Goal: Task Accomplishment & Management: Use online tool/utility

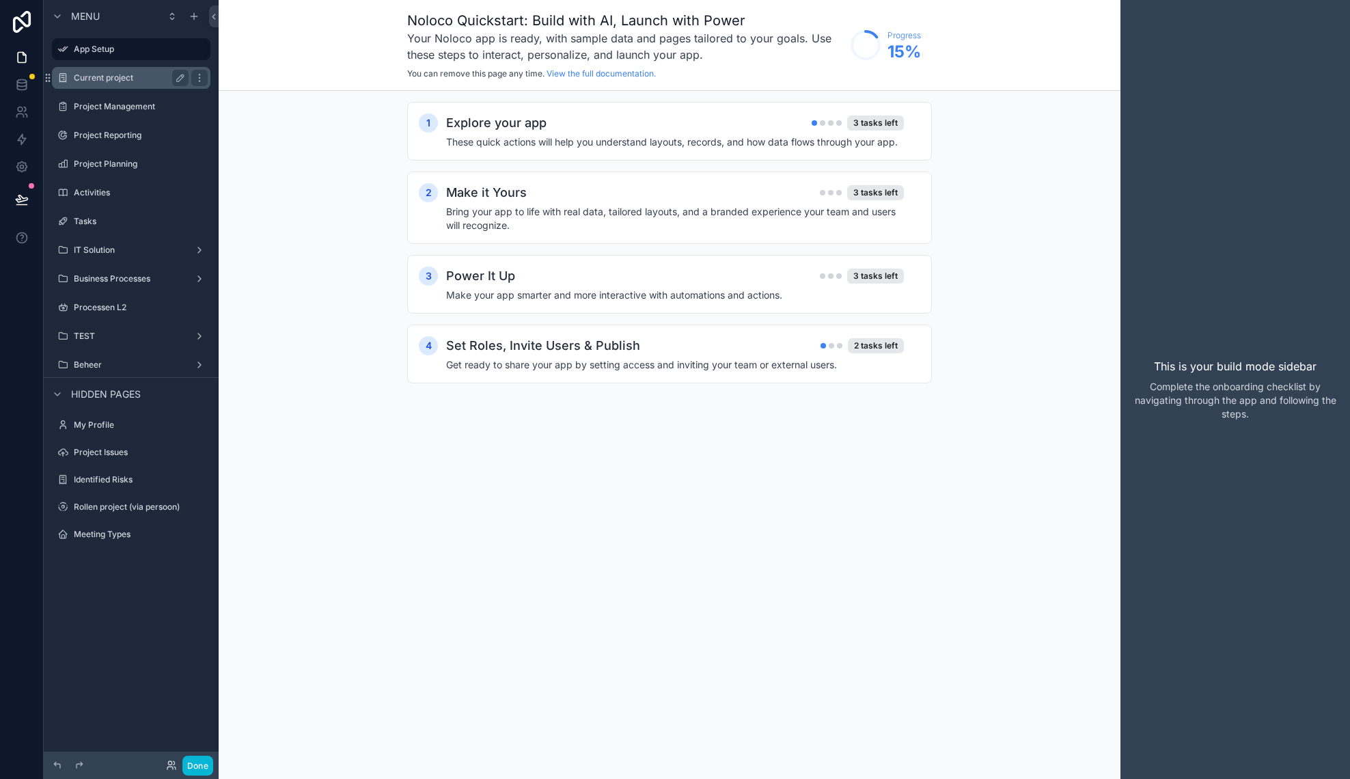
click at [122, 70] on div "Current project" at bounding box center [131, 78] width 153 height 22
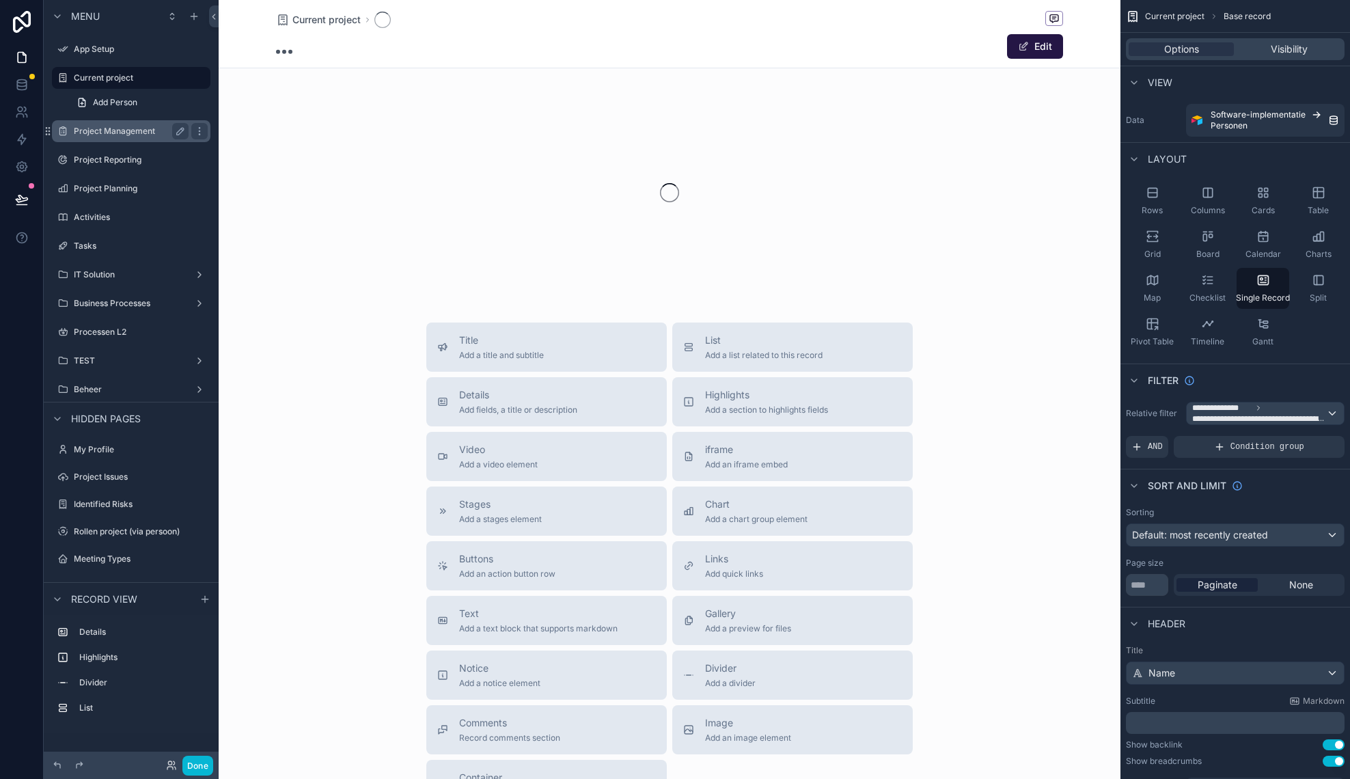
click at [139, 128] on label "Project Management" at bounding box center [128, 131] width 109 height 11
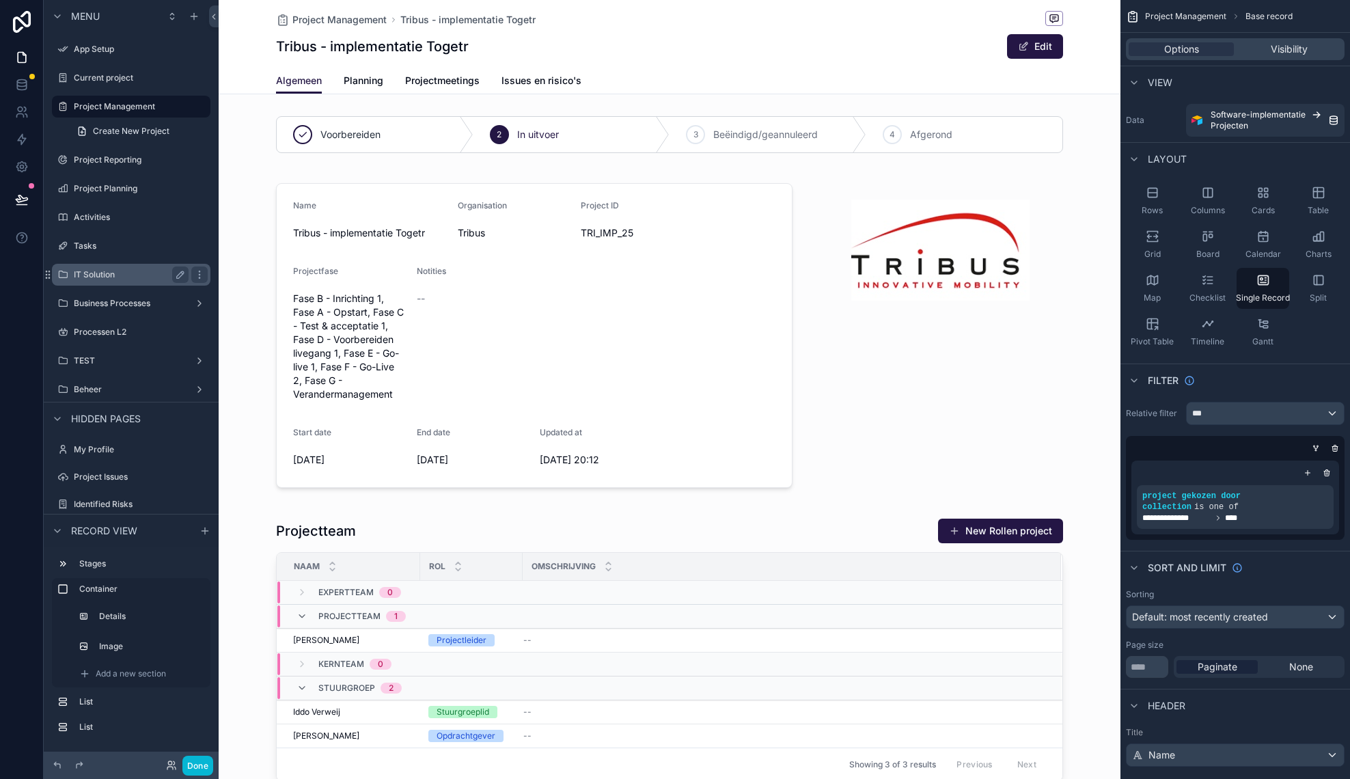
click at [135, 271] on label "IT Solution" at bounding box center [128, 274] width 109 height 11
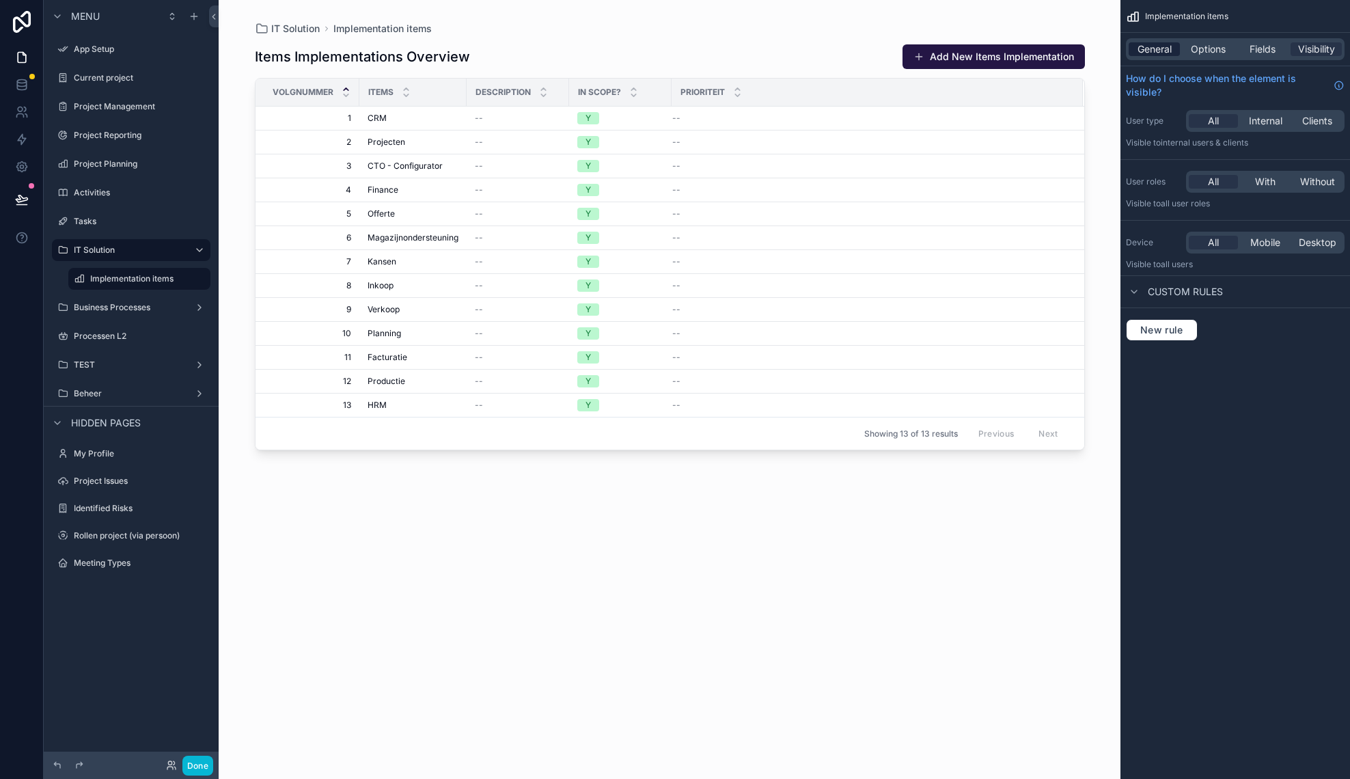
click at [1152, 44] on span "General" at bounding box center [1154, 49] width 34 height 14
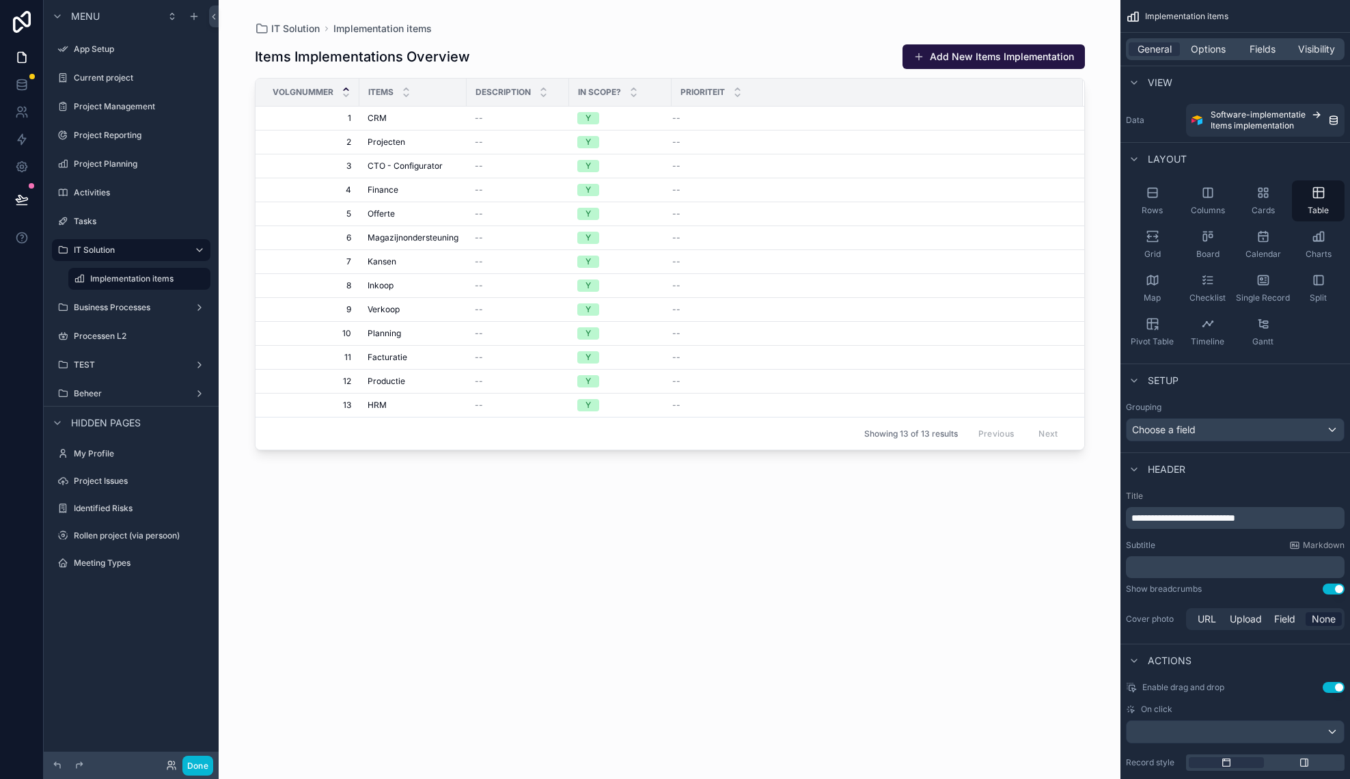
click at [717, 26] on div "IT Solution Implementation items" at bounding box center [670, 29] width 830 height 14
click at [1222, 45] on span "Options" at bounding box center [1208, 49] width 35 height 14
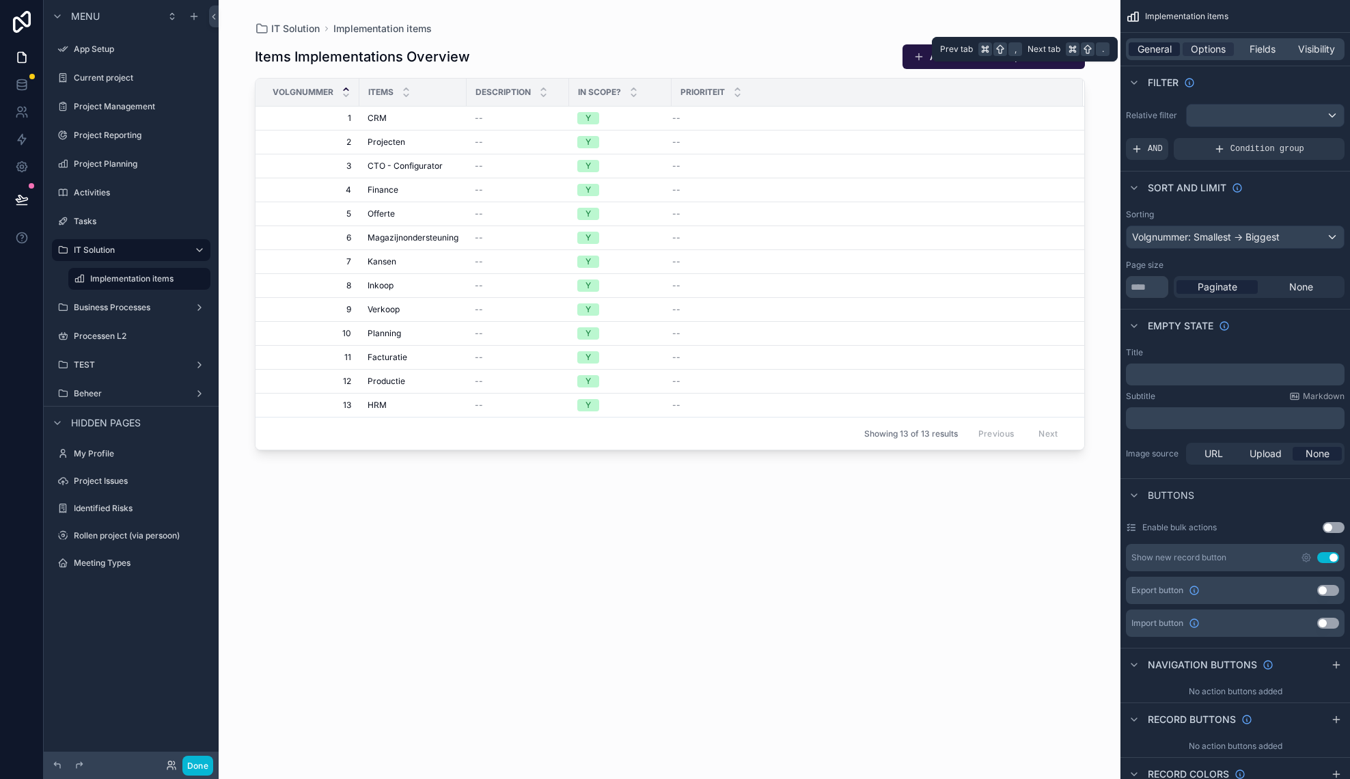
click at [1154, 48] on span "General" at bounding box center [1154, 49] width 34 height 14
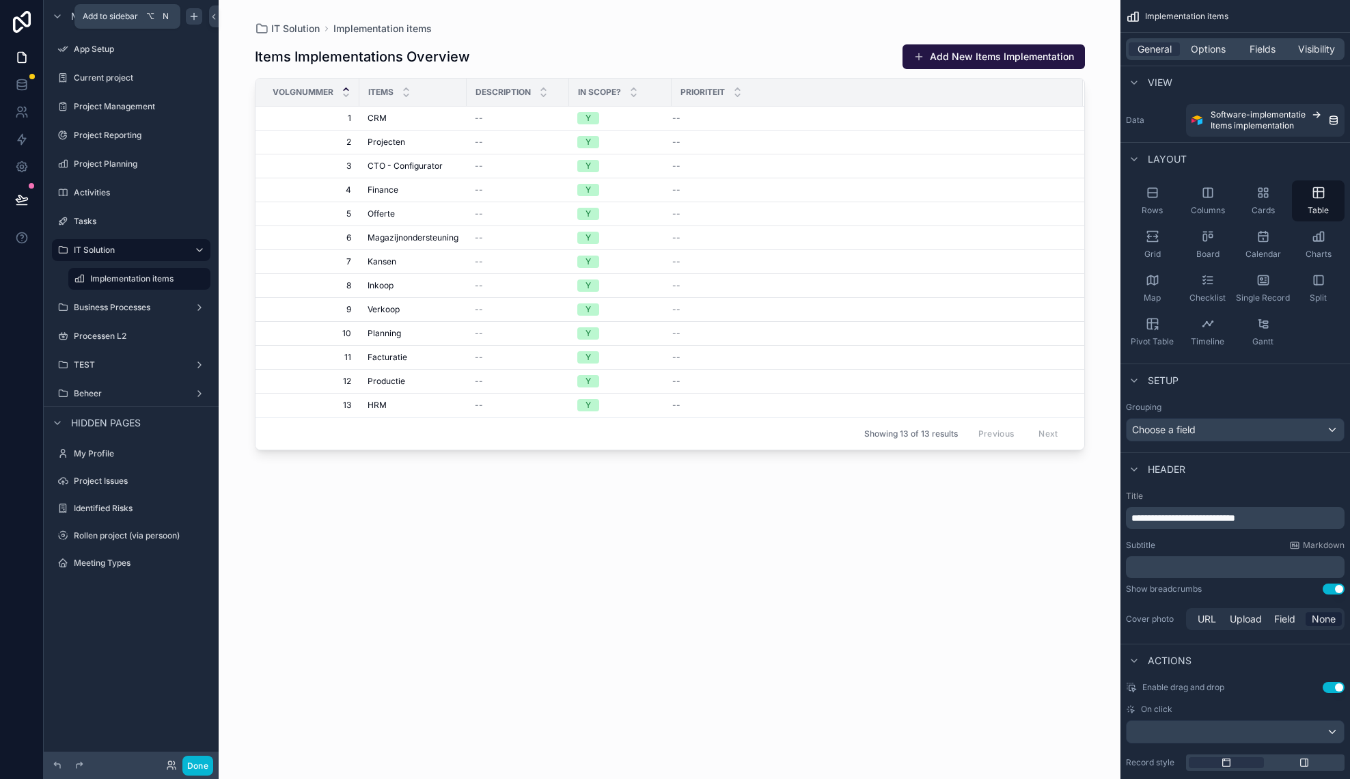
click at [194, 19] on icon "scrollable content" at bounding box center [194, 16] width 0 height 6
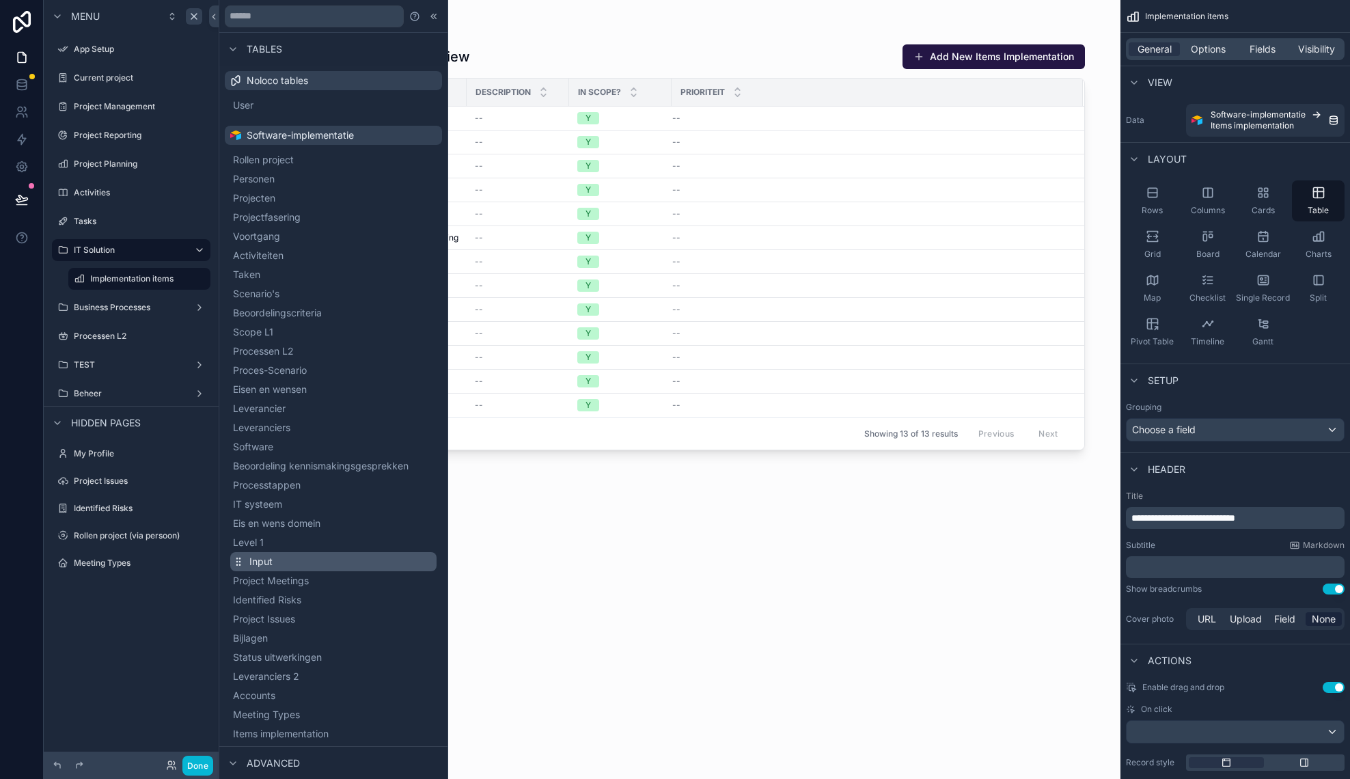
scroll to position [104, 0]
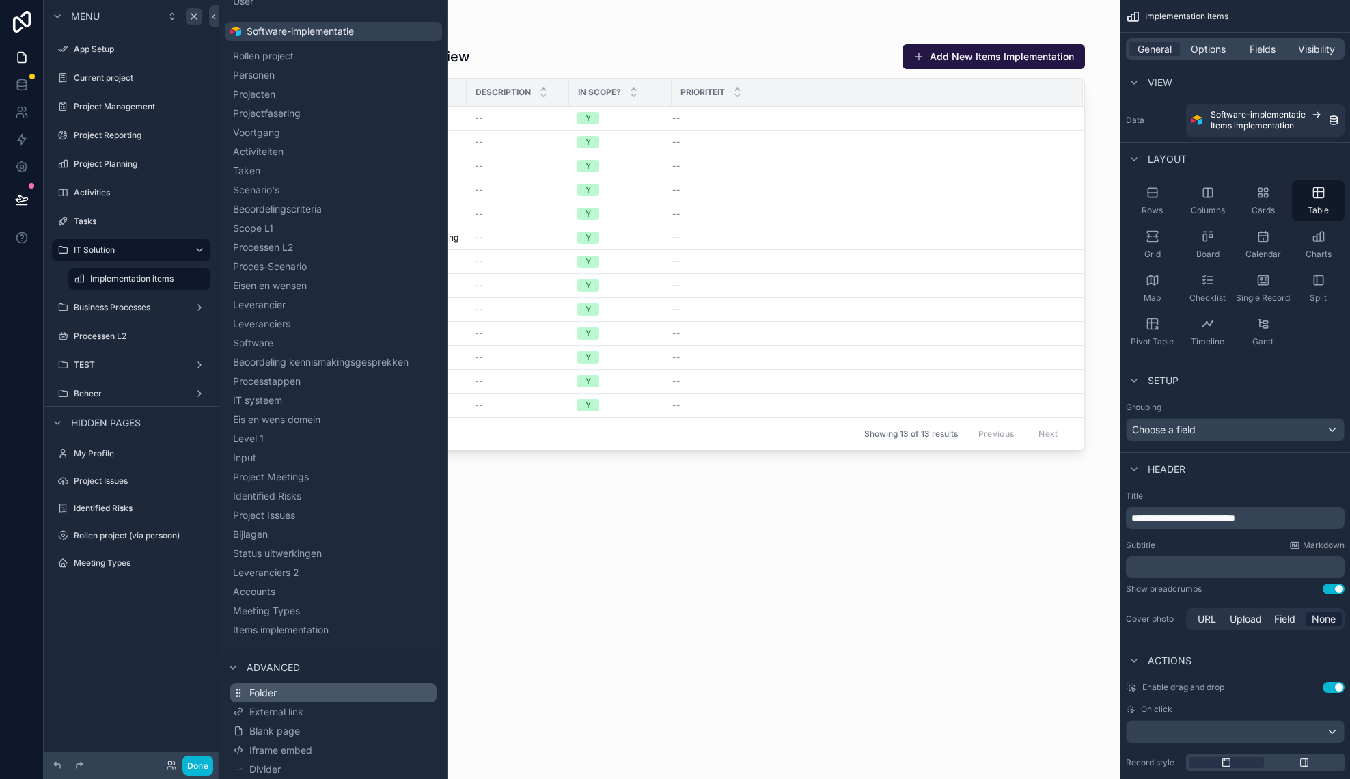
click at [299, 700] on button "Folder" at bounding box center [333, 692] width 206 height 19
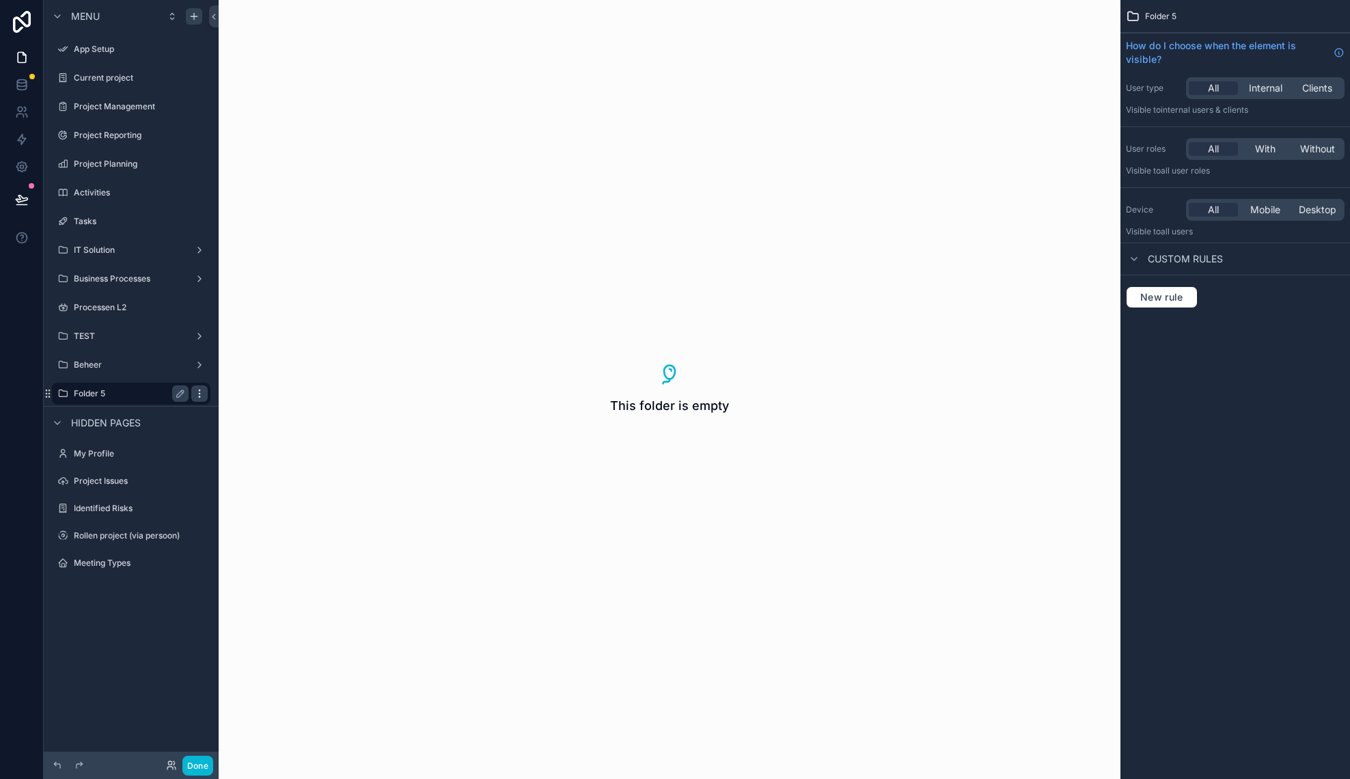
click at [199, 393] on icon "scrollable content" at bounding box center [199, 393] width 1 height 1
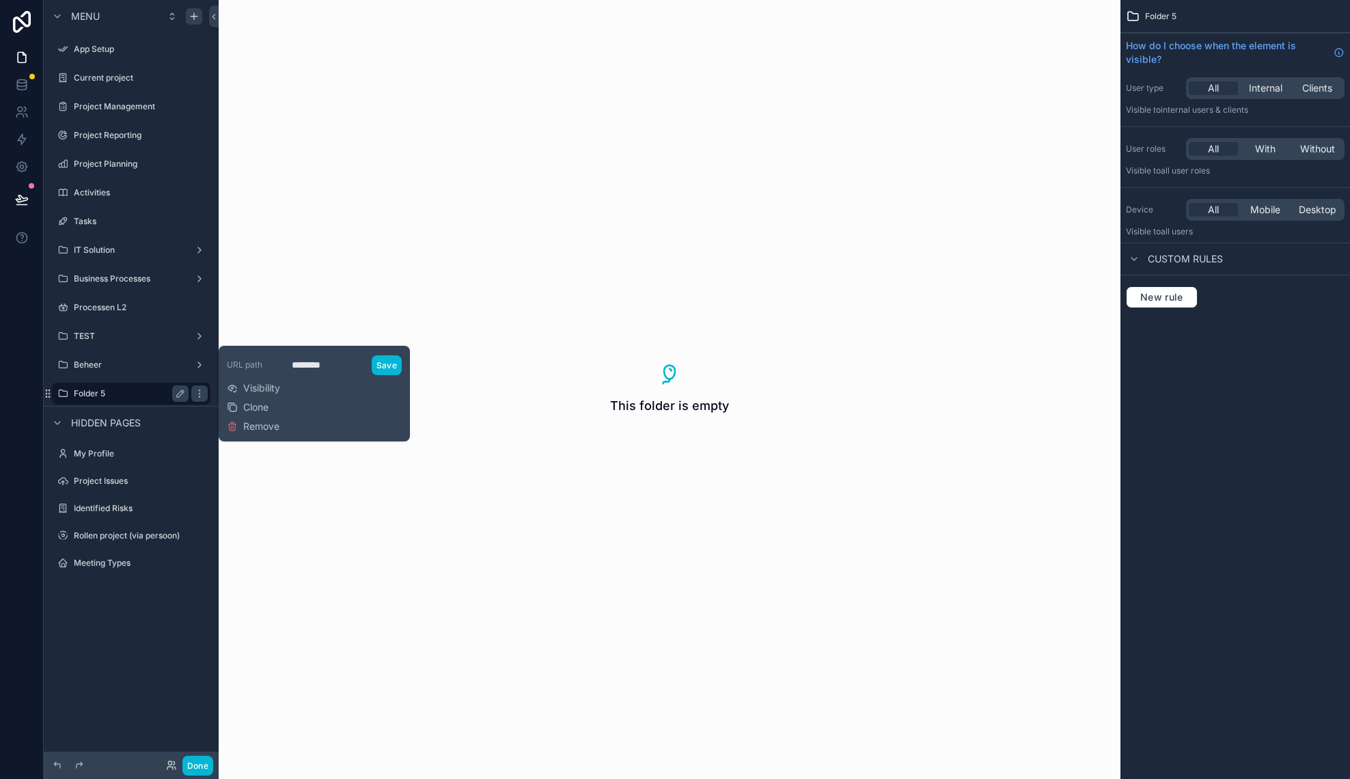
click at [154, 398] on label "Folder 5" at bounding box center [128, 393] width 109 height 11
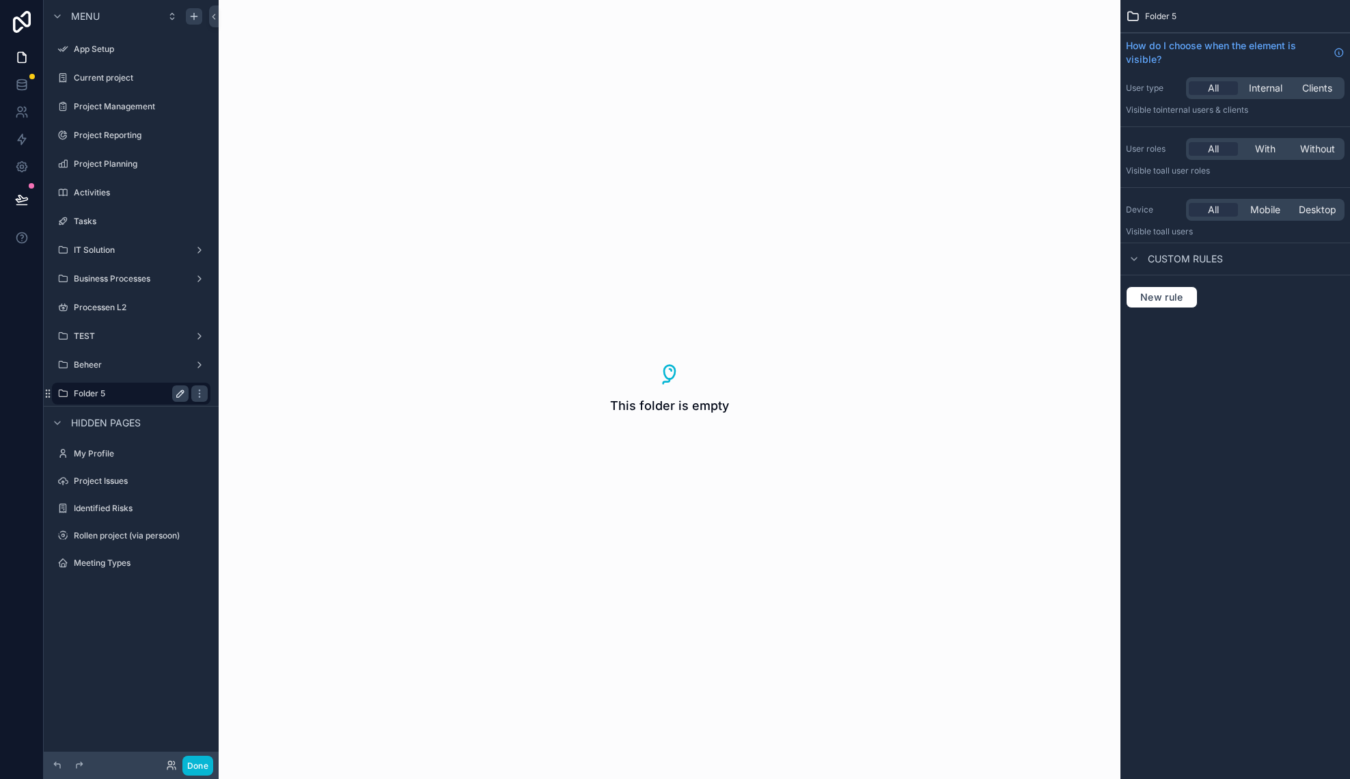
click at [178, 394] on icon "scrollable content" at bounding box center [180, 393] width 7 height 7
click at [129, 397] on input "********" at bounding box center [120, 393] width 93 height 16
type input "*"
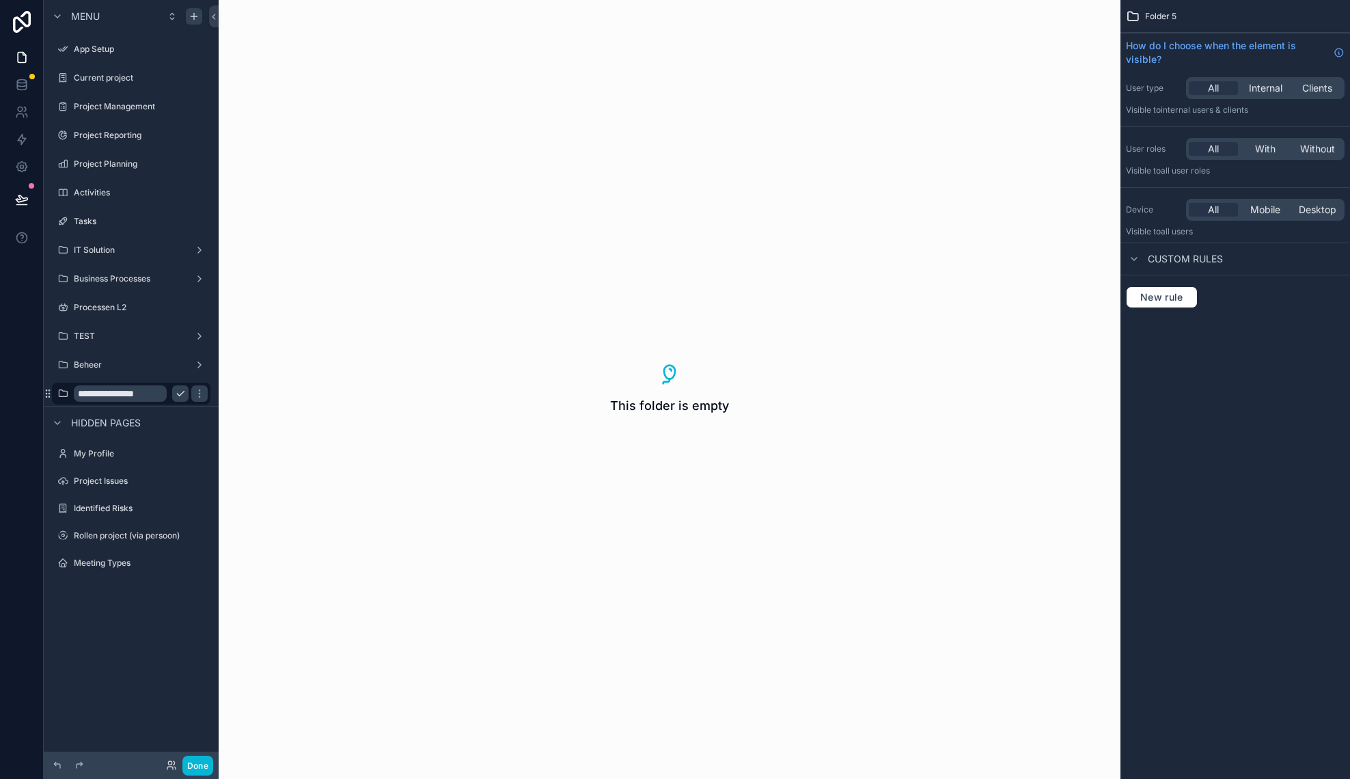
scroll to position [0, 6]
click at [115, 395] on input "**********" at bounding box center [120, 393] width 93 height 16
click at [119, 397] on input "**********" at bounding box center [120, 393] width 93 height 16
type input "**********"
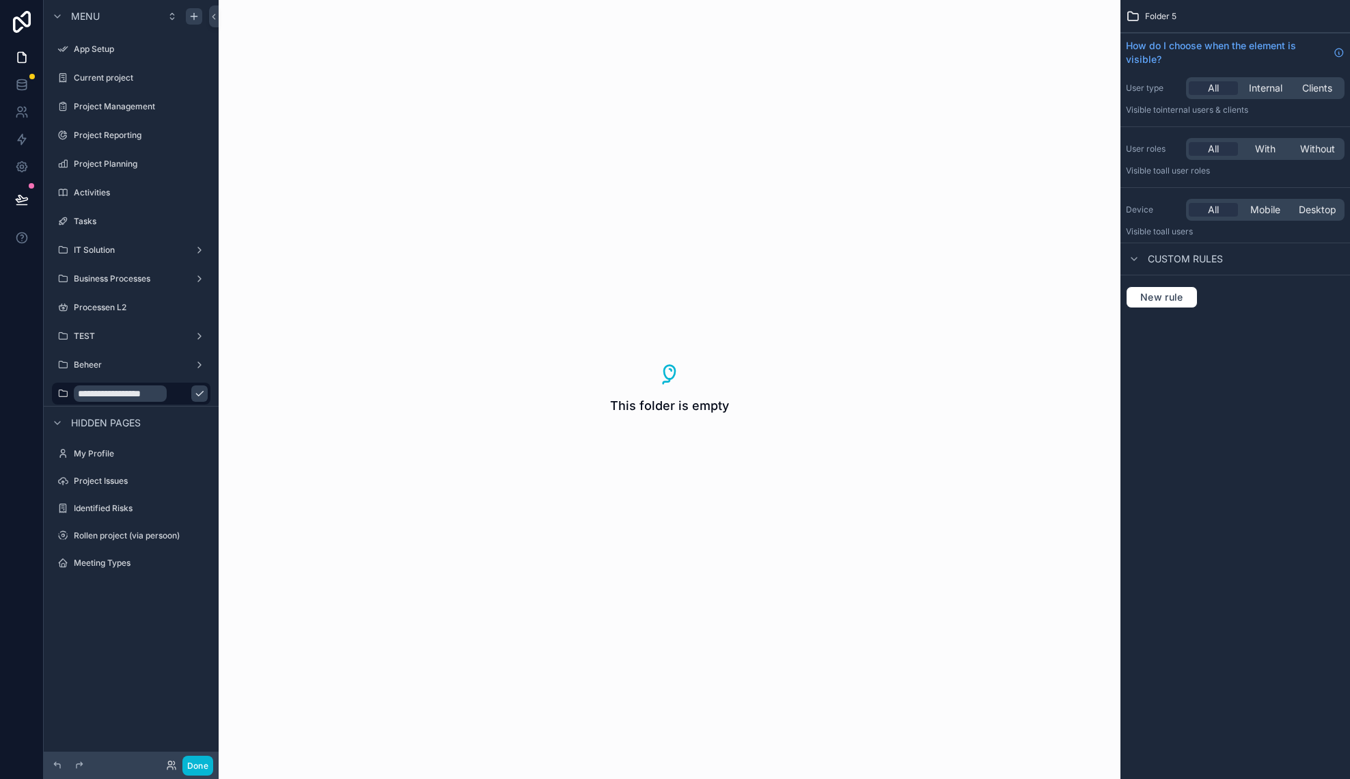
click at [194, 396] on icon "scrollable content" at bounding box center [199, 393] width 11 height 11
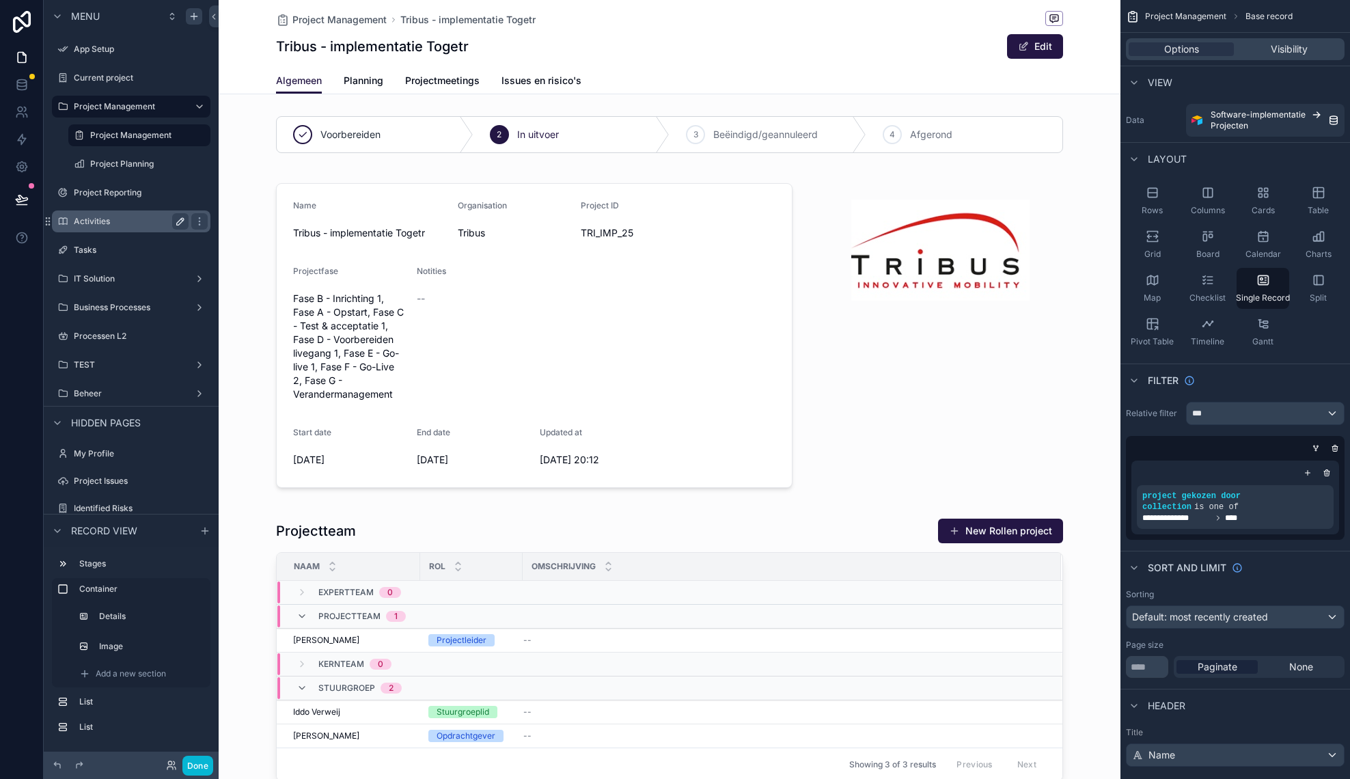
click at [180, 219] on icon "scrollable content" at bounding box center [180, 221] width 11 height 11
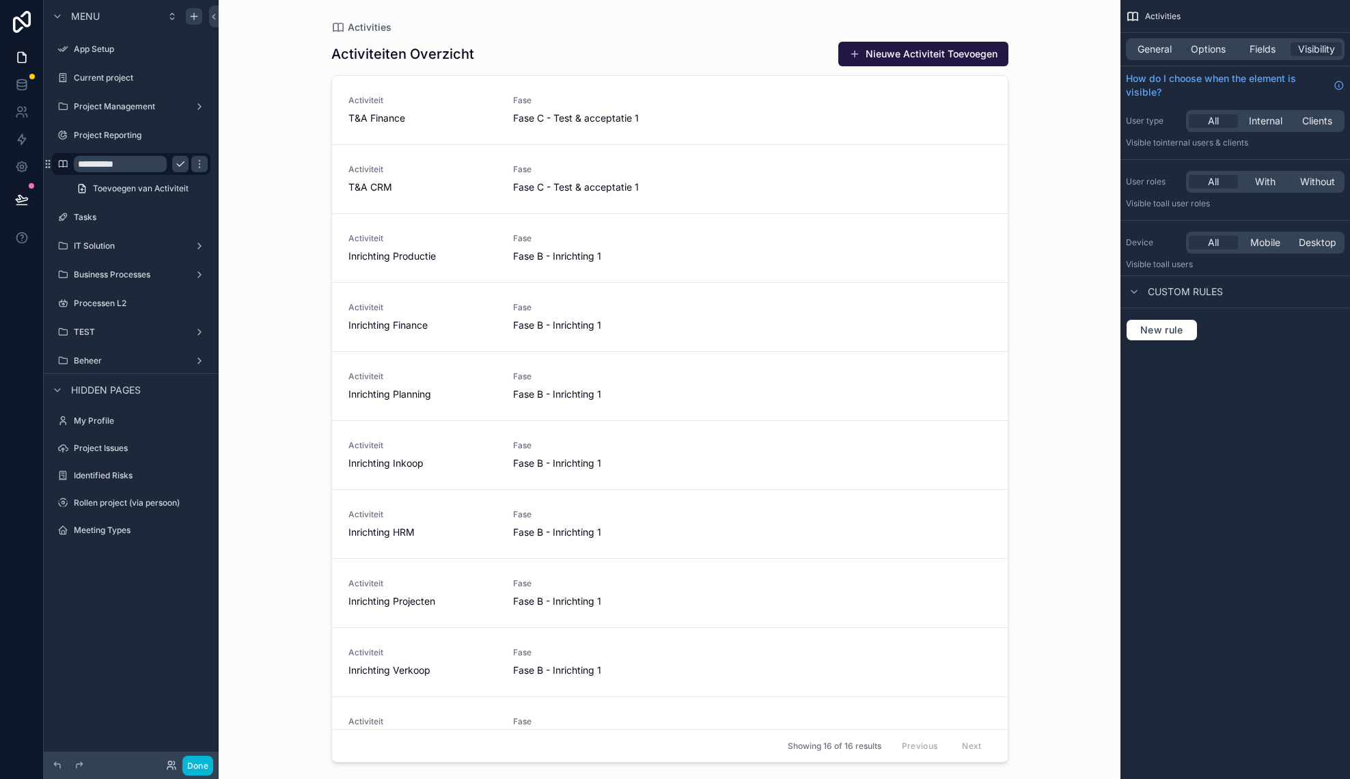
click at [80, 165] on input "**********" at bounding box center [120, 164] width 93 height 16
type input "**********"
click at [194, 166] on icon "scrollable content" at bounding box center [199, 163] width 11 height 11
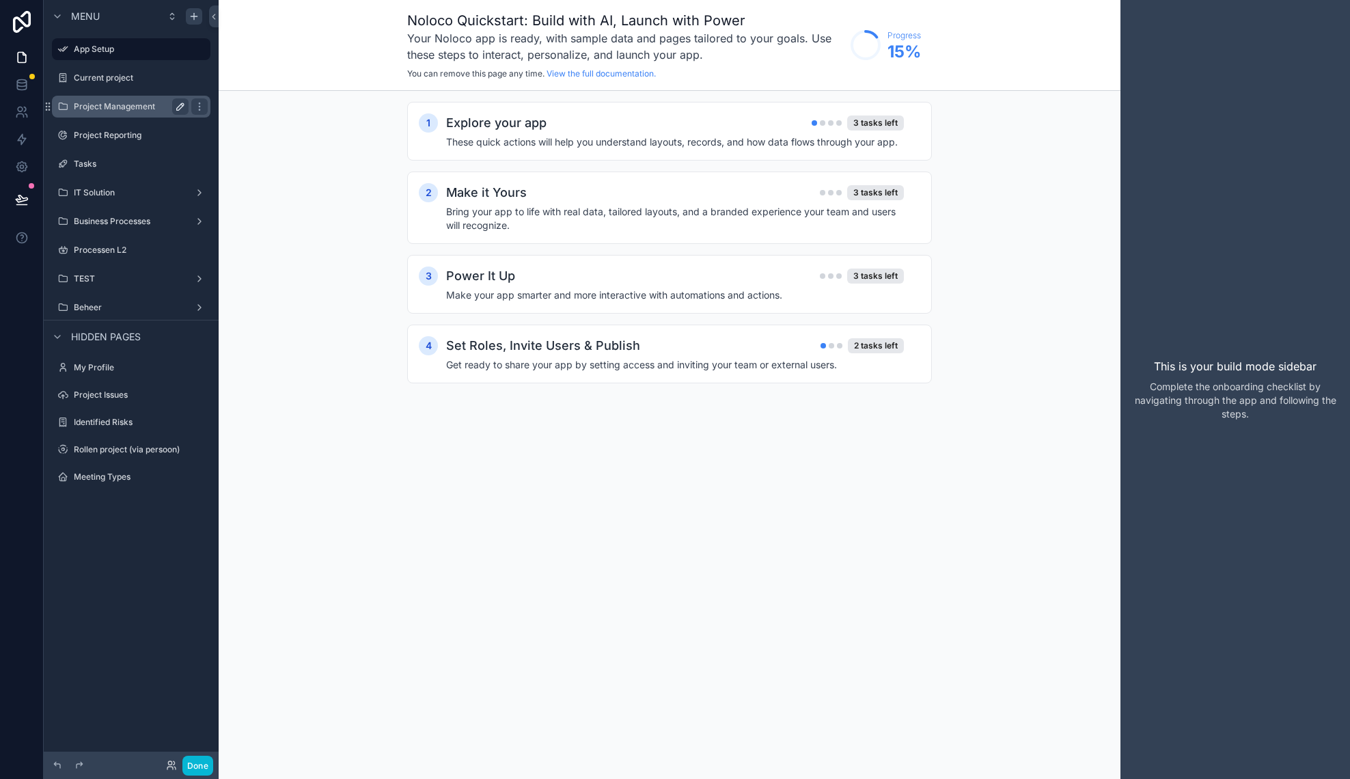
click at [111, 106] on label "Project Management" at bounding box center [128, 106] width 109 height 11
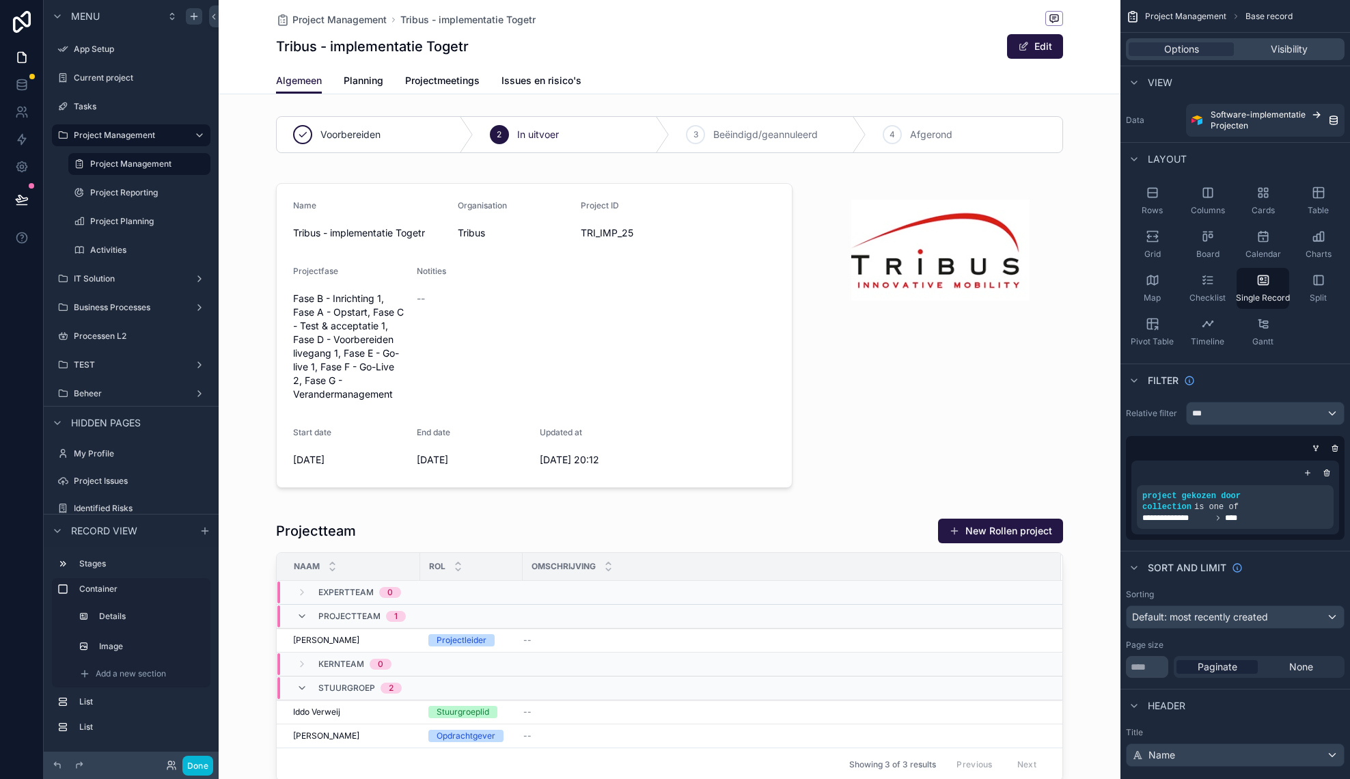
click at [769, 299] on div "scrollable content" at bounding box center [670, 335] width 902 height 332
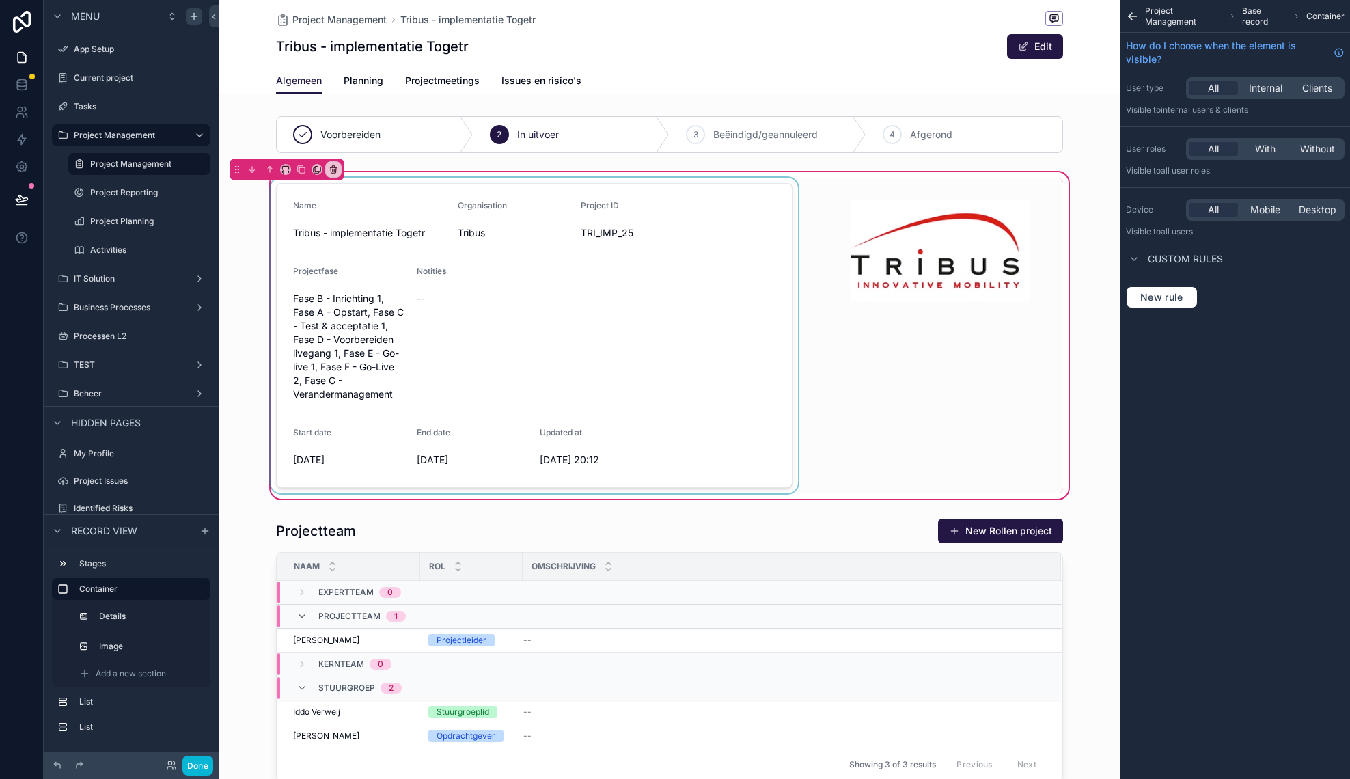
click at [673, 277] on div "scrollable content" at bounding box center [534, 336] width 533 height 316
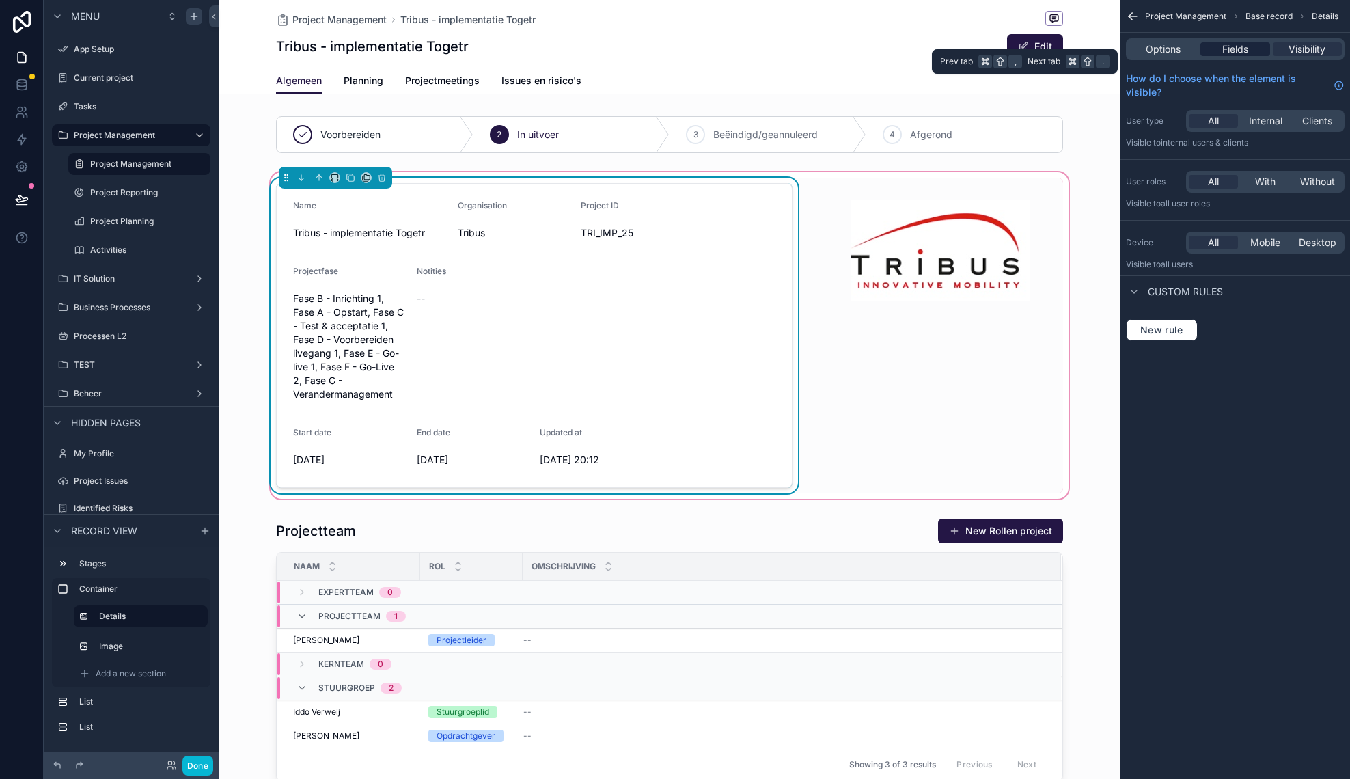
click at [1245, 47] on span "Fields" at bounding box center [1235, 49] width 26 height 14
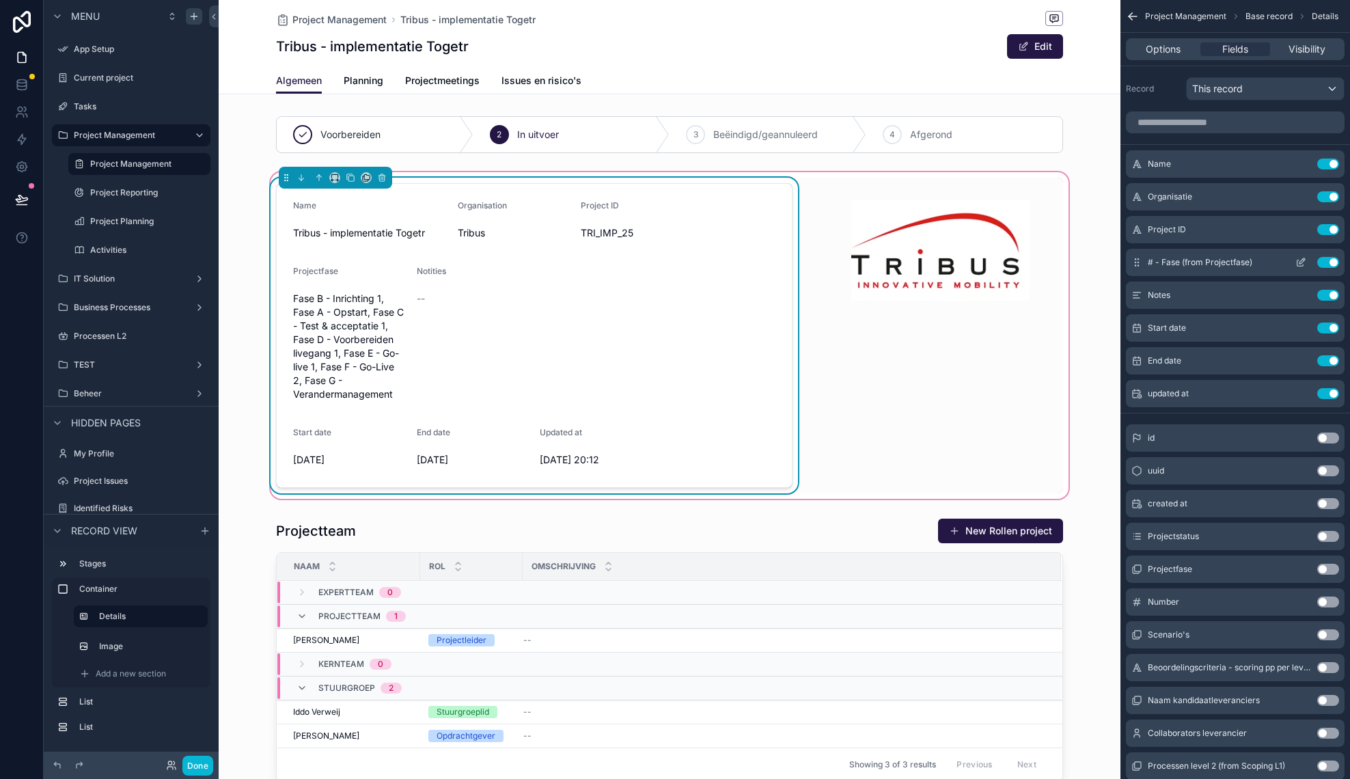
click at [1303, 264] on icon "scrollable content" at bounding box center [1300, 262] width 11 height 11
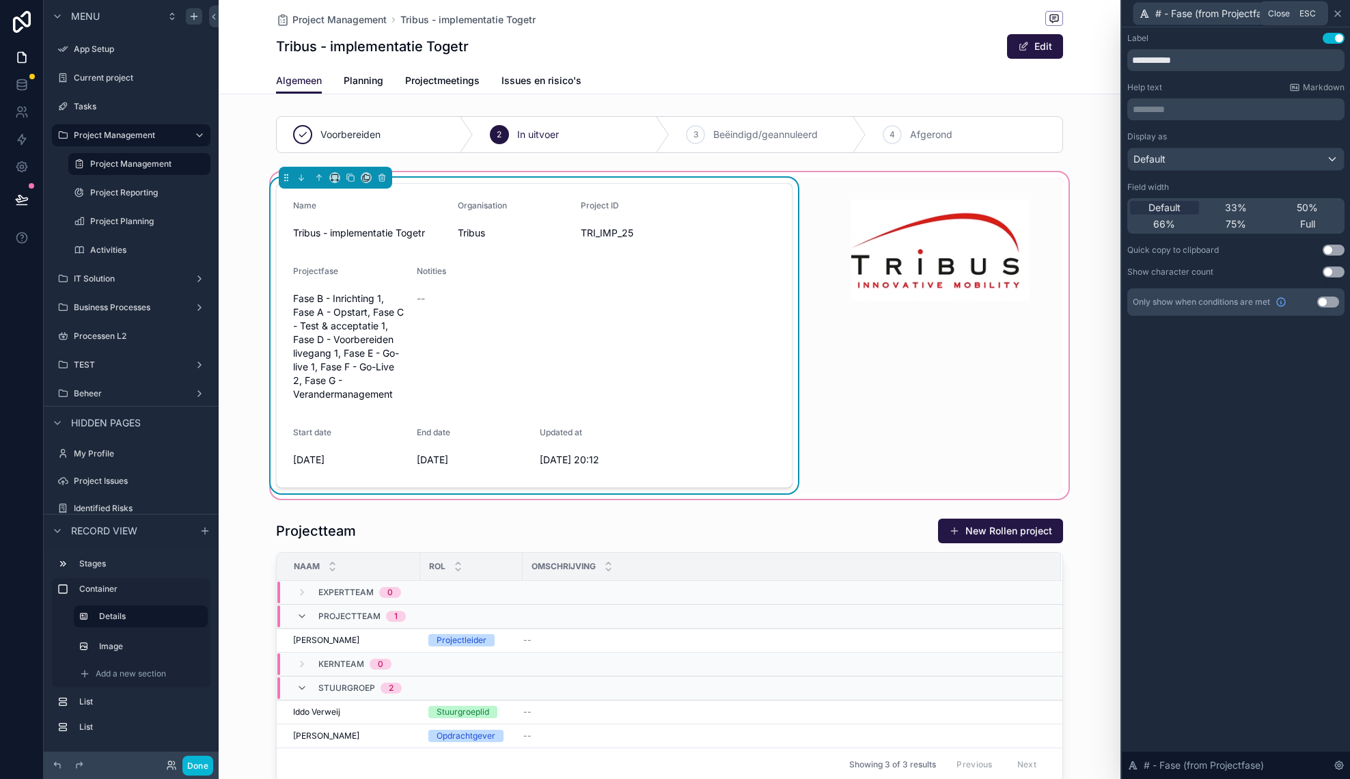
click at [1337, 13] on icon at bounding box center [1337, 13] width 11 height 11
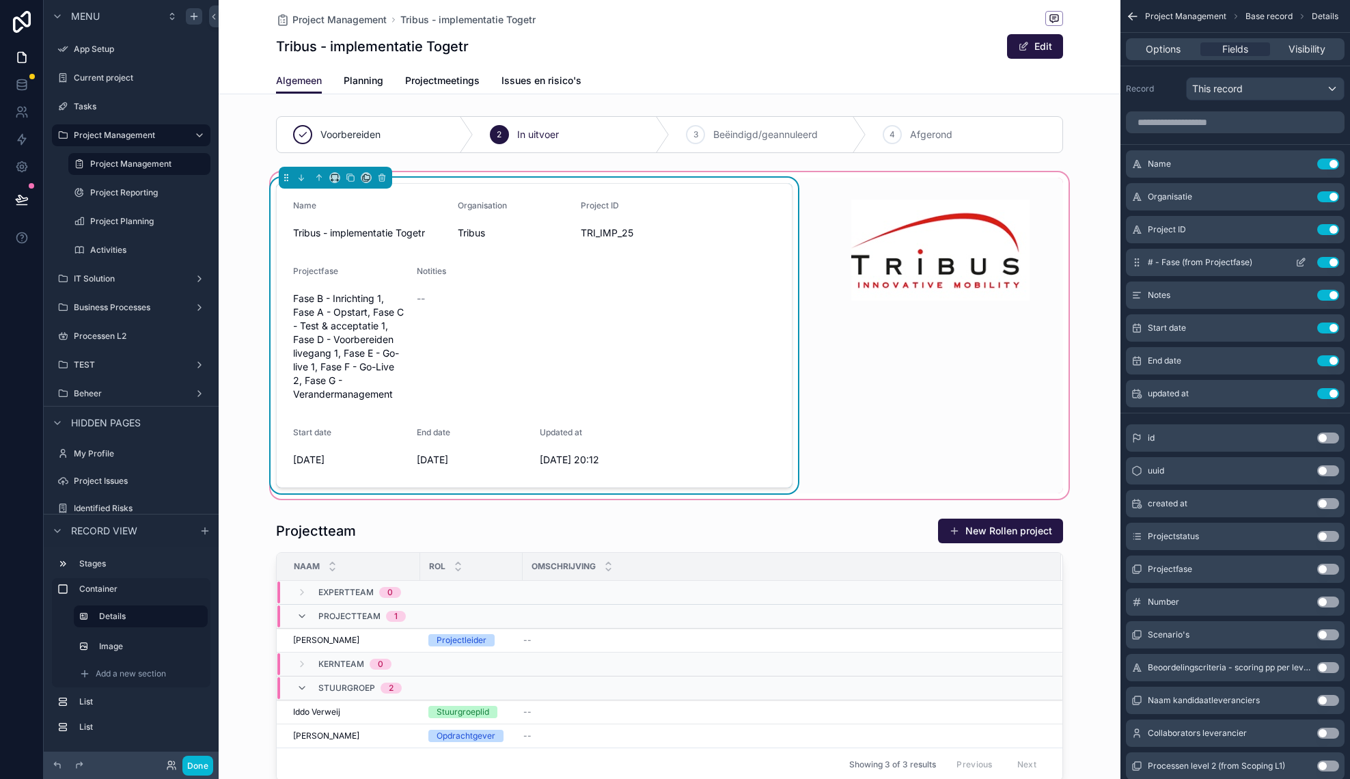
click at [1327, 263] on button "Use setting" at bounding box center [1328, 262] width 22 height 11
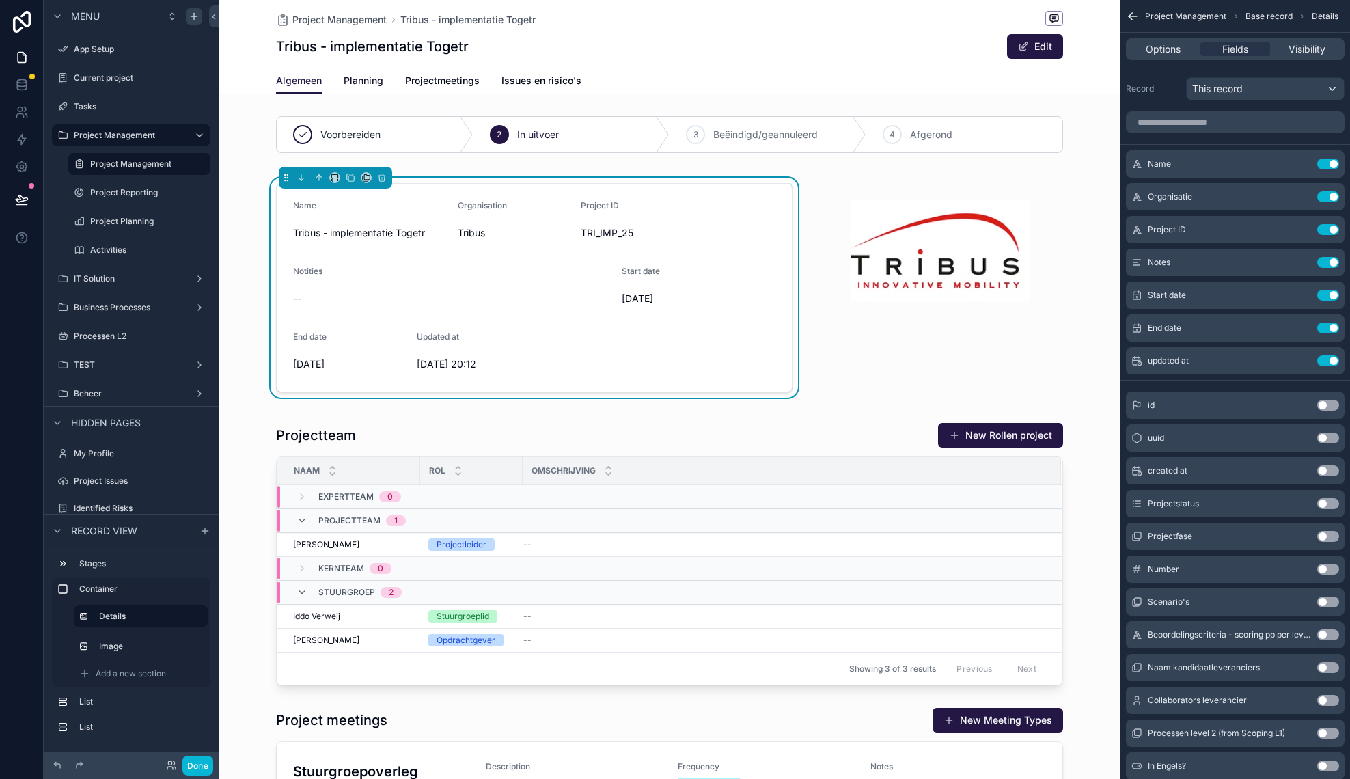
click at [365, 77] on span "Planning" at bounding box center [364, 81] width 40 height 14
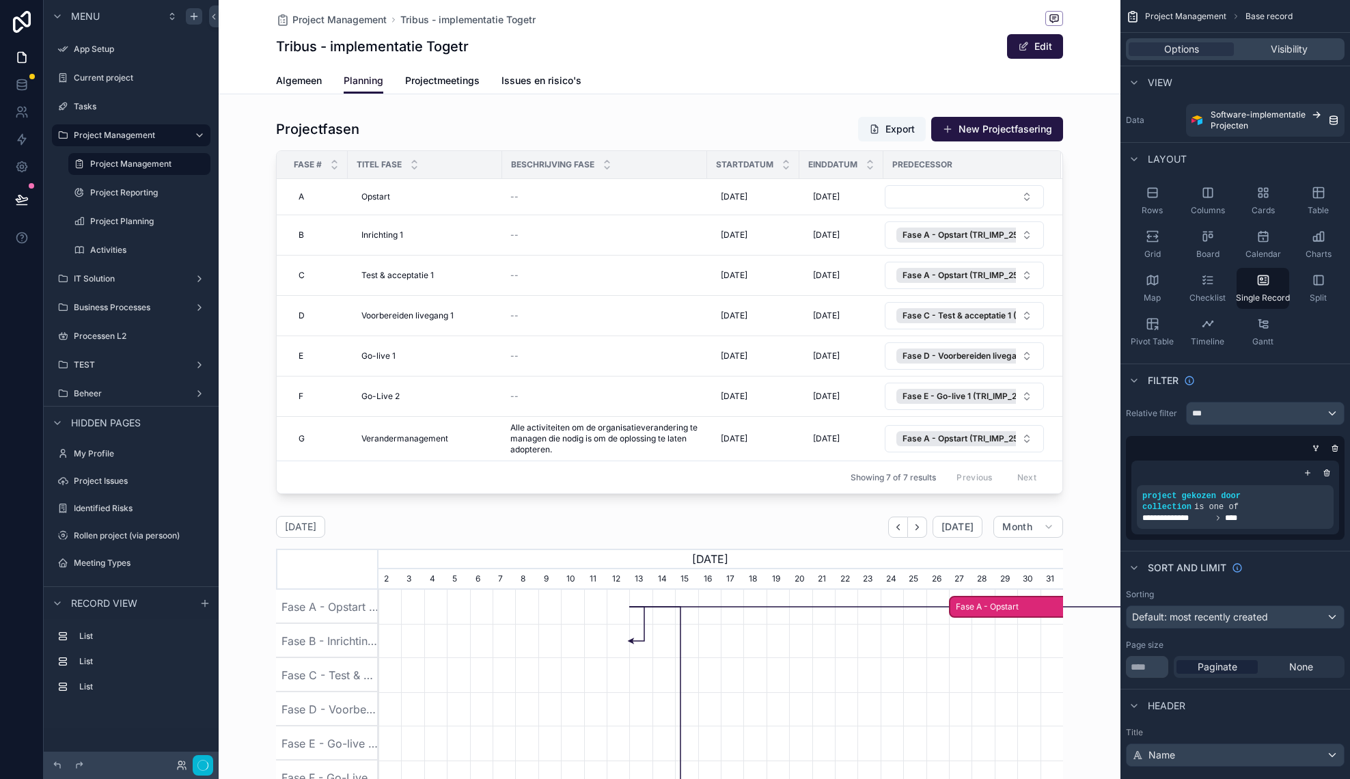
scroll to position [0, 684]
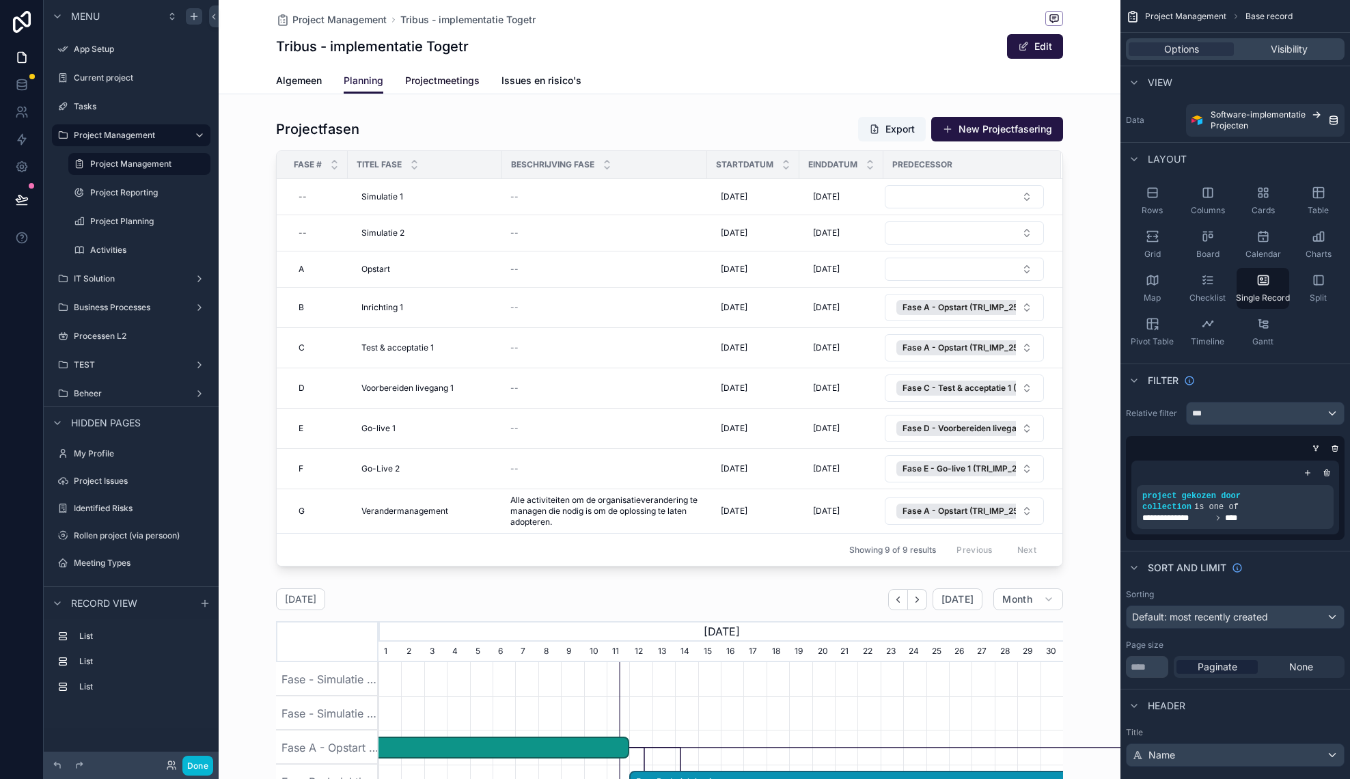
click at [462, 83] on span "Projectmeetings" at bounding box center [442, 81] width 74 height 14
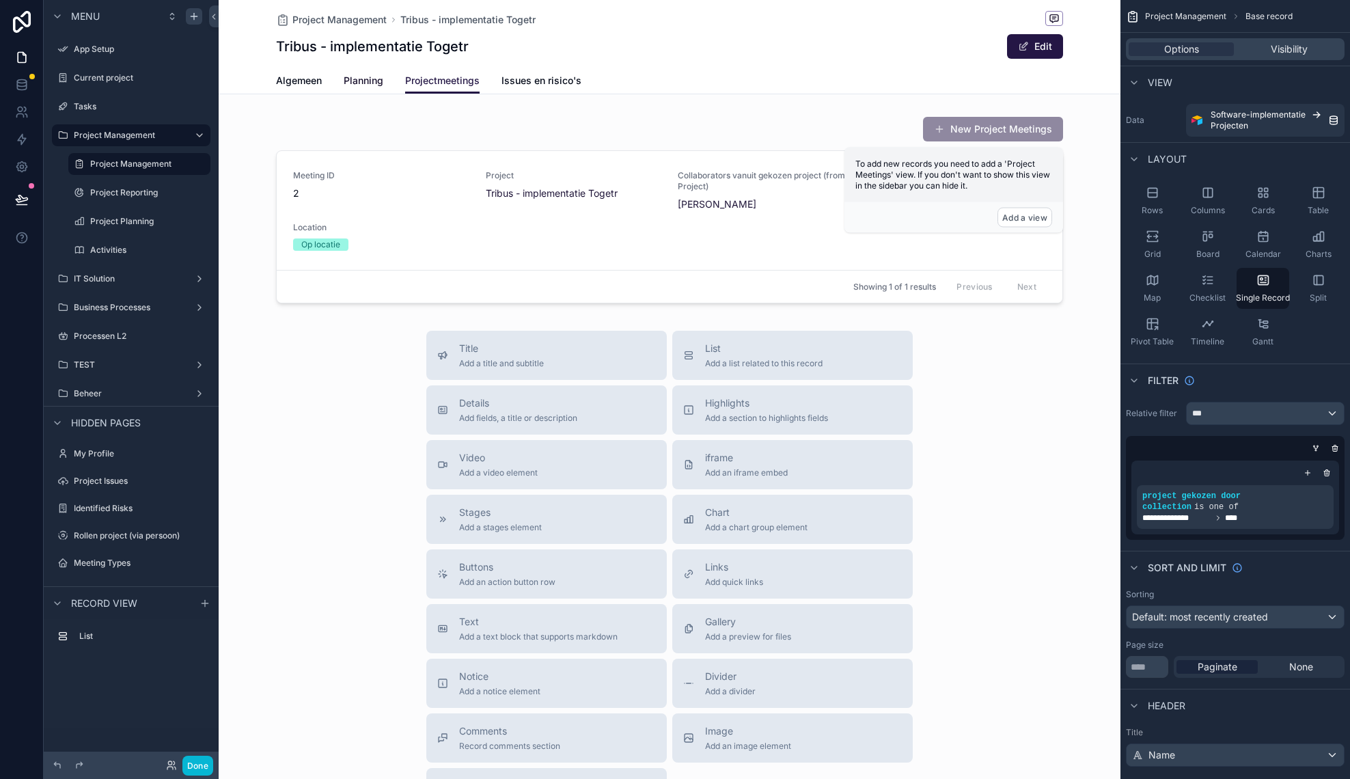
click at [377, 89] on link "Planning" at bounding box center [364, 81] width 40 height 27
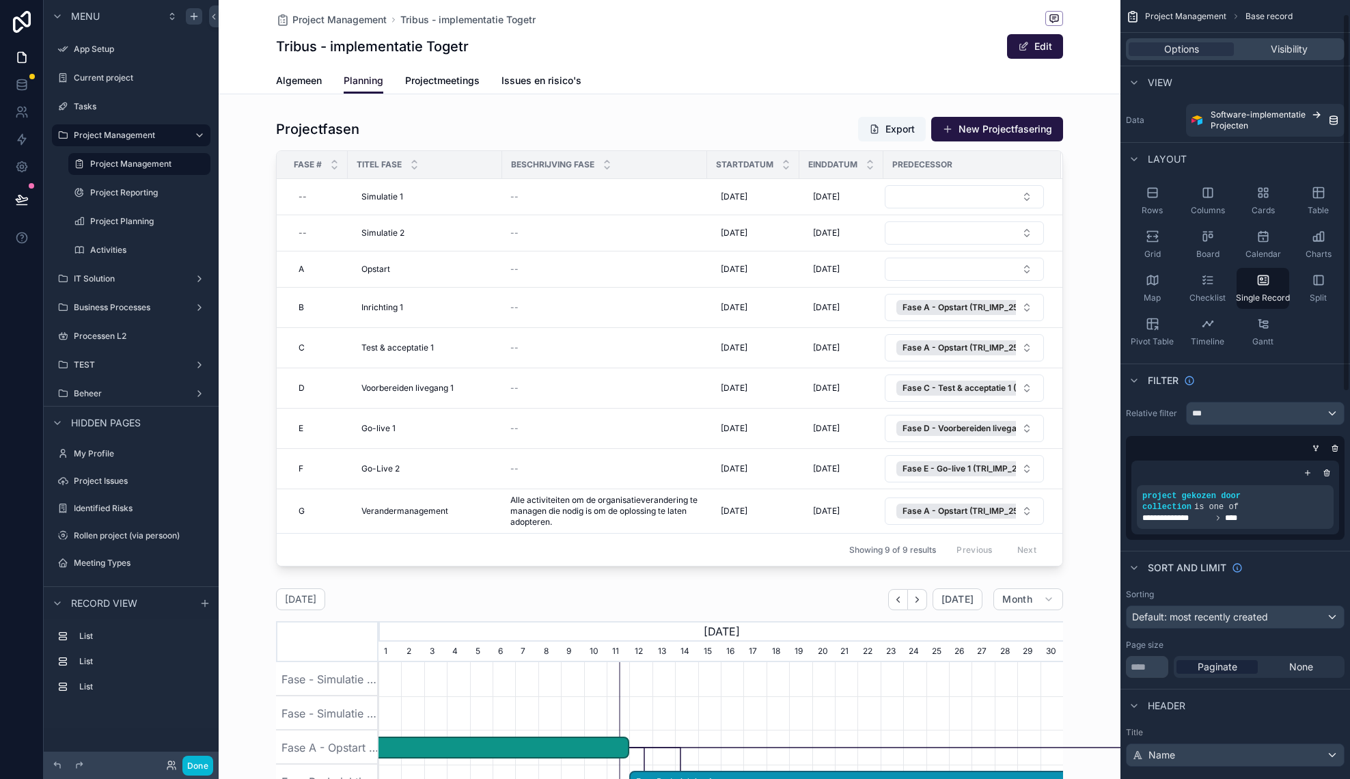
scroll to position [825, 0]
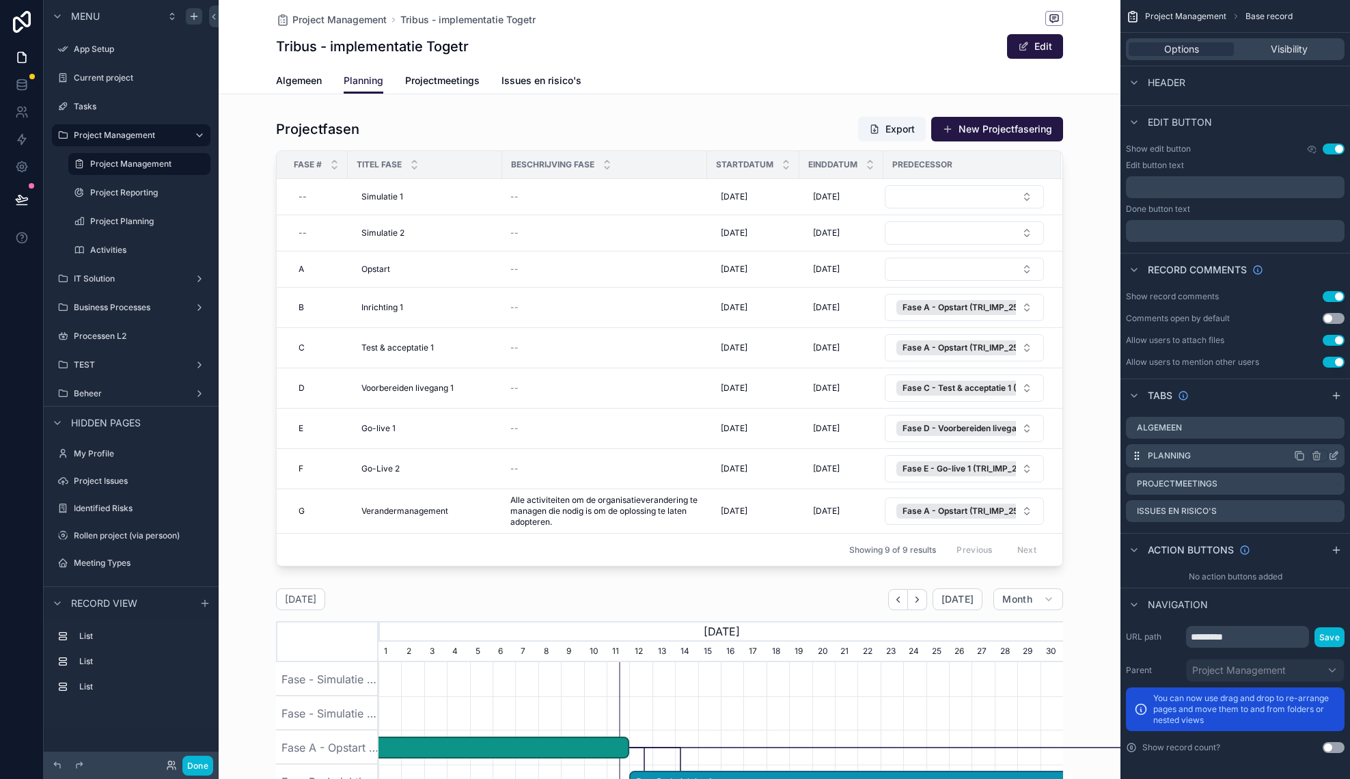
click at [1333, 457] on icon "scrollable content" at bounding box center [1334, 454] width 5 height 5
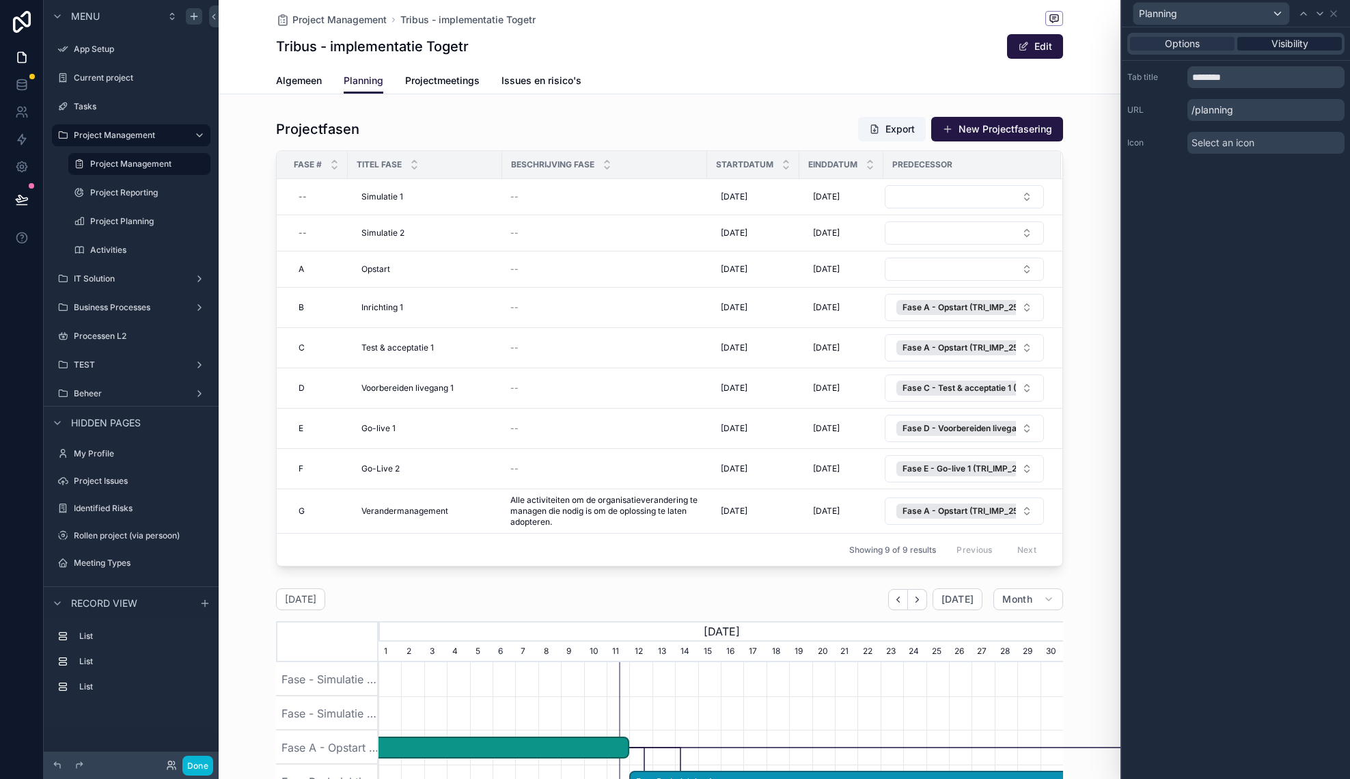
click at [1277, 45] on span "Visibility" at bounding box center [1289, 44] width 37 height 14
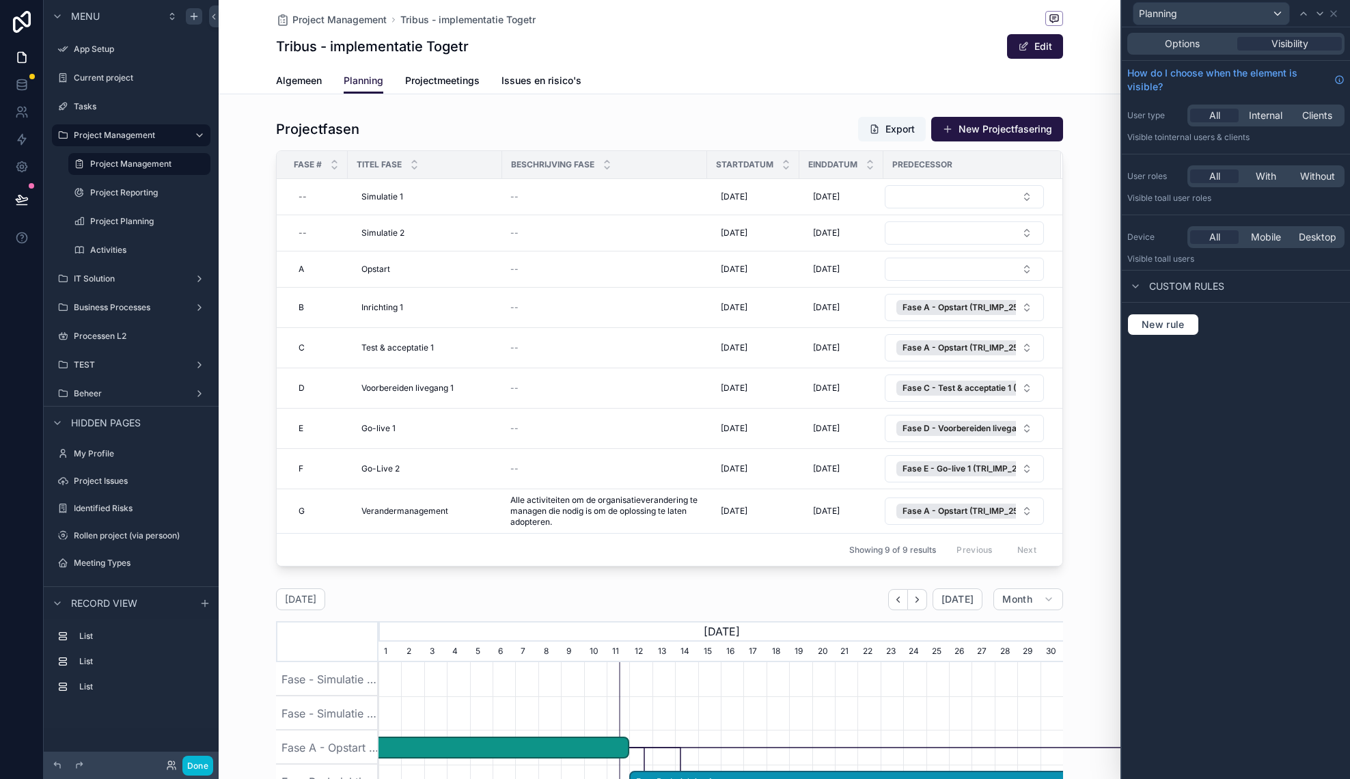
click at [1189, 442] on div "Options Visibility How do I choose when the element is visible? User type All I…" at bounding box center [1236, 402] width 228 height 751
click at [1271, 179] on span "With" at bounding box center [1266, 176] width 20 height 14
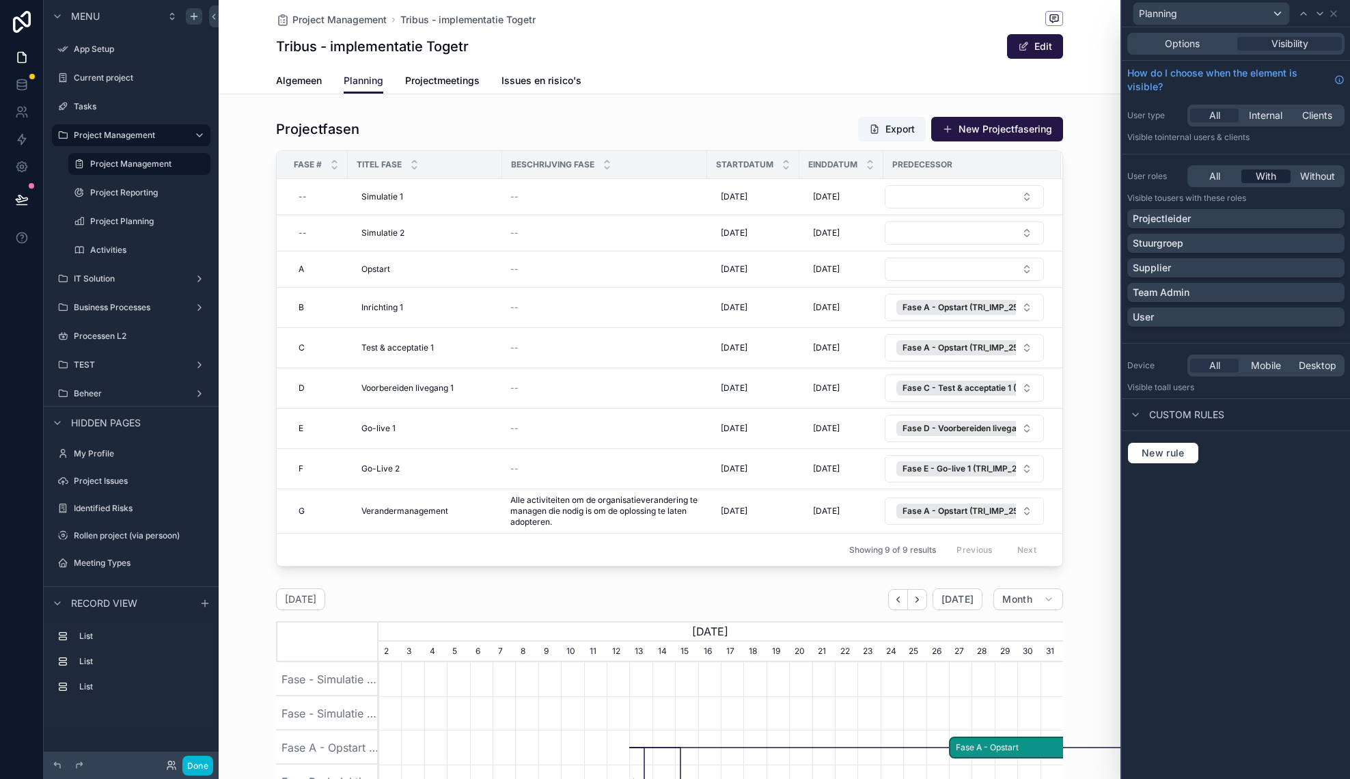
scroll to position [0, 684]
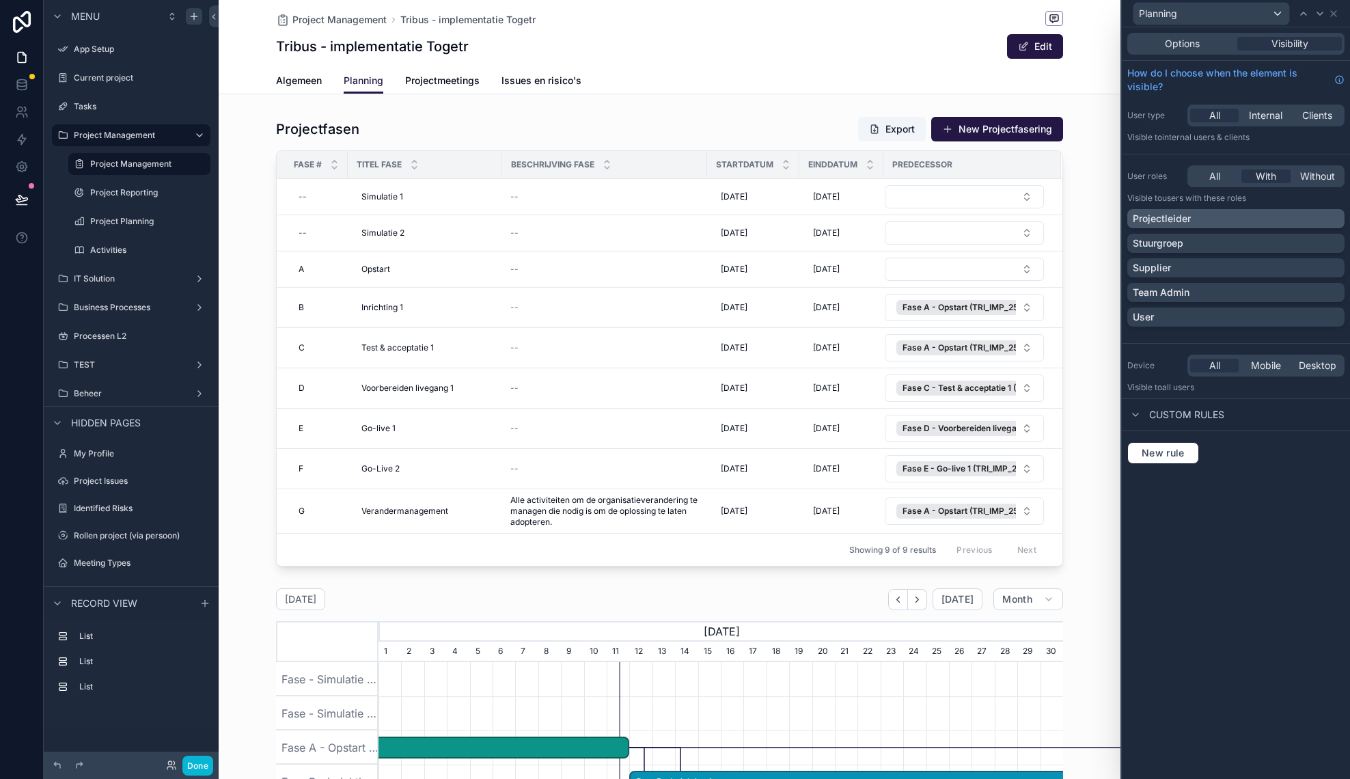
click at [1233, 223] on div "Projectleider" at bounding box center [1236, 219] width 206 height 14
click at [430, 81] on span "Projectmeetings" at bounding box center [442, 81] width 74 height 14
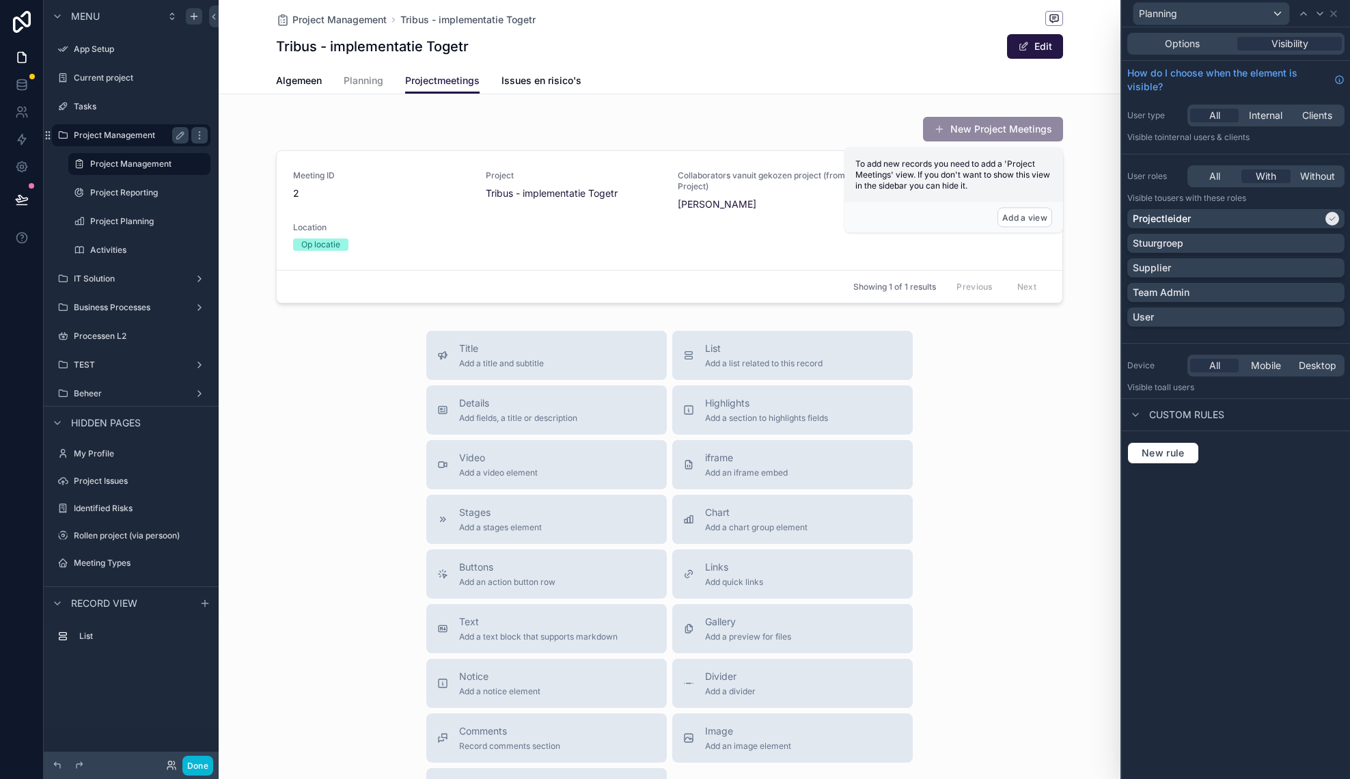
click at [108, 137] on label "Project Management" at bounding box center [128, 135] width 109 height 11
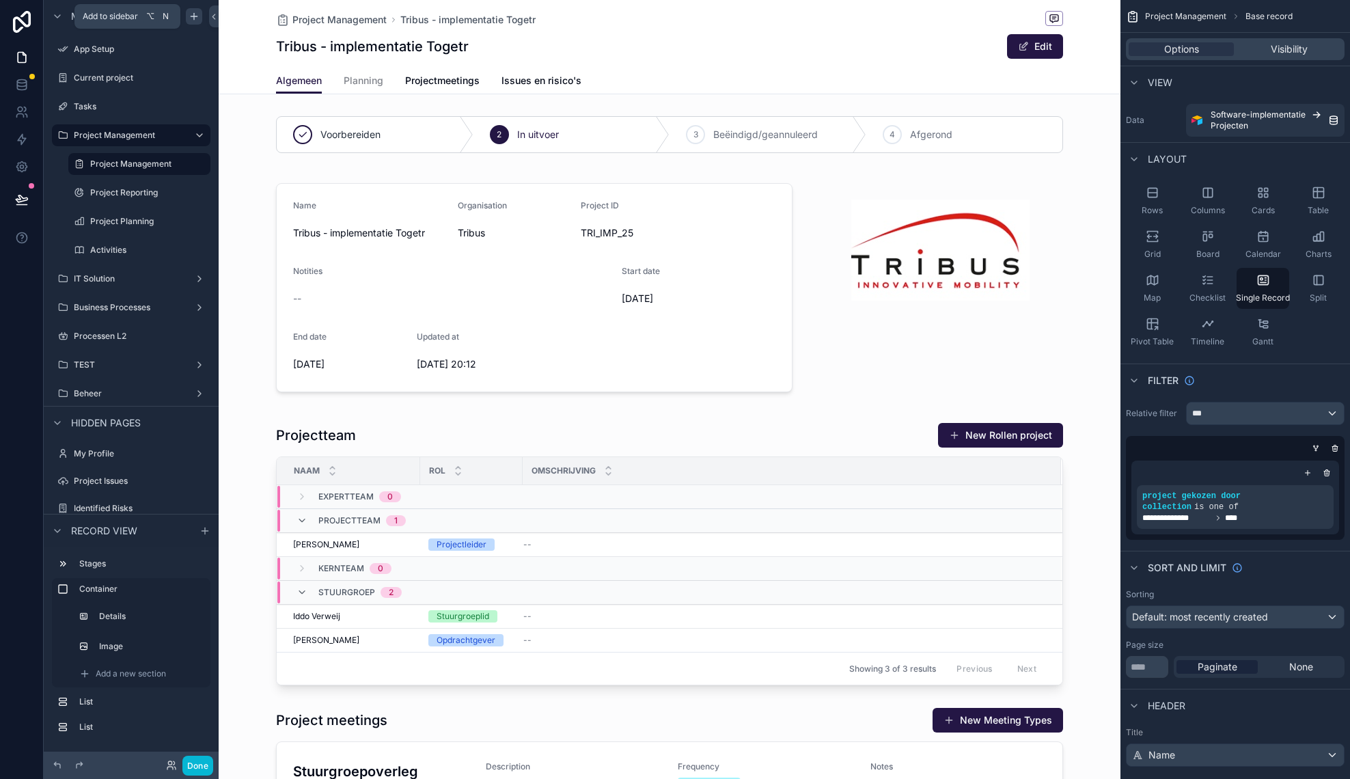
click at [191, 16] on icon "scrollable content" at bounding box center [194, 16] width 6 height 0
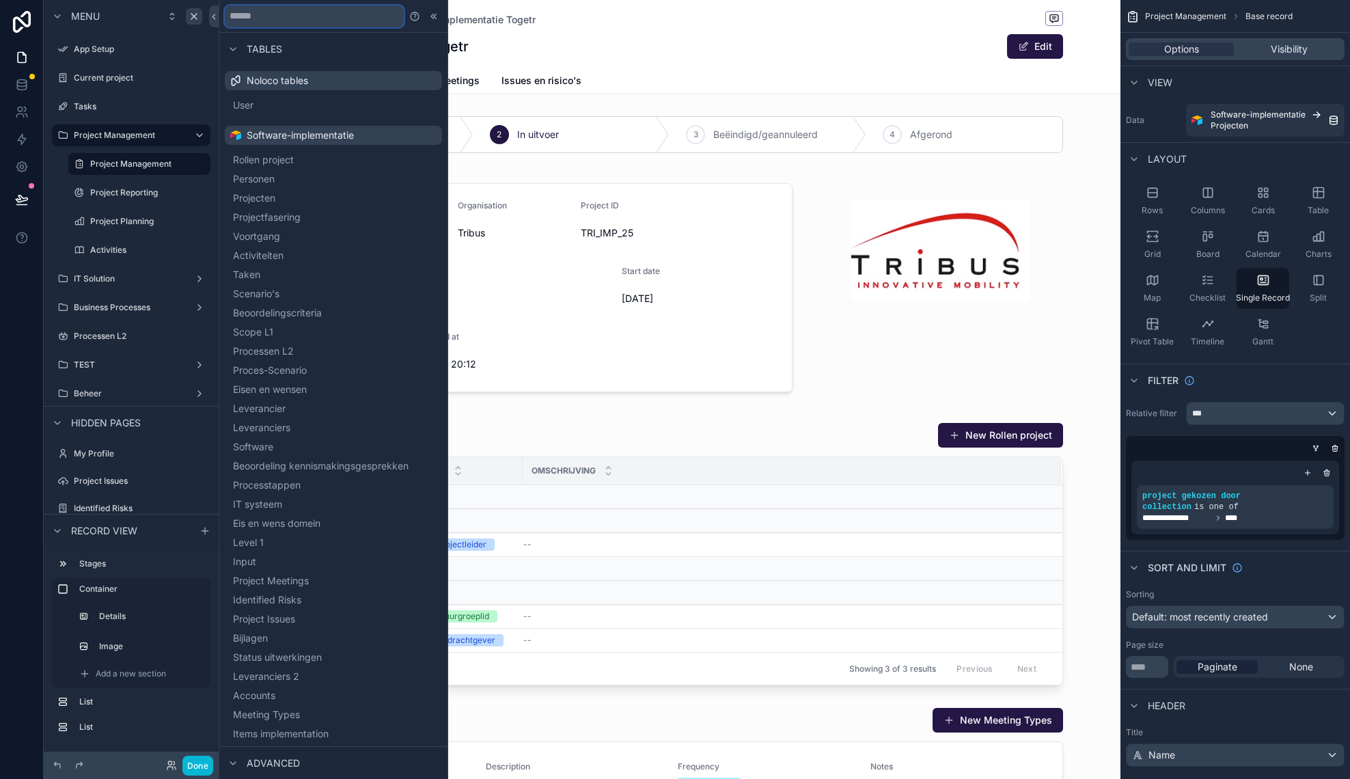
click at [277, 20] on input "text" at bounding box center [314, 16] width 179 height 22
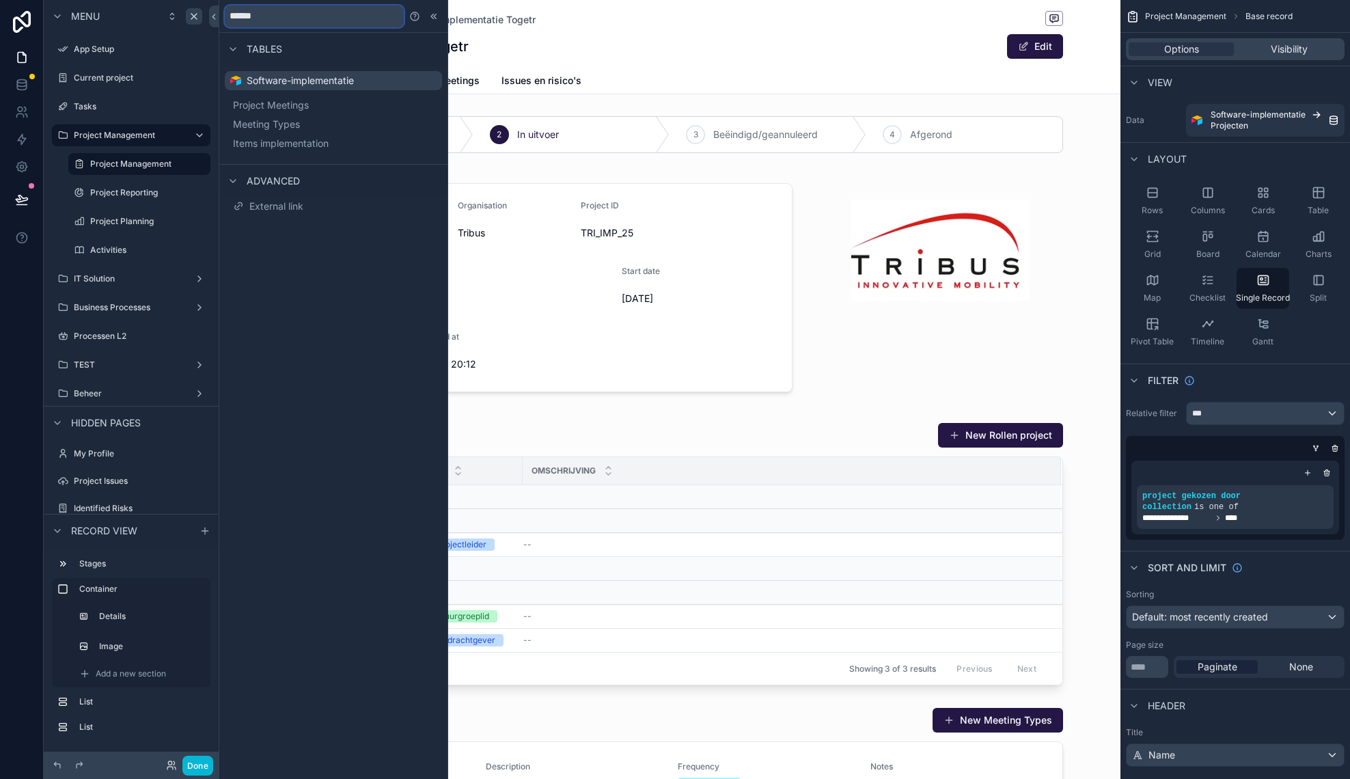
type input "*******"
click at [306, 147] on span "Project Meetings" at bounding box center [287, 144] width 76 height 14
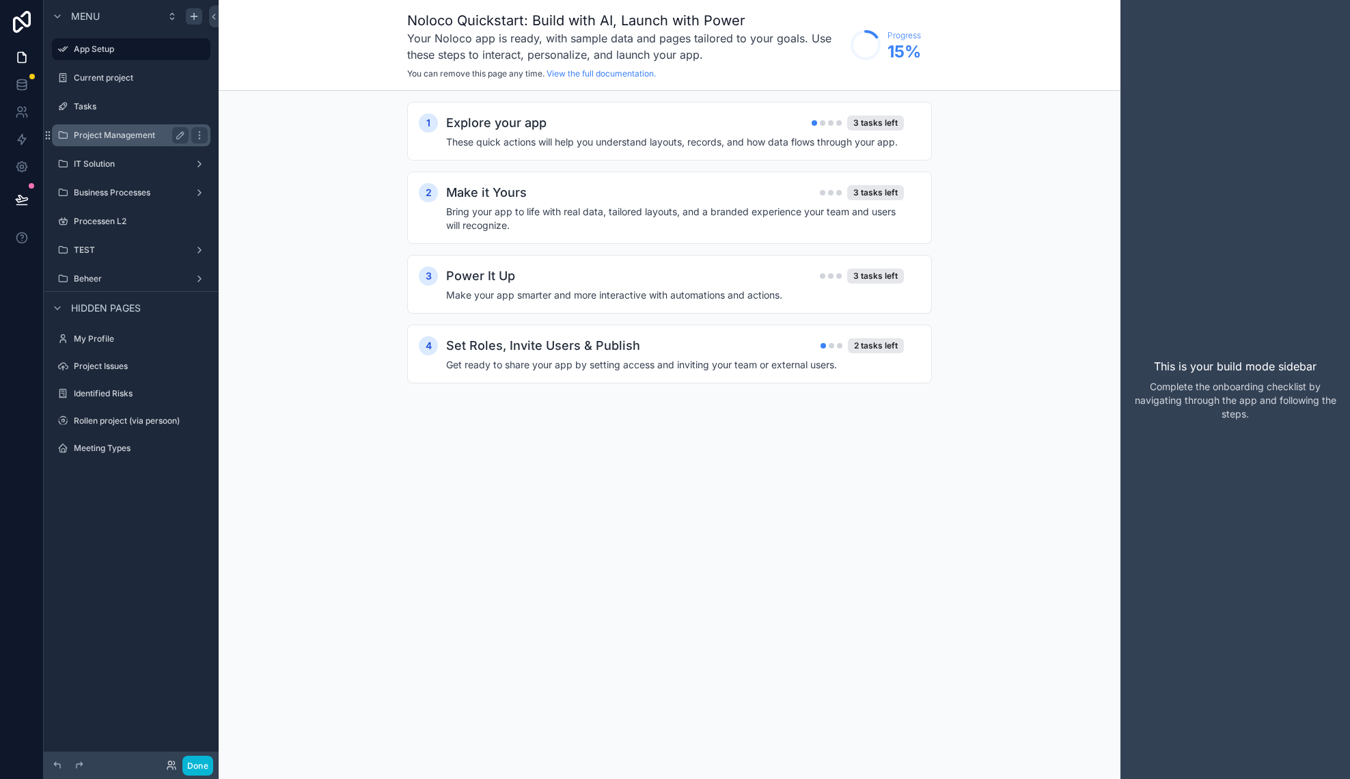
click at [112, 139] on label "Project Management" at bounding box center [128, 135] width 109 height 11
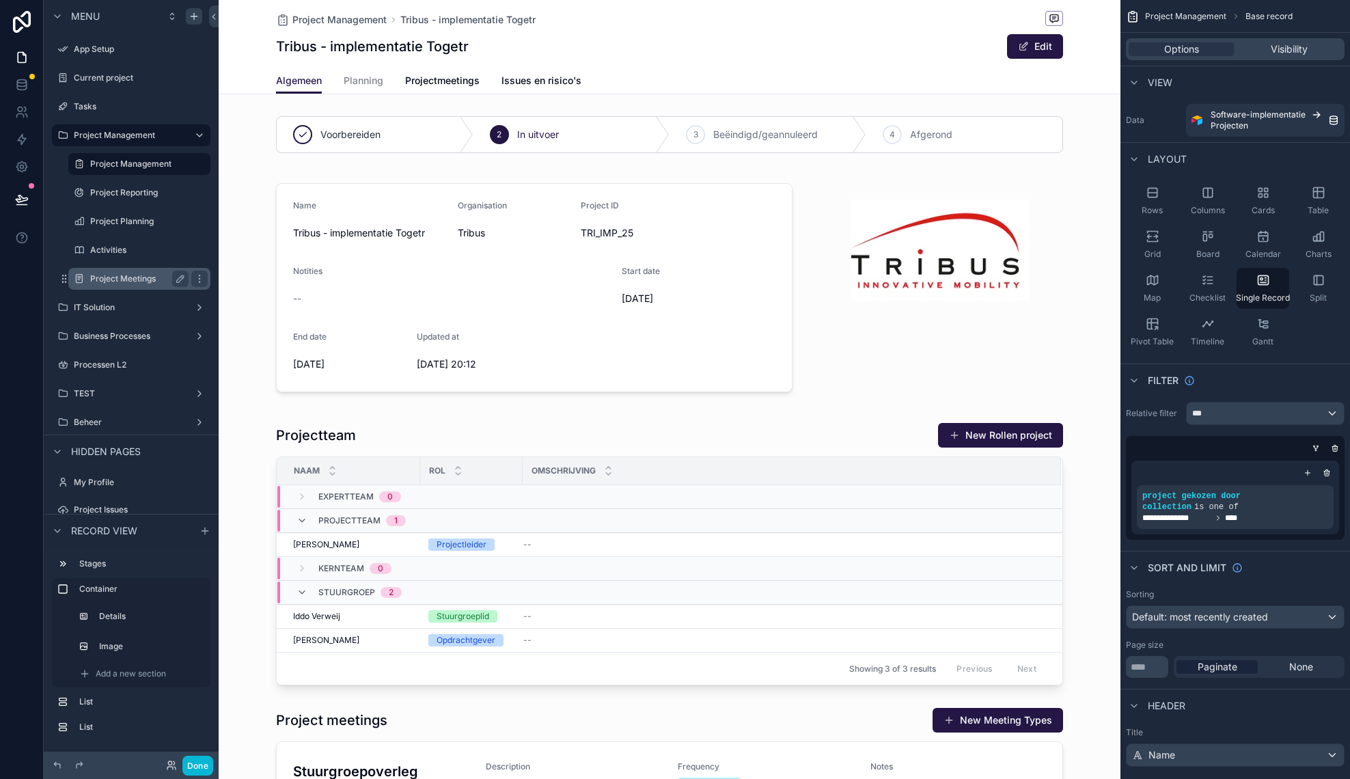
click at [152, 283] on label "Project Meetings" at bounding box center [136, 278] width 93 height 11
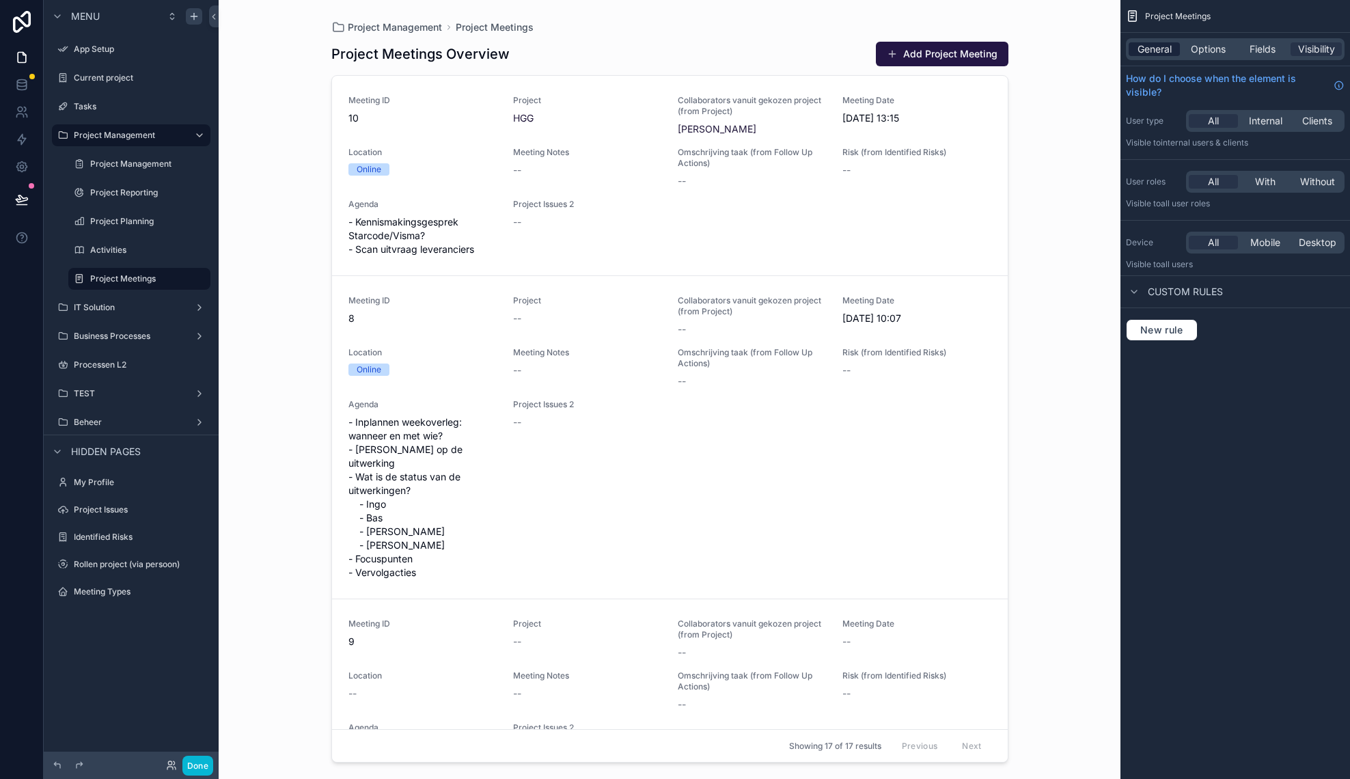
click at [1158, 49] on span "General" at bounding box center [1154, 49] width 34 height 14
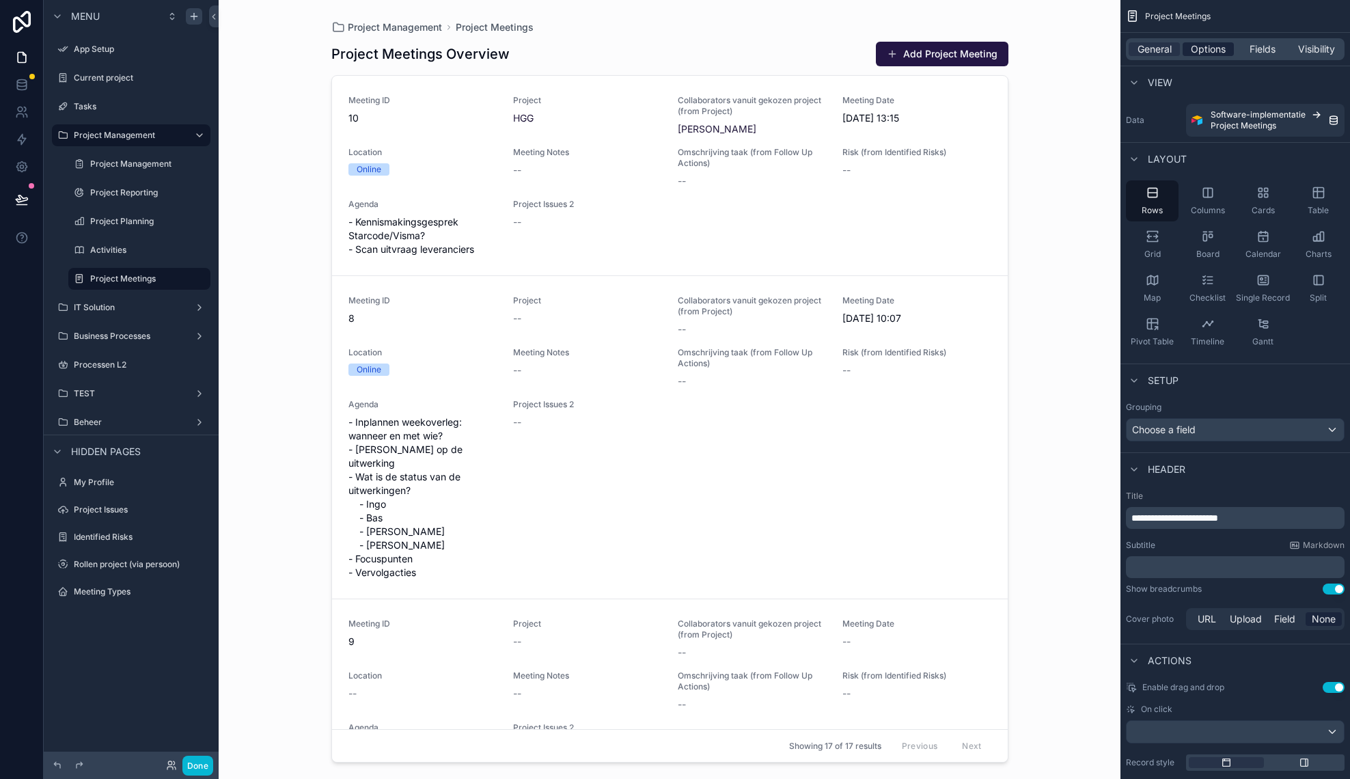
click at [1215, 46] on span "Options" at bounding box center [1208, 49] width 35 height 14
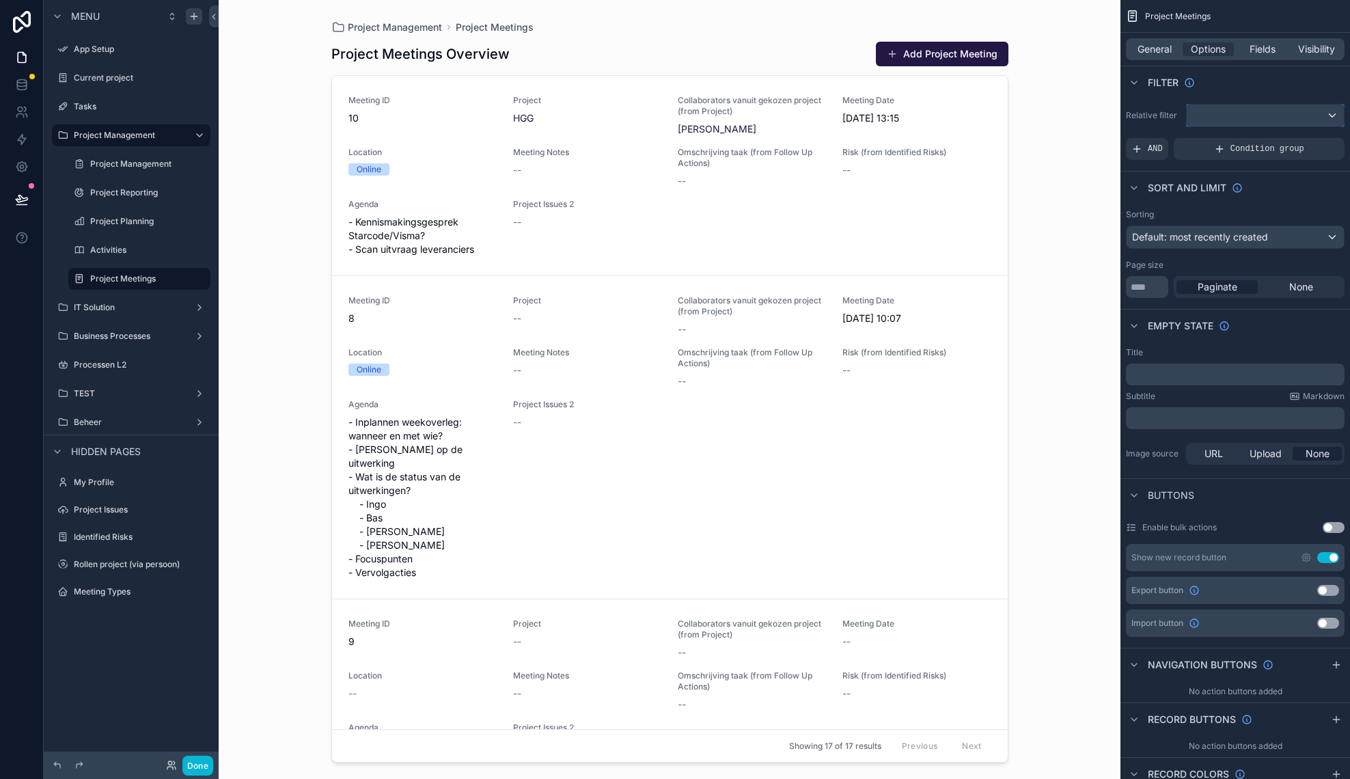
click at [1240, 117] on div "scrollable content" at bounding box center [1265, 116] width 157 height 22
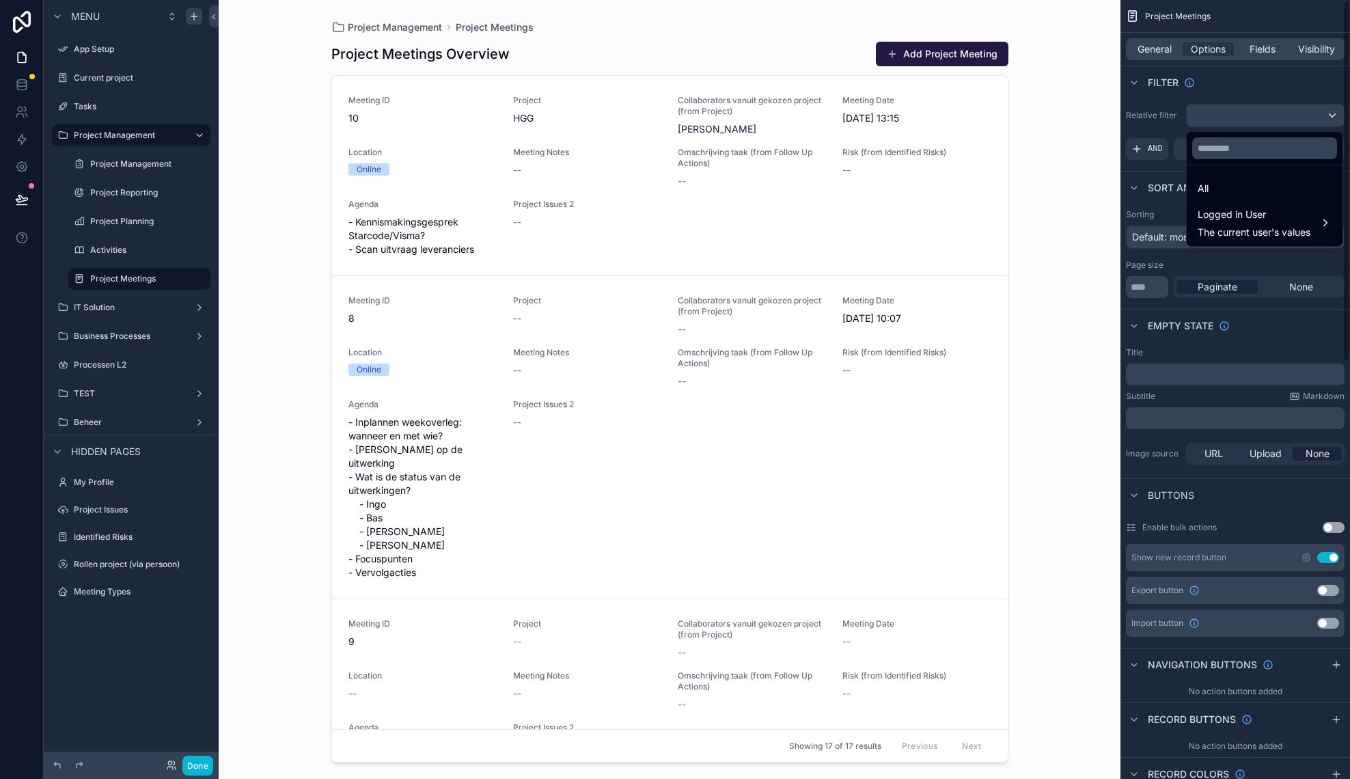
click at [1163, 199] on div "scrollable content" at bounding box center [675, 389] width 1350 height 779
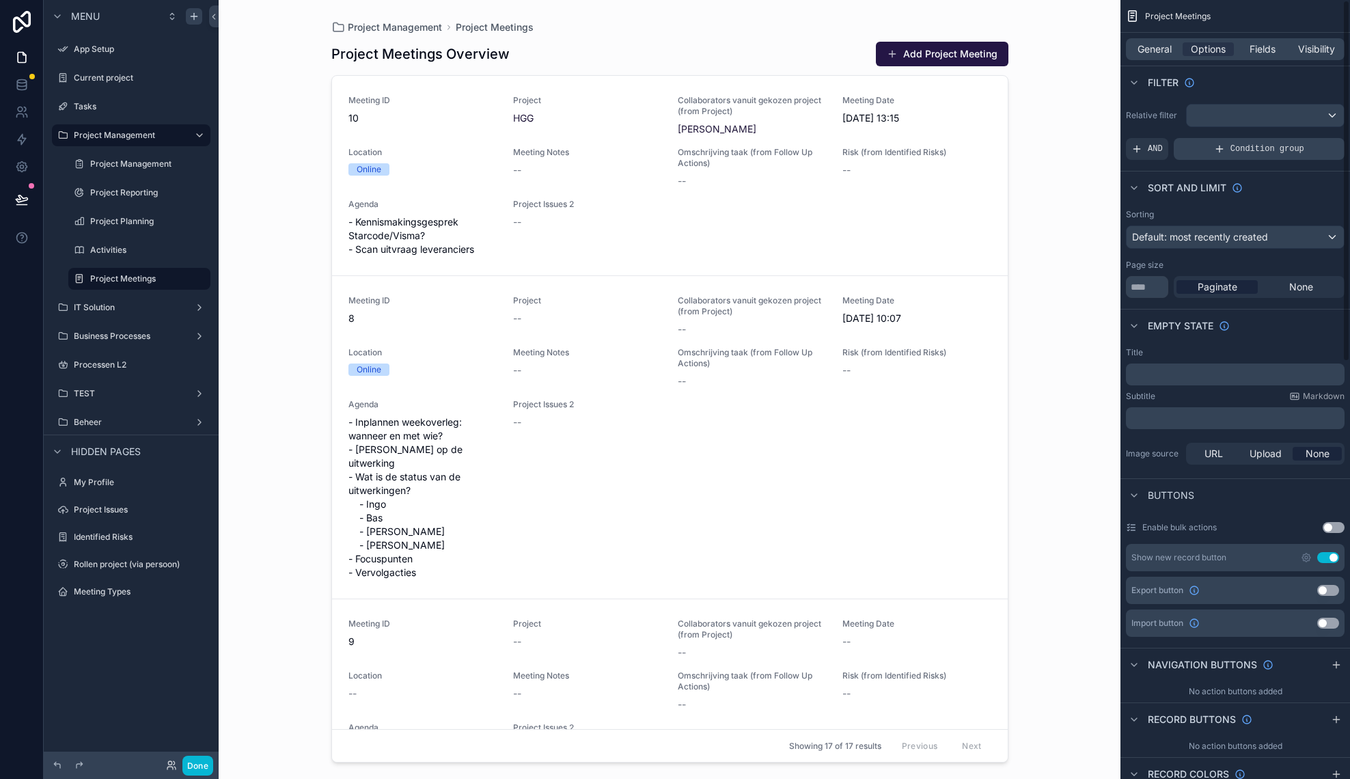
click at [1230, 148] on div "Condition group" at bounding box center [1259, 149] width 171 height 22
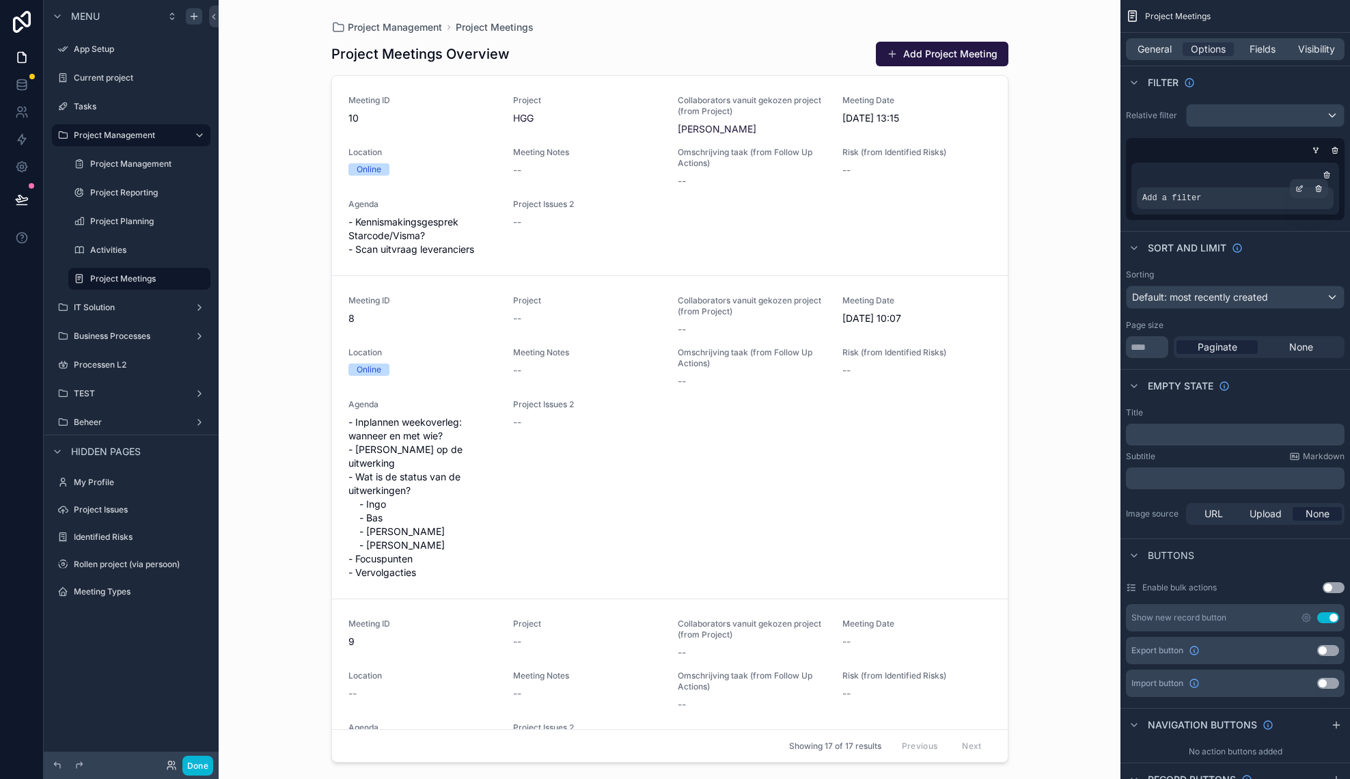
click at [1196, 199] on span "Add a filter" at bounding box center [1171, 198] width 59 height 11
click at [1296, 190] on icon "scrollable content" at bounding box center [1298, 189] width 5 height 5
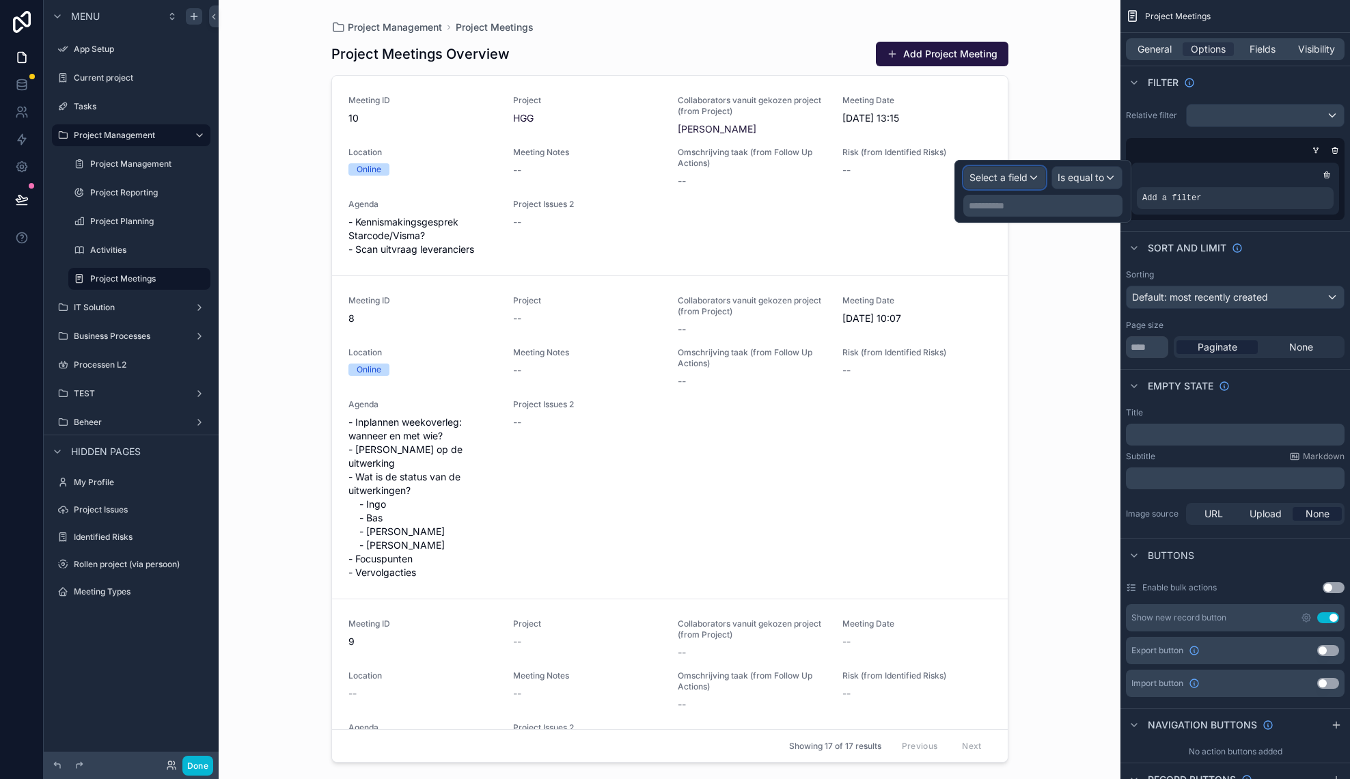
click at [993, 178] on span "Select a field" at bounding box center [998, 177] width 58 height 12
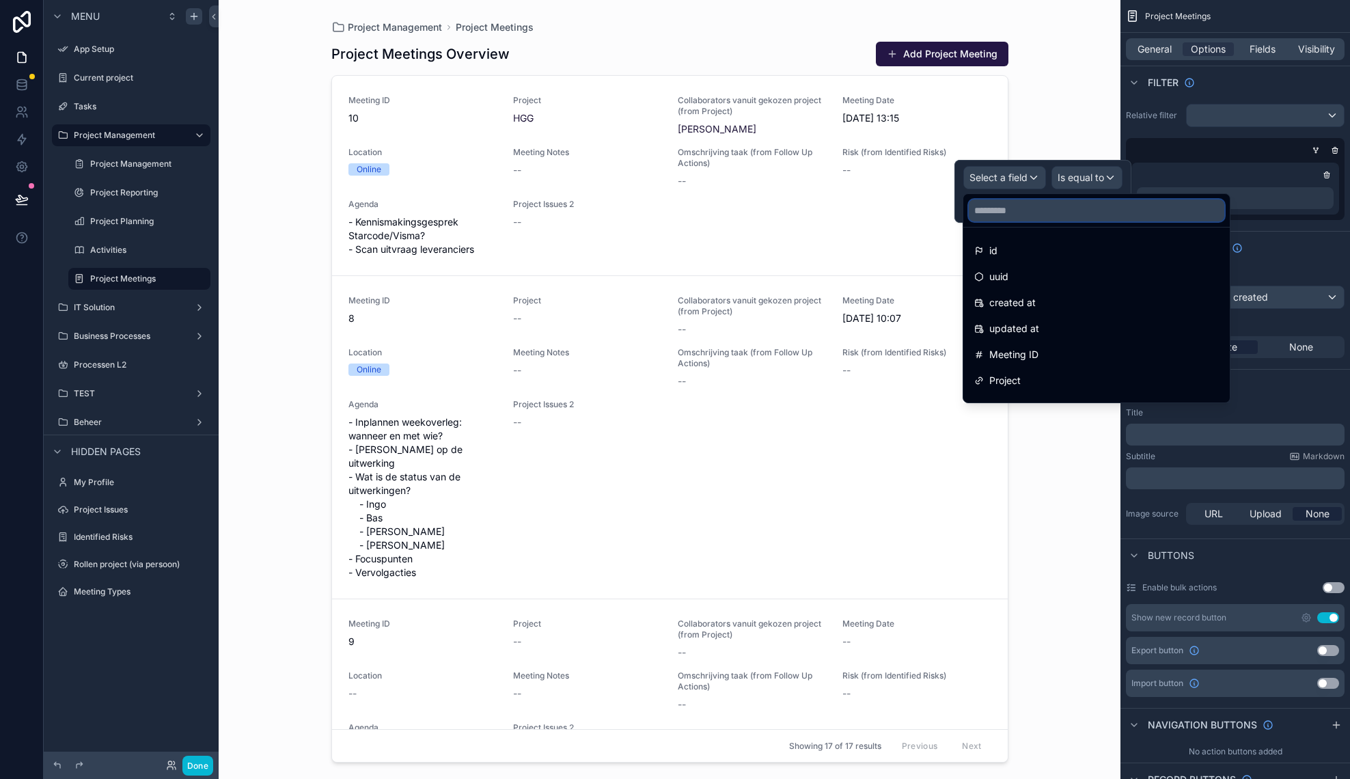
click at [1021, 212] on input "text" at bounding box center [1096, 210] width 255 height 22
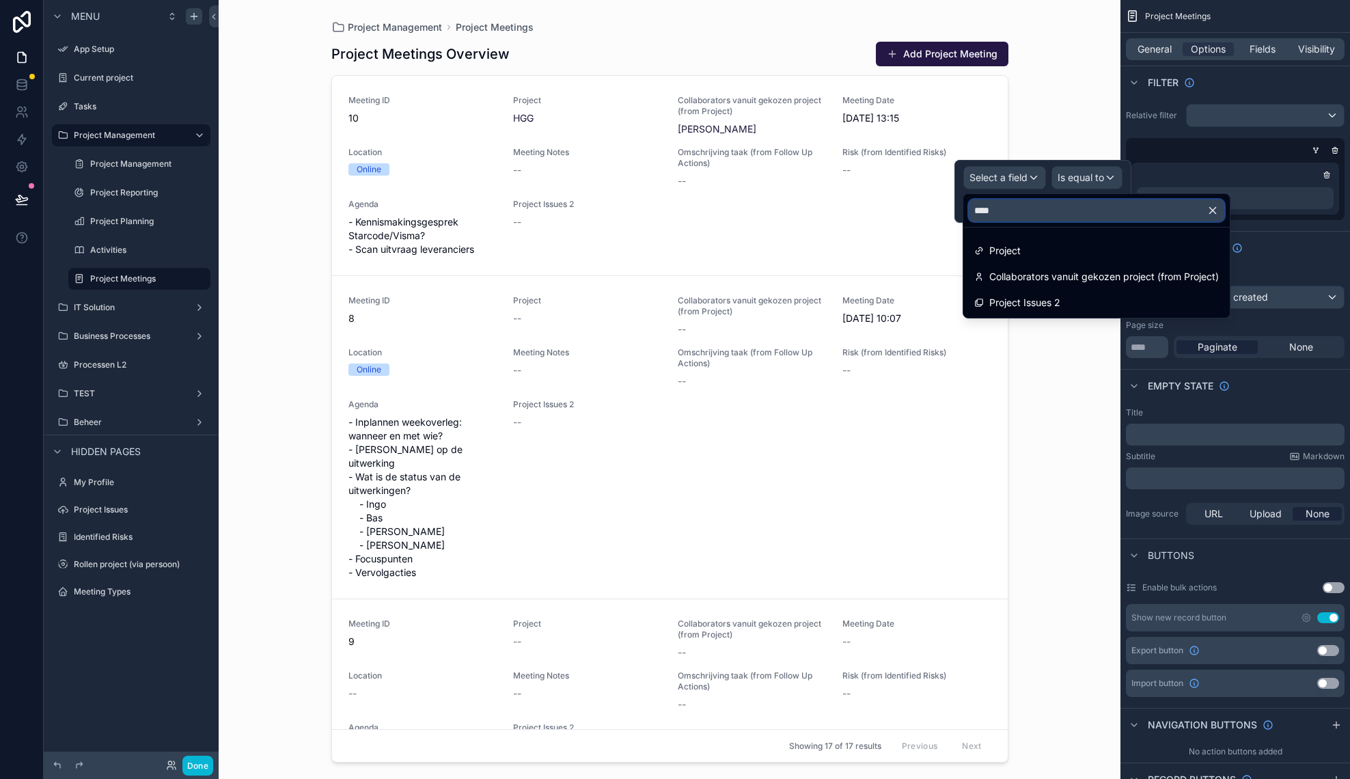
type input "*****"
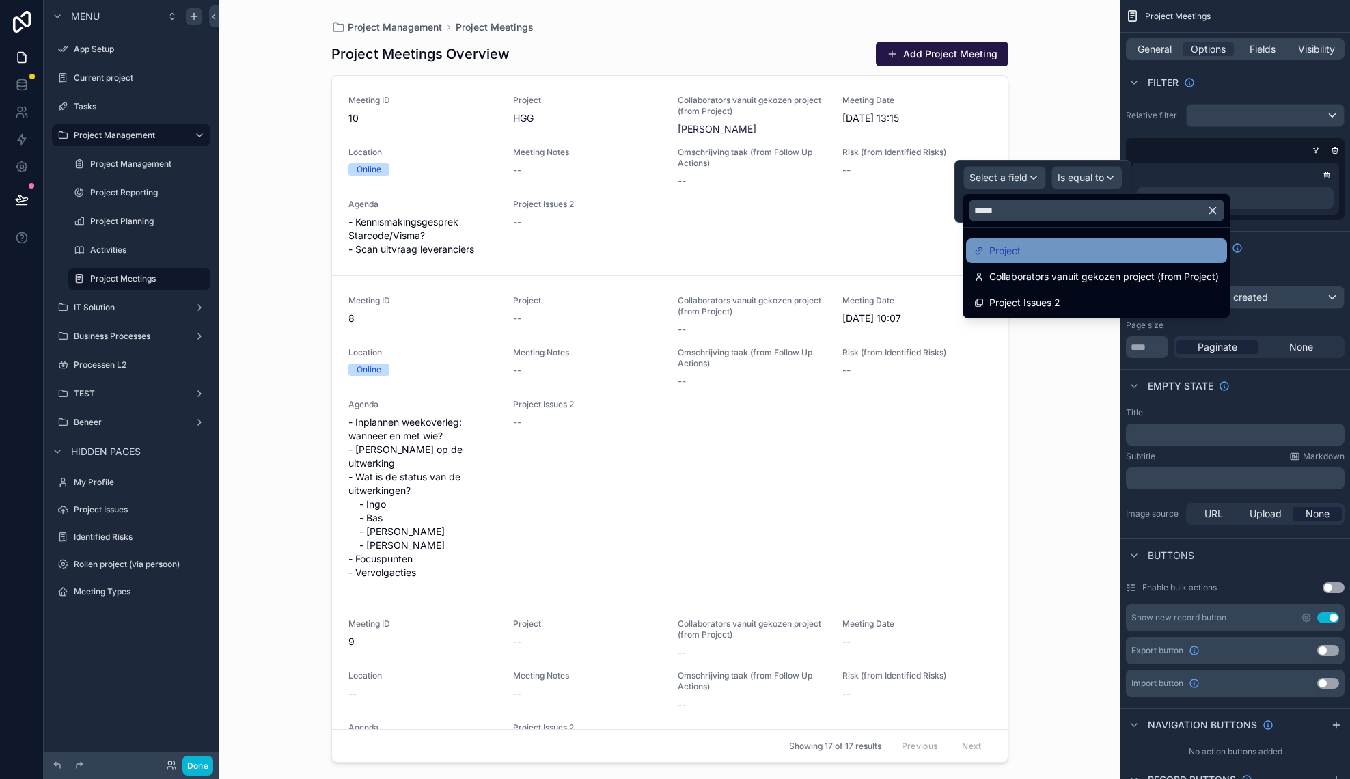
click at [1028, 254] on div "Project" at bounding box center [1096, 250] width 245 height 16
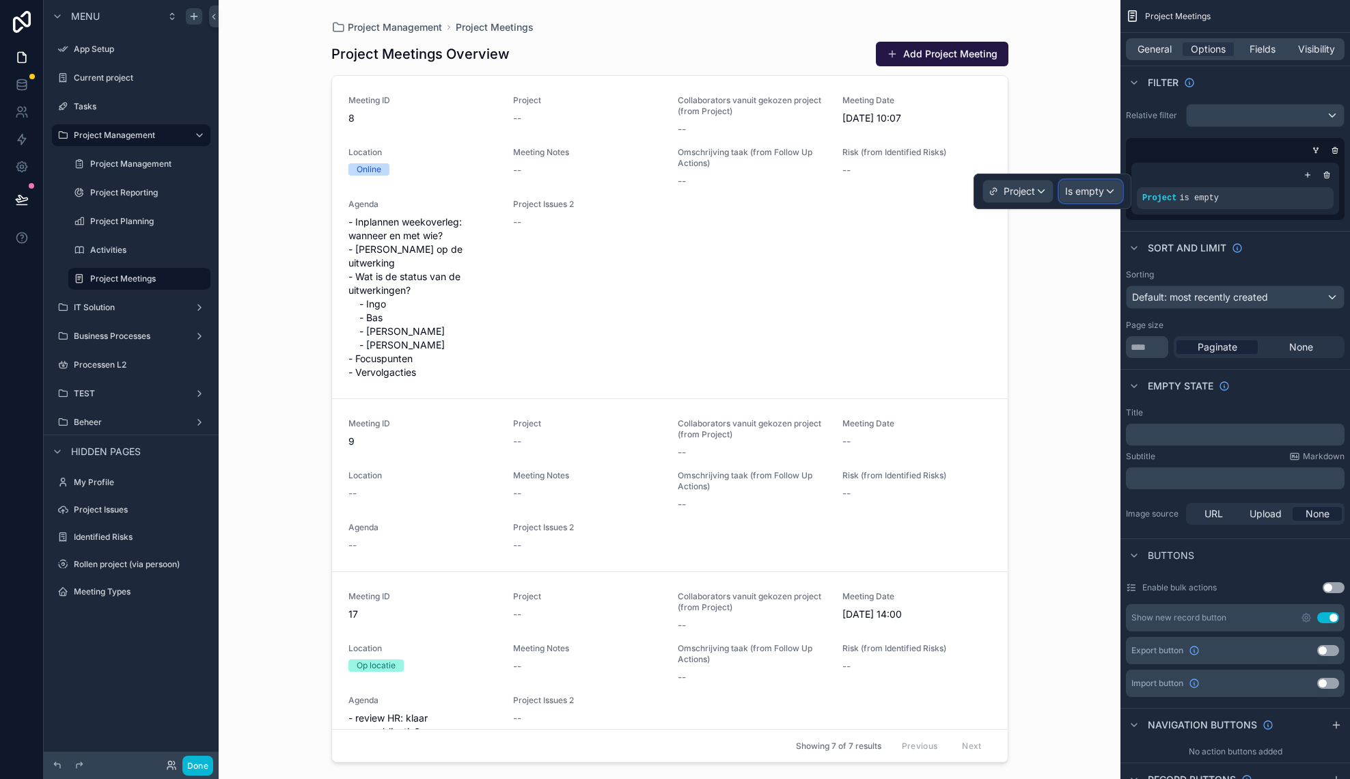
click at [1089, 186] on span "Is empty" at bounding box center [1084, 191] width 39 height 14
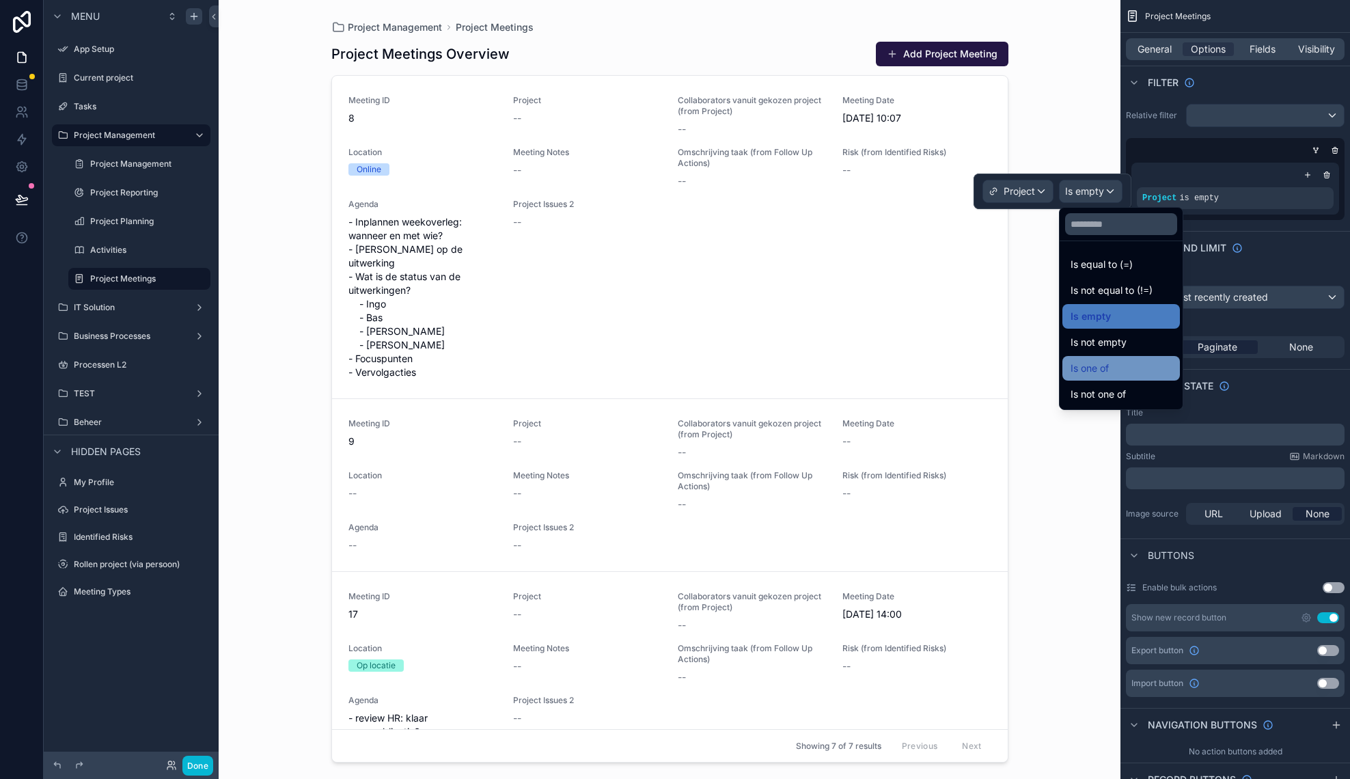
click at [1098, 374] on span "Is one of" at bounding box center [1089, 368] width 38 height 16
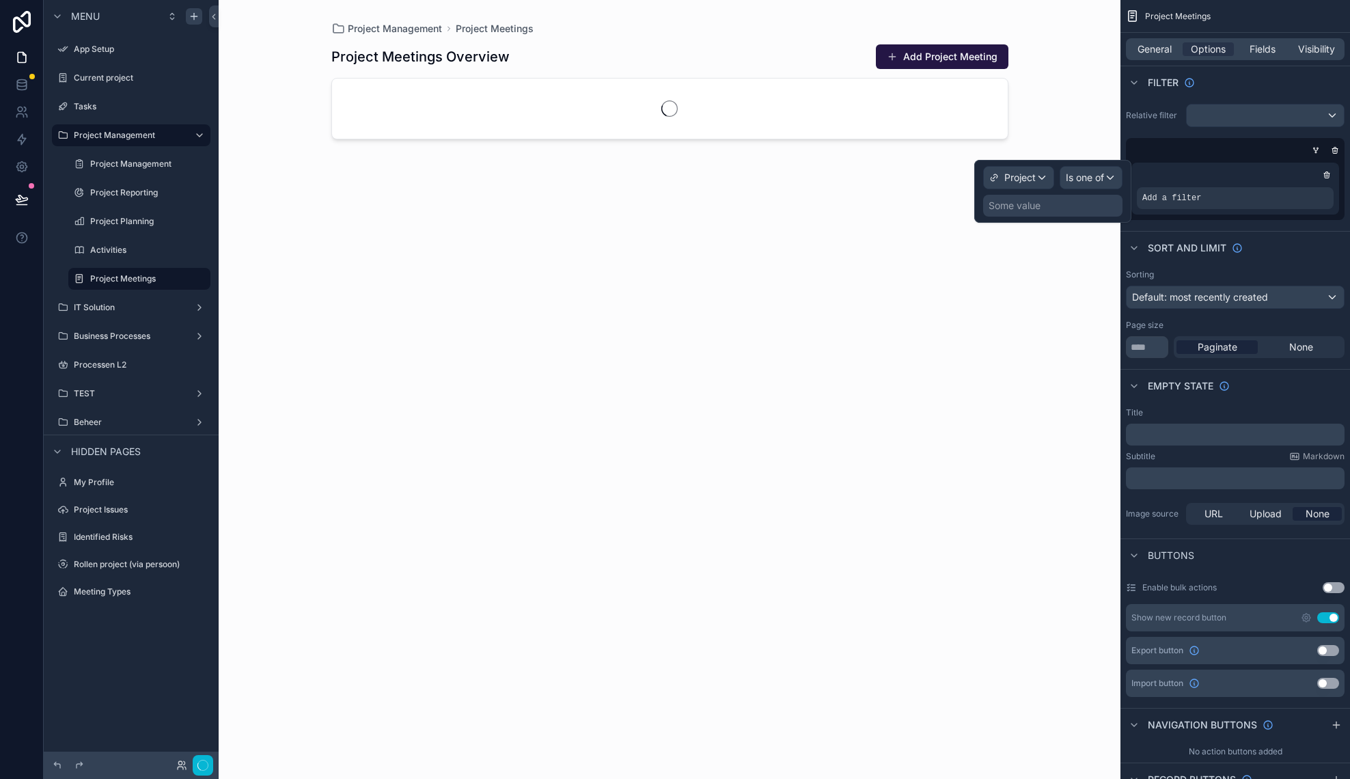
click at [1016, 204] on div "Some value" at bounding box center [1014, 206] width 52 height 14
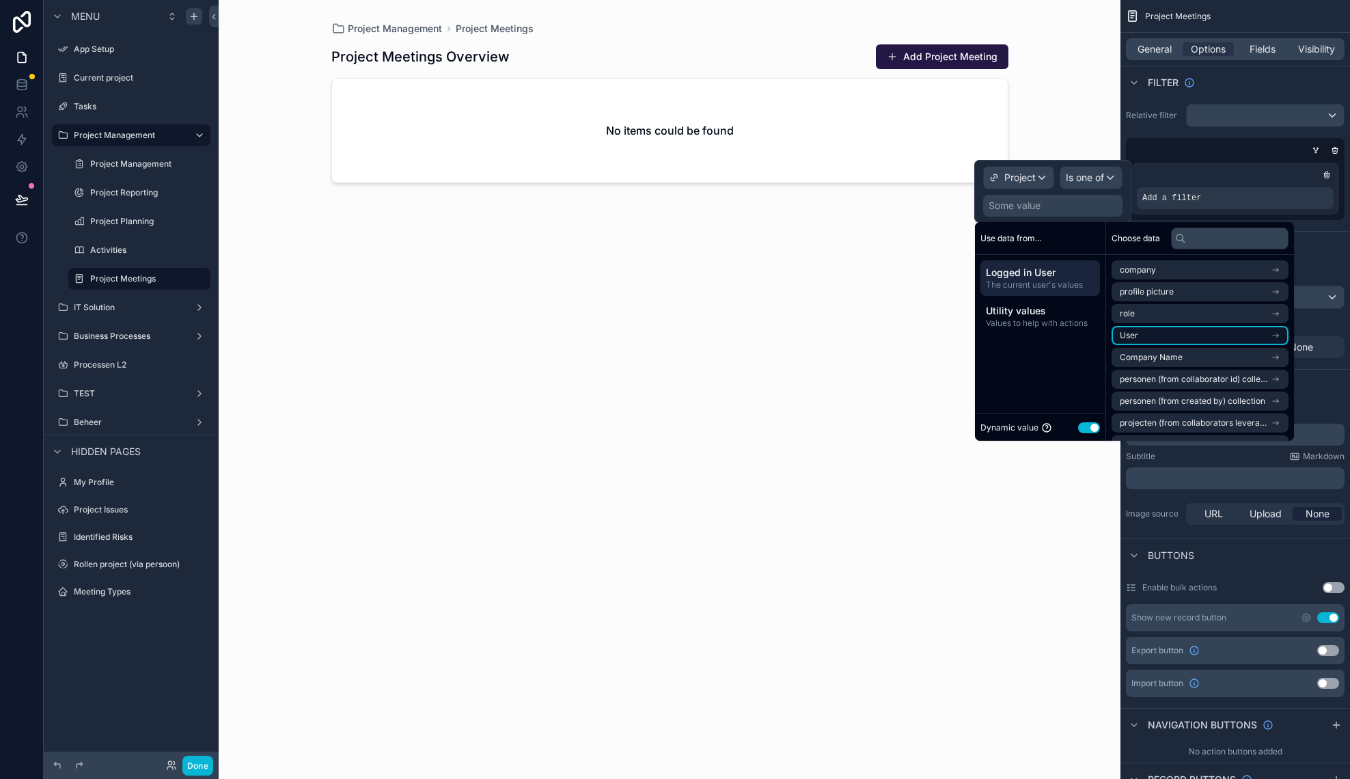
click at [1148, 337] on li "User" at bounding box center [1199, 335] width 177 height 19
click at [1149, 380] on span "Gekozen project voor hoofdmenu" at bounding box center [1185, 381] width 130 height 11
click at [1171, 318] on span "Gekozen project voor hoofdmenu" at bounding box center [1185, 316] width 130 height 11
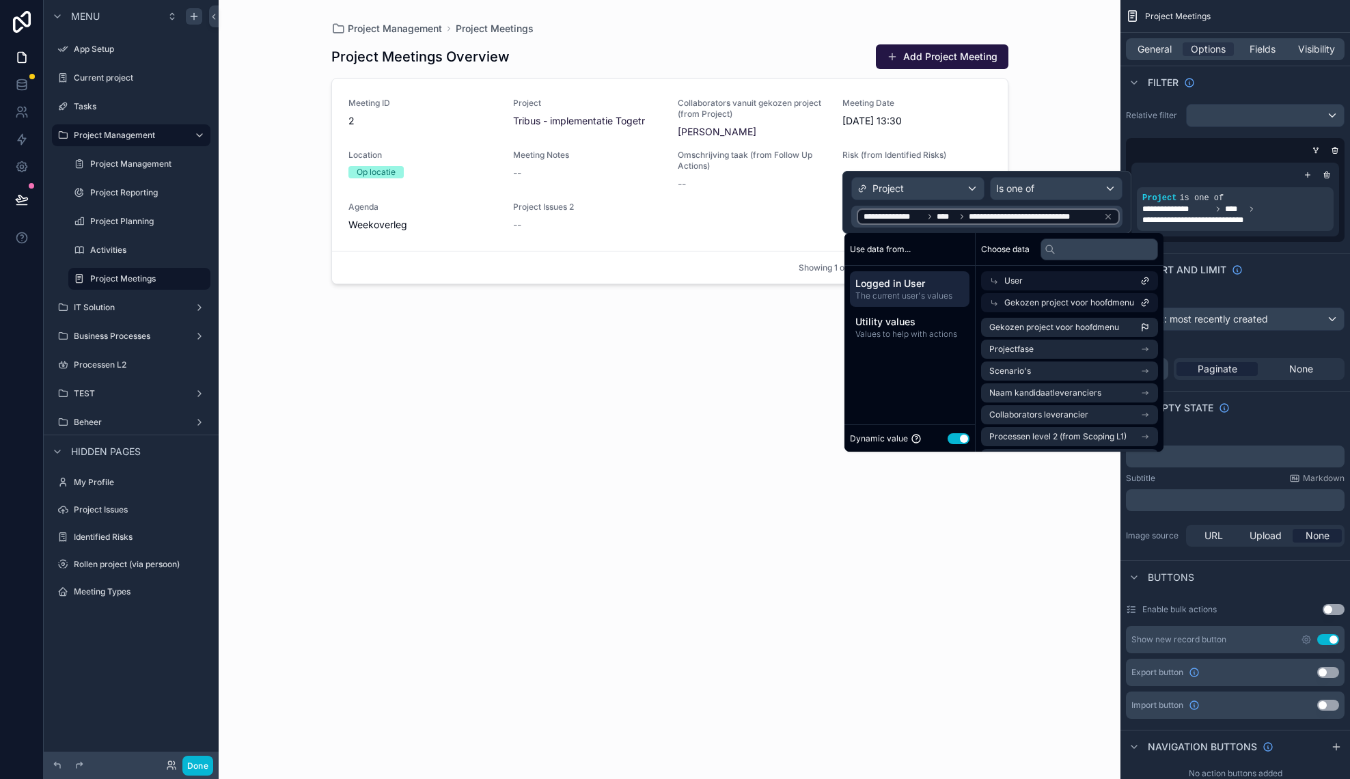
click at [610, 430] on div "scrollable content" at bounding box center [669, 381] width 699 height 762
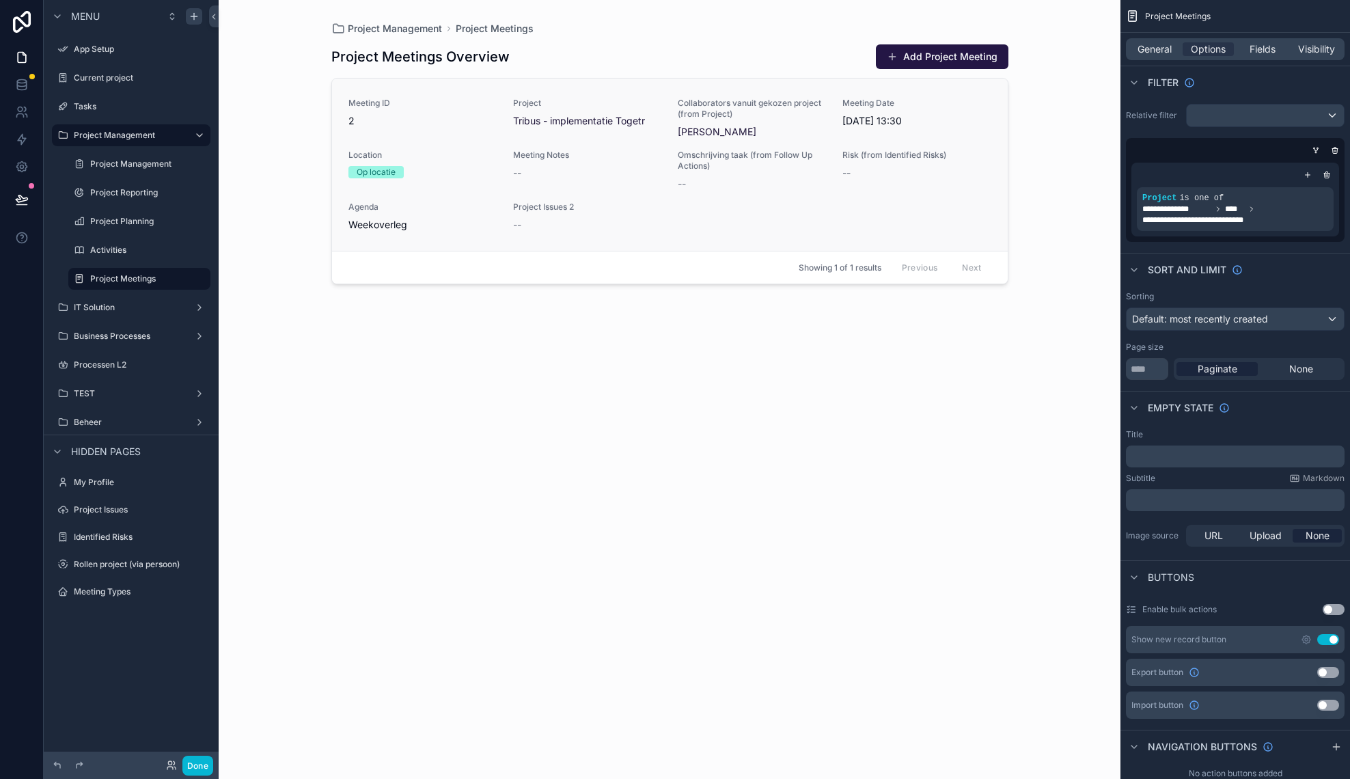
click at [734, 214] on div "Meeting ID 2 Project Tribus - implementatie Togetr Collaborators vanuit gekozen…" at bounding box center [669, 165] width 643 height 134
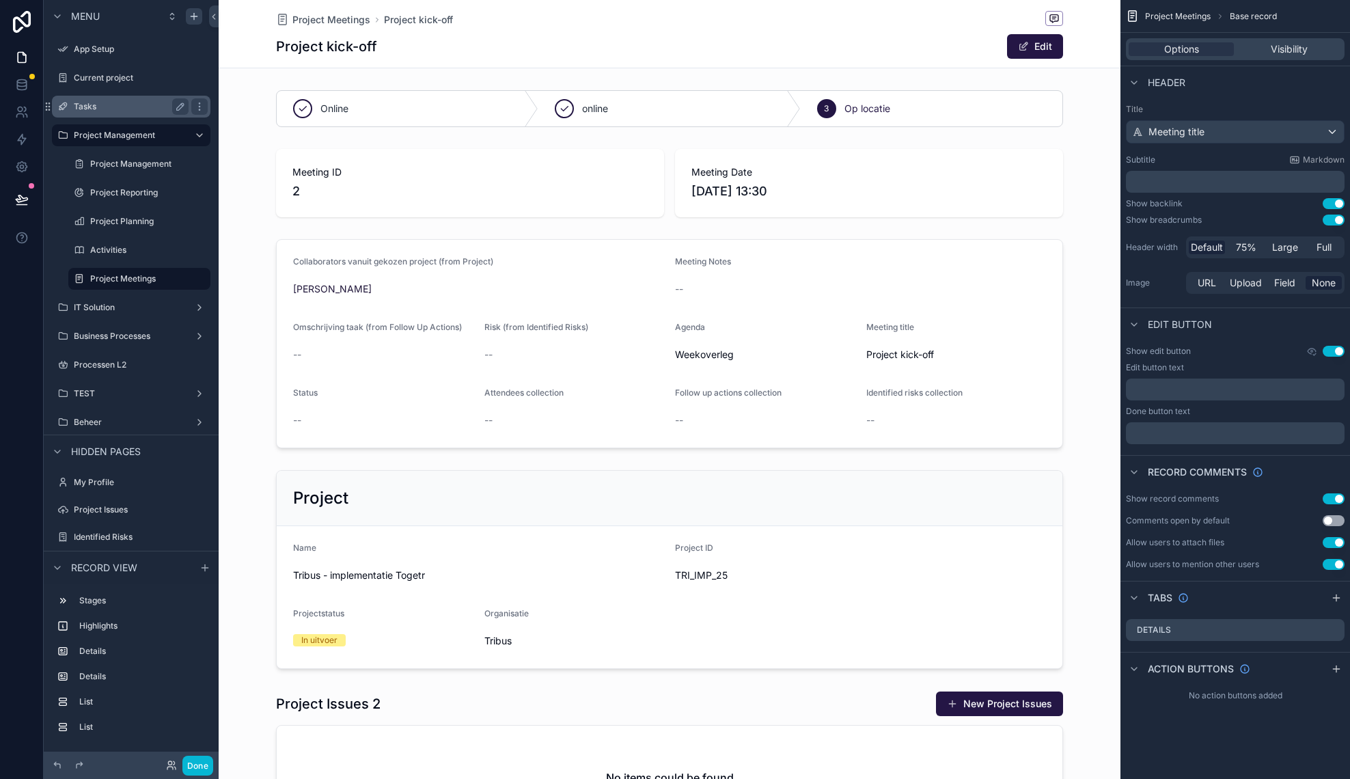
click at [169, 106] on label "Tasks" at bounding box center [128, 106] width 109 height 11
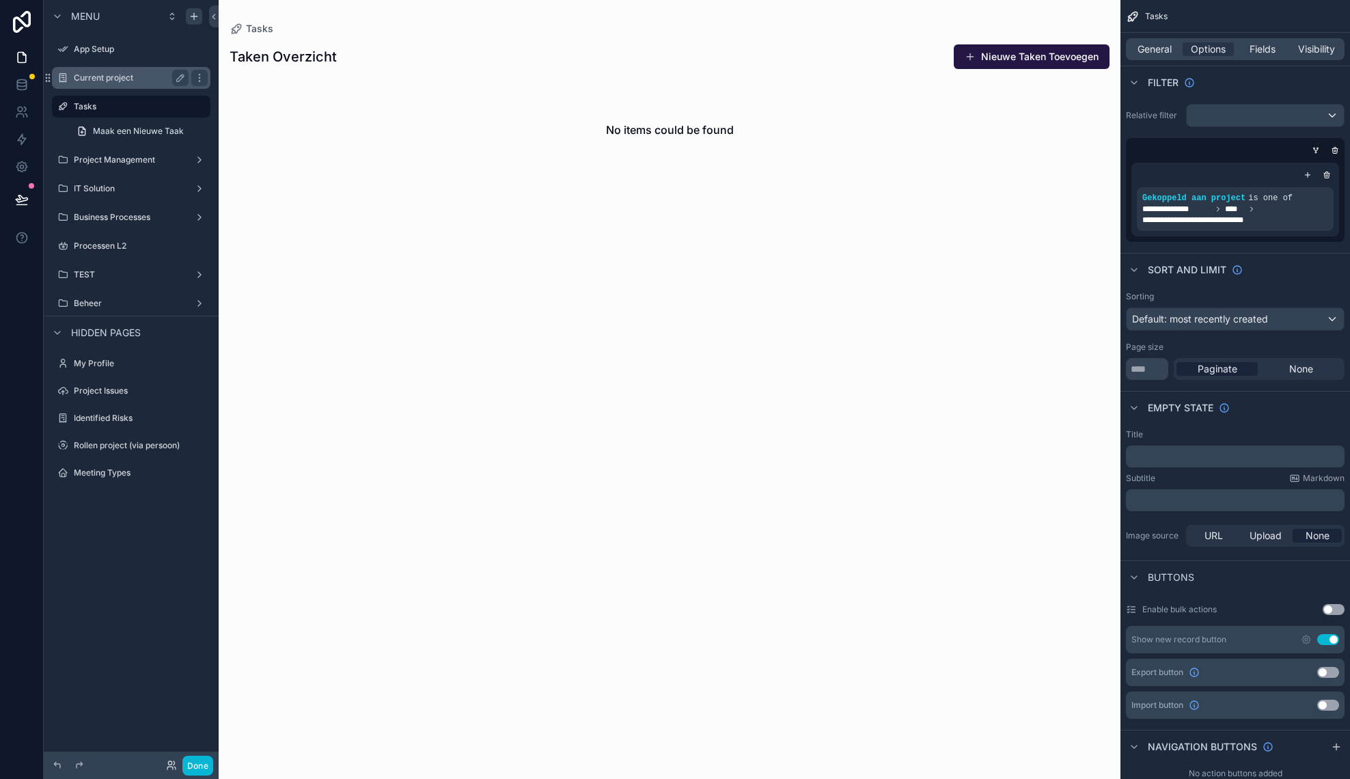
click at [135, 85] on div "Current project" at bounding box center [131, 78] width 115 height 16
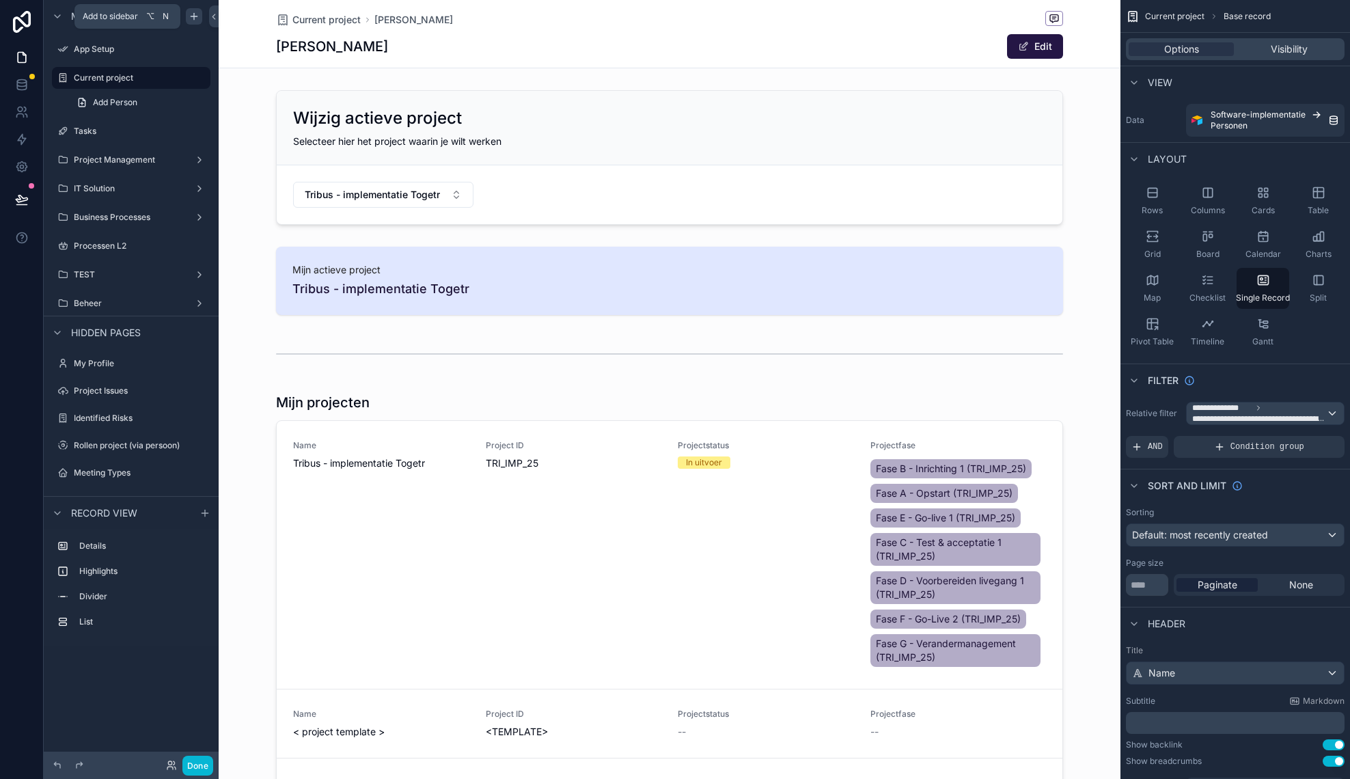
click at [198, 19] on icon "scrollable content" at bounding box center [194, 16] width 11 height 11
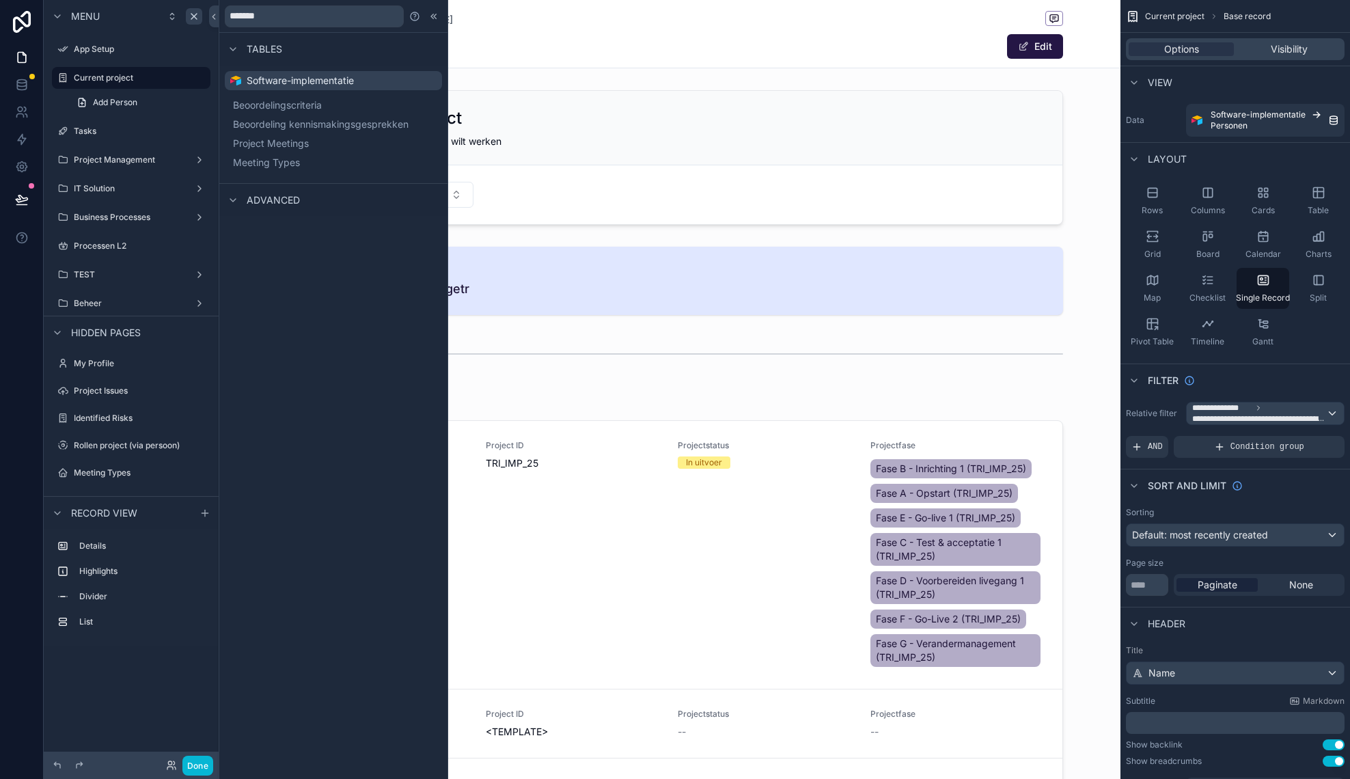
click at [276, 204] on span "Advanced" at bounding box center [273, 200] width 53 height 14
click at [373, 19] on input "*******" at bounding box center [314, 16] width 179 height 22
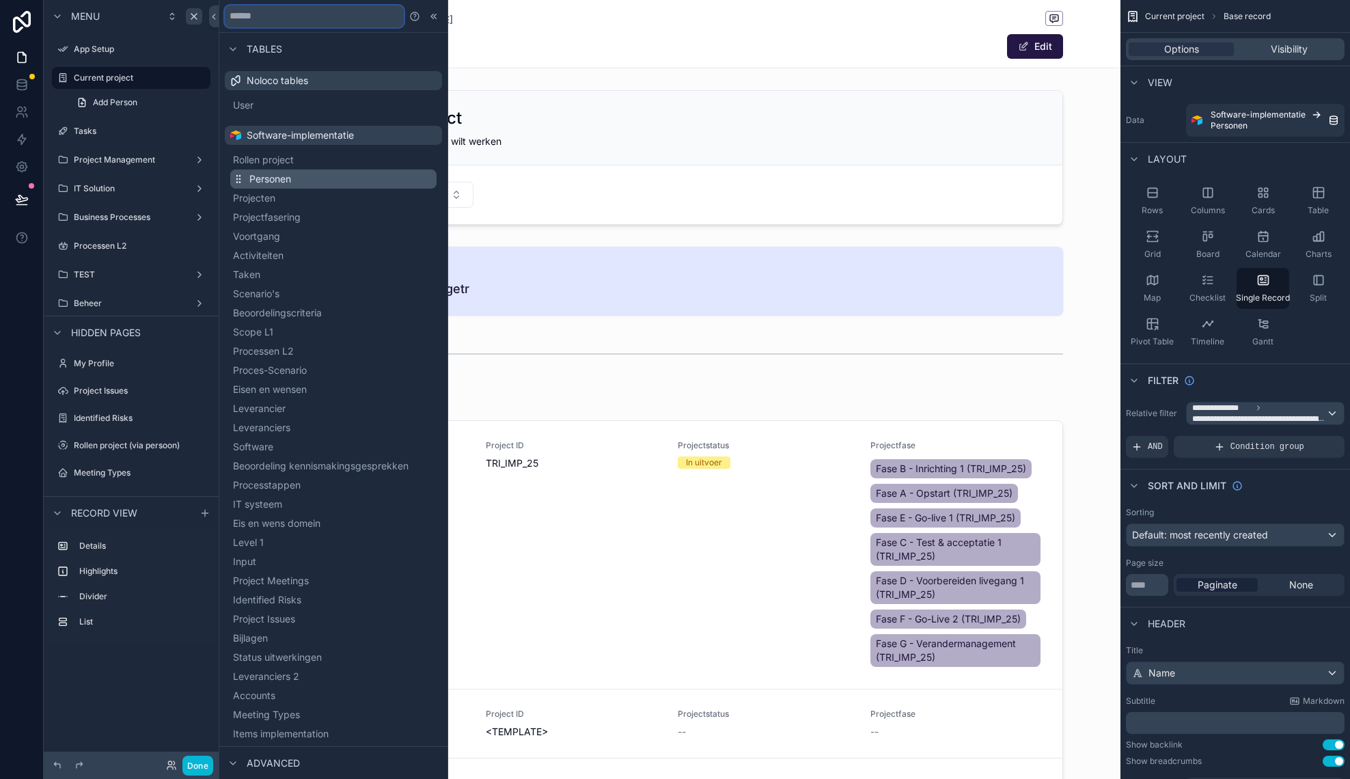
scroll to position [104, 0]
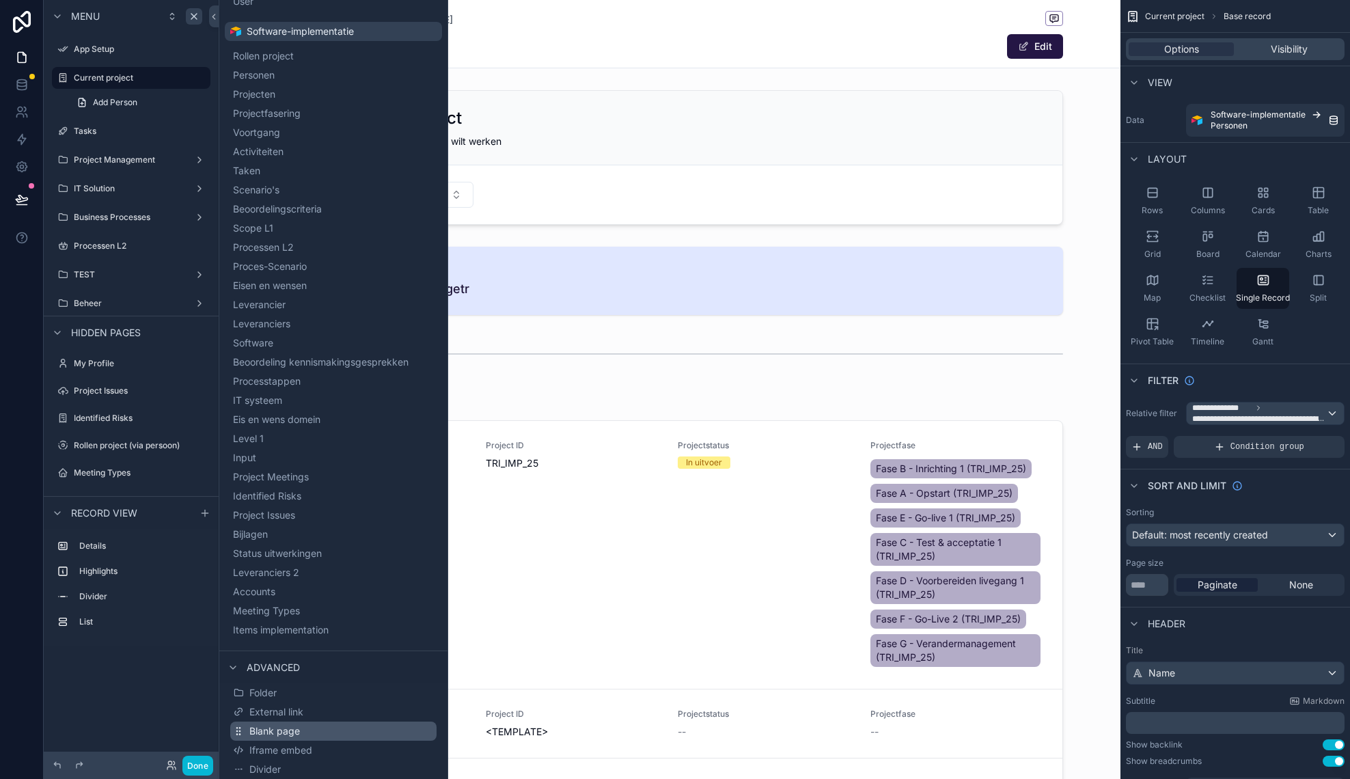
click at [320, 726] on button "Blank page" at bounding box center [333, 730] width 206 height 19
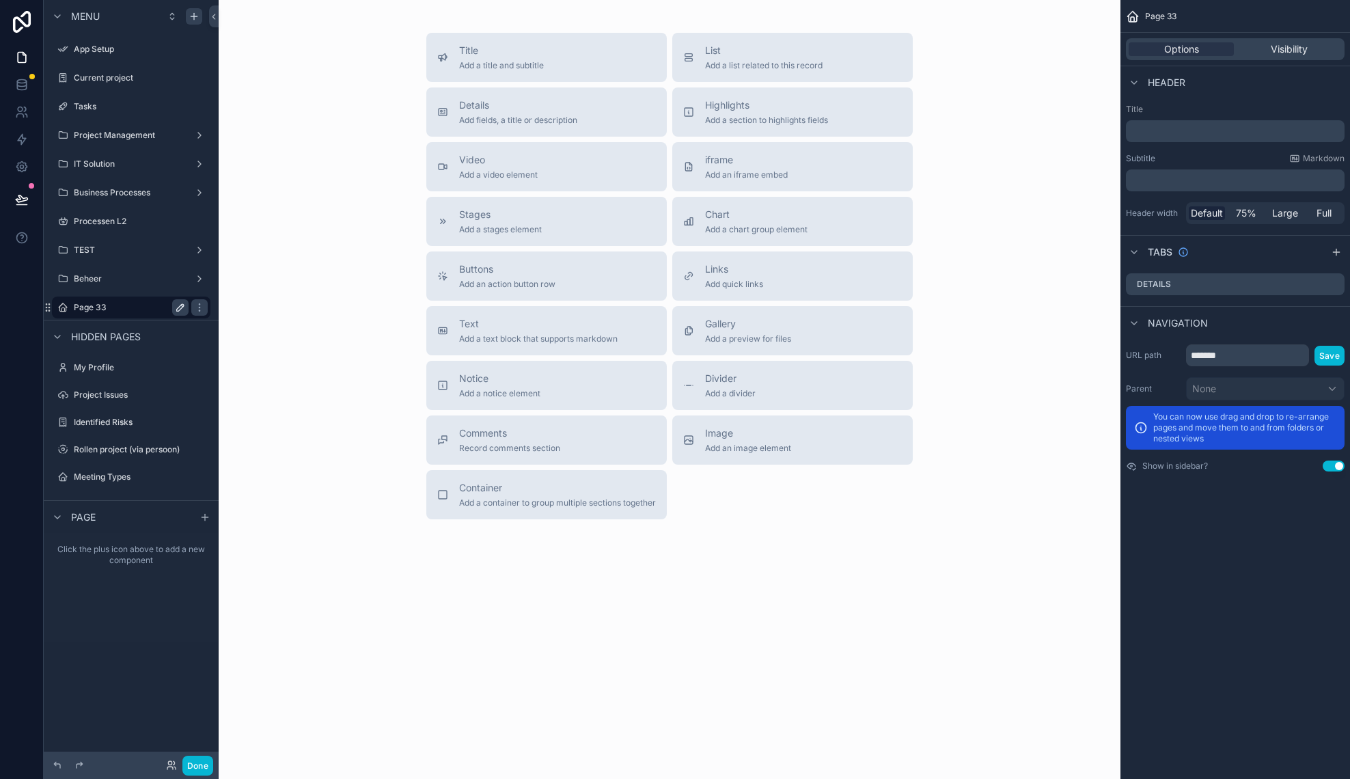
click at [179, 309] on icon "scrollable content" at bounding box center [180, 307] width 11 height 11
click at [133, 308] on input "*******" at bounding box center [120, 307] width 93 height 16
type input "**********"
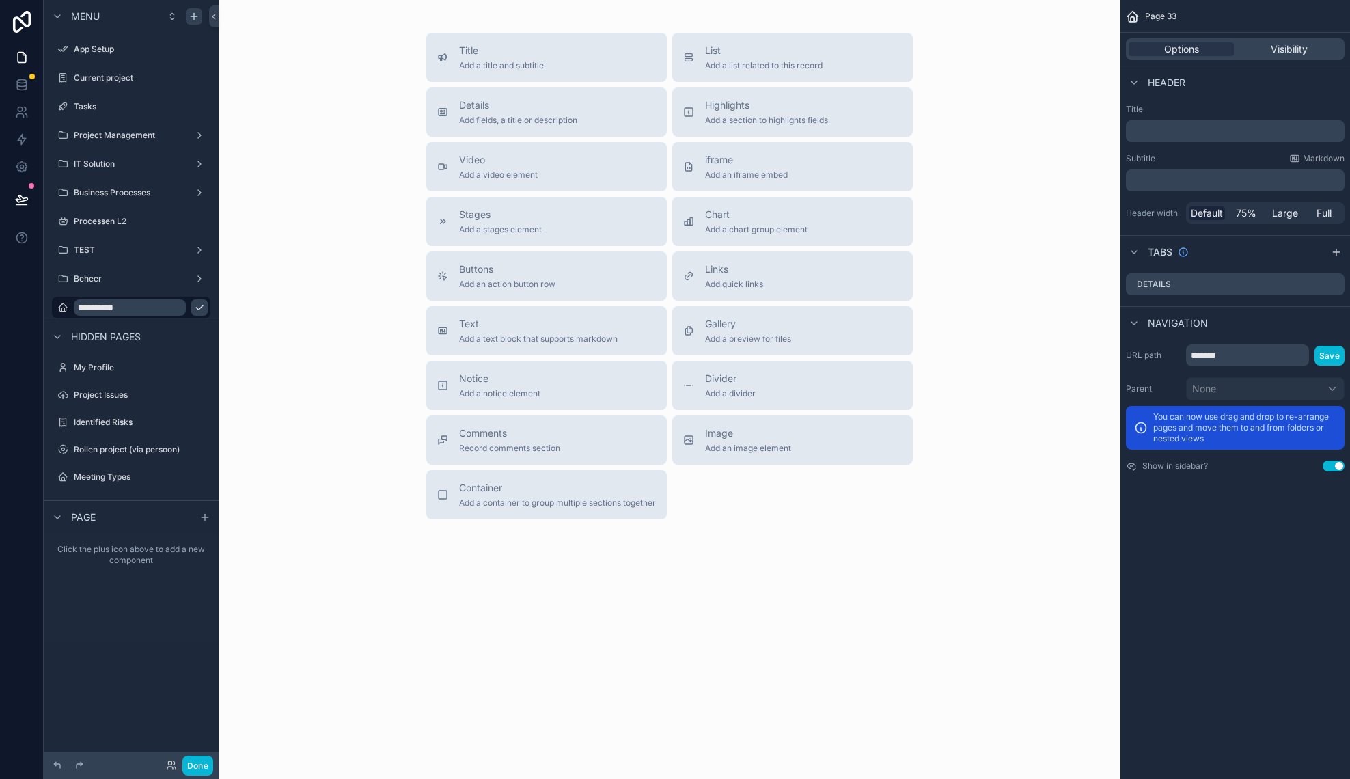
click at [42, 307] on div at bounding box center [22, 389] width 44 height 779
click at [53, 307] on icon "scrollable content" at bounding box center [47, 307] width 11 height 11
click at [194, 313] on icon "scrollable content" at bounding box center [199, 307] width 11 height 11
click at [818, 297] on button "Links Add quick links" at bounding box center [792, 275] width 240 height 49
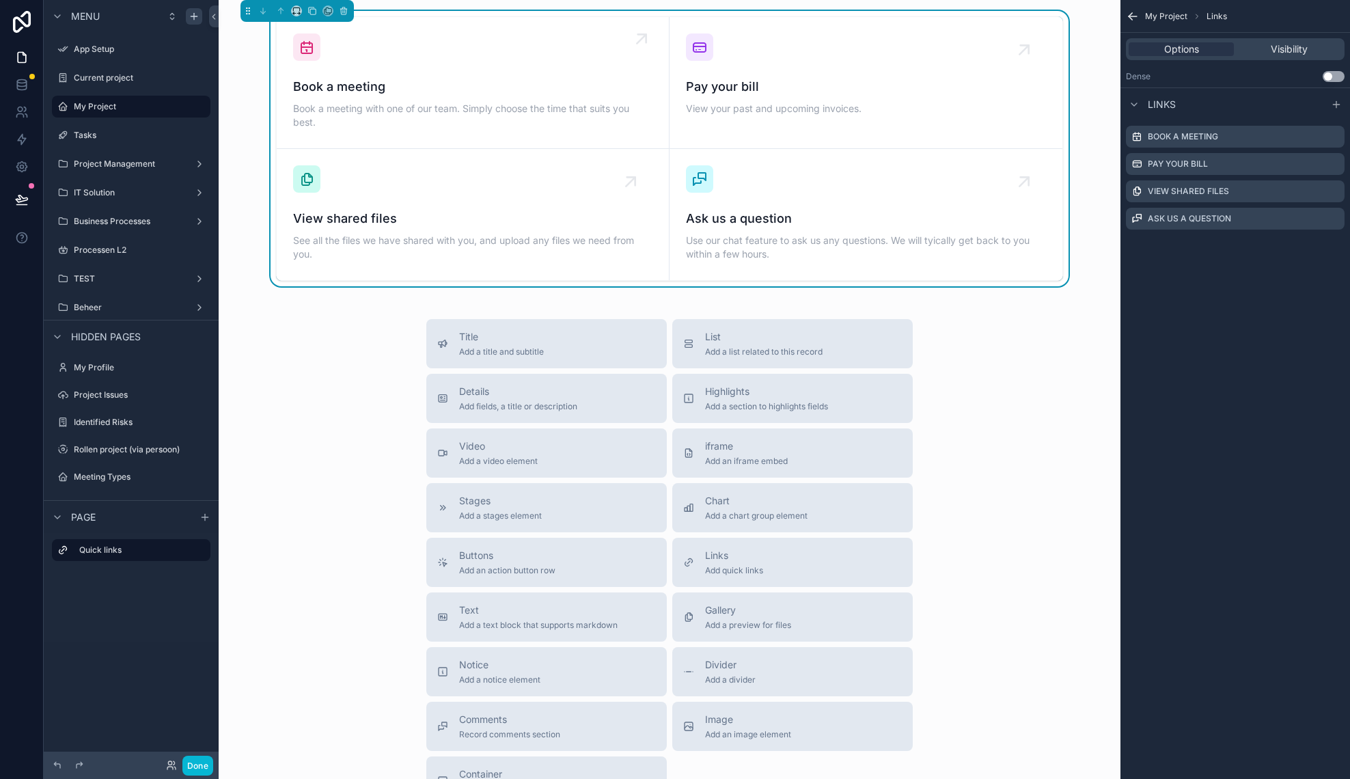
click at [513, 73] on div "Book a meeting Book a meeting with one of our team. Simply choose the time that…" at bounding box center [472, 82] width 359 height 98
click at [1330, 137] on icon "scrollable content" at bounding box center [1333, 138] width 6 height 6
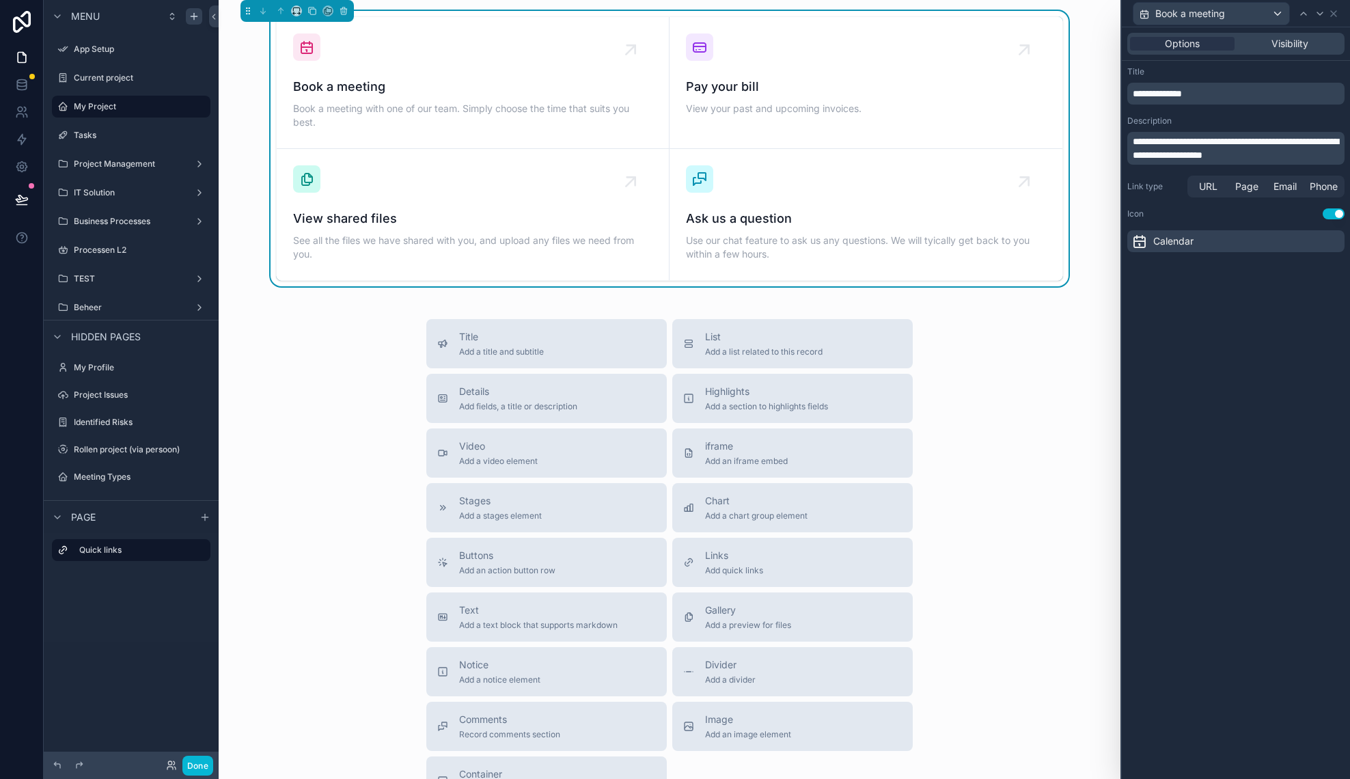
click at [1173, 96] on span "**********" at bounding box center [1157, 94] width 49 height 10
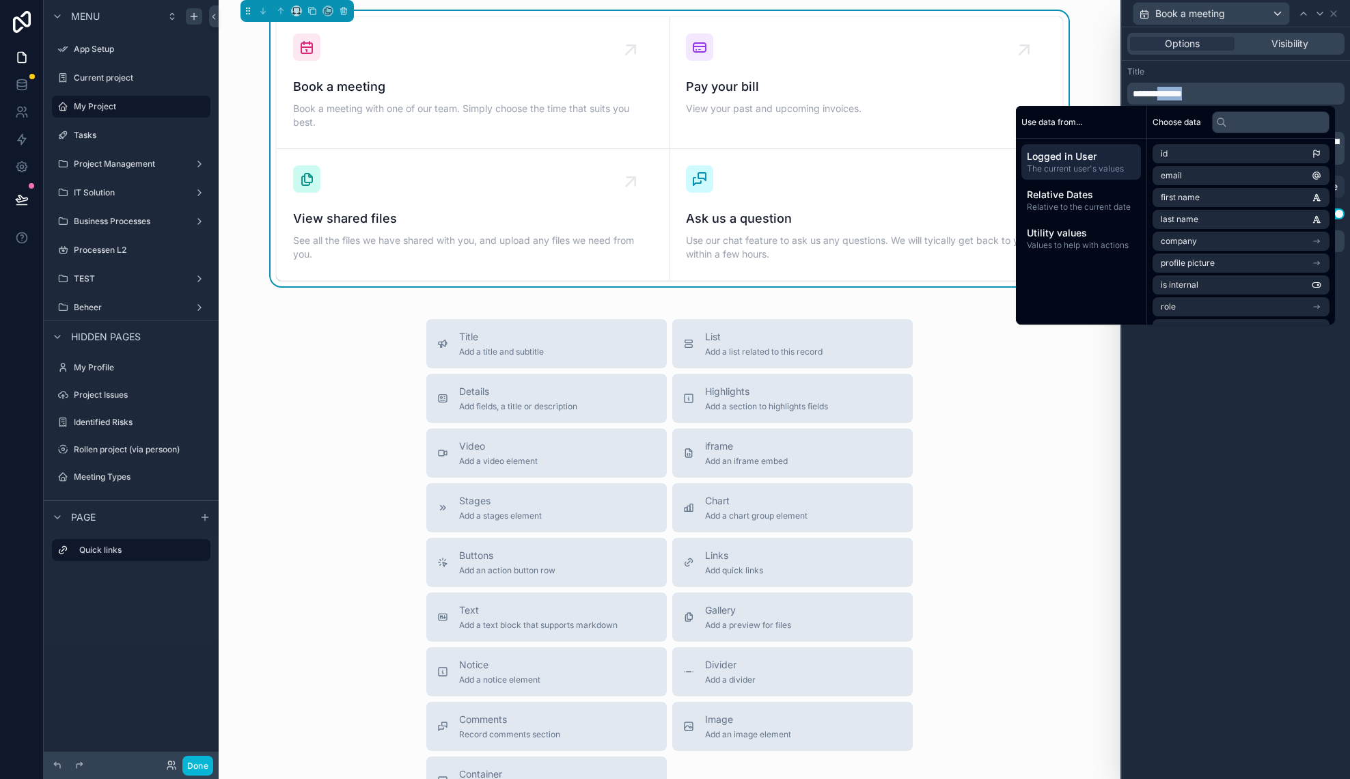
click at [1173, 96] on span "**********" at bounding box center [1157, 94] width 49 height 10
click at [1239, 477] on div "**********" at bounding box center [1236, 402] width 228 height 751
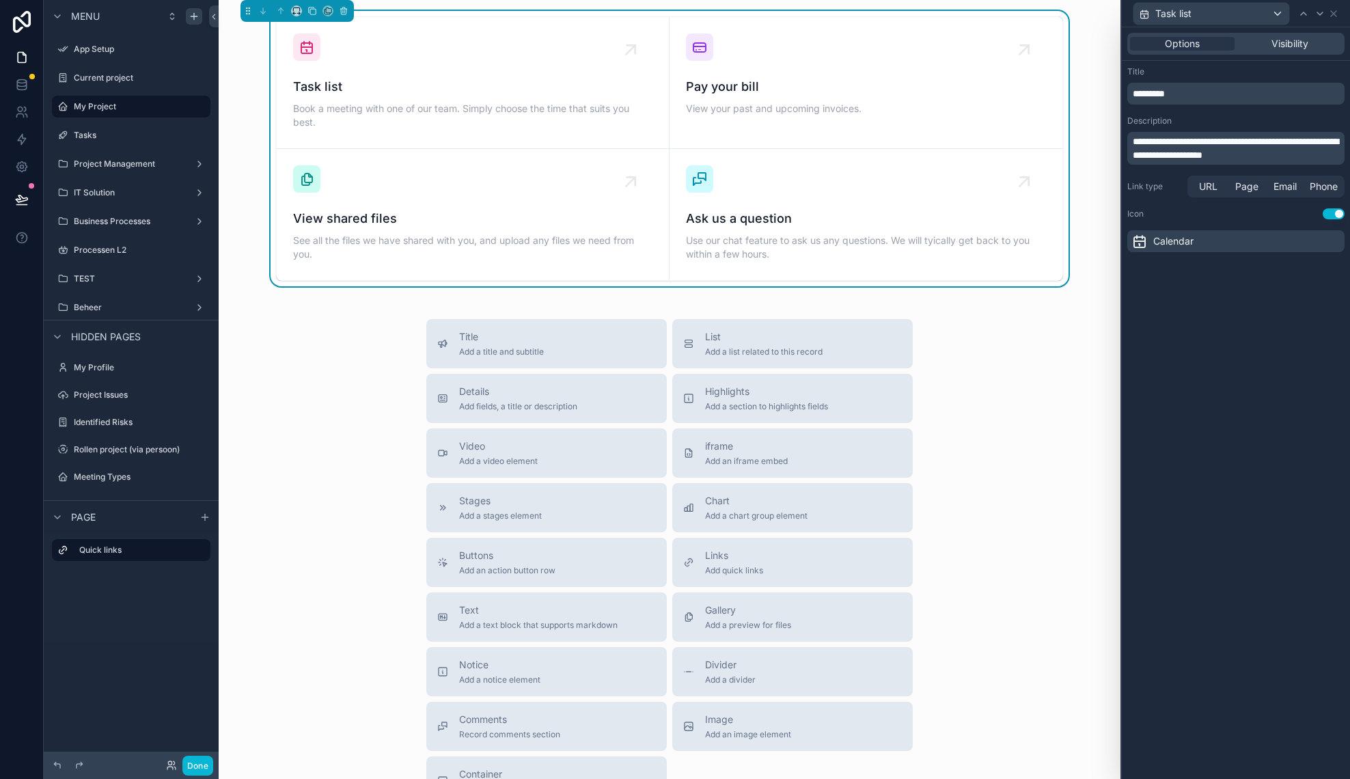
click at [1212, 138] on span "**********" at bounding box center [1236, 148] width 206 height 23
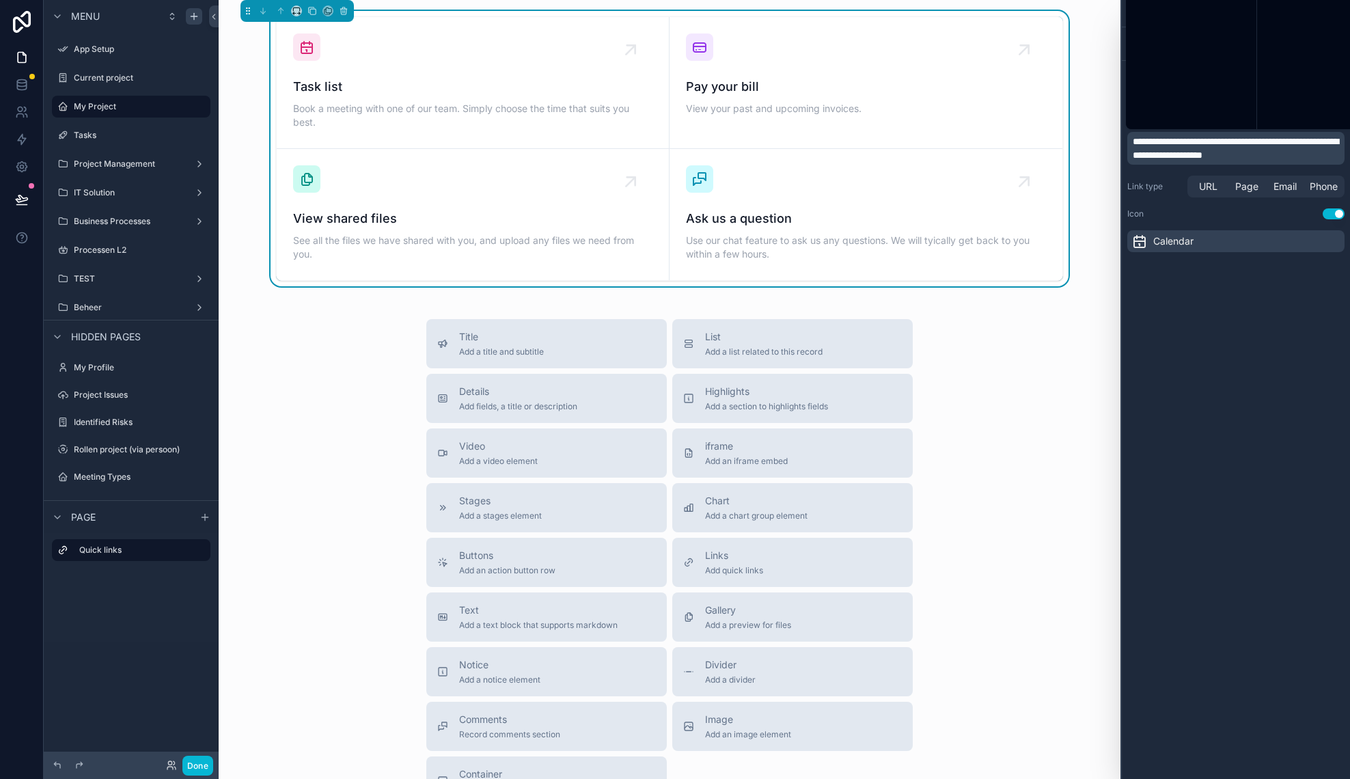
click at [1212, 138] on span "**********" at bounding box center [1236, 148] width 206 height 23
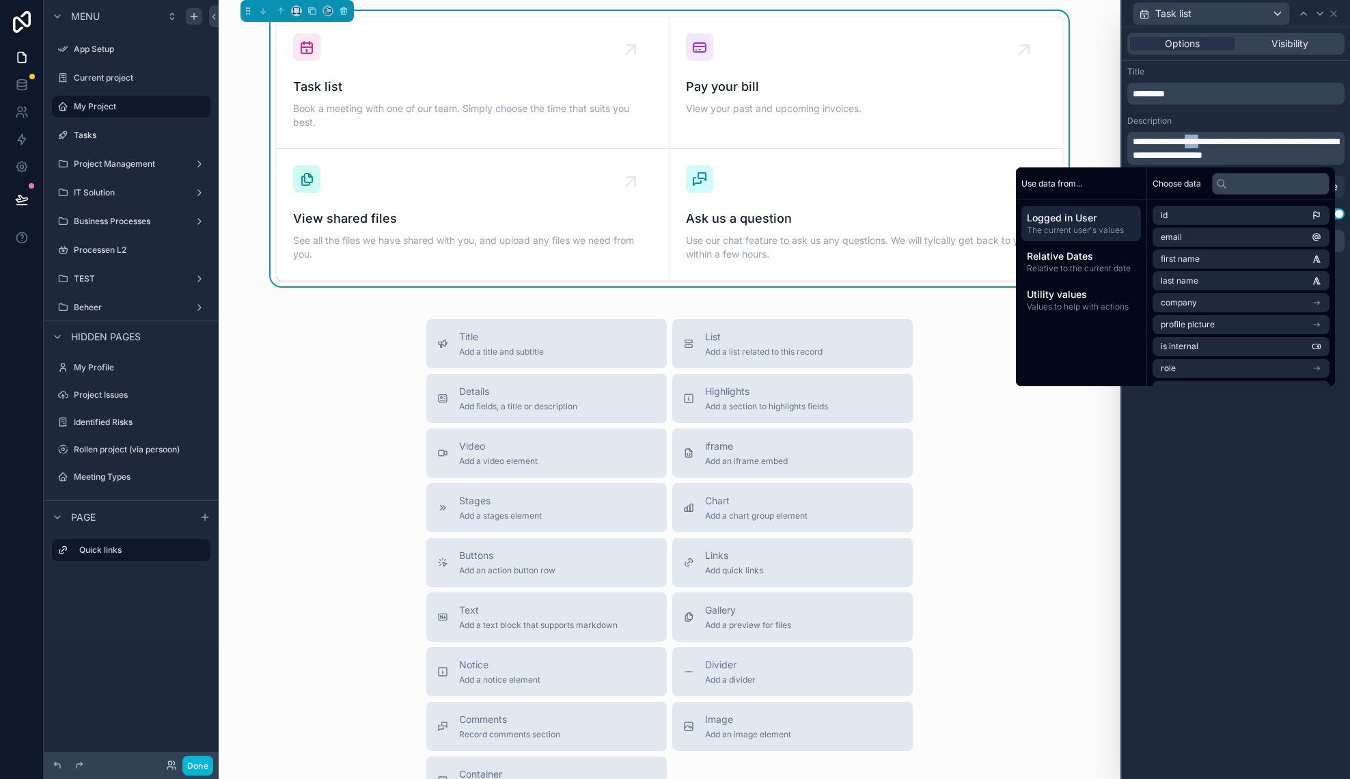
click at [1196, 150] on span "**********" at bounding box center [1236, 148] width 206 height 23
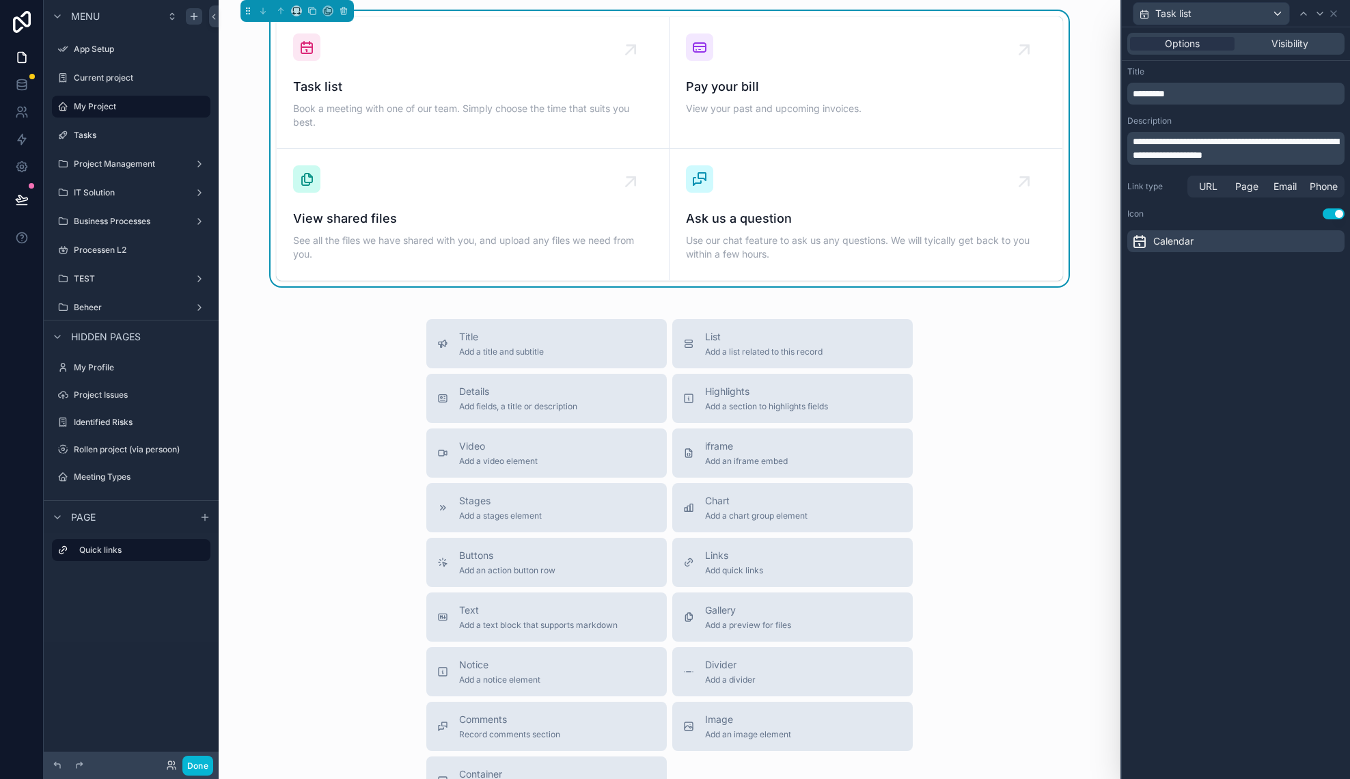
click at [1196, 150] on span "**********" at bounding box center [1236, 148] width 206 height 23
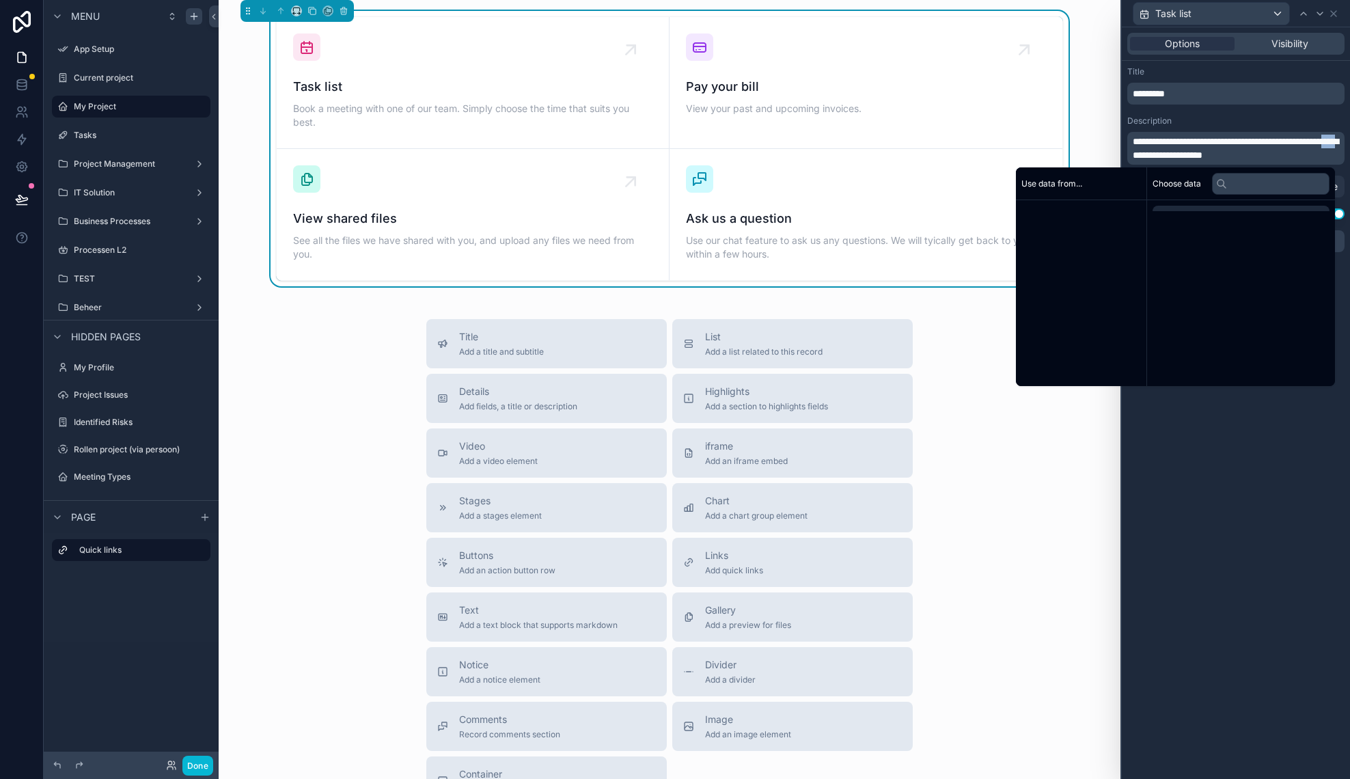
click at [1196, 150] on span "**********" at bounding box center [1236, 148] width 206 height 23
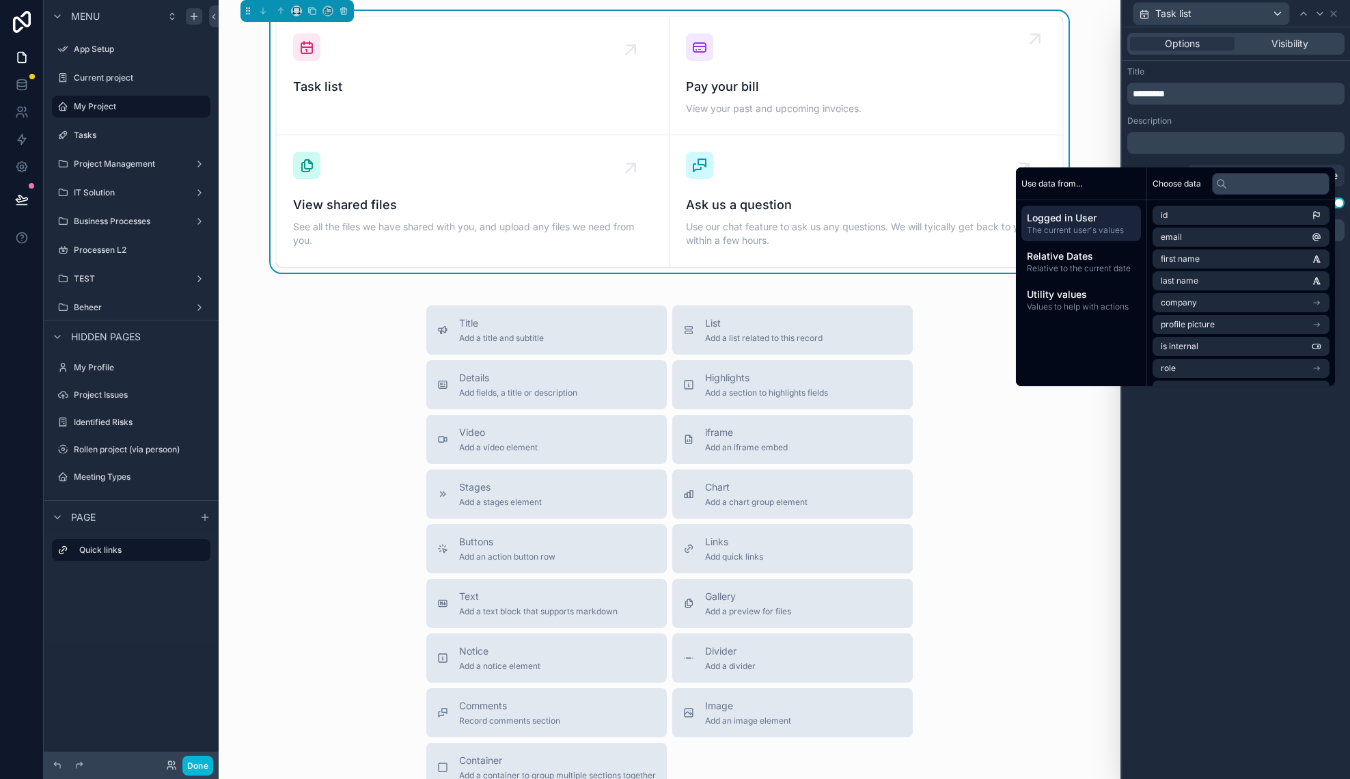
click at [984, 70] on div "Pay your bill View your past and upcoming invoices." at bounding box center [866, 75] width 360 height 85
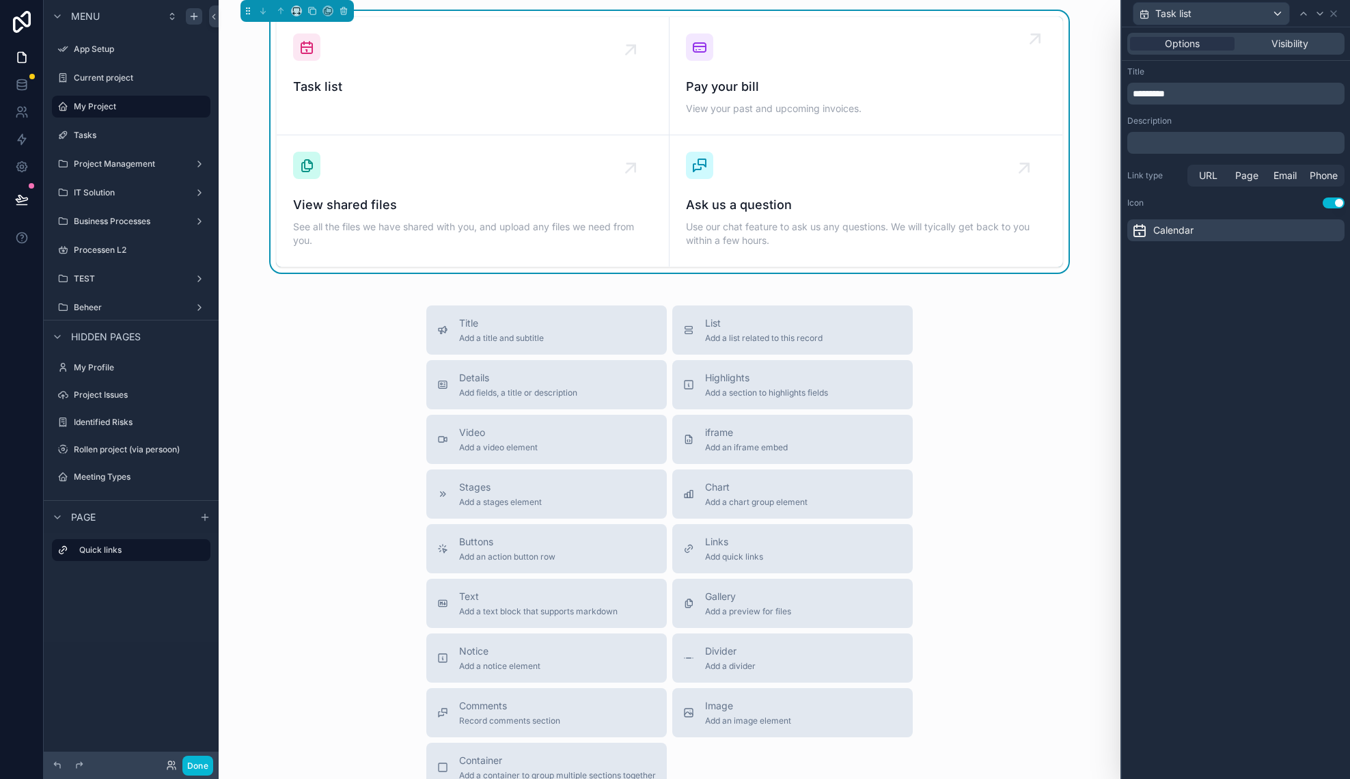
click at [904, 83] on span "Pay your bill" at bounding box center [866, 86] width 360 height 19
click at [1296, 230] on div "Calendar" at bounding box center [1235, 230] width 217 height 22
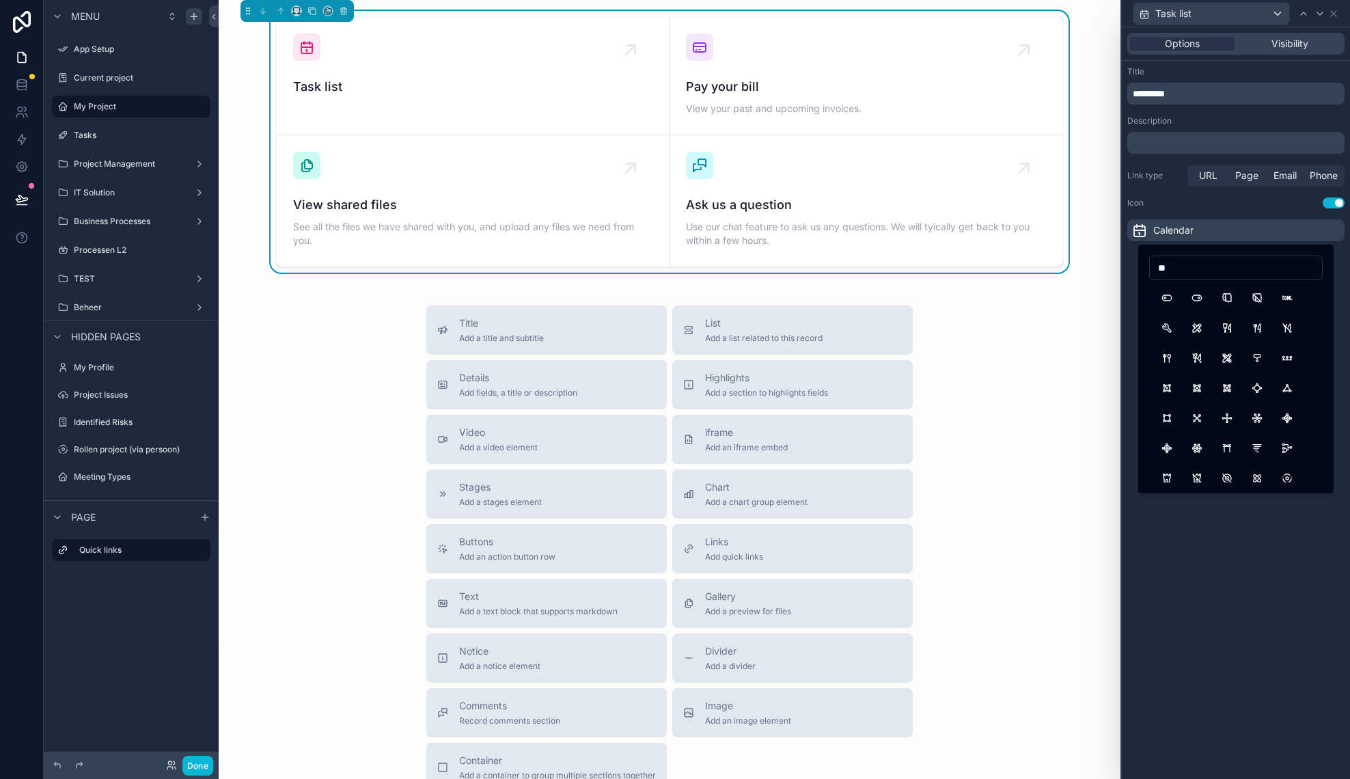
type input "*"
type input "*****"
click at [1199, 296] on button "Checkbox" at bounding box center [1196, 298] width 25 height 25
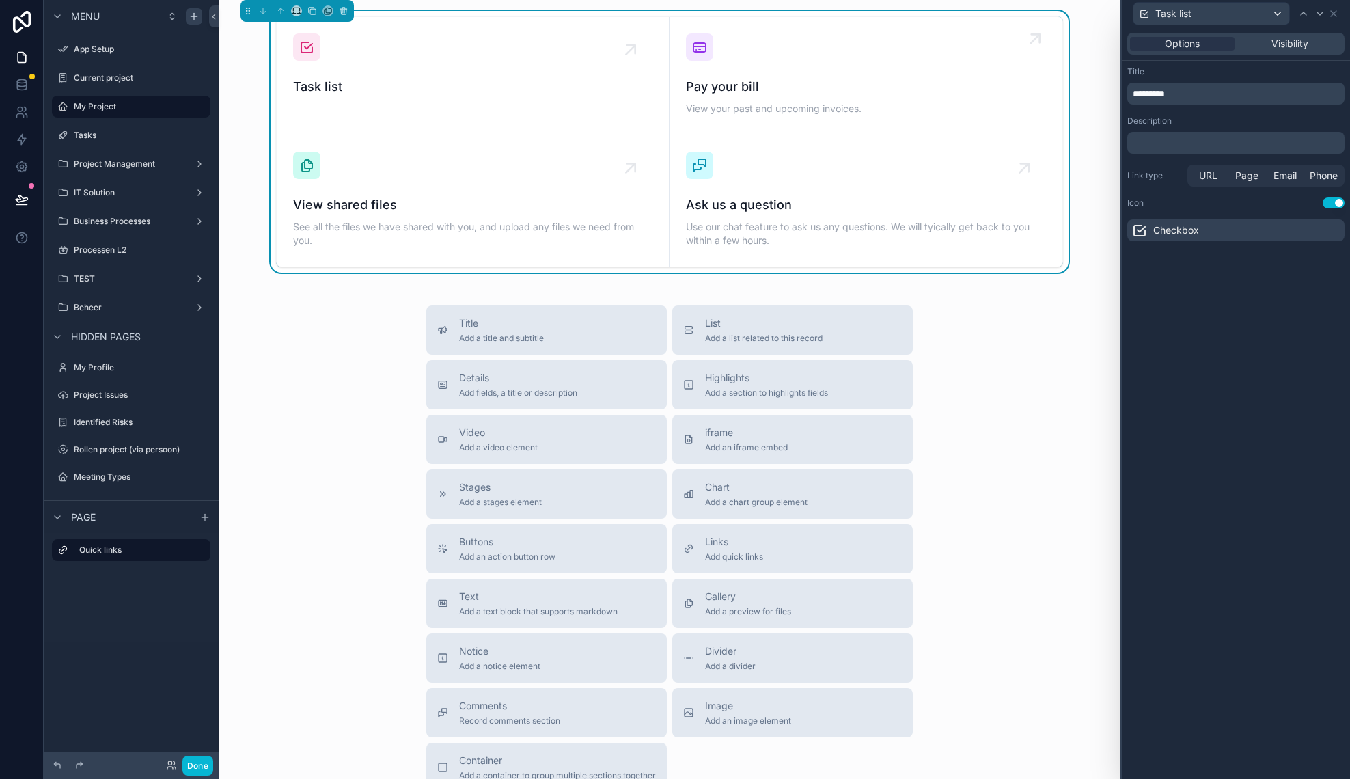
click at [921, 103] on span "View your past and upcoming invoices." at bounding box center [866, 109] width 360 height 14
click at [1337, 14] on icon at bounding box center [1333, 13] width 11 height 11
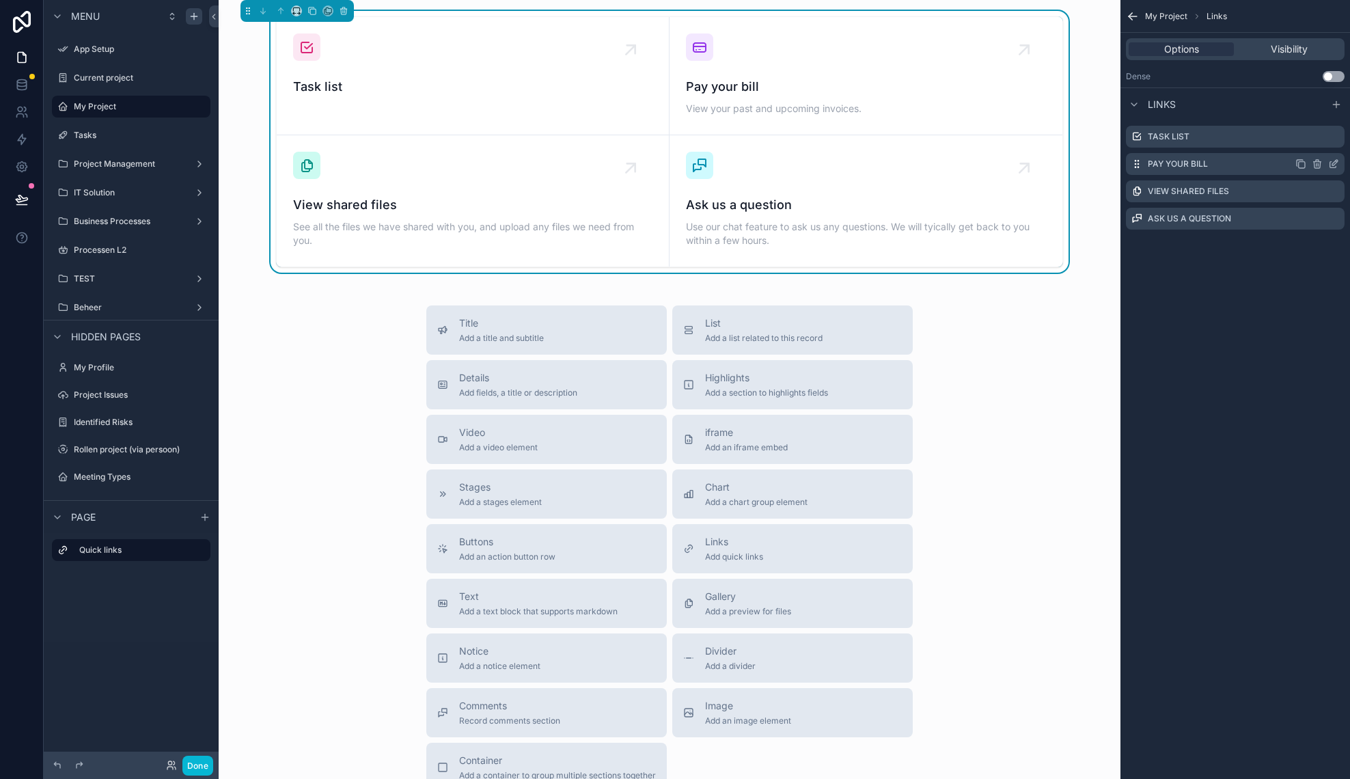
click at [1335, 166] on icon "scrollable content" at bounding box center [1333, 163] width 11 height 11
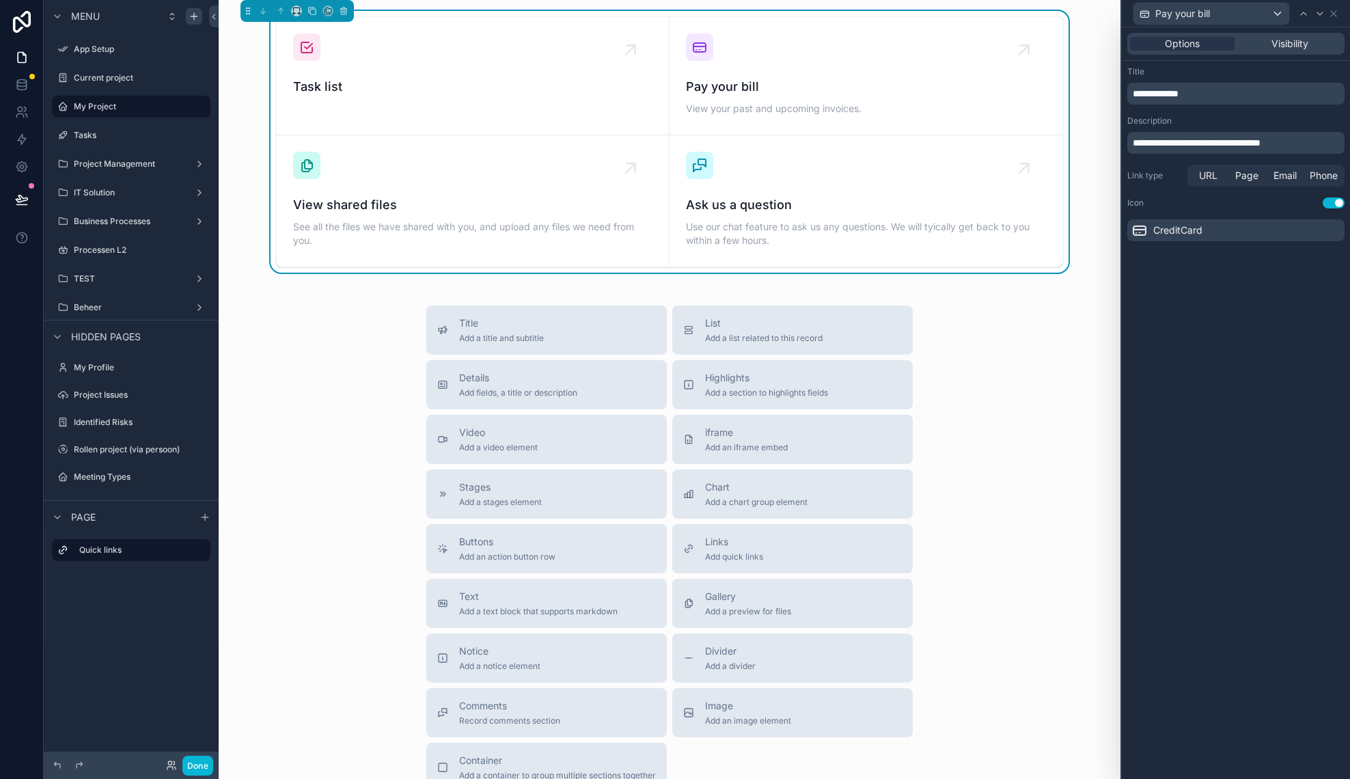
click at [1207, 87] on p "**********" at bounding box center [1237, 94] width 209 height 14
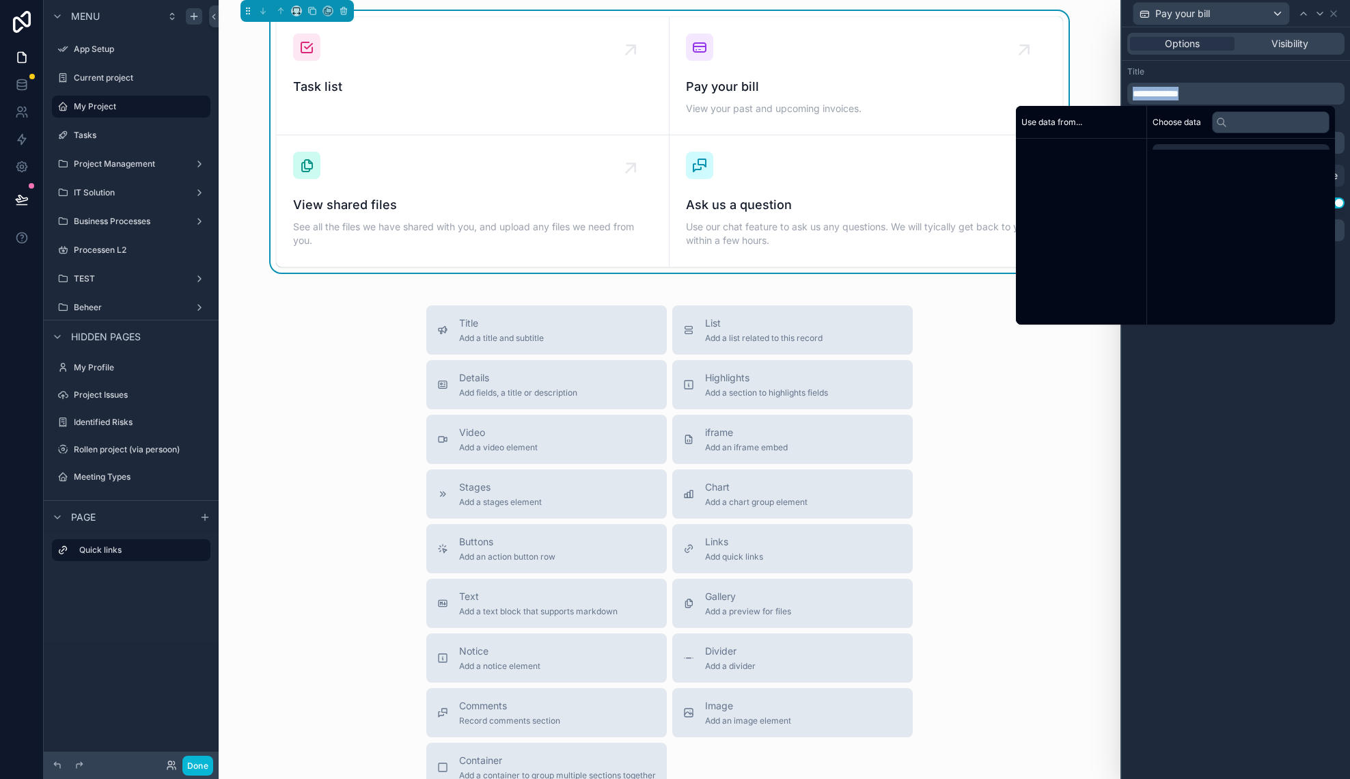
click at [1207, 87] on p "**********" at bounding box center [1237, 94] width 209 height 14
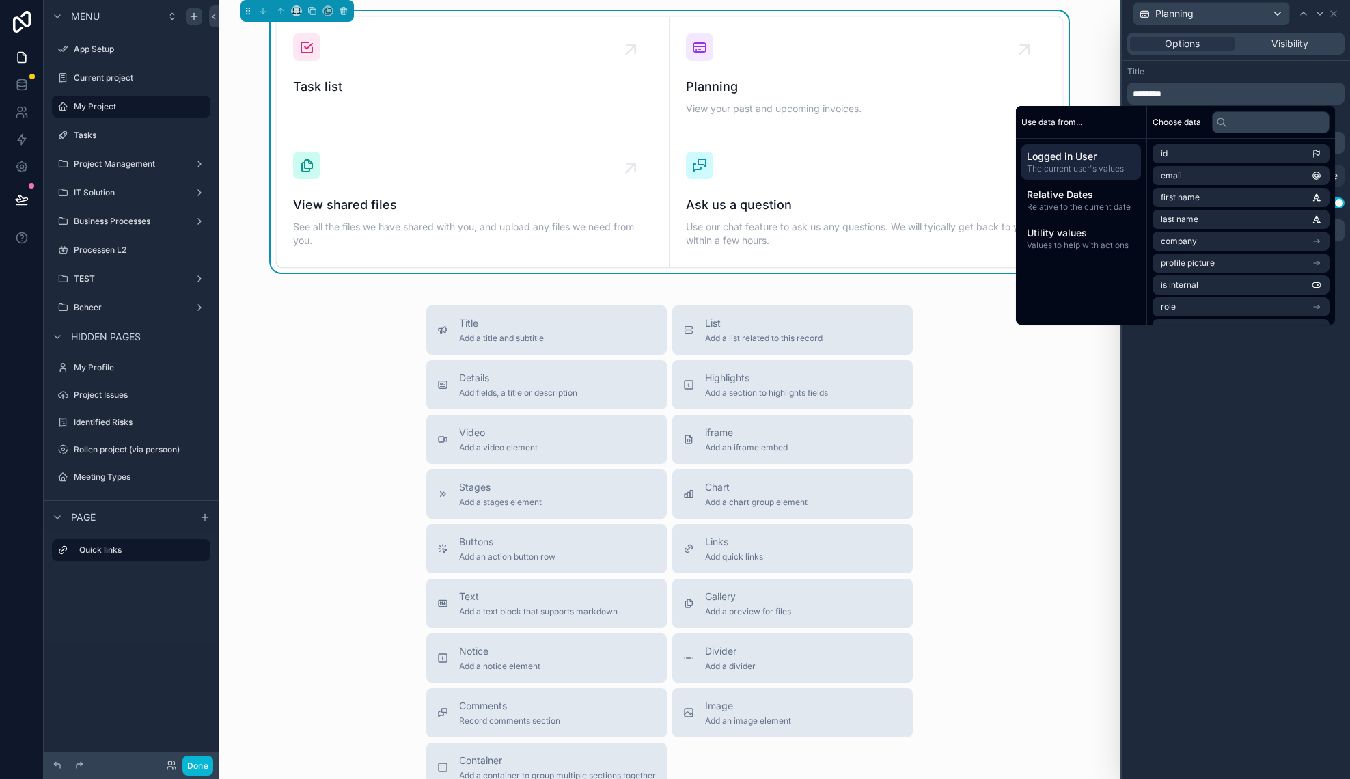
click at [1199, 398] on div "**********" at bounding box center [1236, 402] width 228 height 751
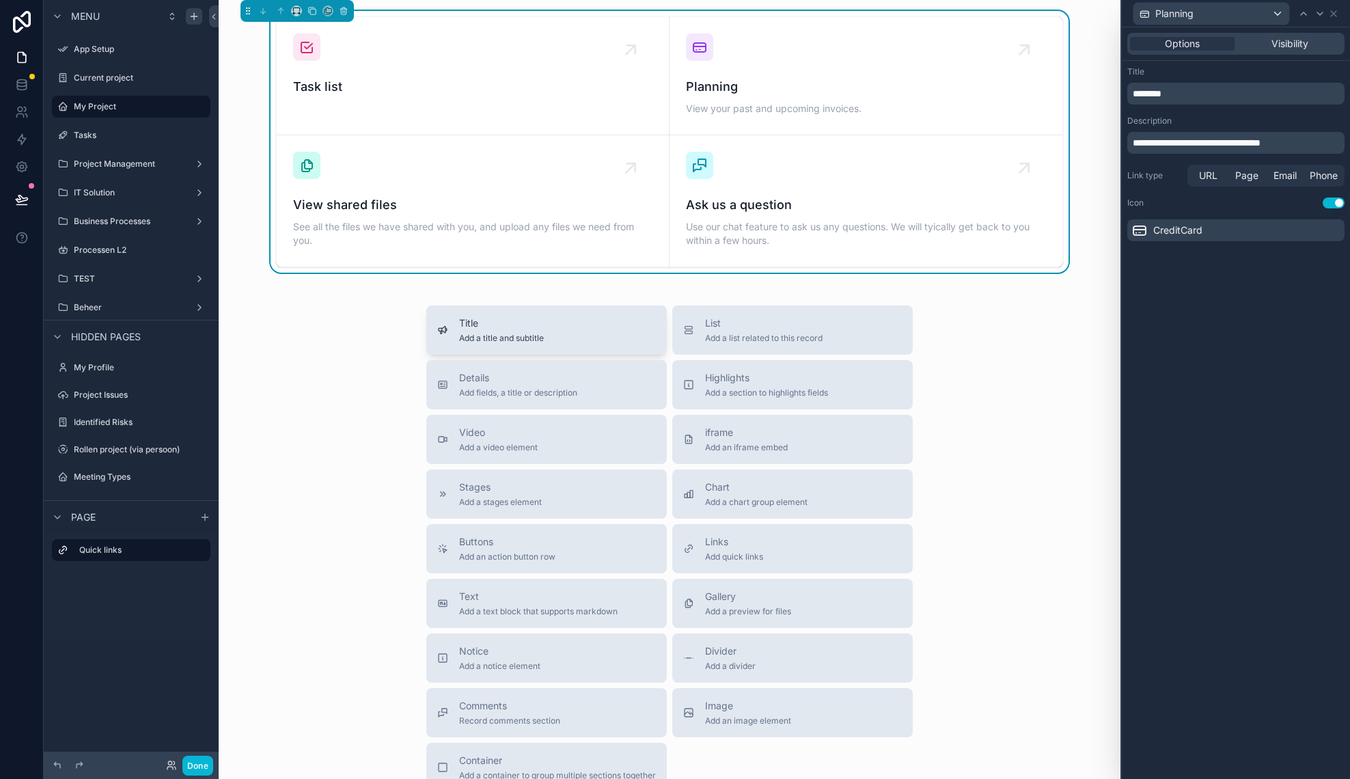
click at [529, 331] on div "Title Add a title and subtitle" at bounding box center [501, 329] width 85 height 27
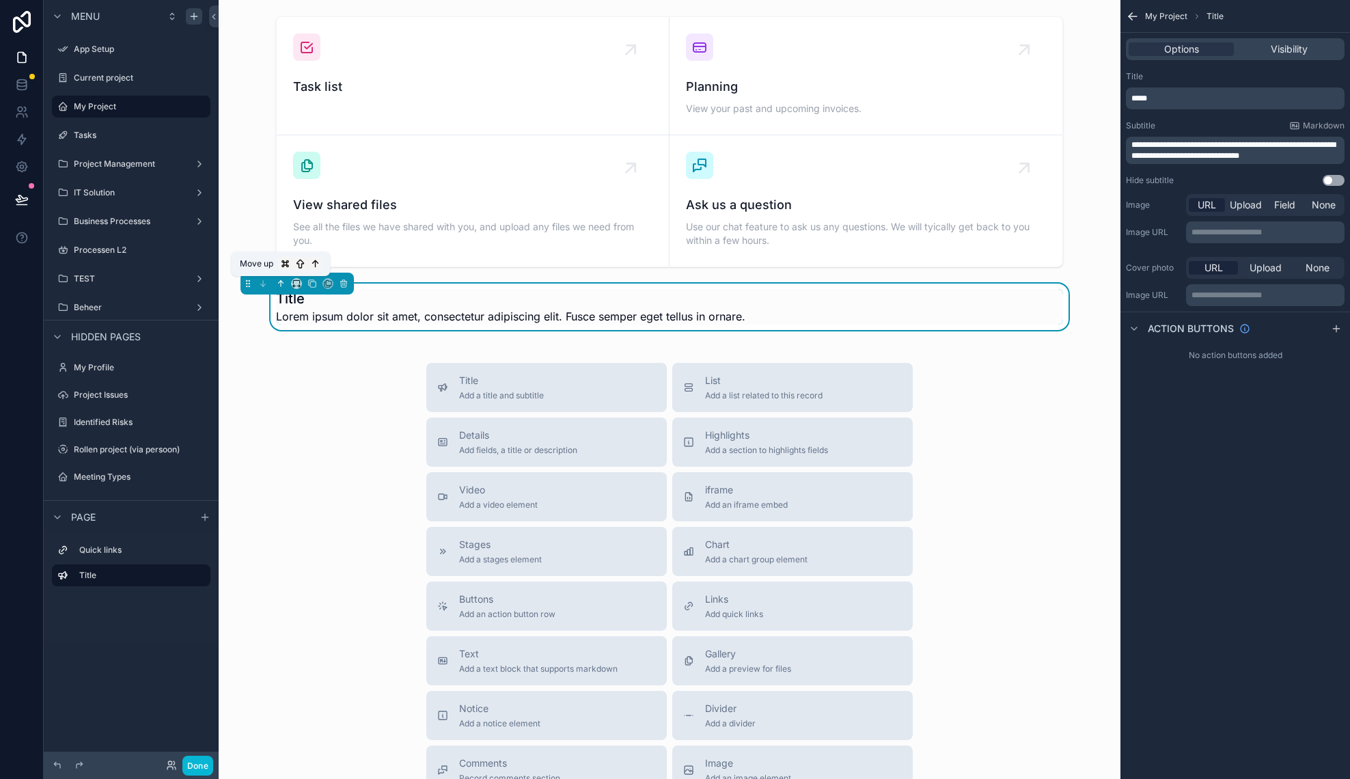
click at [279, 283] on icon "scrollable content" at bounding box center [281, 284] width 10 height 10
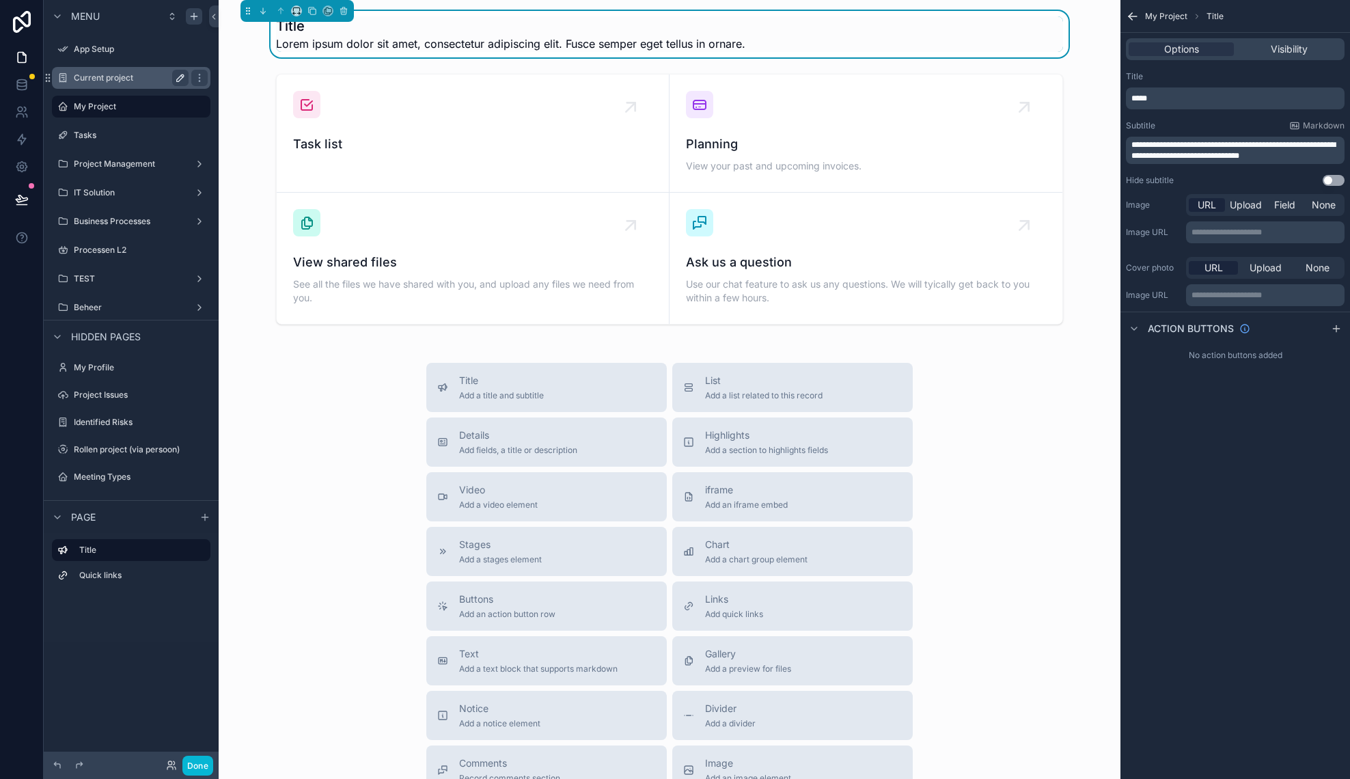
click at [182, 78] on icon "scrollable content" at bounding box center [180, 77] width 11 height 11
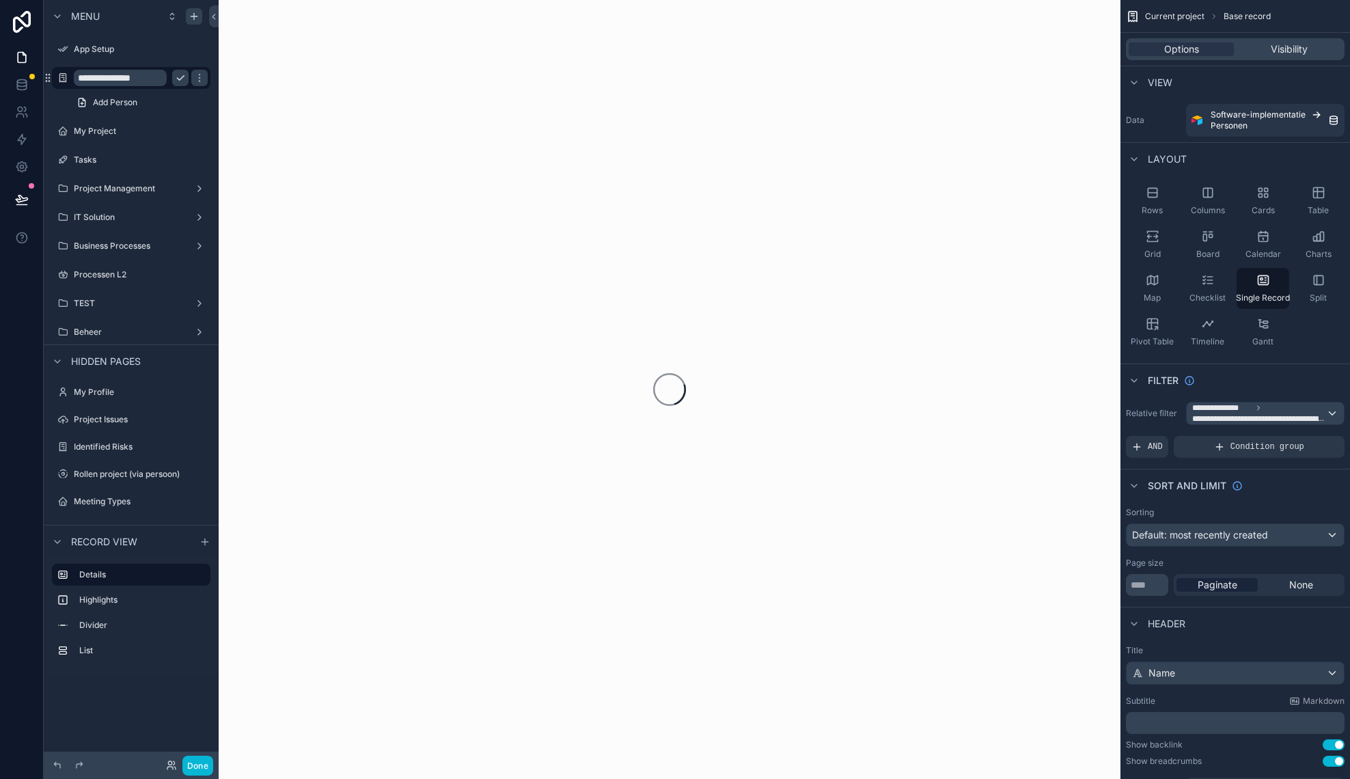
click at [89, 79] on input "**********" at bounding box center [120, 78] width 93 height 16
type input "**********"
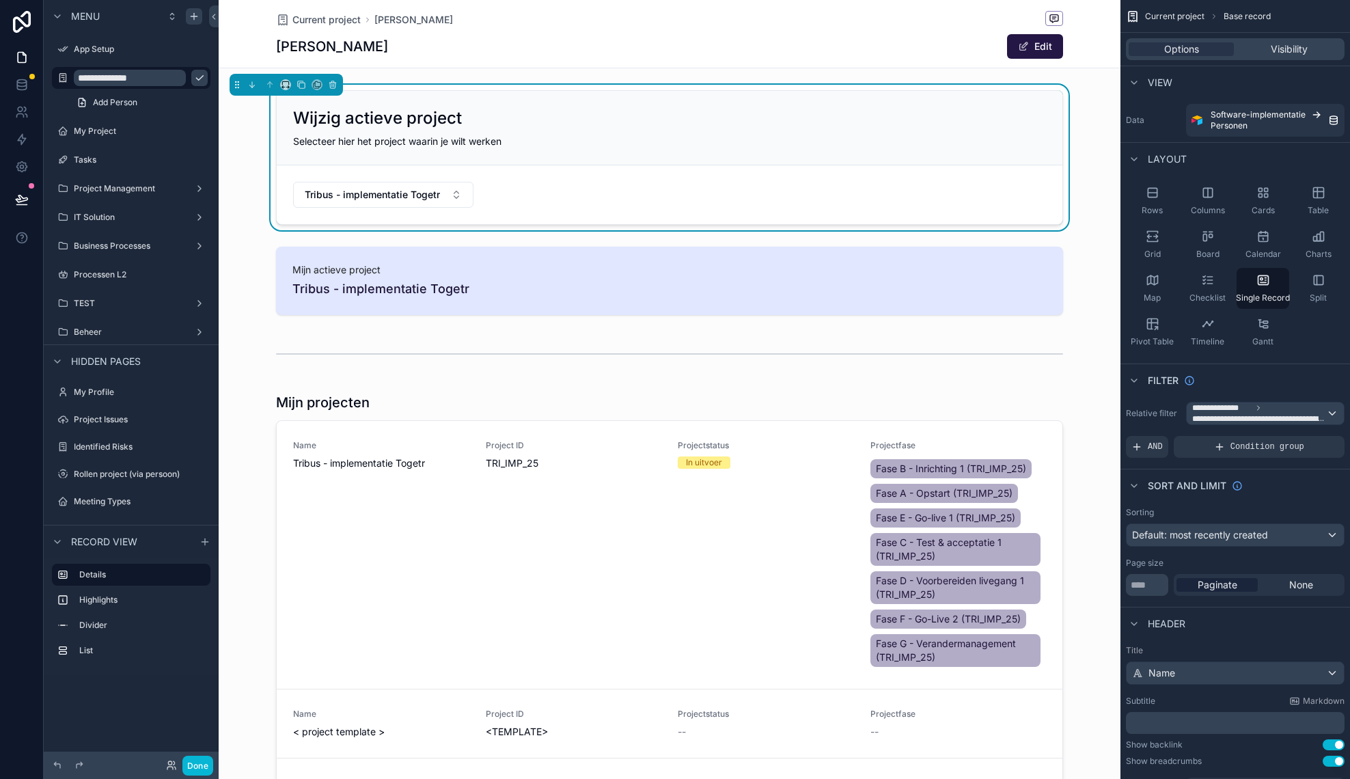
click at [194, 76] on icon "scrollable content" at bounding box center [199, 77] width 11 height 11
click at [124, 126] on label "My Project" at bounding box center [128, 131] width 109 height 11
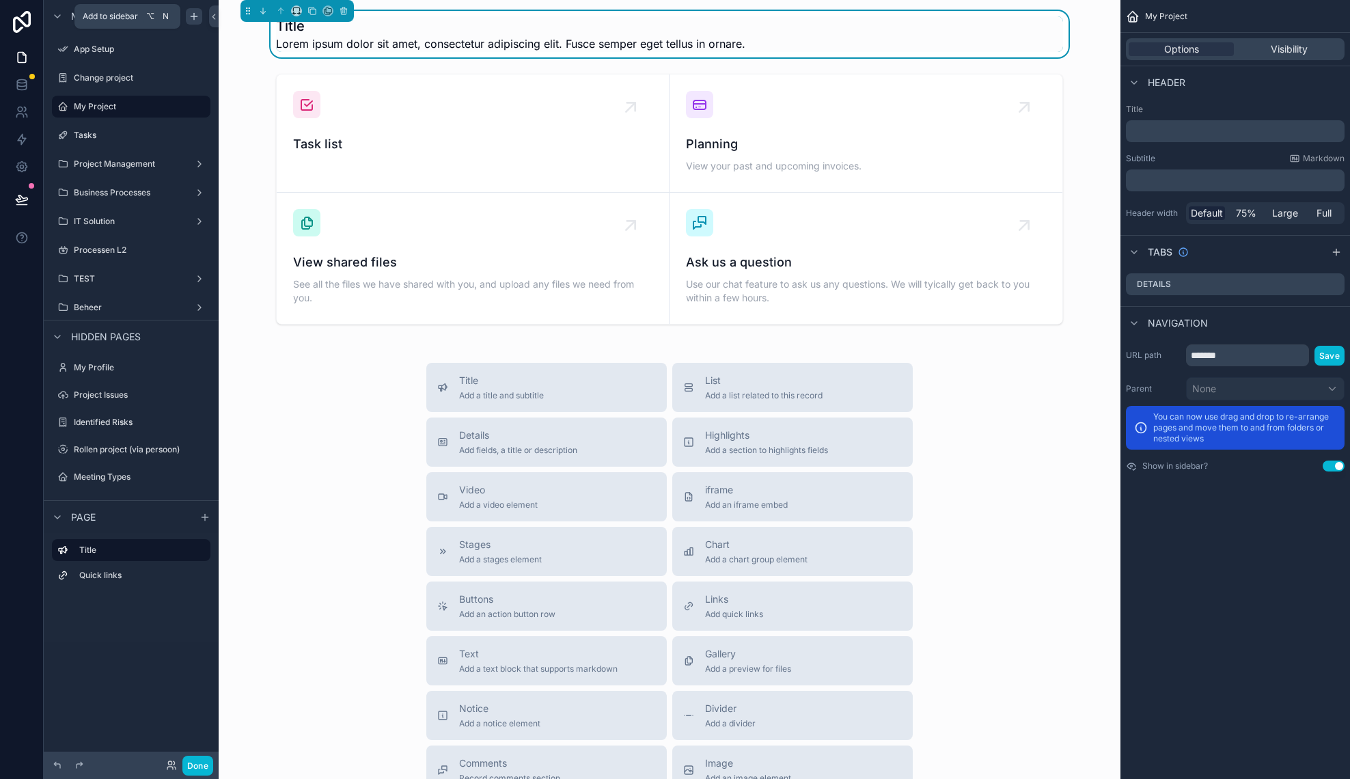
click at [194, 19] on icon "scrollable content" at bounding box center [194, 16] width 0 height 6
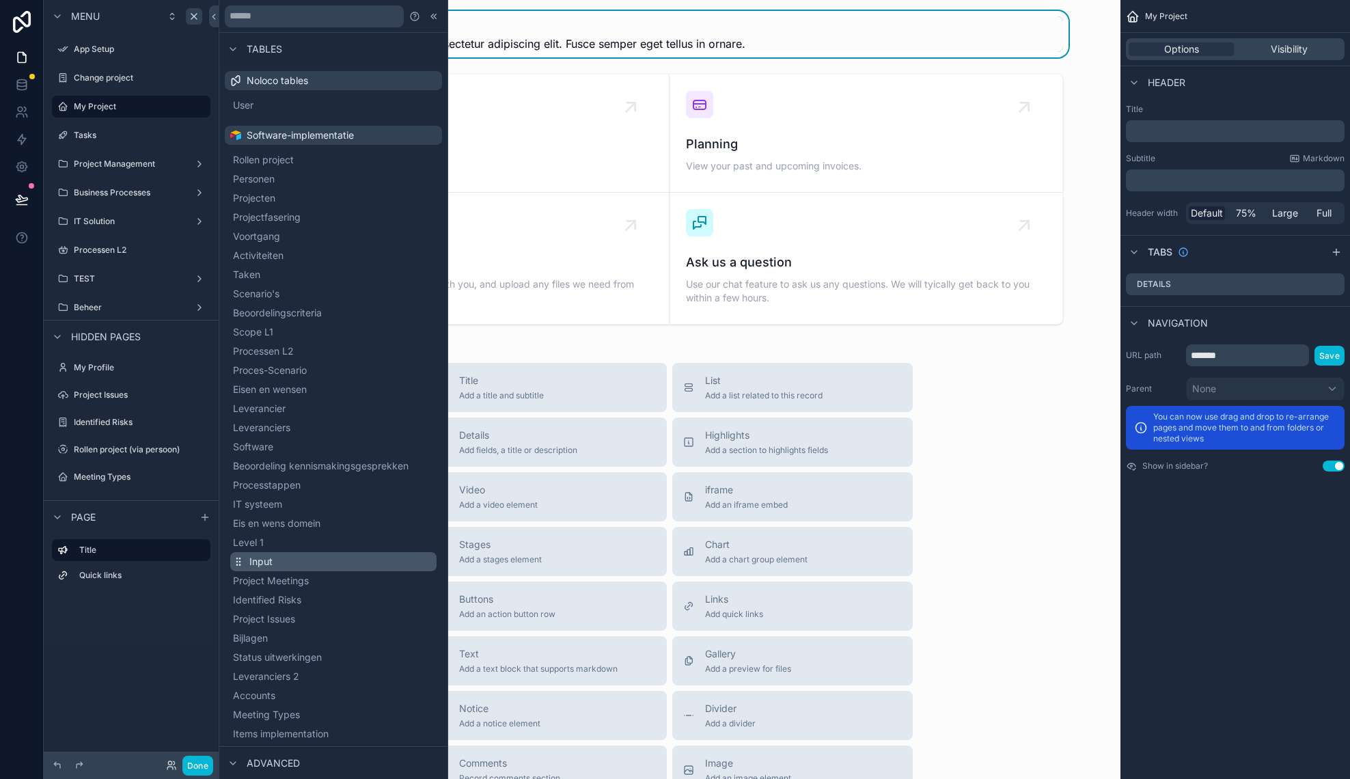
scroll to position [104, 0]
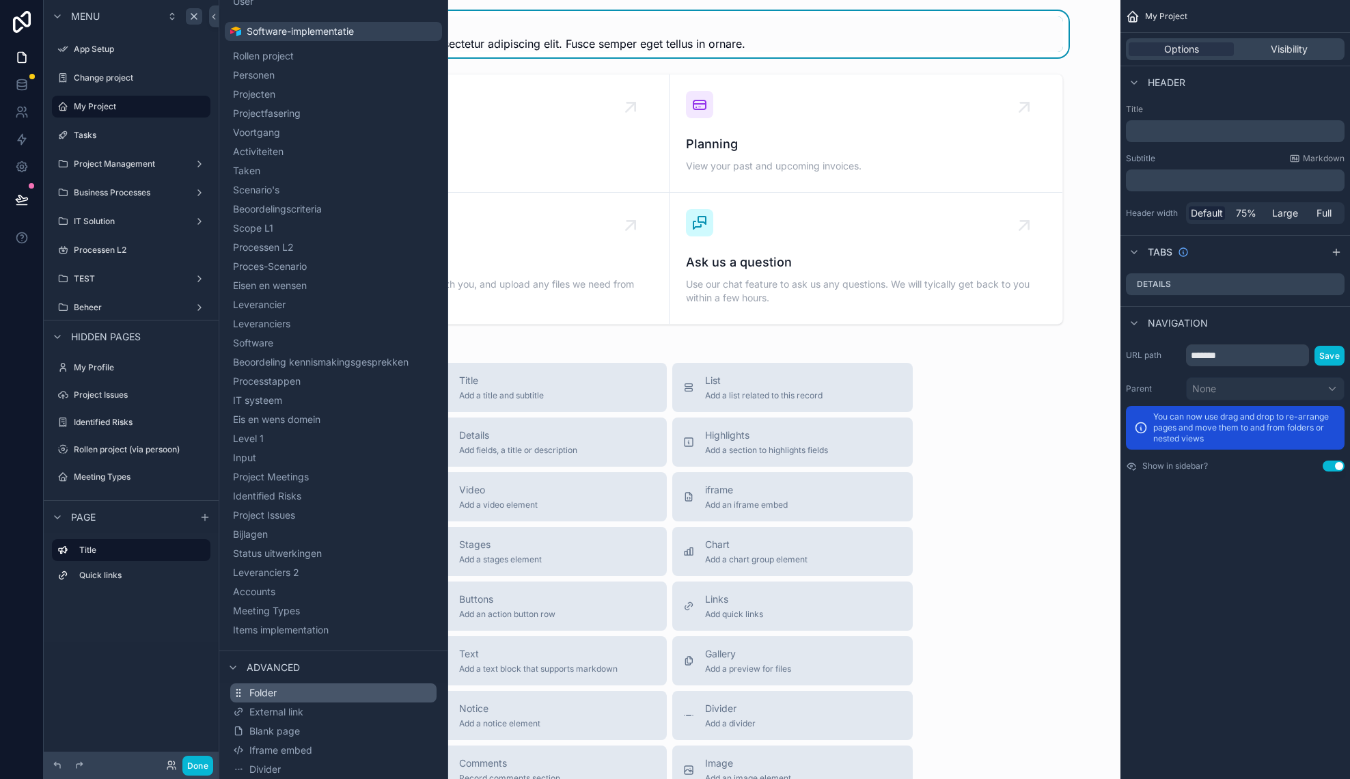
click at [277, 688] on span "Folder" at bounding box center [262, 693] width 27 height 14
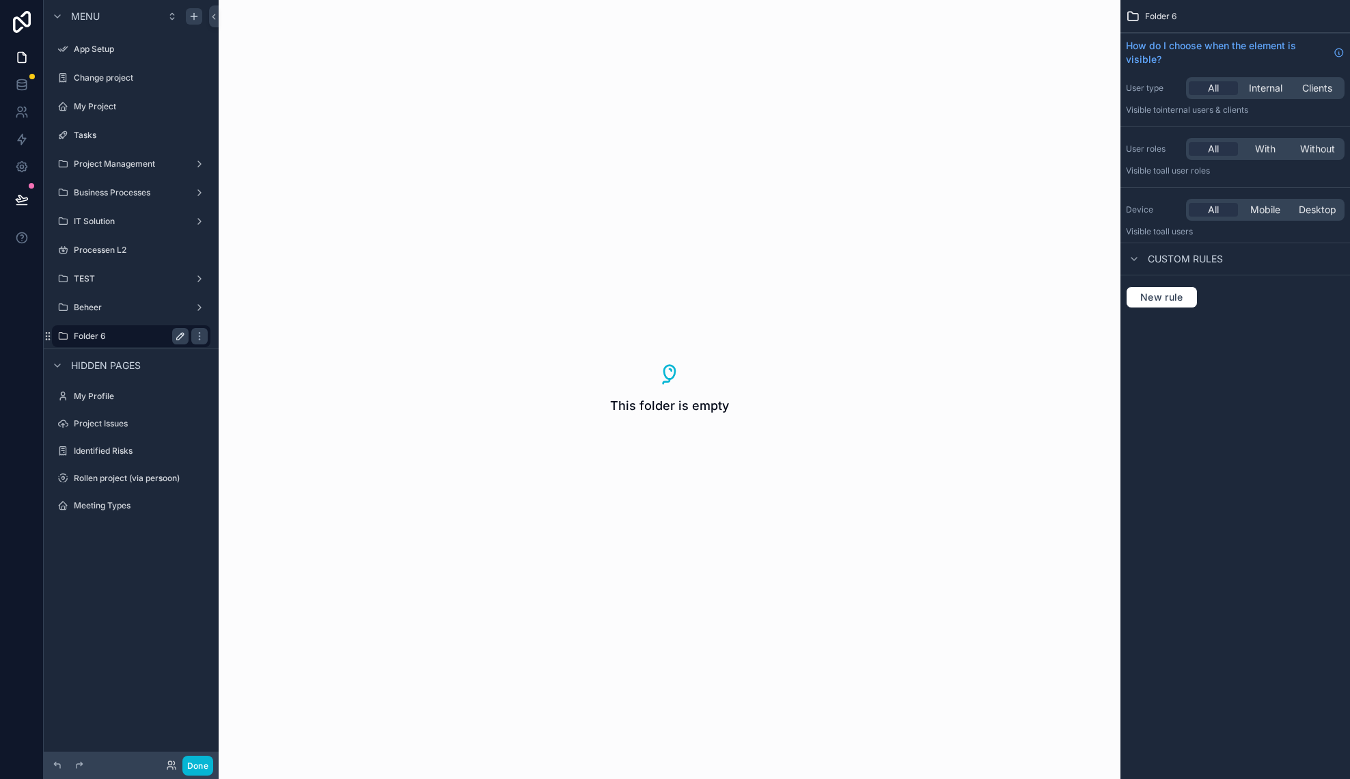
click at [183, 335] on icon "scrollable content" at bounding box center [180, 336] width 7 height 7
click at [133, 337] on input "********" at bounding box center [120, 336] width 93 height 16
type input "*"
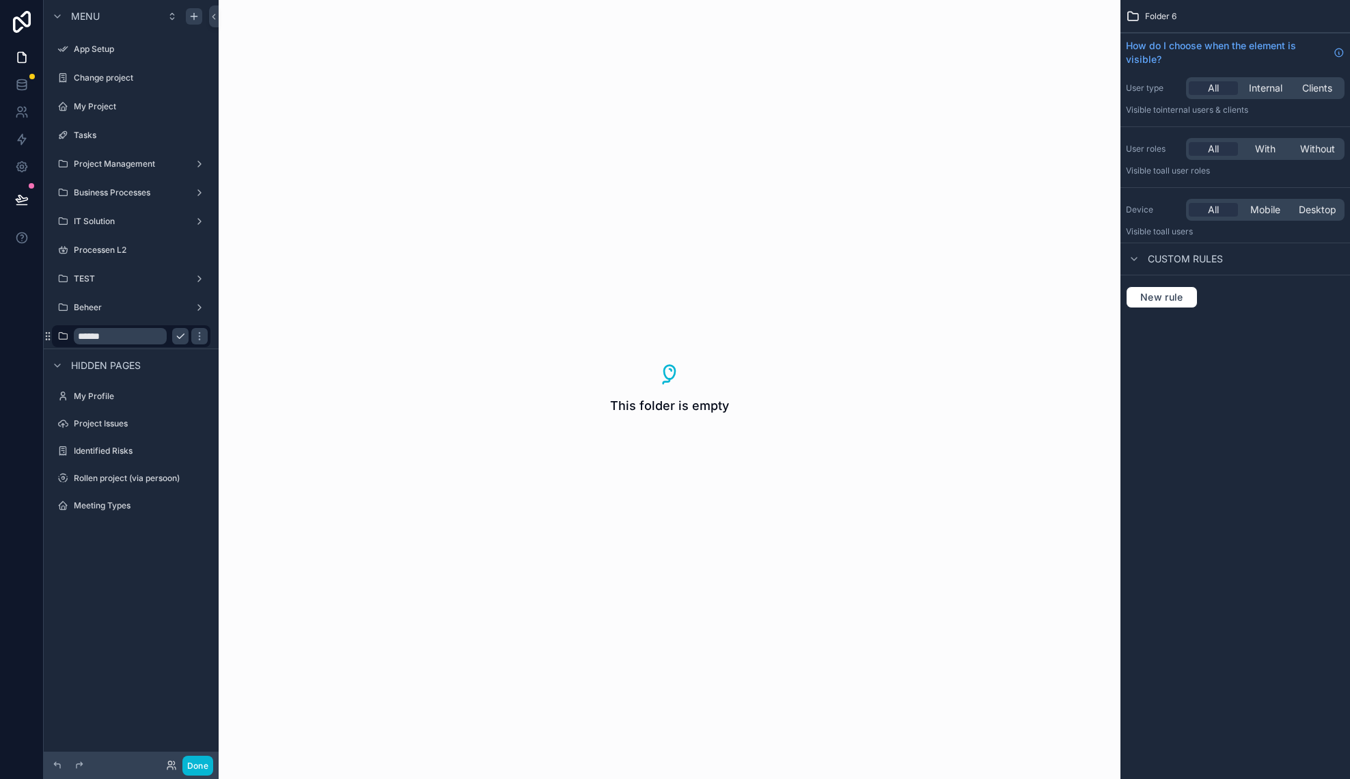
type input "*******"
click at [194, 335] on icon "scrollable content" at bounding box center [199, 336] width 11 height 11
click at [0, 0] on icon "scrollable content" at bounding box center [0, 0] width 0 height 0
click at [133, 252] on input "*******" at bounding box center [120, 250] width 93 height 16
type input "**********"
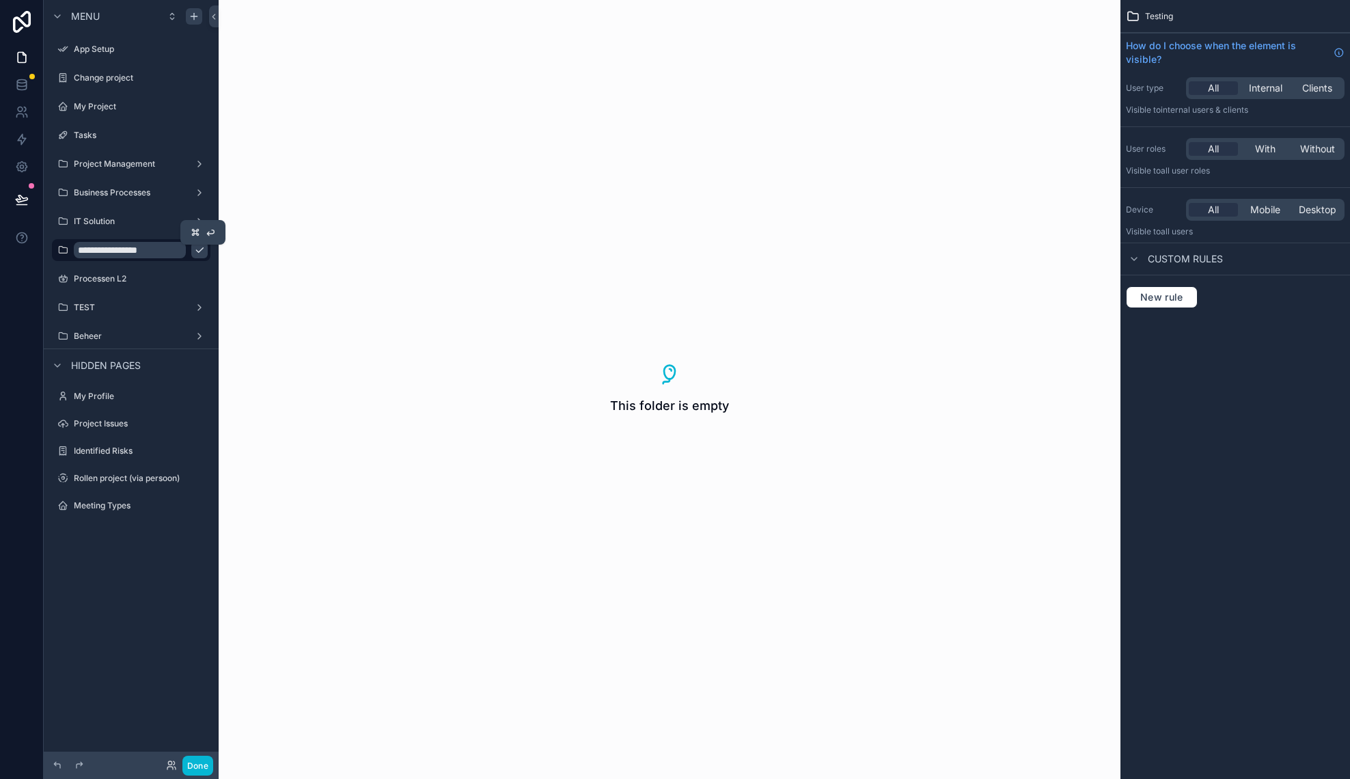
click at [194, 248] on icon "scrollable content" at bounding box center [199, 250] width 11 height 11
click at [139, 227] on div "IT Solution" at bounding box center [131, 221] width 115 height 16
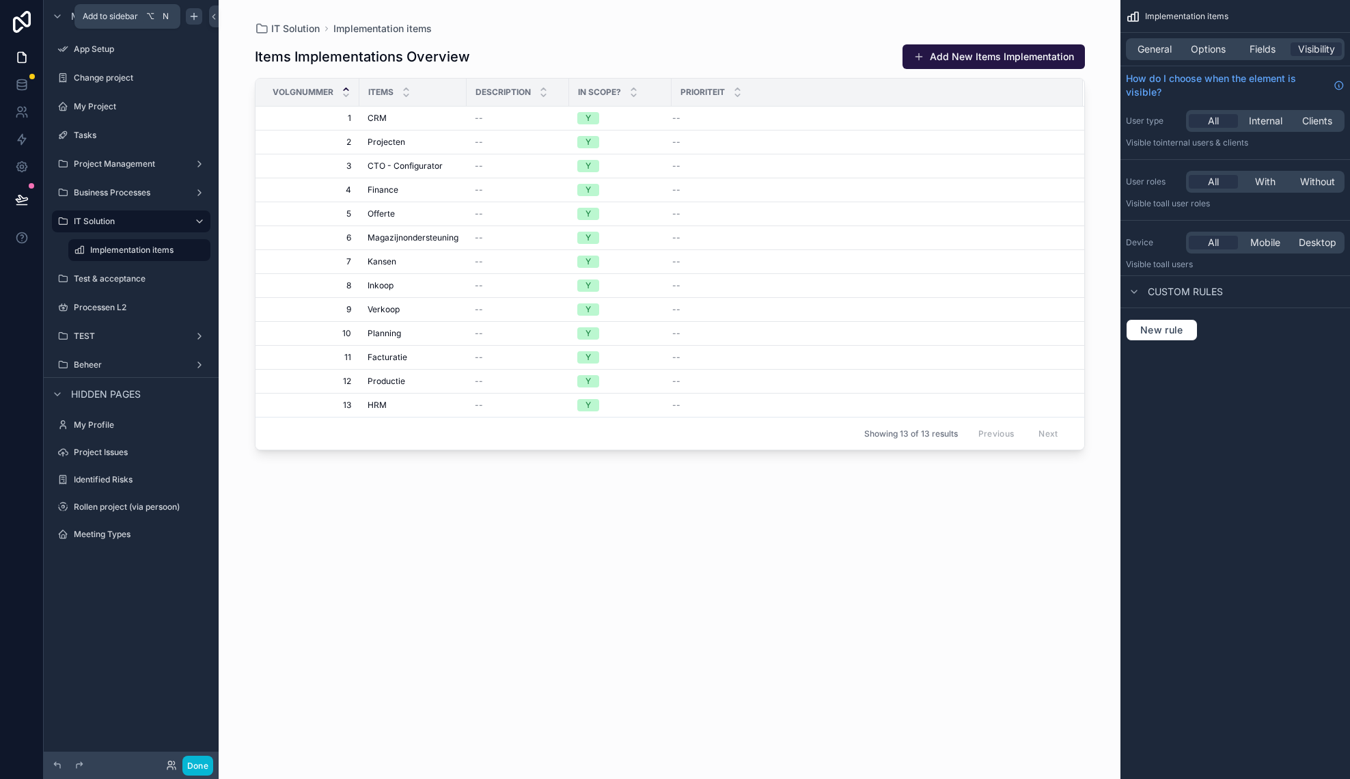
click at [196, 20] on icon "scrollable content" at bounding box center [194, 16] width 11 height 11
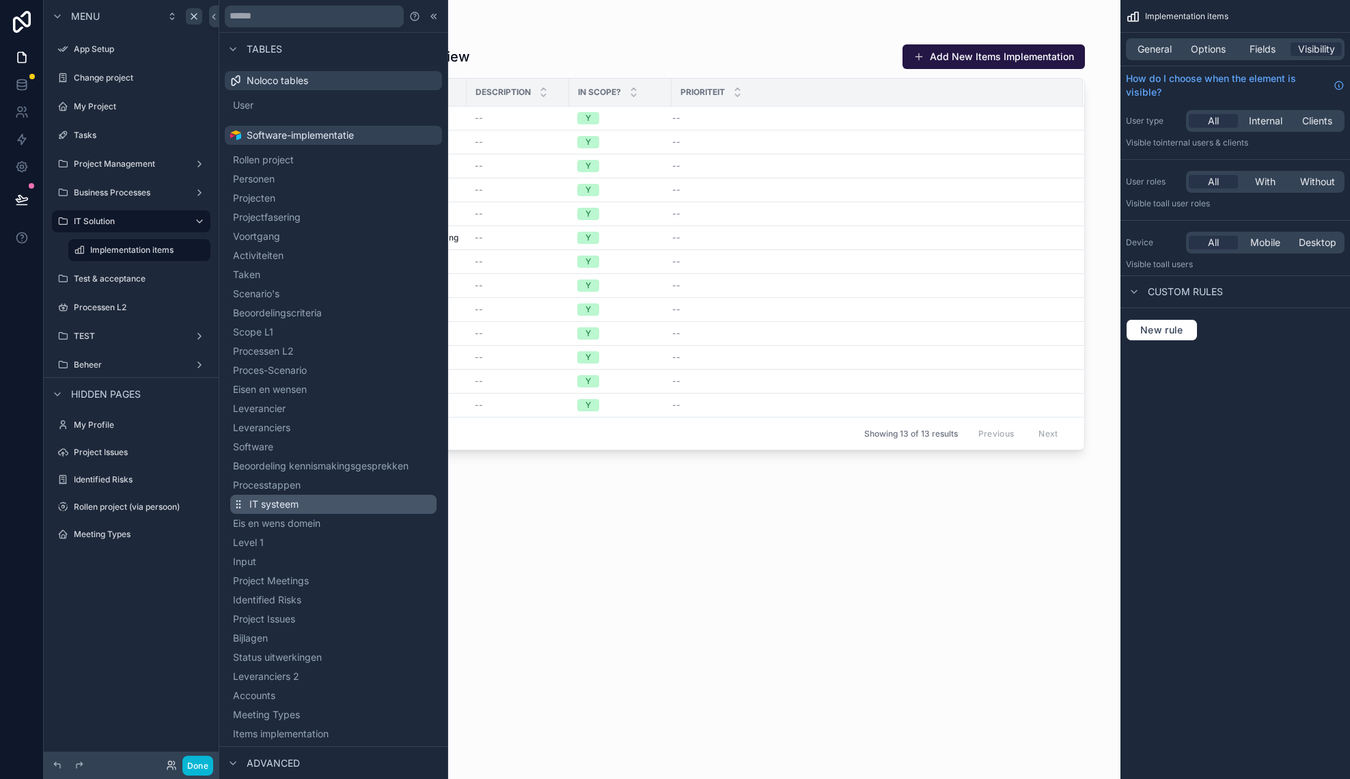
scroll to position [104, 0]
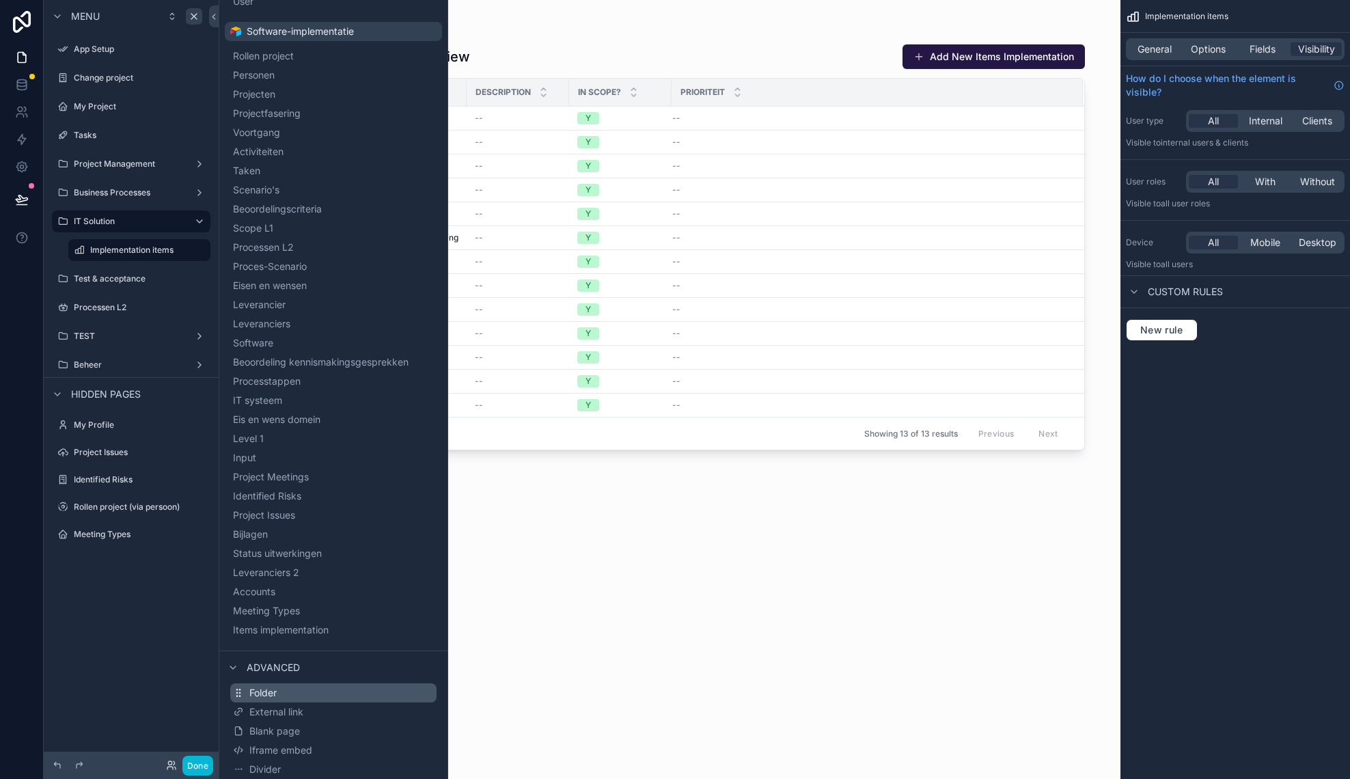
click at [311, 699] on button "Folder" at bounding box center [333, 692] width 206 height 19
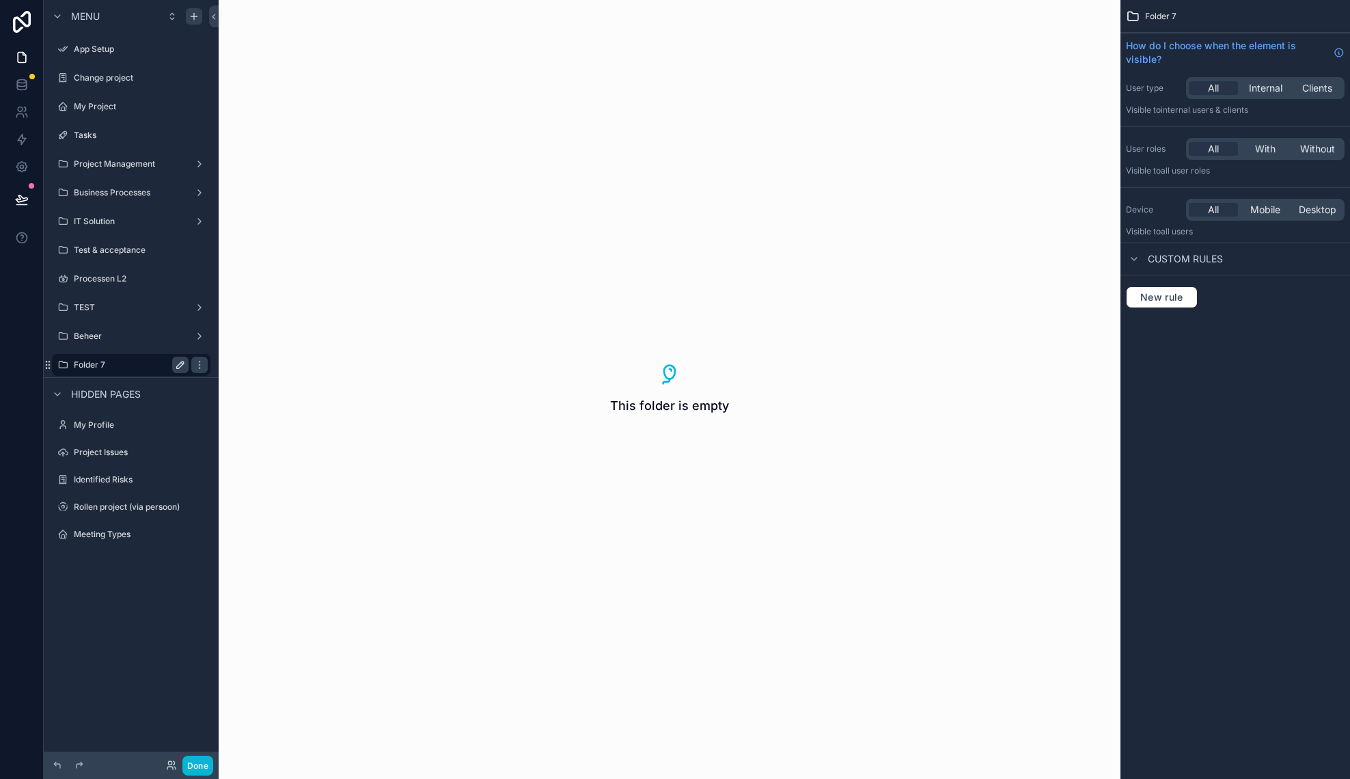
click at [182, 367] on icon "scrollable content" at bounding box center [180, 364] width 11 height 11
click at [146, 370] on input "********" at bounding box center [120, 365] width 93 height 16
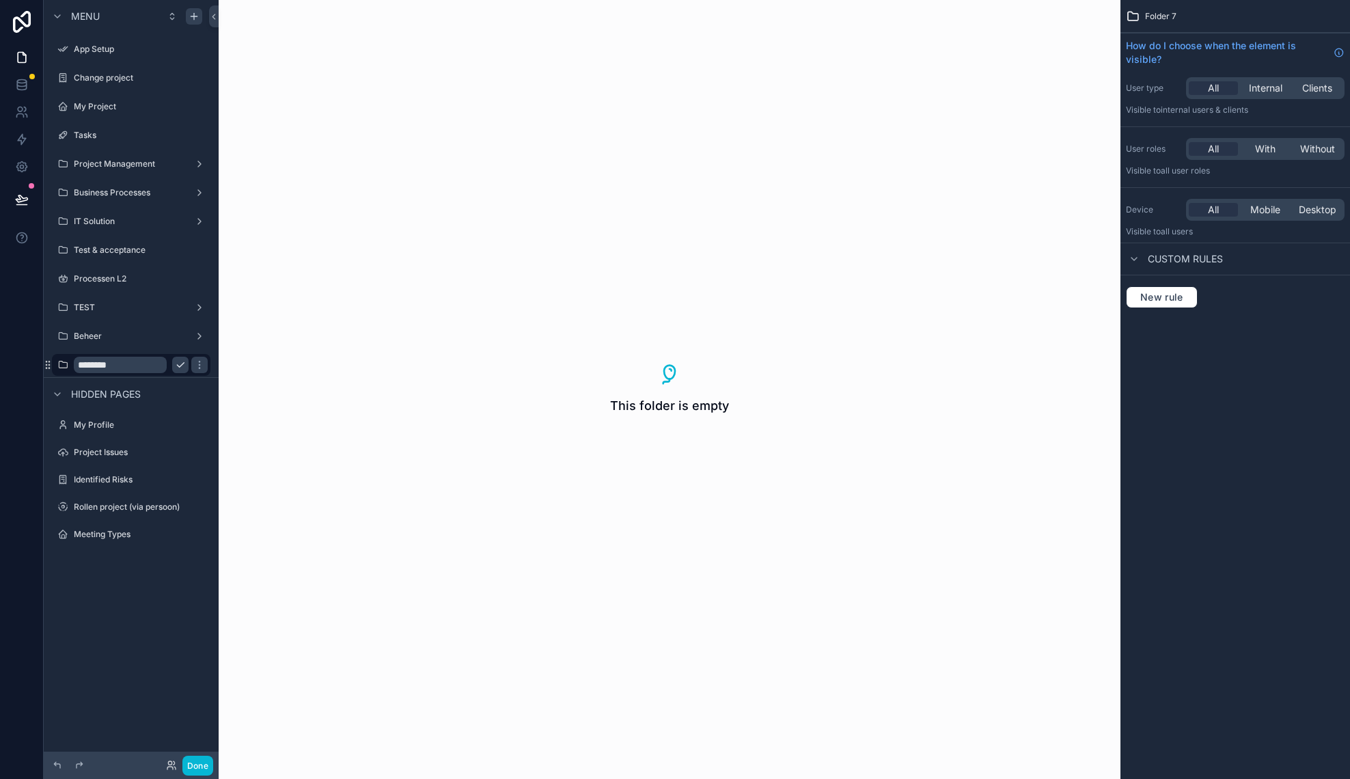
click at [146, 370] on input "********" at bounding box center [120, 365] width 93 height 16
type input "**********"
click at [194, 368] on icon "scrollable content" at bounding box center [199, 364] width 11 height 11
click at [201, 309] on icon "scrollable content" at bounding box center [199, 307] width 11 height 11
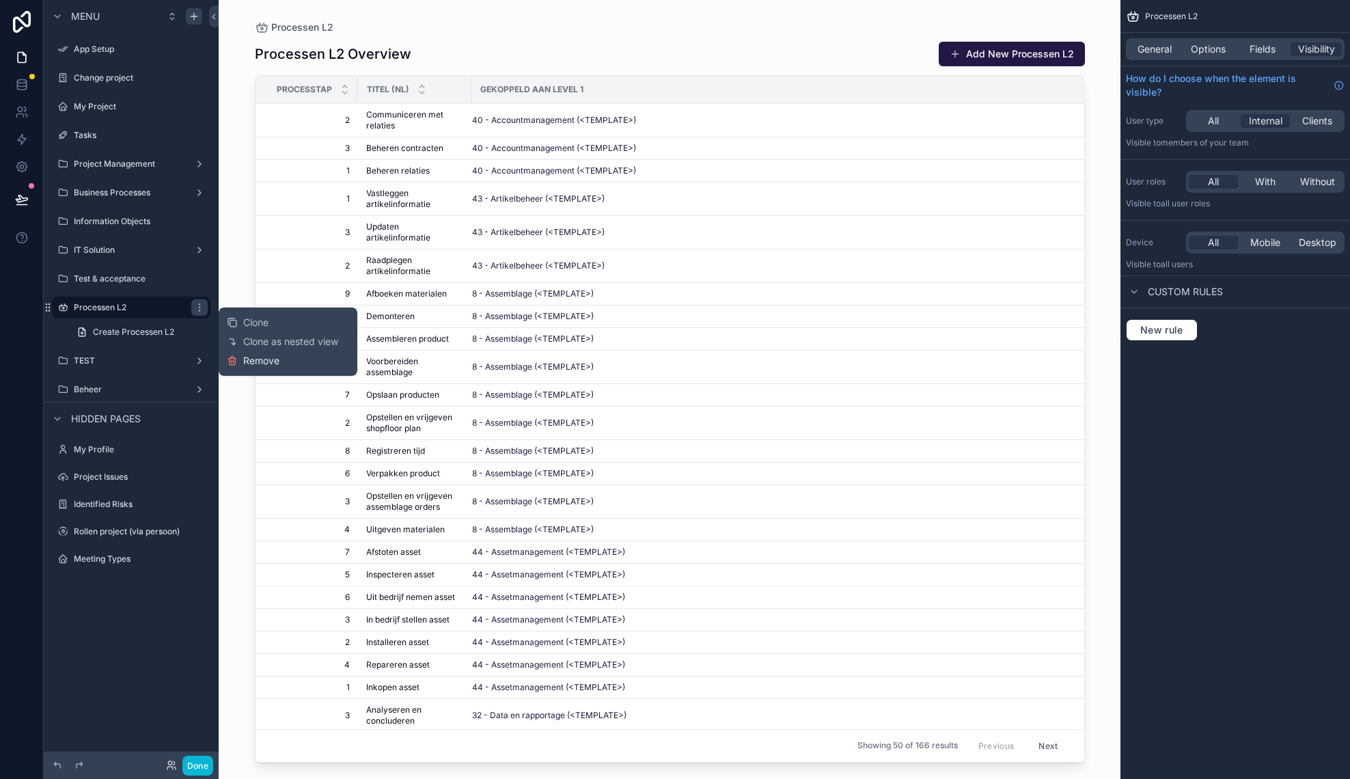
click at [249, 359] on span "Remove" at bounding box center [261, 361] width 36 height 14
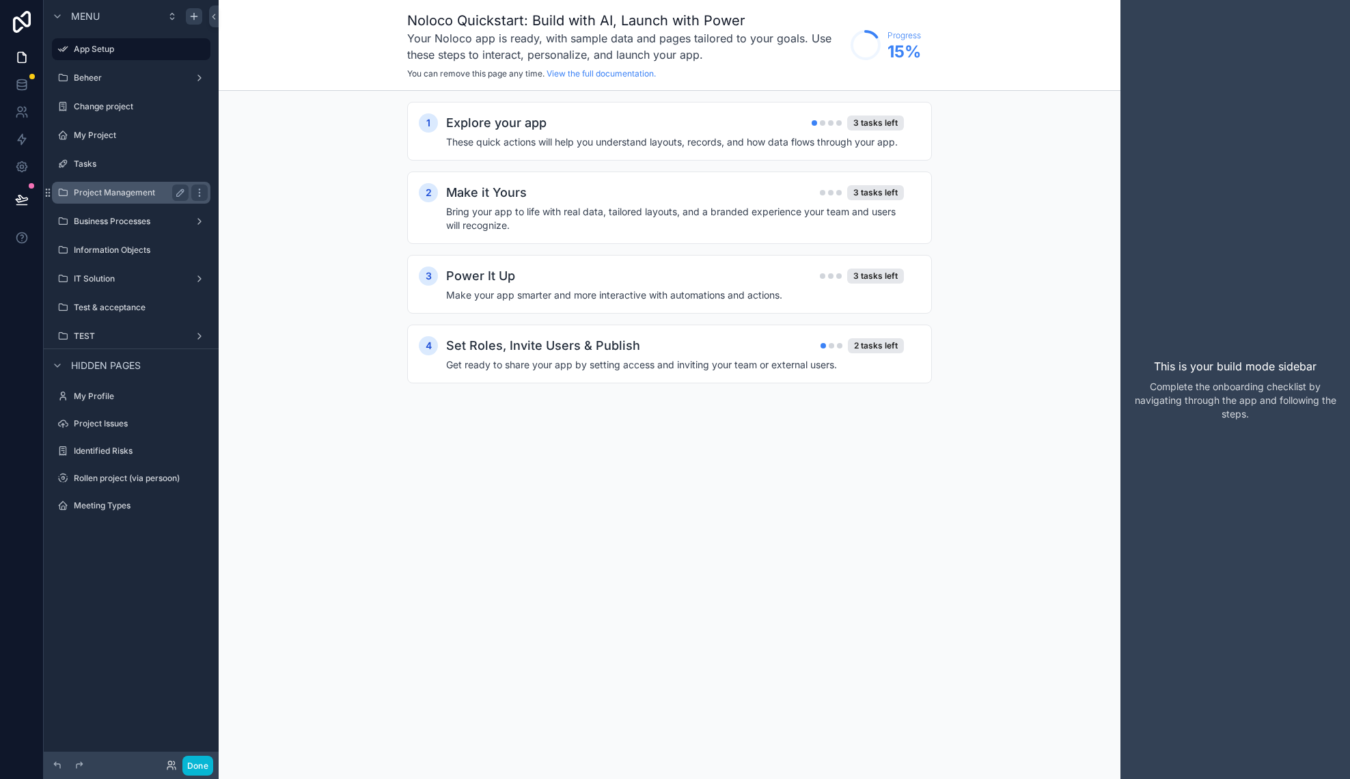
click at [152, 193] on label "Project Management" at bounding box center [128, 192] width 109 height 11
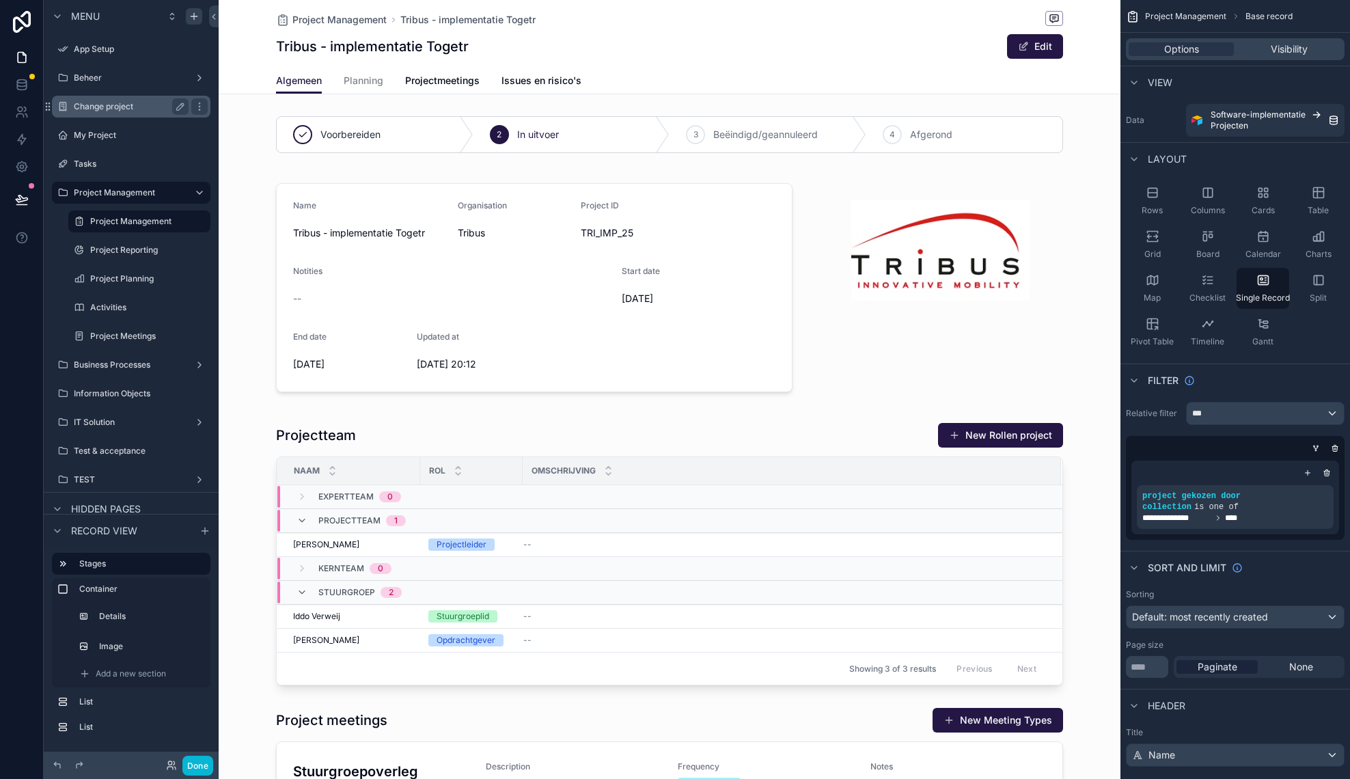
click at [109, 106] on label "Change project" at bounding box center [128, 106] width 109 height 11
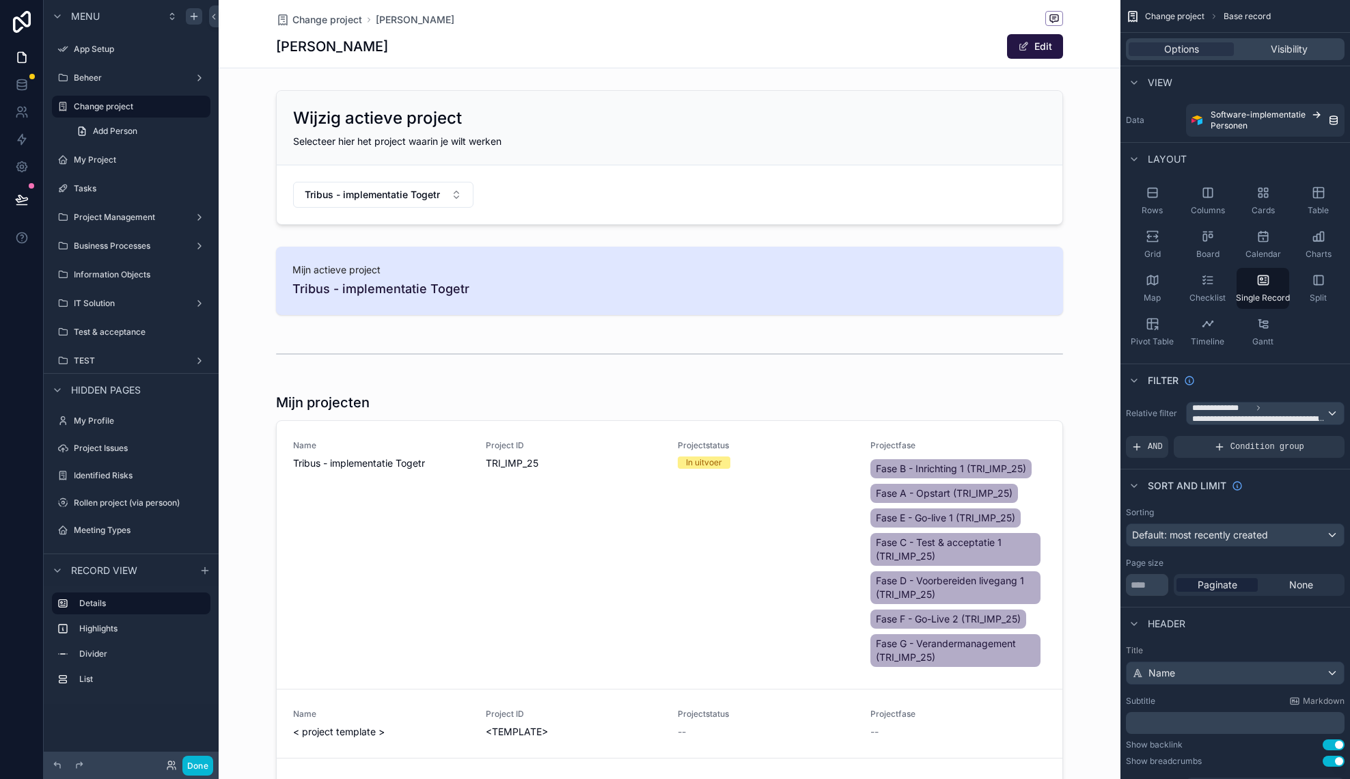
click at [50, 447] on div "Project Issues" at bounding box center [131, 448] width 175 height 25
click at [118, 449] on label "Project Issues" at bounding box center [128, 448] width 109 height 11
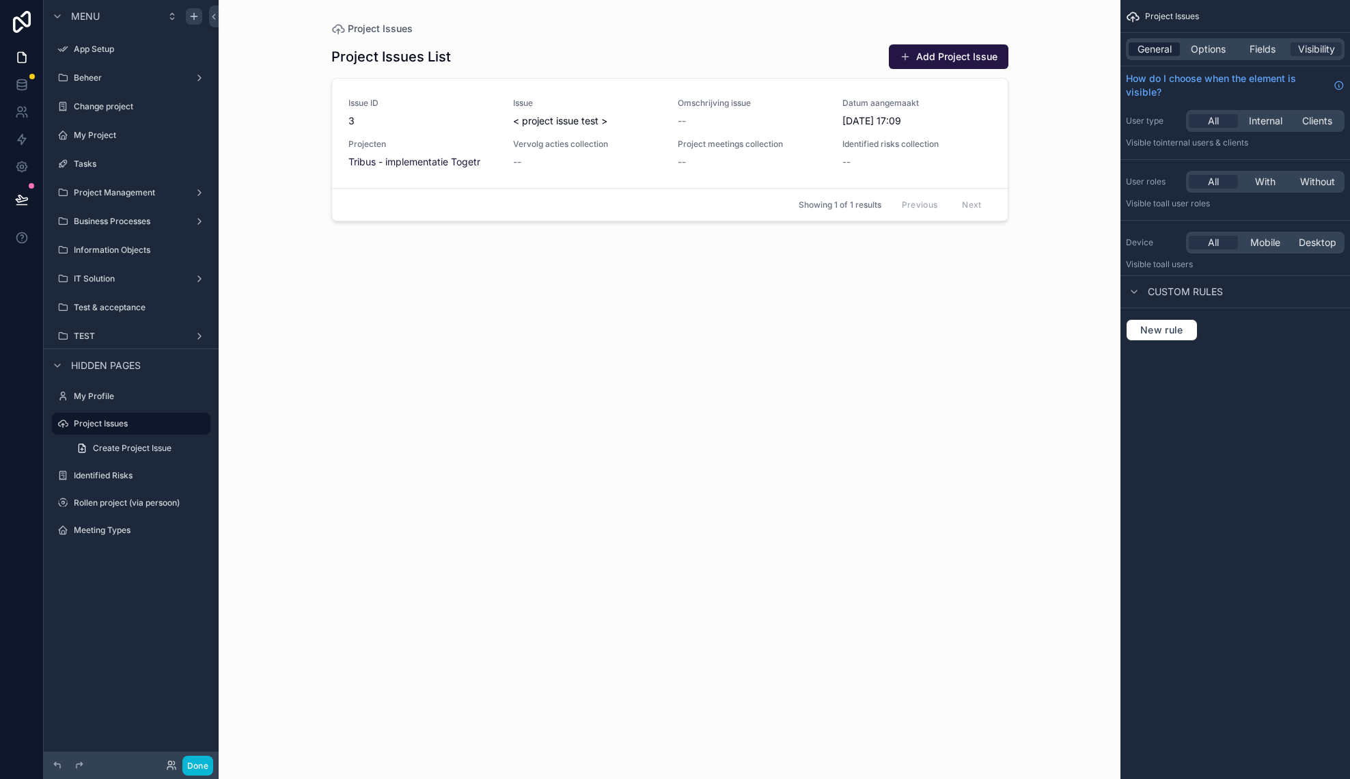
click at [1157, 50] on span "General" at bounding box center [1154, 49] width 34 height 14
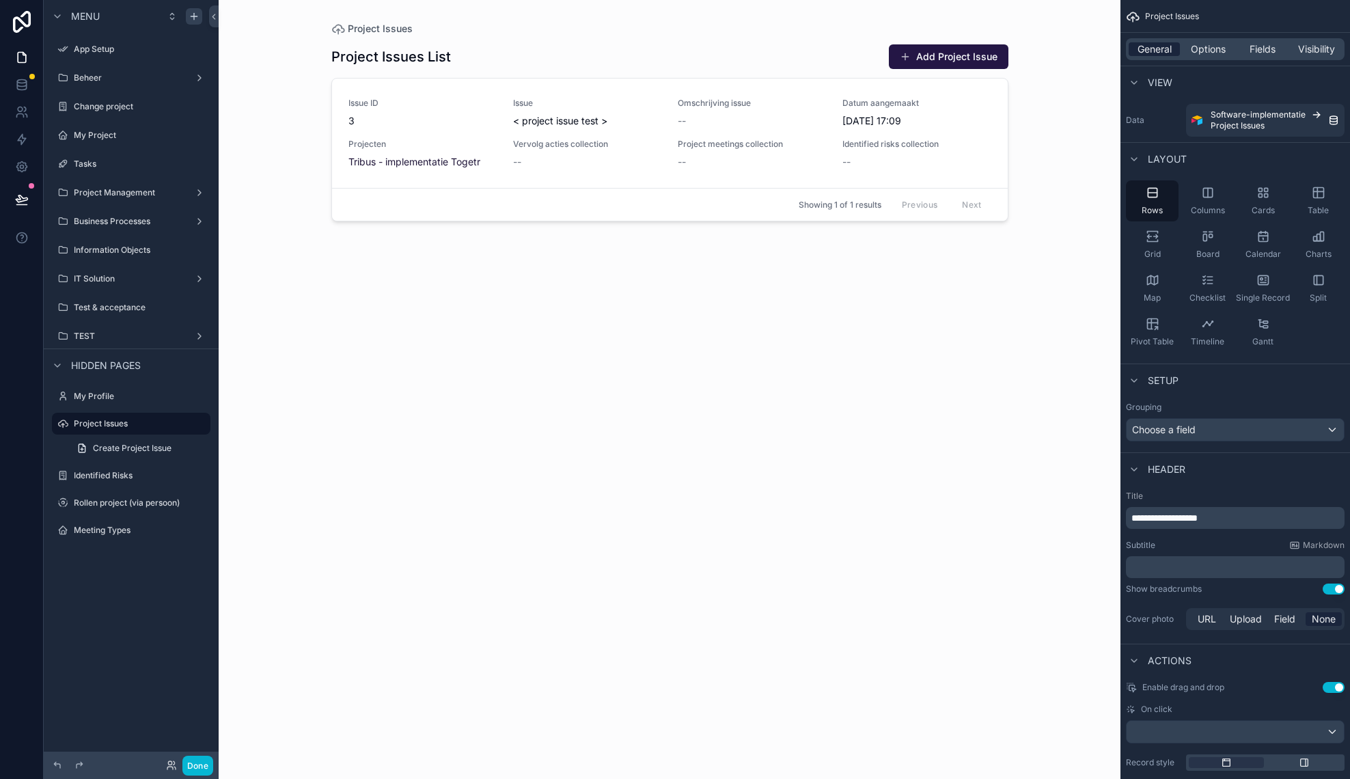
click at [1157, 50] on span "General" at bounding box center [1154, 49] width 34 height 14
click at [114, 189] on label "Project Management" at bounding box center [128, 192] width 109 height 11
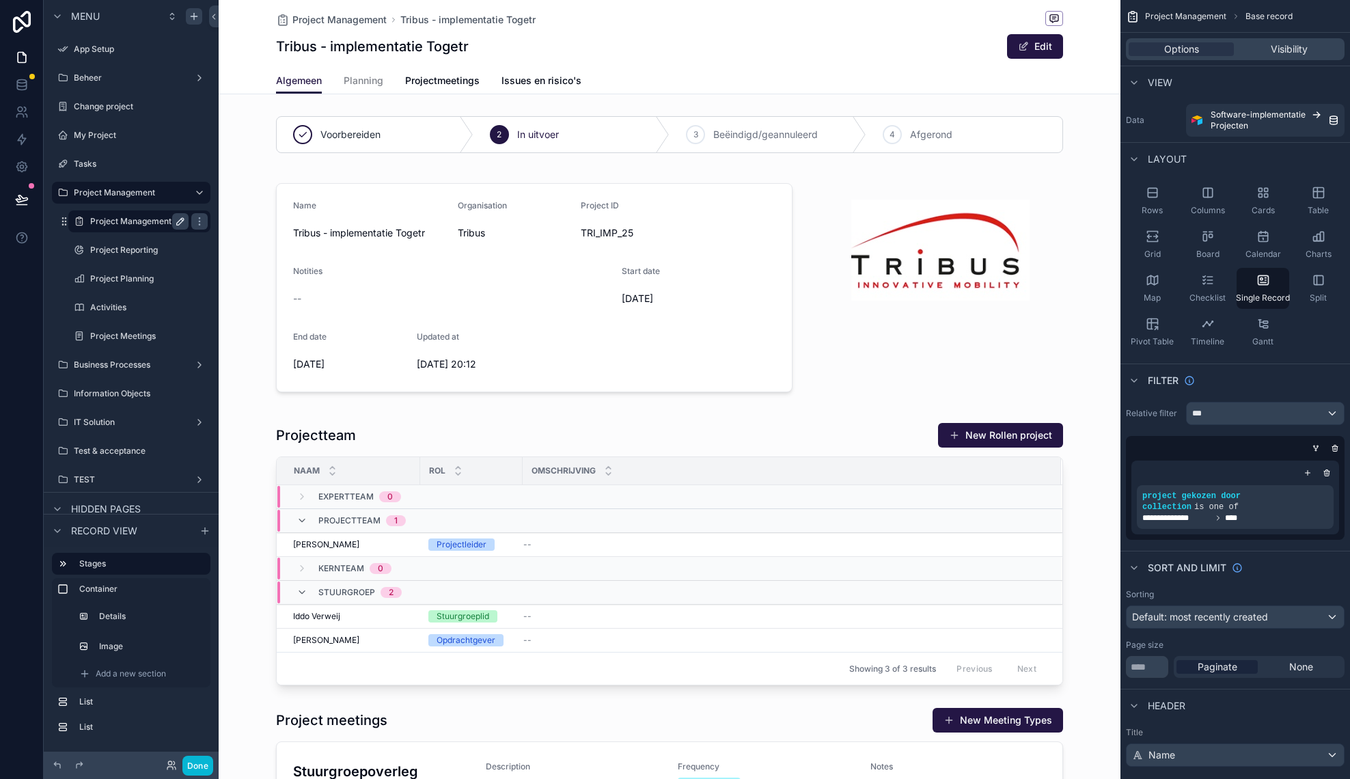
click at [180, 221] on icon "scrollable content" at bounding box center [180, 221] width 7 height 7
click at [202, 224] on icon "scrollable content" at bounding box center [199, 221] width 11 height 11
click at [253, 238] on span "Clone" at bounding box center [255, 237] width 25 height 14
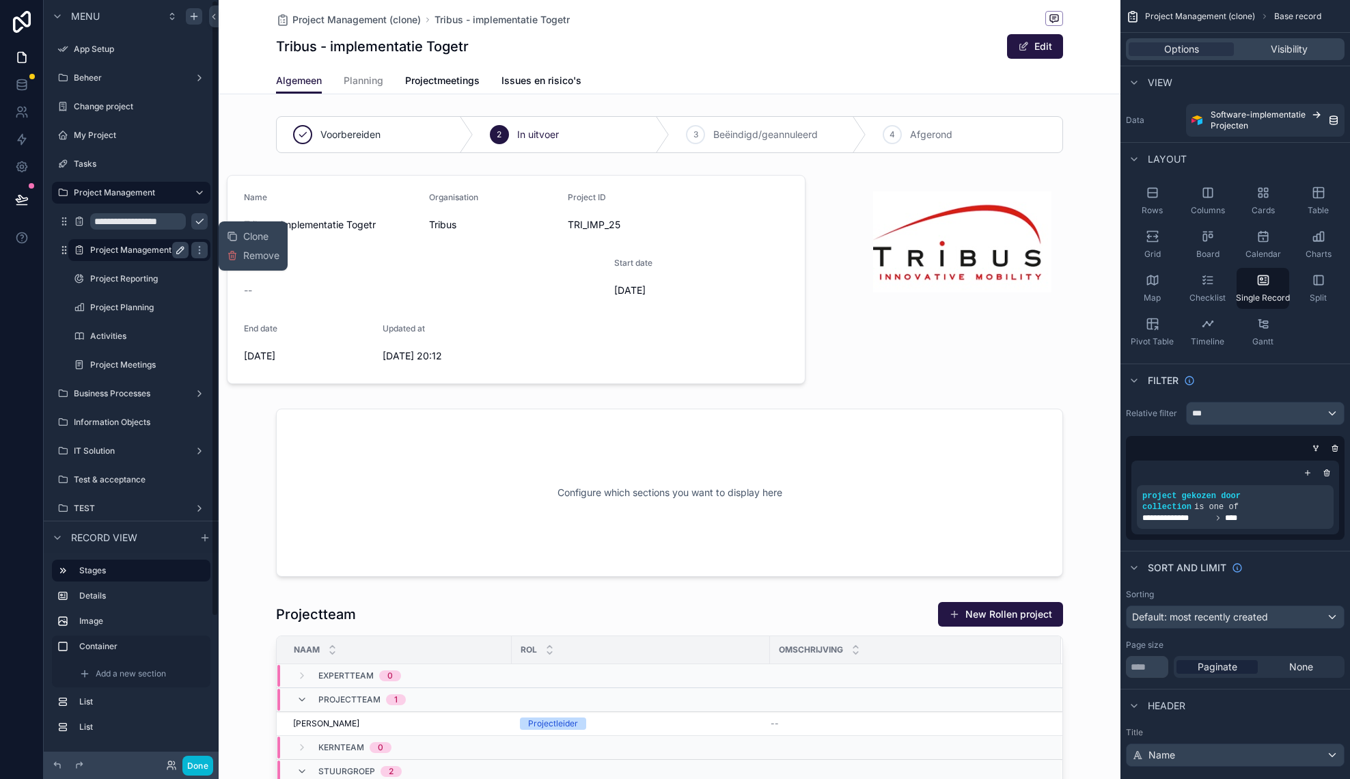
click at [173, 251] on button "scrollable content" at bounding box center [180, 250] width 16 height 16
click at [143, 250] on input "**********" at bounding box center [128, 250] width 77 height 16
type input "**********"
click at [178, 254] on icon "scrollable content" at bounding box center [180, 250] width 11 height 11
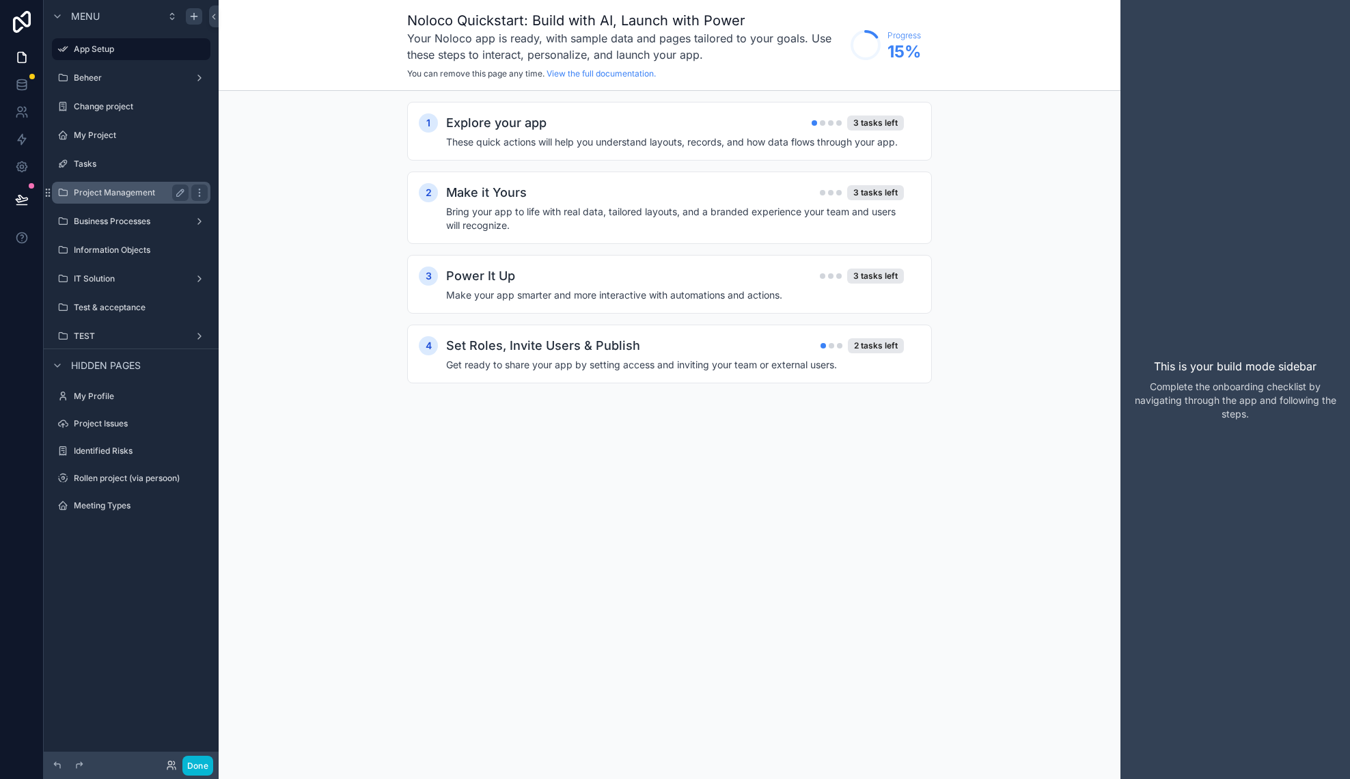
click at [142, 195] on label "Project Management" at bounding box center [128, 192] width 109 height 11
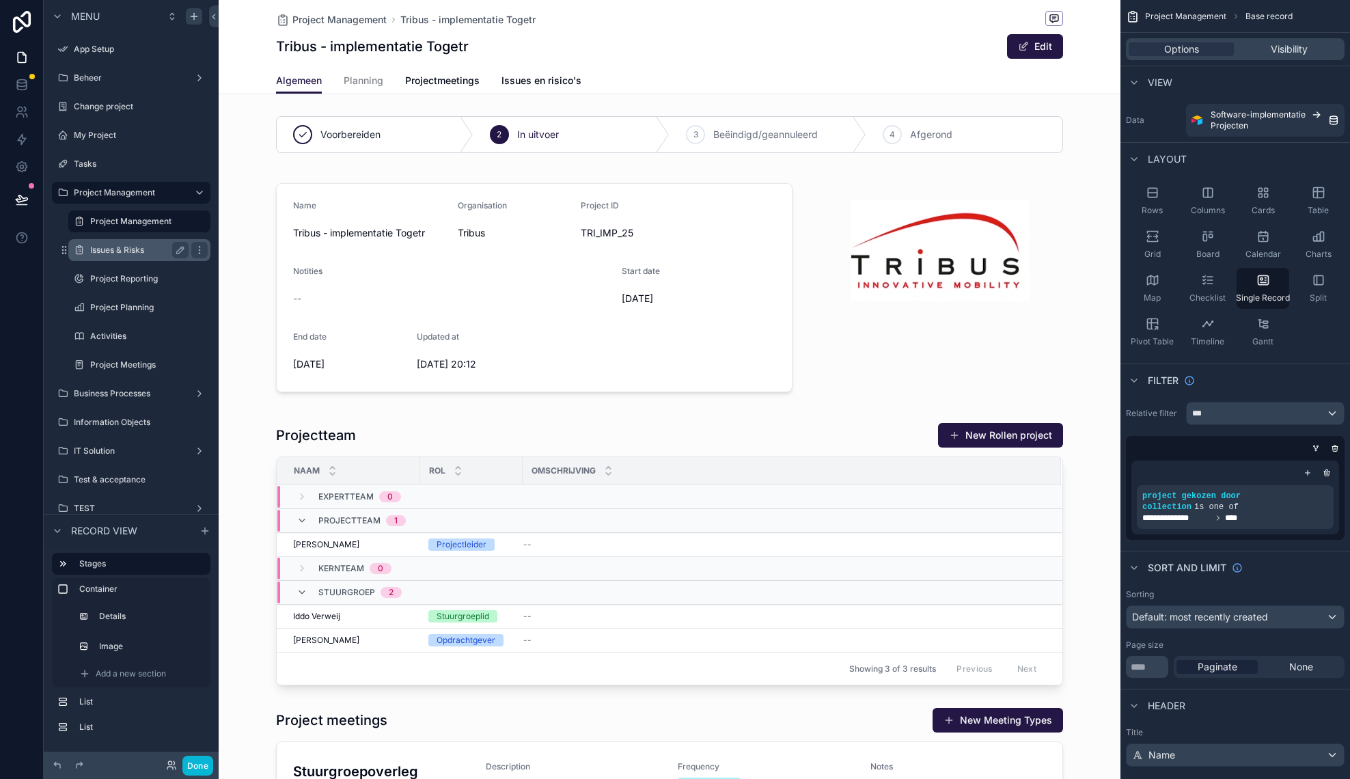
click at [147, 255] on div "Issues & Risks" at bounding box center [139, 250] width 98 height 16
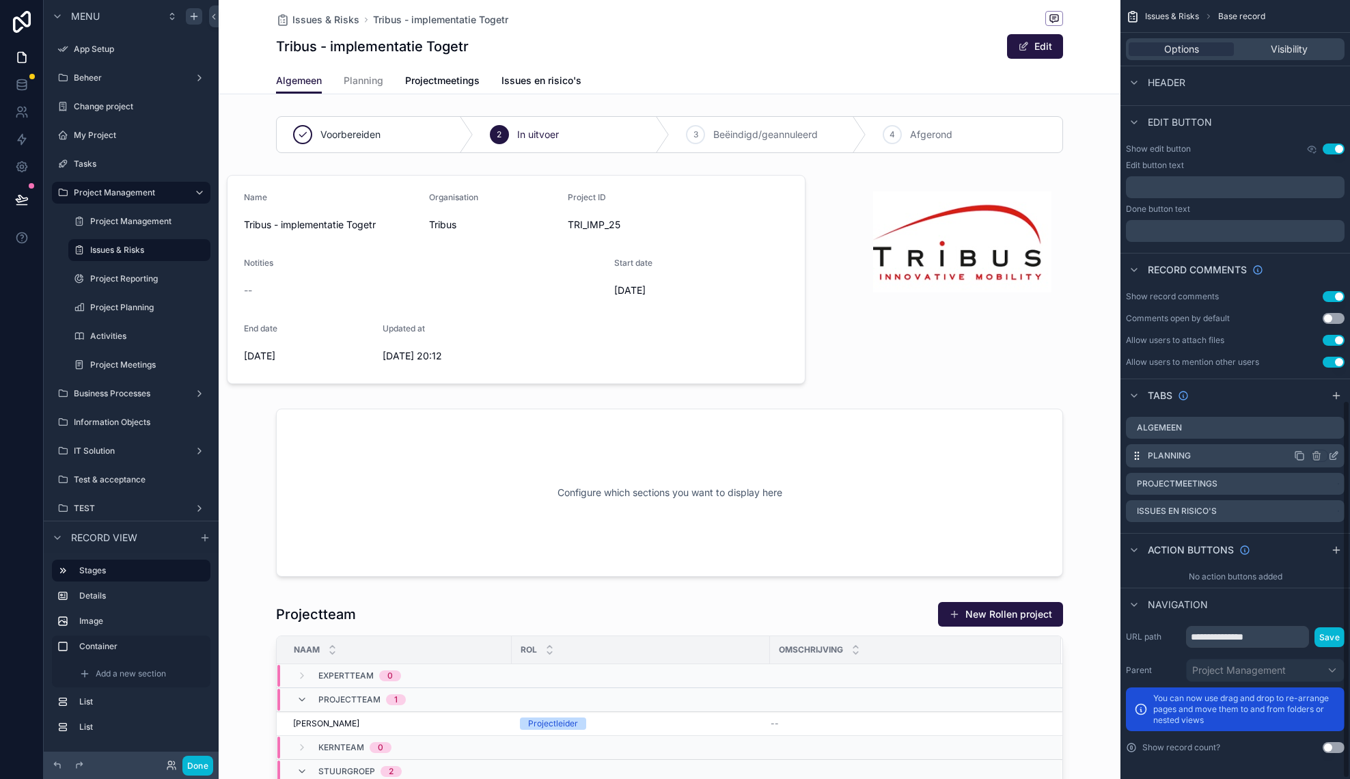
scroll to position [825, 0]
click at [1288, 430] on div "Algemeen" at bounding box center [1235, 428] width 219 height 22
click at [1229, 460] on div "Issues en risico's" at bounding box center [1235, 455] width 219 height 23
click at [1338, 457] on icon "scrollable content" at bounding box center [1333, 455] width 11 height 11
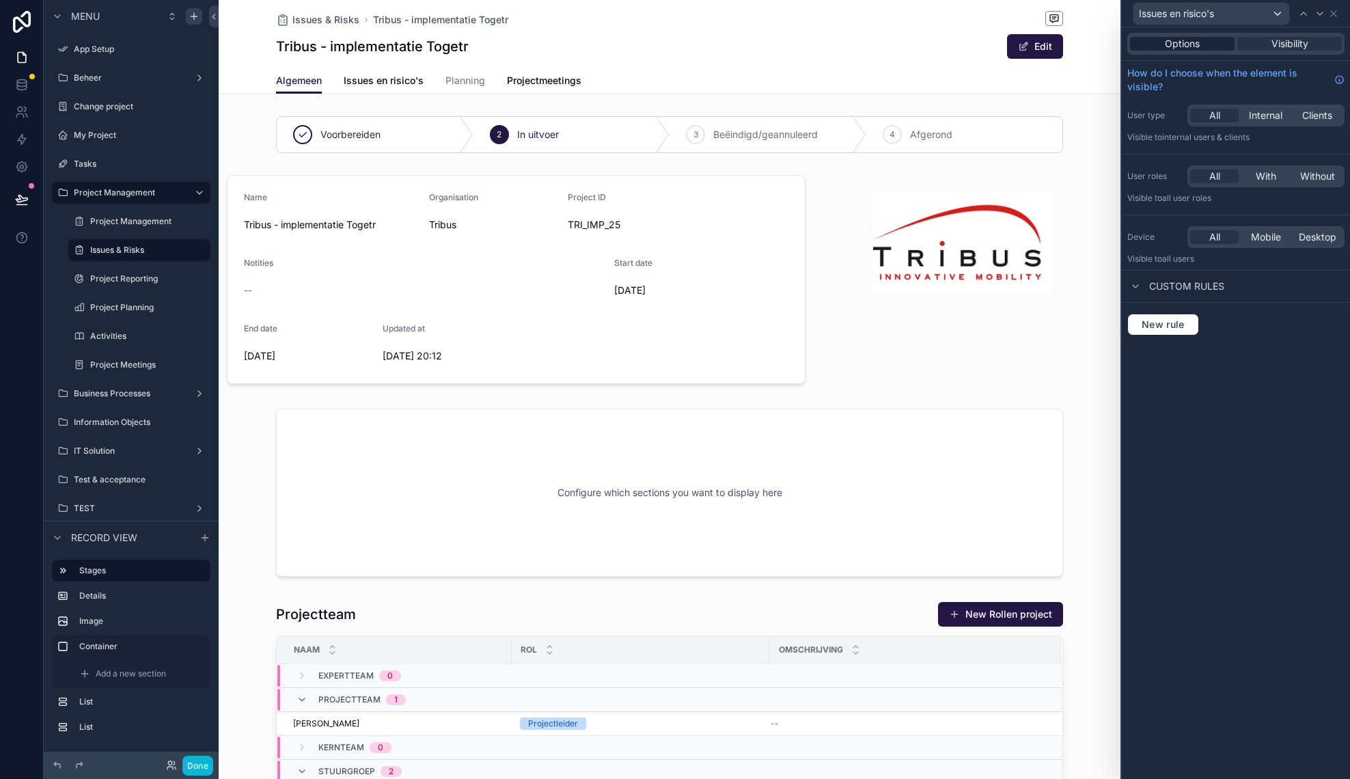
click at [1202, 48] on div "Options" at bounding box center [1182, 44] width 105 height 14
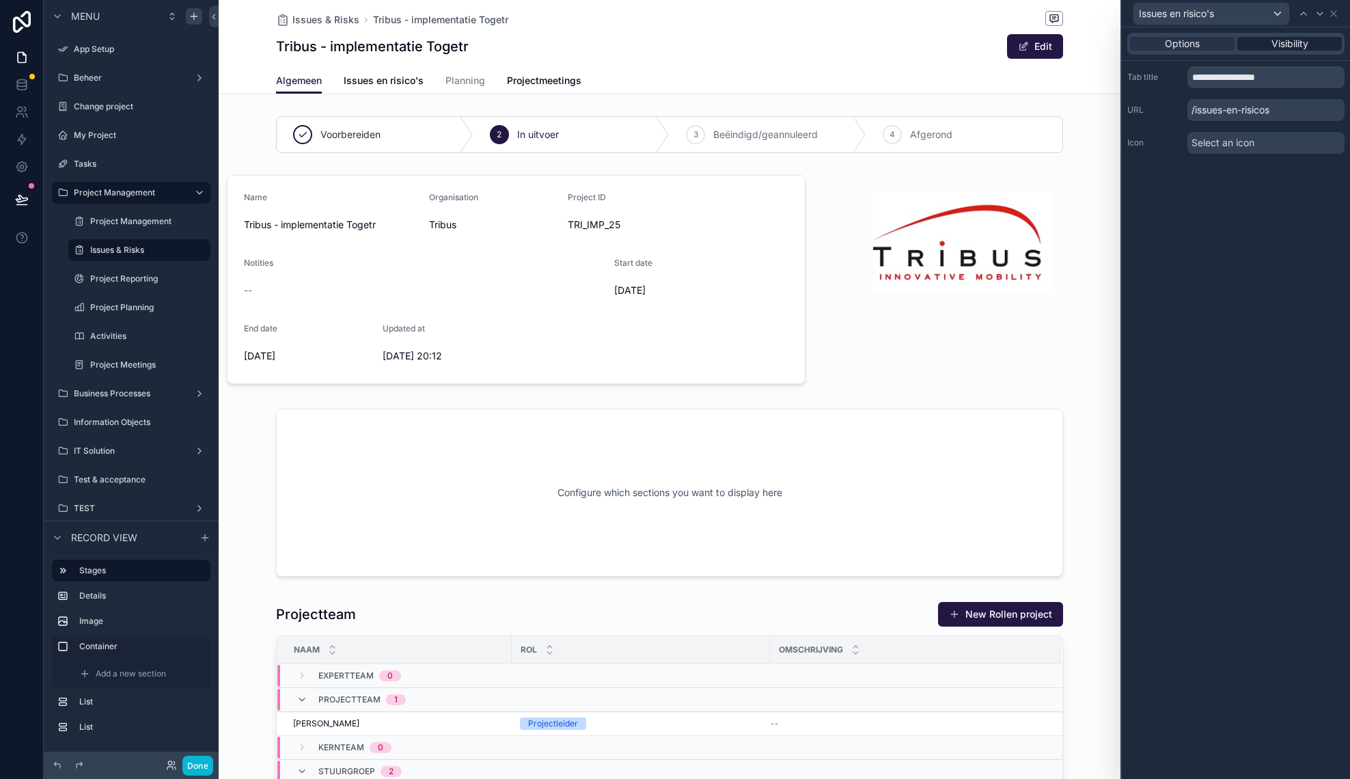
click at [1268, 44] on div "Visibility" at bounding box center [1289, 44] width 105 height 14
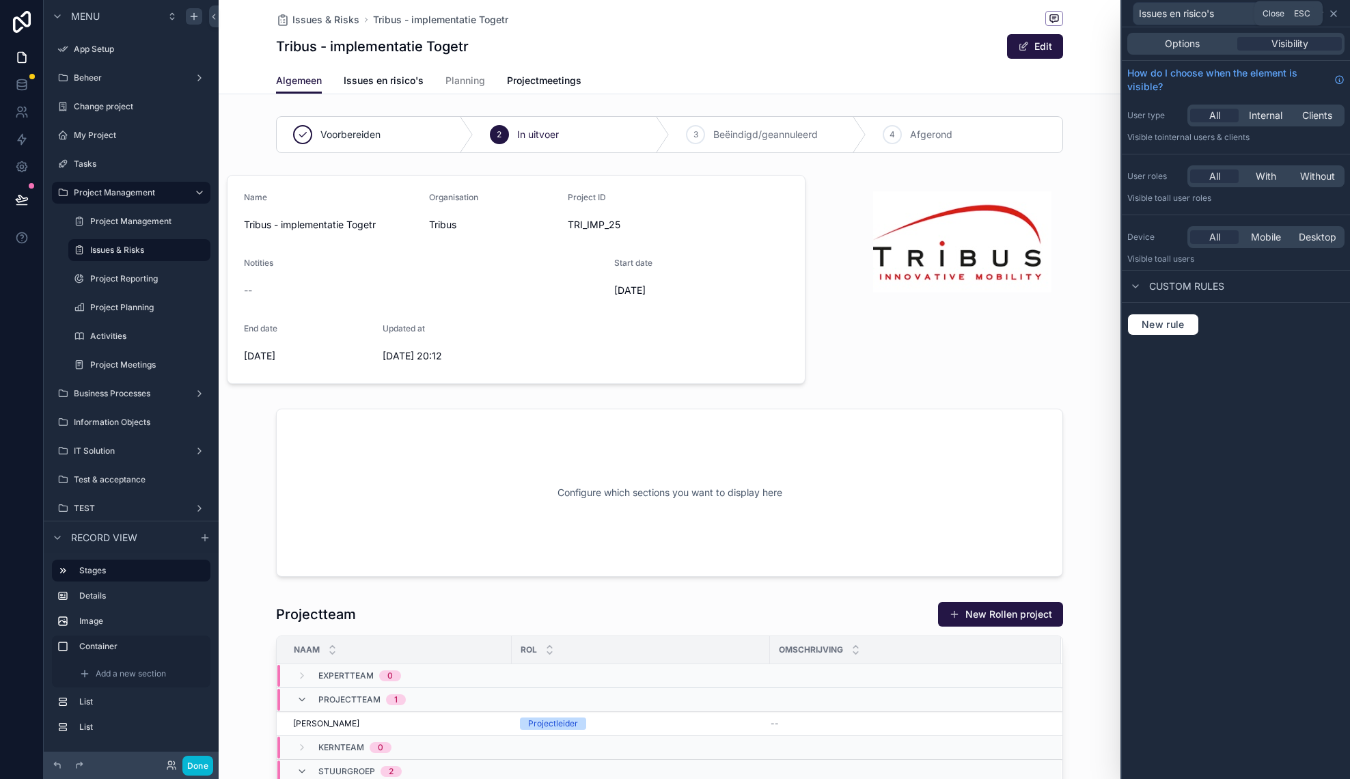
click at [1338, 10] on icon at bounding box center [1333, 13] width 11 height 11
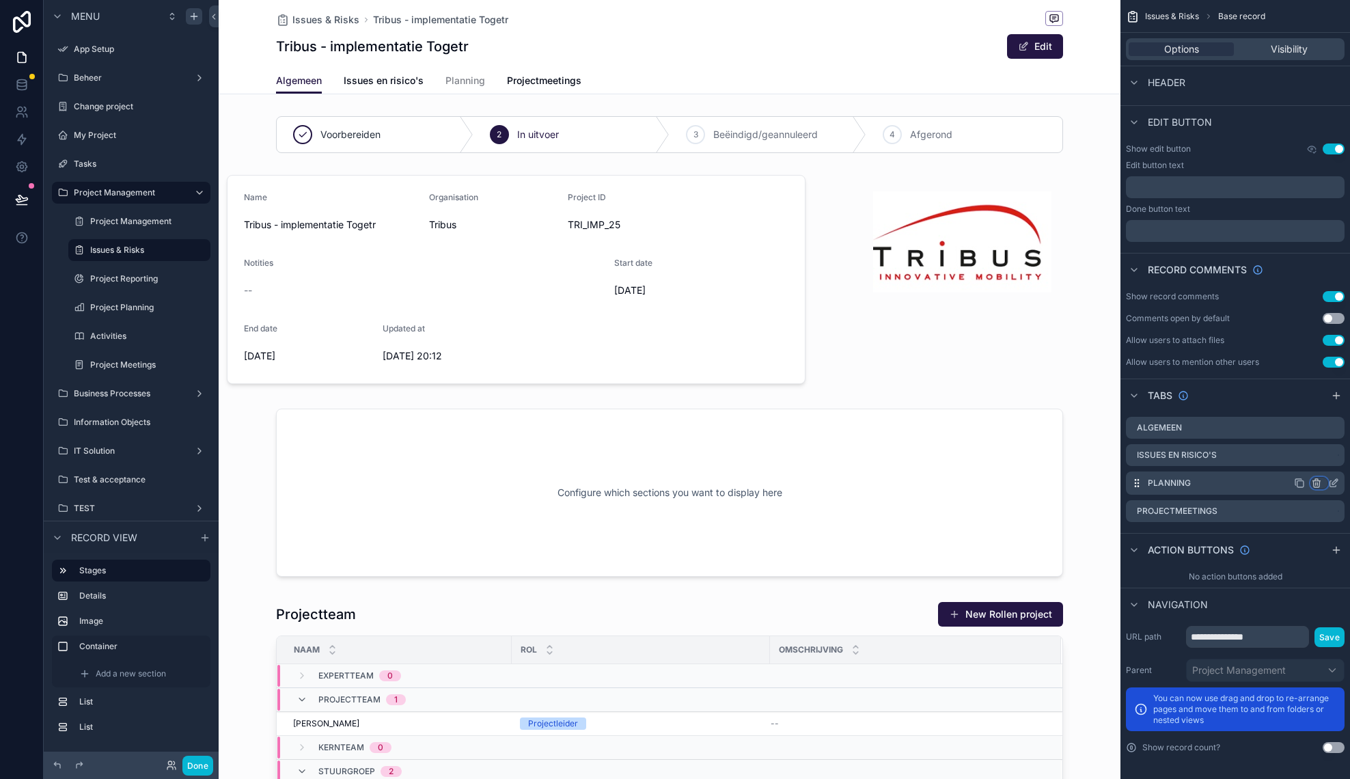
click at [1321, 486] on icon "scrollable content" at bounding box center [1316, 482] width 11 height 11
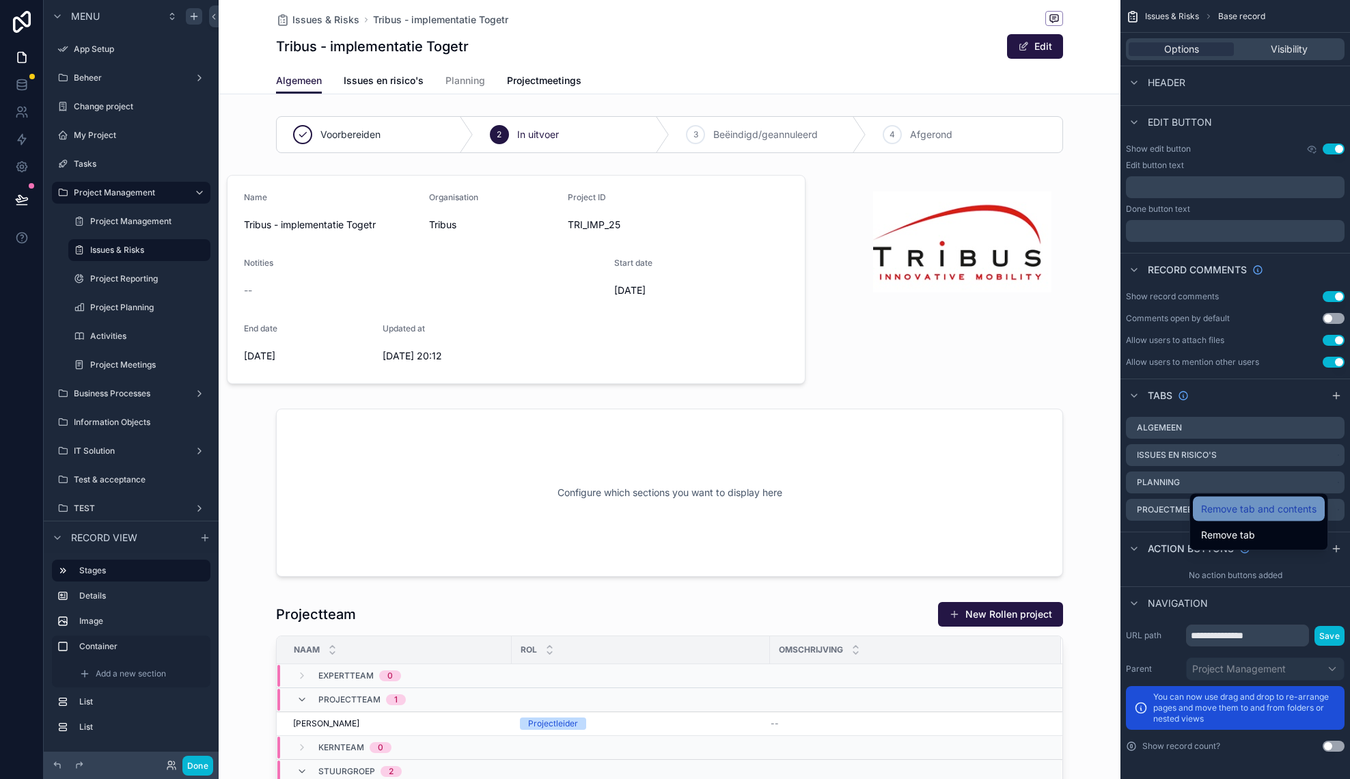
click at [1305, 514] on span "Remove tab and contents" at bounding box center [1258, 509] width 115 height 16
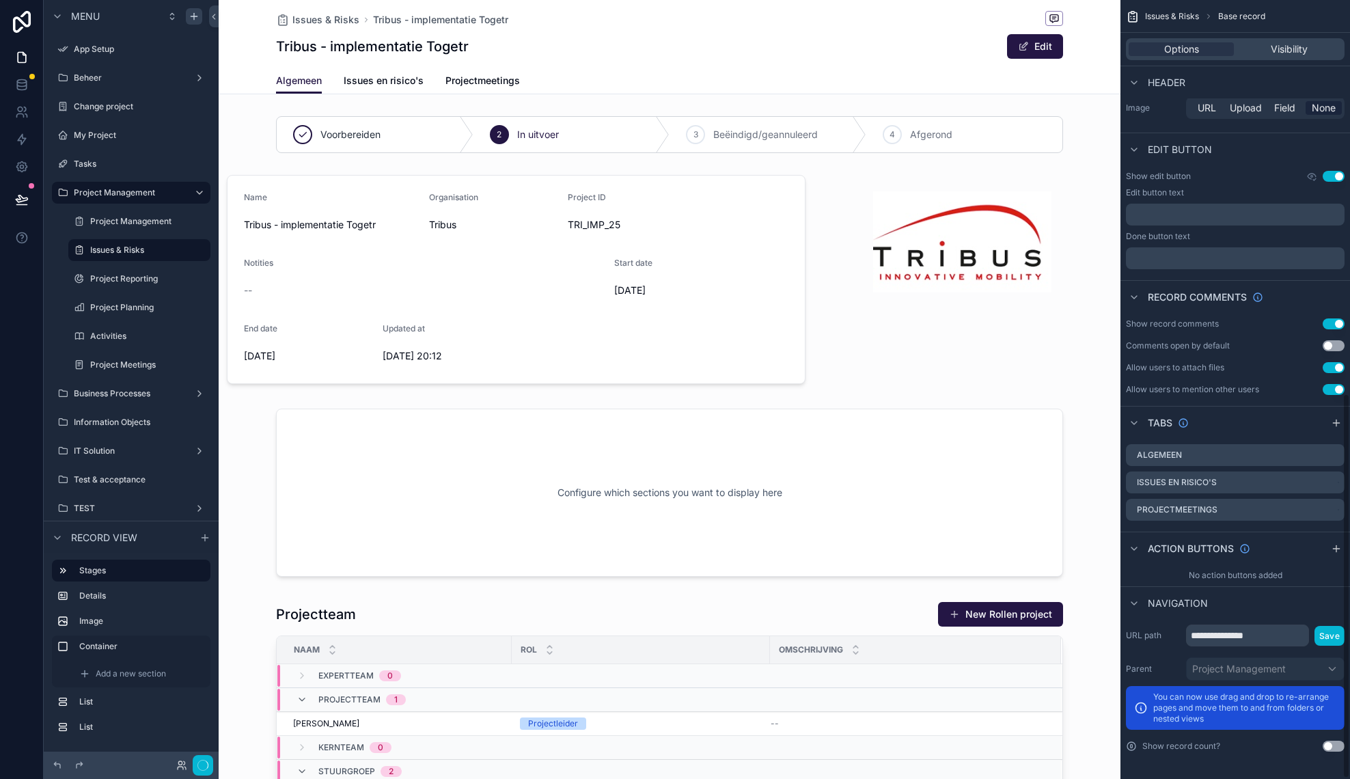
scroll to position [798, 0]
click at [1318, 484] on icon "scrollable content" at bounding box center [1316, 482] width 11 height 11
click at [1272, 530] on div "Remove tab" at bounding box center [1258, 535] width 115 height 16
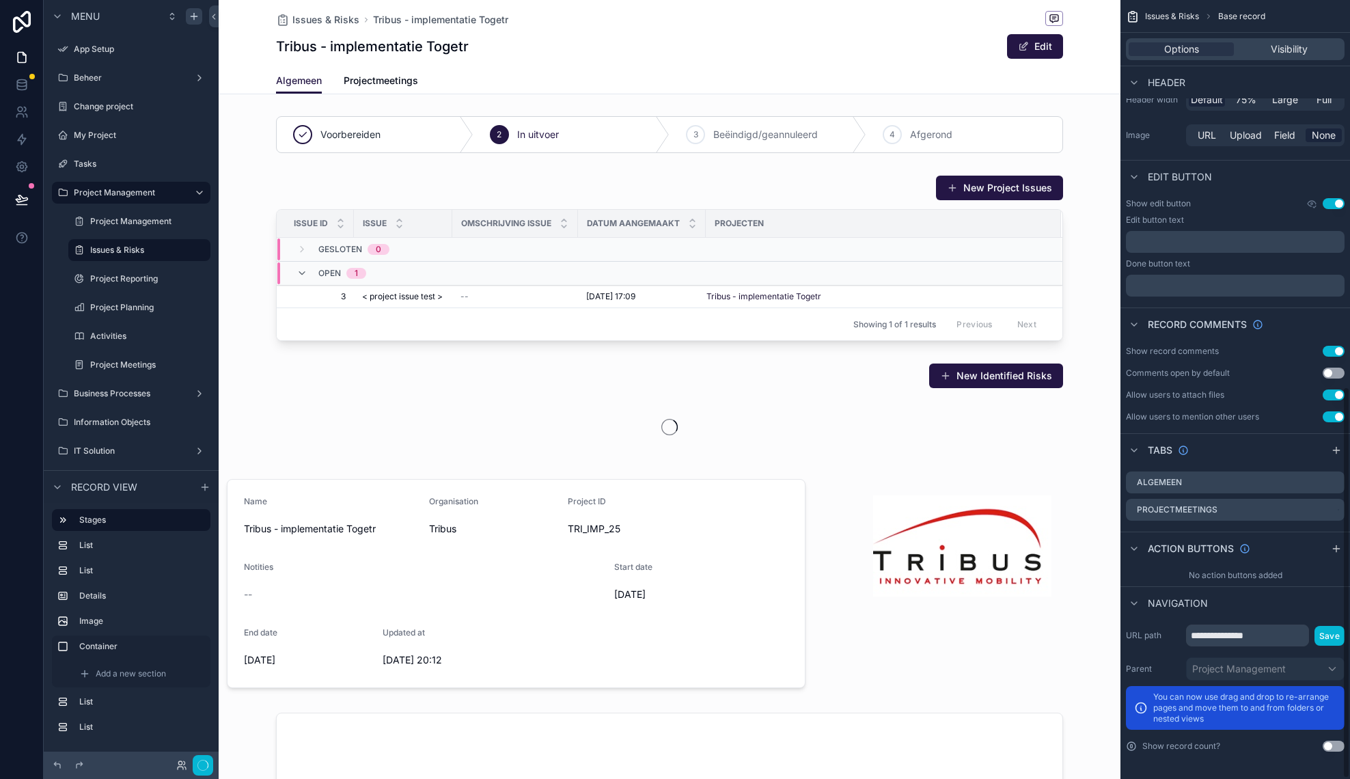
scroll to position [771, 0]
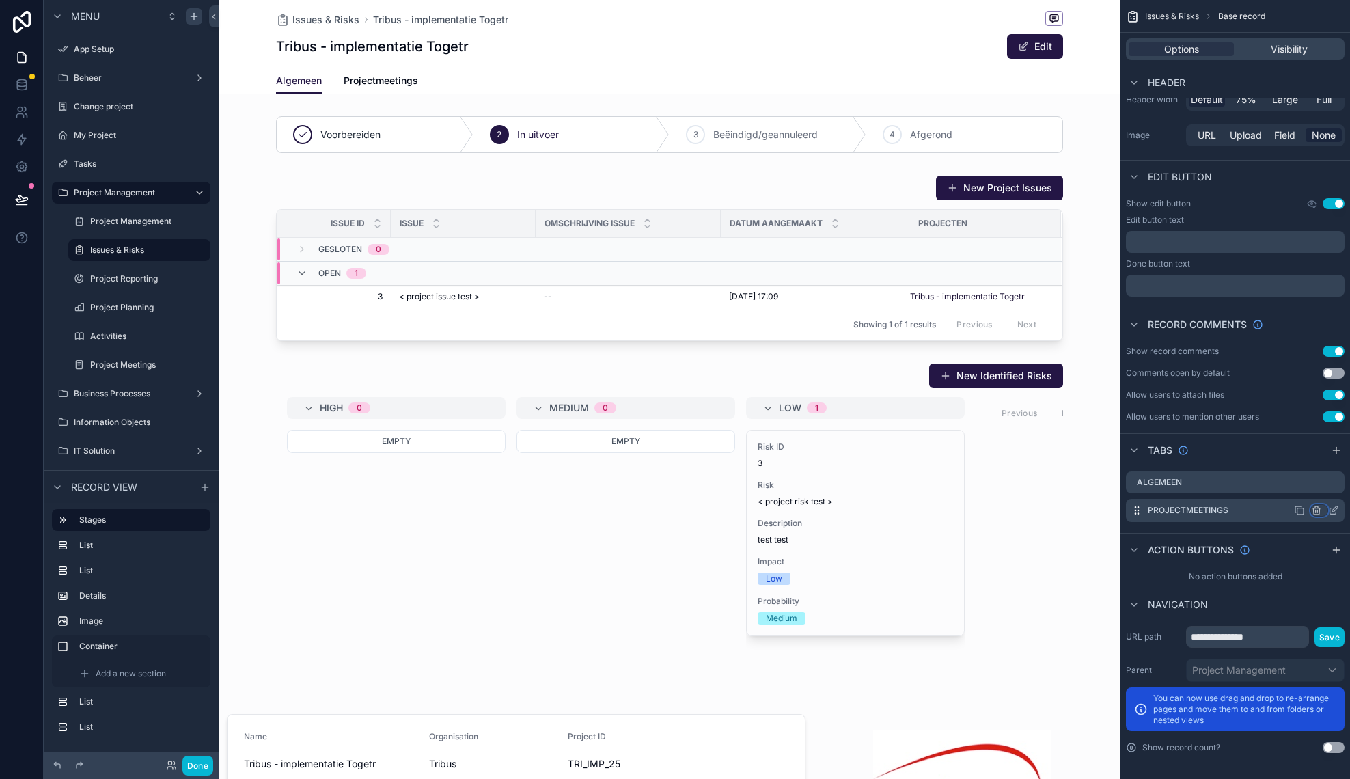
click at [1317, 511] on icon "scrollable content" at bounding box center [1317, 511] width 0 height 3
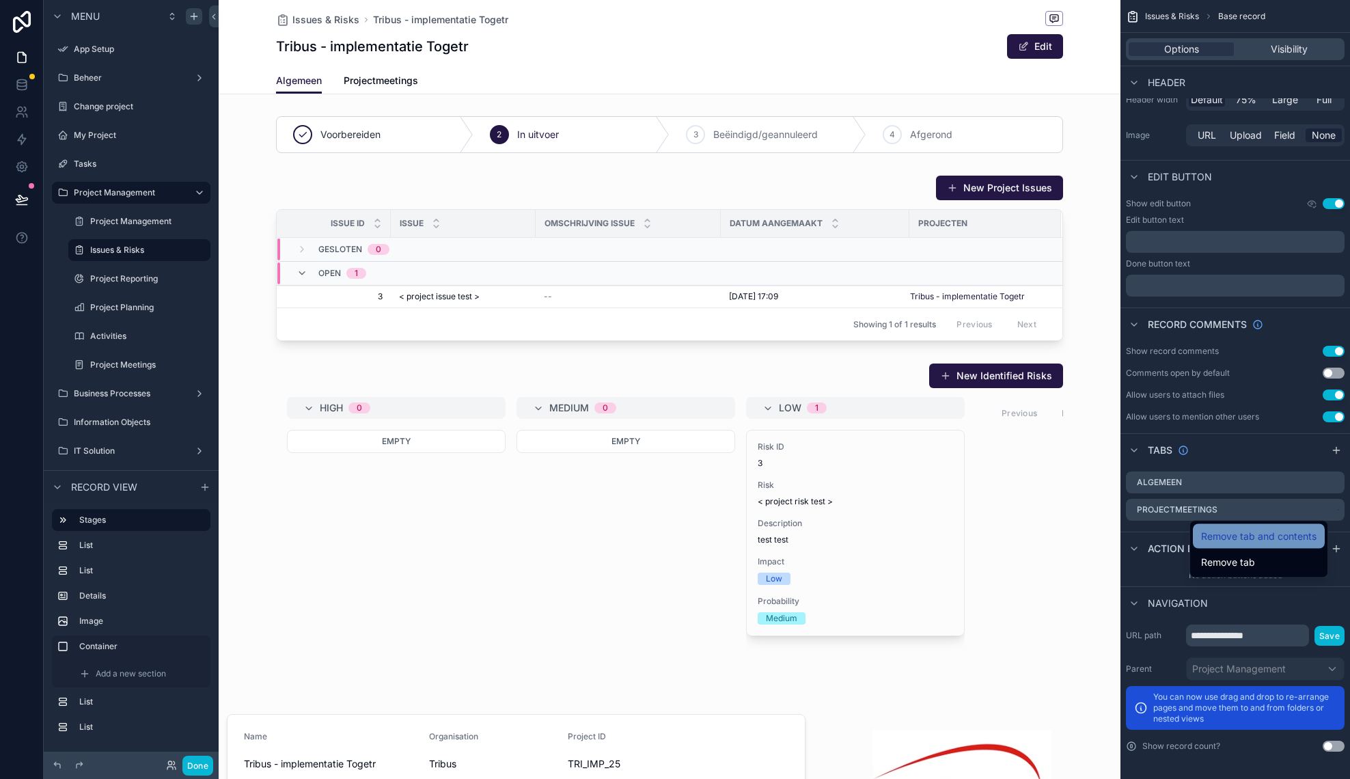
click at [1269, 543] on span "Remove tab and contents" at bounding box center [1258, 536] width 115 height 16
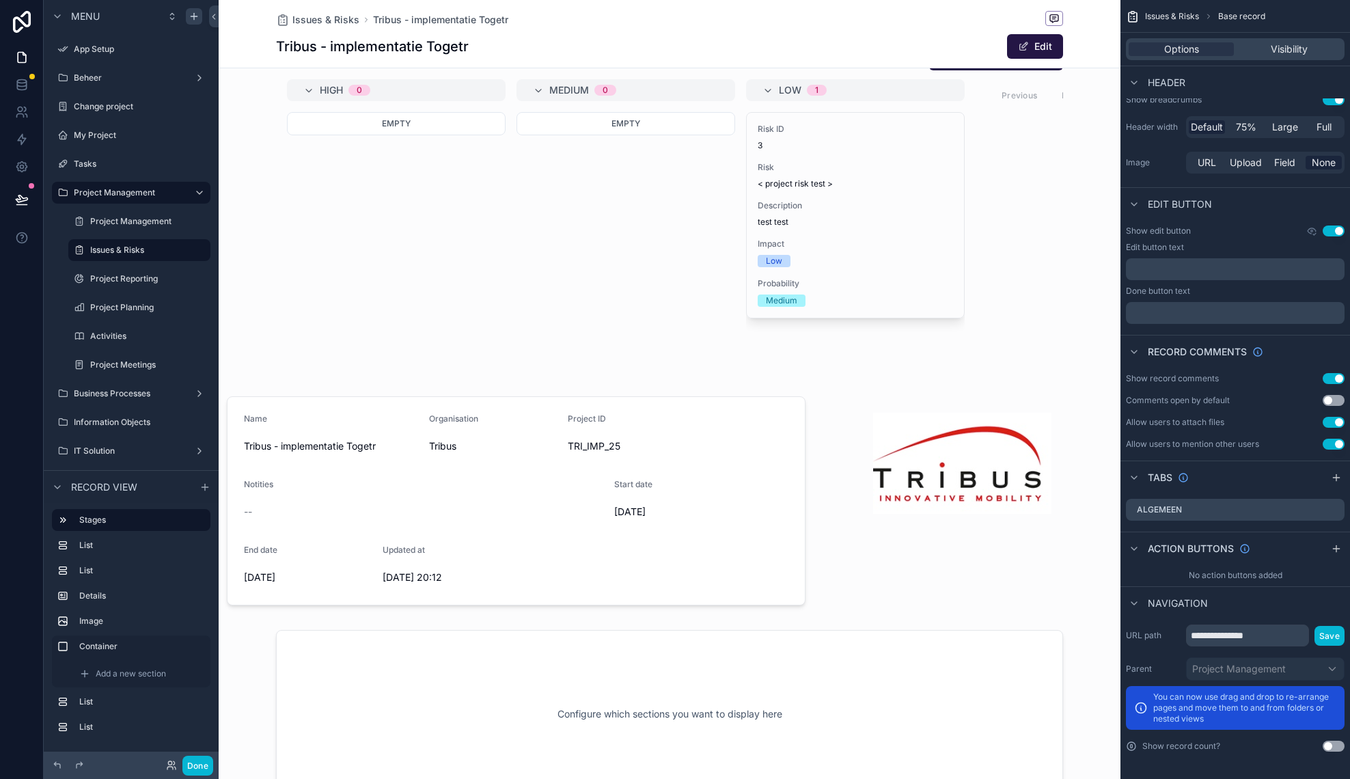
scroll to position [294, 0]
click at [765, 448] on div "scrollable content" at bounding box center [516, 499] width 595 height 220
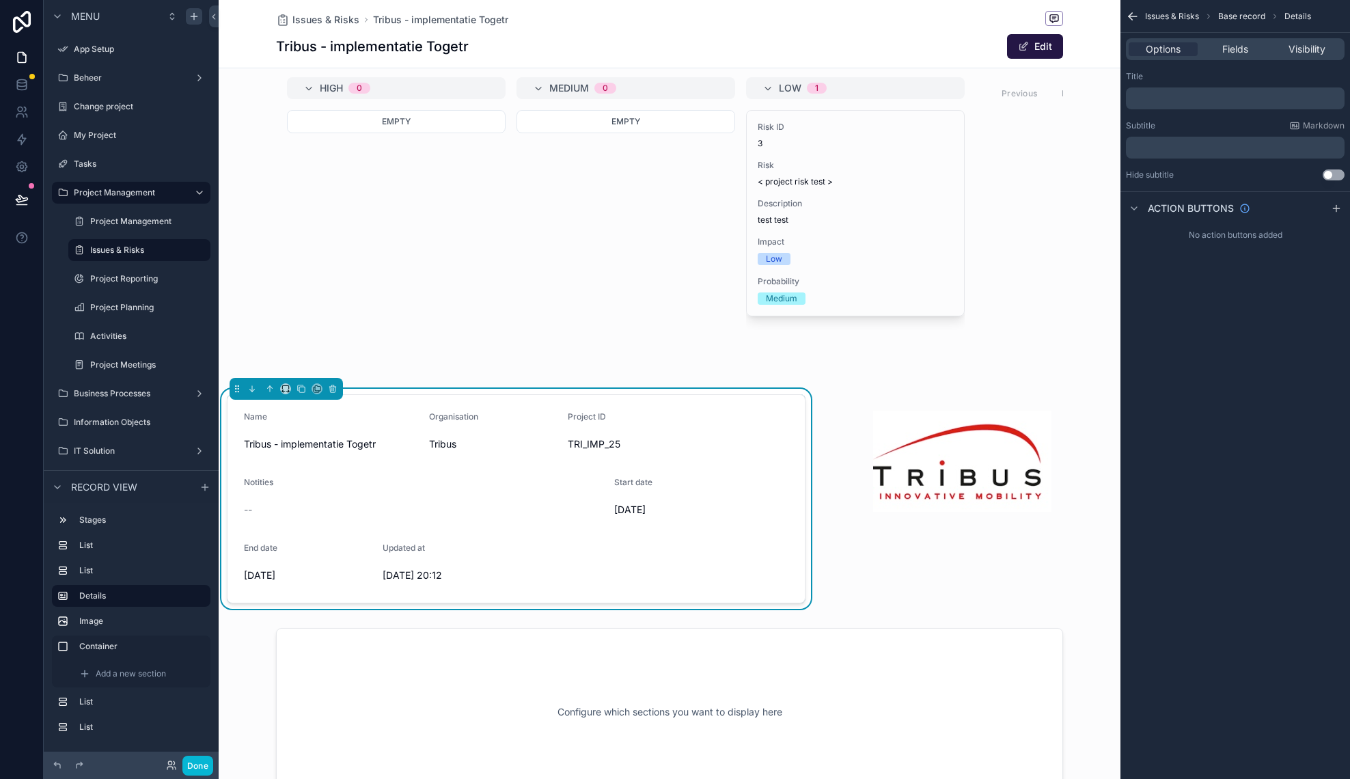
scroll to position [0, 0]
click at [333, 389] on icon "scrollable content" at bounding box center [333, 389] width 0 height 3
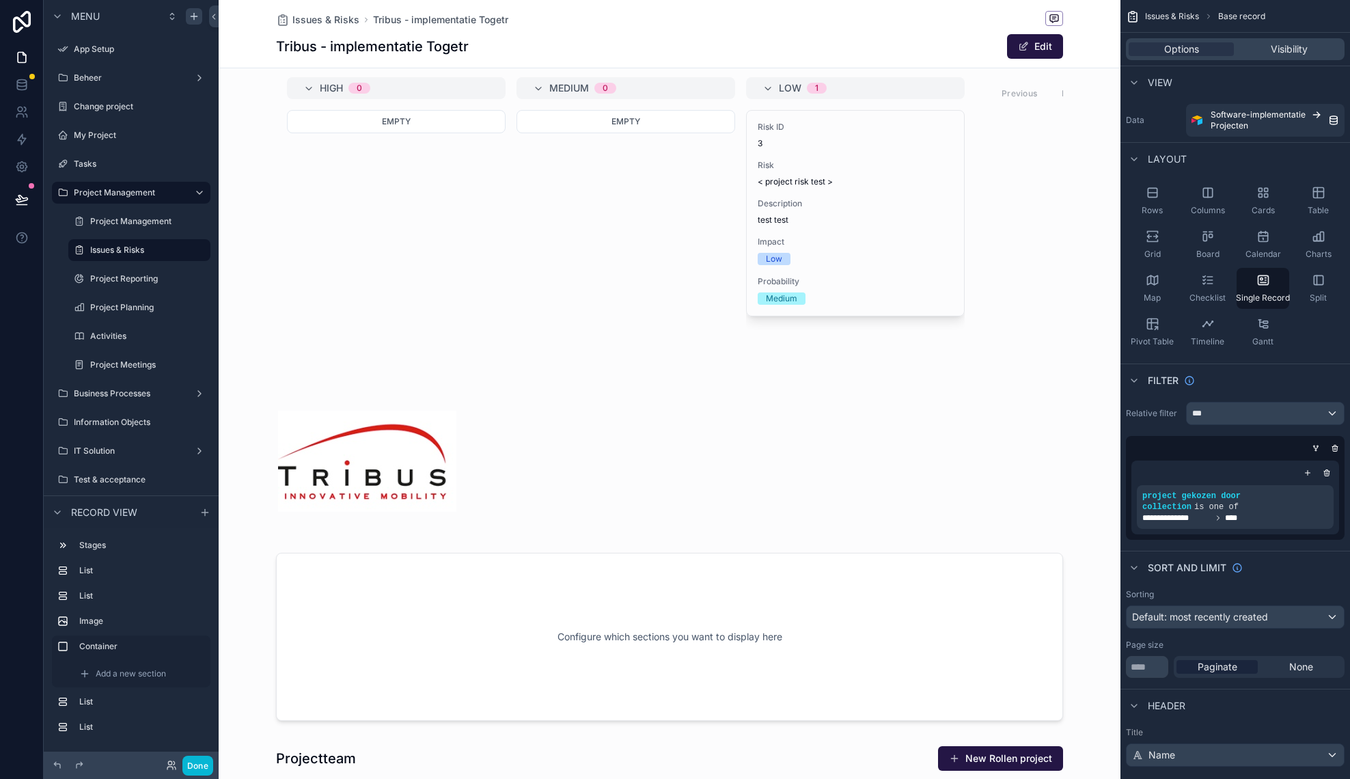
click at [476, 424] on div "scrollable content" at bounding box center [368, 461] width 298 height 145
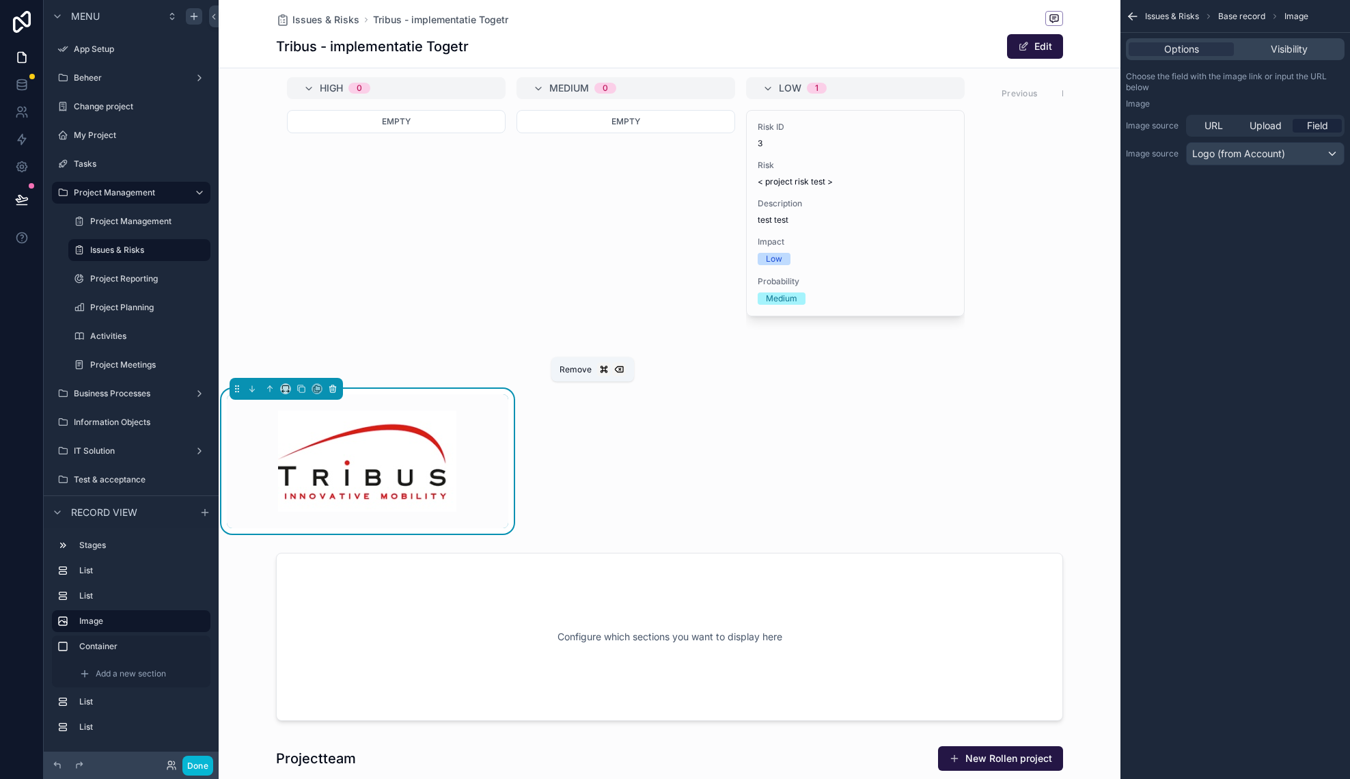
click at [335, 387] on icon "scrollable content" at bounding box center [333, 389] width 10 height 10
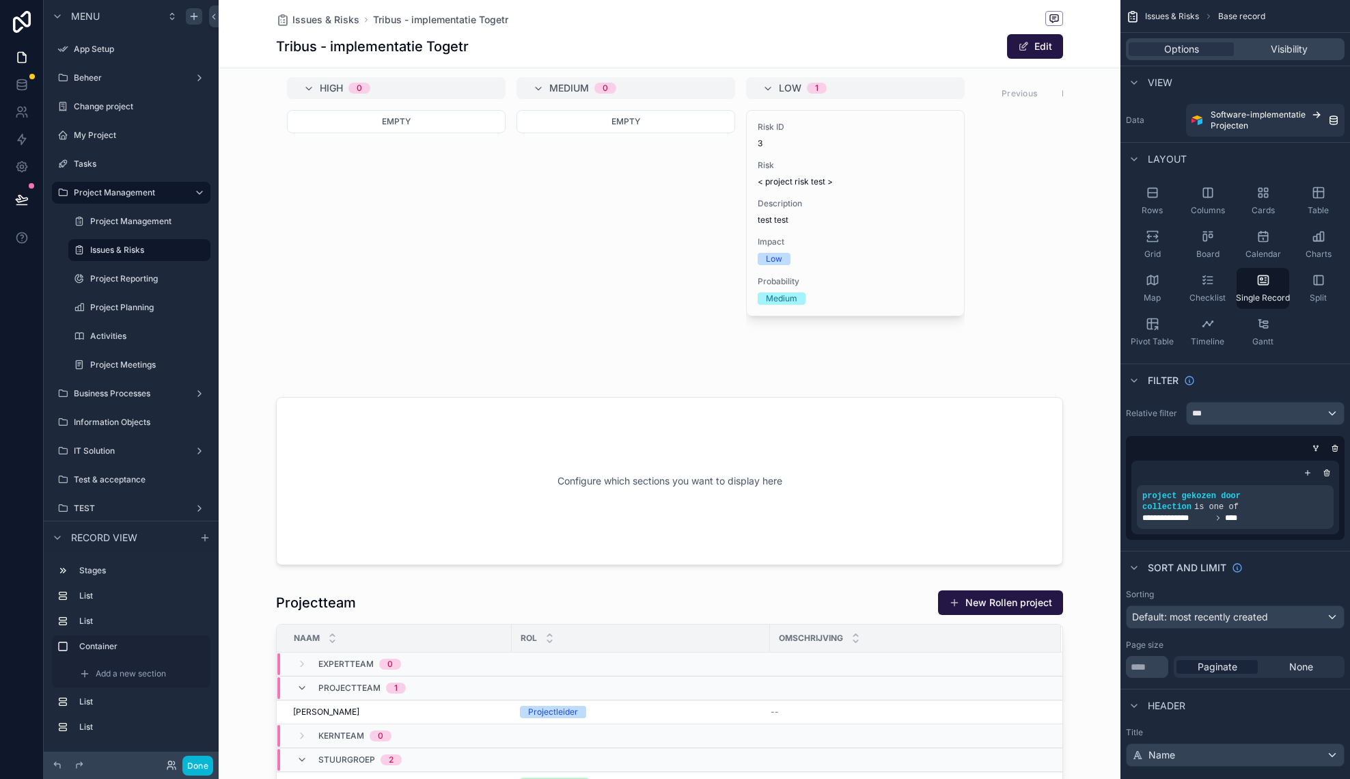
click at [956, 487] on div "scrollable content" at bounding box center [670, 481] width 902 height 184
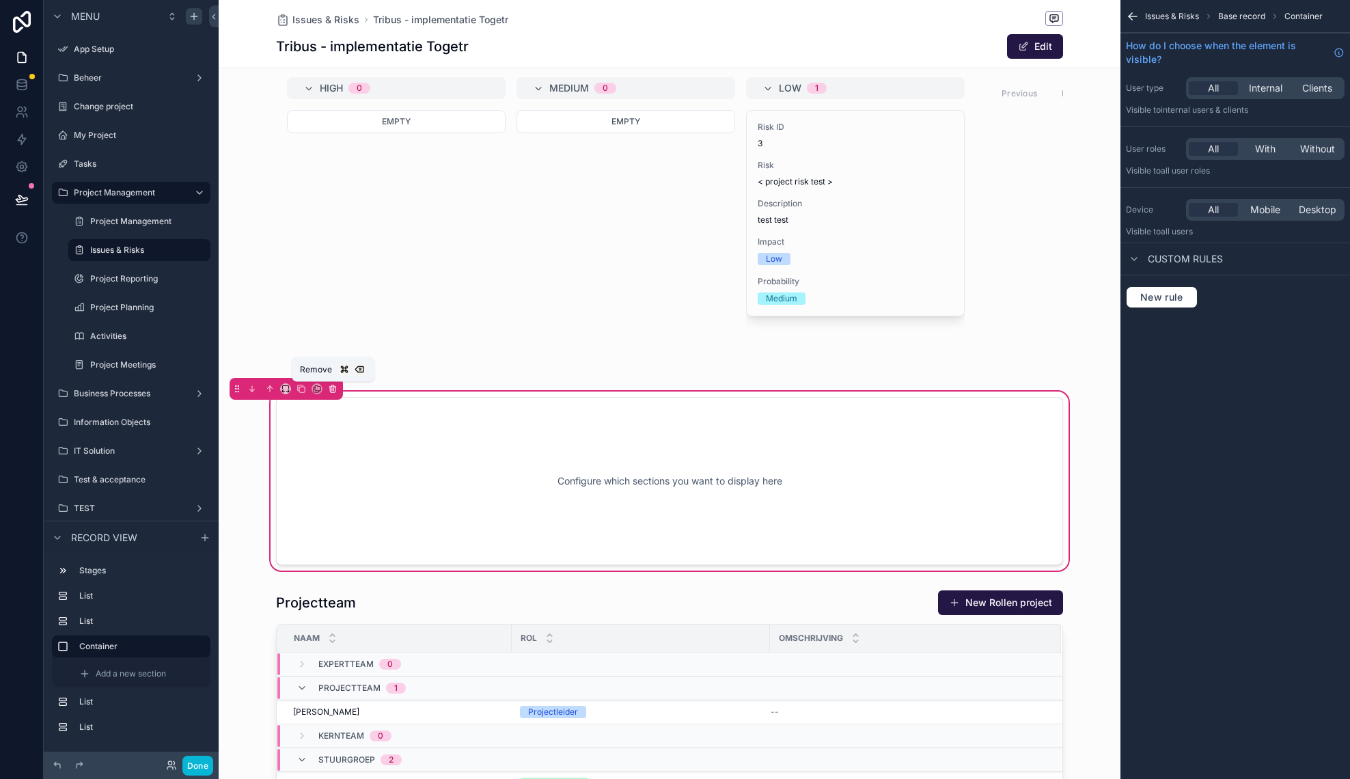
click at [333, 389] on icon "scrollable content" at bounding box center [333, 389] width 0 height 3
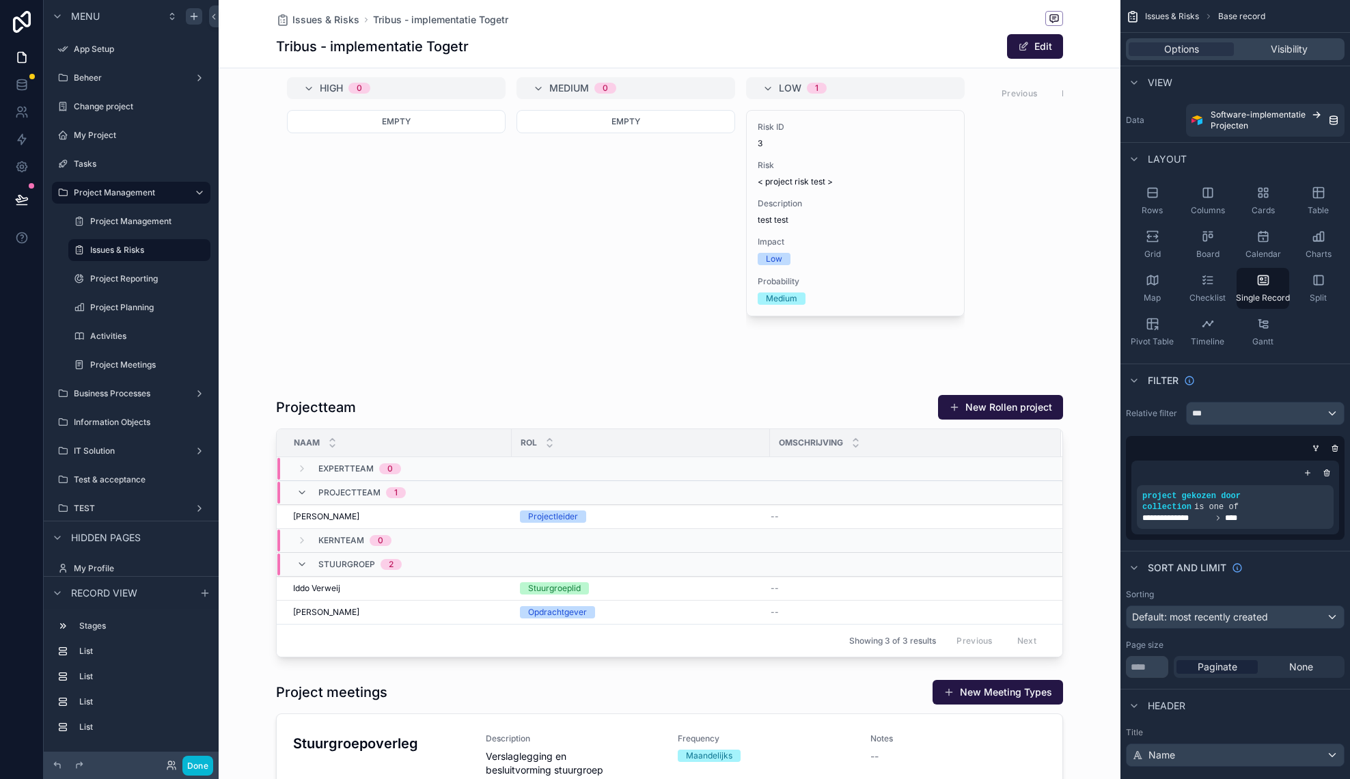
click at [179, 221] on icon "scrollable content" at bounding box center [180, 221] width 7 height 7
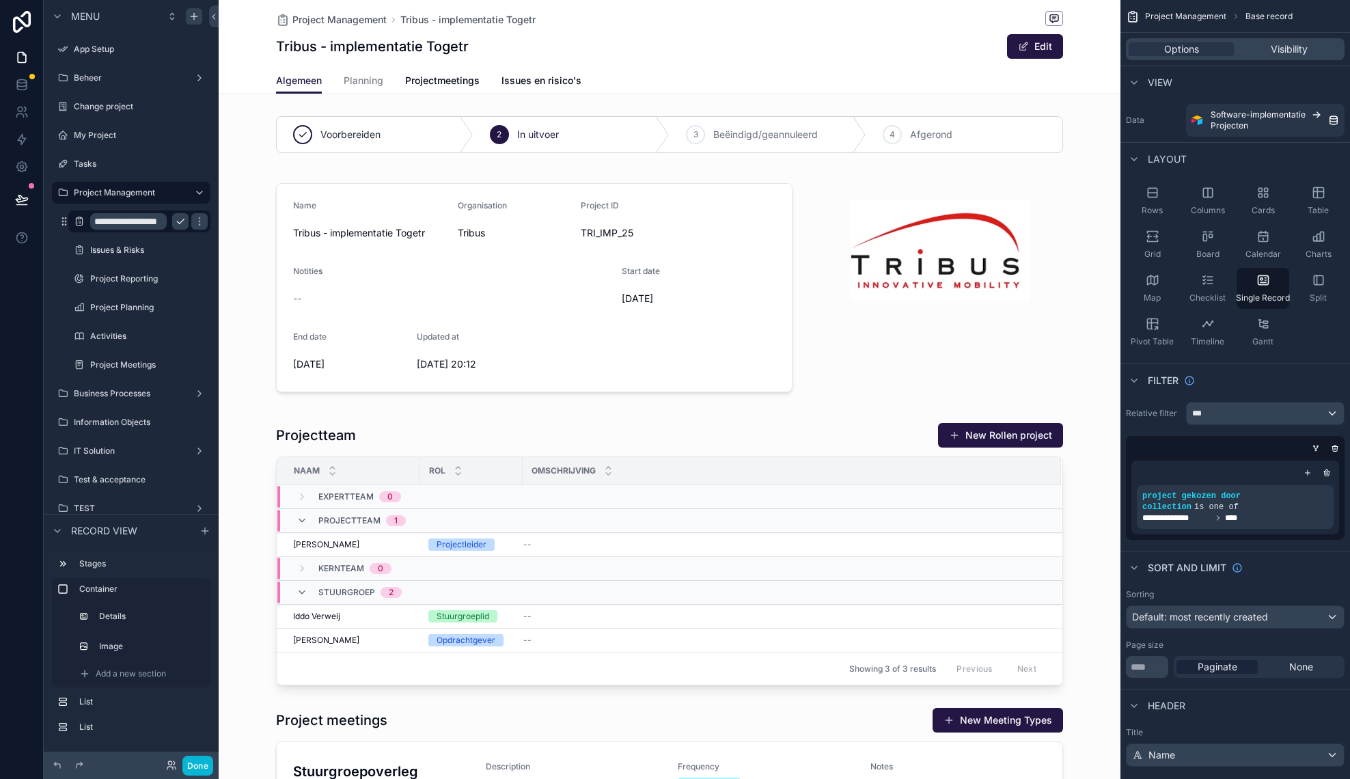
click at [138, 225] on input "**********" at bounding box center [128, 221] width 77 height 16
click at [162, 221] on input "**********" at bounding box center [128, 221] width 77 height 16
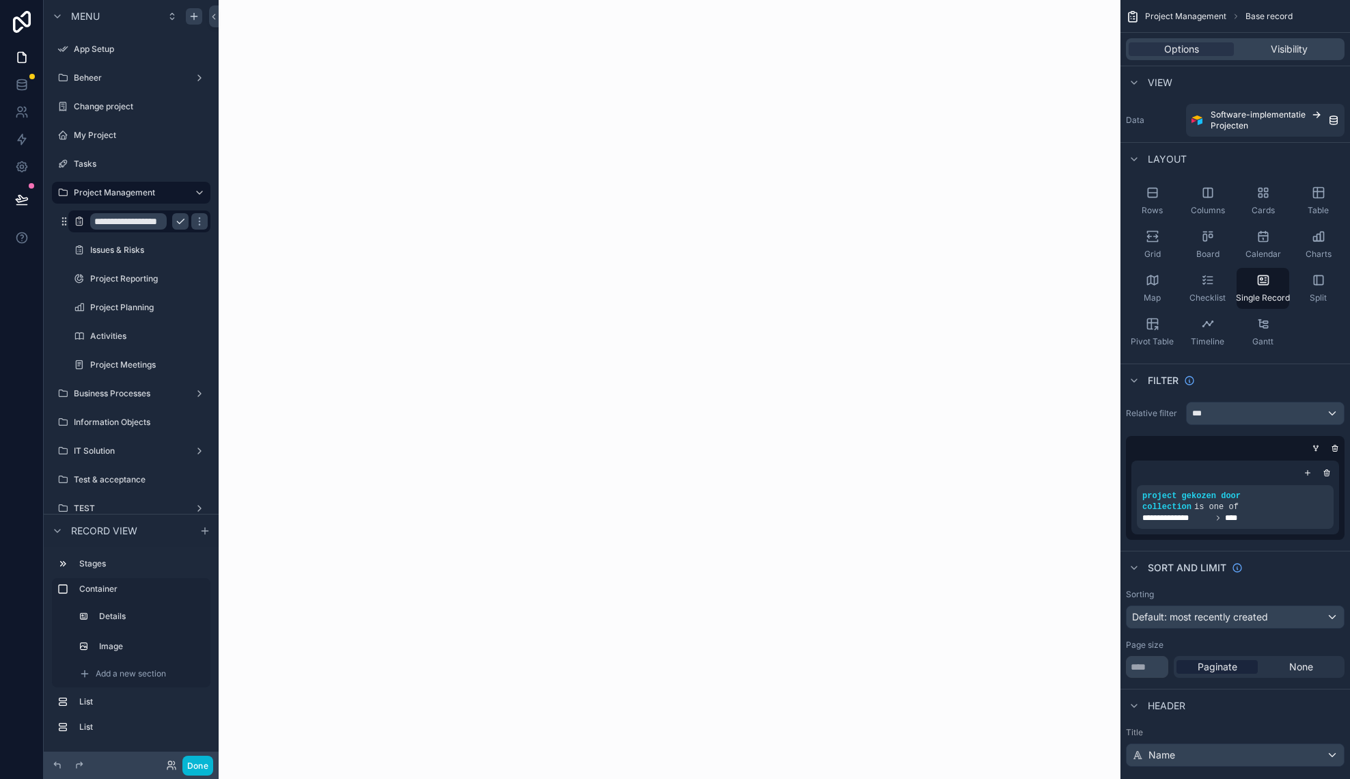
click at [162, 221] on input "**********" at bounding box center [128, 221] width 77 height 16
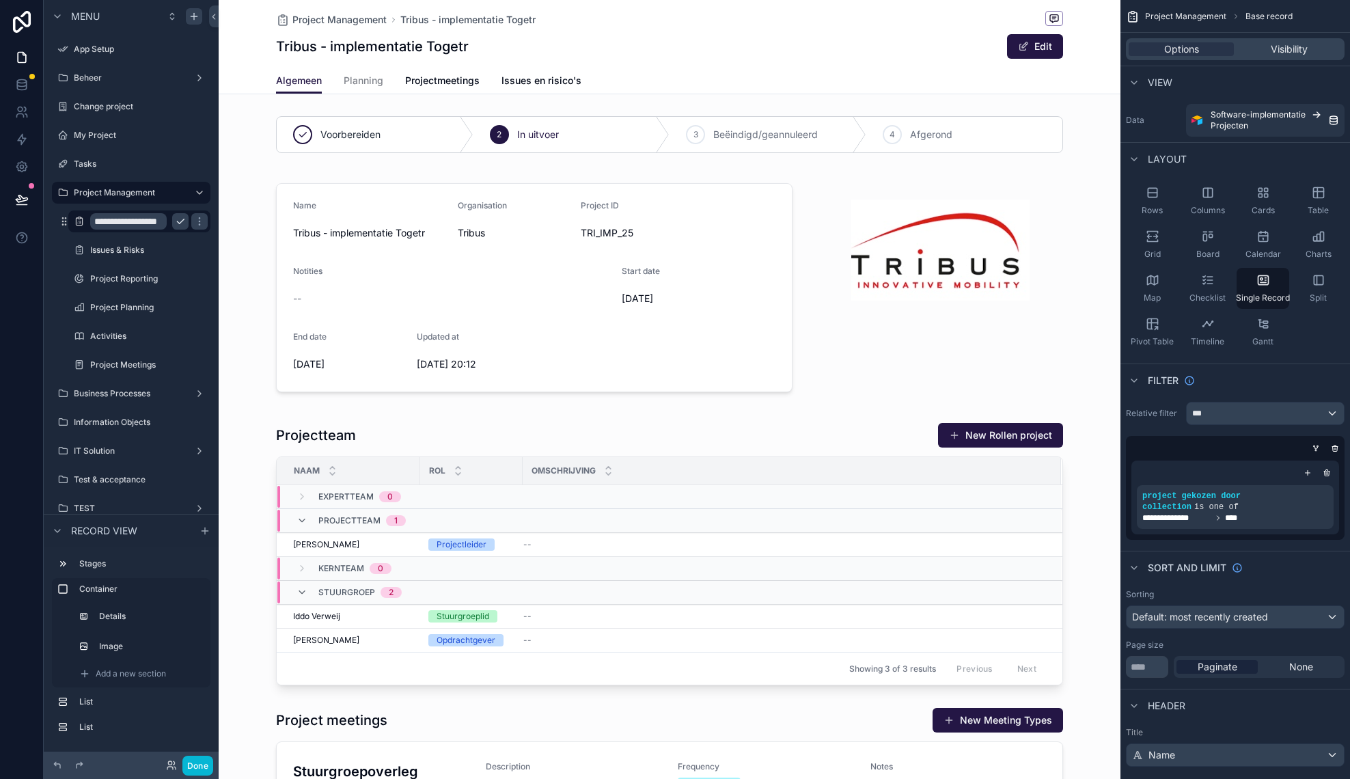
click at [139, 227] on input "**********" at bounding box center [128, 221] width 77 height 16
type input "**********"
click at [194, 220] on icon "scrollable content" at bounding box center [199, 221] width 11 height 11
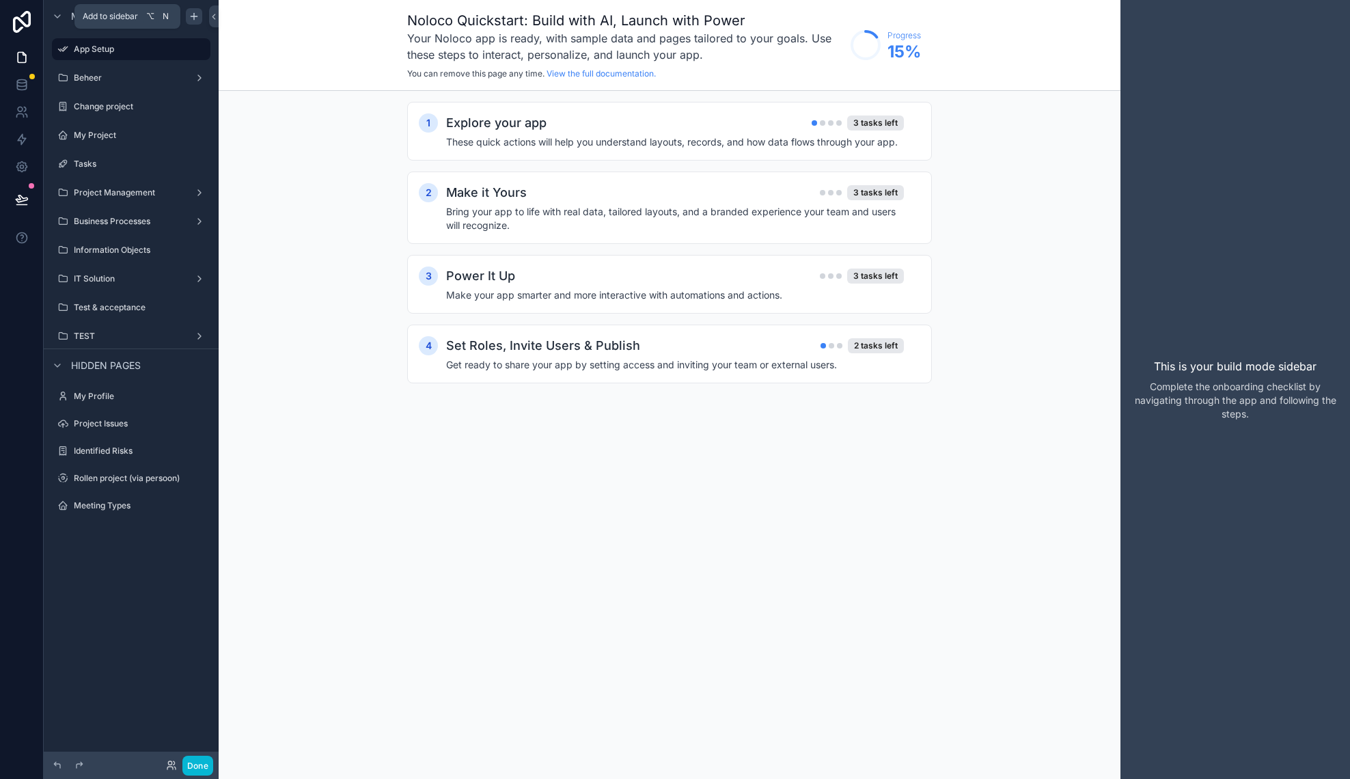
click at [191, 14] on icon "scrollable content" at bounding box center [194, 16] width 11 height 11
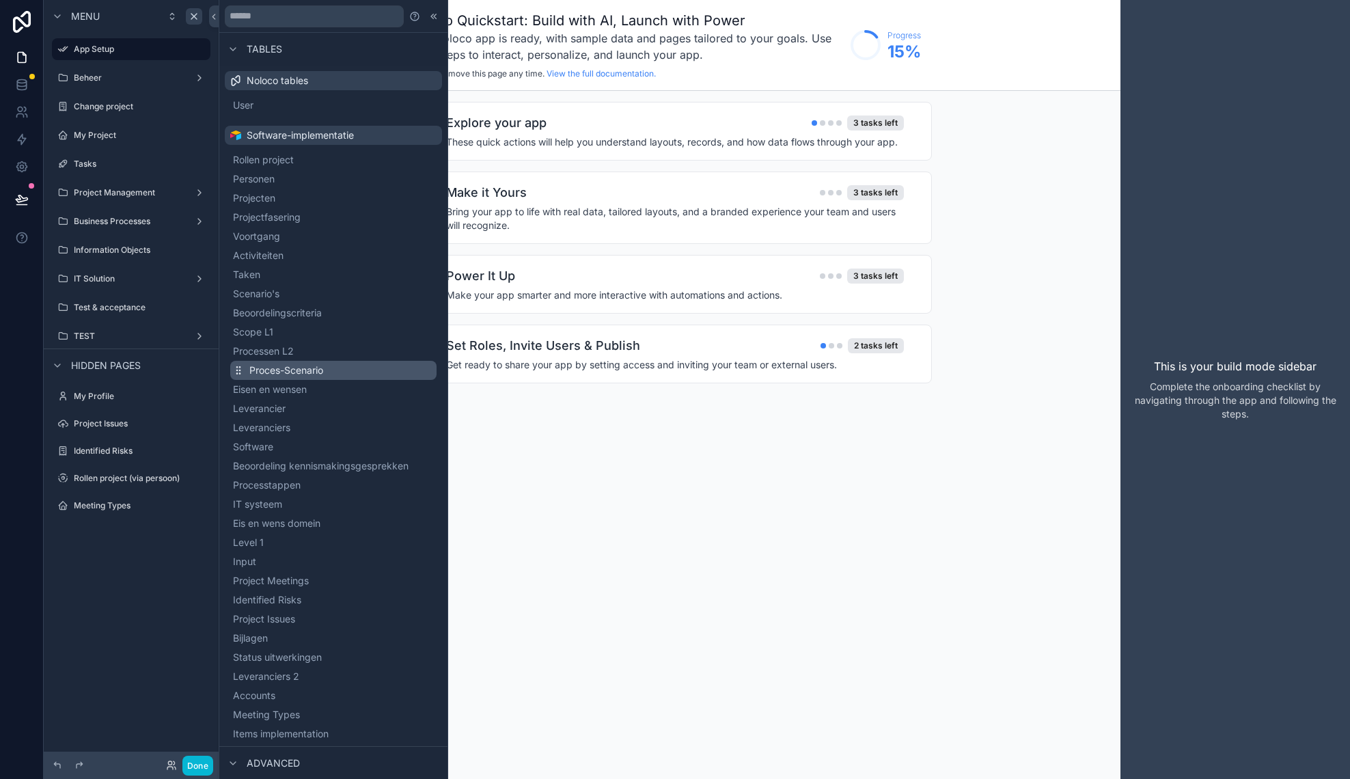
scroll to position [104, 0]
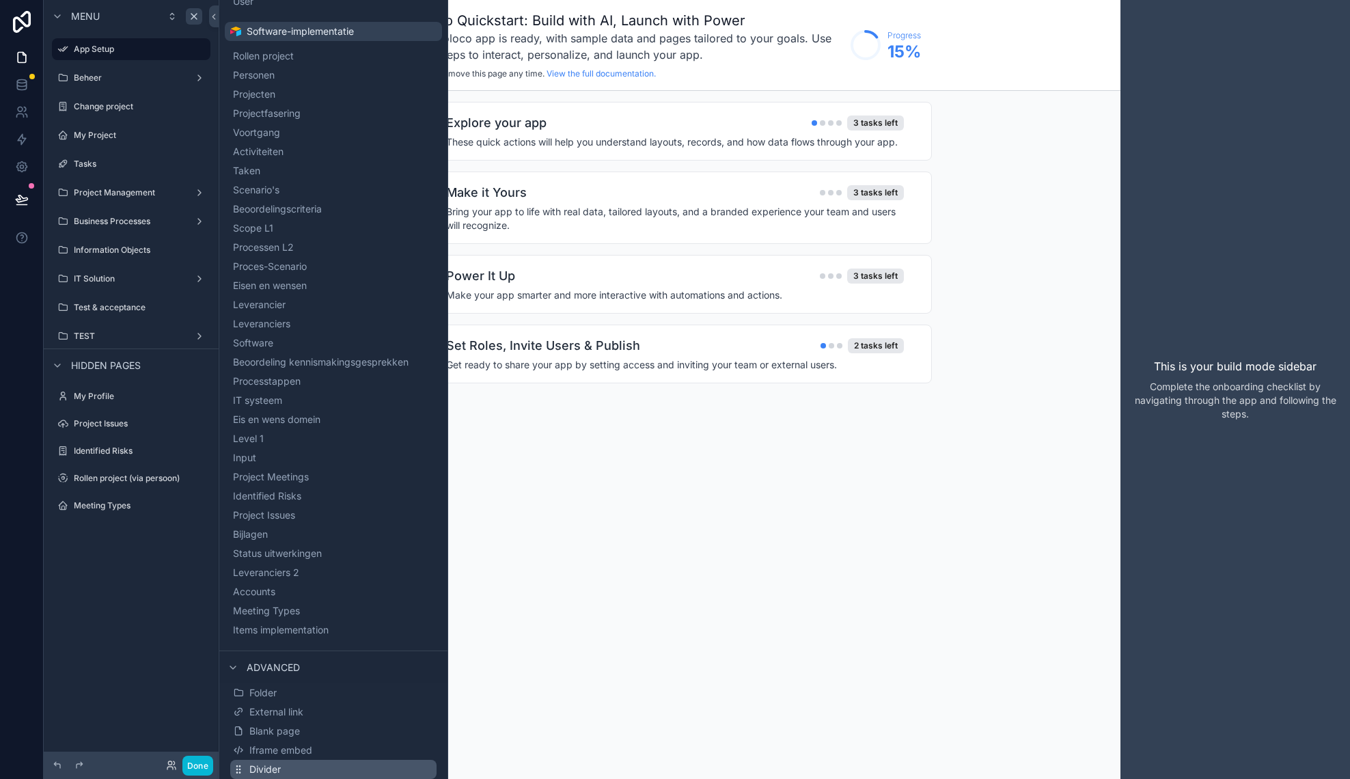
click at [288, 768] on button "Divider" at bounding box center [333, 769] width 206 height 19
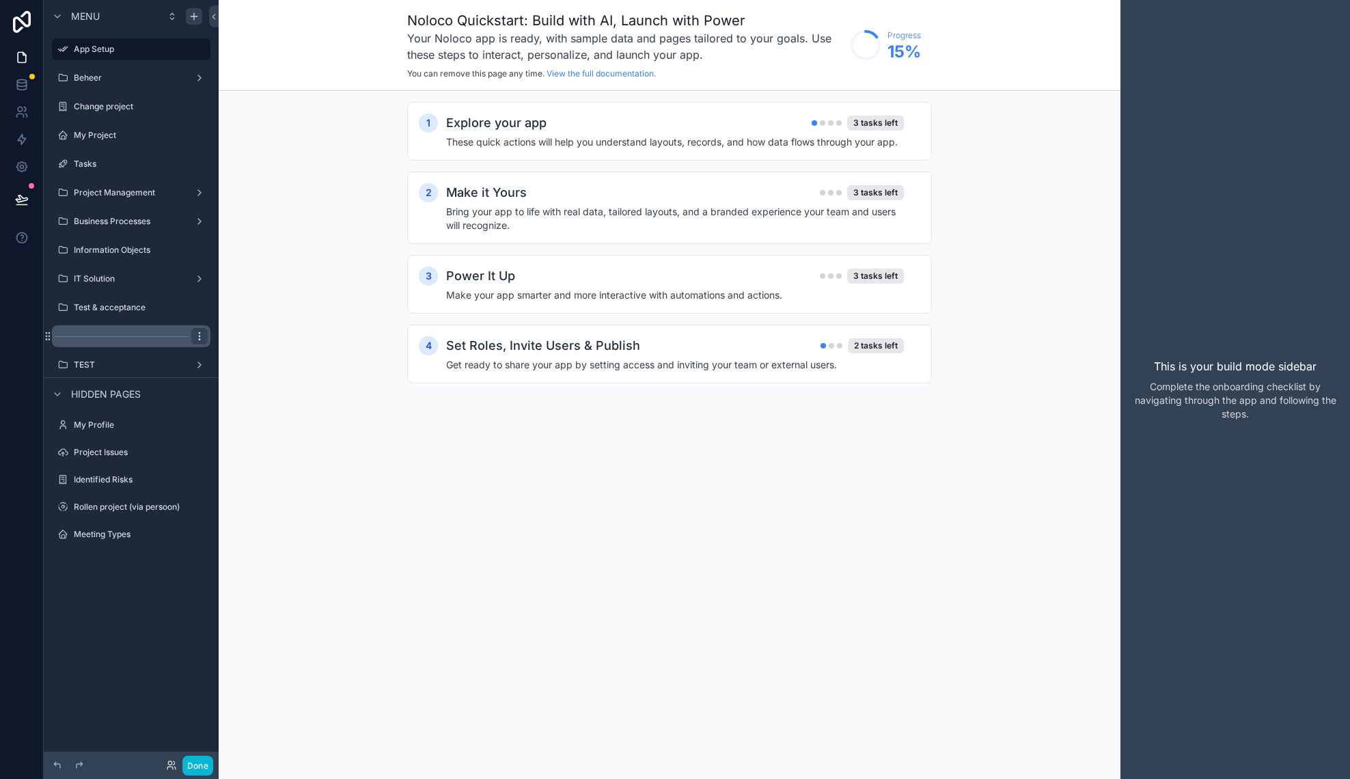
click at [204, 335] on icon "scrollable content" at bounding box center [199, 336] width 11 height 11
click at [261, 338] on span "Clone" at bounding box center [255, 336] width 25 height 14
click at [48, 367] on icon "scrollable content" at bounding box center [47, 364] width 11 height 11
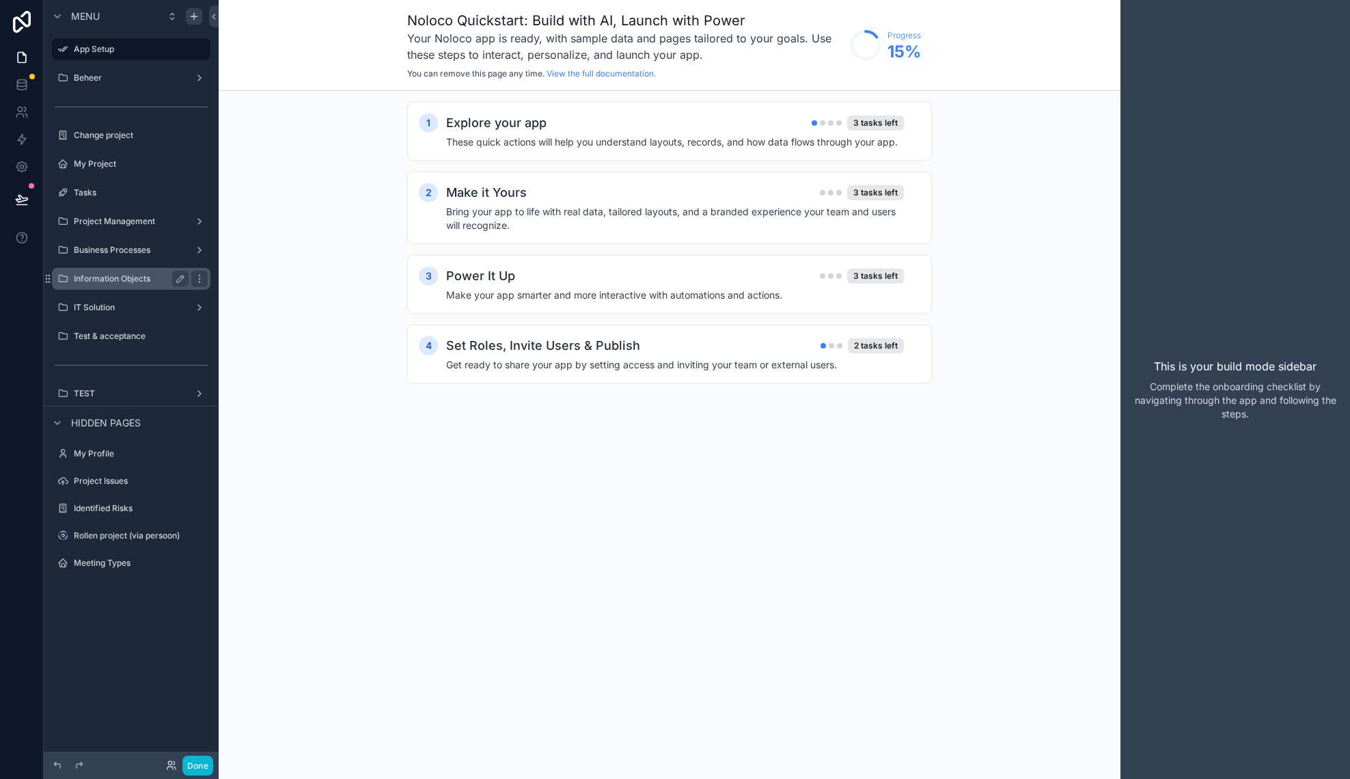
click at [139, 281] on label "Information Objects" at bounding box center [128, 278] width 109 height 11
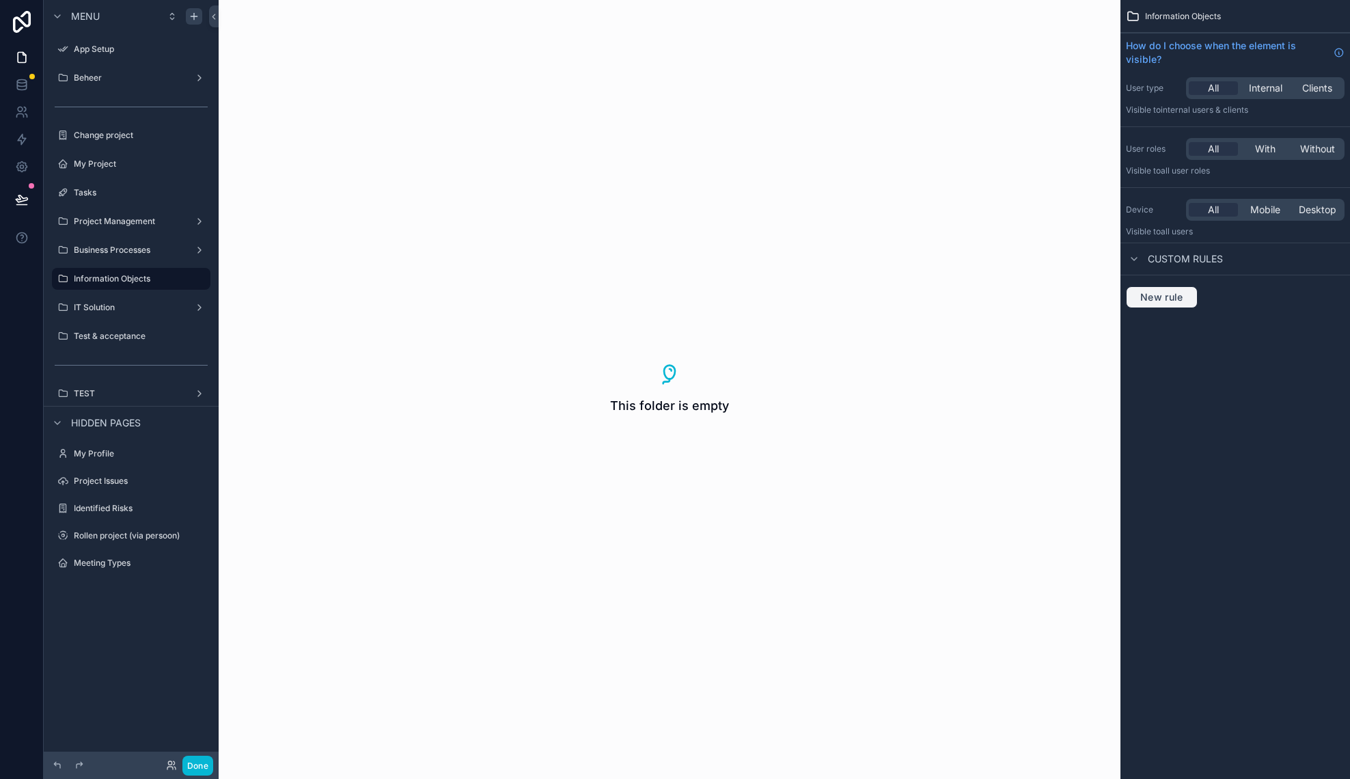
click at [1171, 302] on span "New rule" at bounding box center [1162, 297] width 54 height 12
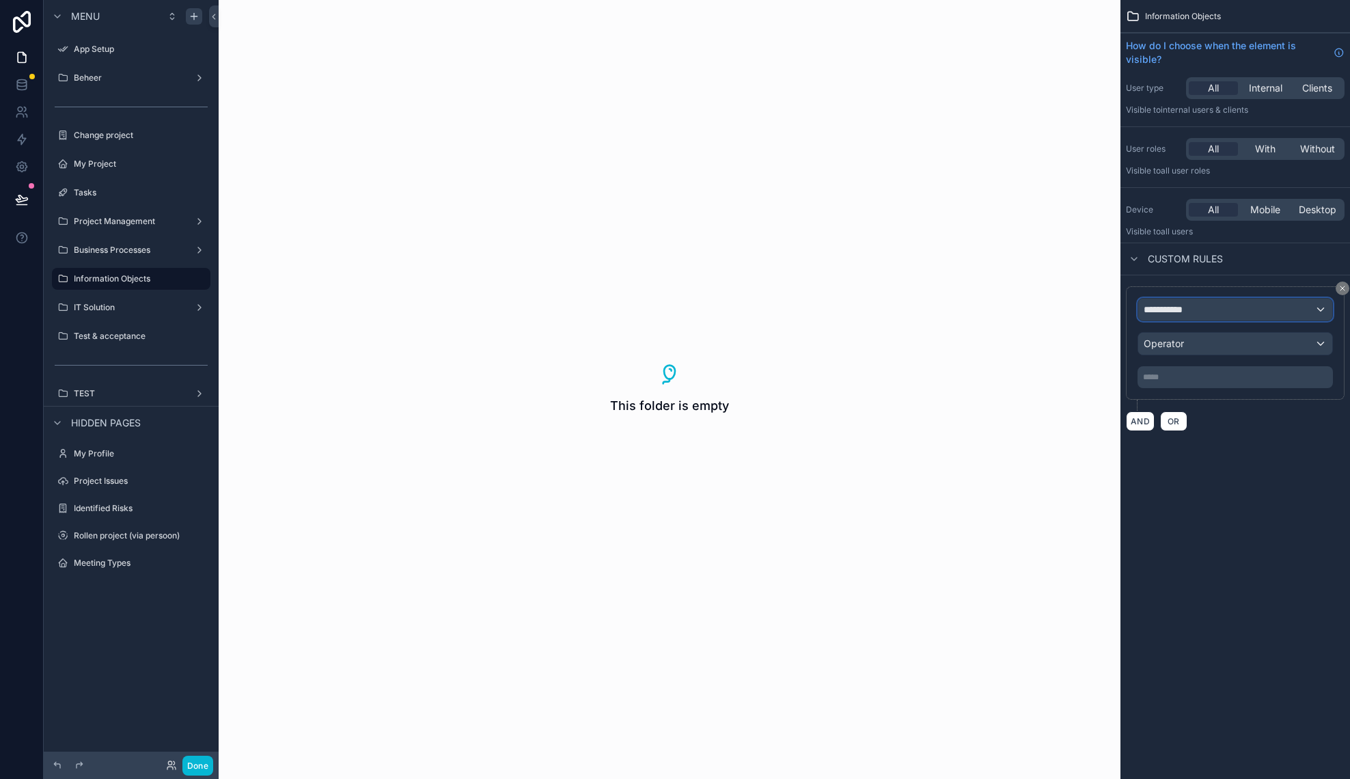
click at [1197, 313] on div "**********" at bounding box center [1235, 310] width 194 height 22
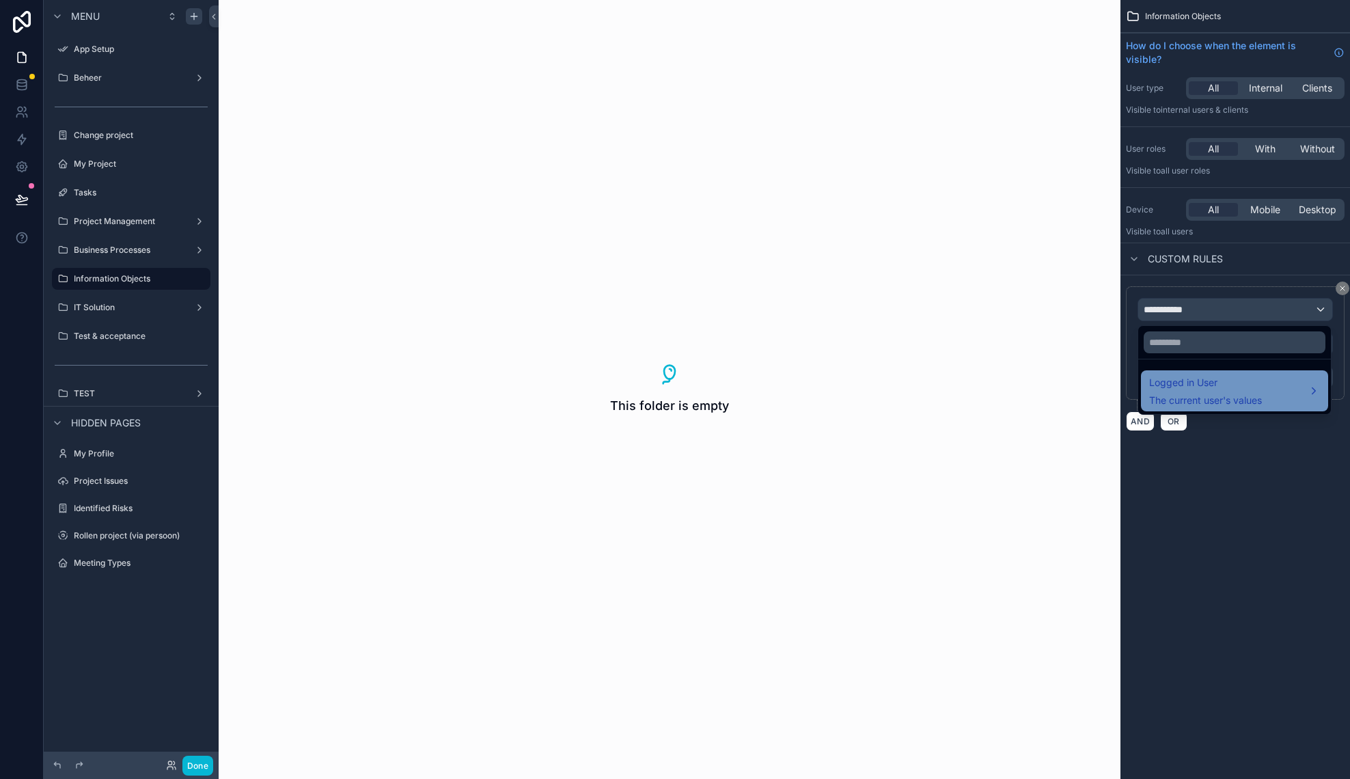
click at [1187, 386] on span "Logged in User" at bounding box center [1205, 382] width 113 height 16
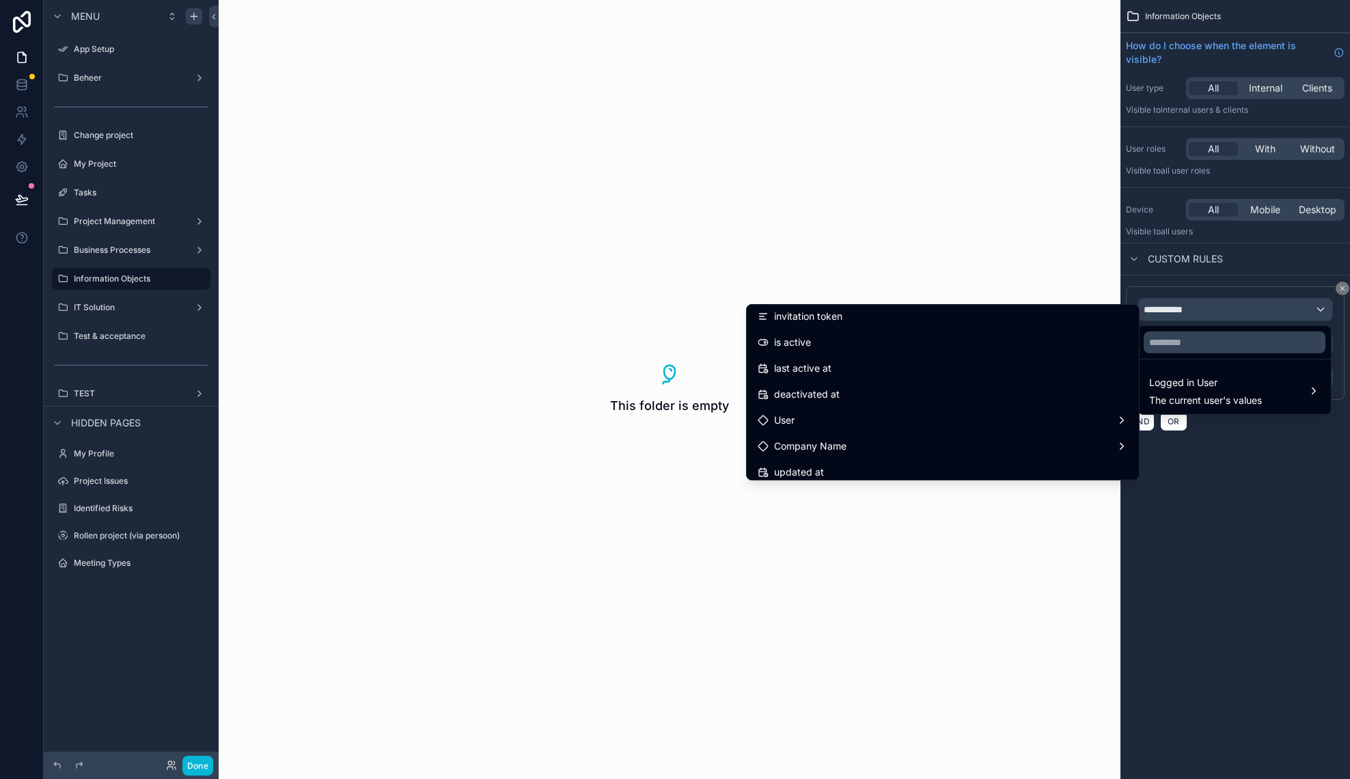
scroll to position [212, 0]
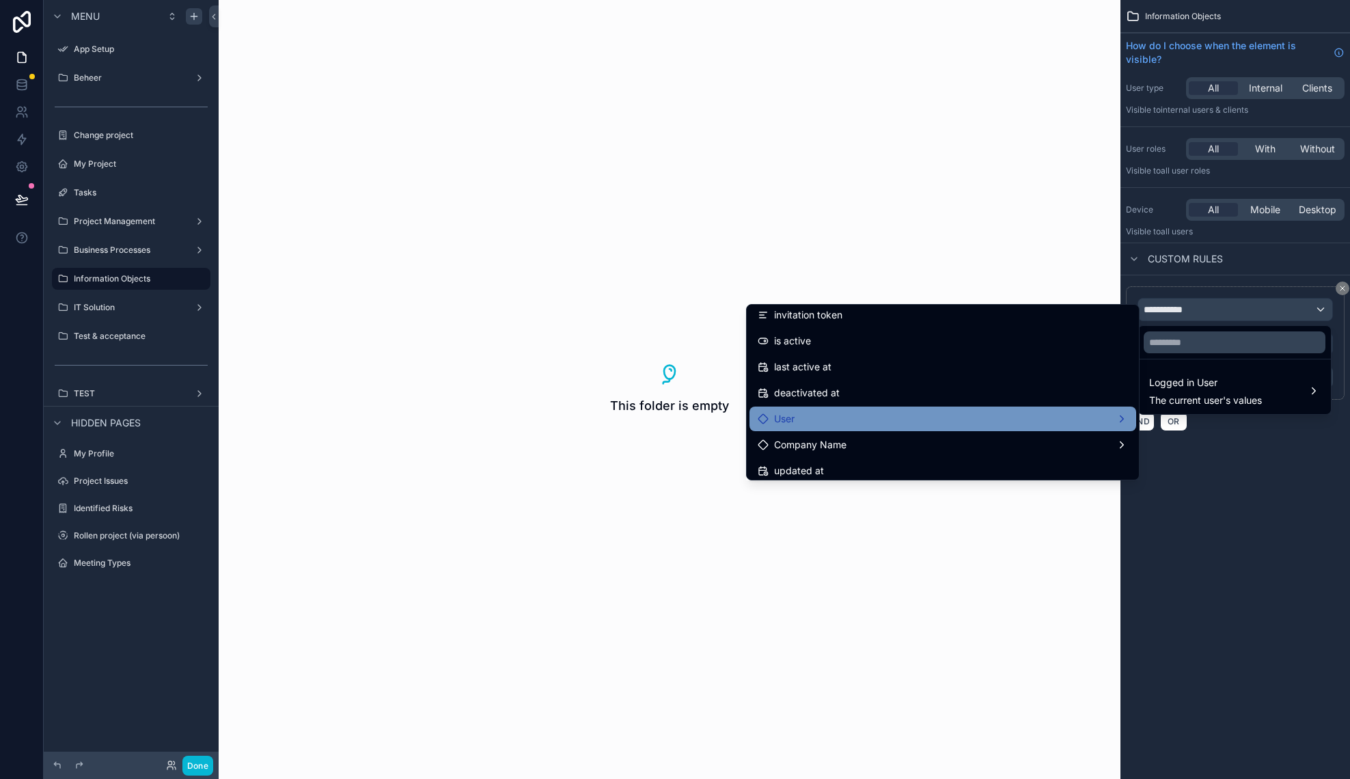
click at [896, 417] on div "User" at bounding box center [943, 419] width 370 height 16
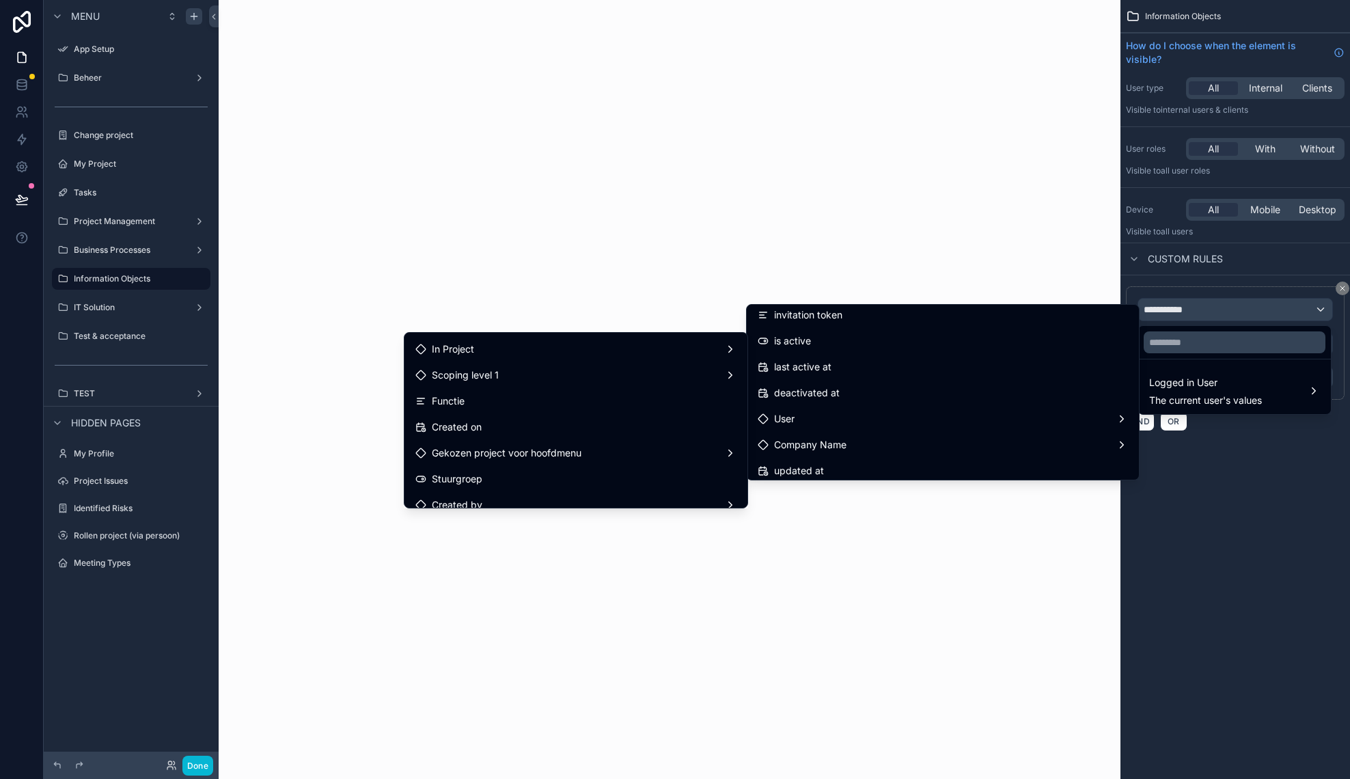
scroll to position [177, 0]
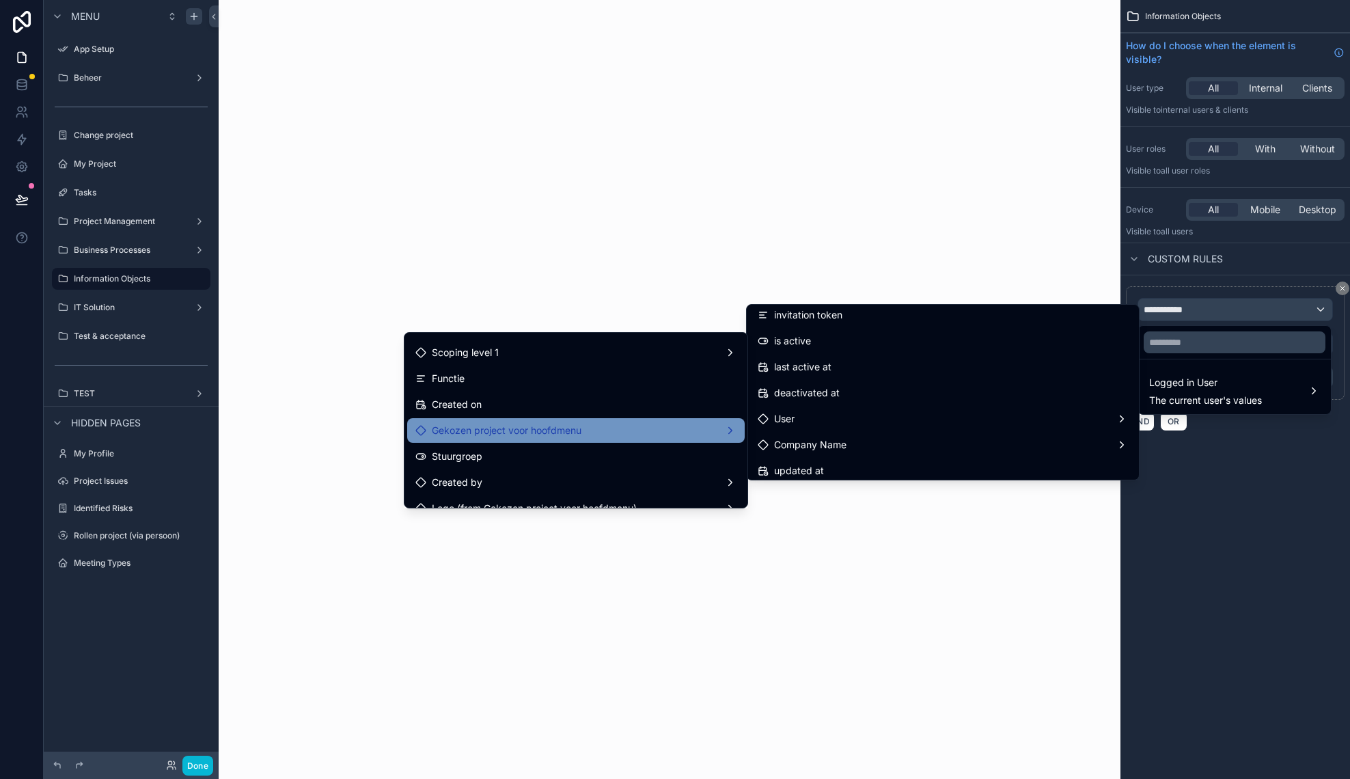
click at [644, 429] on div "Gekozen project voor hoofdmenu" at bounding box center [575, 430] width 321 height 16
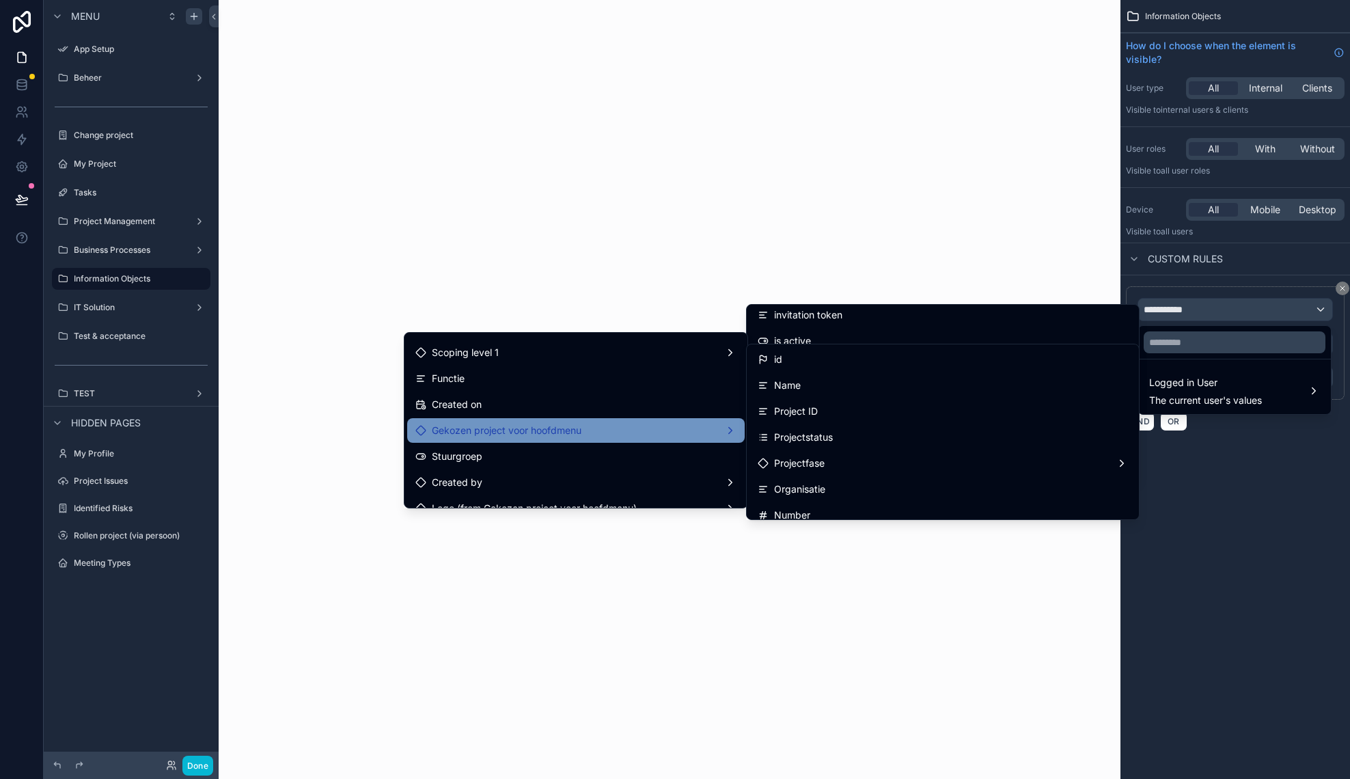
click at [1266, 523] on div "scrollable content" at bounding box center [675, 389] width 1350 height 779
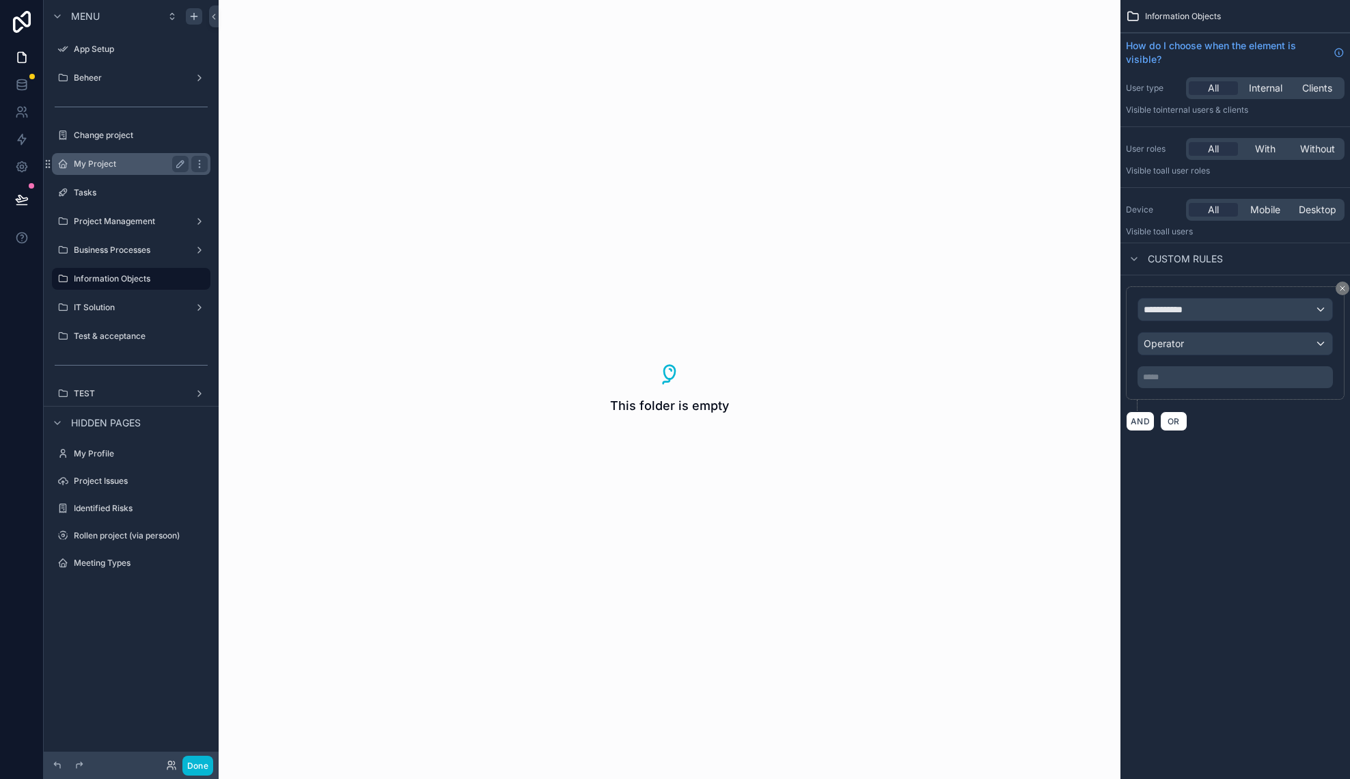
click at [105, 156] on div "My Project" at bounding box center [131, 164] width 153 height 22
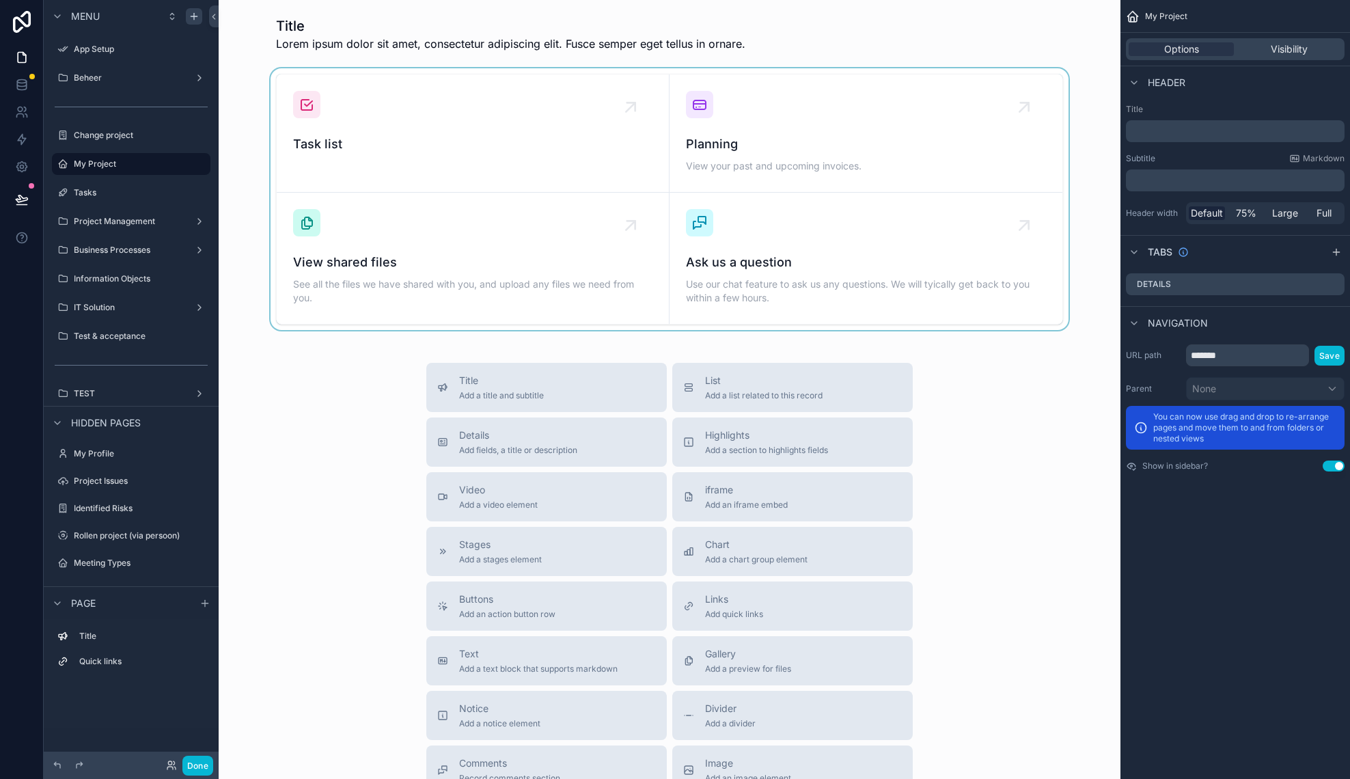
click at [850, 254] on div "scrollable content" at bounding box center [670, 199] width 880 height 262
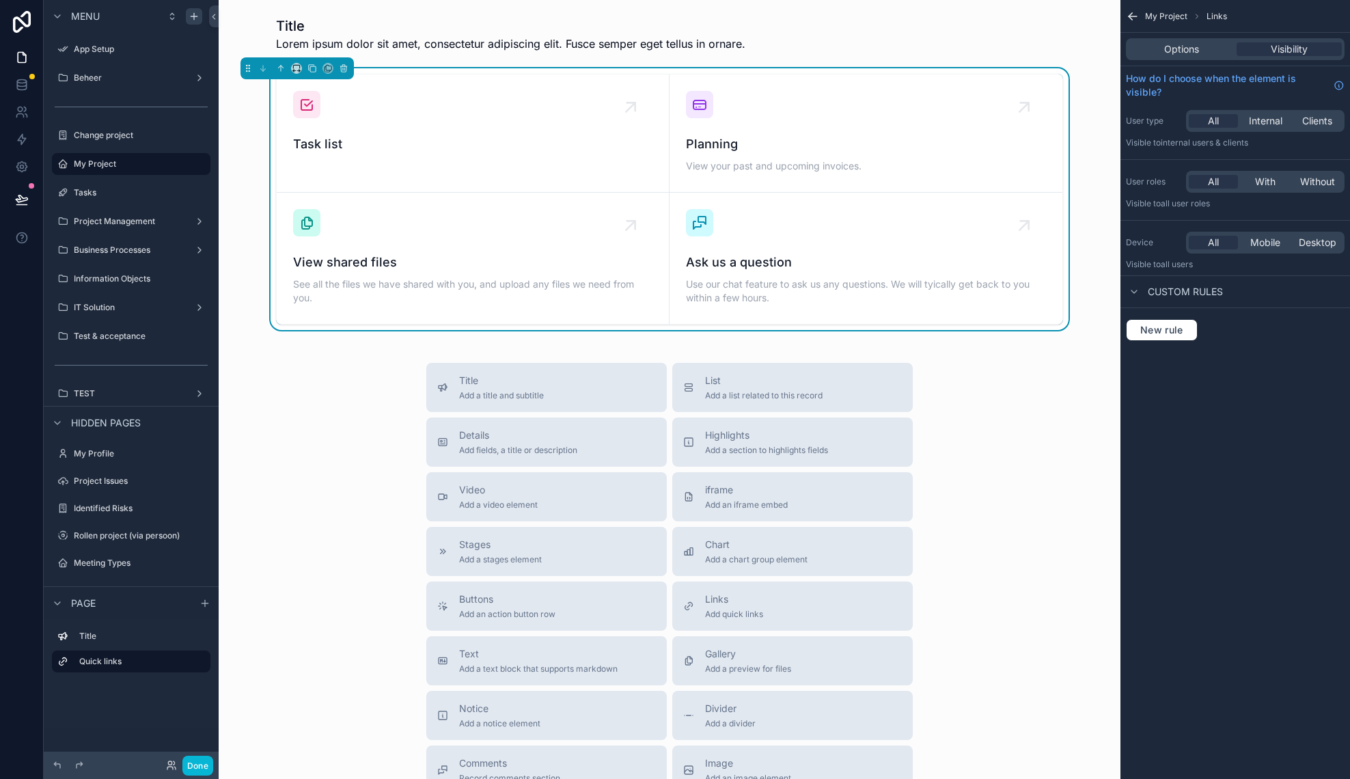
click at [850, 254] on span "Ask us a question" at bounding box center [866, 262] width 360 height 19
click at [461, 273] on div "View shared files See all the files we have shared with you, and upload any fil…" at bounding box center [472, 280] width 359 height 55
click at [551, 441] on span "Details" at bounding box center [518, 435] width 118 height 14
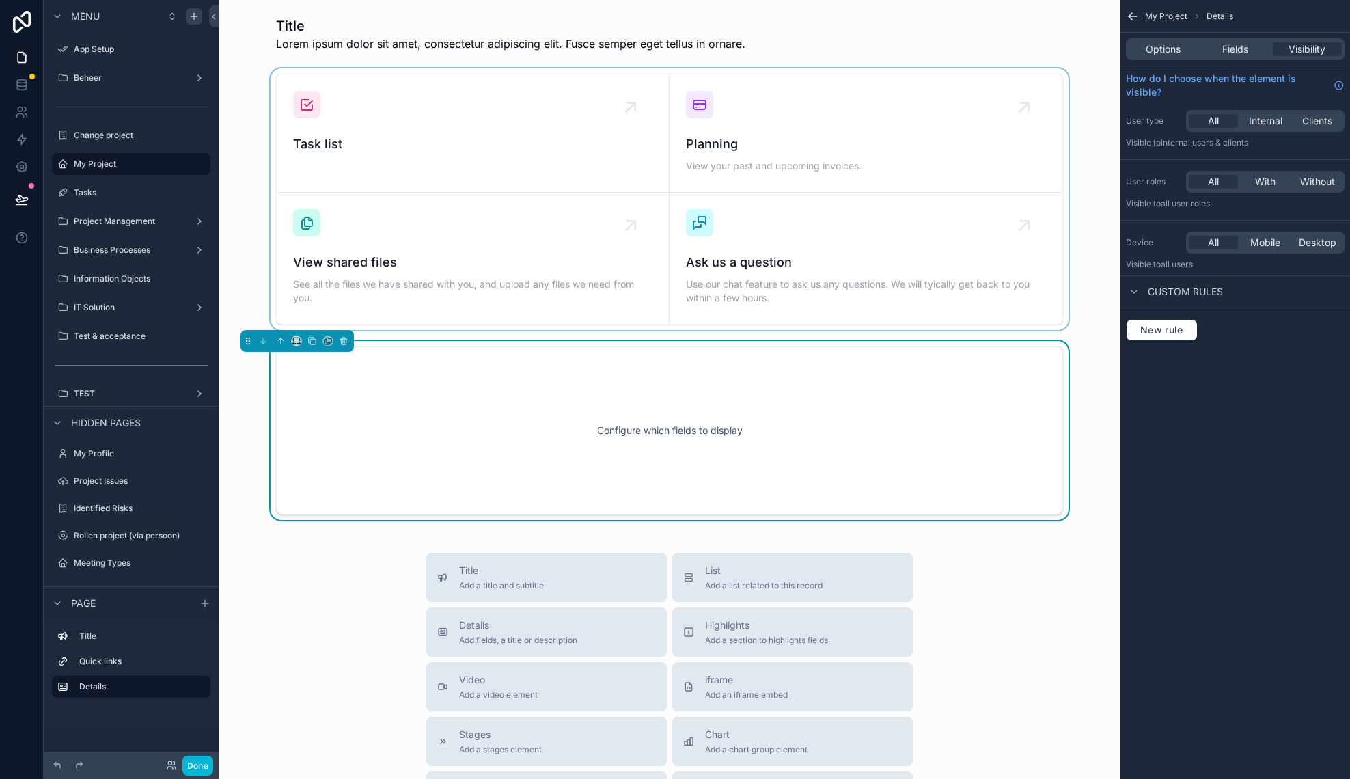
click at [596, 239] on div "scrollable content" at bounding box center [670, 199] width 880 height 262
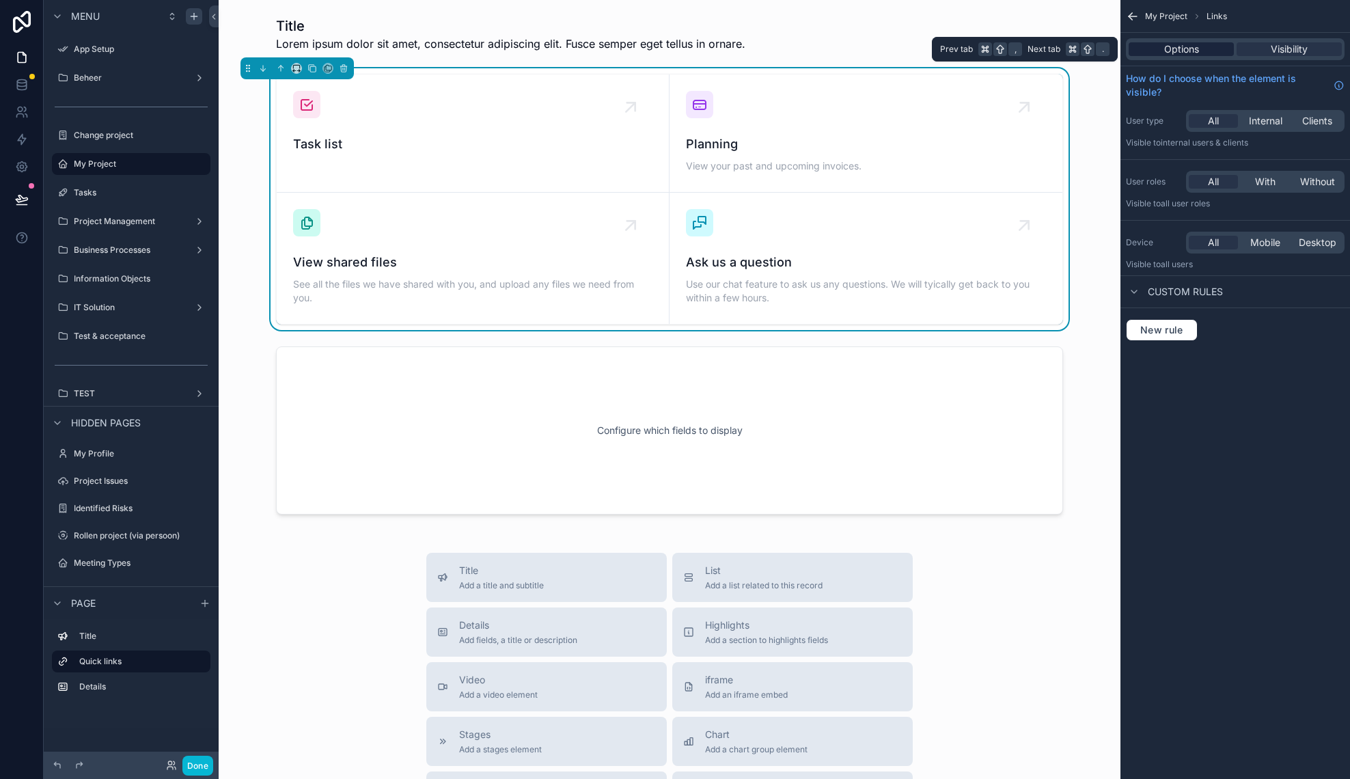
click at [1190, 46] on span "Options" at bounding box center [1181, 49] width 35 height 14
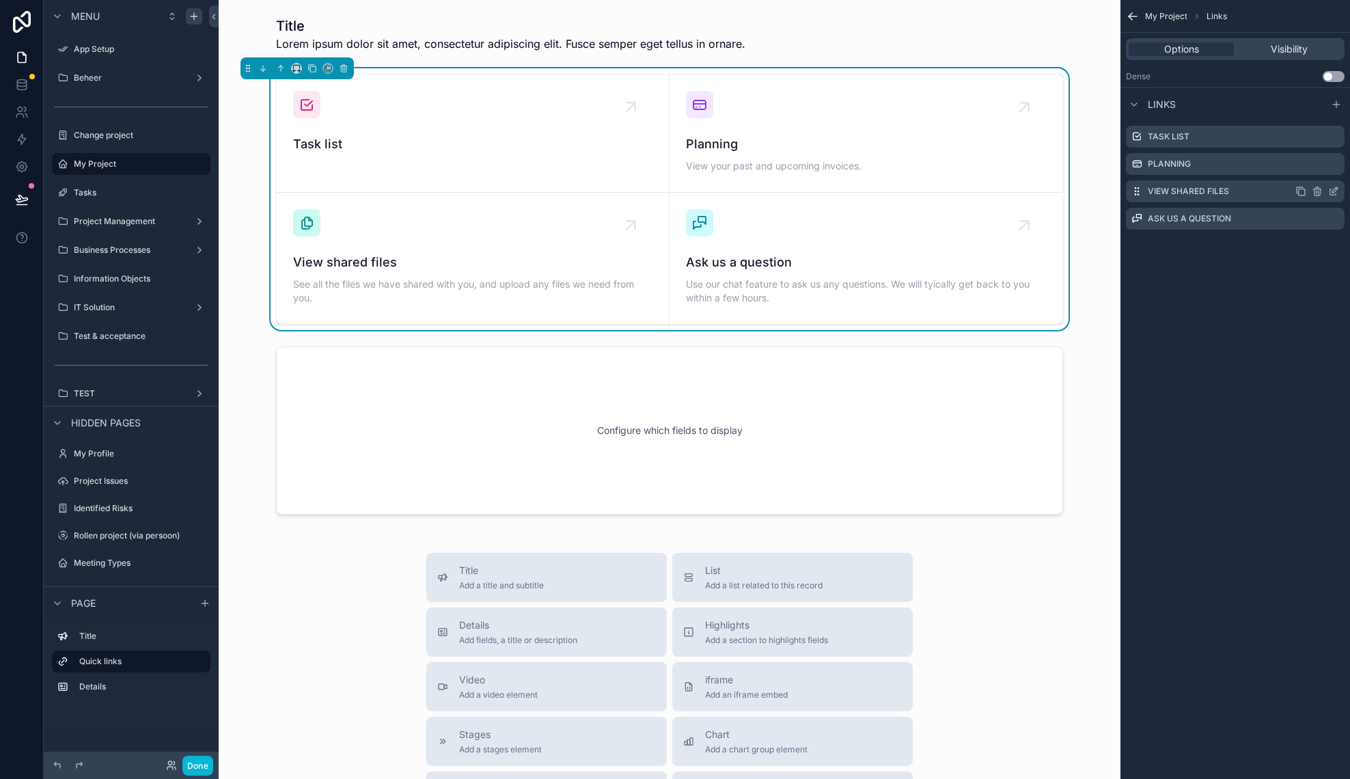
click at [1337, 189] on icon "scrollable content" at bounding box center [1334, 189] width 5 height 5
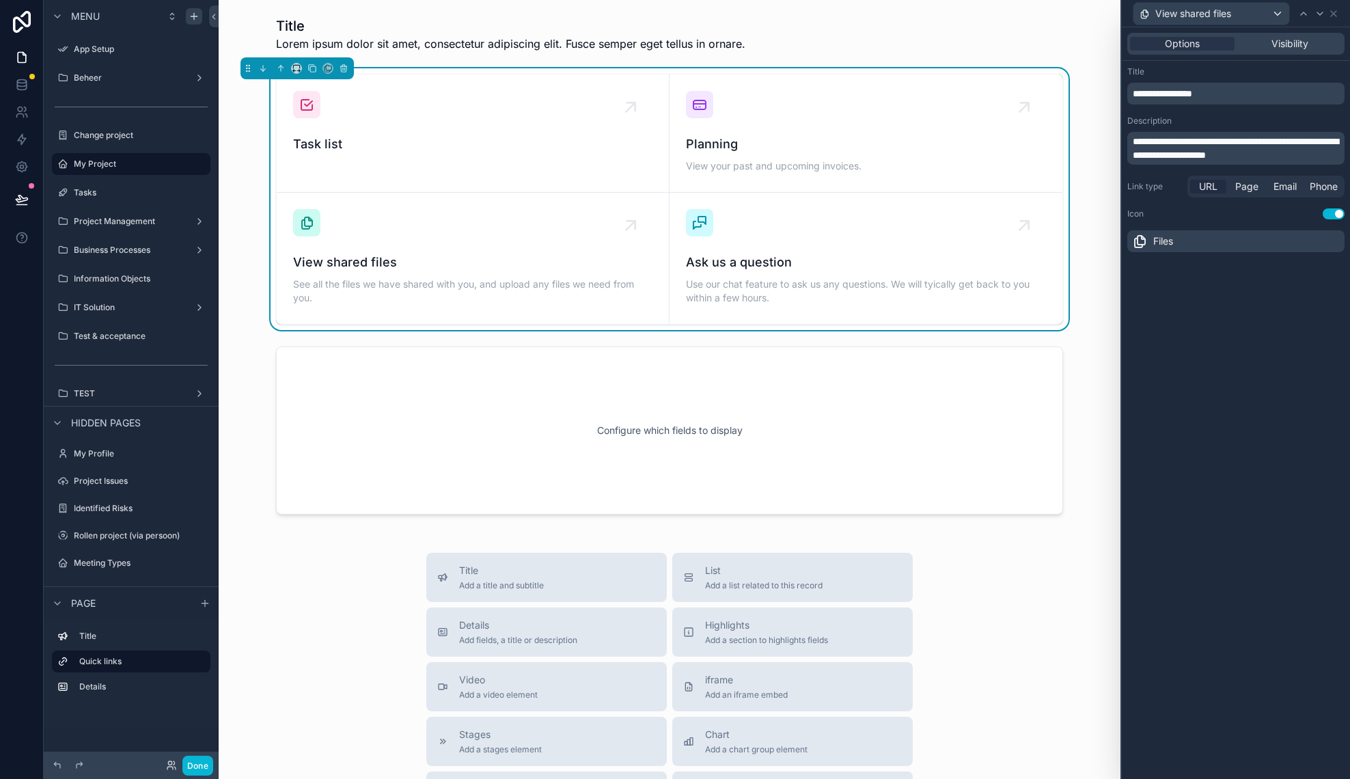
click at [1210, 186] on span "URL" at bounding box center [1208, 187] width 18 height 14
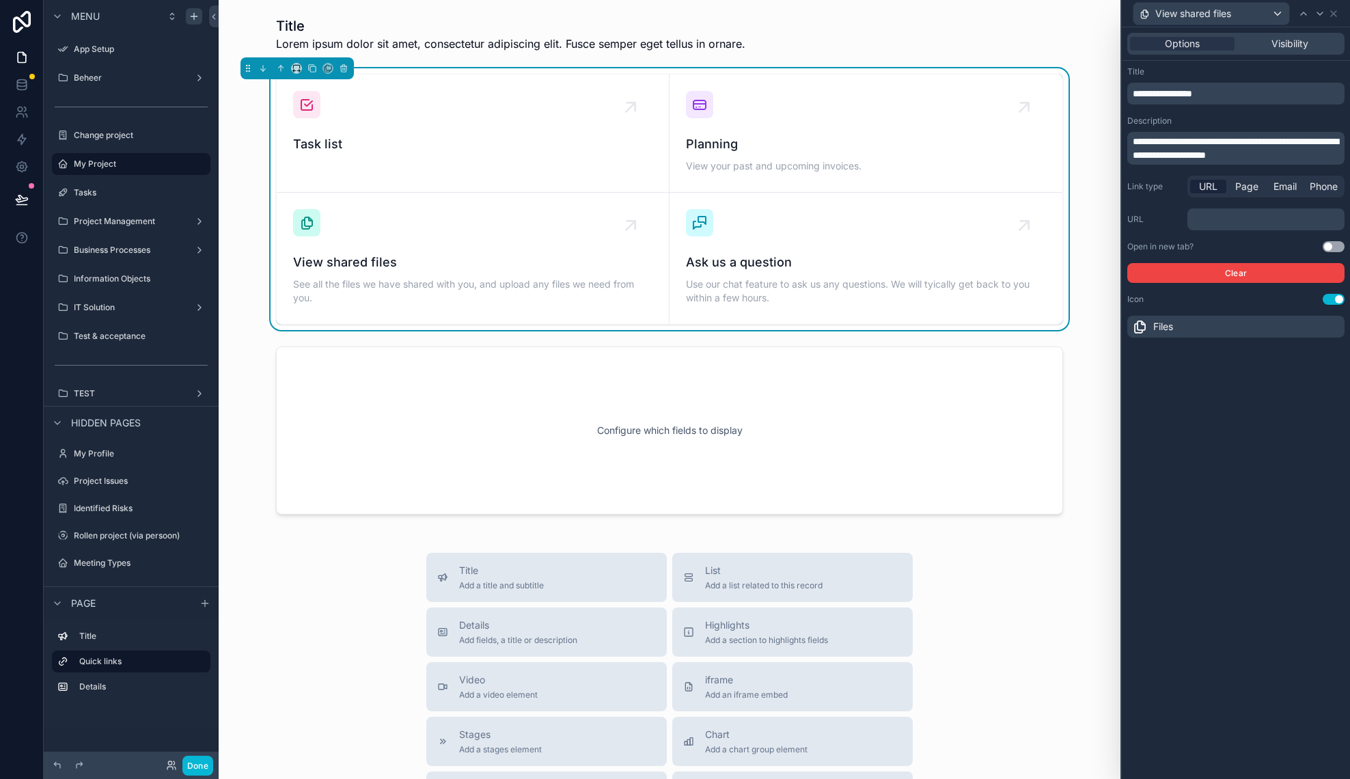
click at [1218, 231] on div "Link type URL Page Email Phone URL ﻿ Open in new tab? Use setting Clear" at bounding box center [1235, 229] width 217 height 107
click at [1210, 213] on p "﻿" at bounding box center [1267, 219] width 149 height 14
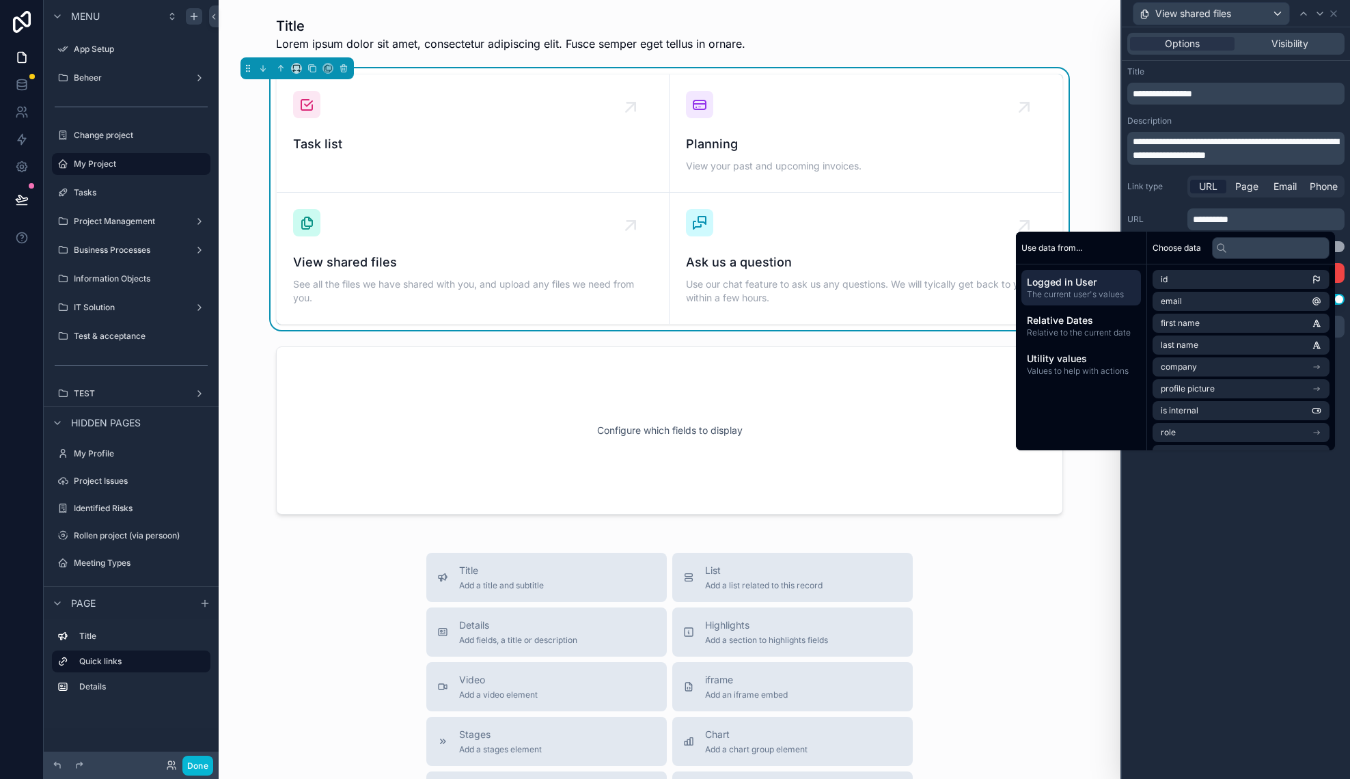
click at [1256, 512] on div "**********" at bounding box center [1236, 402] width 228 height 751
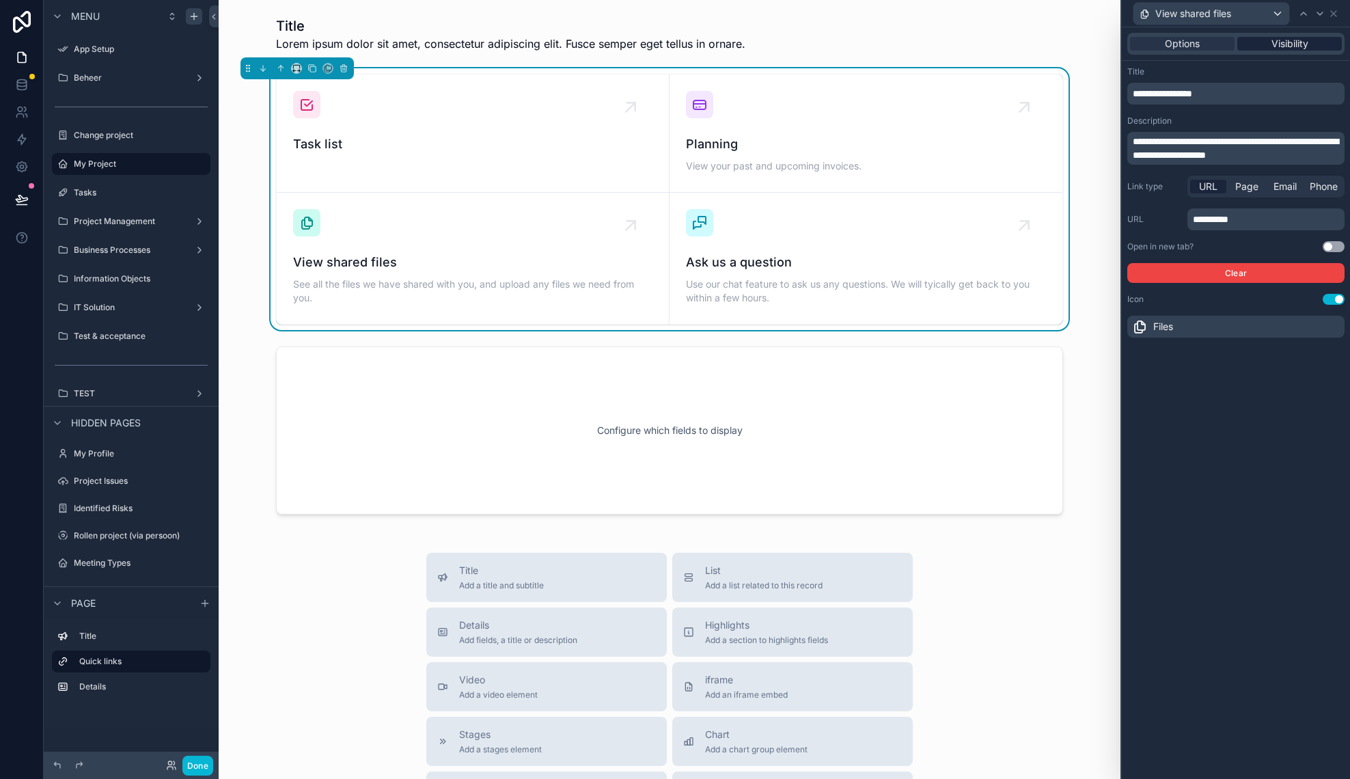
click at [1277, 37] on span "Visibility" at bounding box center [1289, 44] width 37 height 14
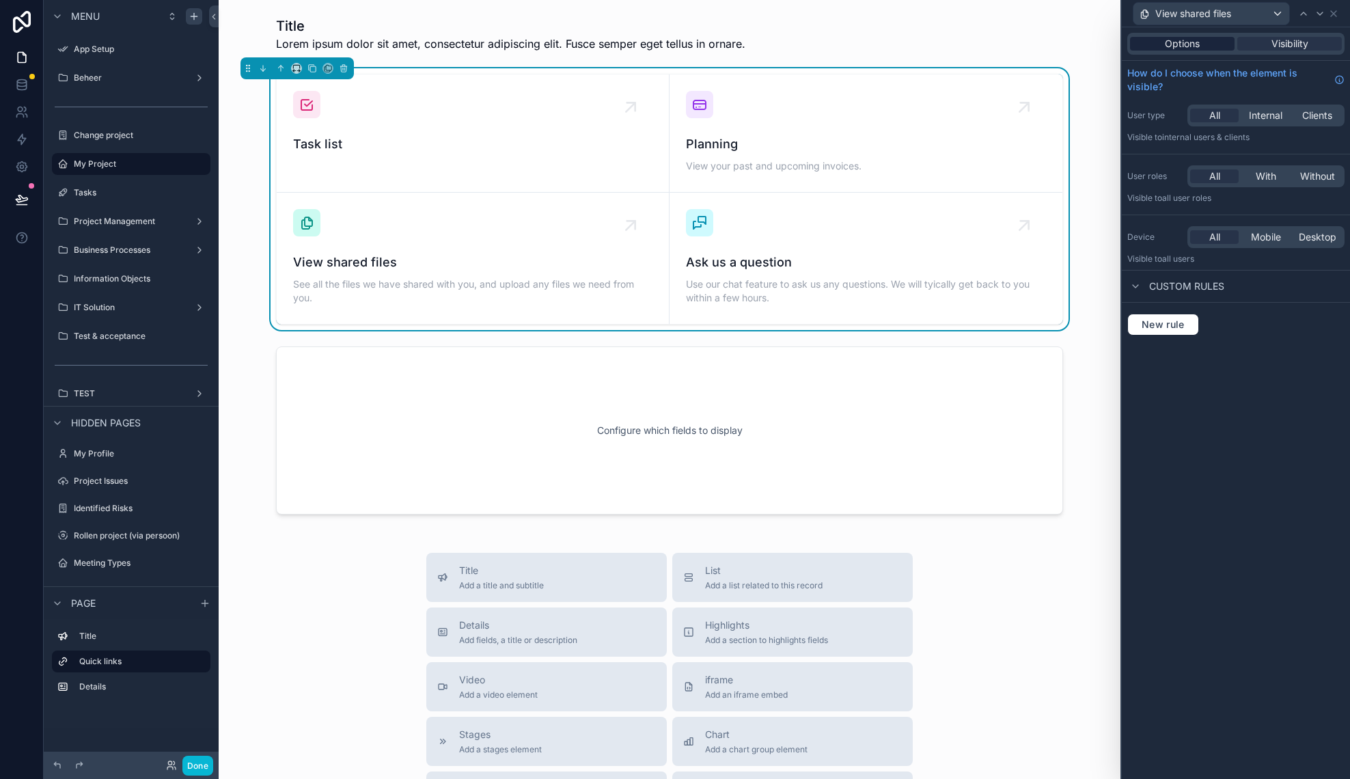
click at [1204, 39] on div "Options" at bounding box center [1182, 44] width 105 height 14
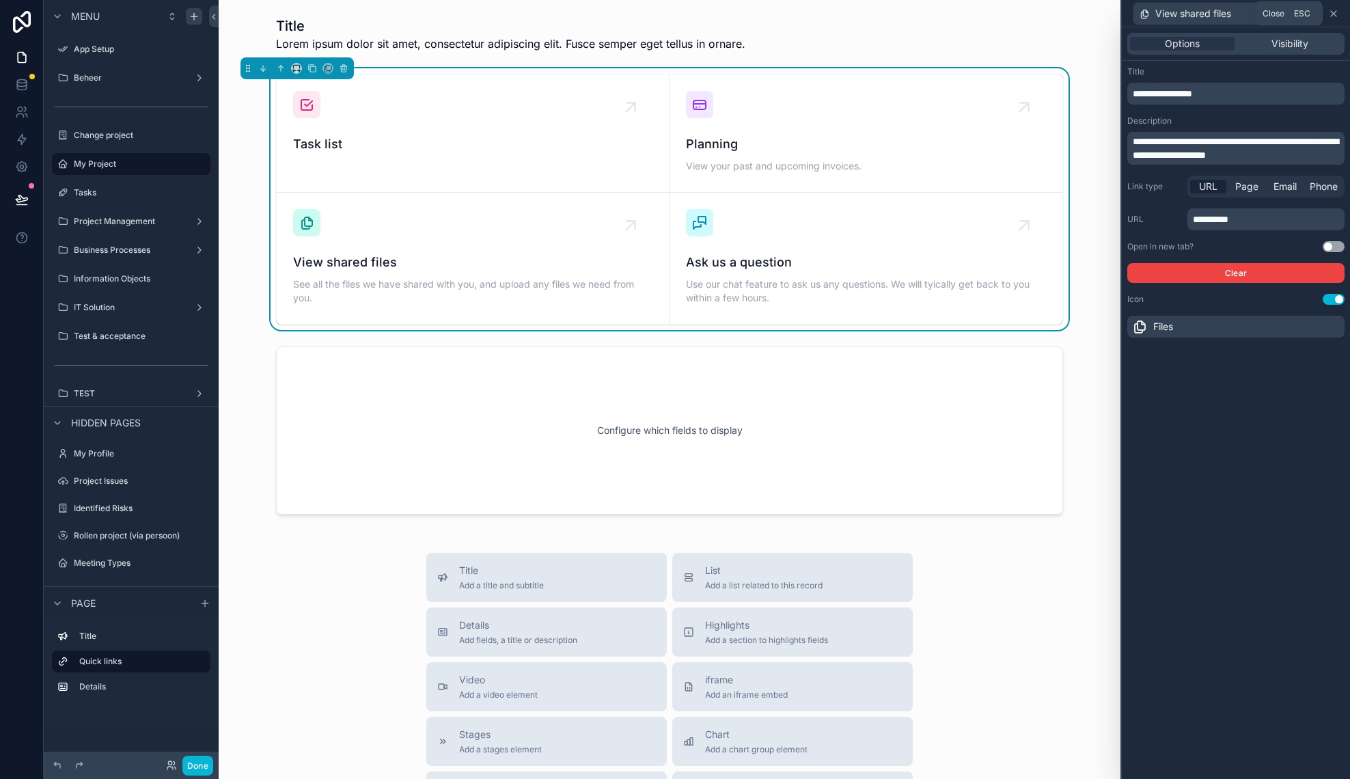
click at [1339, 13] on icon at bounding box center [1333, 13] width 11 height 11
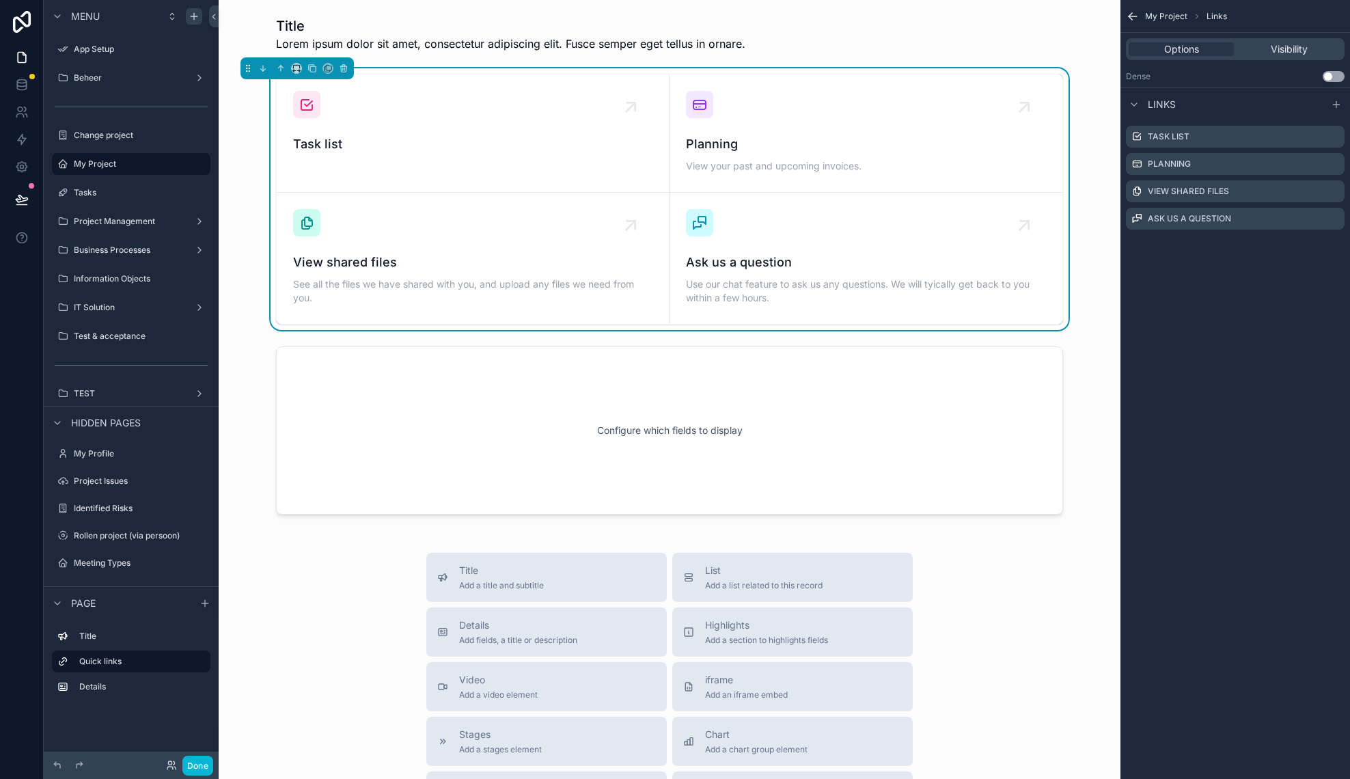
click at [1337, 74] on button "Use setting" at bounding box center [1333, 76] width 22 height 11
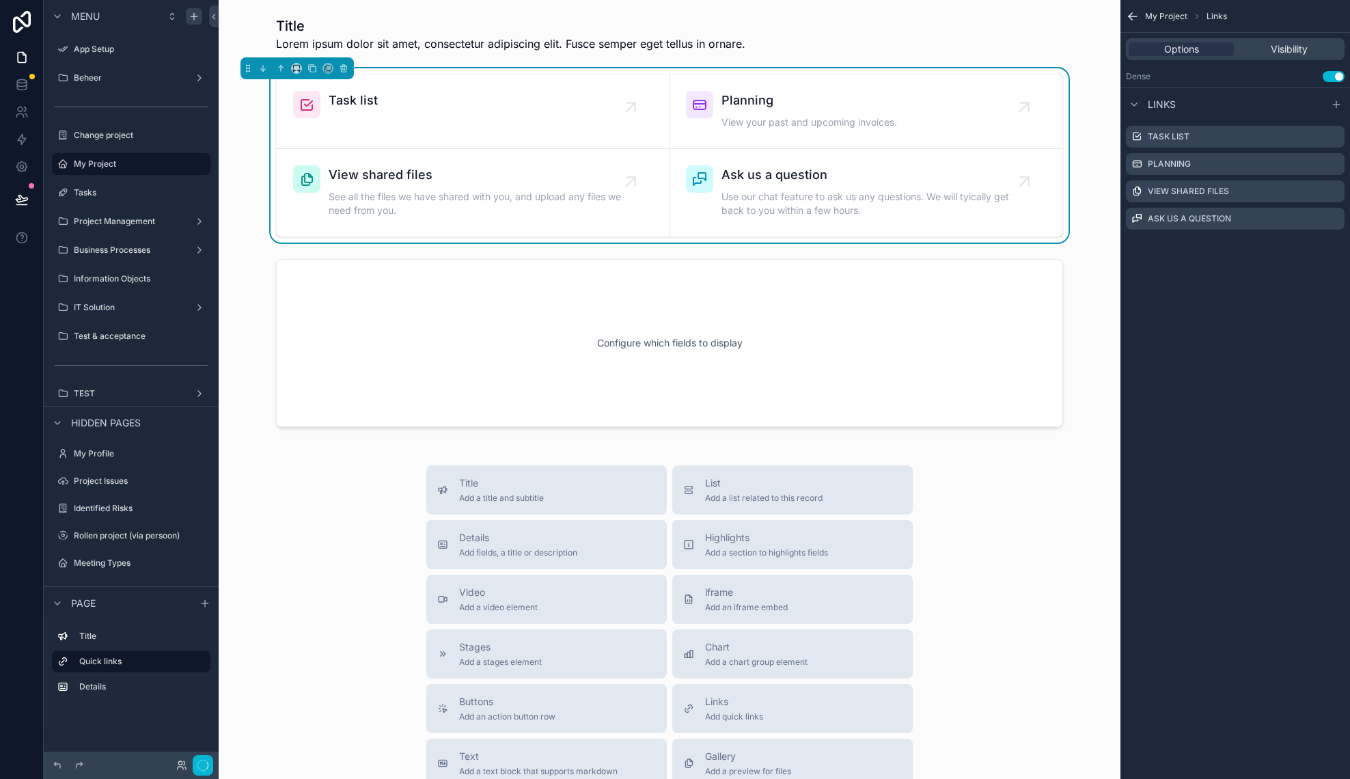
click at [1337, 74] on button "Use setting" at bounding box center [1333, 76] width 22 height 11
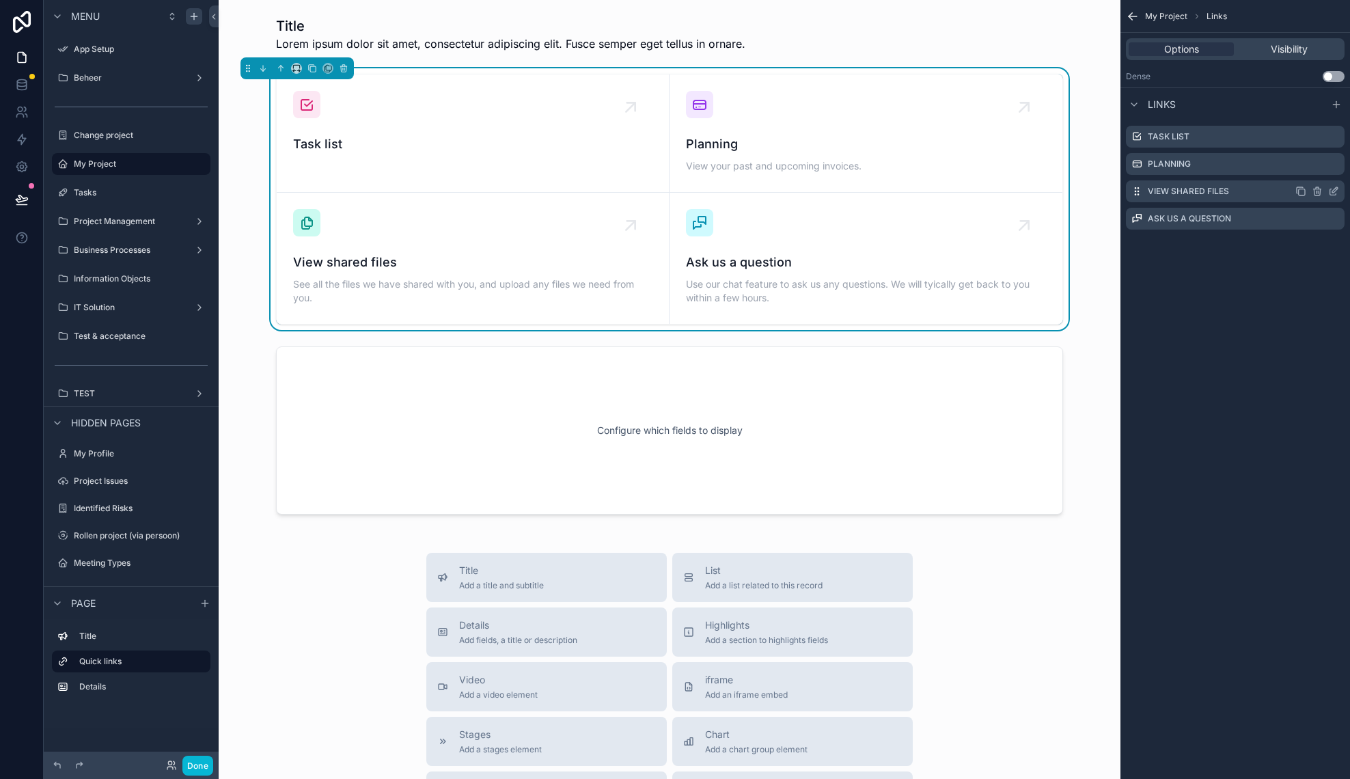
click at [1331, 194] on icon "scrollable content" at bounding box center [1333, 191] width 11 height 11
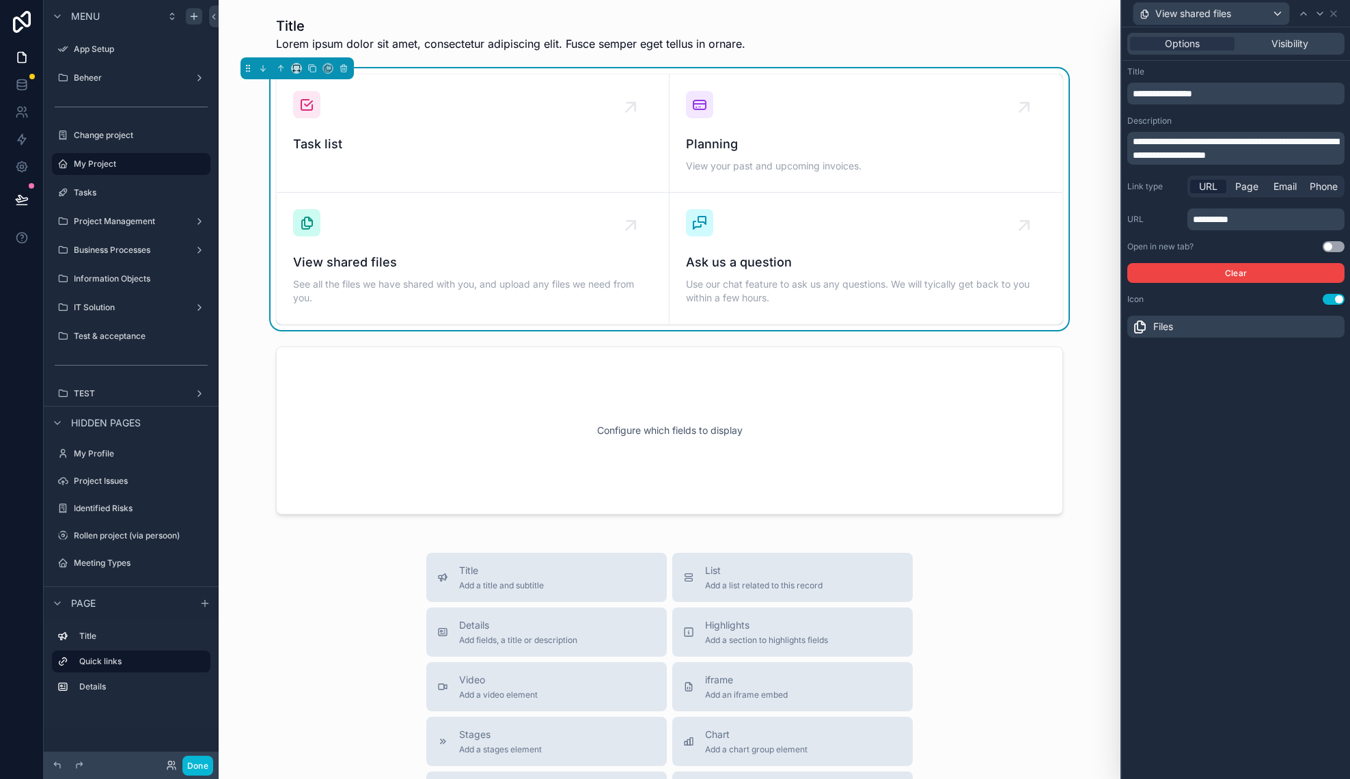
click at [1236, 89] on p "**********" at bounding box center [1237, 94] width 209 height 14
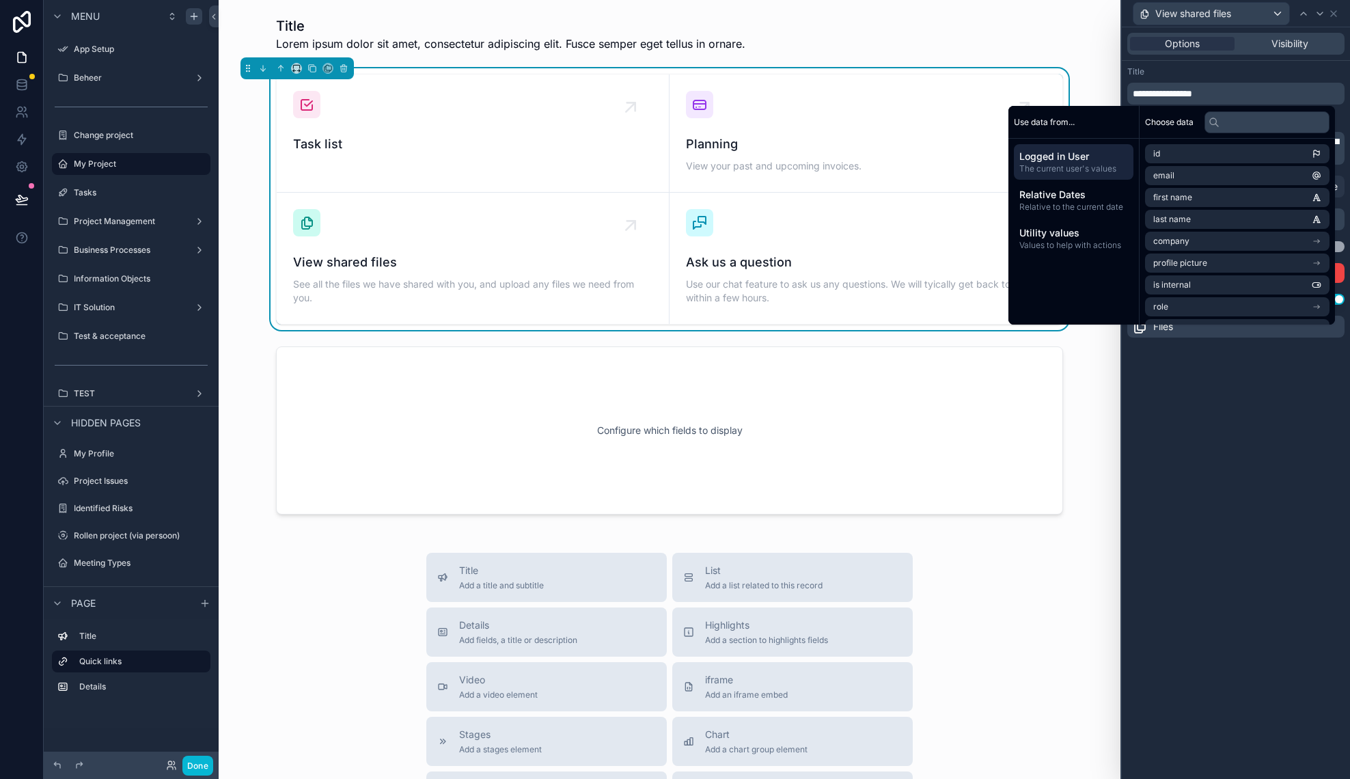
click at [1236, 89] on p "**********" at bounding box center [1237, 94] width 209 height 14
click at [1203, 433] on div "**********" at bounding box center [1236, 402] width 228 height 751
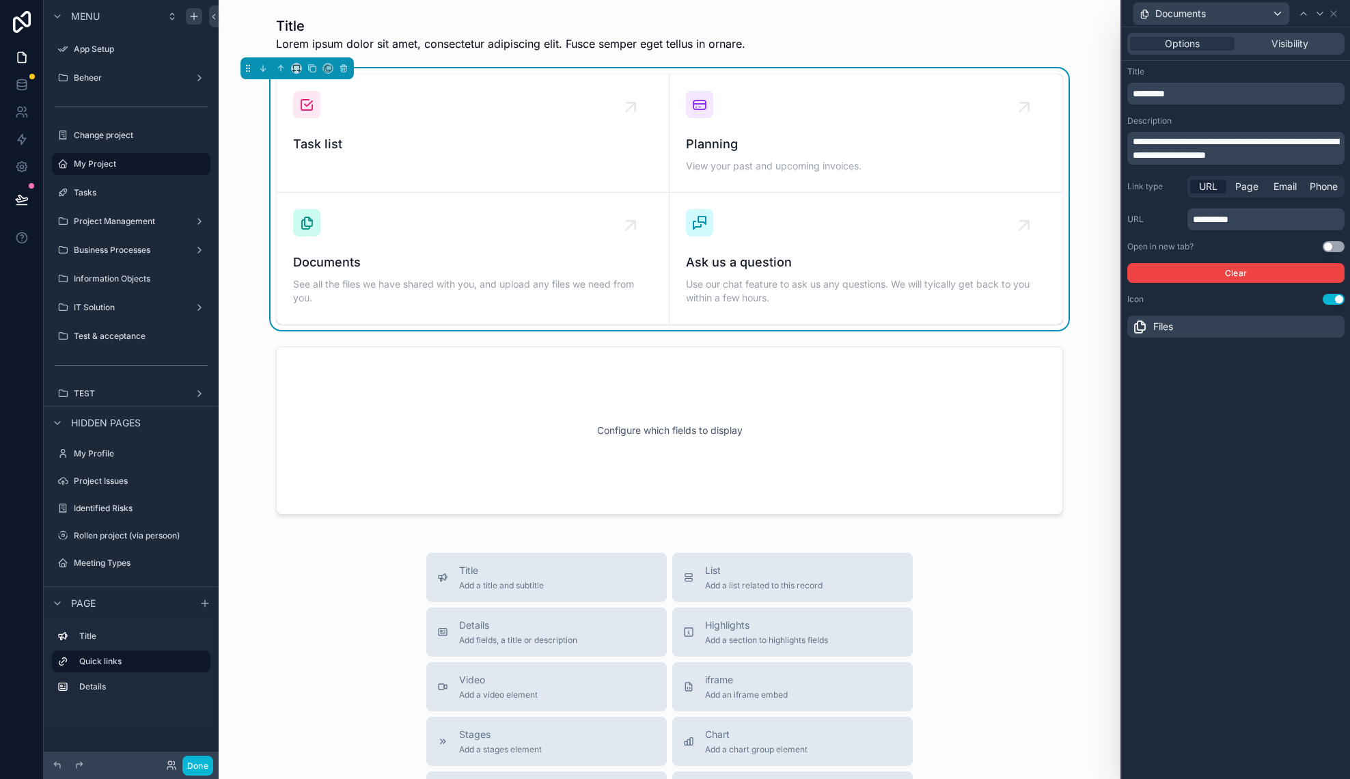
click at [1260, 221] on p "**********" at bounding box center [1267, 219] width 149 height 14
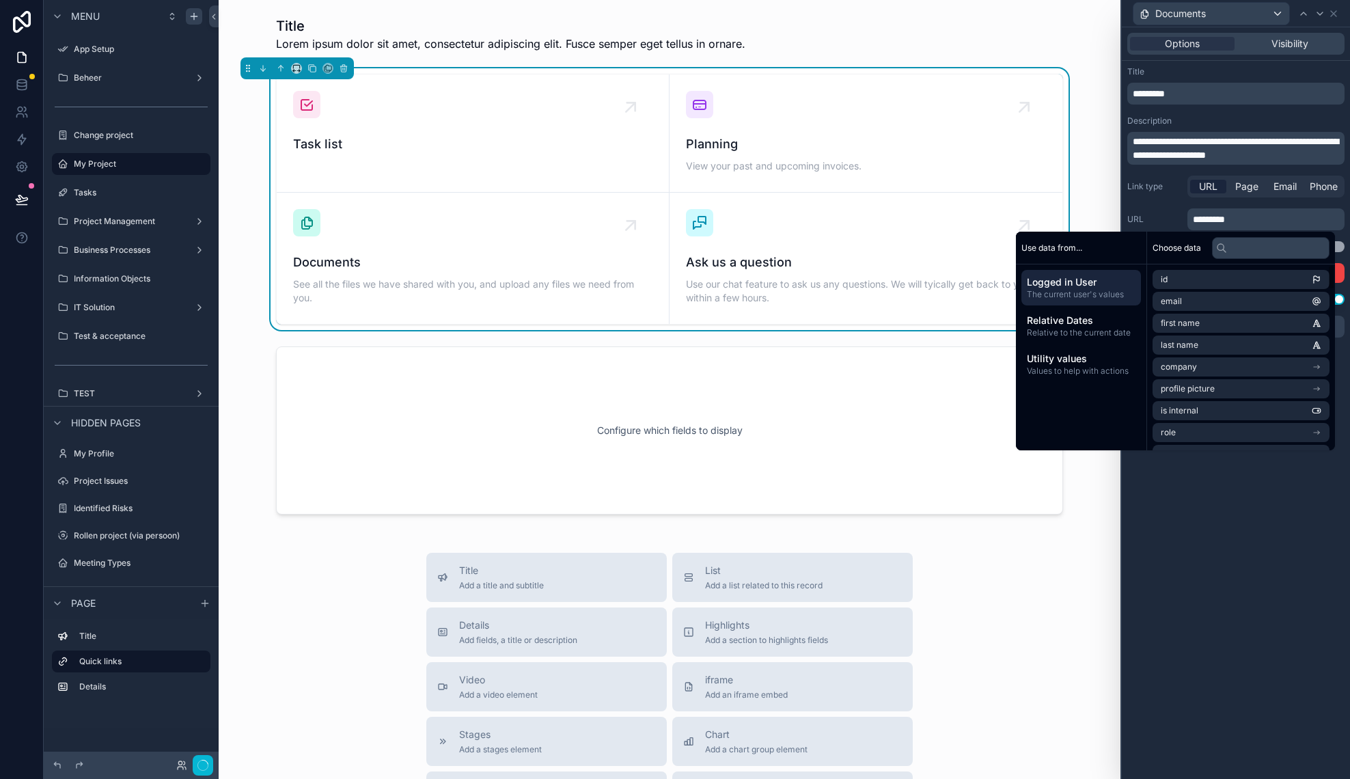
click at [1301, 559] on div "**********" at bounding box center [1236, 402] width 228 height 751
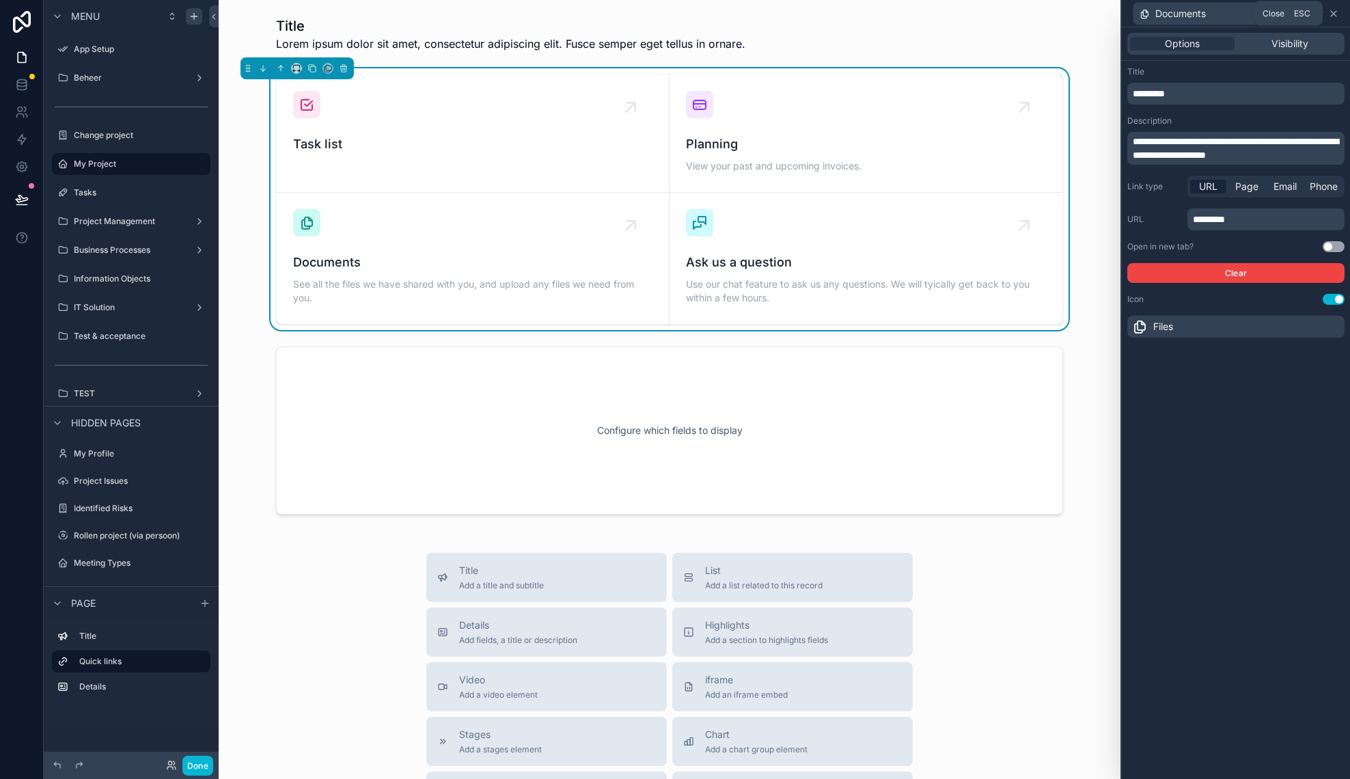
click at [1335, 14] on icon at bounding box center [1333, 13] width 11 height 11
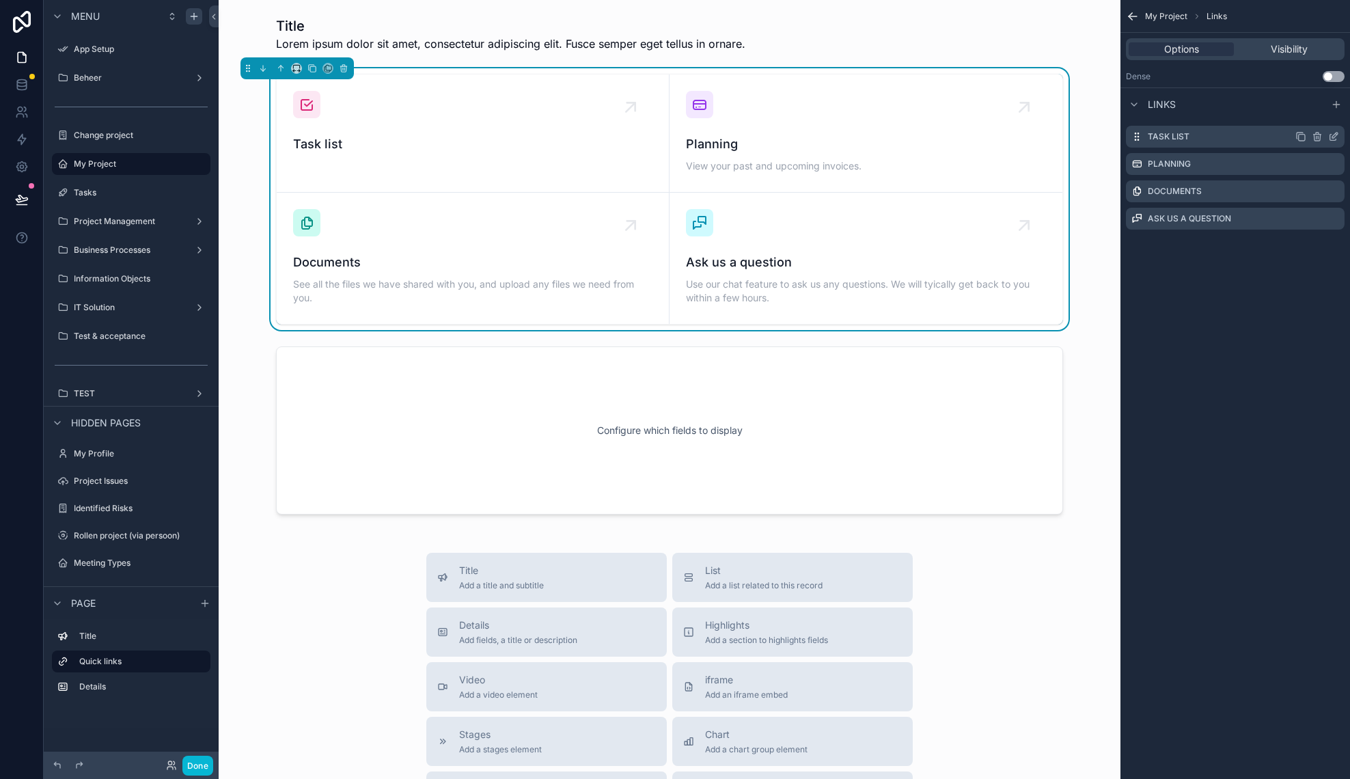
click at [1303, 137] on icon "scrollable content" at bounding box center [1300, 136] width 11 height 11
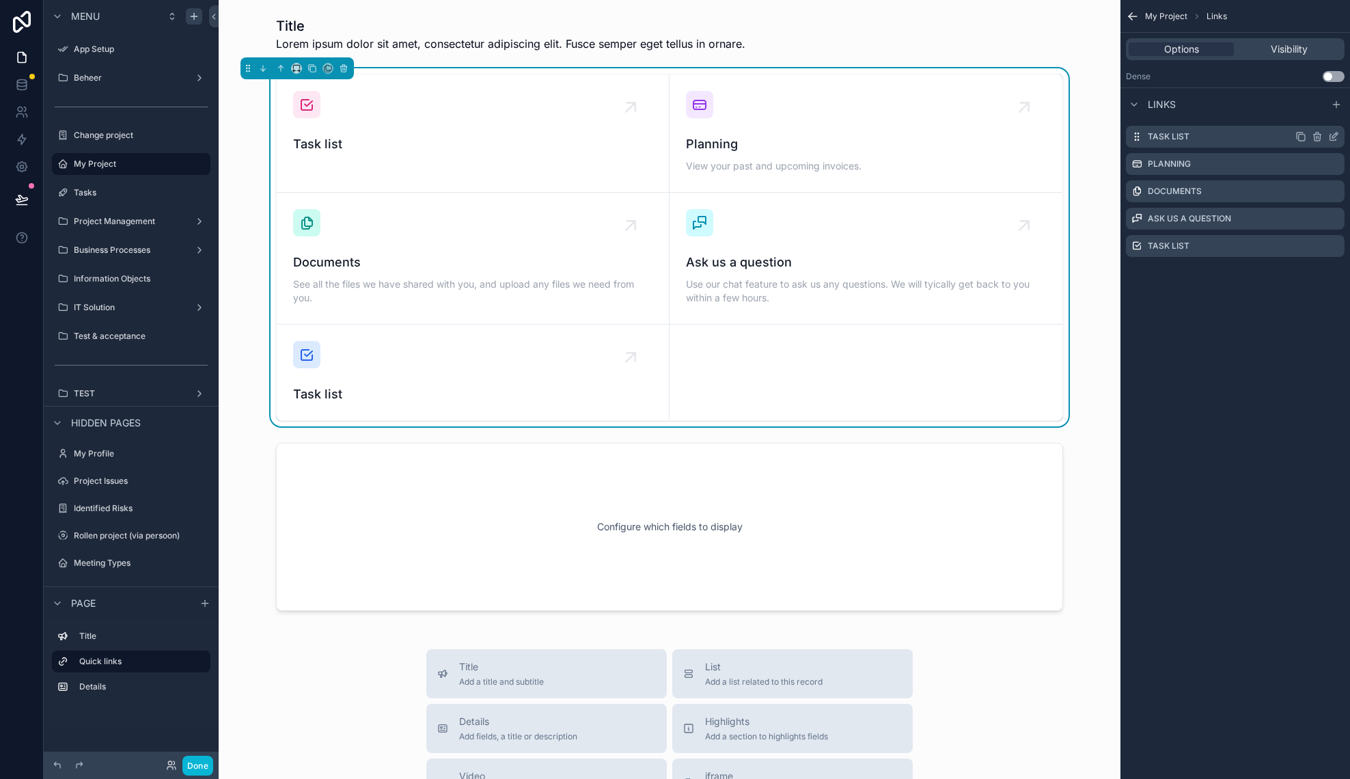
click at [1334, 138] on icon "scrollable content" at bounding box center [1333, 136] width 11 height 11
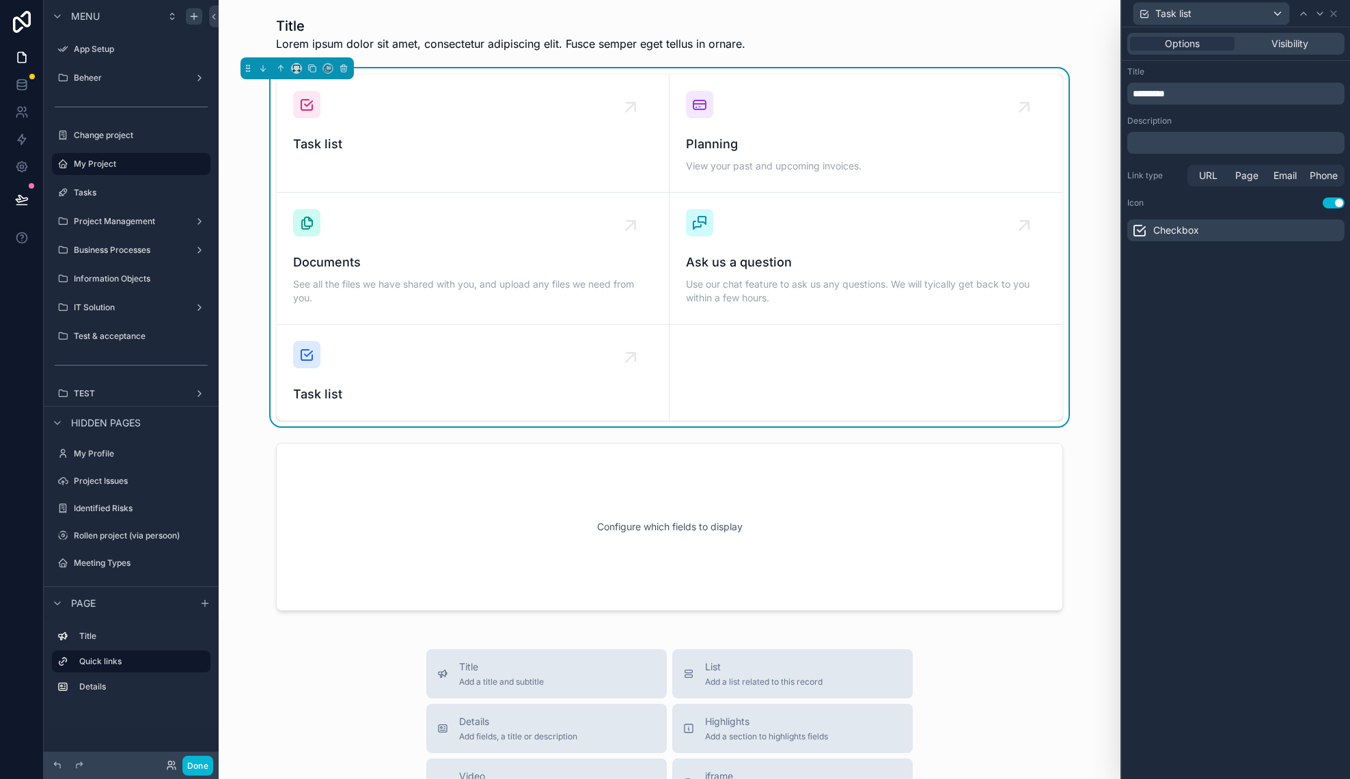
click at [1199, 135] on div "﻿" at bounding box center [1235, 143] width 217 height 22
click at [1178, 138] on p "﻿" at bounding box center [1237, 143] width 209 height 14
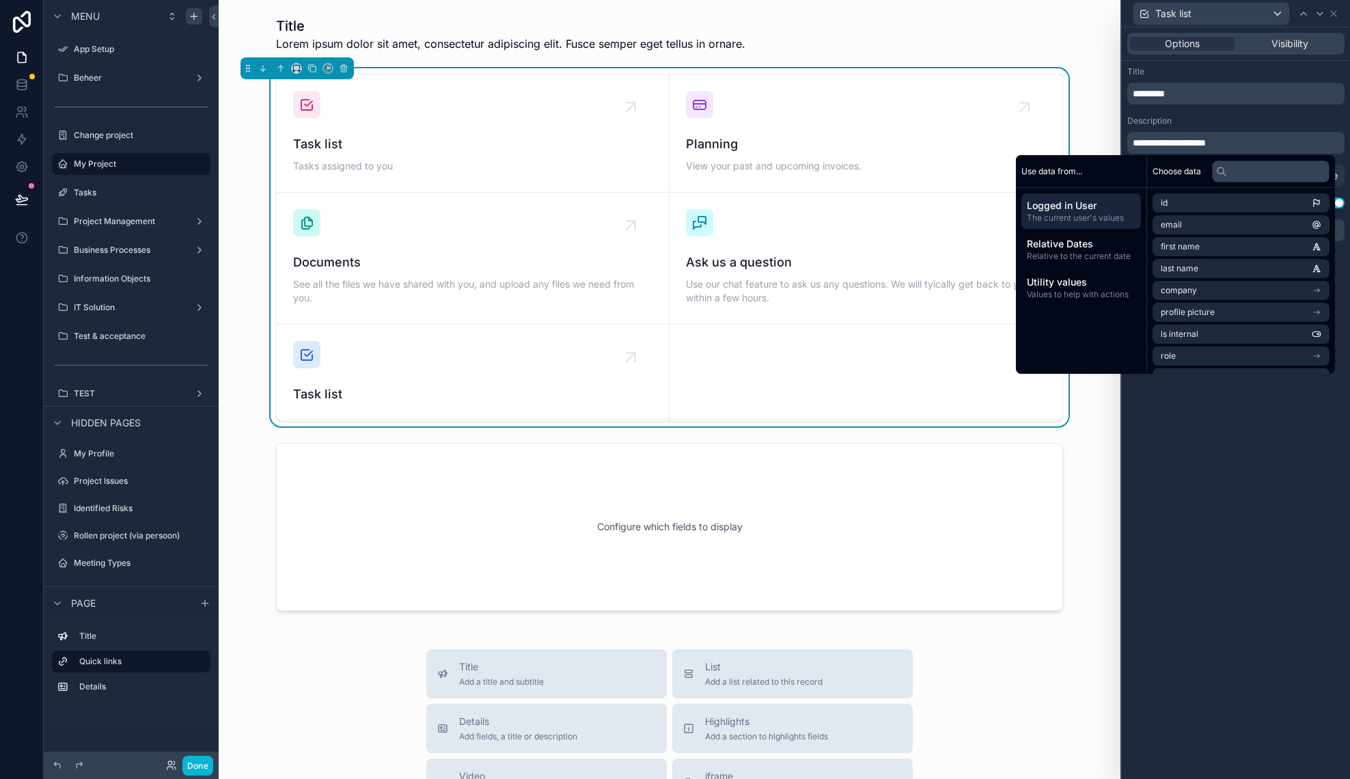
click at [1131, 143] on div "**********" at bounding box center [1235, 143] width 217 height 22
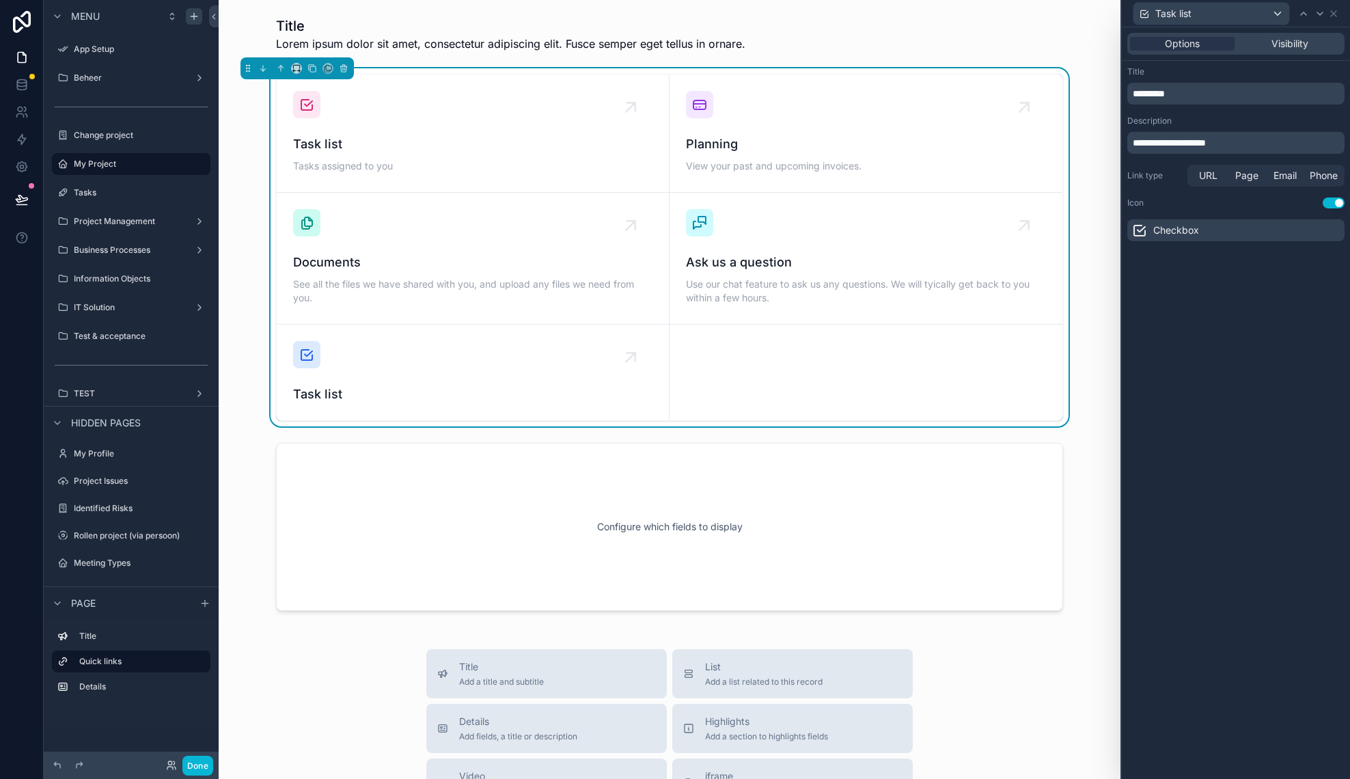
click at [1136, 144] on span "**********" at bounding box center [1169, 143] width 73 height 10
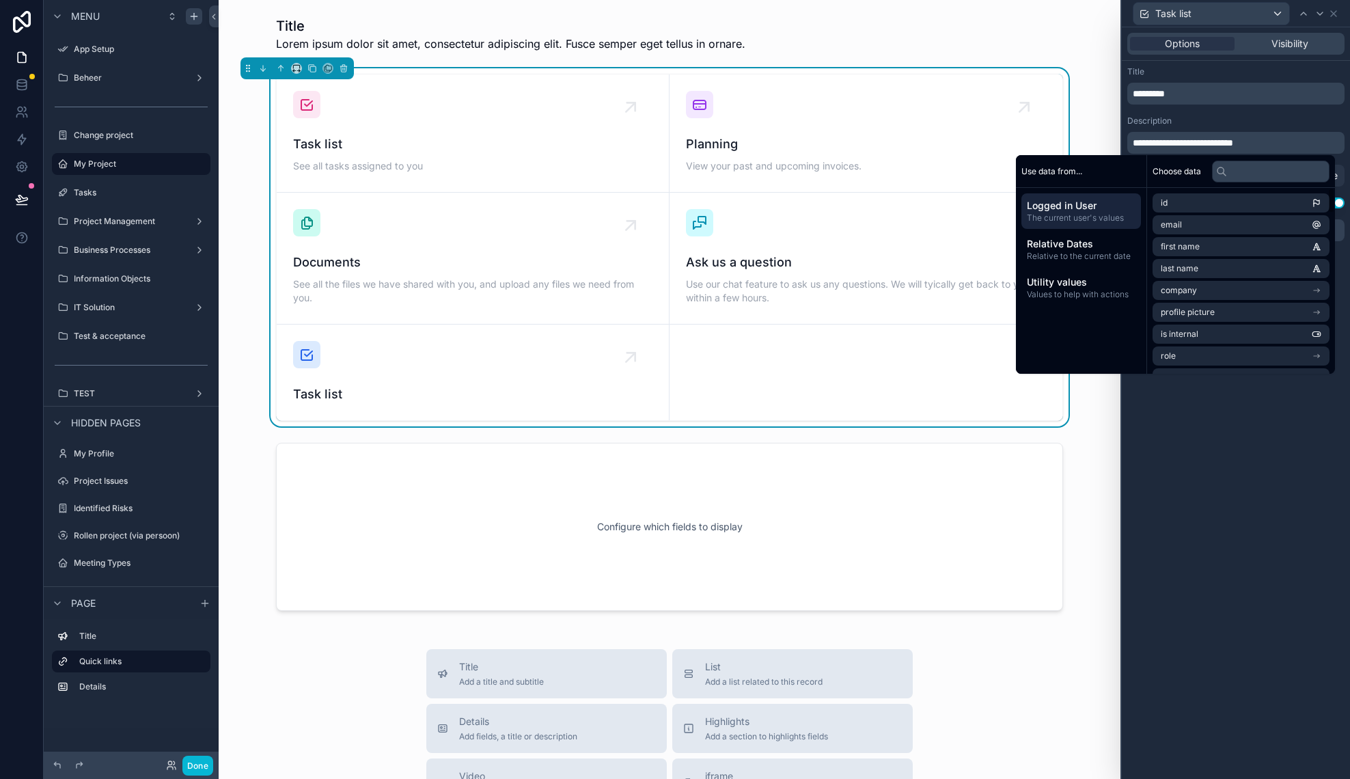
click at [1312, 449] on div "**********" at bounding box center [1236, 402] width 228 height 751
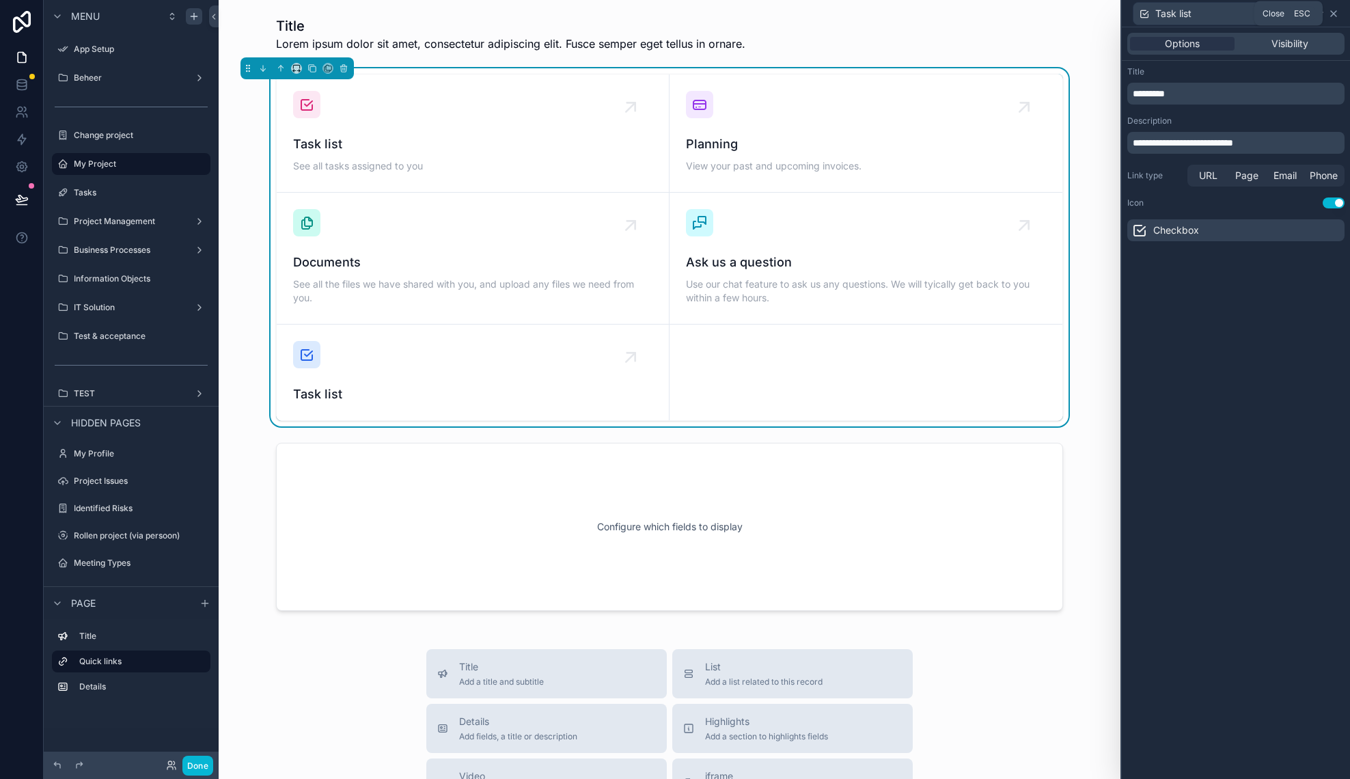
click at [1336, 15] on icon at bounding box center [1333, 13] width 11 height 11
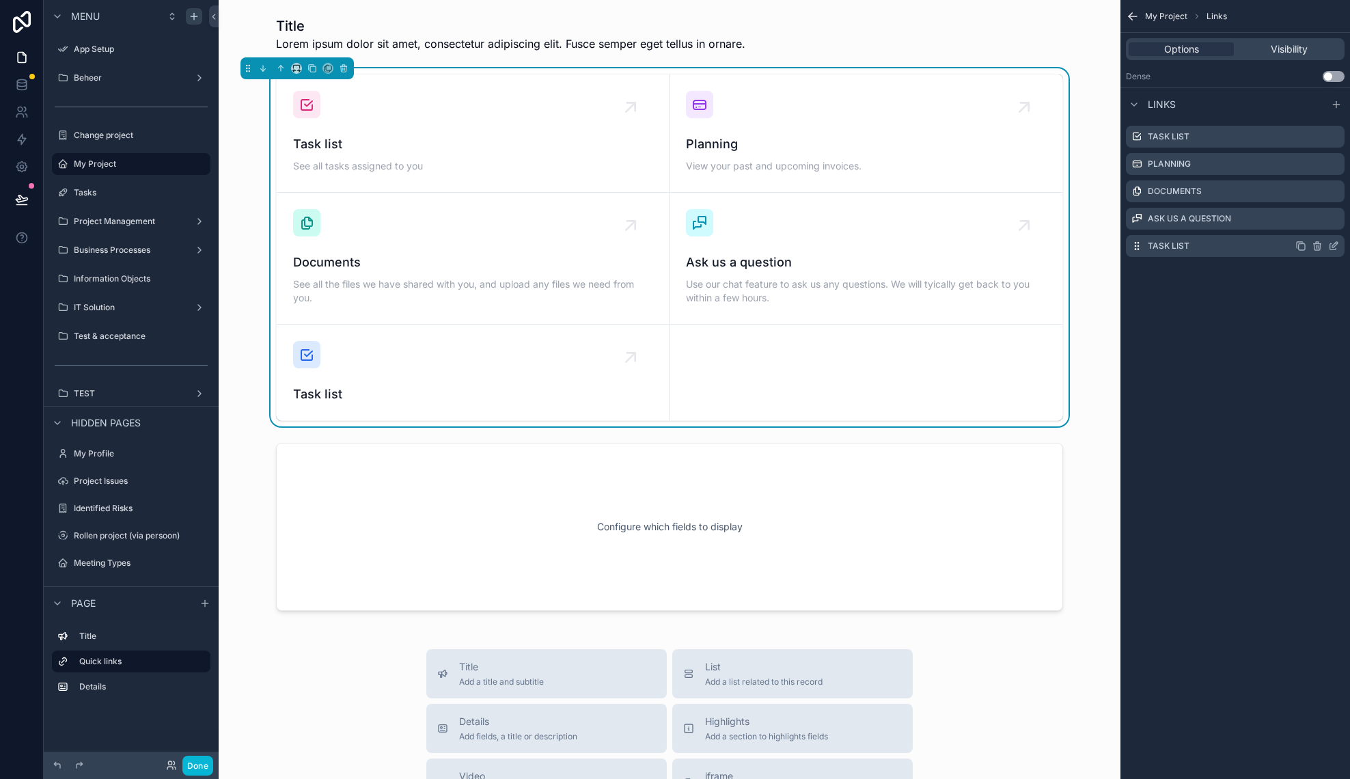
click at [1320, 245] on icon "scrollable content" at bounding box center [1317, 245] width 11 height 11
click at [1312, 222] on icon at bounding box center [1312, 222] width 8 height 0
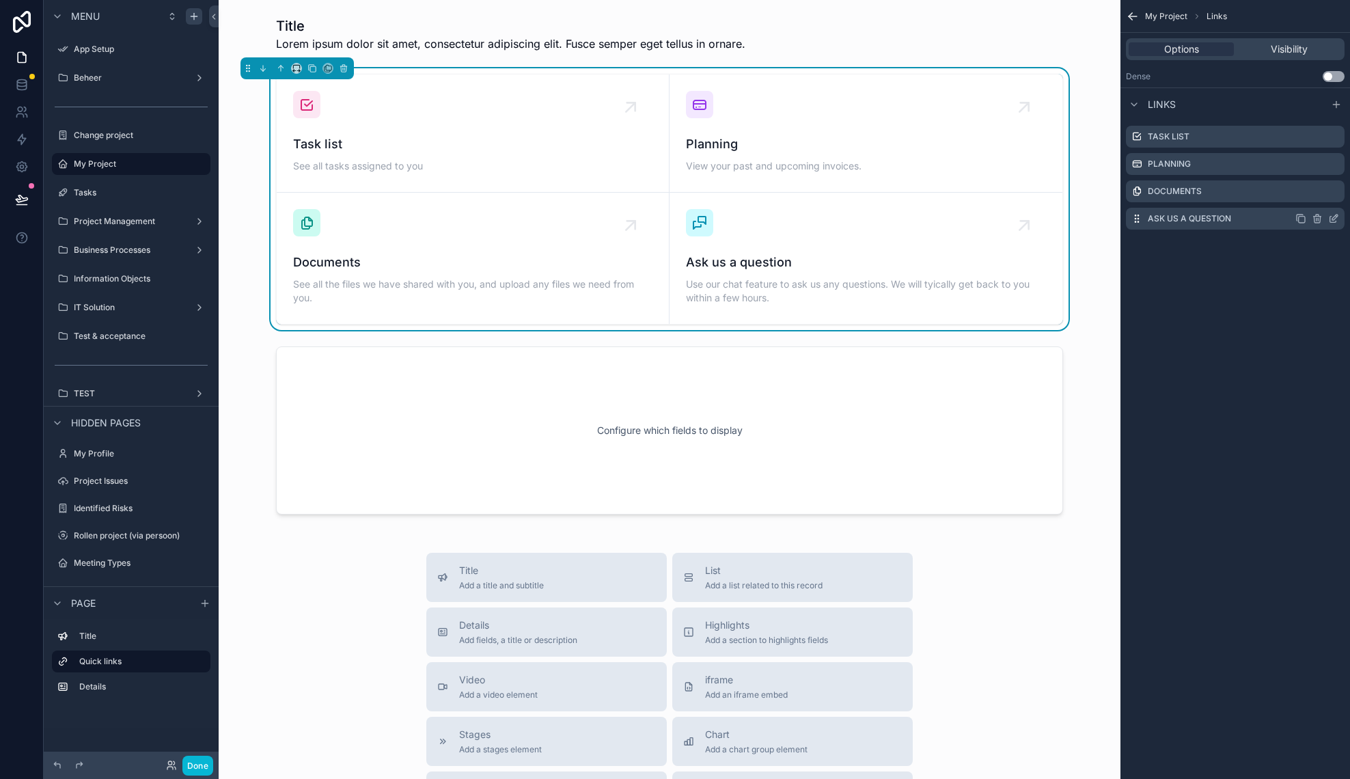
click at [1337, 219] on icon "scrollable content" at bounding box center [1333, 218] width 11 height 11
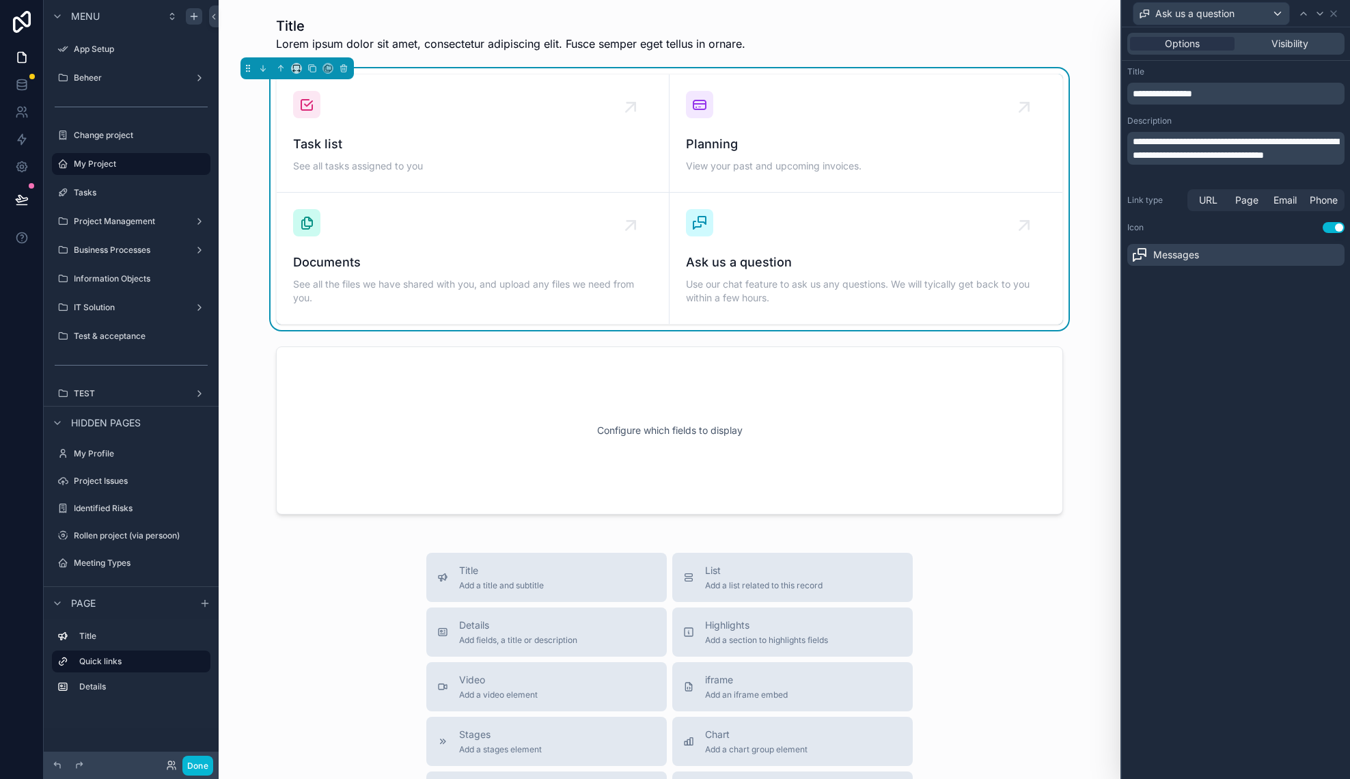
click at [1213, 98] on p "**********" at bounding box center [1237, 94] width 209 height 14
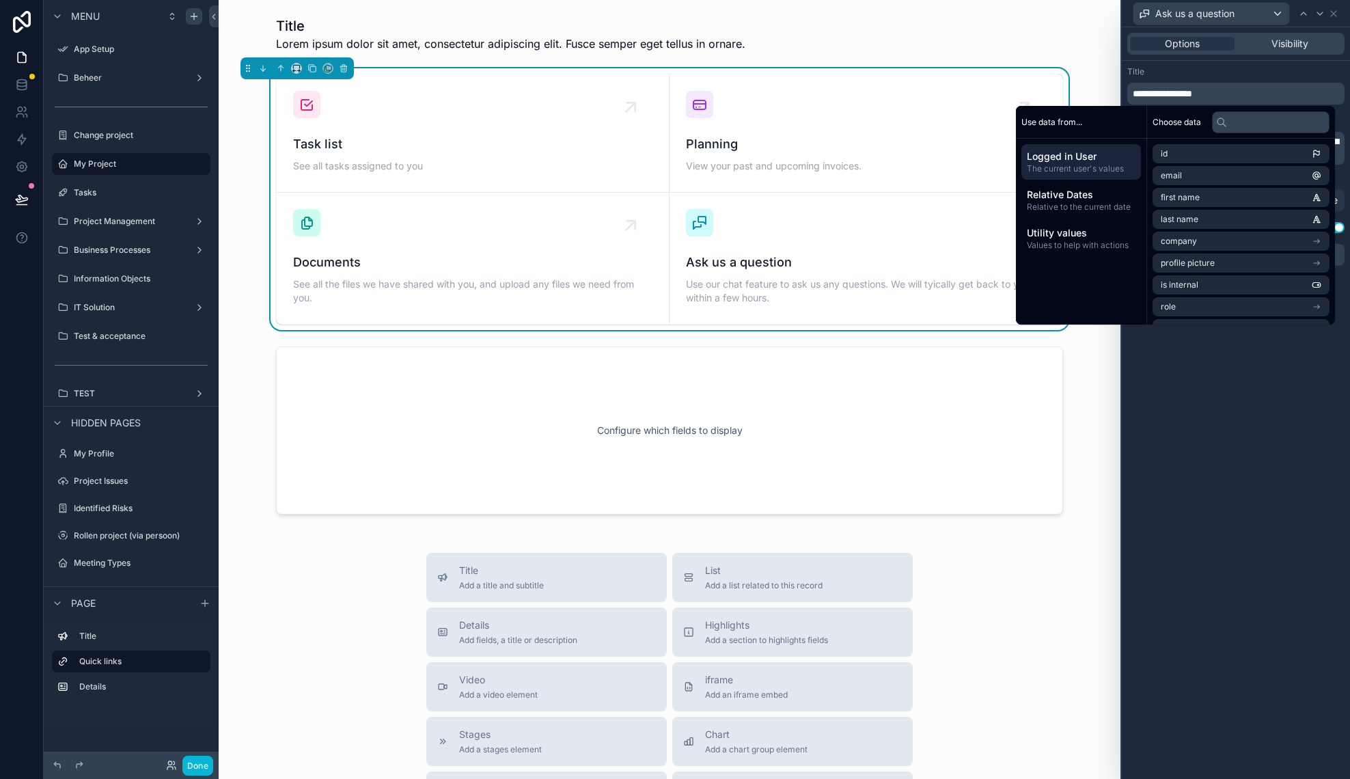
click at [1220, 98] on p "**********" at bounding box center [1237, 94] width 209 height 14
click at [1228, 390] on div "**********" at bounding box center [1236, 402] width 228 height 751
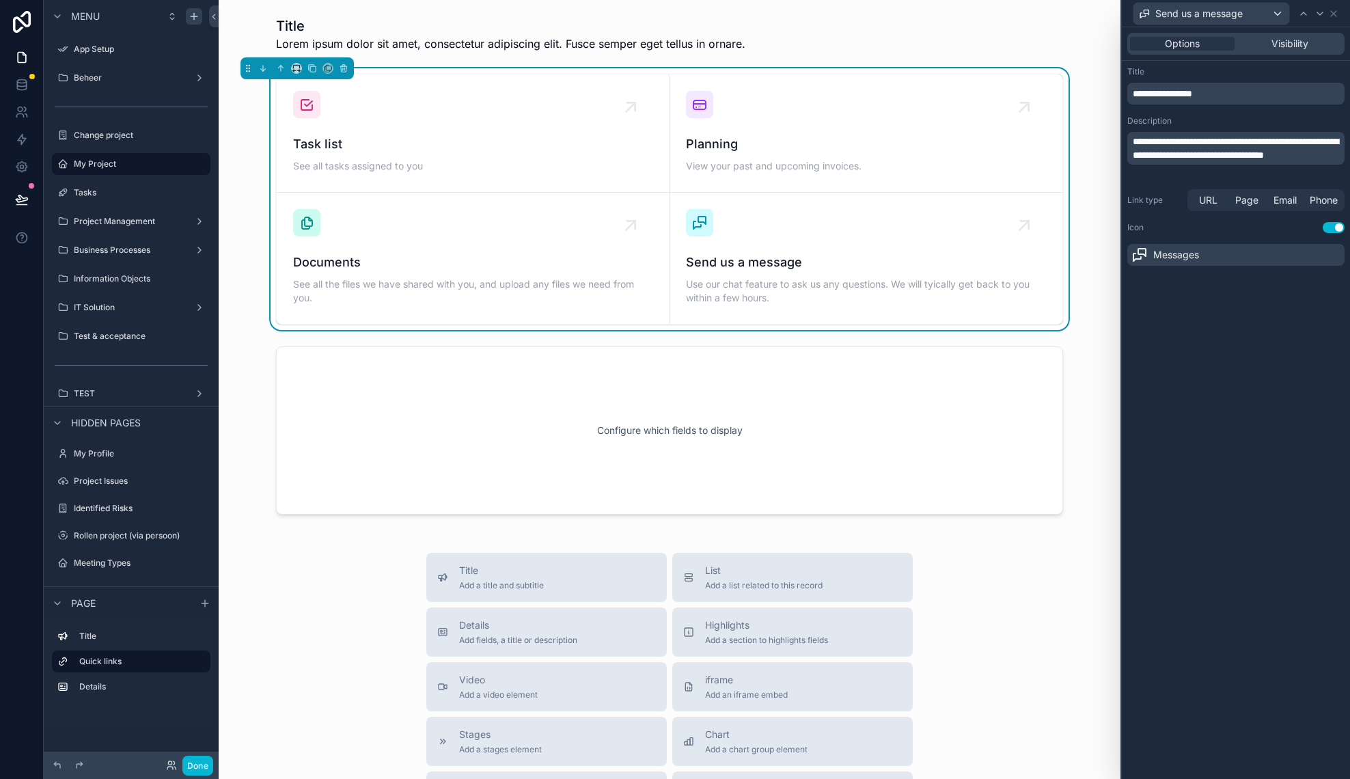
click at [1258, 148] on span "**********" at bounding box center [1236, 148] width 206 height 23
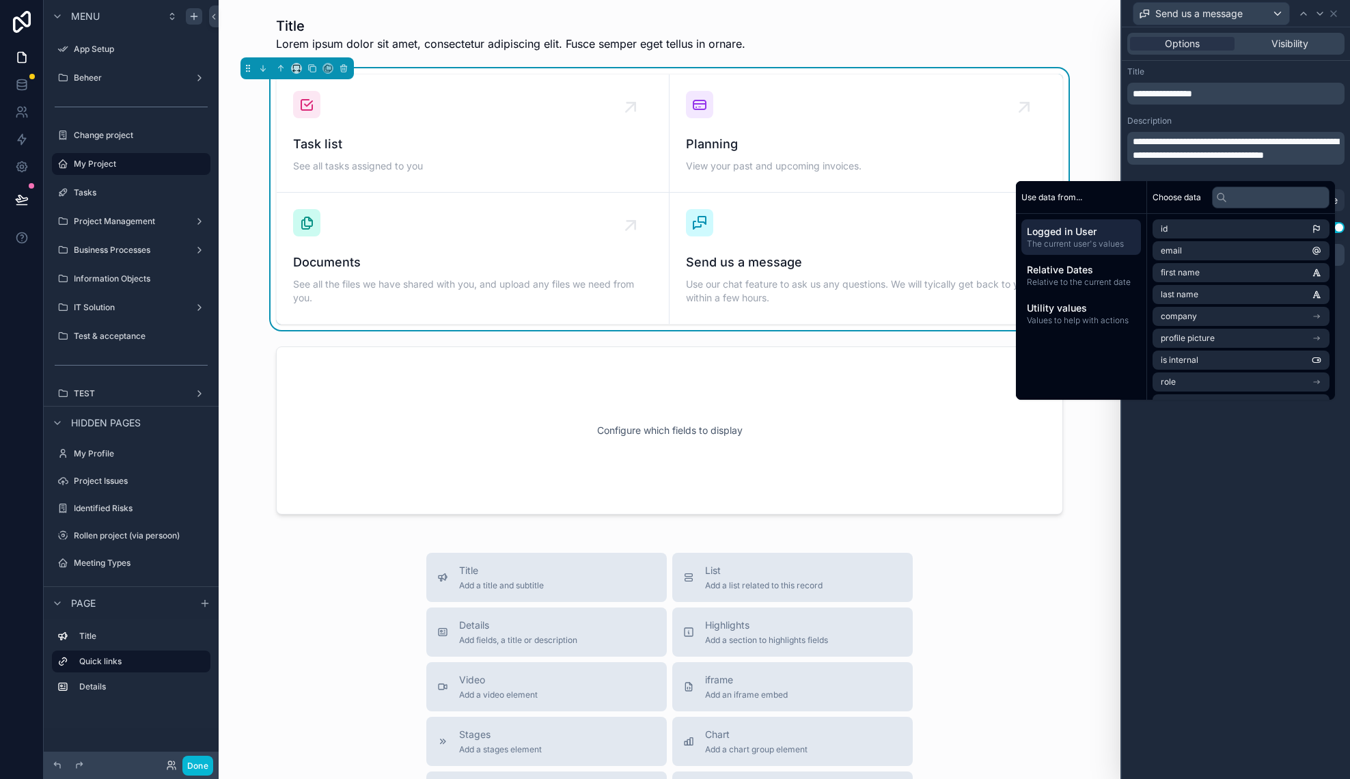
click at [1163, 162] on p "**********" at bounding box center [1237, 148] width 209 height 27
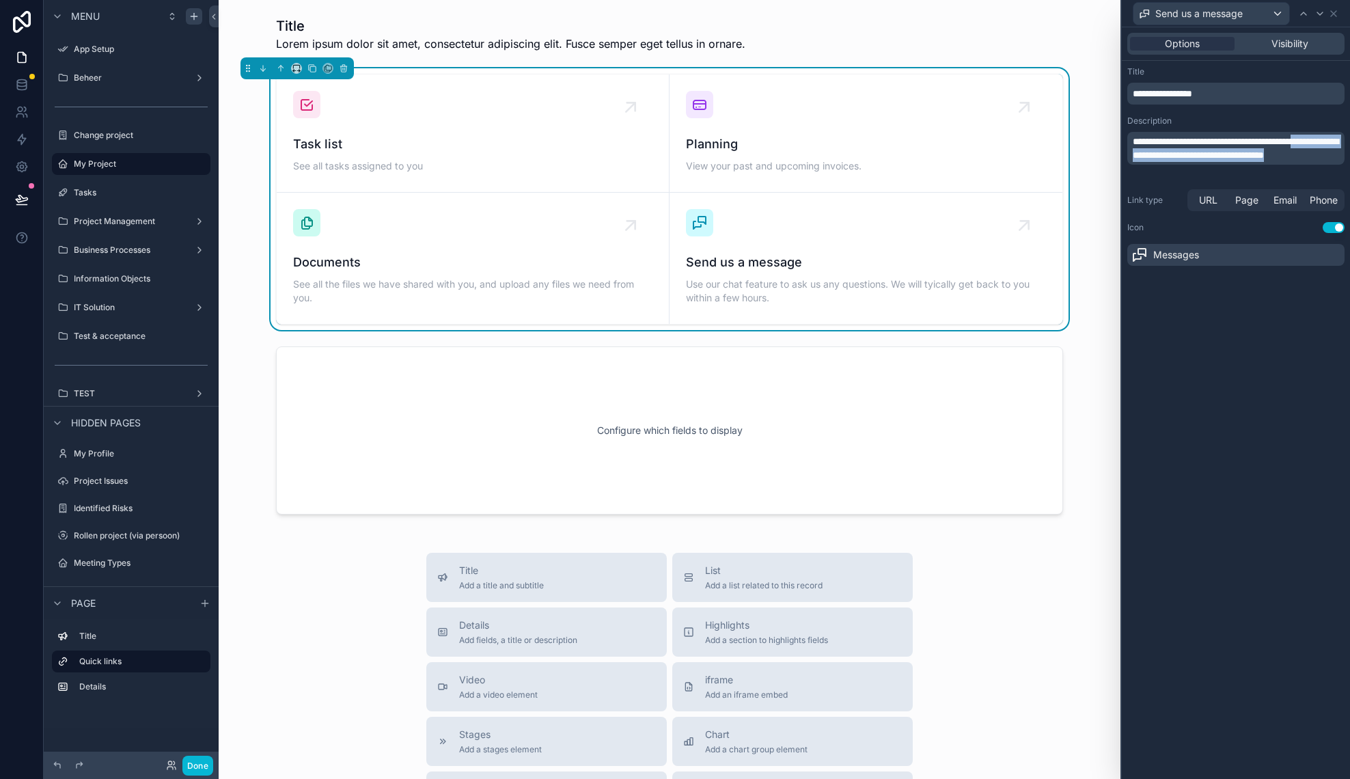
drag, startPoint x: 1135, startPoint y: 156, endPoint x: 1216, endPoint y: 167, distance: 82.1
click at [1216, 162] on p "**********" at bounding box center [1237, 148] width 209 height 27
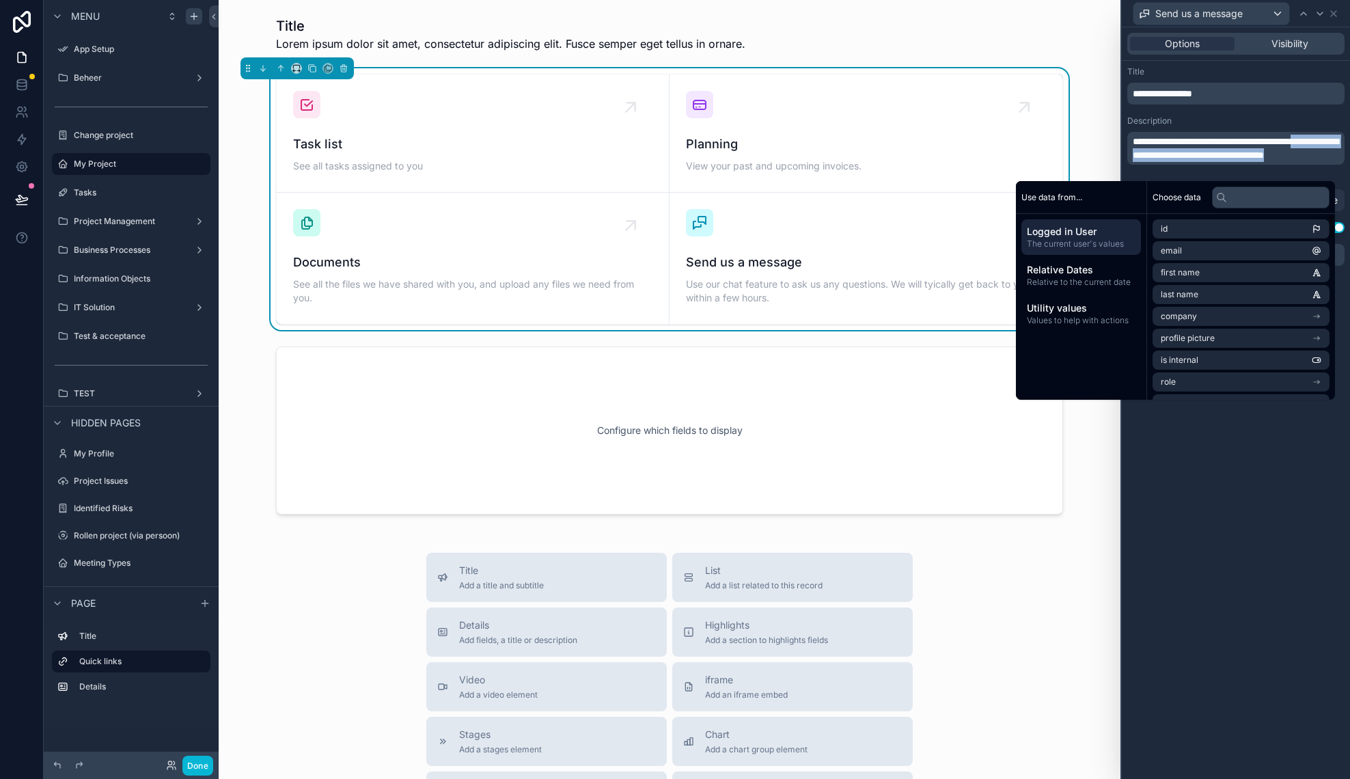
click at [1154, 636] on div "**********" at bounding box center [1236, 402] width 228 height 751
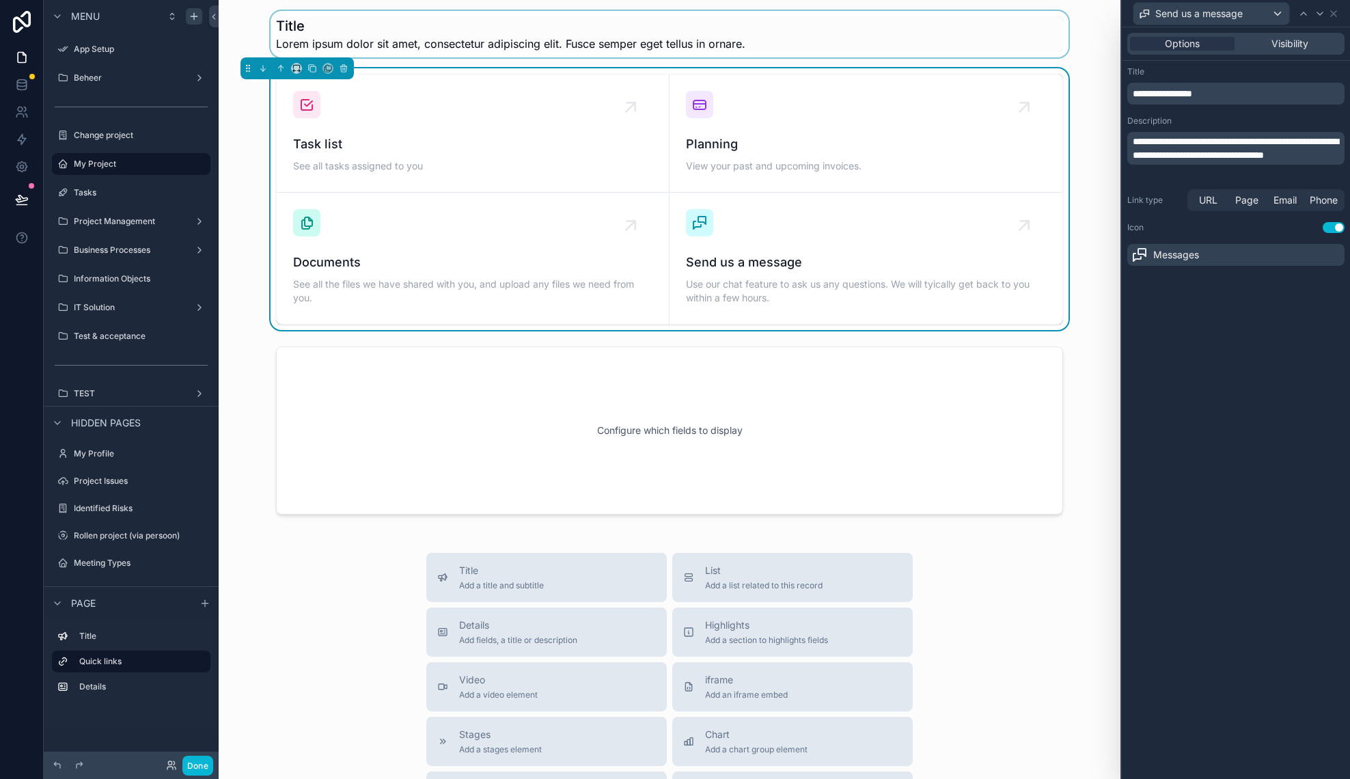
click at [646, 38] on div "scrollable content" at bounding box center [670, 34] width 880 height 46
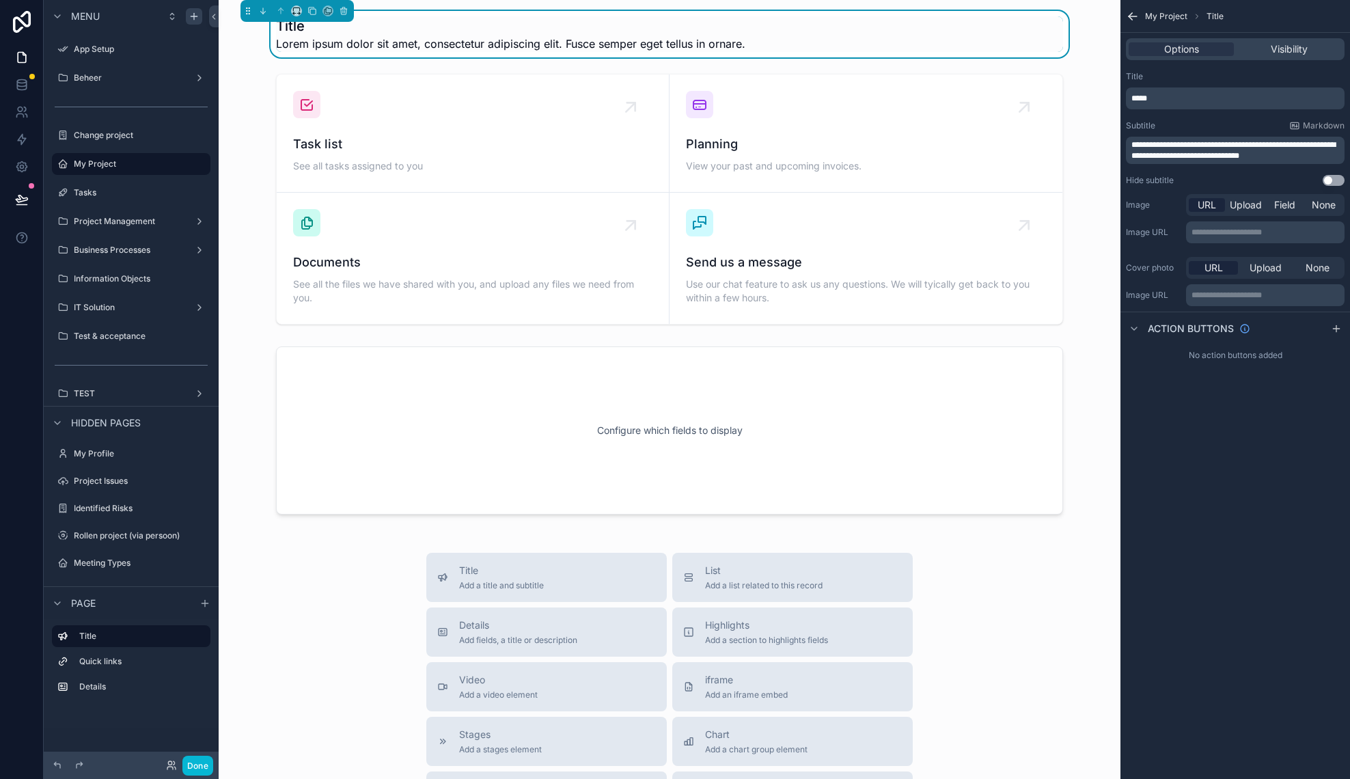
click at [301, 34] on h1 "Title" at bounding box center [510, 25] width 469 height 19
click at [378, 25] on h1 "Title" at bounding box center [510, 25] width 469 height 19
click at [296, 29] on h1 "Title" at bounding box center [510, 25] width 469 height 19
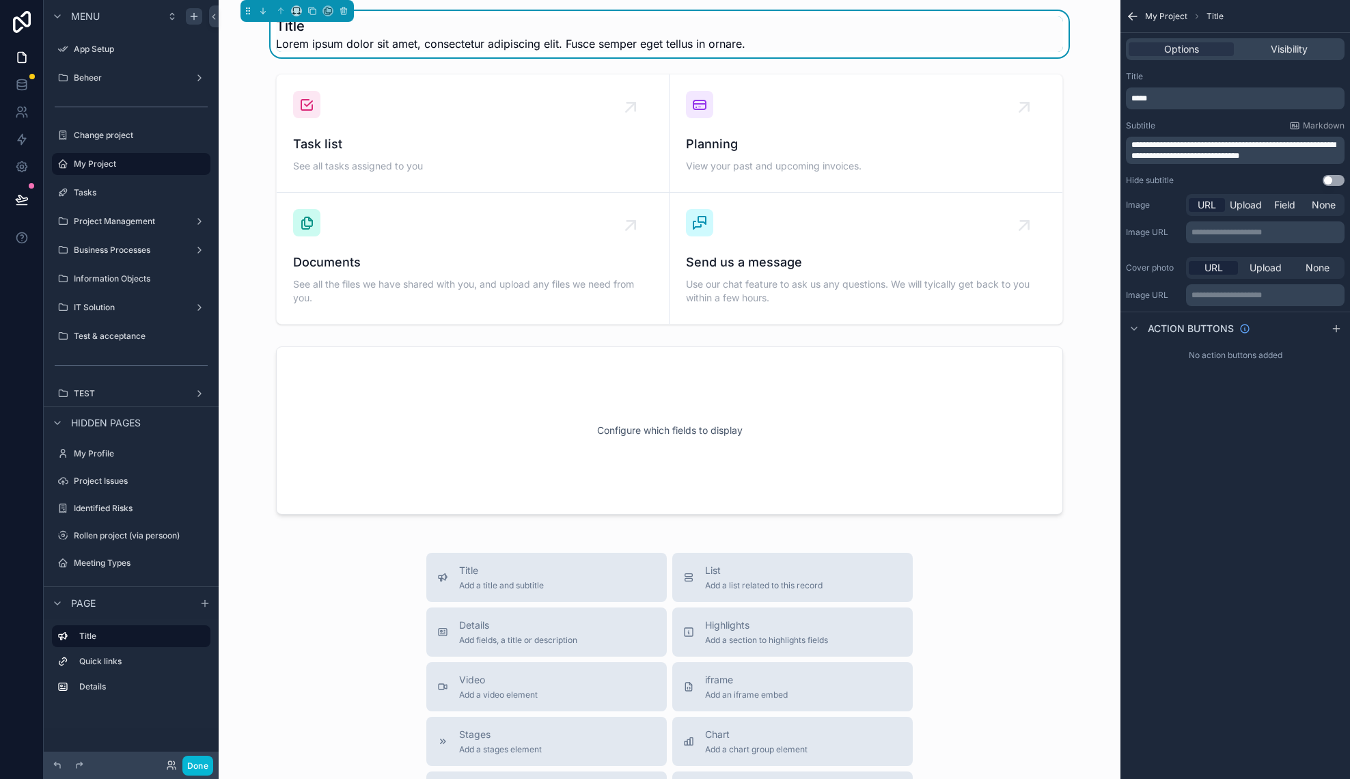
click at [384, 19] on h1 "Title" at bounding box center [510, 25] width 469 height 19
click at [1169, 92] on div "*****" at bounding box center [1235, 98] width 219 height 22
click at [1161, 105] on div "*****" at bounding box center [1235, 98] width 219 height 22
click at [1161, 97] on p "*****" at bounding box center [1236, 98] width 210 height 11
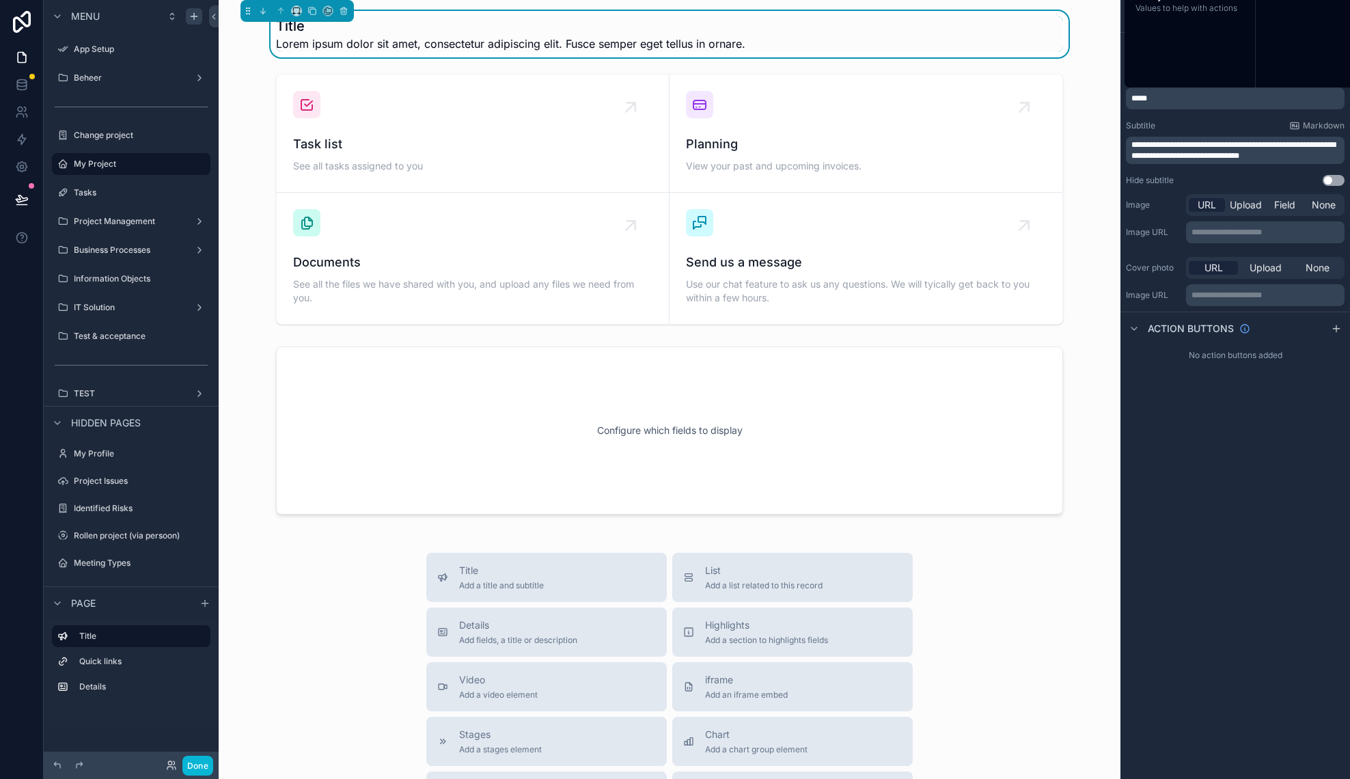
click at [1161, 97] on p "*****" at bounding box center [1236, 98] width 210 height 11
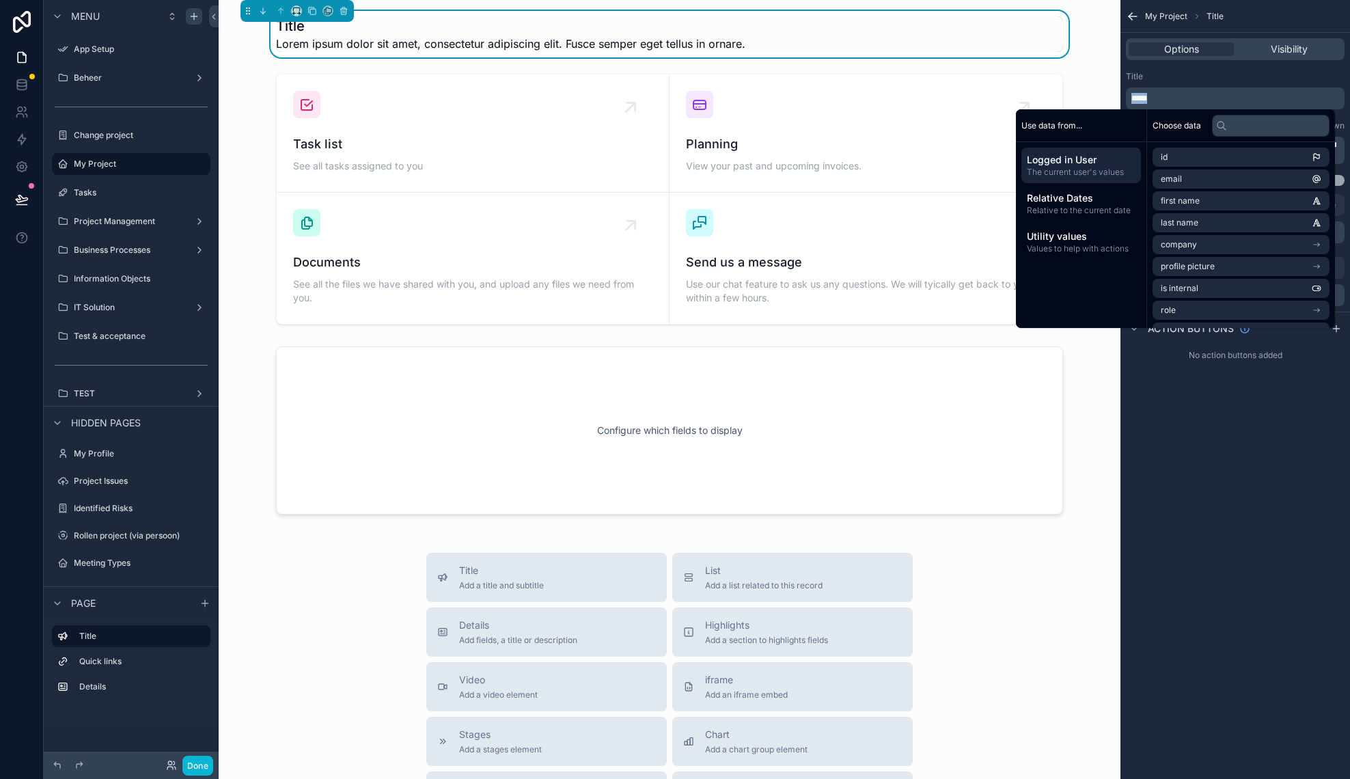
click at [1161, 97] on p "*****" at bounding box center [1236, 98] width 210 height 11
click at [1237, 127] on input "text" at bounding box center [1270, 126] width 117 height 22
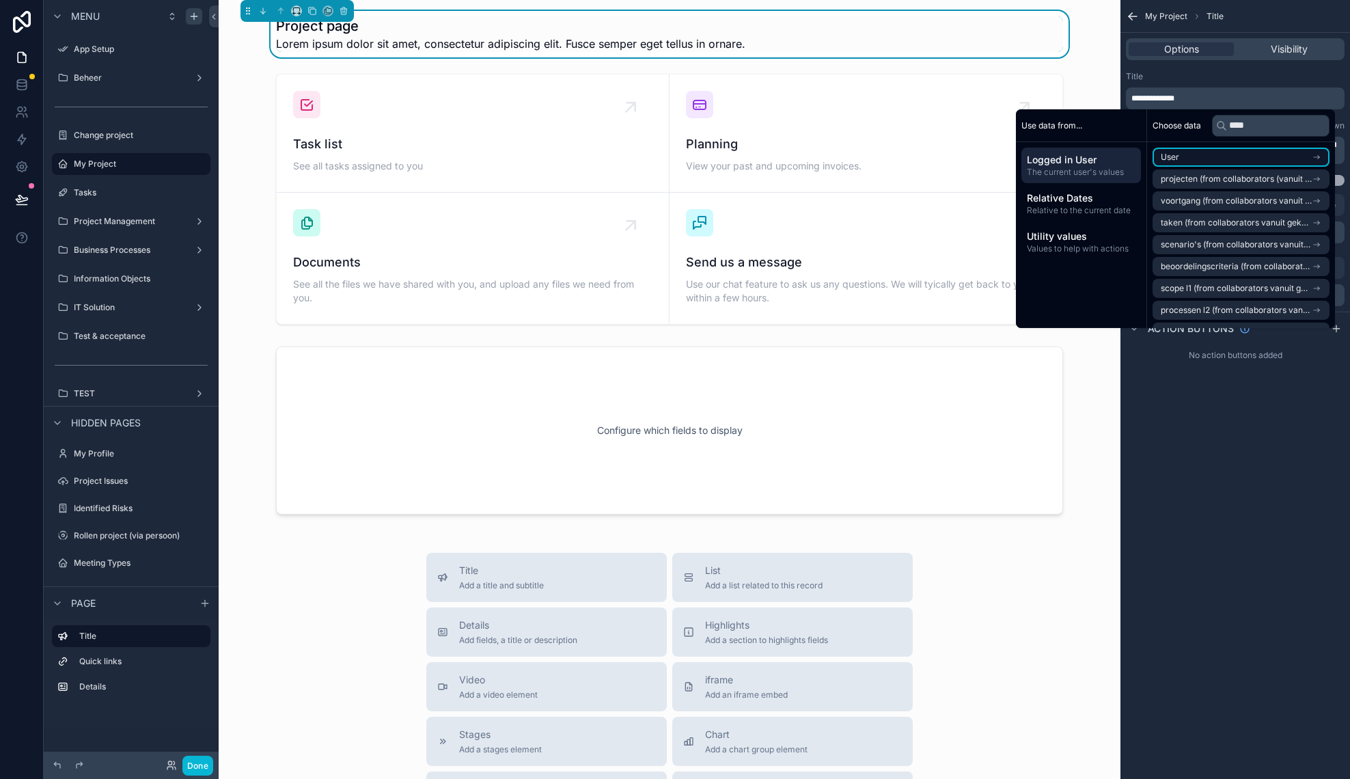
click at [1222, 156] on li "User" at bounding box center [1240, 157] width 177 height 19
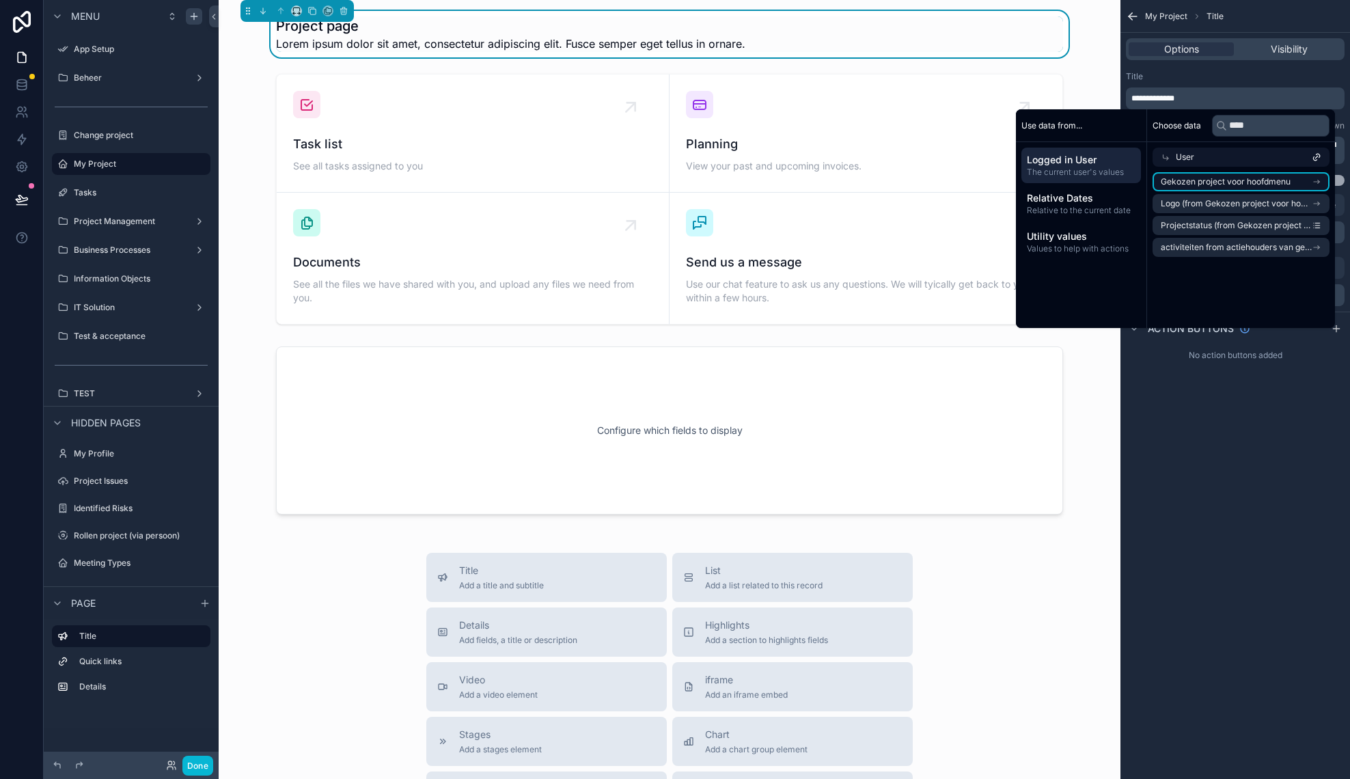
click at [1217, 186] on span "Gekozen project voor hoofdmenu" at bounding box center [1226, 181] width 130 height 11
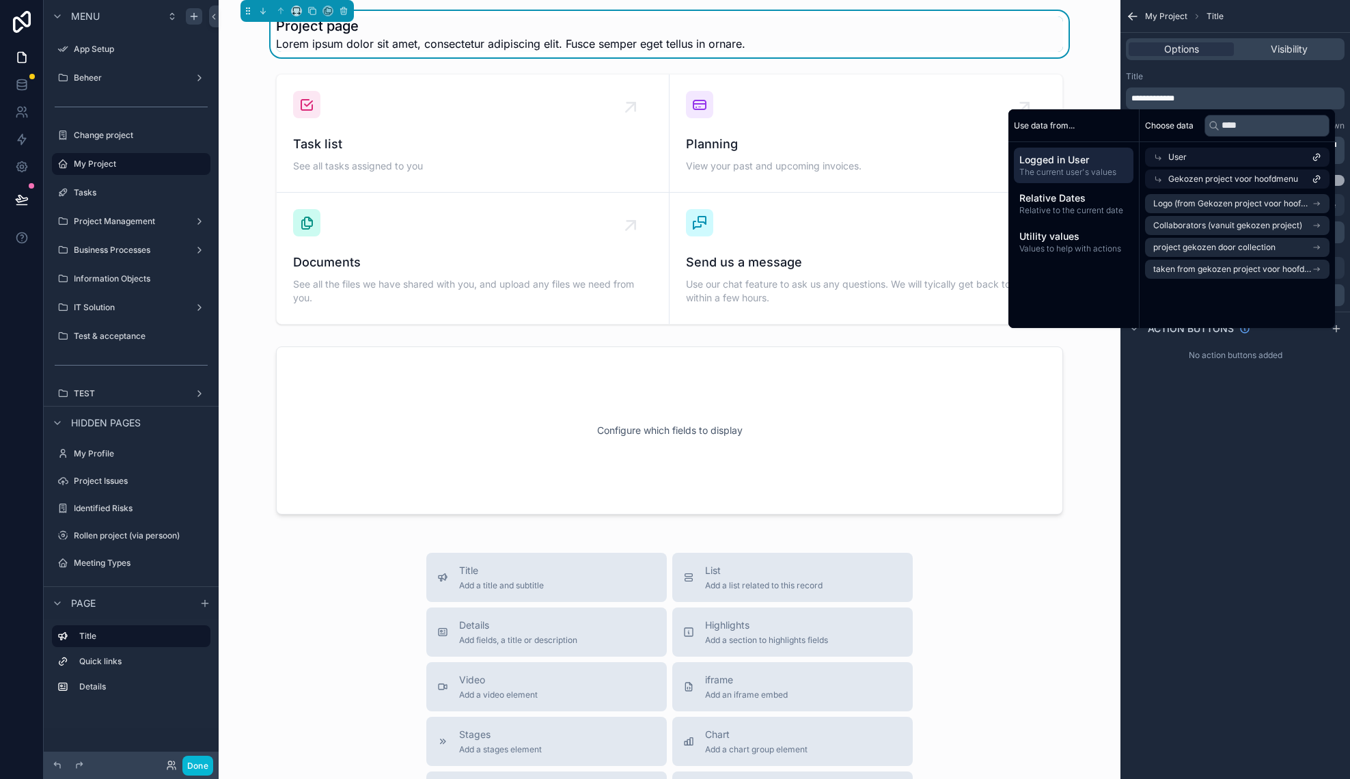
click at [1208, 161] on div "User" at bounding box center [1237, 157] width 184 height 19
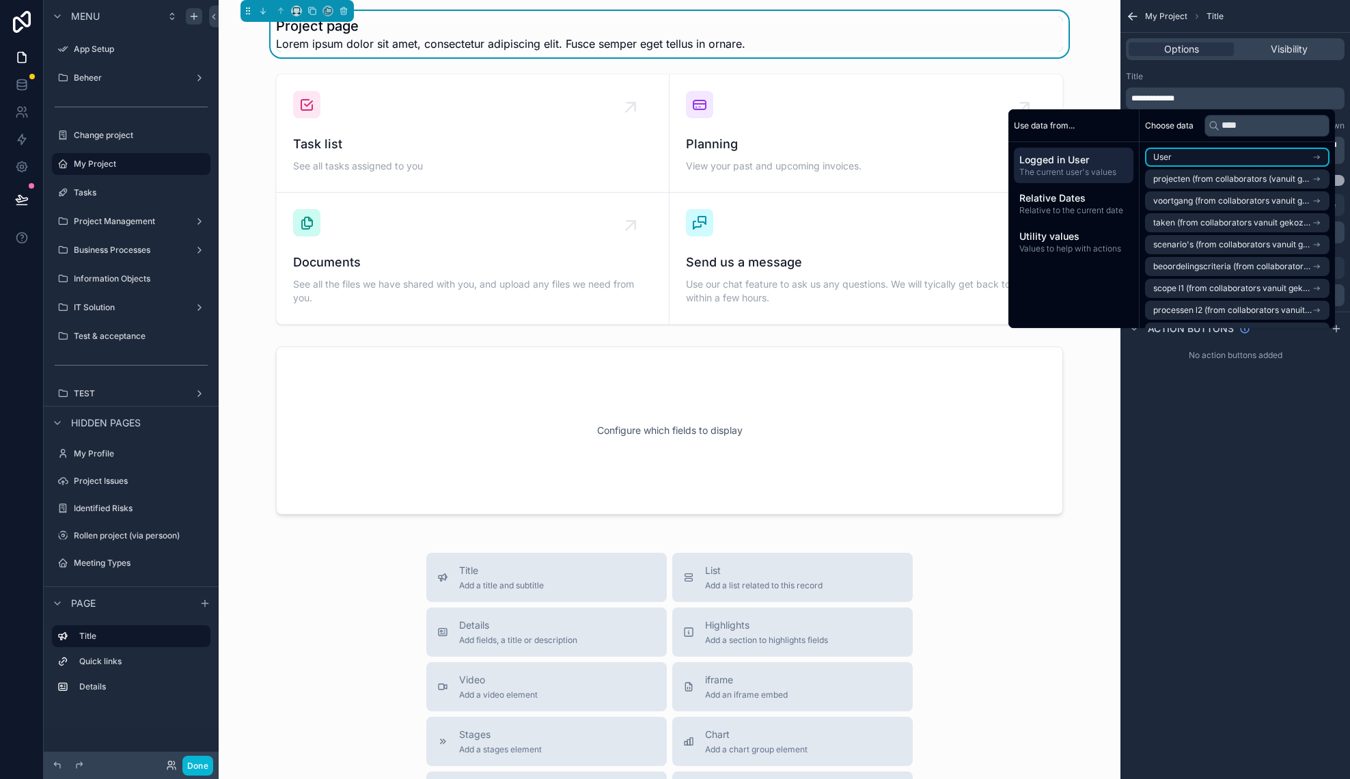
click at [1290, 155] on li "User" at bounding box center [1237, 157] width 184 height 19
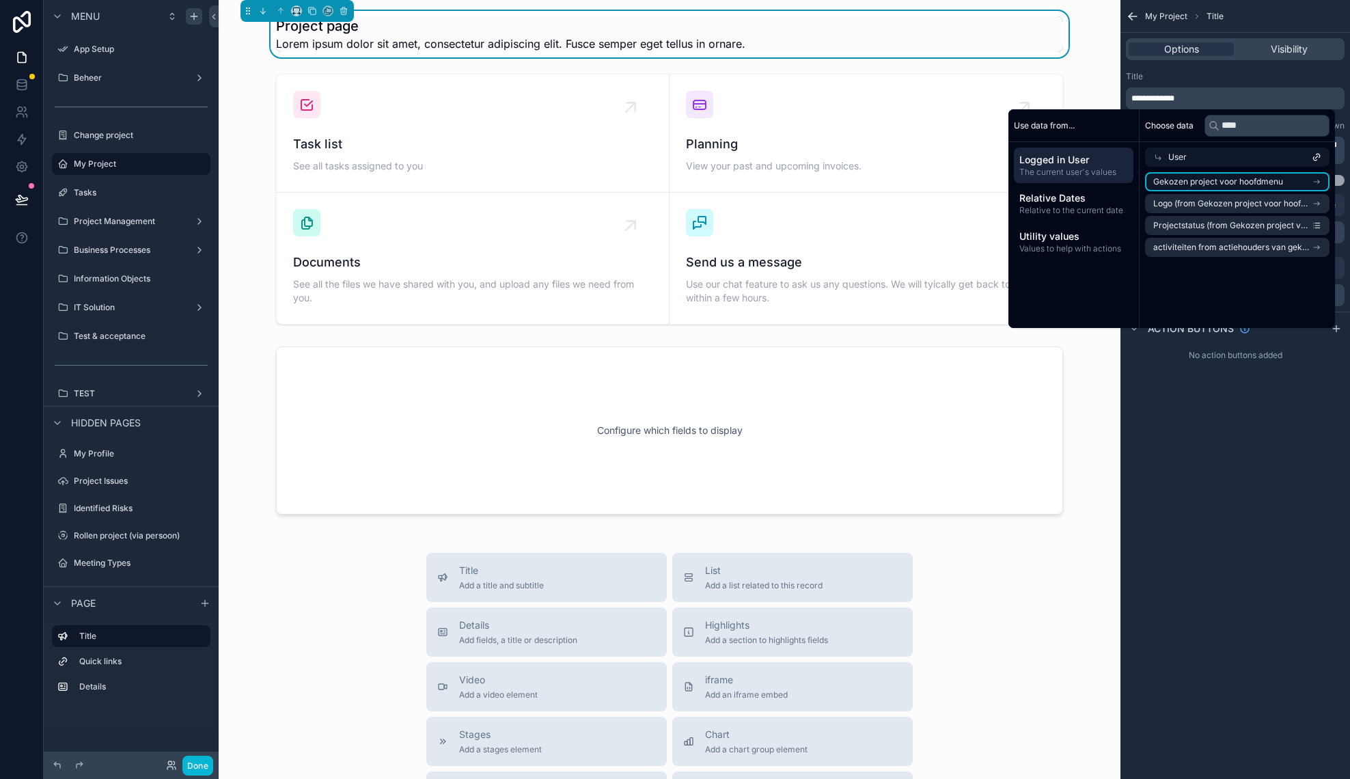
click at [1285, 182] on li "Gekozen project voor hoofdmenu" at bounding box center [1237, 181] width 184 height 19
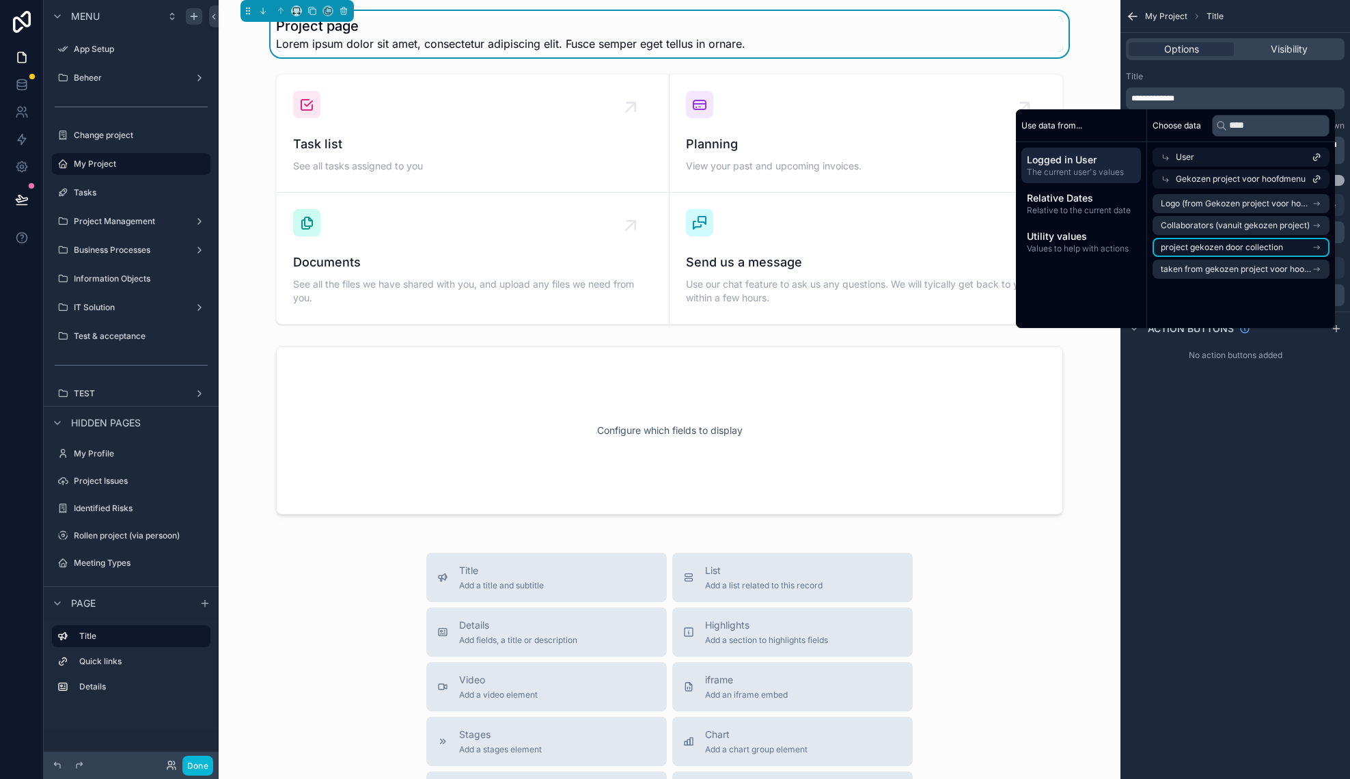
click at [1260, 247] on span "project gekozen door collection" at bounding box center [1222, 247] width 122 height 11
click at [1290, 182] on span "Gekozen project voor hoofdmenu" at bounding box center [1241, 179] width 130 height 11
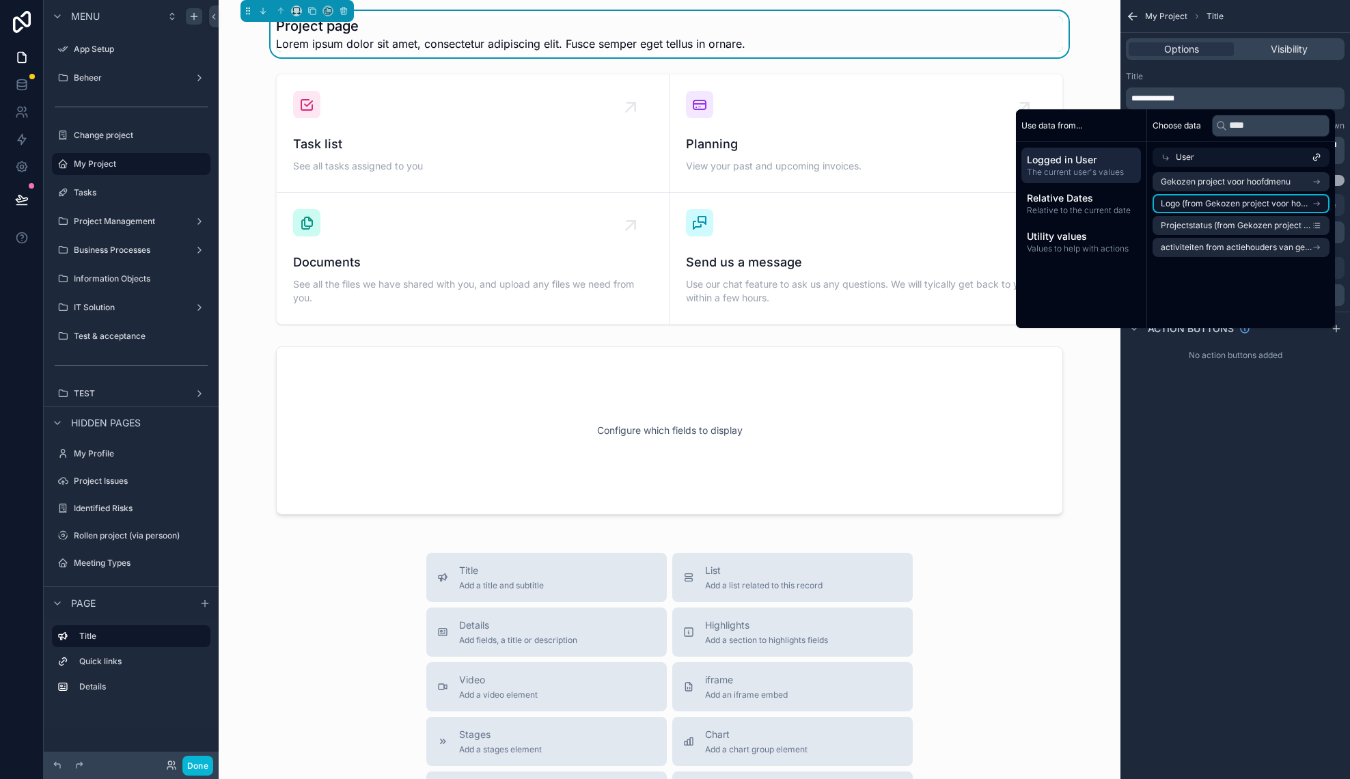
click at [1270, 208] on span "Logo (from Gekozen project voor hoofdmenu)" at bounding box center [1236, 203] width 151 height 11
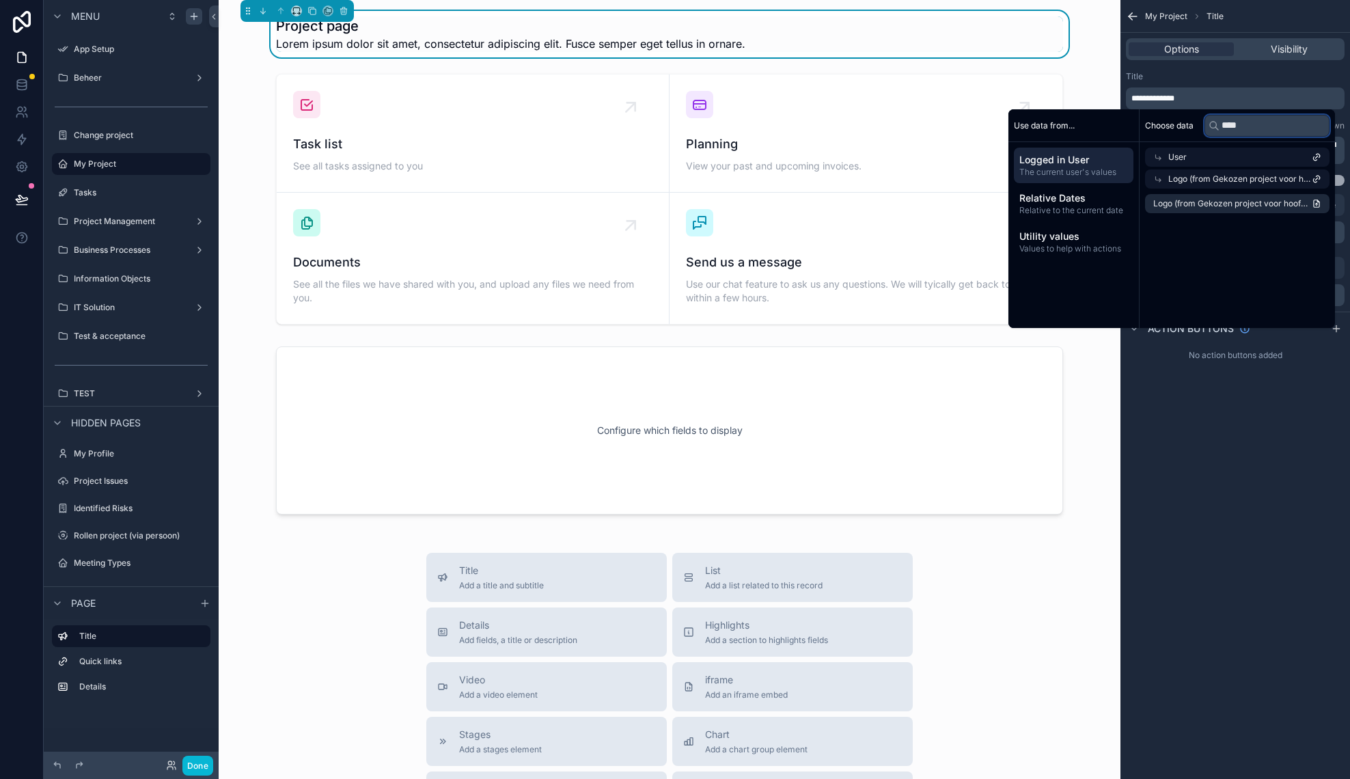
click at [1271, 124] on input "****" at bounding box center [1266, 126] width 125 height 22
type input "*"
click at [1190, 157] on div "User" at bounding box center [1237, 157] width 184 height 19
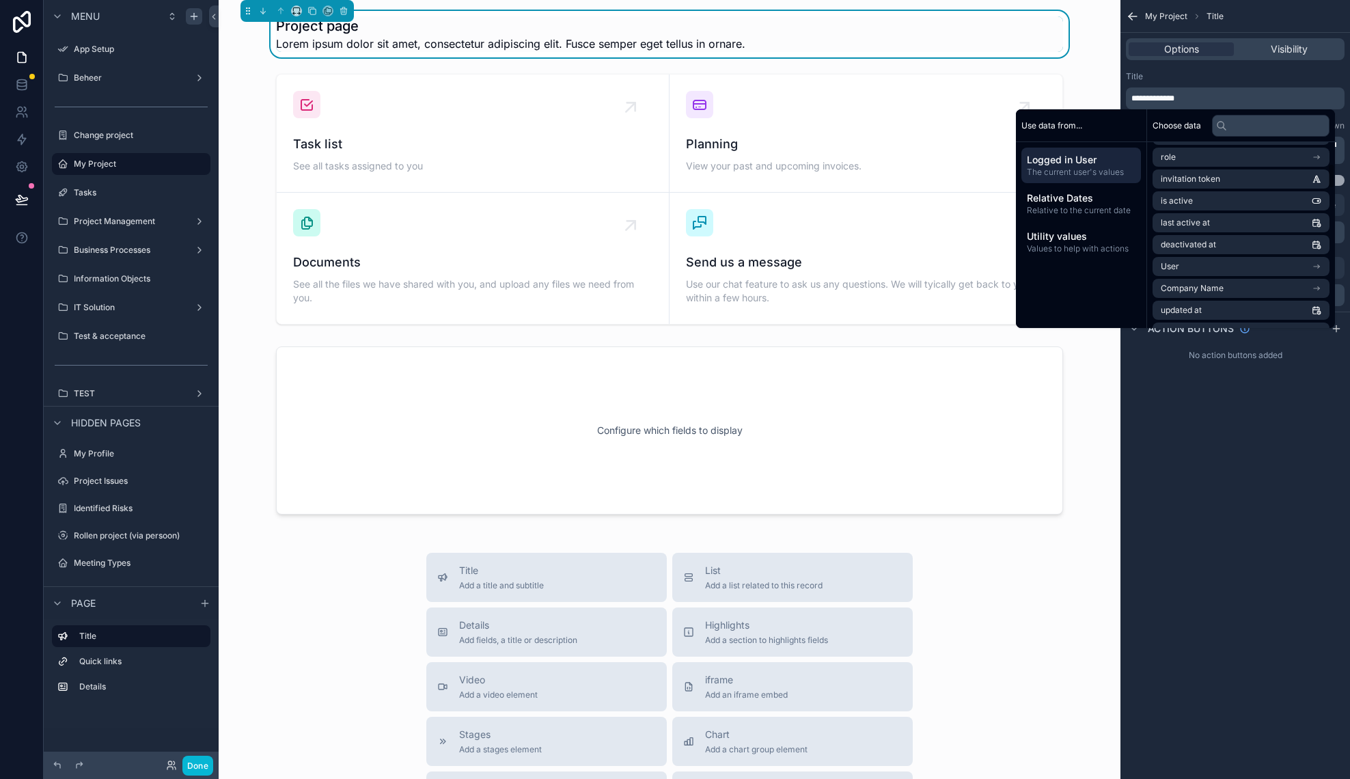
scroll to position [154, 0]
click at [1198, 263] on li "User" at bounding box center [1240, 264] width 177 height 19
click at [1215, 246] on span "Gekozen project voor hoofdmenu" at bounding box center [1226, 245] width 130 height 11
click at [1223, 219] on li "Name" at bounding box center [1240, 225] width 177 height 19
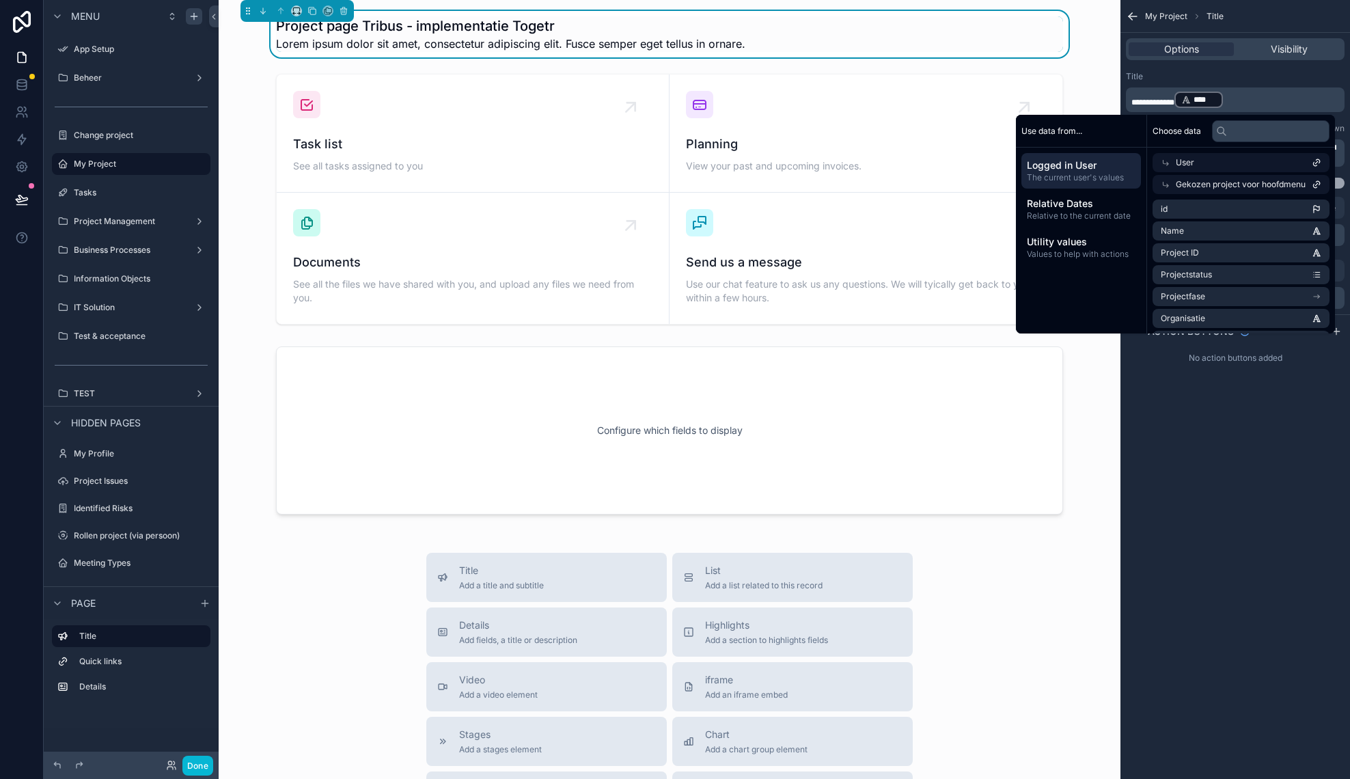
click at [1228, 463] on div "**********" at bounding box center [1235, 389] width 230 height 779
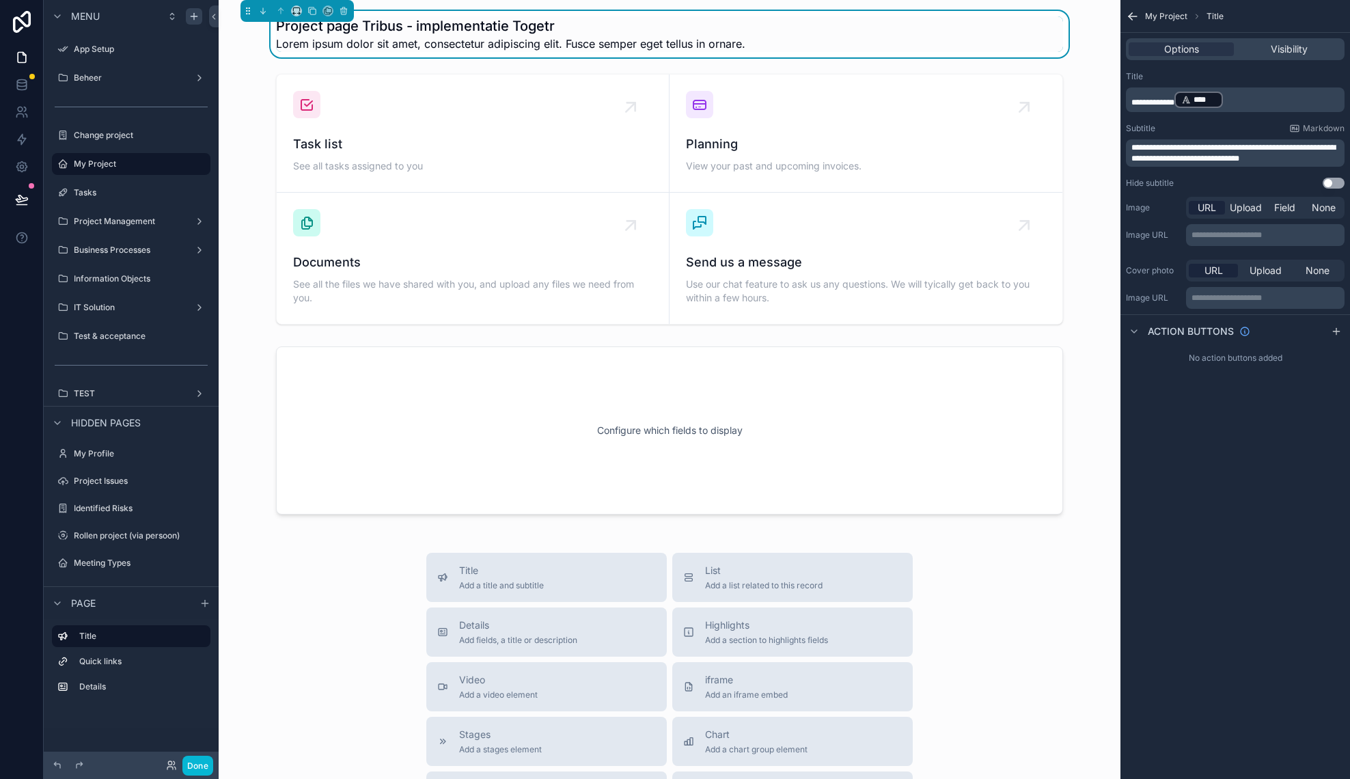
click at [369, 34] on h1 "Project page Tribus - implementatie Togetr" at bounding box center [510, 25] width 469 height 19
click at [361, 27] on h1 "Project page Tribus - implementatie Togetr" at bounding box center [510, 25] width 469 height 19
click at [363, 21] on h1 "Project page Tribus - implementatie Togetr" at bounding box center [510, 25] width 469 height 19
click at [1172, 102] on span "**********" at bounding box center [1152, 102] width 43 height 8
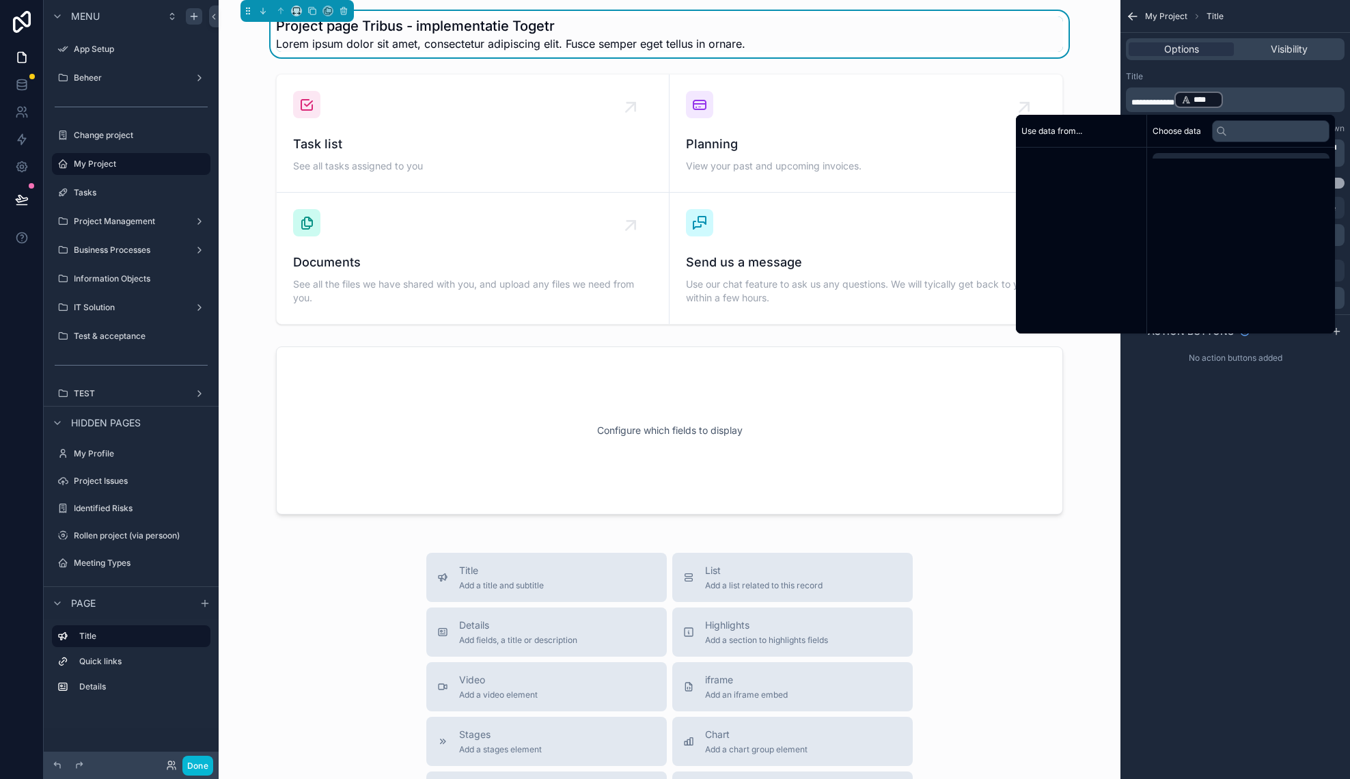
click at [1172, 102] on span "**********" at bounding box center [1152, 102] width 43 height 8
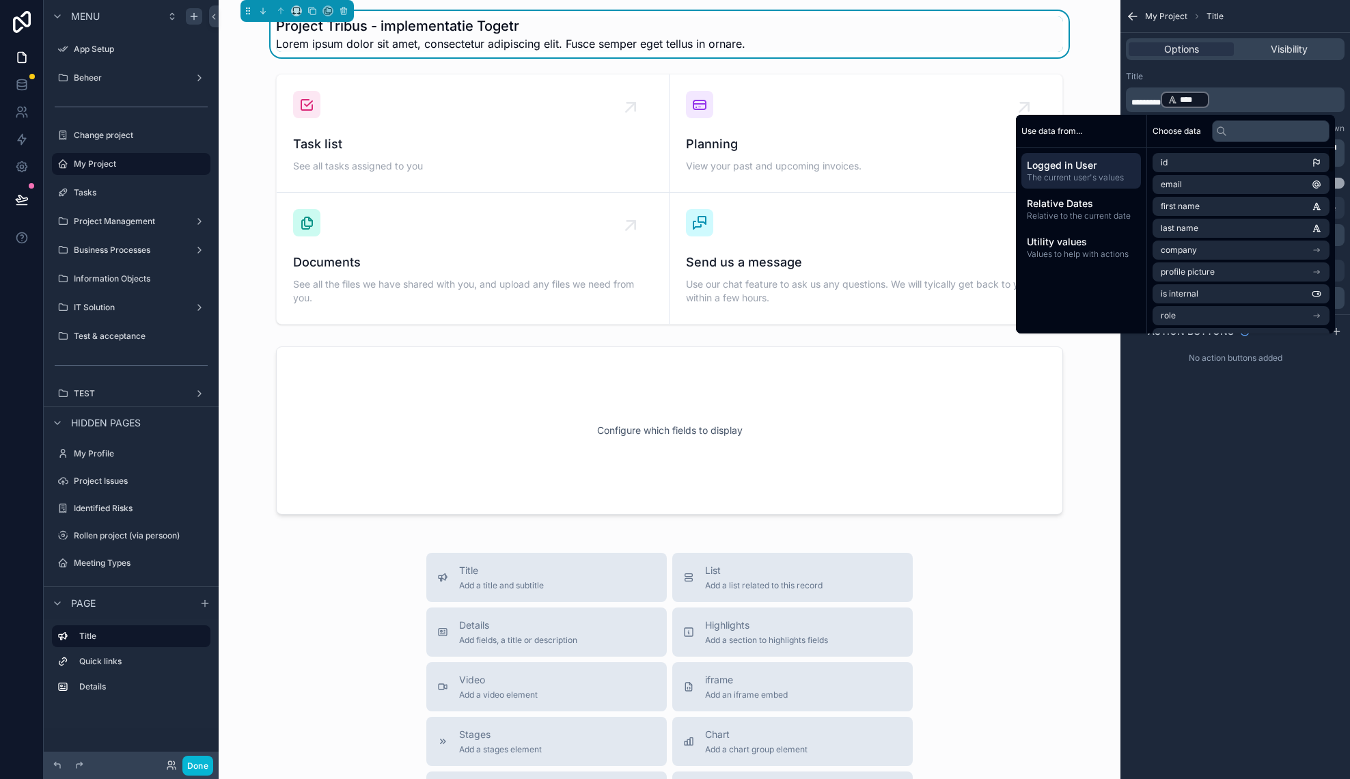
click at [1282, 540] on div "**********" at bounding box center [1235, 389] width 230 height 779
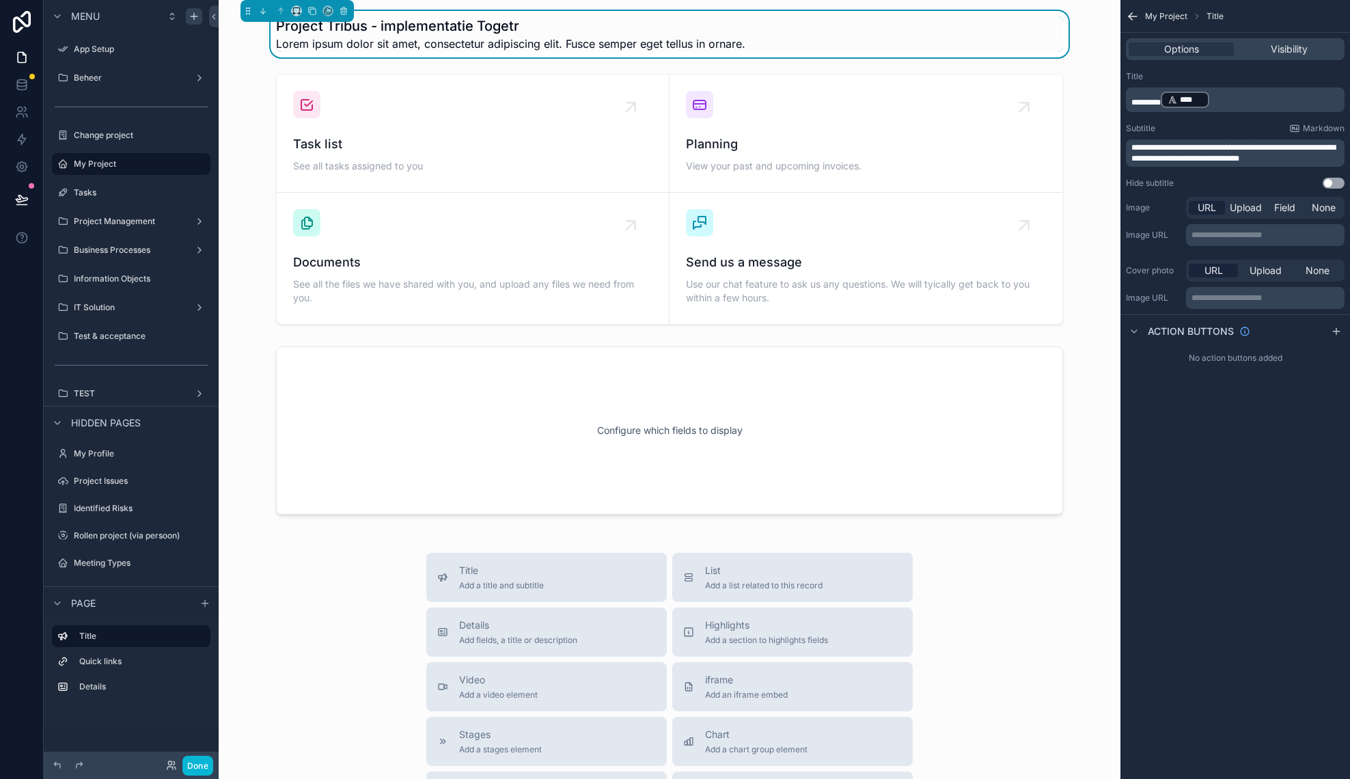
click at [1196, 99] on span "****" at bounding box center [1191, 99] width 23 height 11
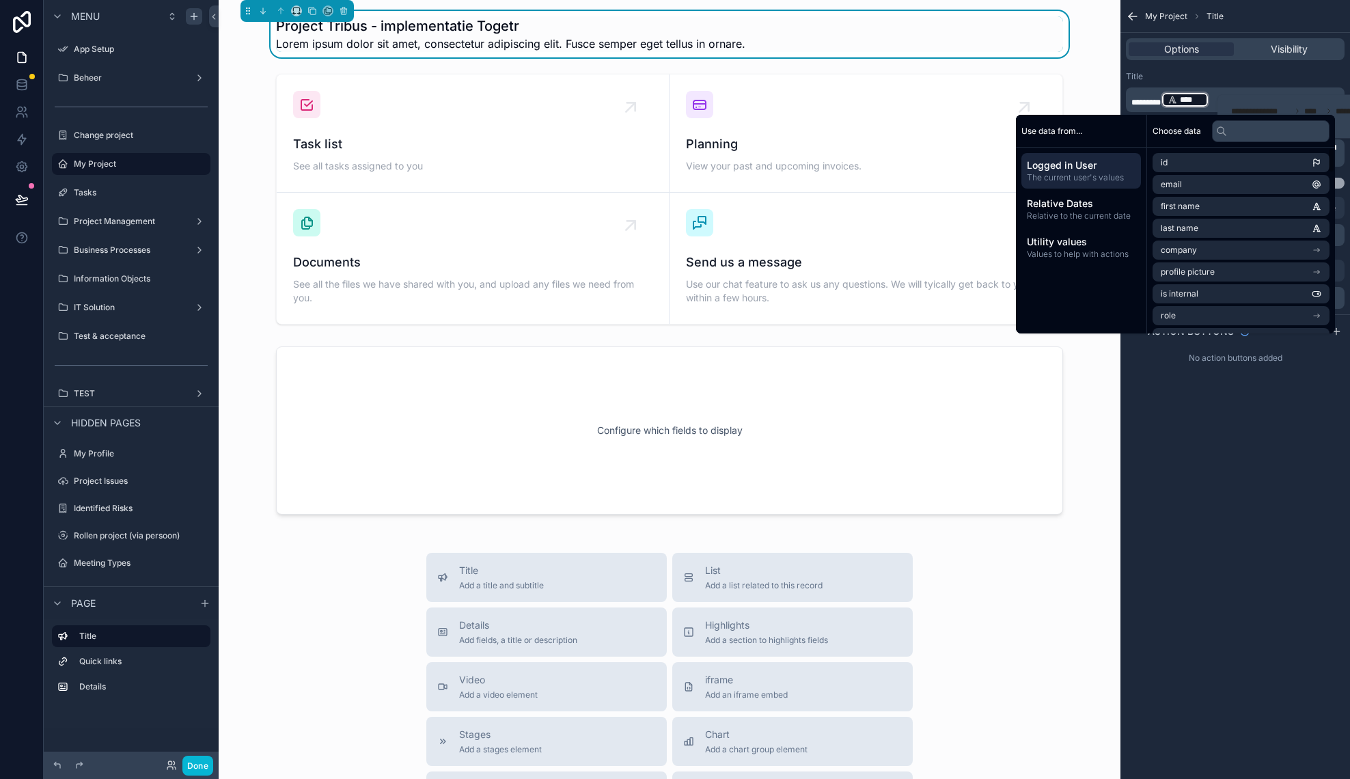
click at [1225, 524] on div "**********" at bounding box center [1235, 389] width 230 height 779
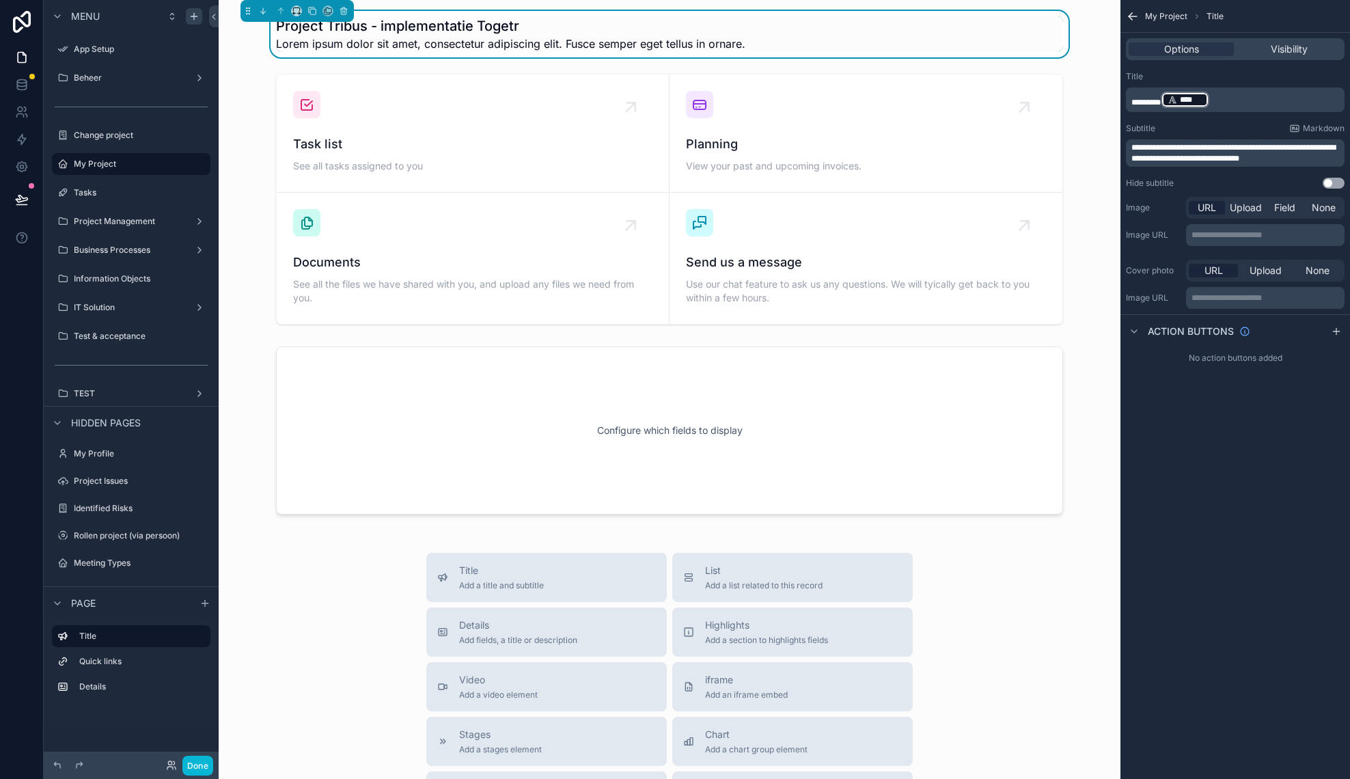
click at [719, 48] on span "Lorem ipsum dolor sit amet, consectetur adipiscing elit. Fusce semper eget tell…" at bounding box center [510, 44] width 469 height 16
click at [1249, 171] on div "**********" at bounding box center [1235, 130] width 230 height 128
drag, startPoint x: 1291, startPoint y: 161, endPoint x: 1113, endPoint y: 143, distance: 178.5
click at [1126, 144] on div "**********" at bounding box center [1235, 152] width 219 height 27
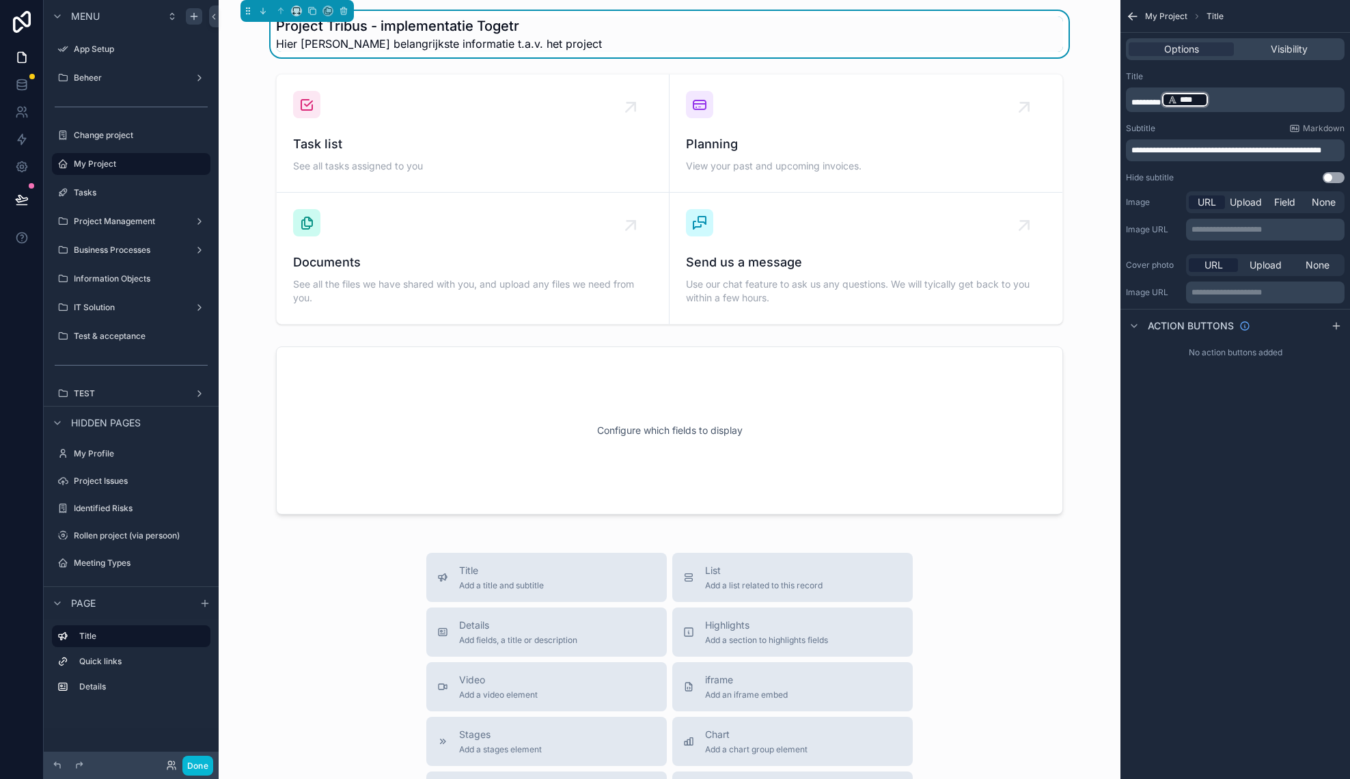
click at [1217, 146] on span "**********" at bounding box center [1226, 150] width 190 height 8
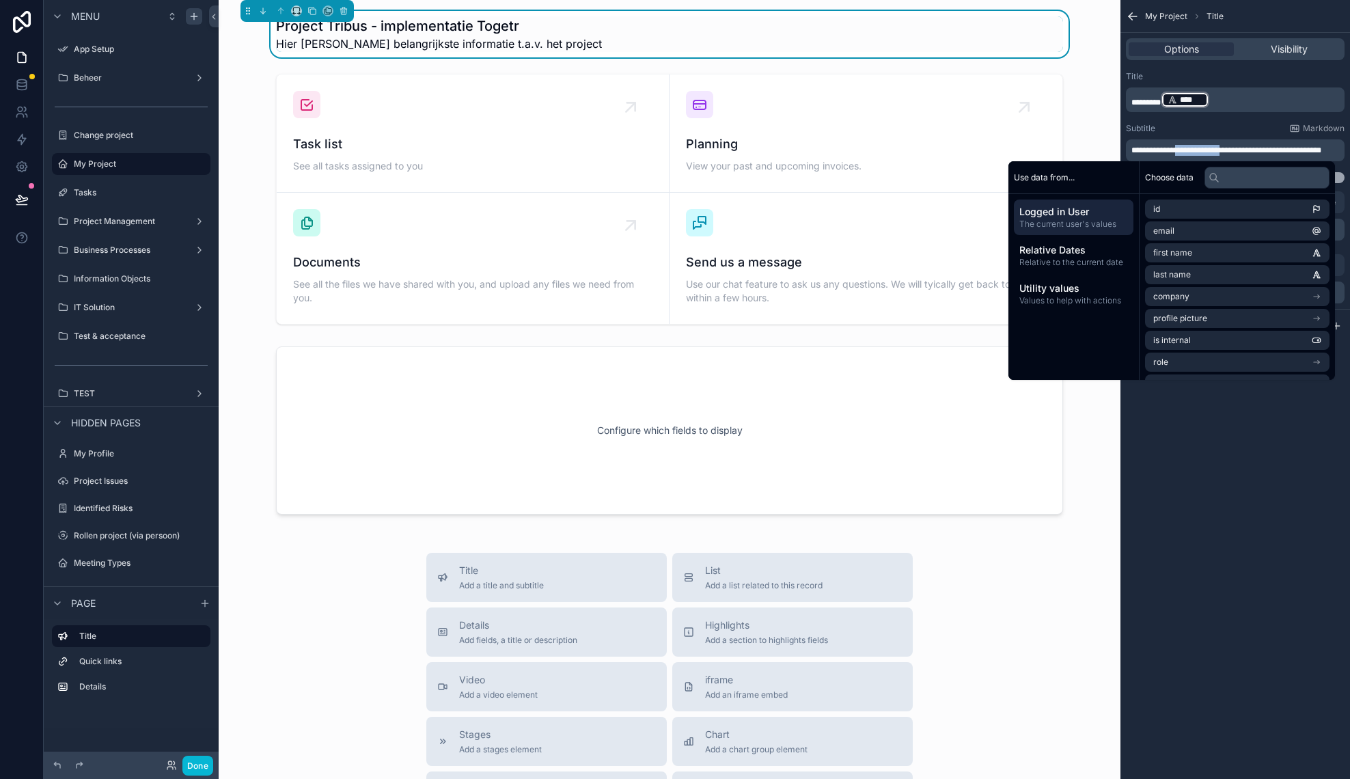
click at [1217, 146] on span "**********" at bounding box center [1226, 150] width 190 height 8
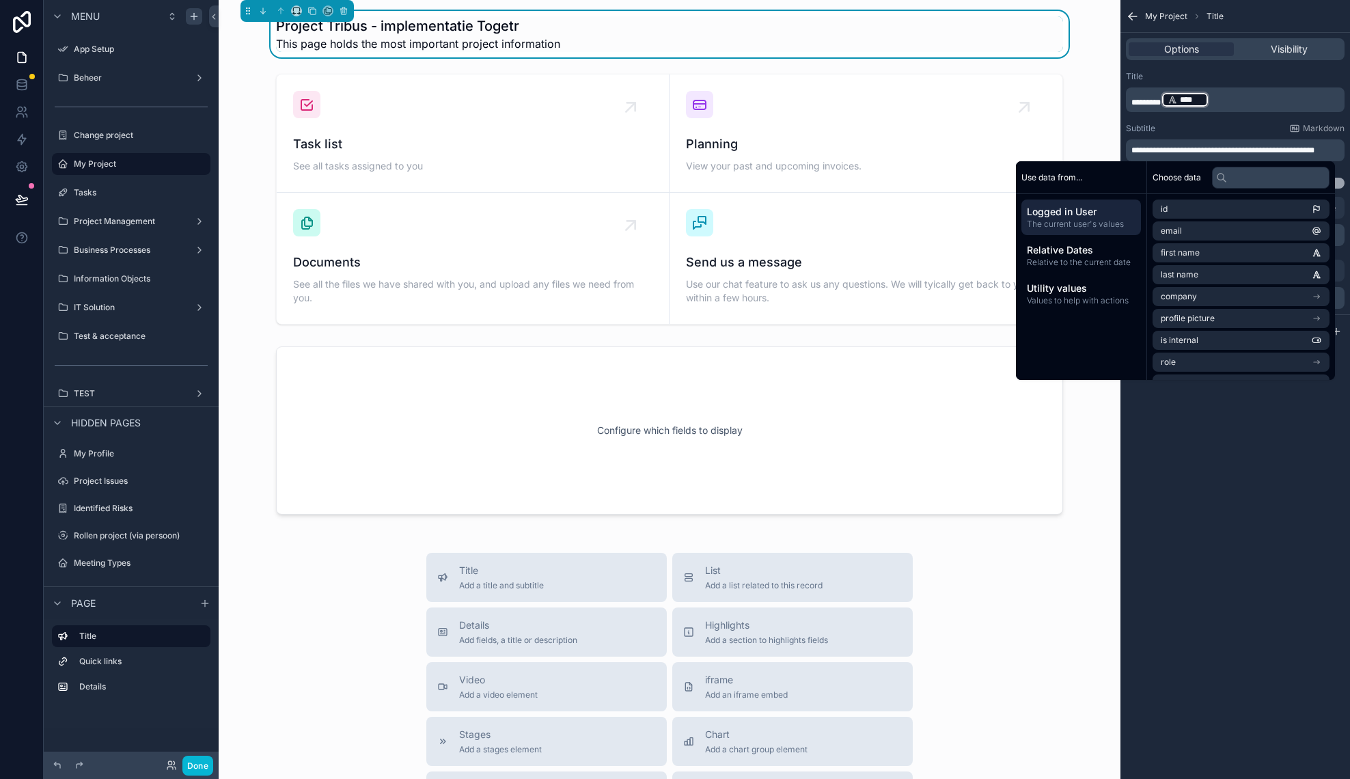
click at [1301, 499] on div "**********" at bounding box center [1235, 389] width 230 height 779
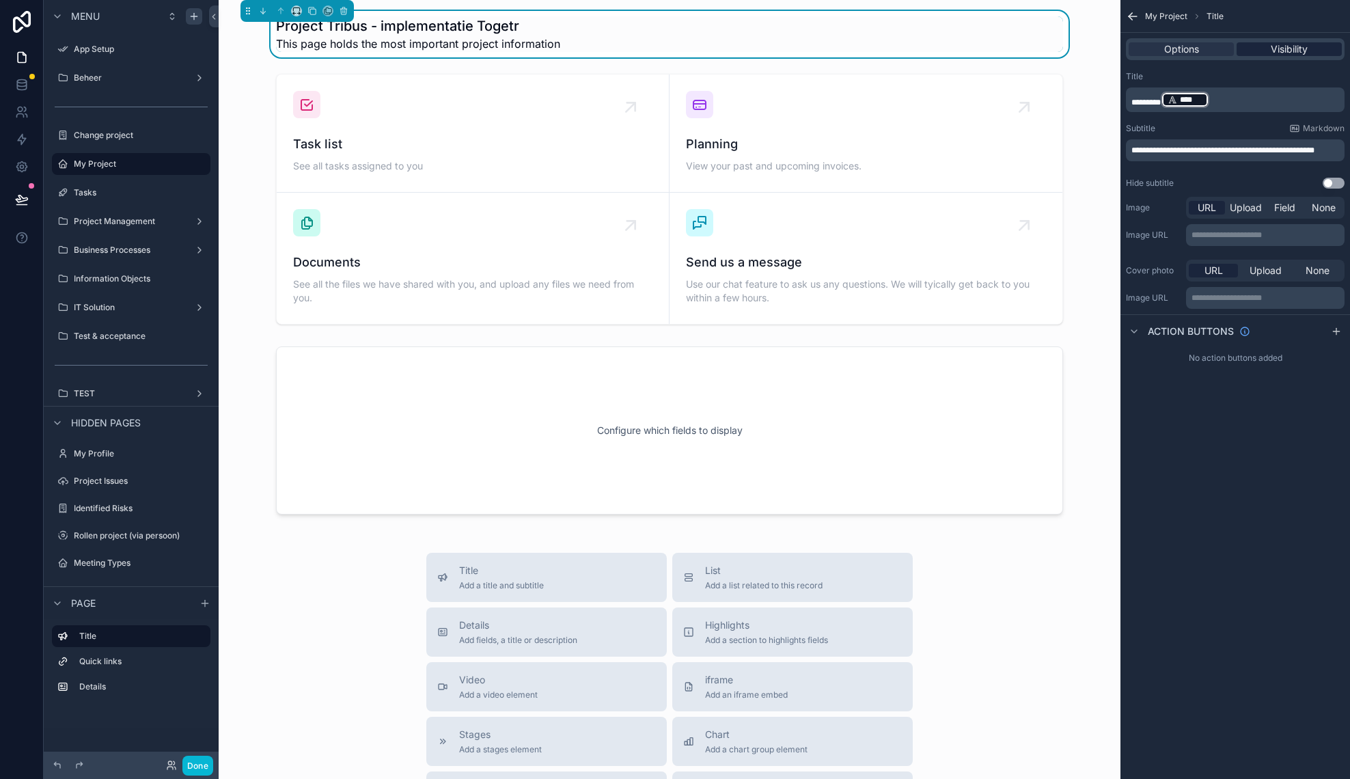
click at [1296, 48] on span "Visibility" at bounding box center [1289, 49] width 37 height 14
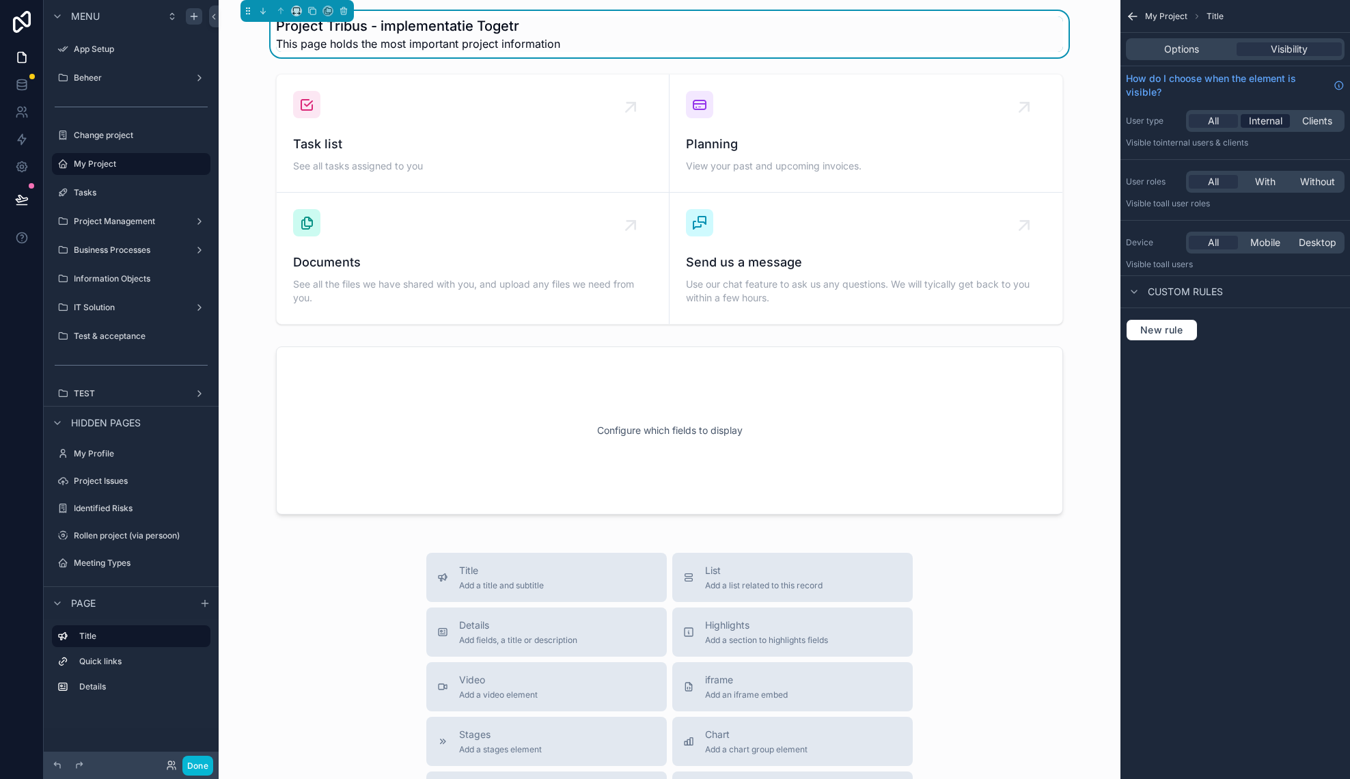
click at [1279, 121] on span "Internal" at bounding box center [1265, 121] width 33 height 14
click at [683, 395] on div "scrollable content" at bounding box center [670, 430] width 880 height 179
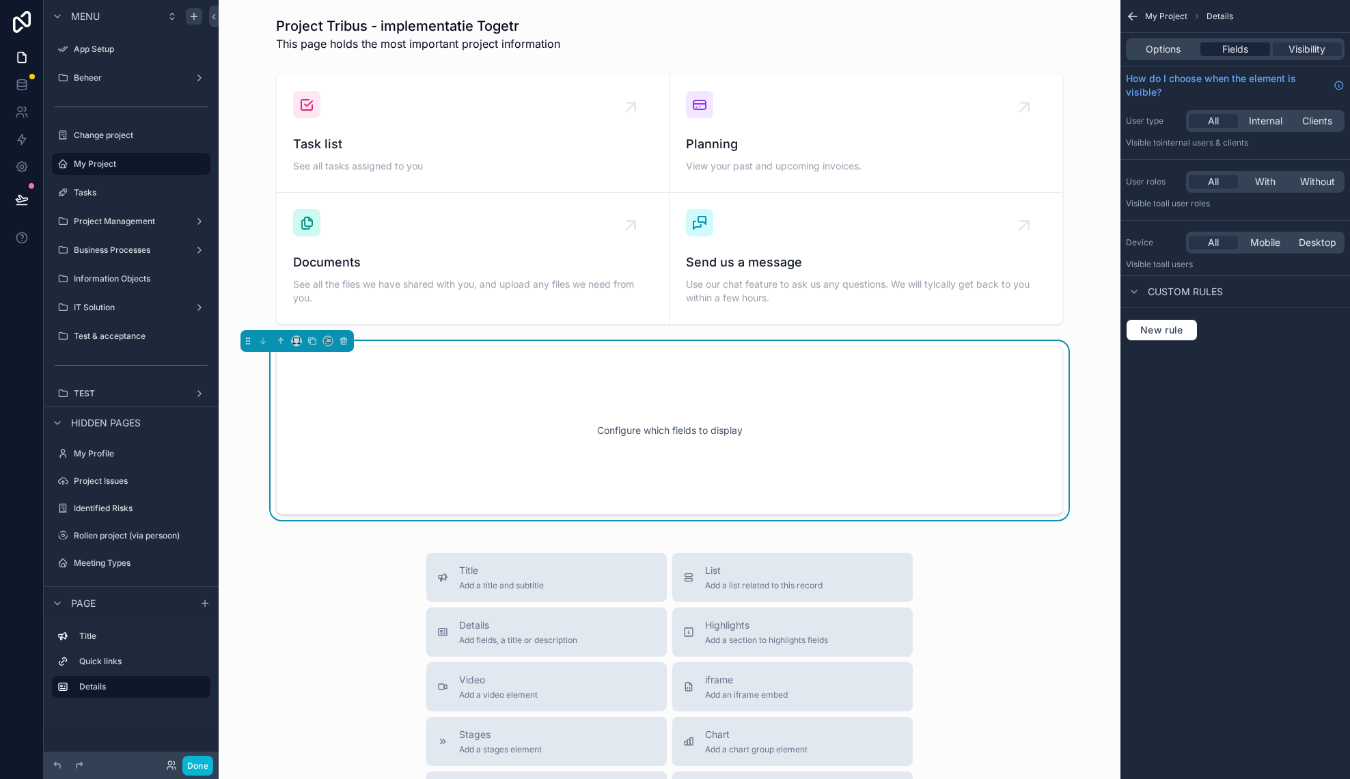
click at [1238, 45] on span "Fields" at bounding box center [1235, 49] width 26 height 14
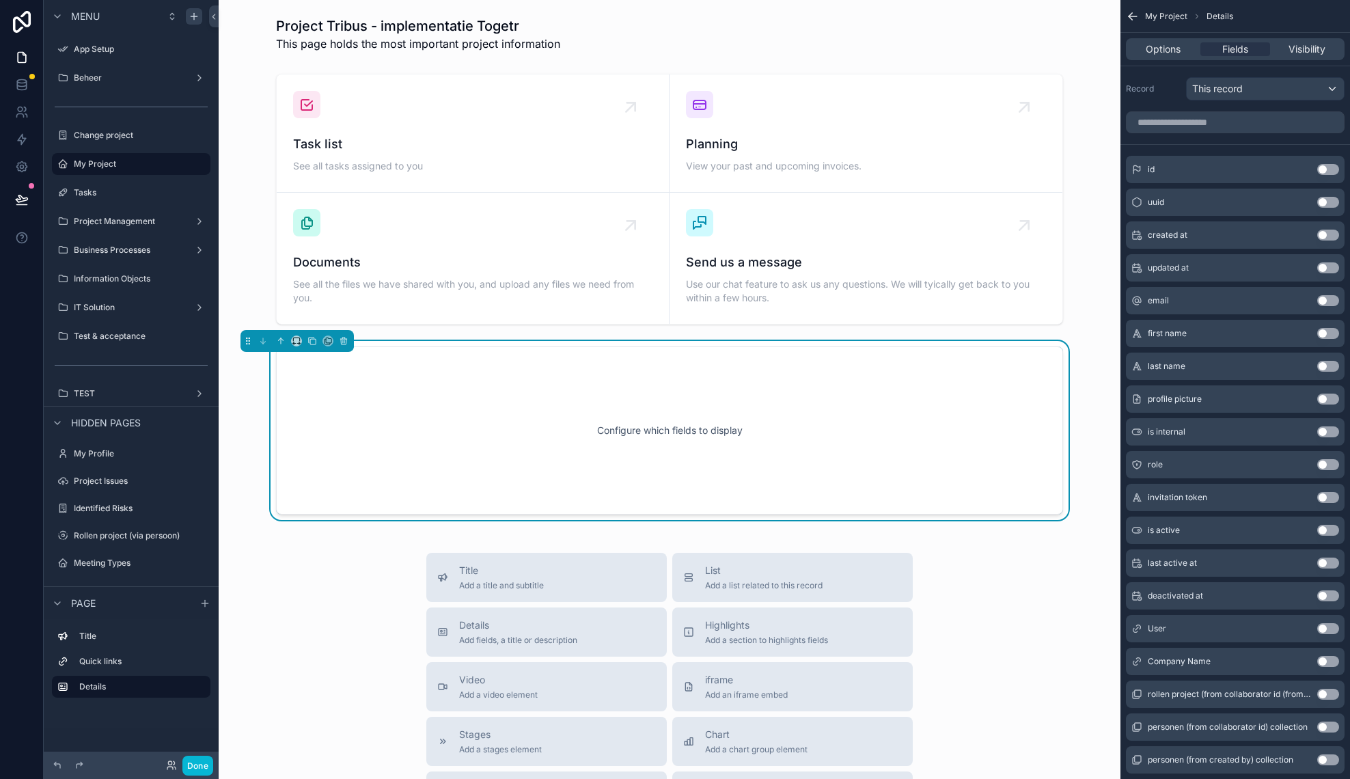
click at [1161, 40] on div "Options Fields Visibility" at bounding box center [1235, 49] width 219 height 22
click at [1158, 47] on span "Options" at bounding box center [1163, 49] width 35 height 14
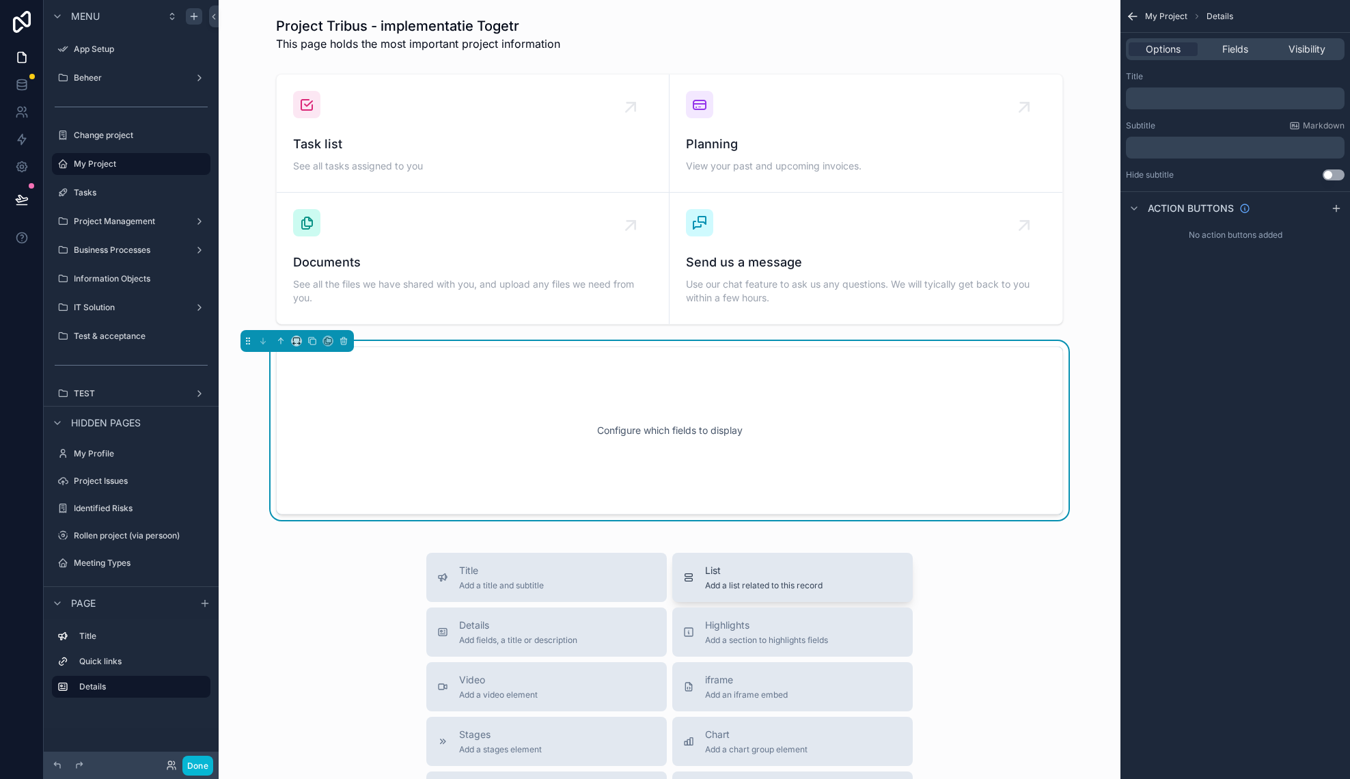
click at [774, 589] on span "Add a list related to this record" at bounding box center [763, 585] width 117 height 11
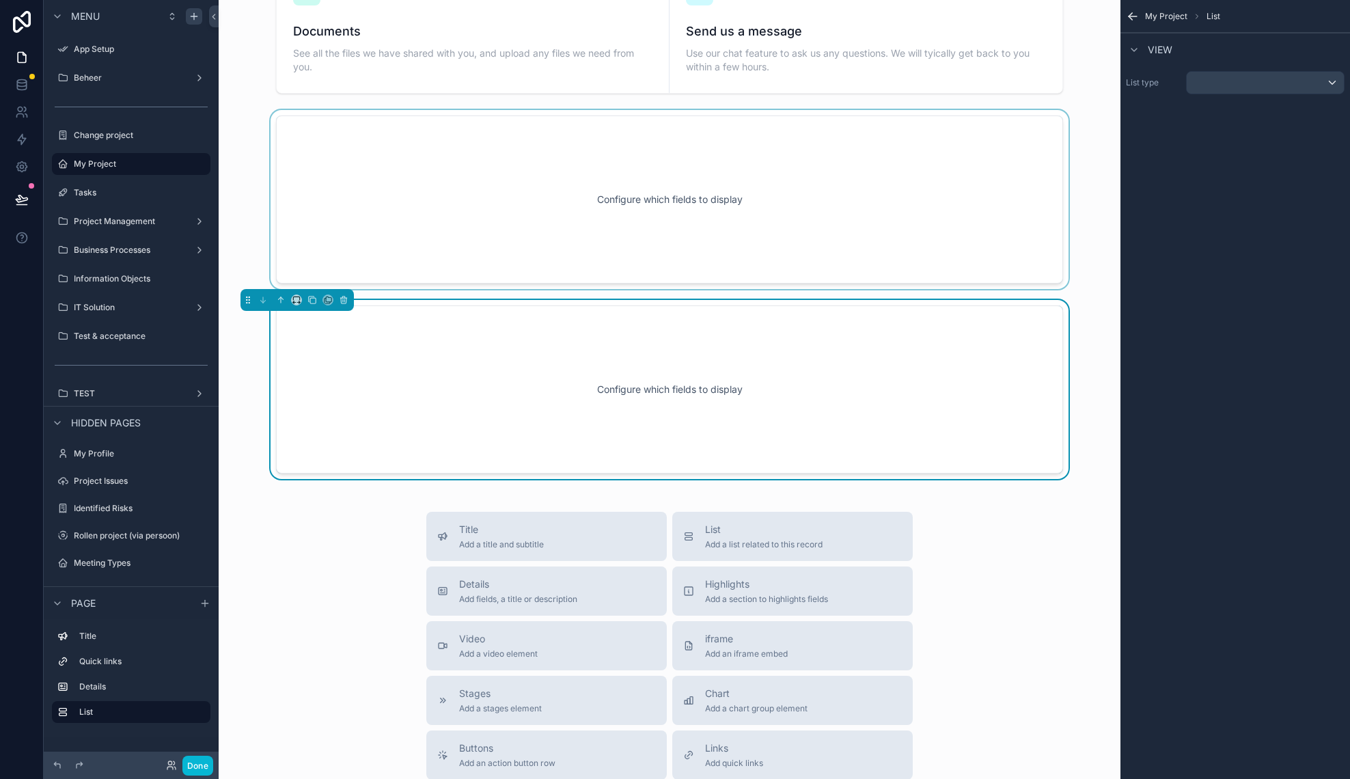
scroll to position [231, 0]
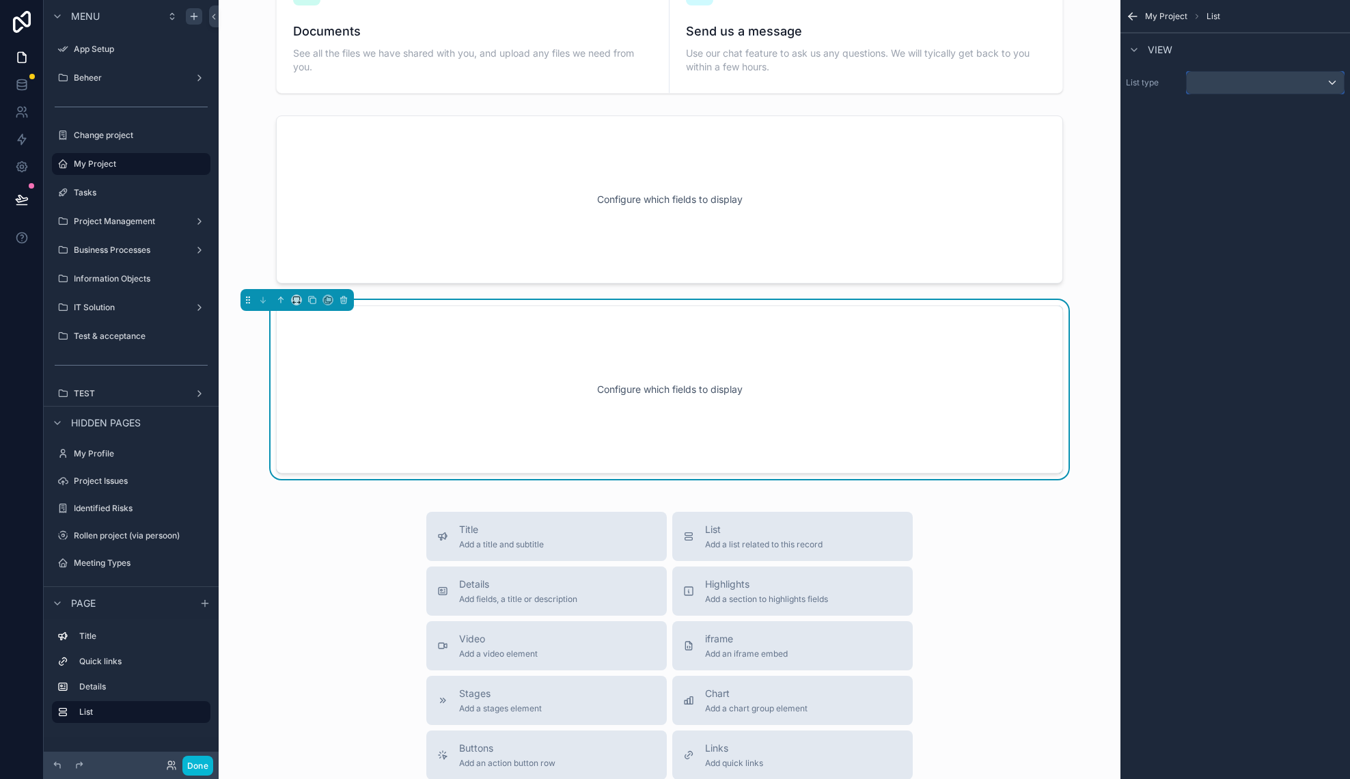
click at [1216, 90] on div "scrollable content" at bounding box center [1265, 83] width 157 height 22
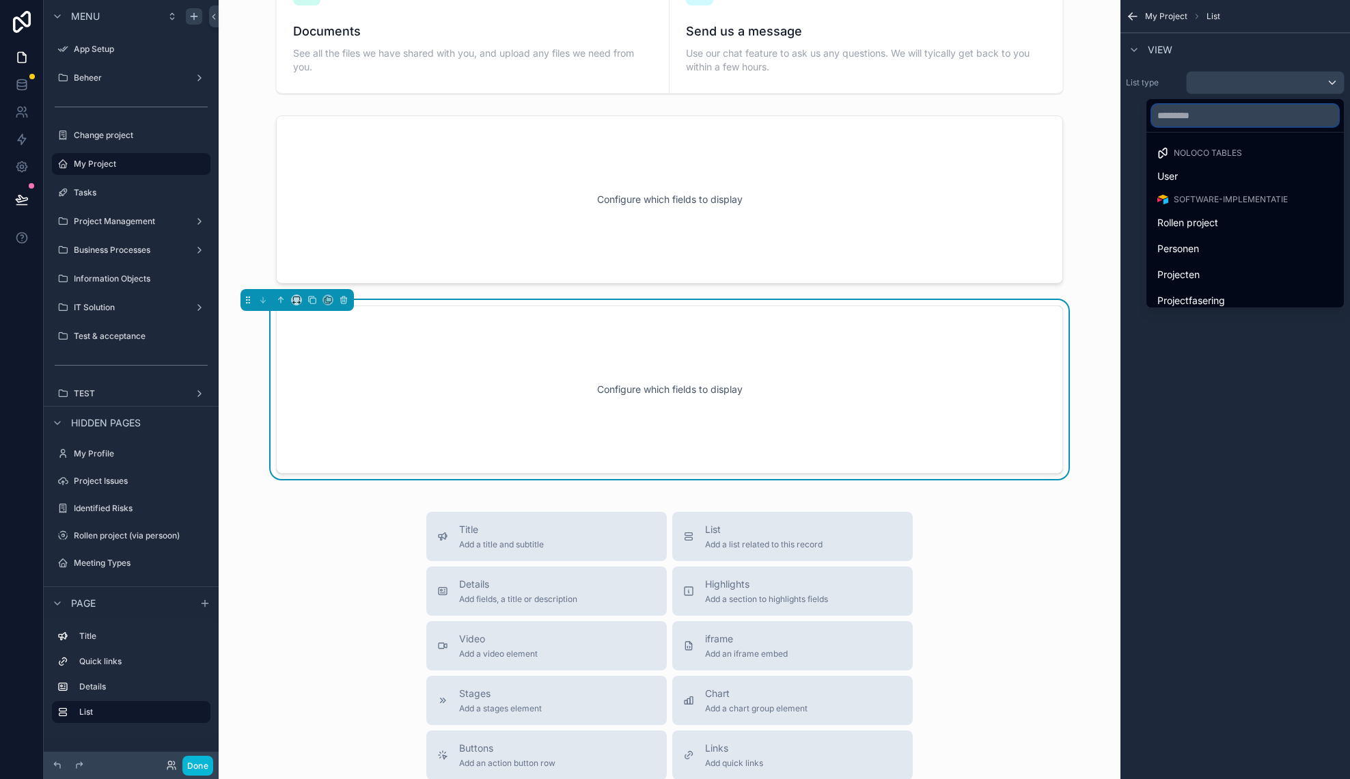
click at [1204, 115] on input "text" at bounding box center [1245, 116] width 186 height 22
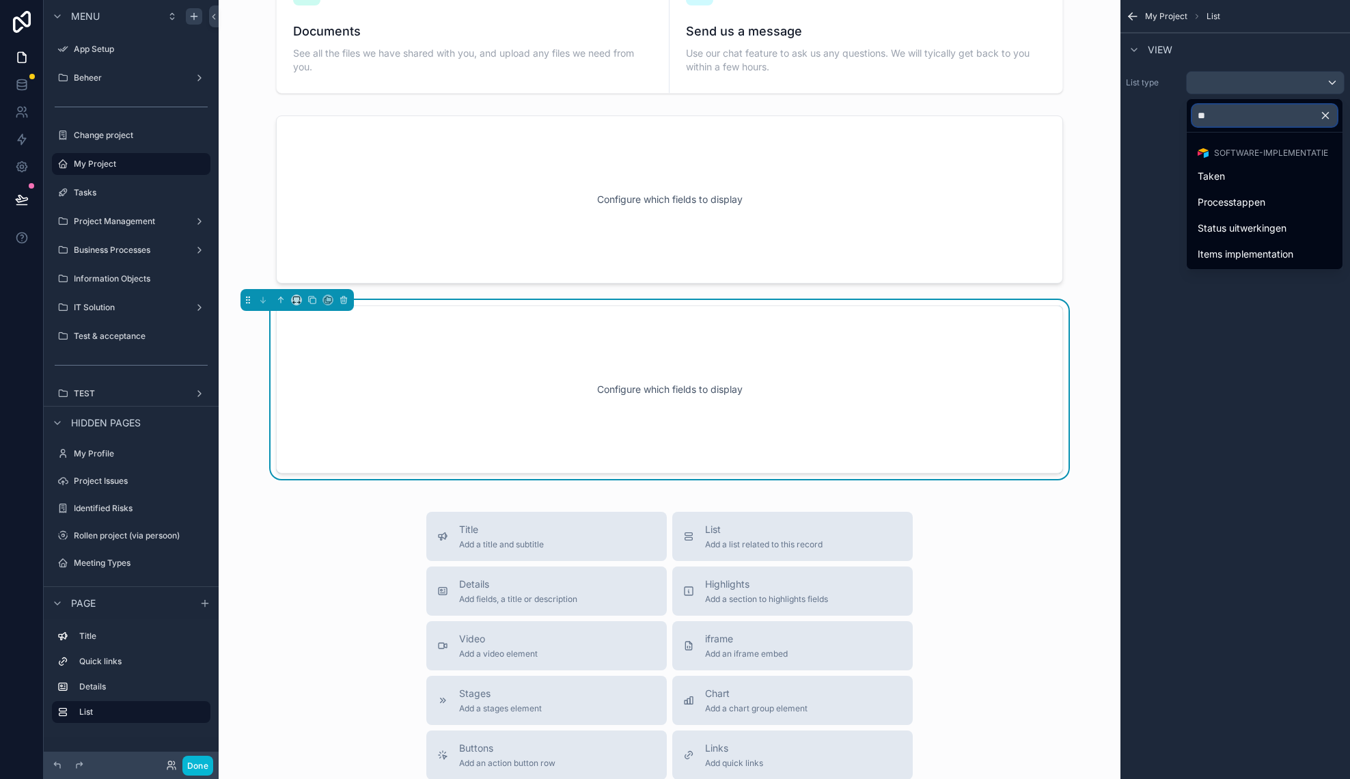
type input "***"
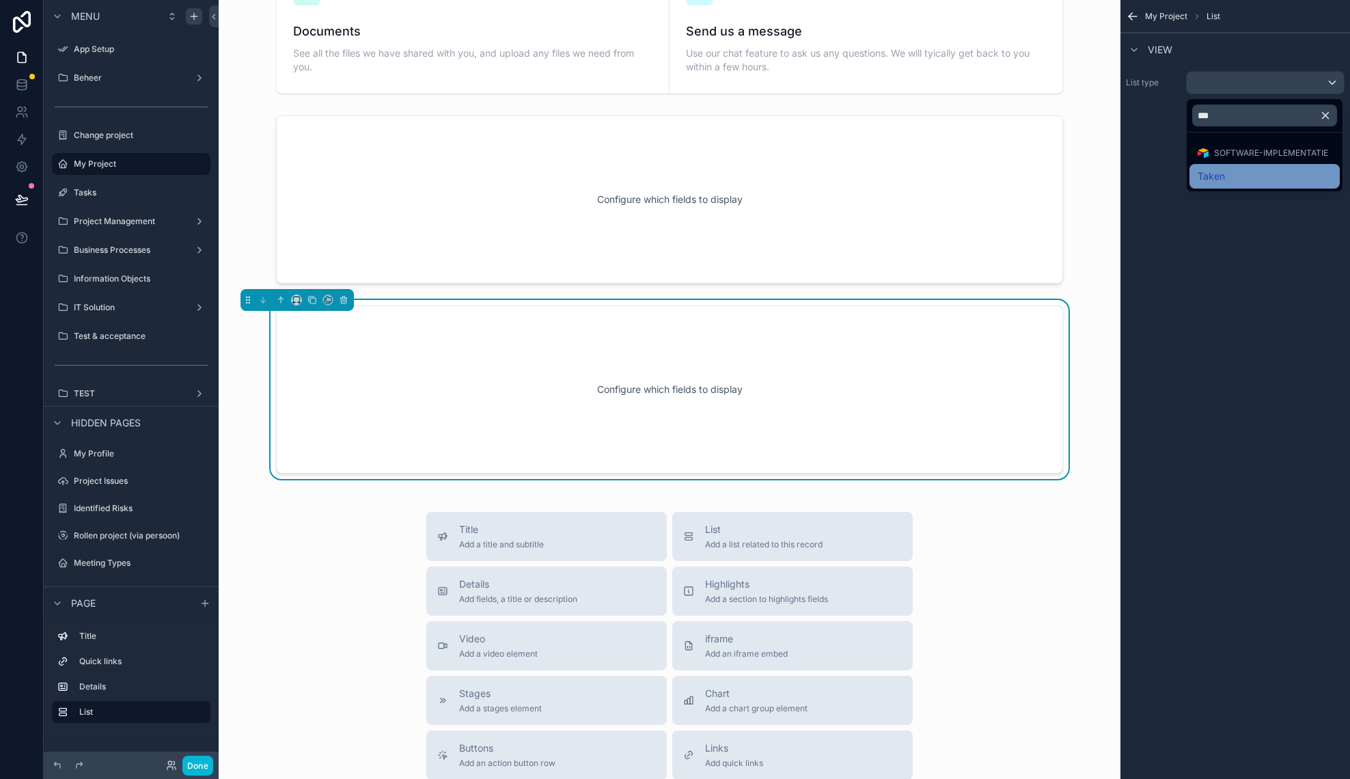
click at [1220, 171] on span "Taken" at bounding box center [1210, 176] width 27 height 16
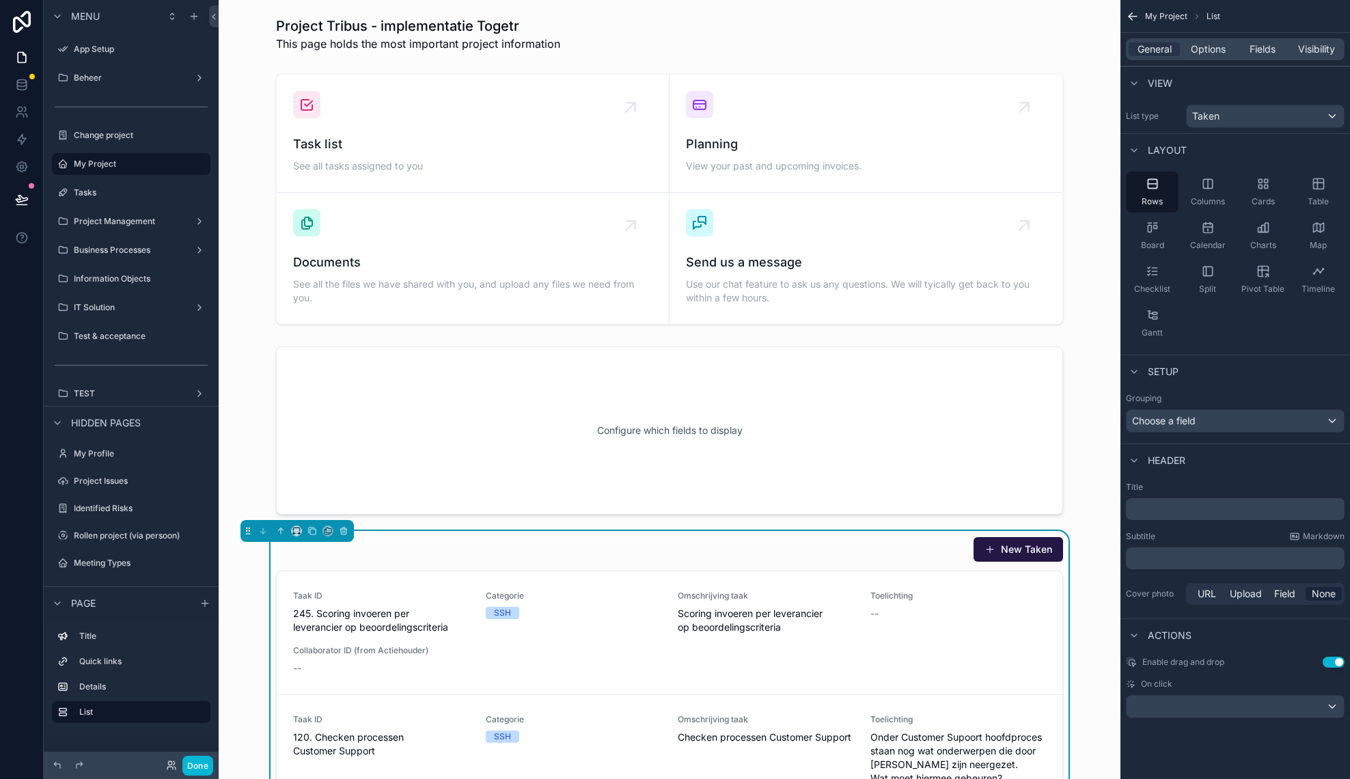
scroll to position [231, 0]
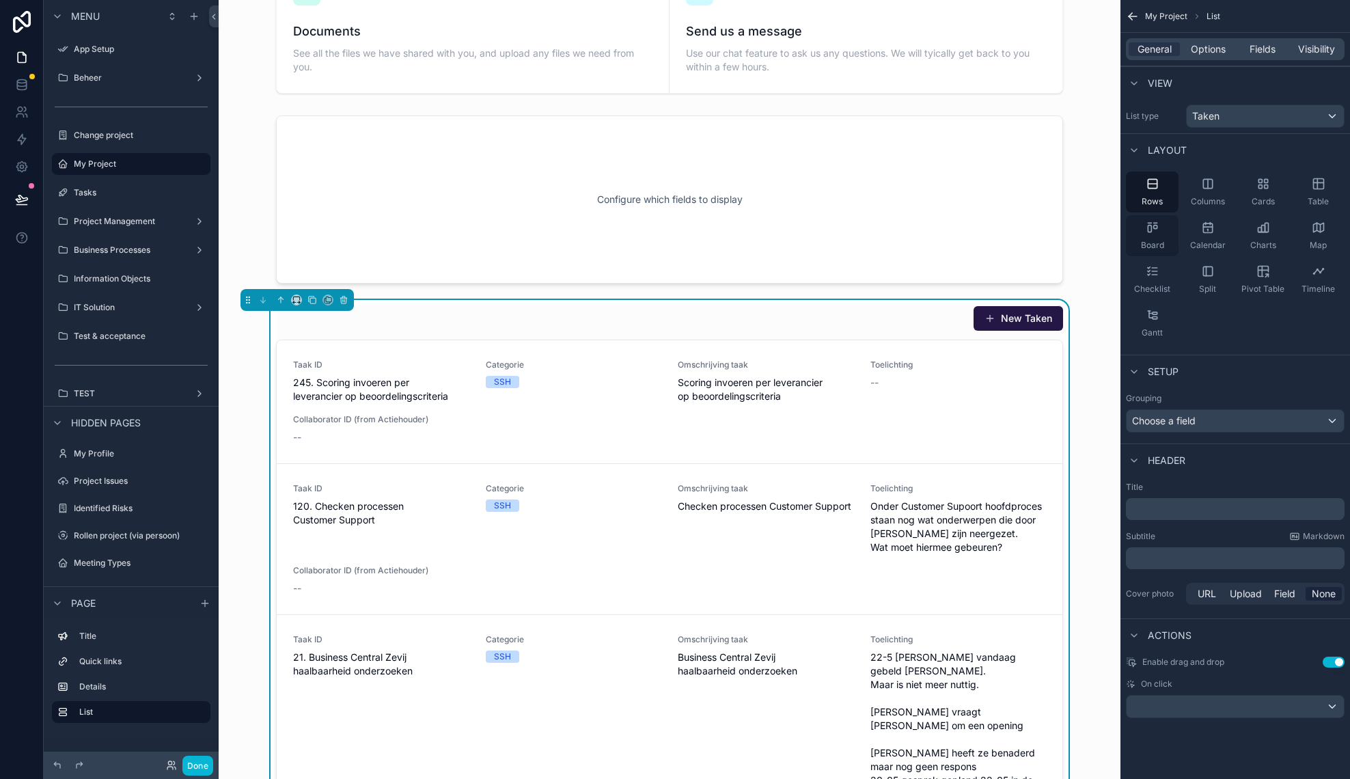
click at [1155, 235] on div "Board" at bounding box center [1152, 235] width 53 height 41
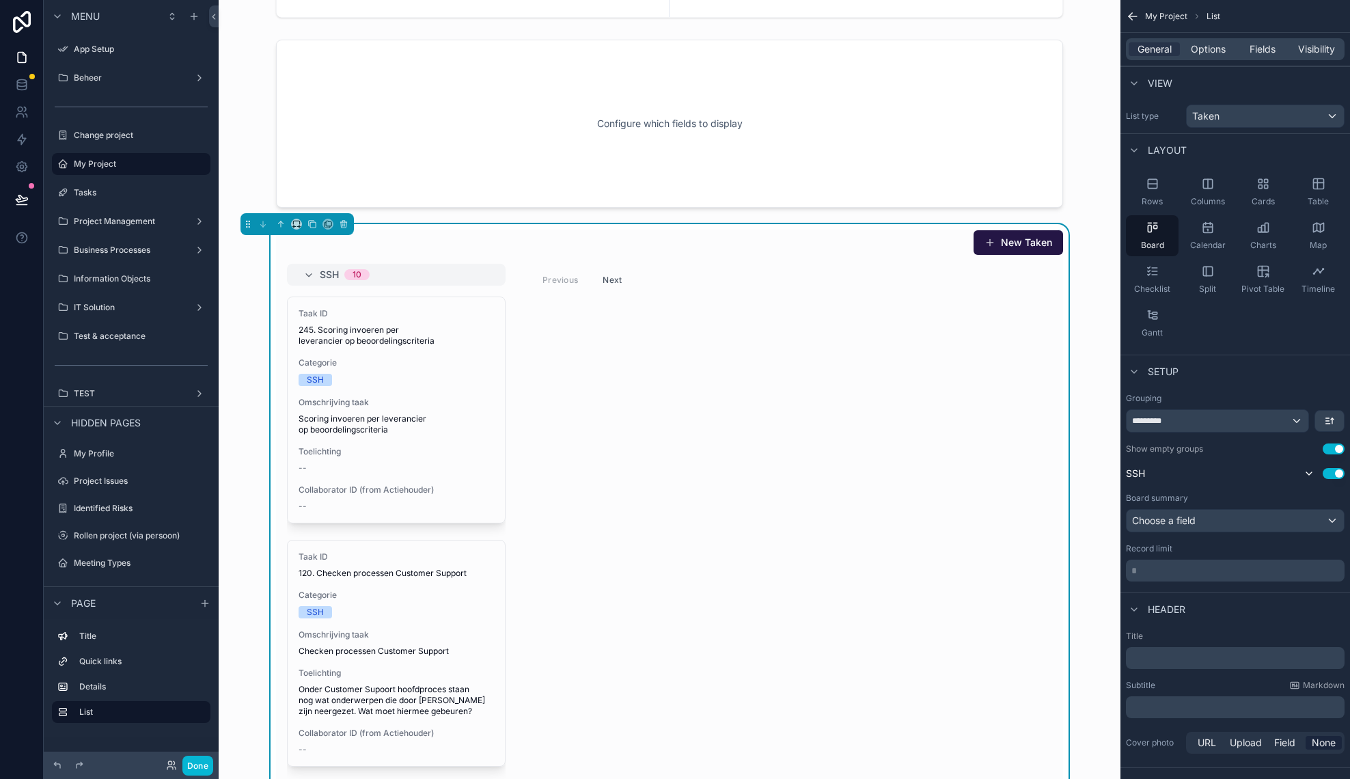
scroll to position [306, 0]
click at [1213, 424] on div "*********" at bounding box center [1217, 421] width 182 height 22
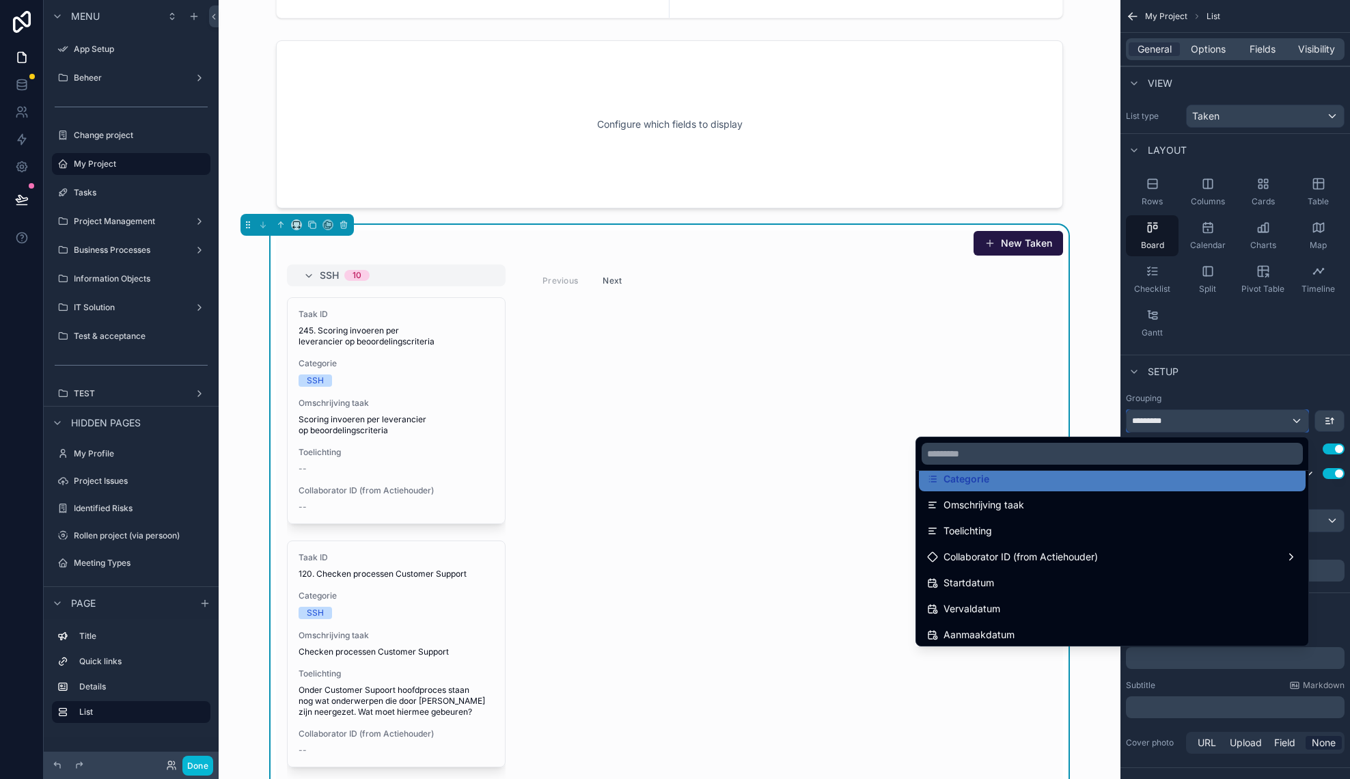
scroll to position [135, 0]
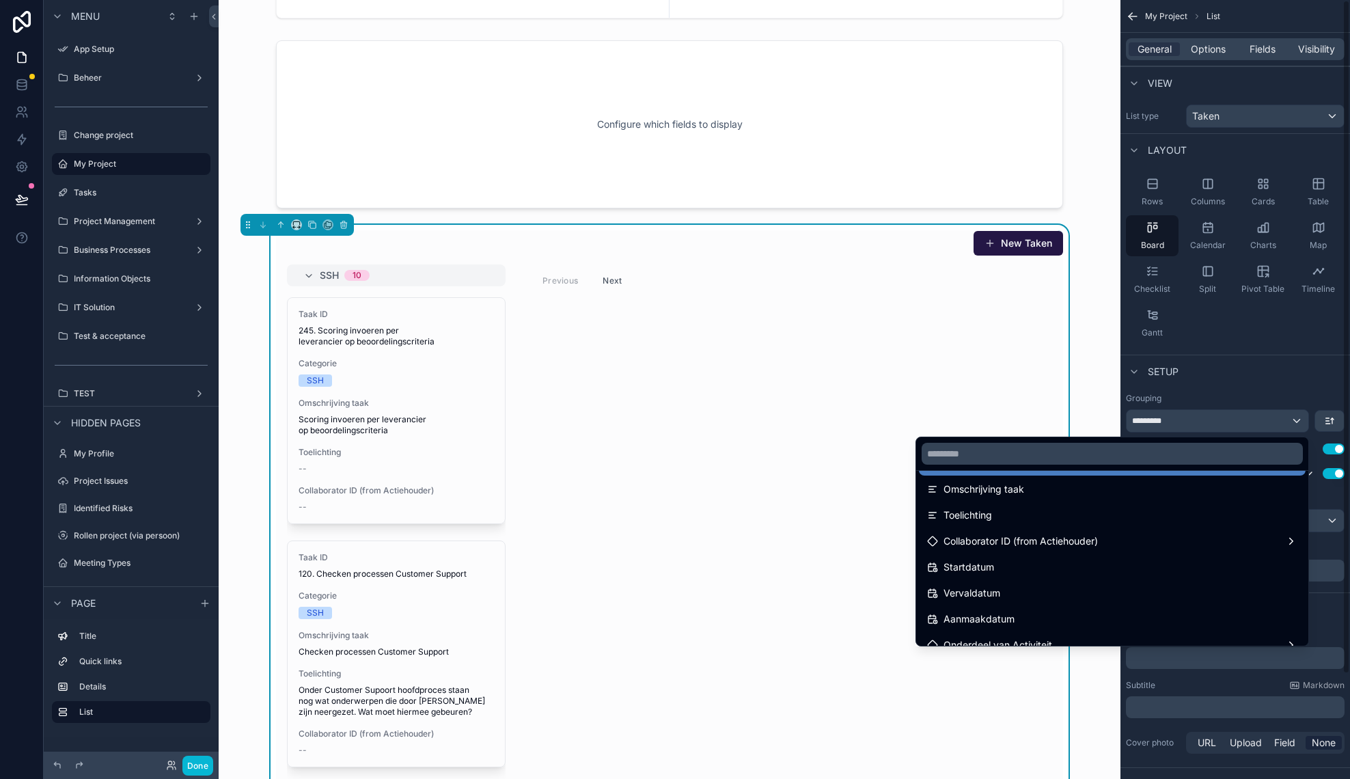
click at [1297, 376] on div "scrollable content" at bounding box center [675, 389] width 1350 height 779
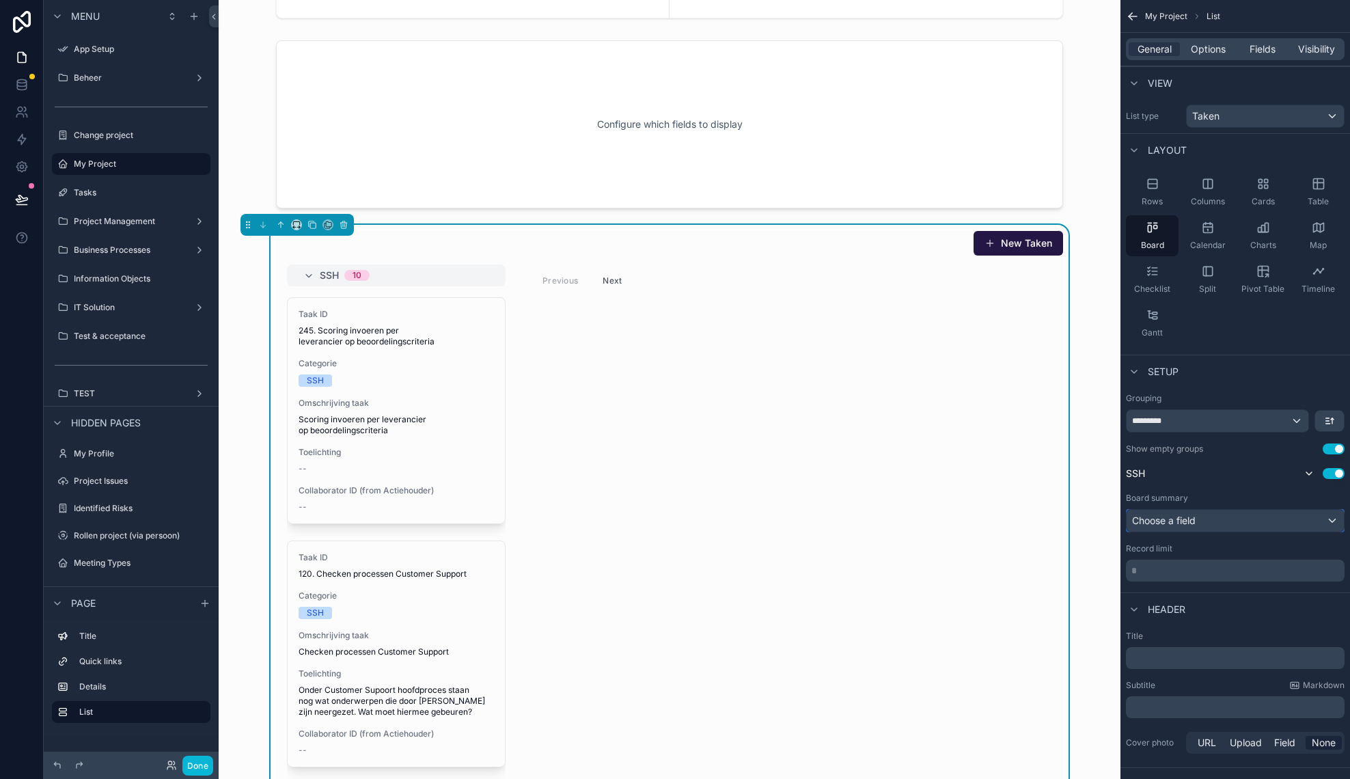
click at [1234, 520] on div "Choose a field" at bounding box center [1234, 521] width 217 height 22
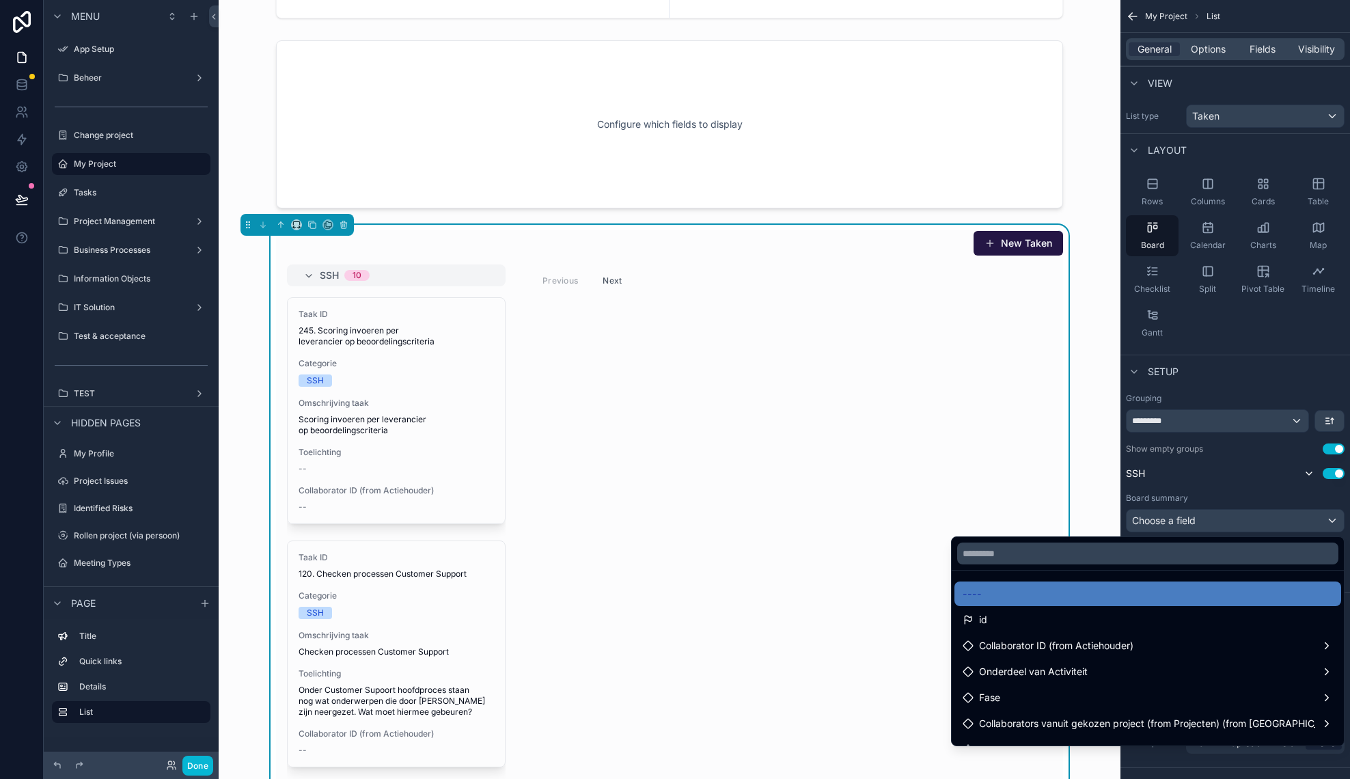
click at [1234, 520] on div "scrollable content" at bounding box center [675, 389] width 1350 height 779
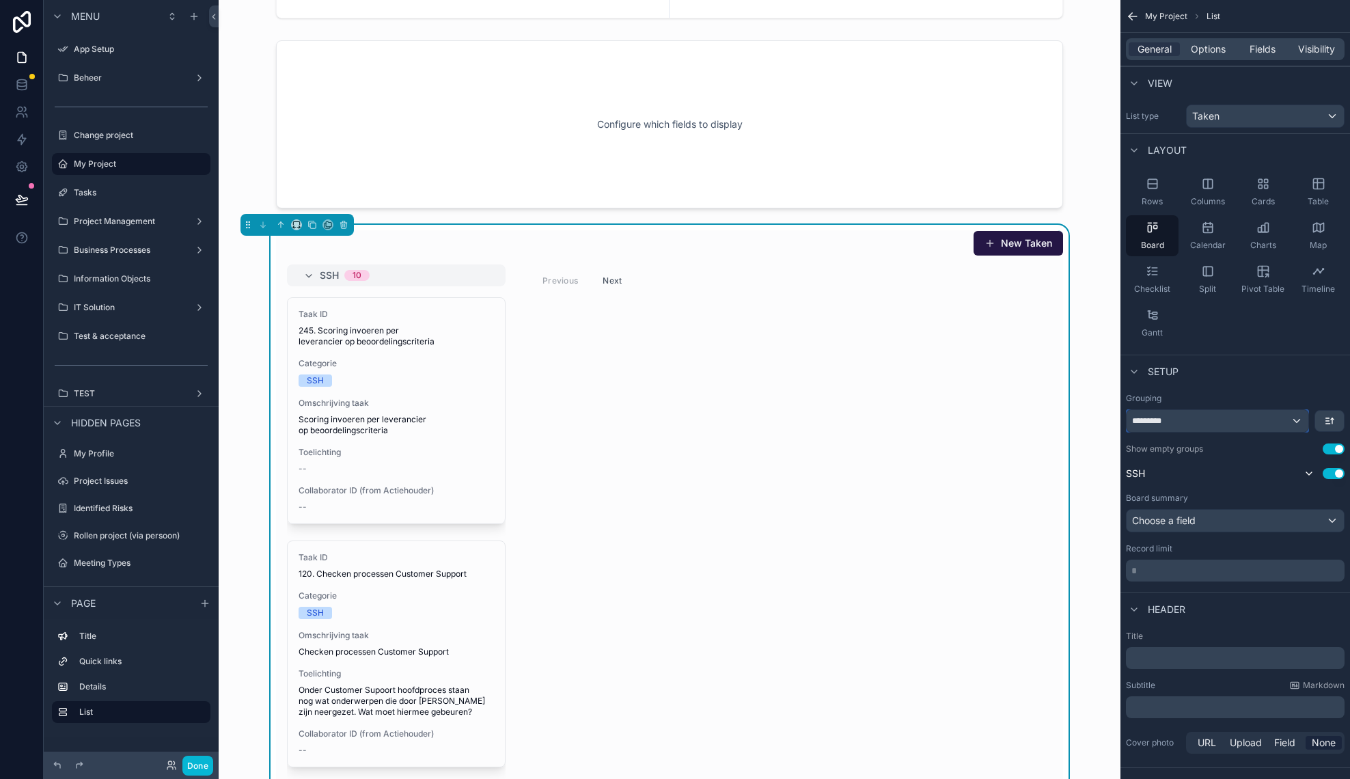
click at [1213, 417] on div "*********" at bounding box center [1217, 421] width 182 height 22
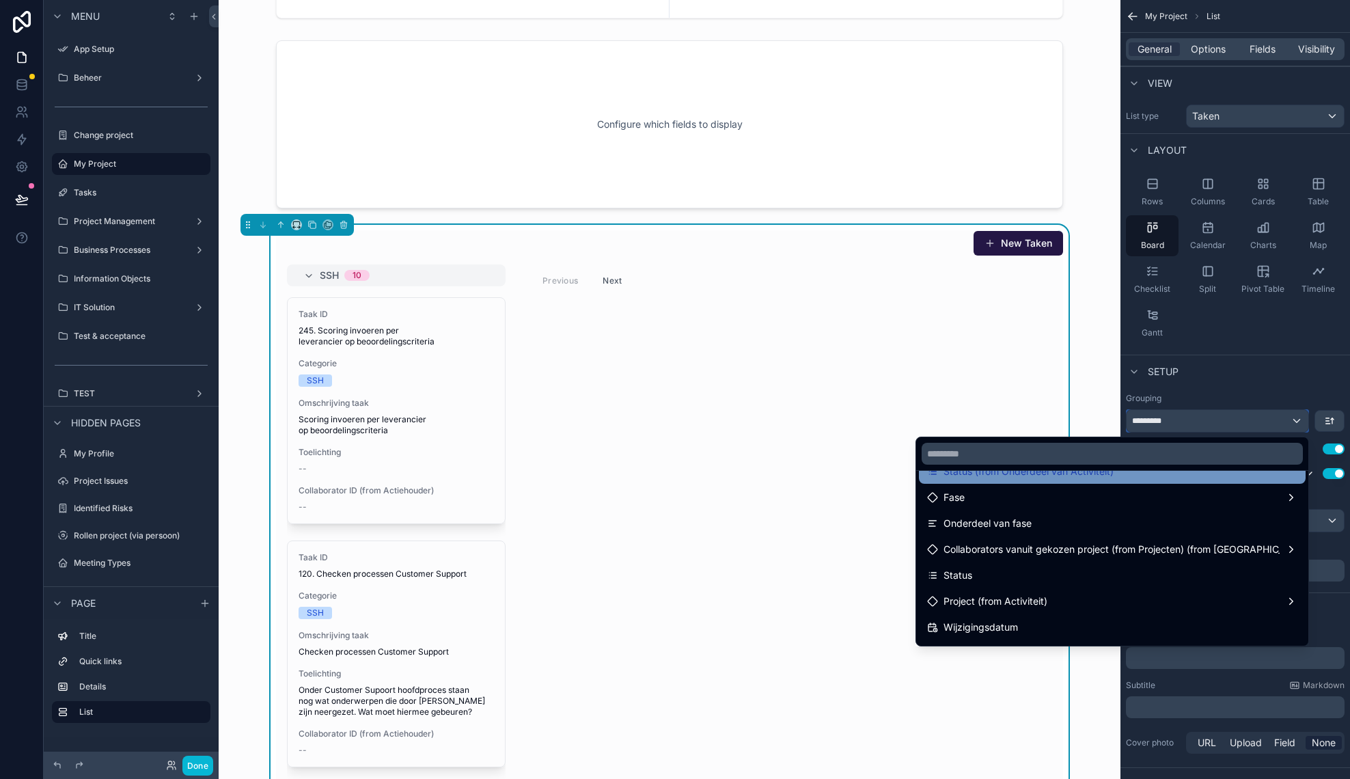
scroll to position [439, 0]
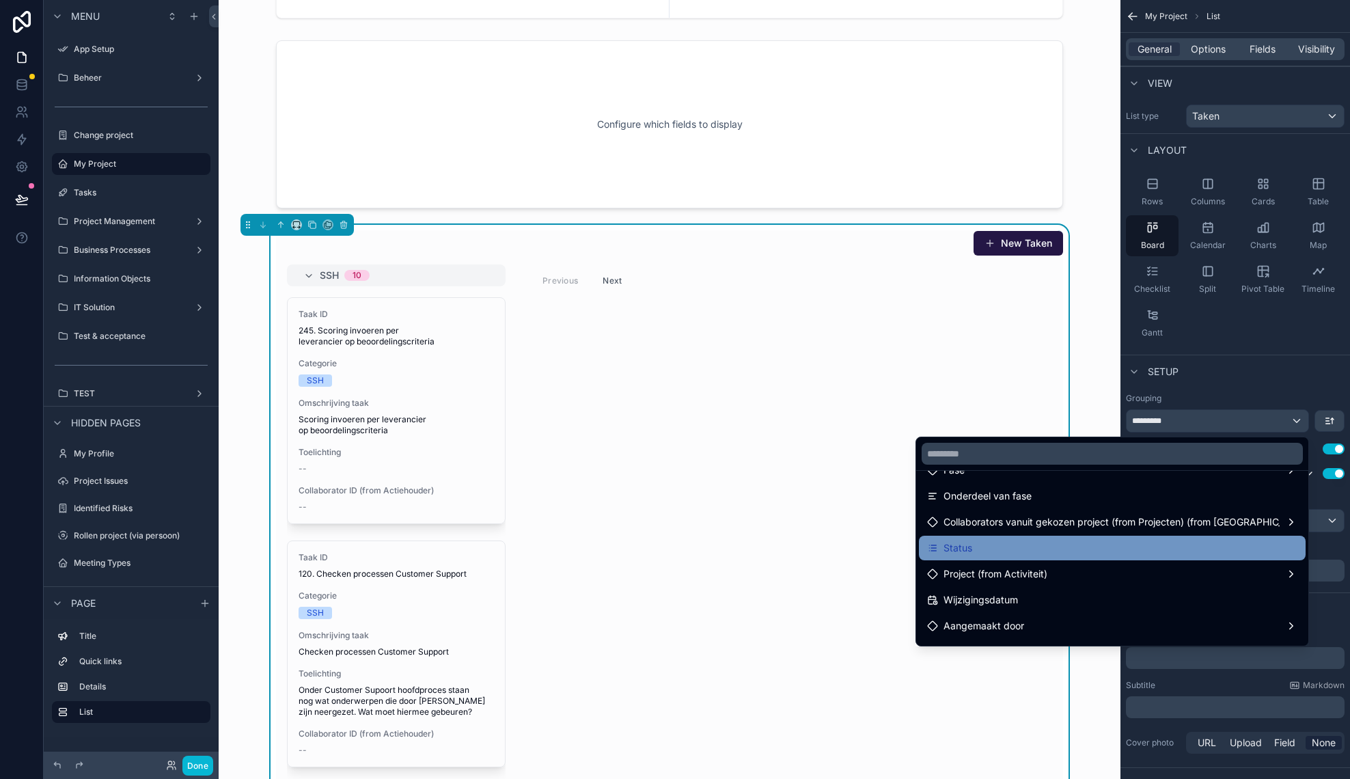
click at [1147, 549] on div "Status" at bounding box center [1112, 548] width 370 height 16
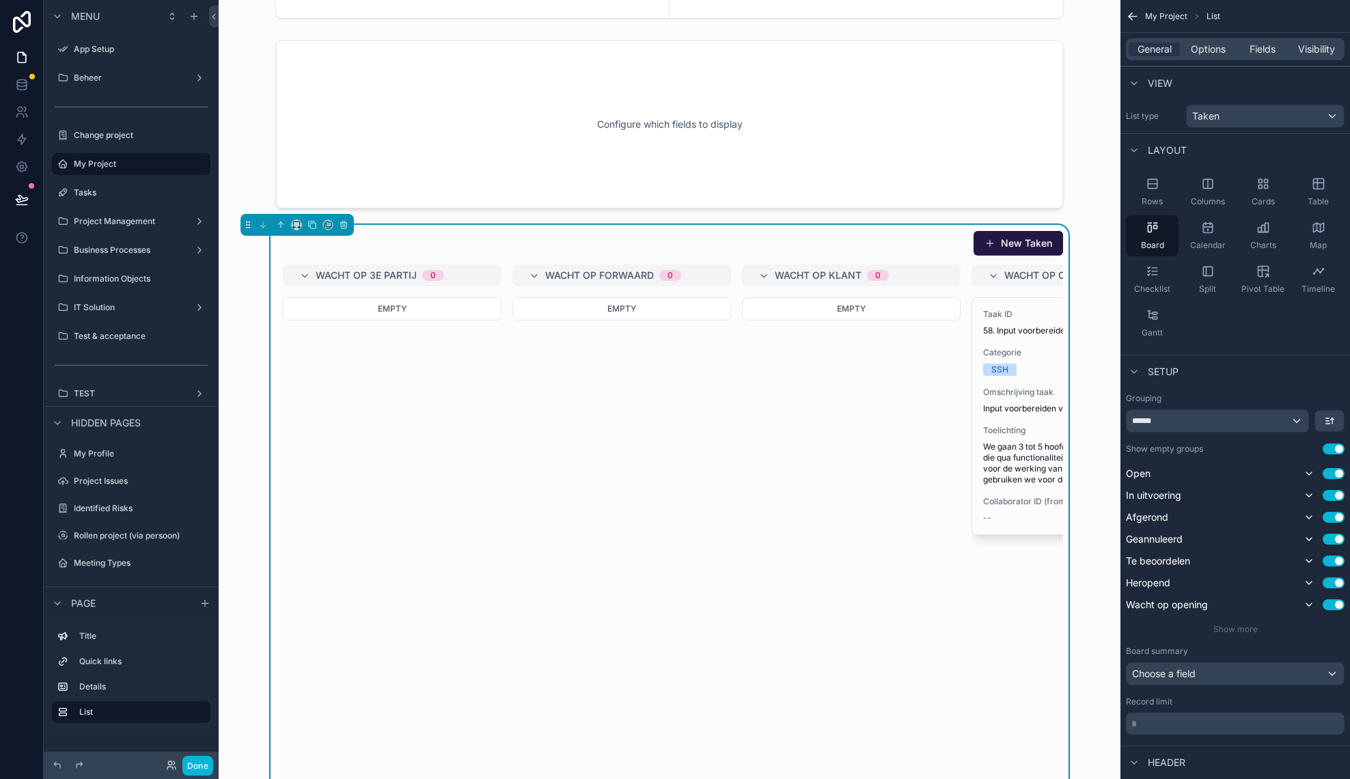
scroll to position [0, 0]
click at [1334, 609] on button "Use setting" at bounding box center [1333, 604] width 22 height 11
click at [1325, 540] on button "Use setting" at bounding box center [1333, 538] width 22 height 11
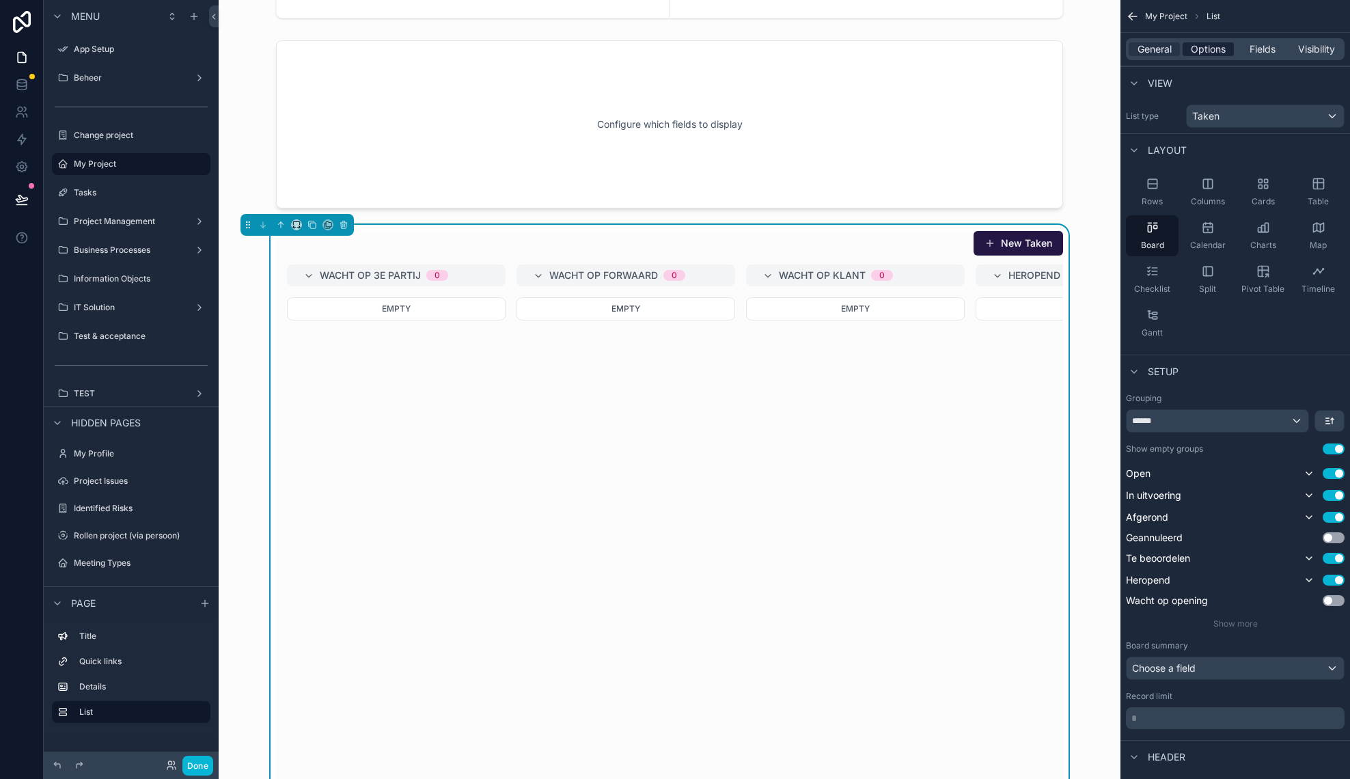
click at [1212, 44] on span "Options" at bounding box center [1208, 49] width 35 height 14
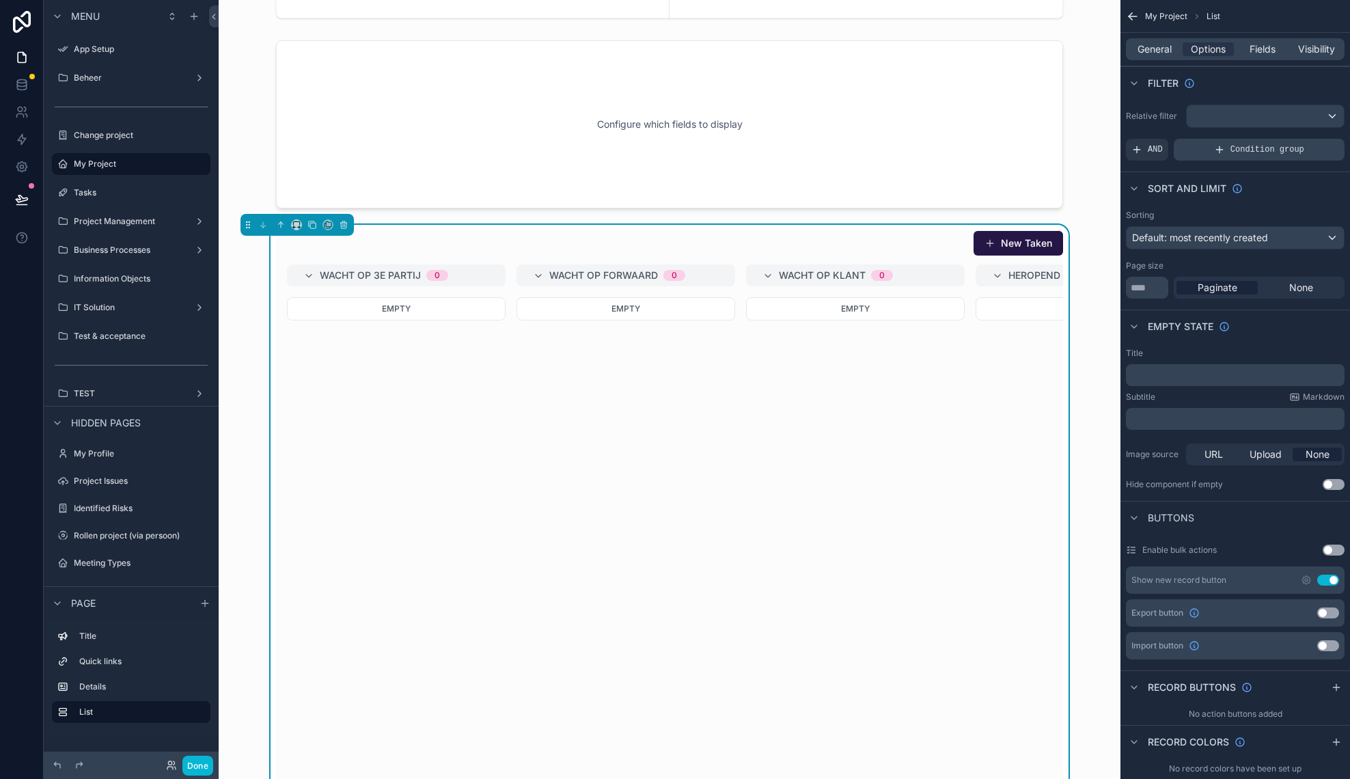
click at [1244, 149] on span "Condition group" at bounding box center [1267, 149] width 74 height 11
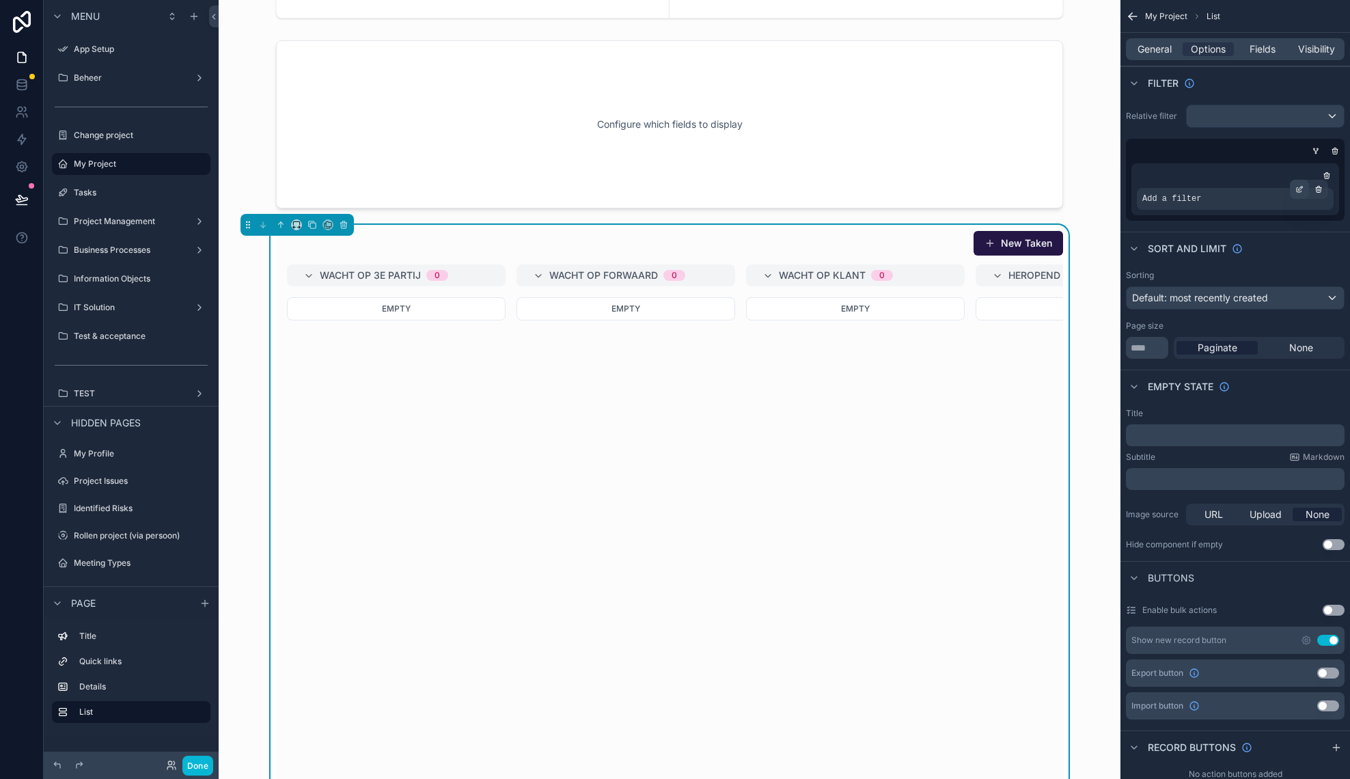
click at [1304, 186] on div "scrollable content" at bounding box center [1299, 189] width 19 height 19
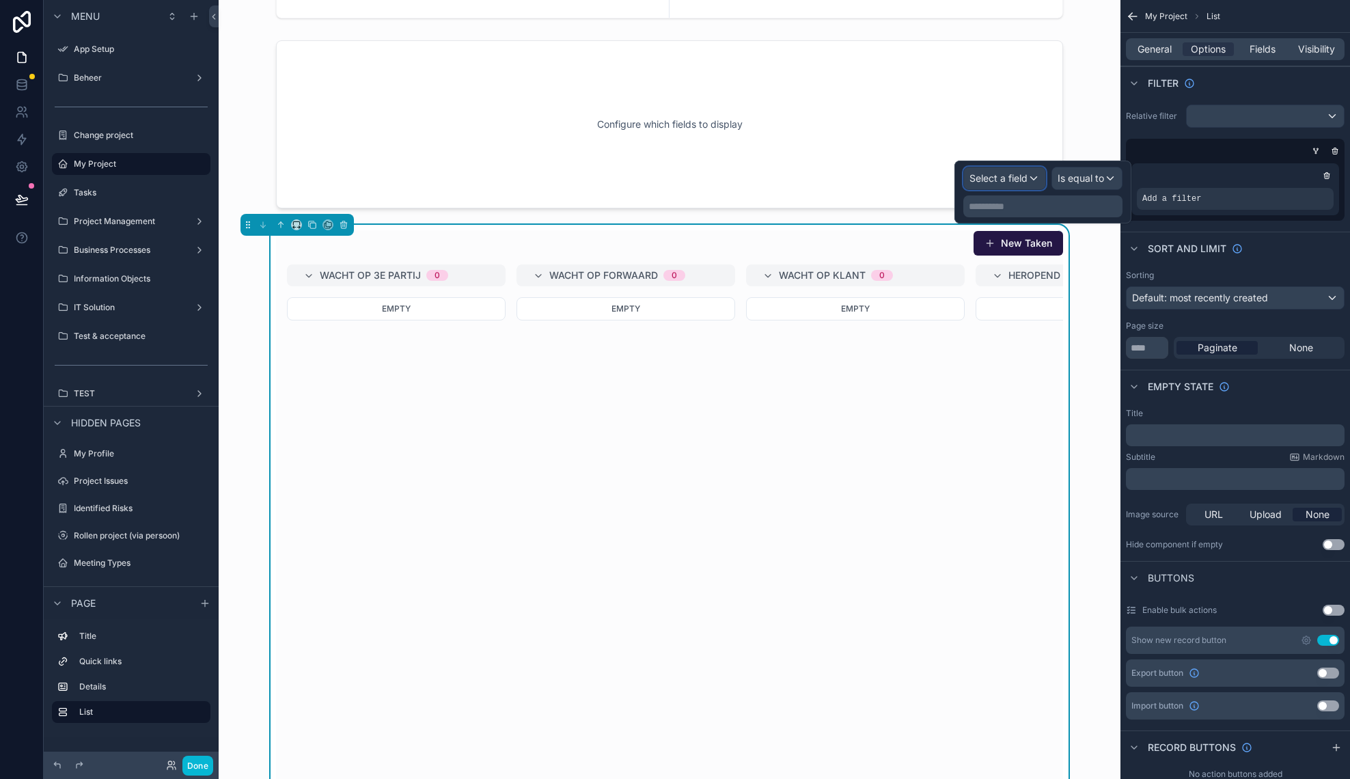
click at [1016, 178] on span "Select a field" at bounding box center [998, 178] width 58 height 12
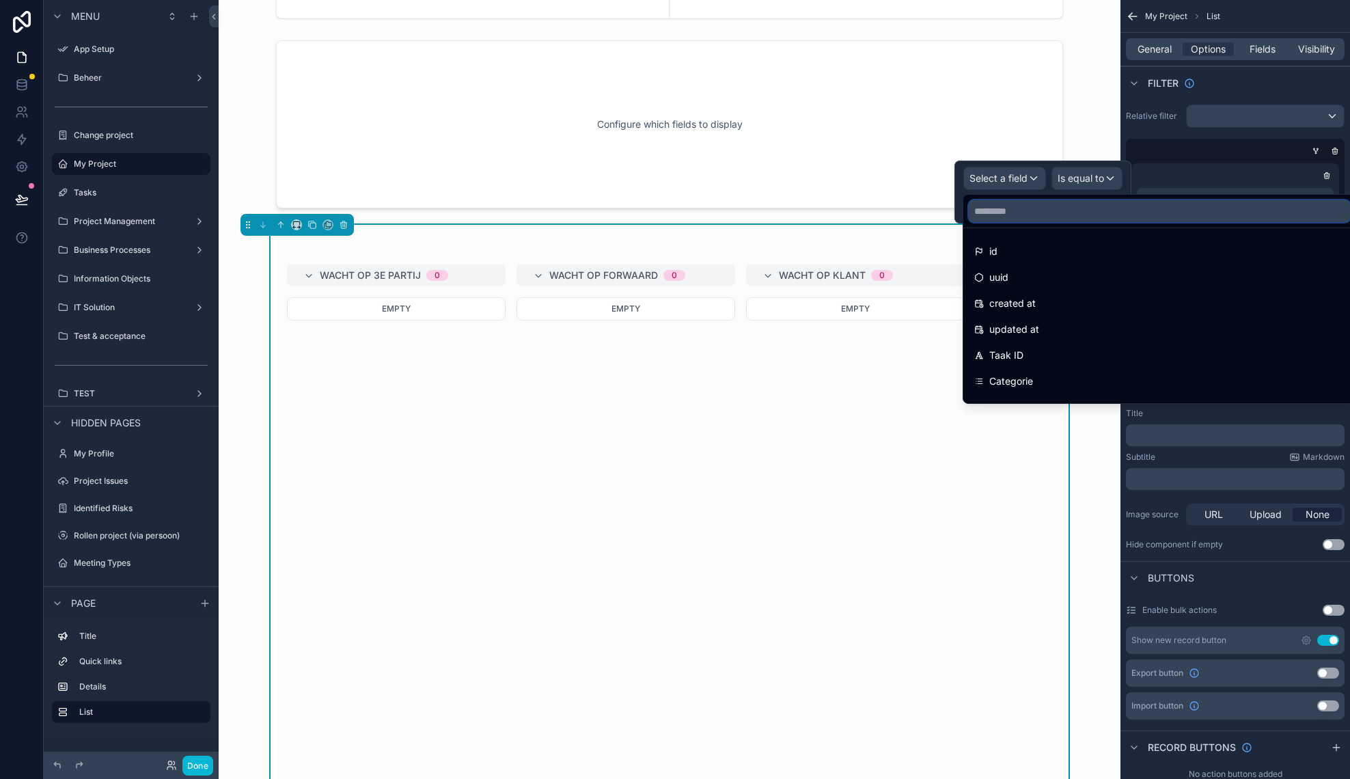
click at [1002, 215] on input "text" at bounding box center [1159, 211] width 381 height 22
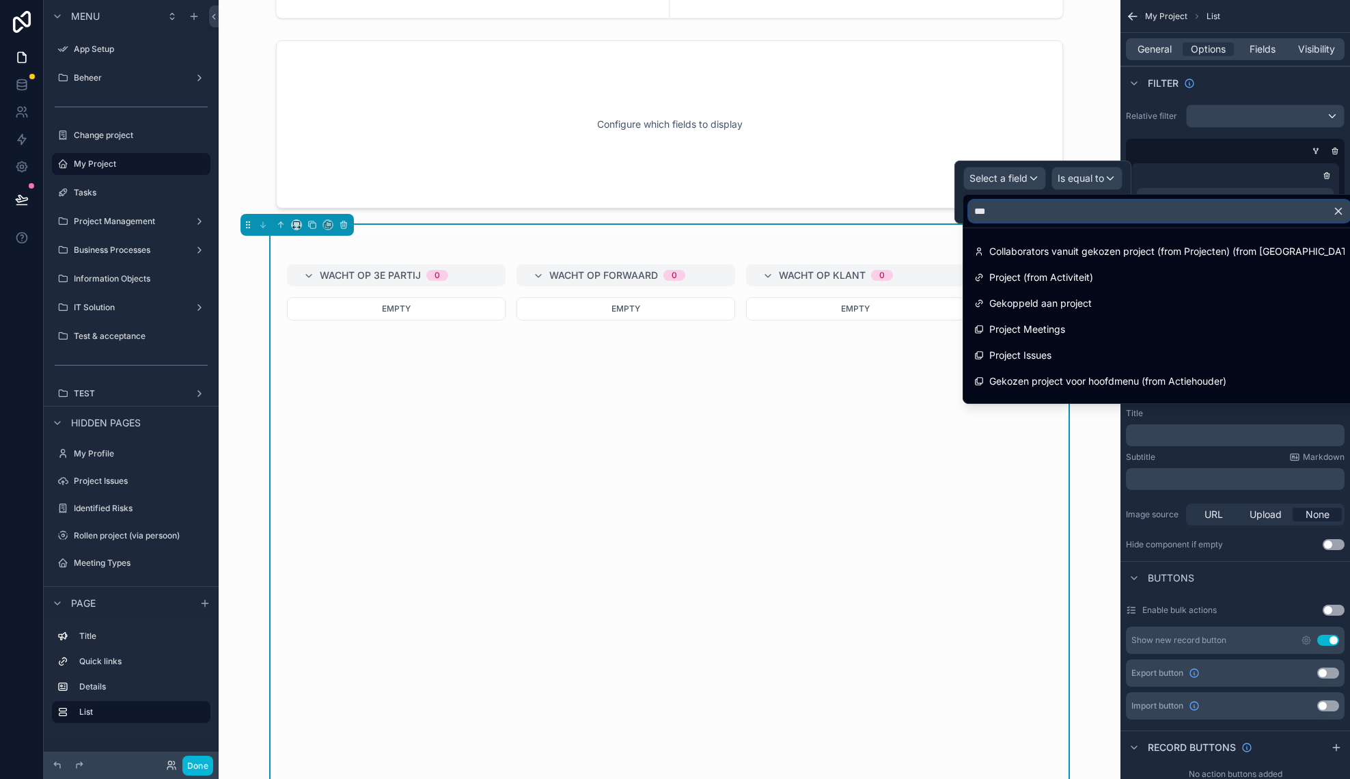
type input "****"
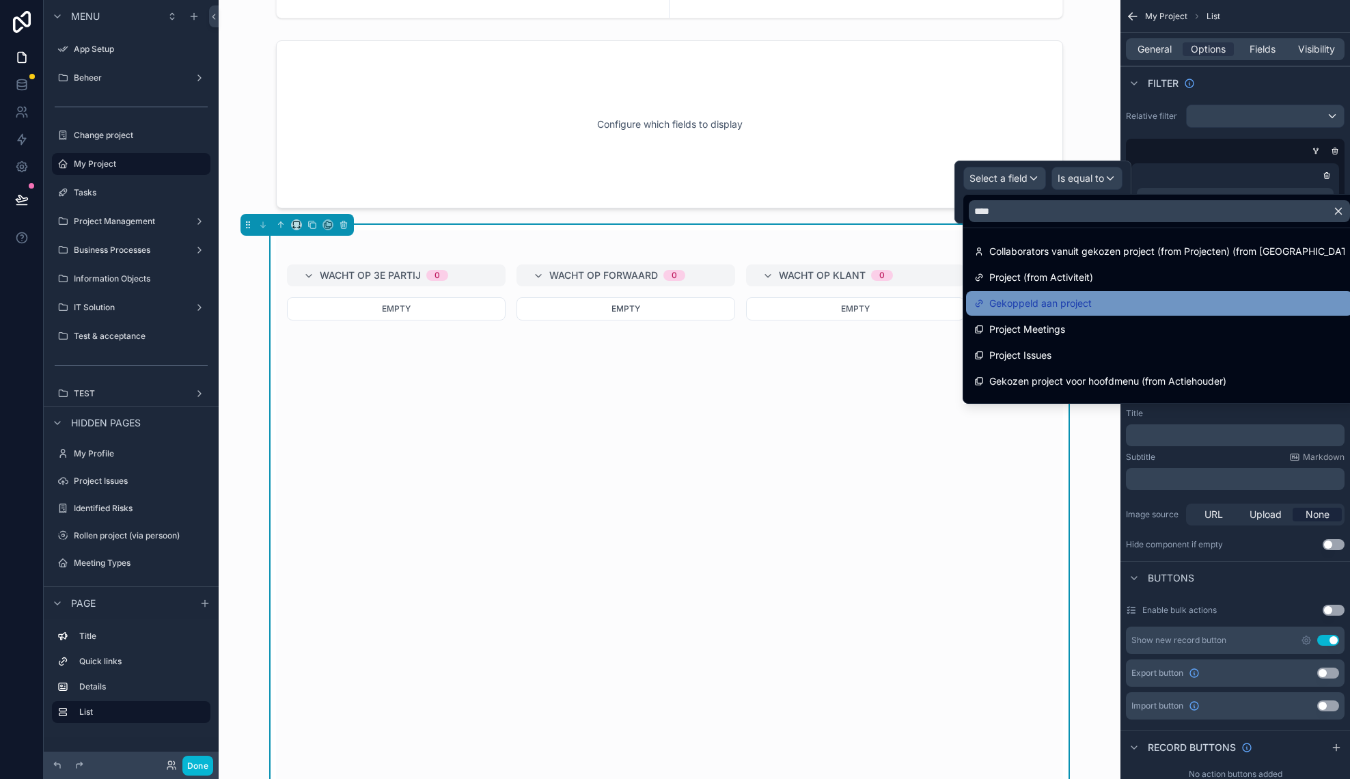
click at [1049, 299] on span "Gekoppeld aan project" at bounding box center [1040, 303] width 102 height 16
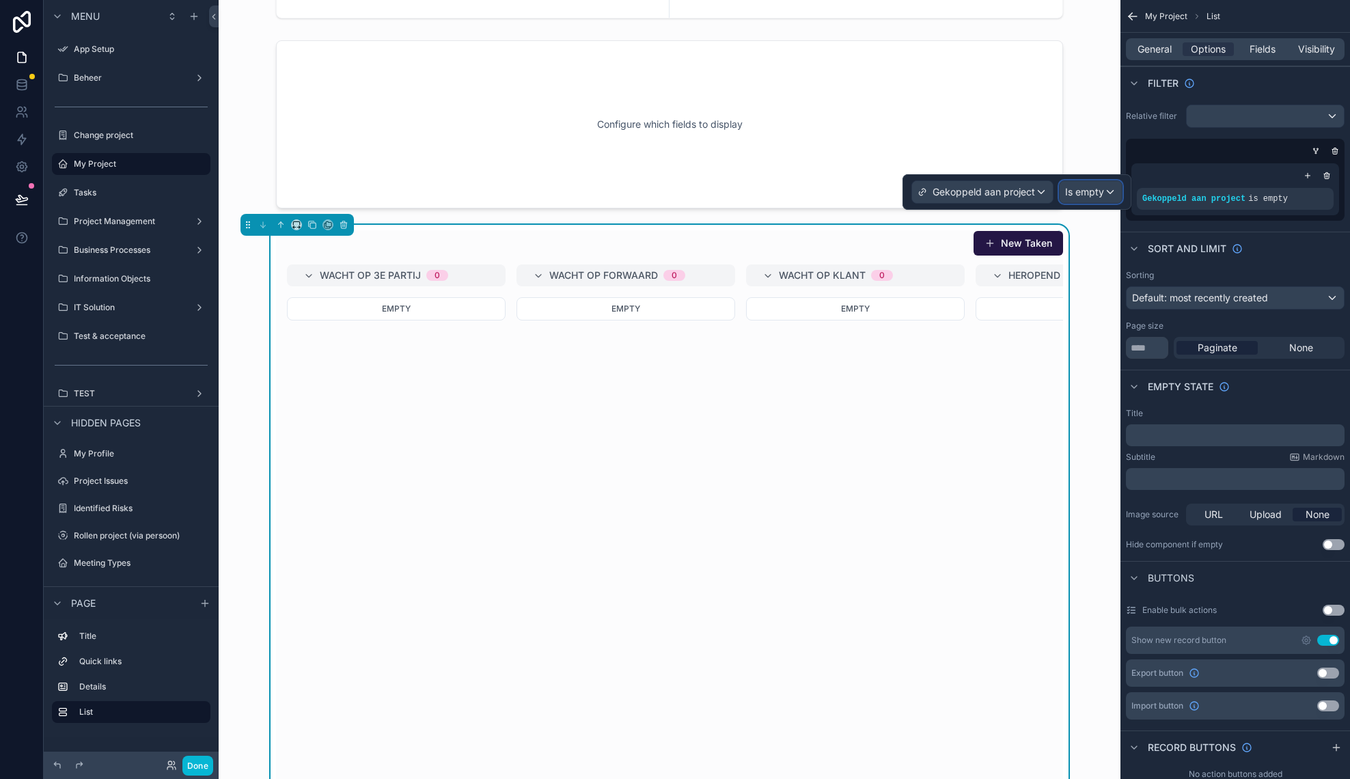
click at [1075, 195] on span "Is empty" at bounding box center [1084, 192] width 39 height 14
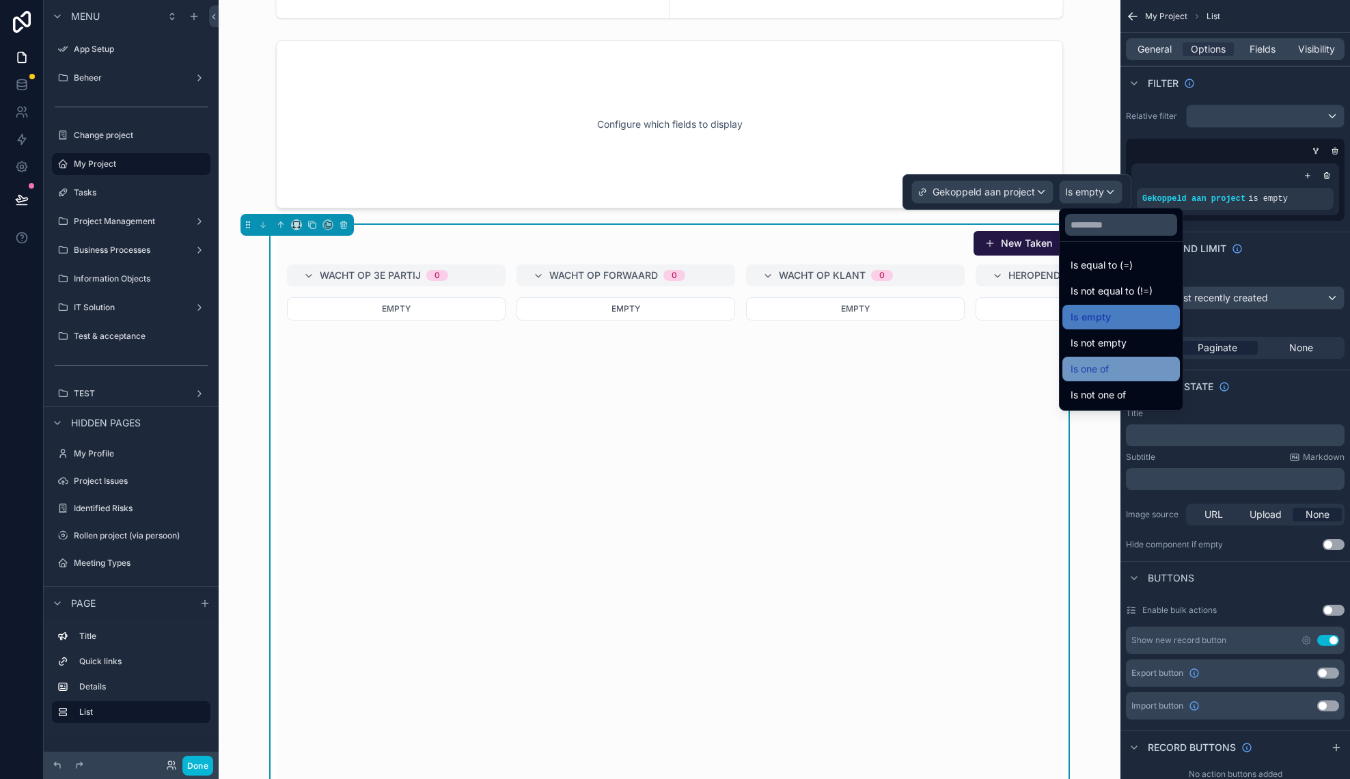
click at [1094, 368] on span "Is one of" at bounding box center [1089, 369] width 38 height 16
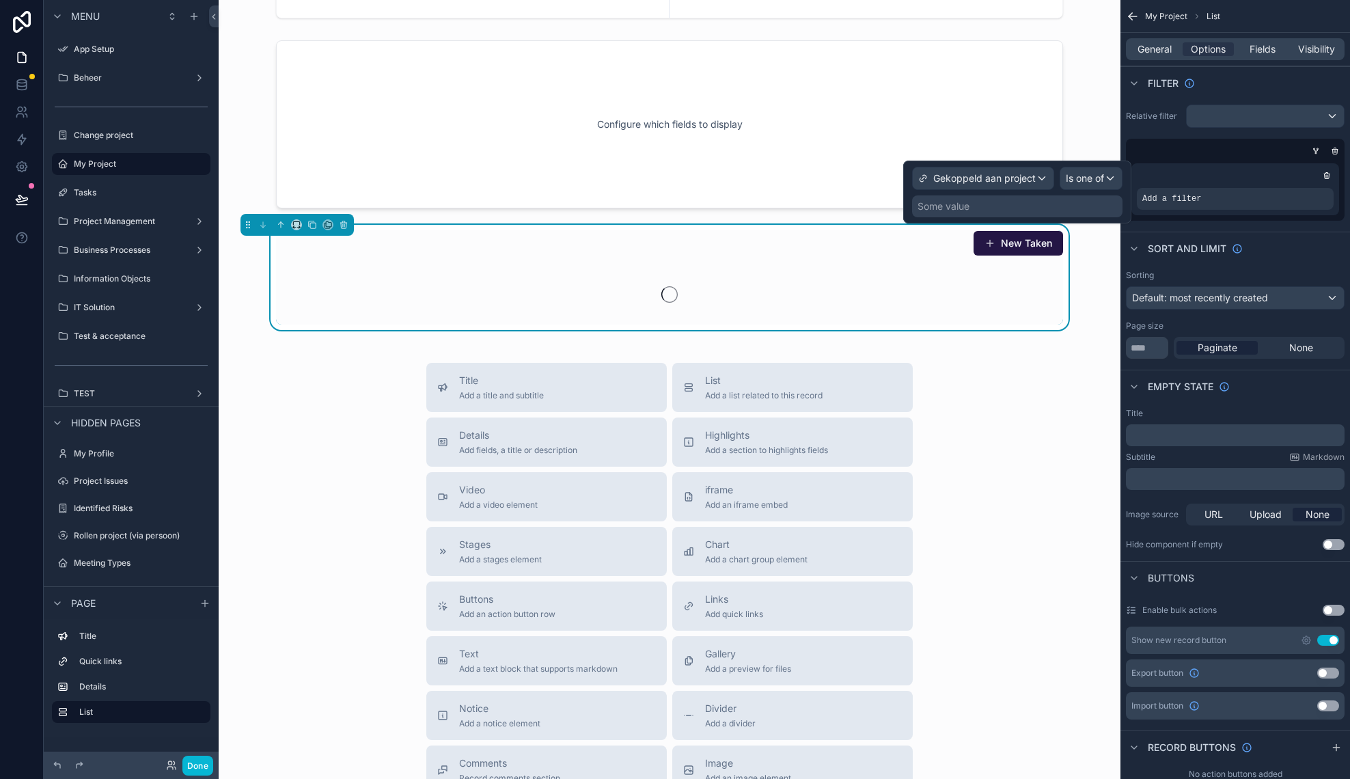
click at [990, 210] on div "Some value" at bounding box center [1017, 206] width 210 height 22
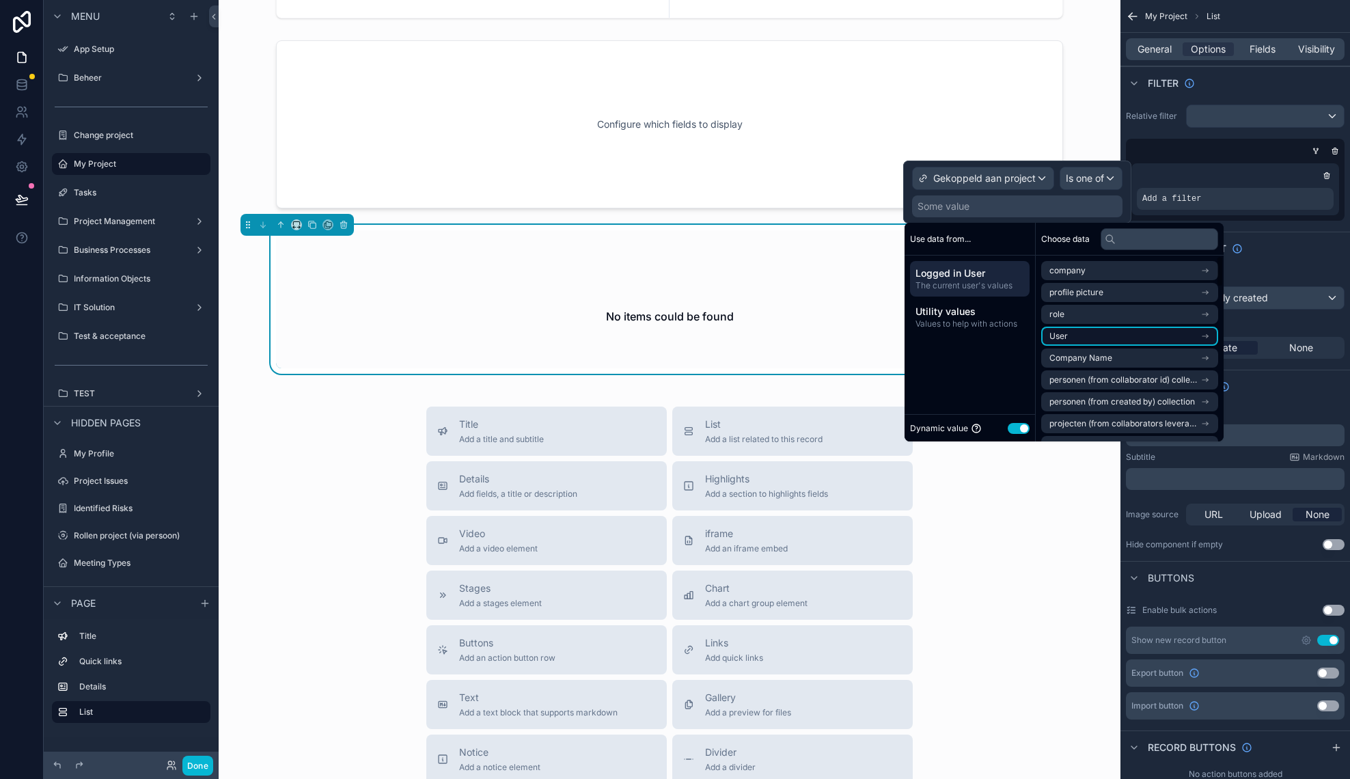
click at [1073, 336] on li "User" at bounding box center [1129, 336] width 177 height 19
click at [1085, 381] on span "Gekozen project voor hoofdmenu" at bounding box center [1114, 382] width 130 height 11
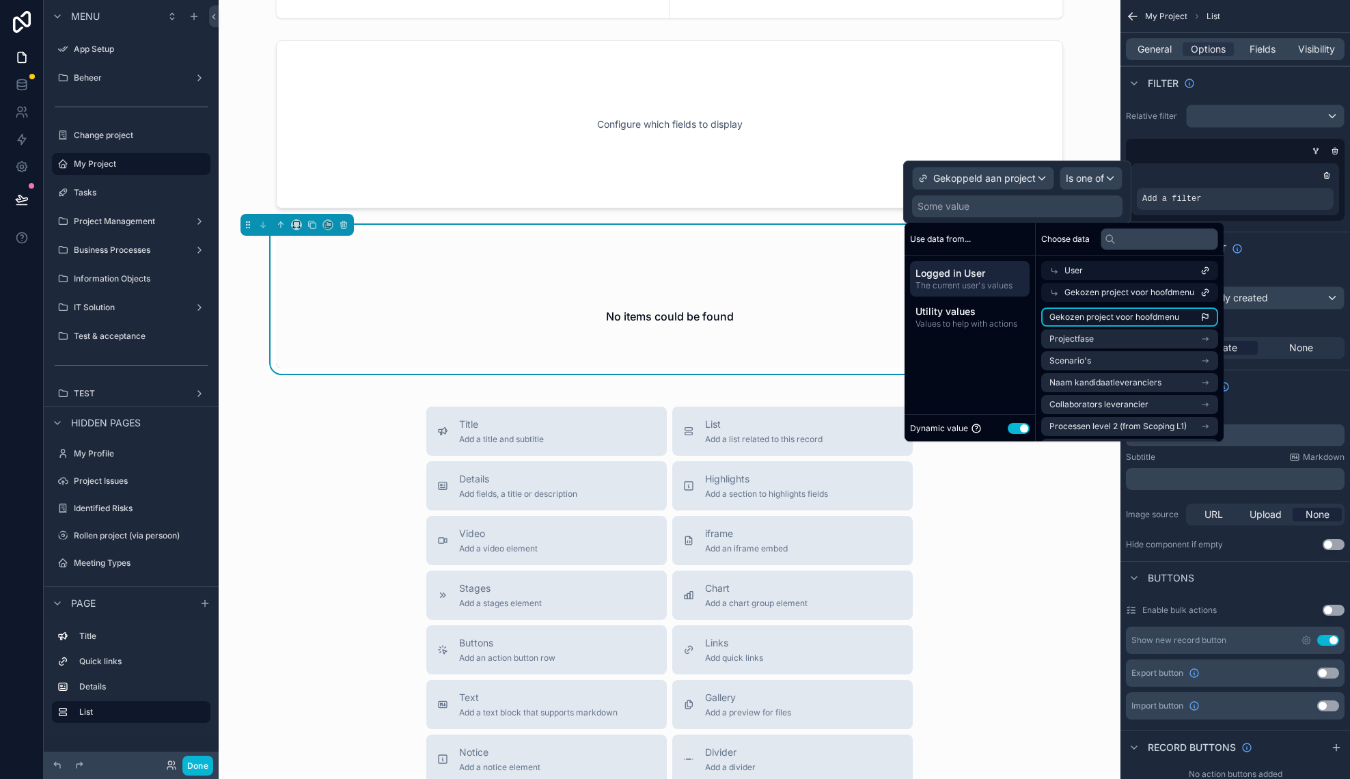
click at [1087, 311] on span "Gekozen project voor hoofdmenu" at bounding box center [1114, 316] width 130 height 11
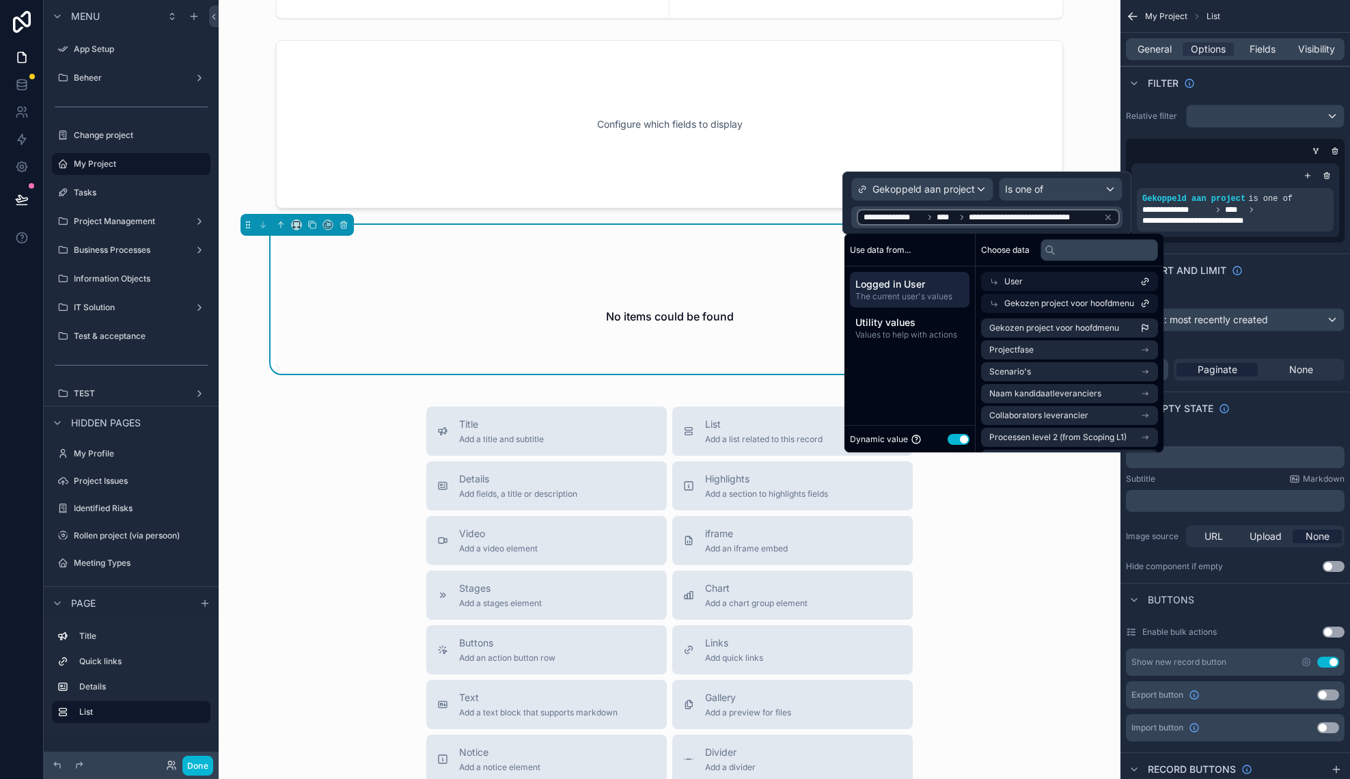
click at [342, 447] on div "Title Add a title and subtitle List Add a list related to this record Details A…" at bounding box center [670, 649] width 880 height 486
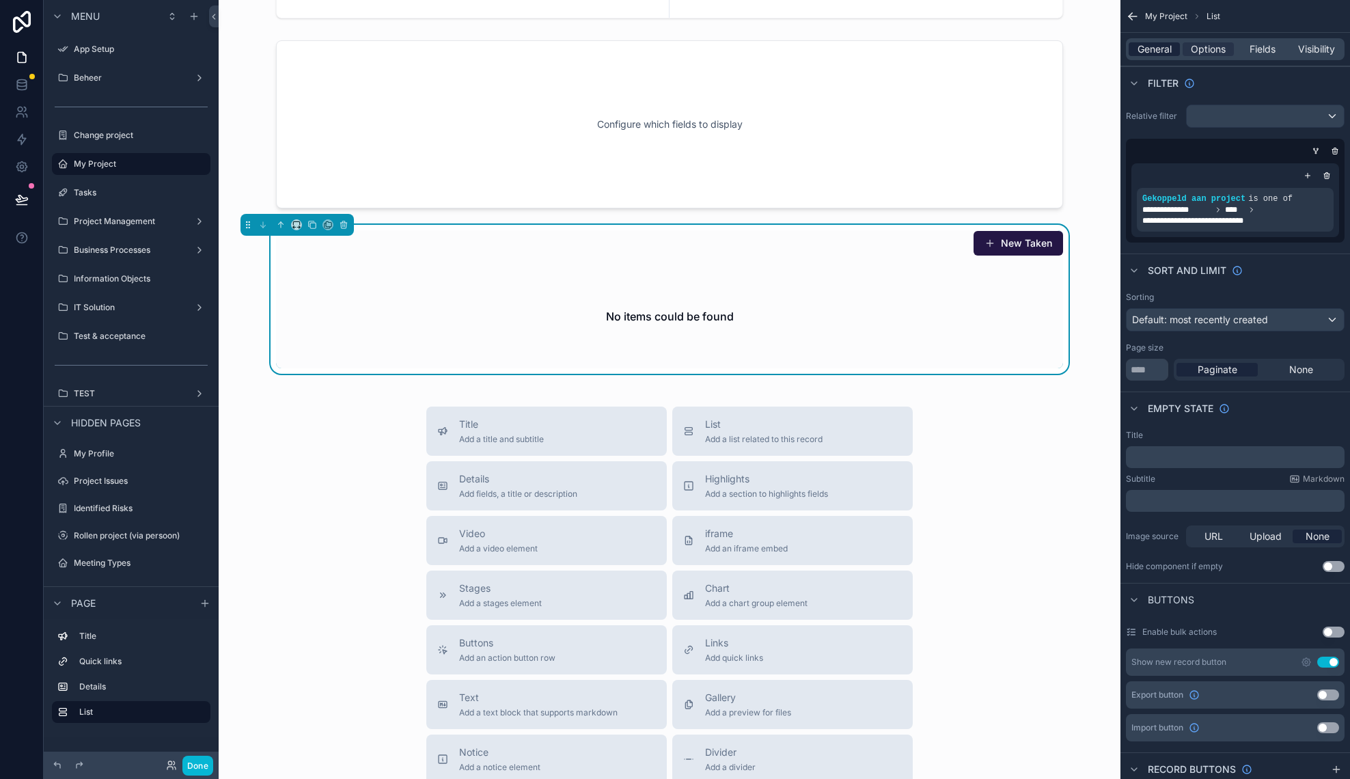
click at [1162, 55] on span "General" at bounding box center [1154, 49] width 34 height 14
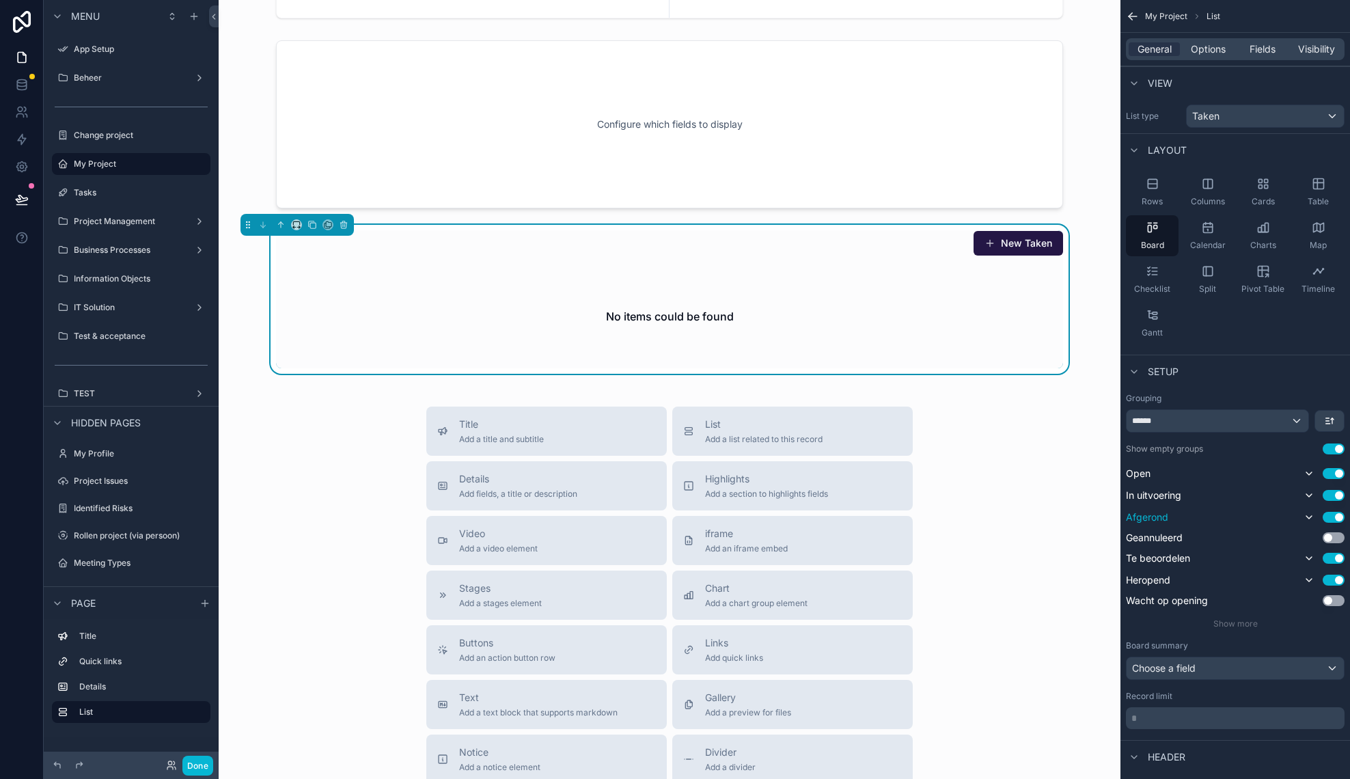
click at [1332, 517] on button "Use setting" at bounding box center [1333, 517] width 22 height 11
click at [1203, 51] on span "Options" at bounding box center [1208, 49] width 35 height 14
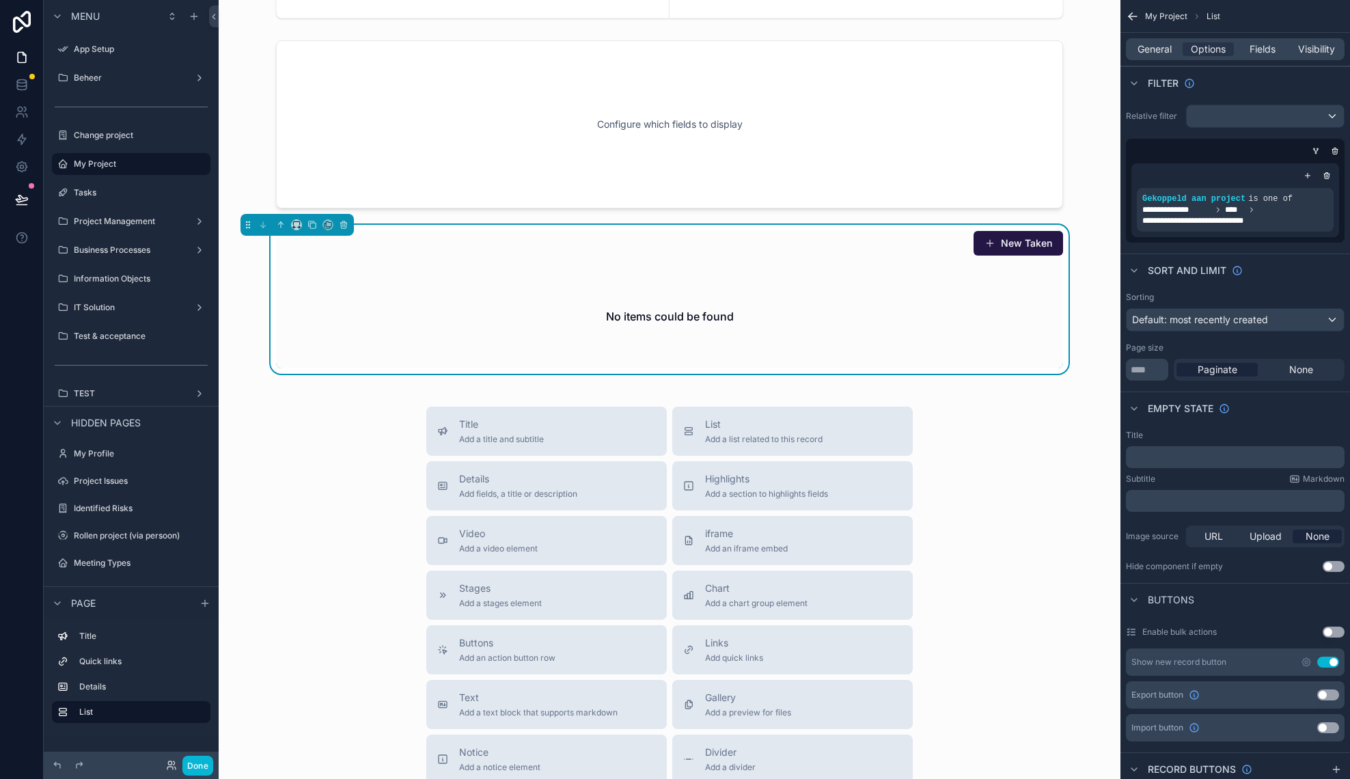
click at [1182, 457] on p "﻿" at bounding box center [1236, 457] width 210 height 11
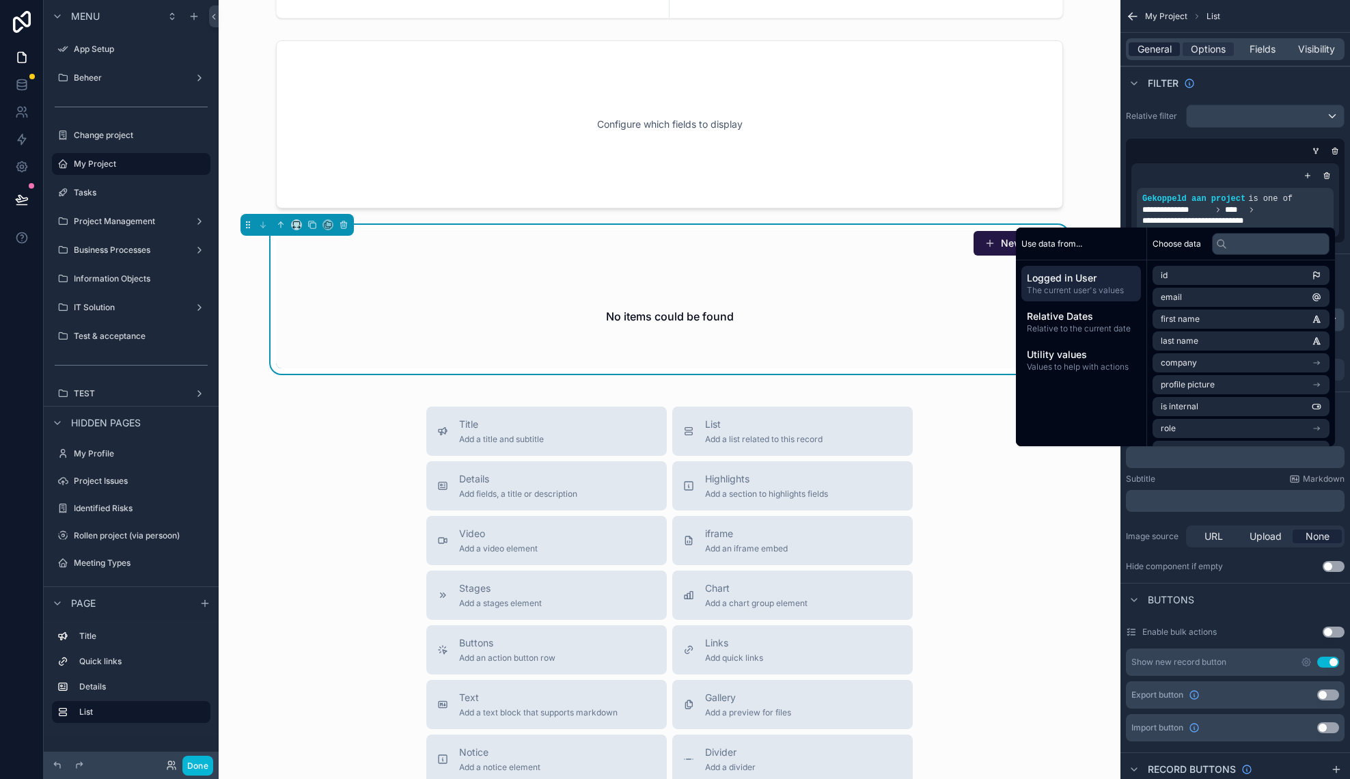
click at [1154, 49] on span "General" at bounding box center [1154, 49] width 34 height 14
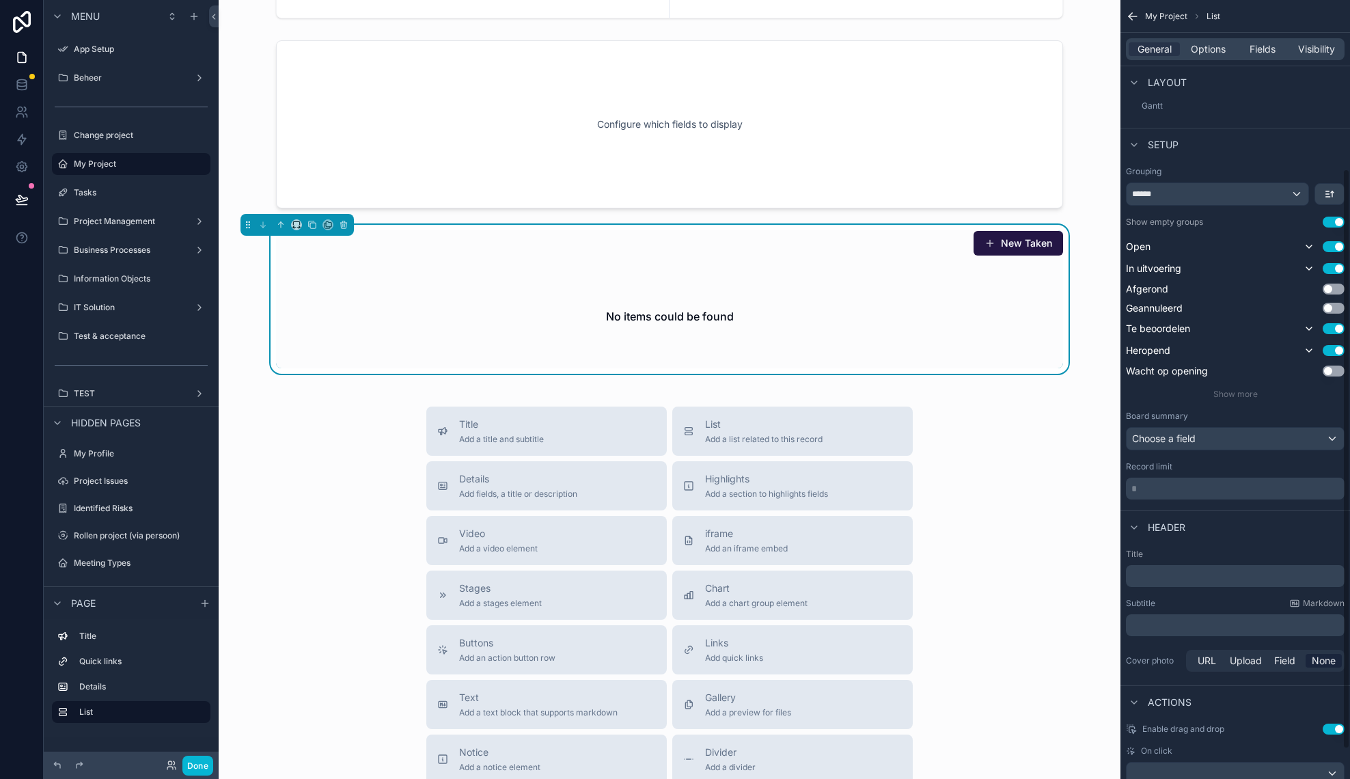
scroll to position [242, 0]
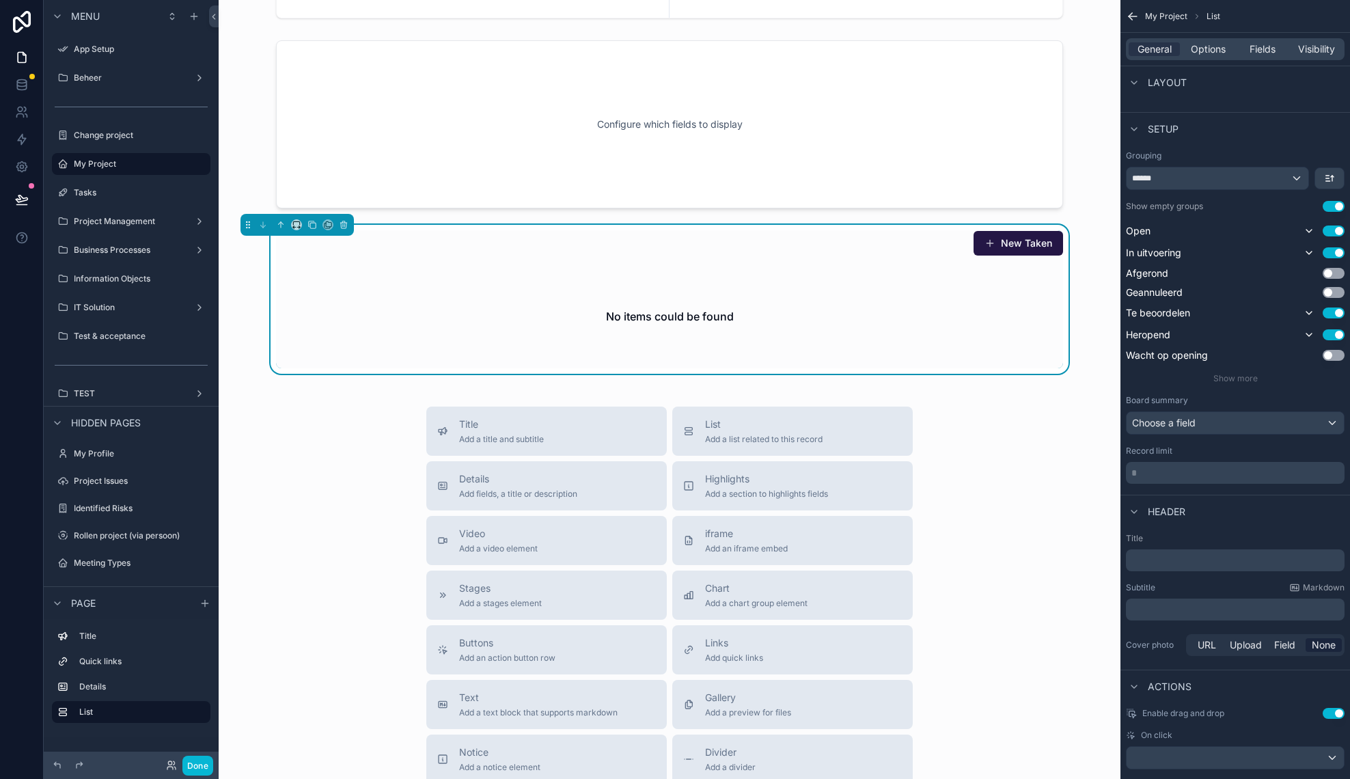
click at [1151, 563] on p "﻿" at bounding box center [1236, 560] width 210 height 14
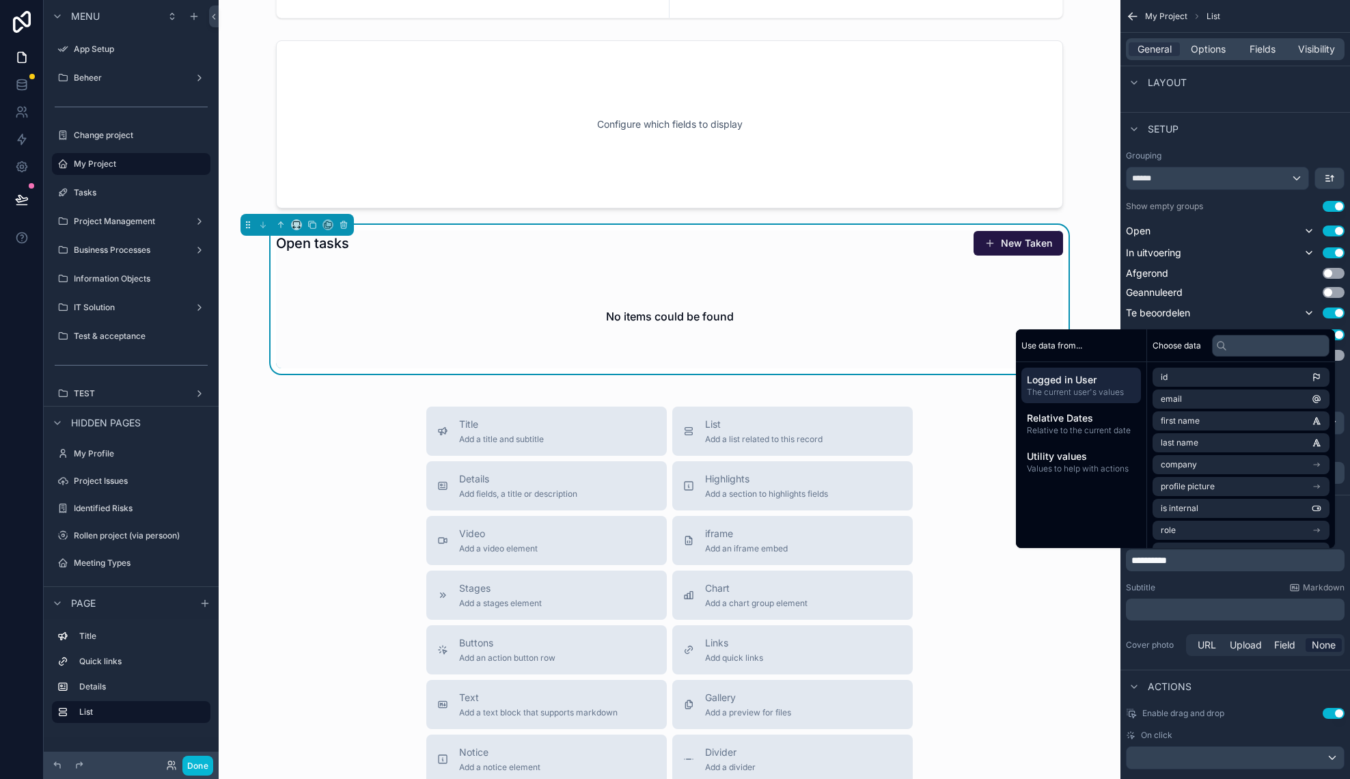
click at [1180, 604] on p "﻿" at bounding box center [1236, 609] width 210 height 14
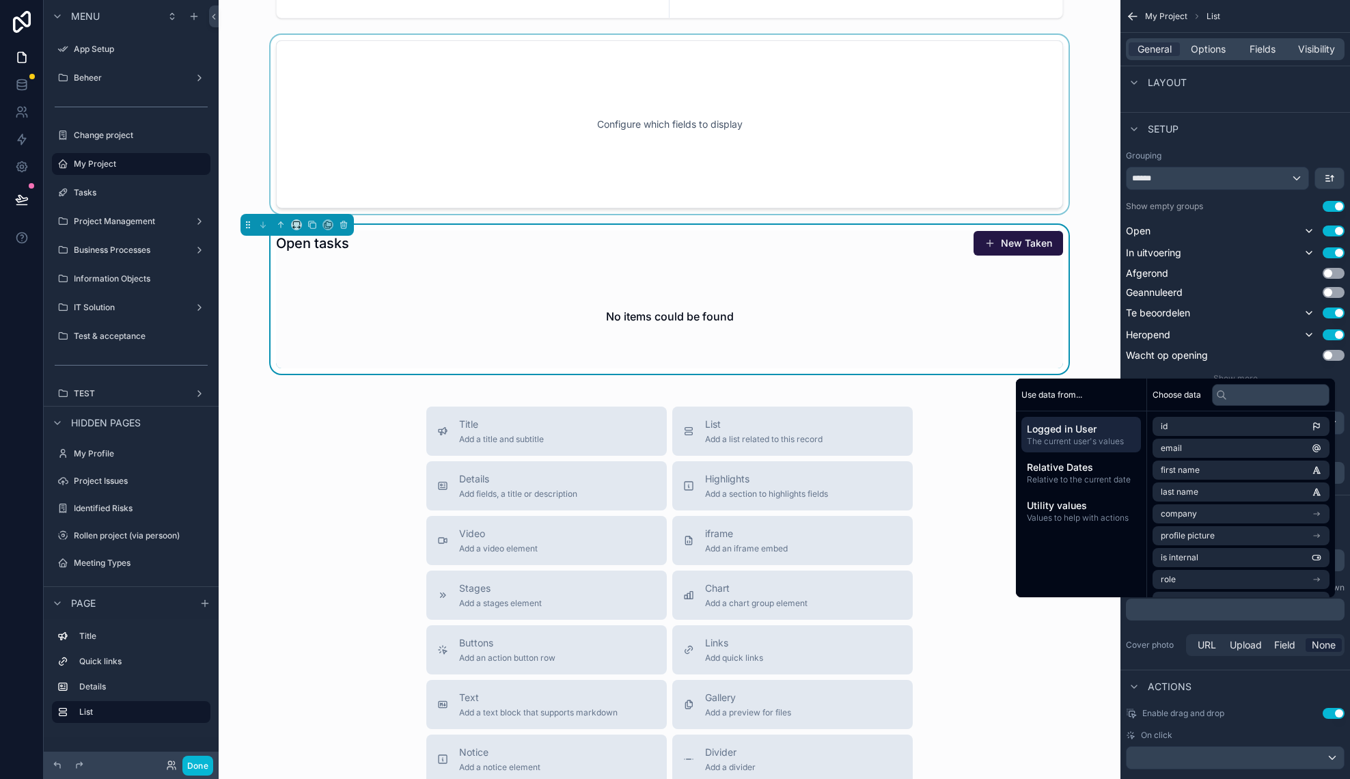
click at [766, 157] on div "scrollable content" at bounding box center [670, 124] width 880 height 179
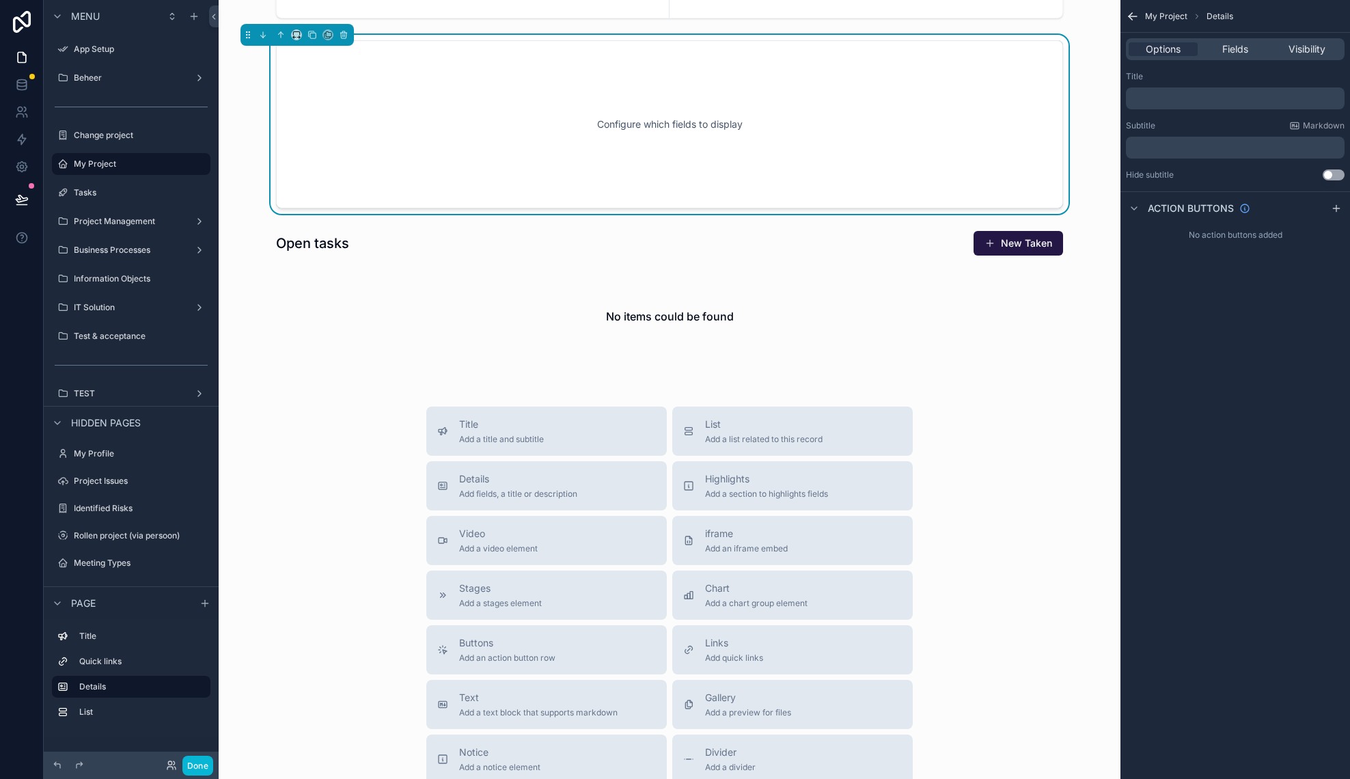
scroll to position [0, 0]
click at [348, 35] on icon "scrollable content" at bounding box center [344, 35] width 10 height 10
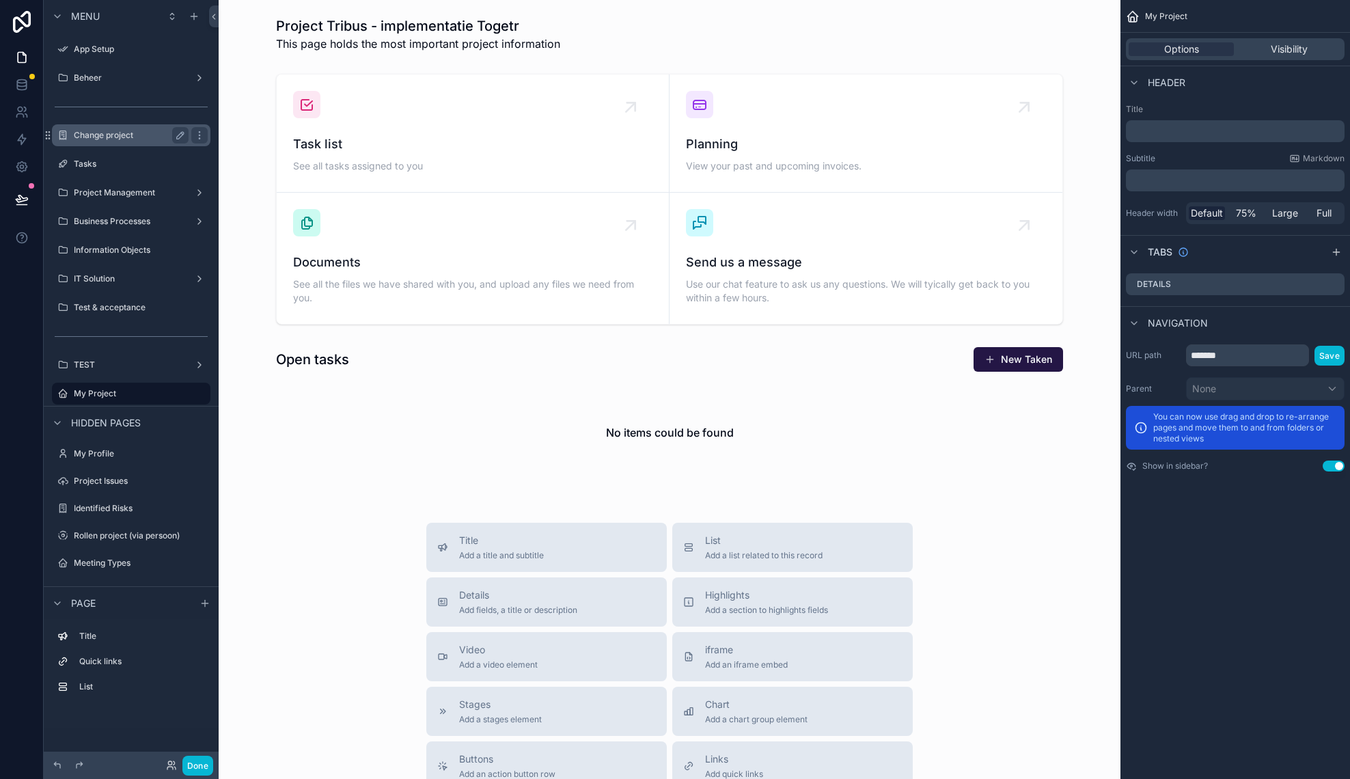
click at [143, 139] on label "Change project" at bounding box center [128, 135] width 109 height 11
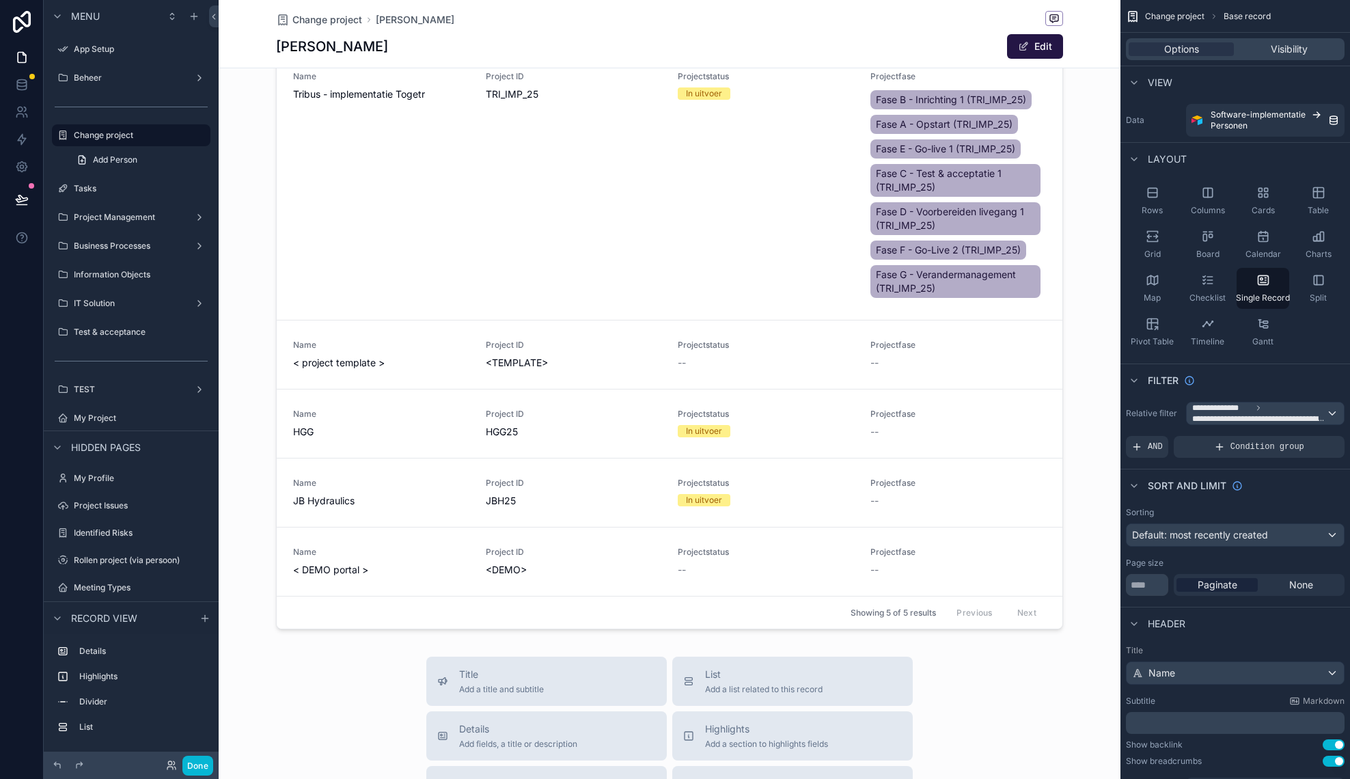
scroll to position [371, 0]
click at [113, 190] on label "Tasks" at bounding box center [128, 188] width 109 height 11
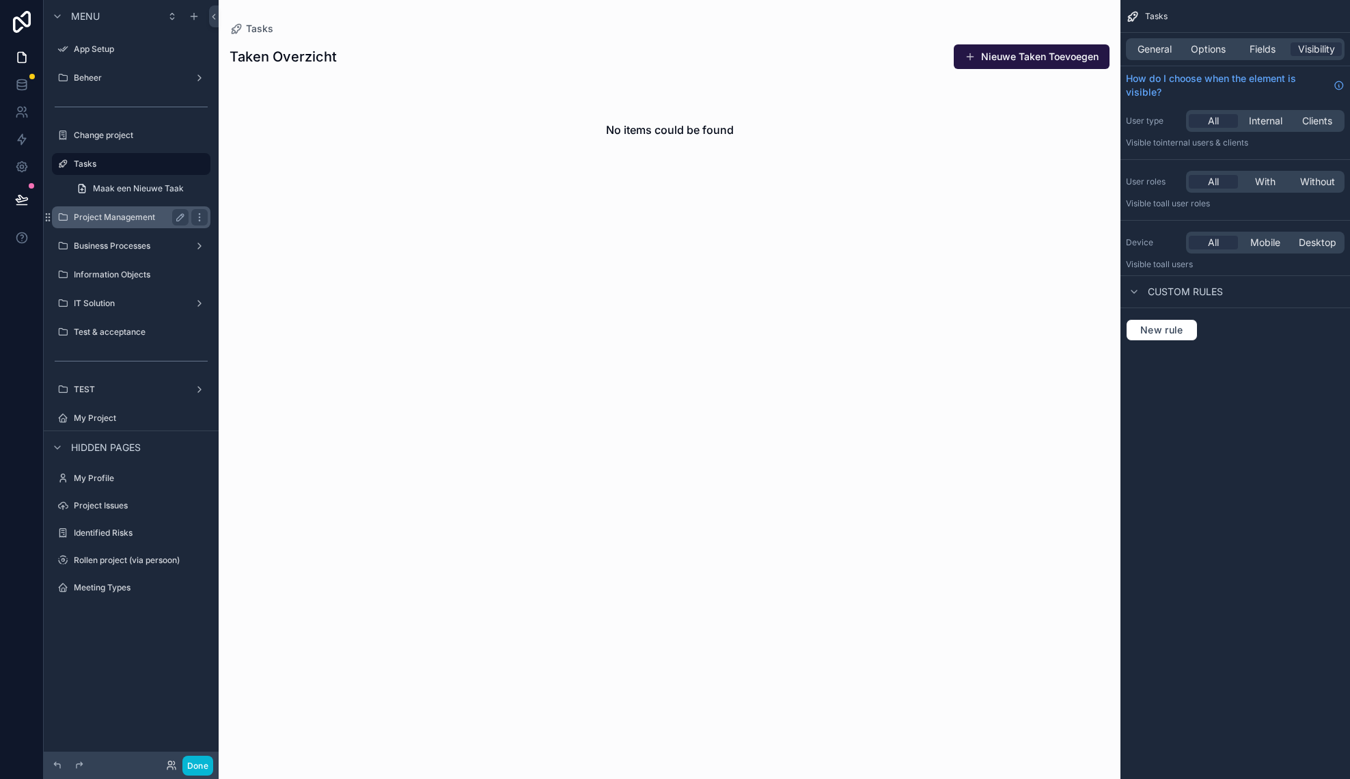
click at [130, 221] on label "Project Management" at bounding box center [128, 217] width 109 height 11
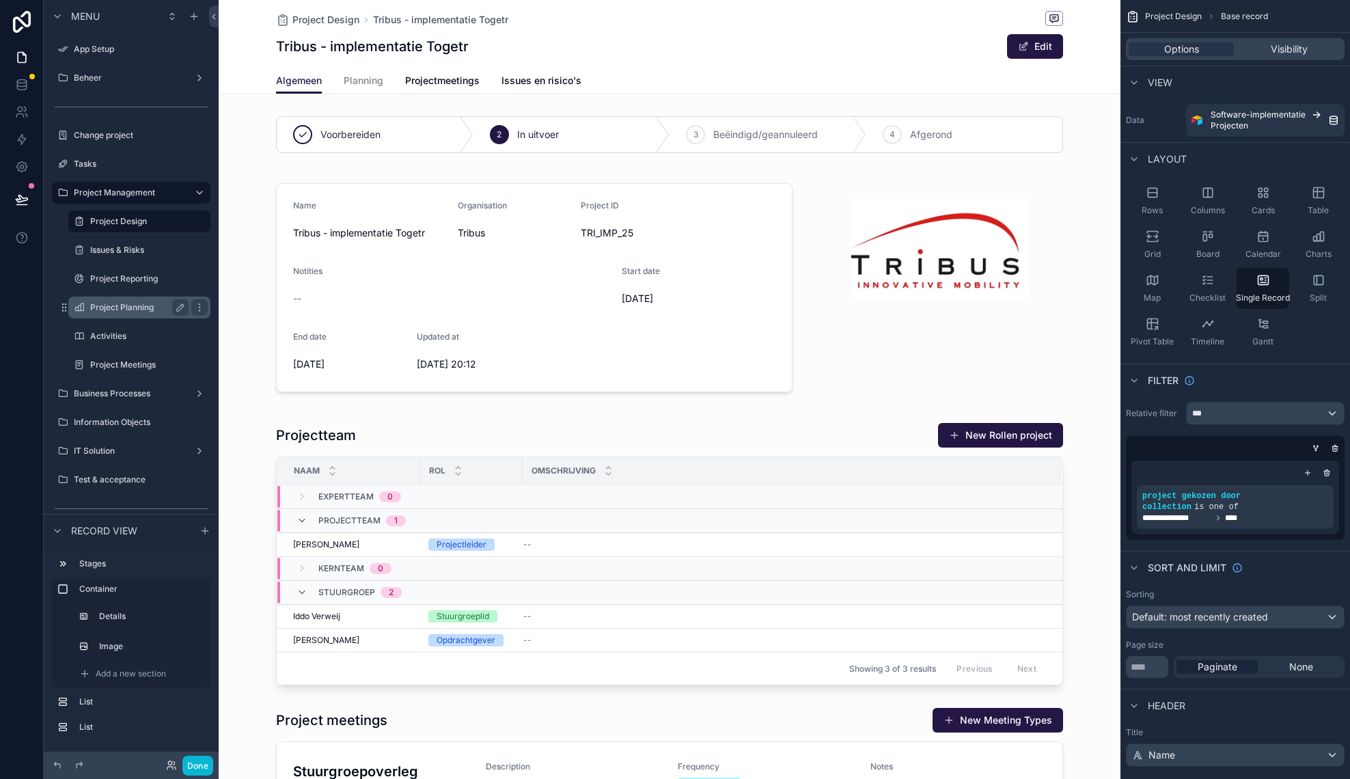
click at [152, 305] on label "Project Planning" at bounding box center [136, 307] width 93 height 11
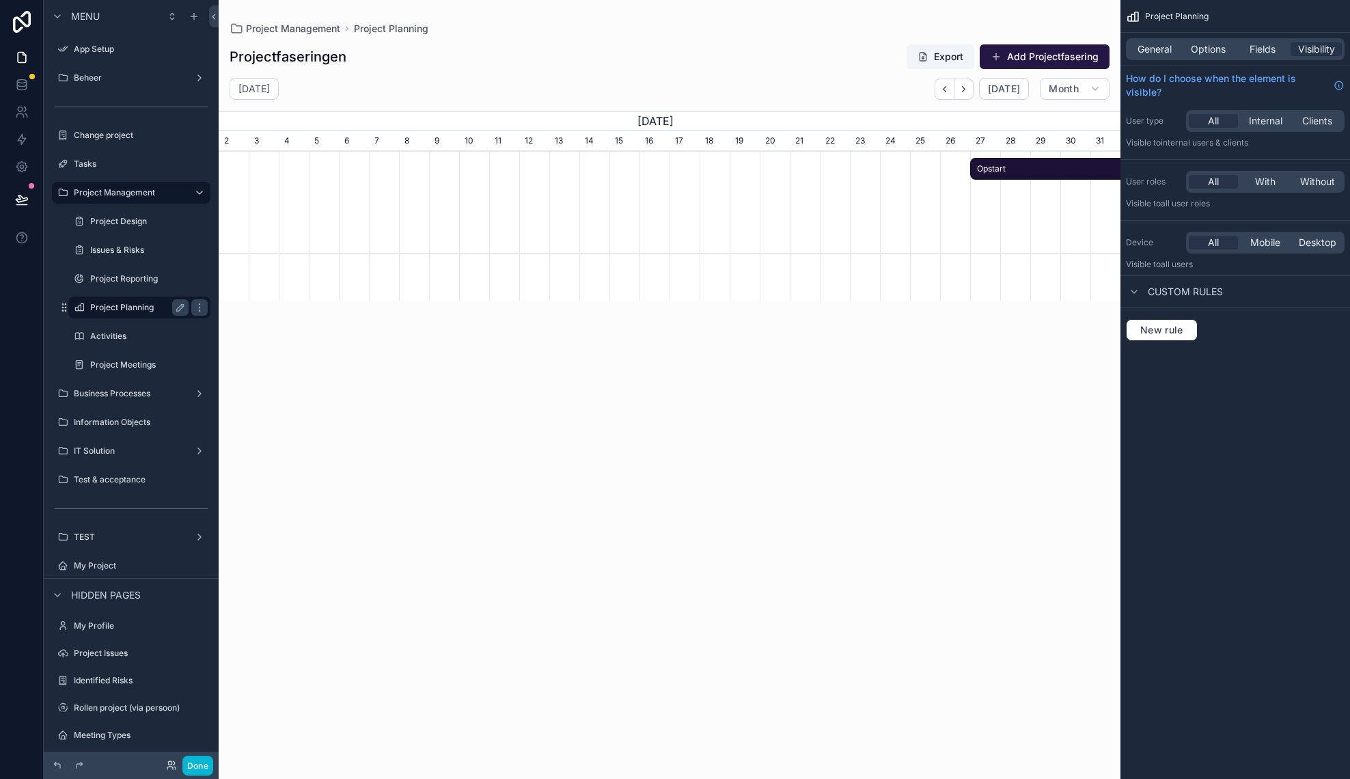
scroll to position [0, 902]
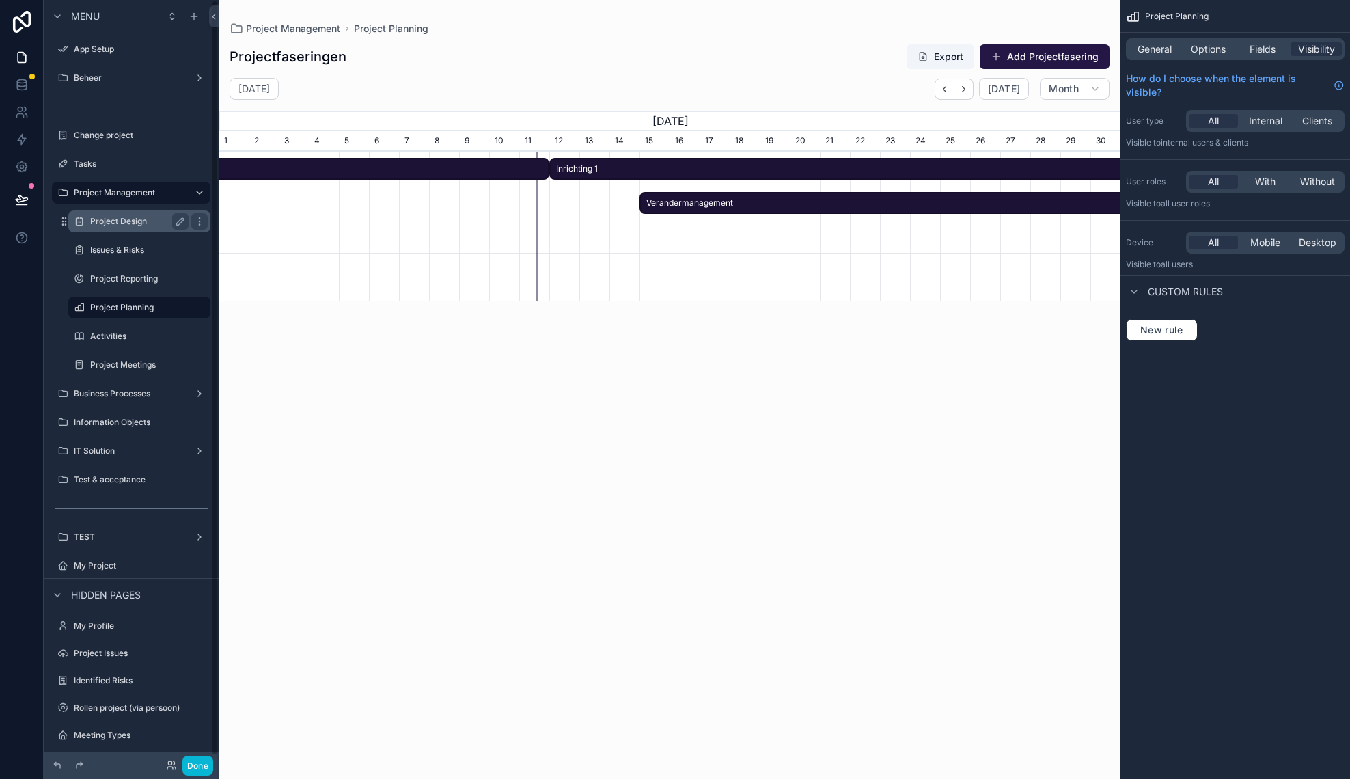
click at [134, 227] on div "Project Design" at bounding box center [139, 221] width 98 height 16
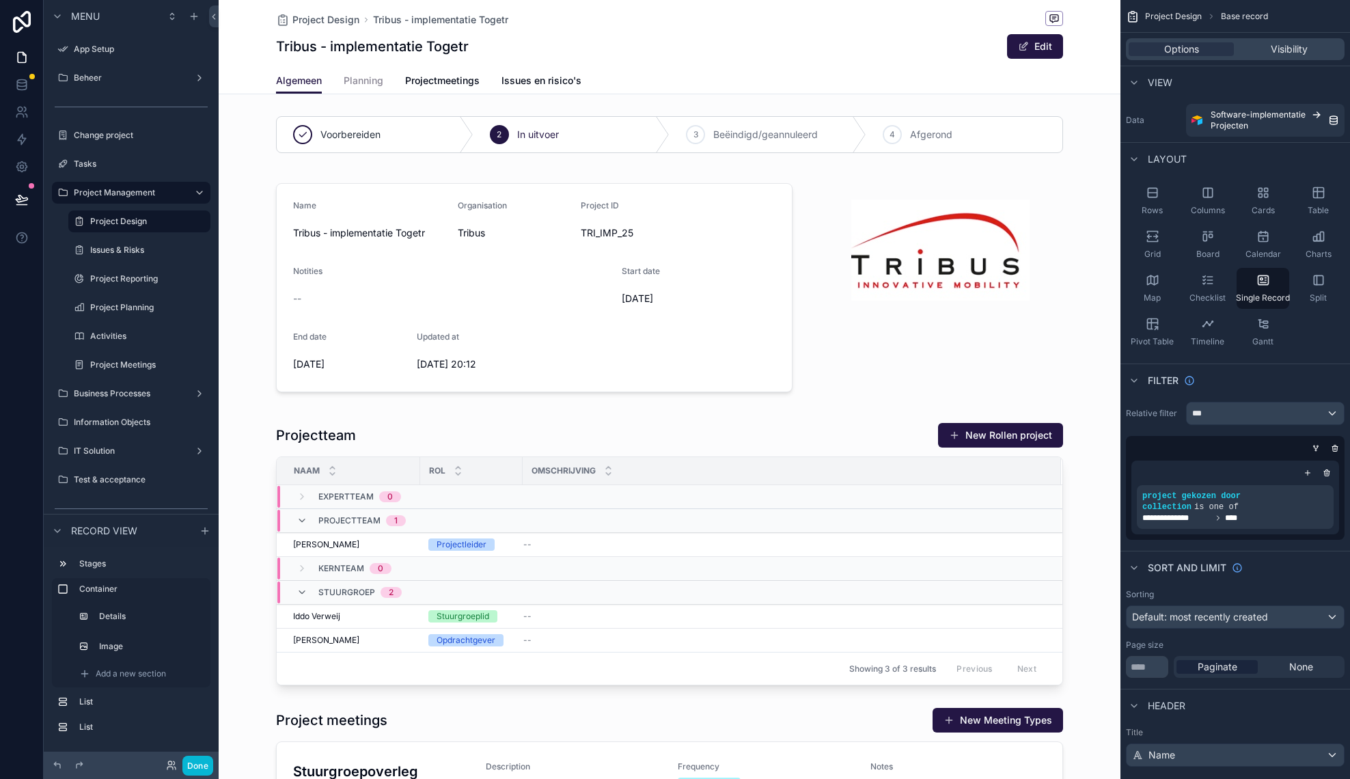
click at [380, 86] on span "Planning" at bounding box center [364, 81] width 40 height 14
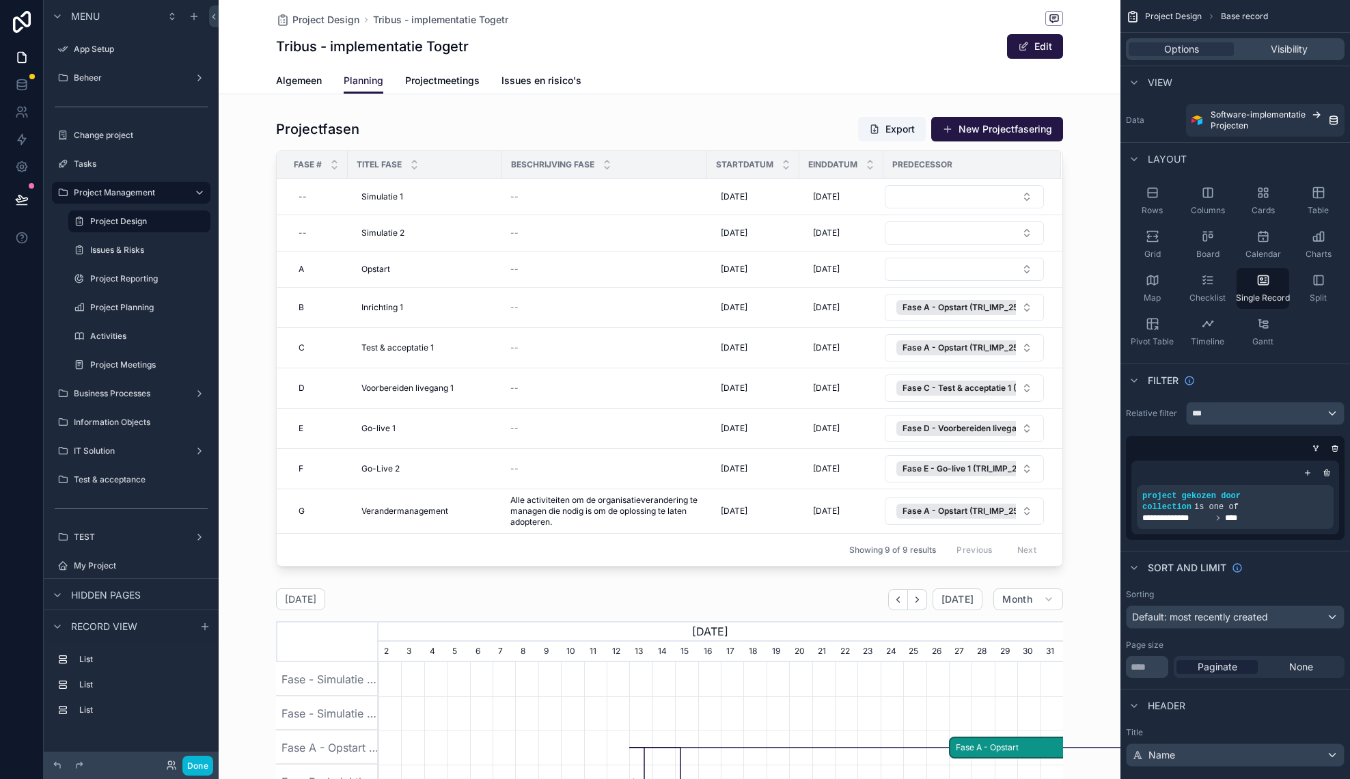
scroll to position [0, 684]
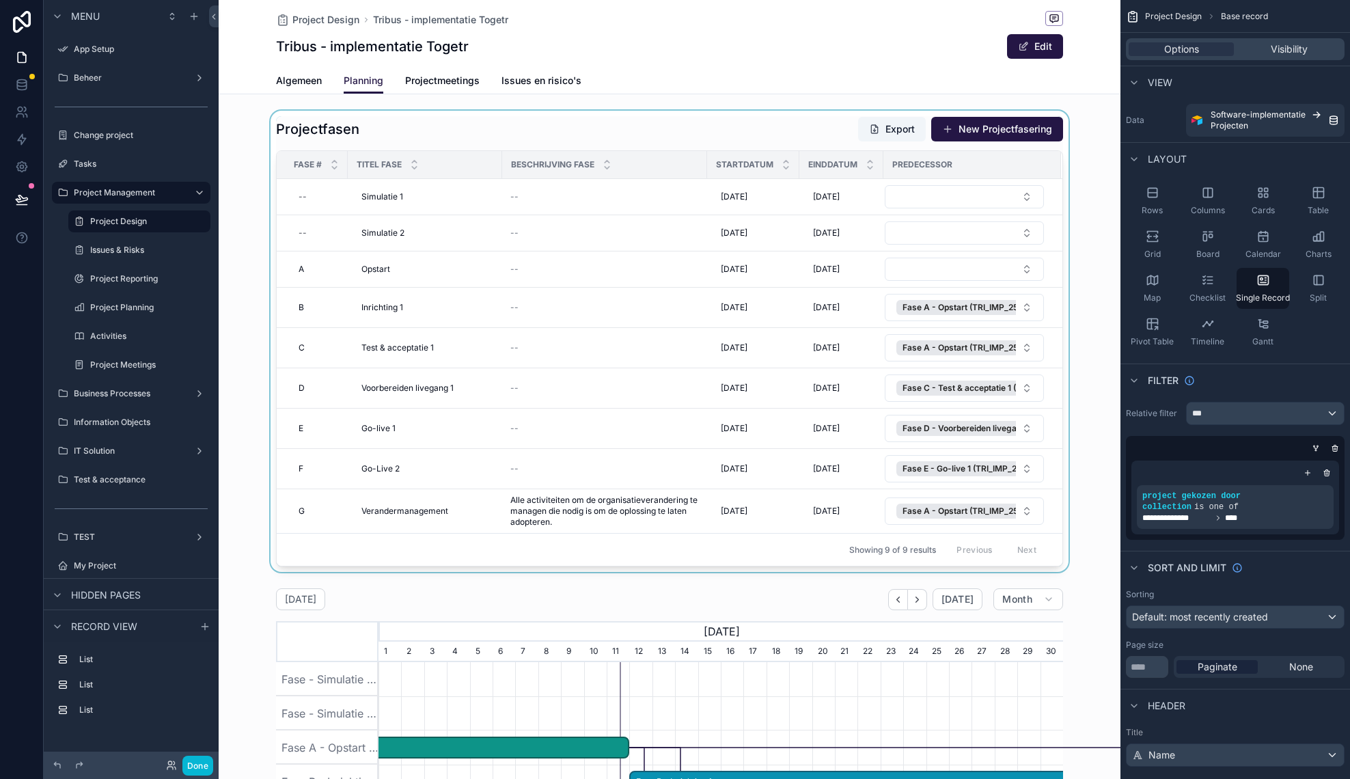
click at [584, 133] on div "scrollable content" at bounding box center [670, 341] width 902 height 461
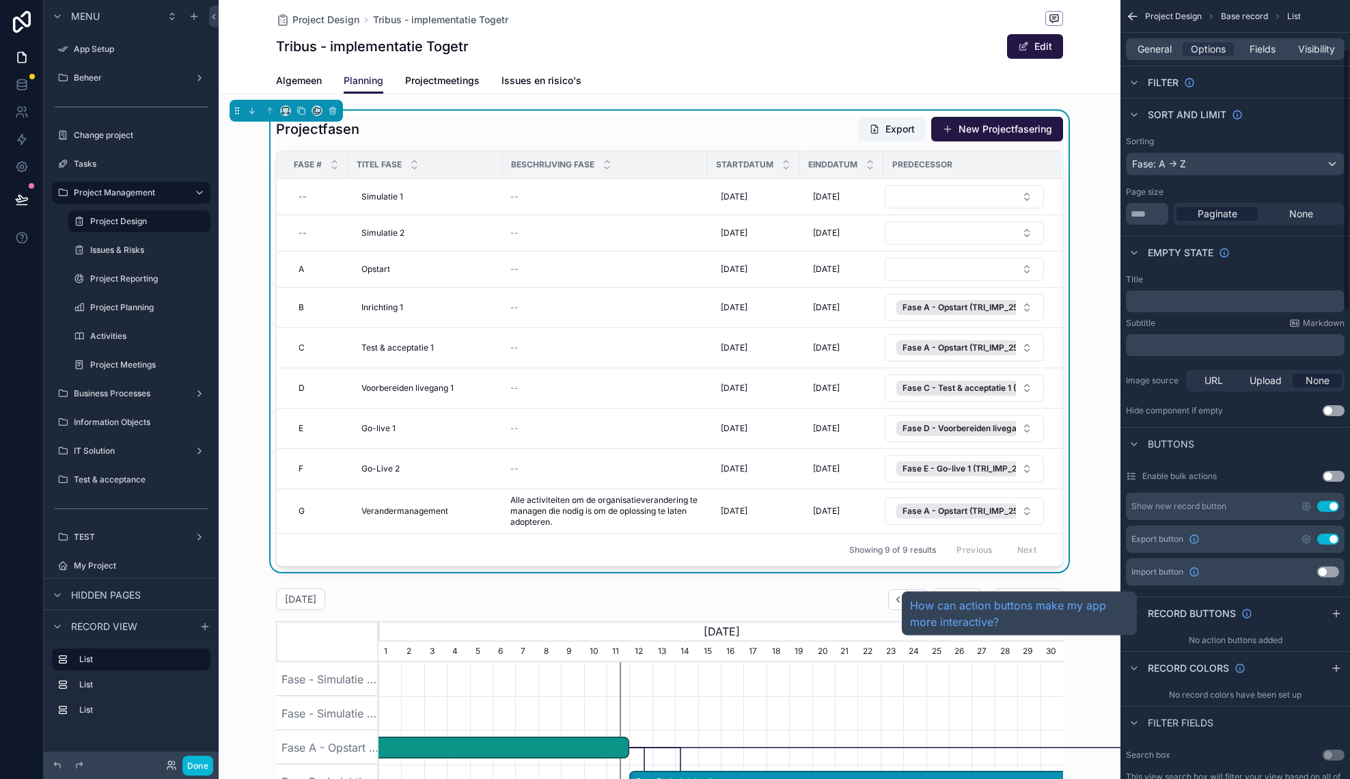
scroll to position [0, 0]
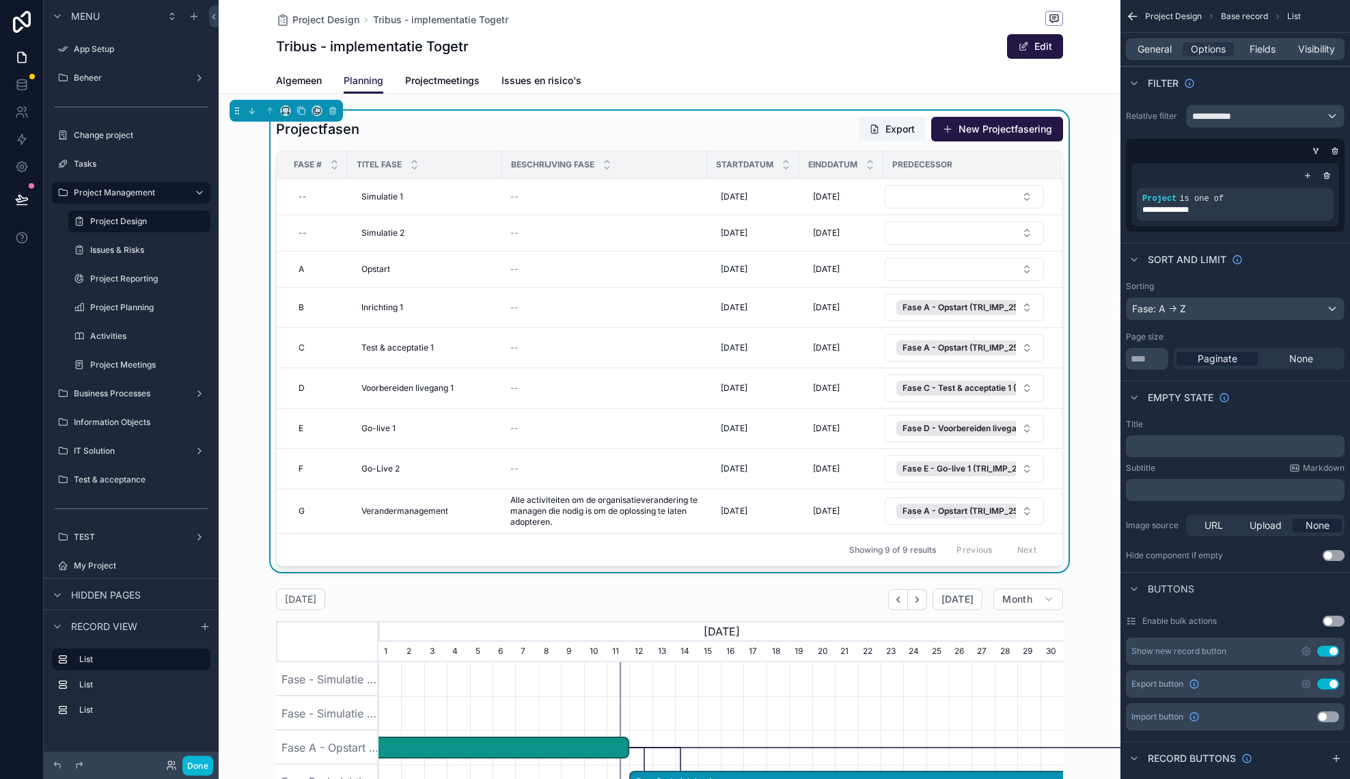
click at [643, 56] on div "Tribus - implementatie Togetr Edit" at bounding box center [669, 46] width 787 height 26
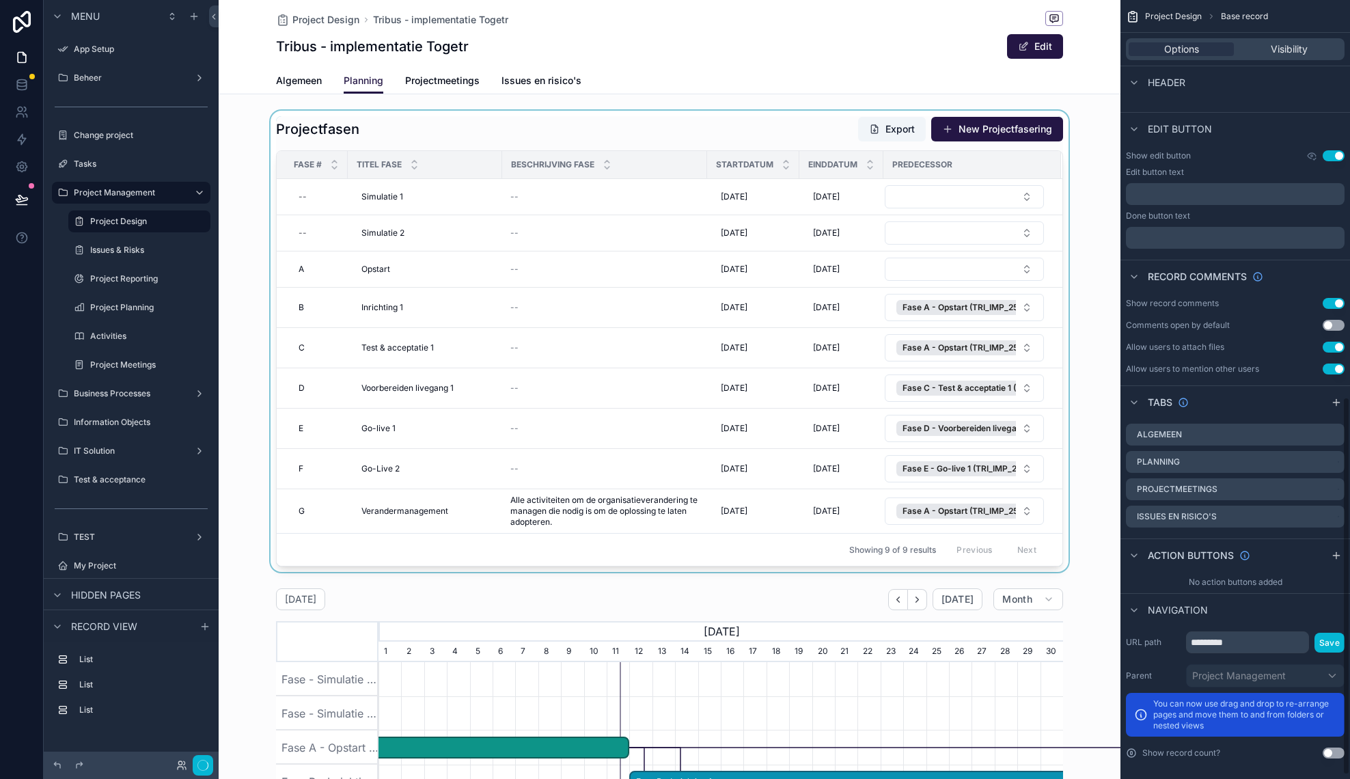
scroll to position [825, 0]
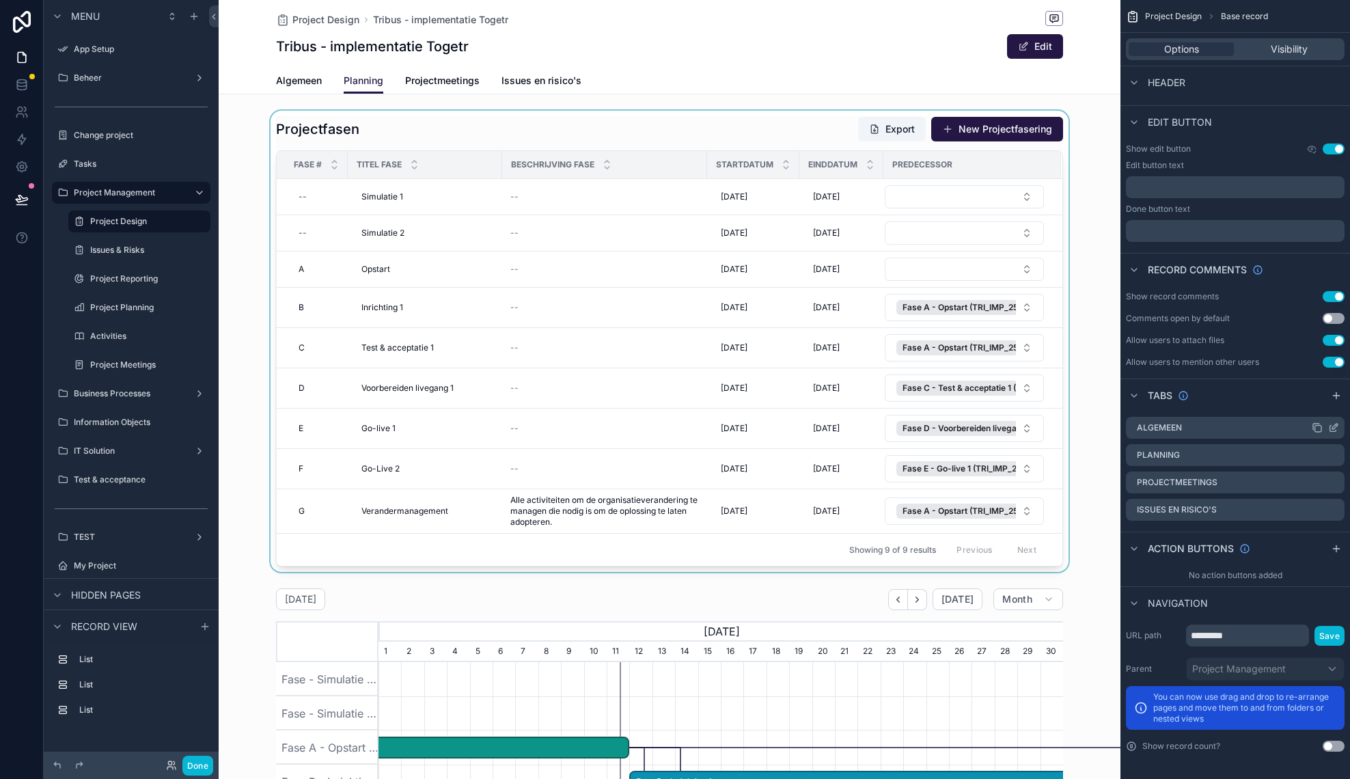
click at [1331, 429] on icon "scrollable content" at bounding box center [1333, 427] width 11 height 11
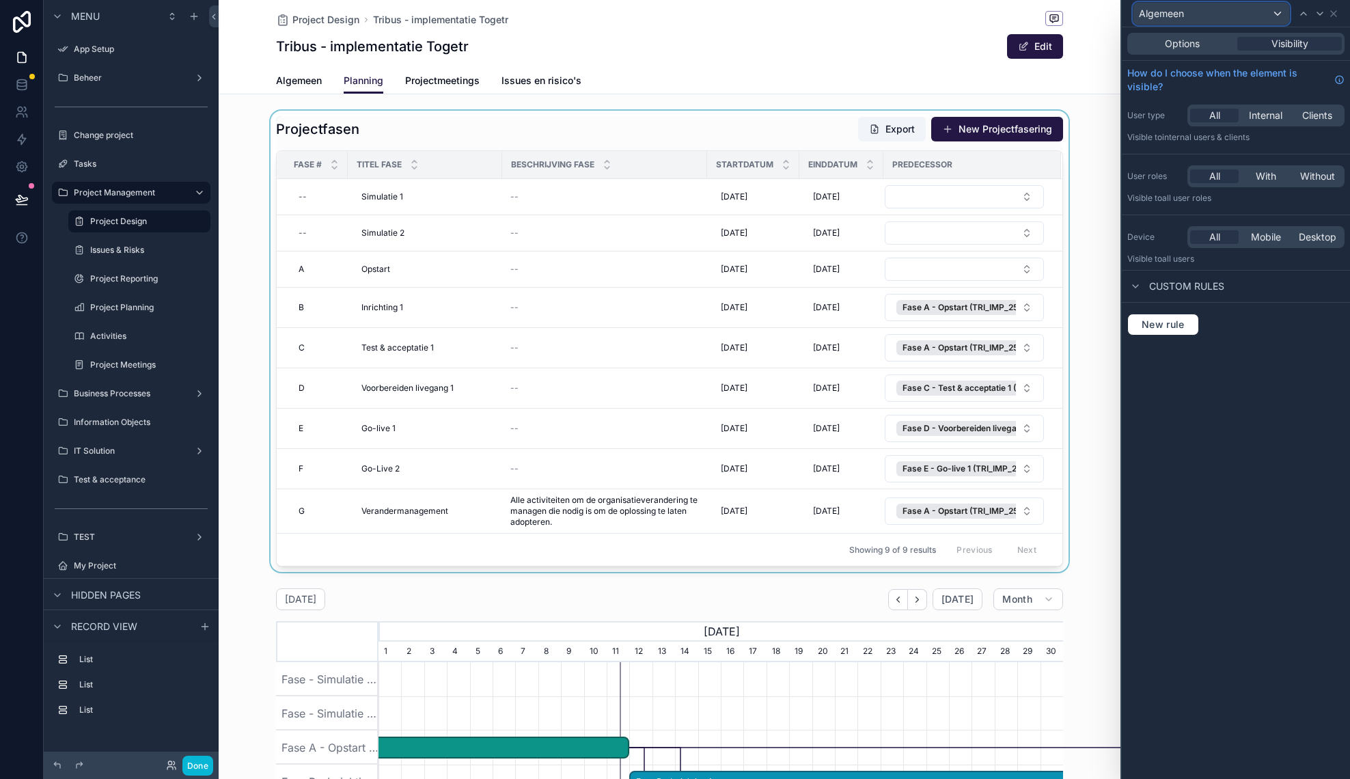
click at [1194, 14] on div "Algemeen" at bounding box center [1211, 14] width 156 height 22
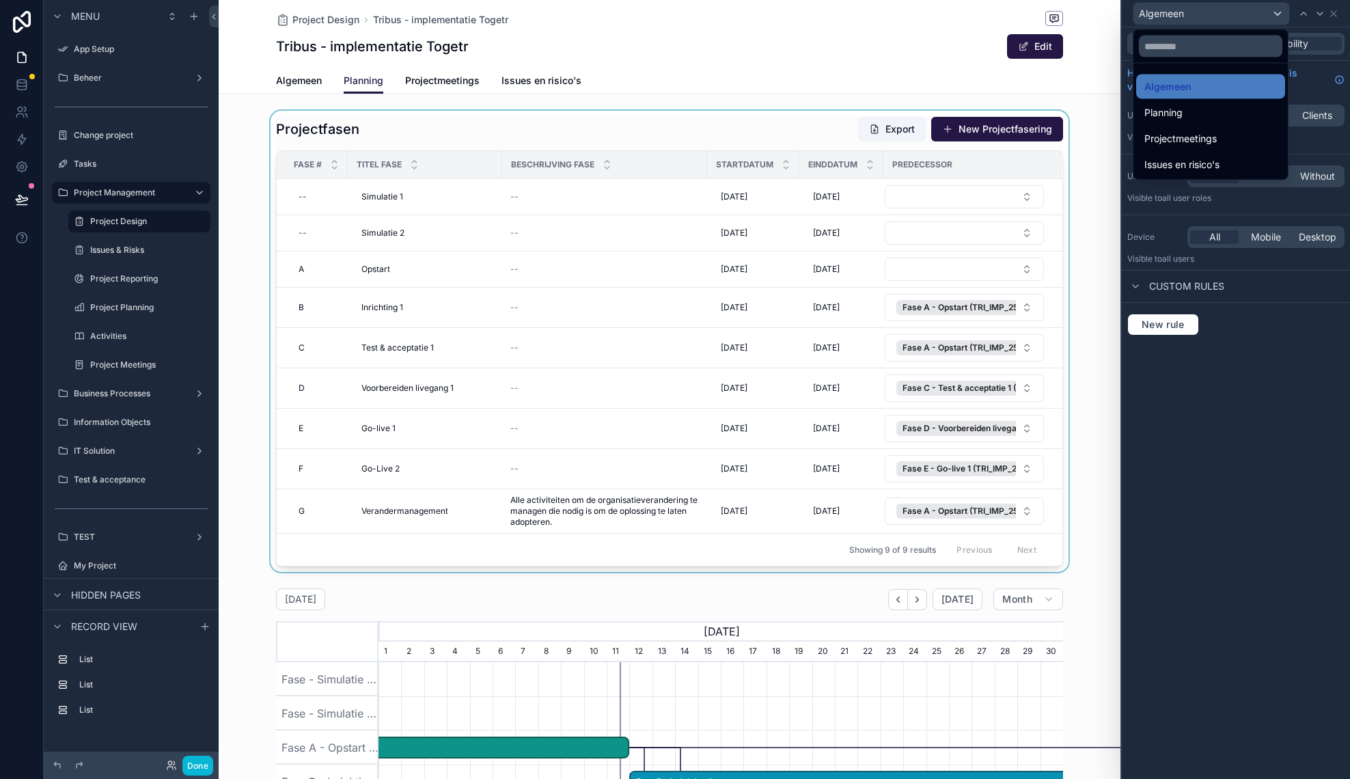
click at [1194, 14] on div at bounding box center [1236, 389] width 228 height 779
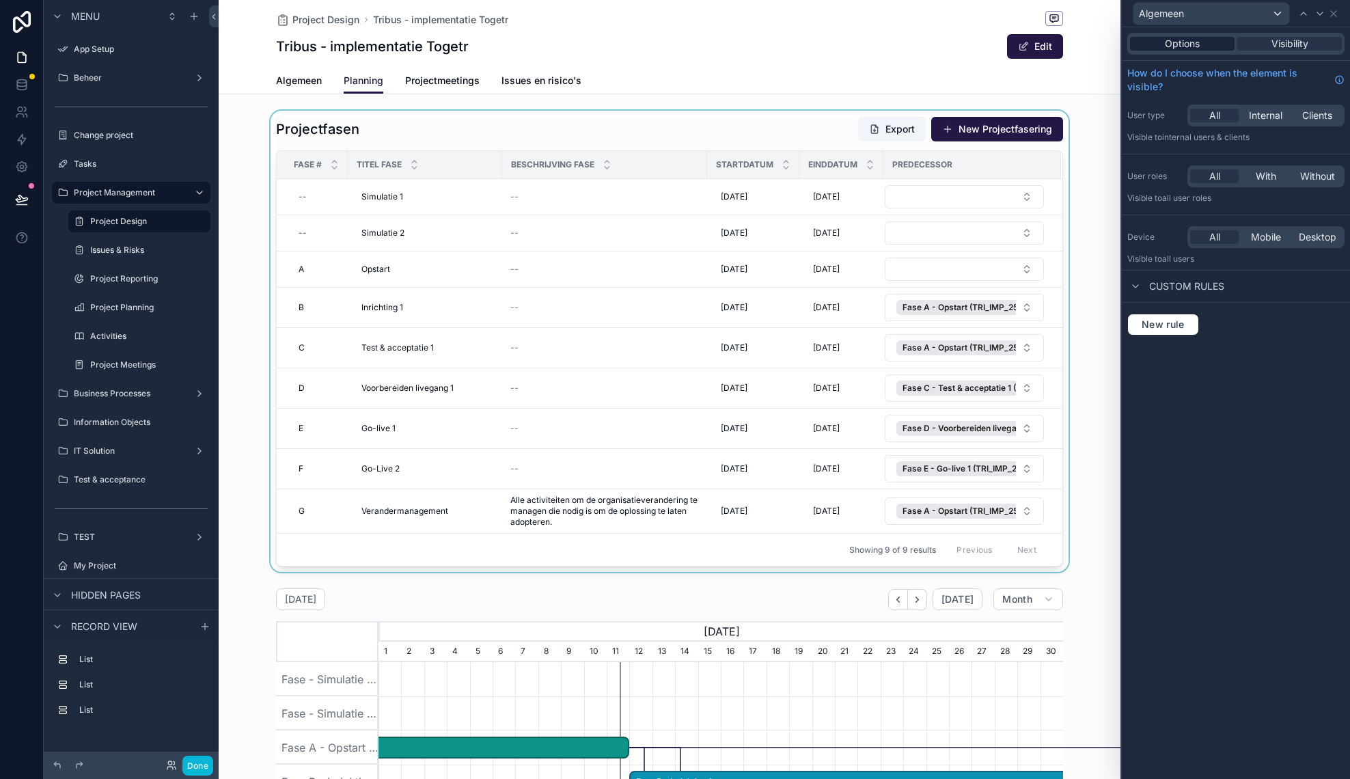
click at [1182, 44] on span "Options" at bounding box center [1182, 44] width 35 height 14
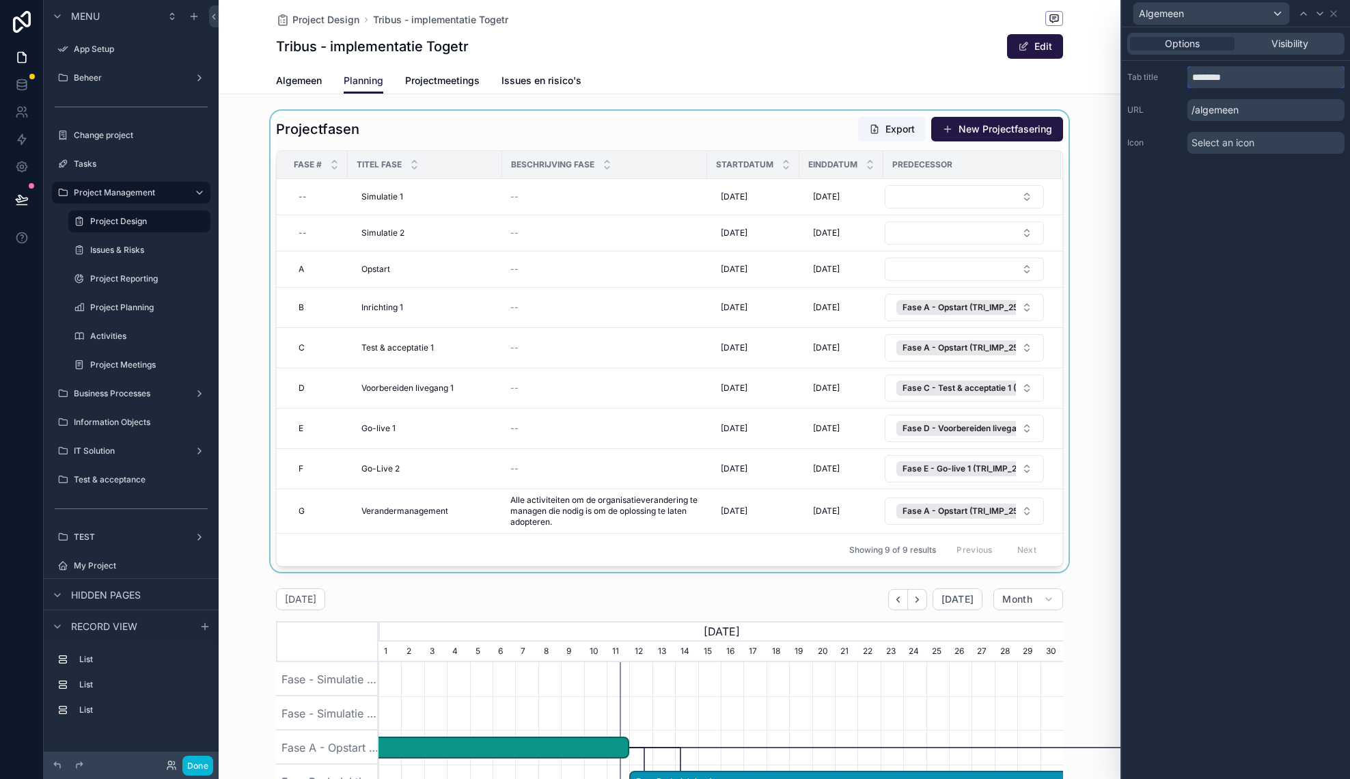
click at [1230, 74] on input "********" at bounding box center [1265, 77] width 157 height 22
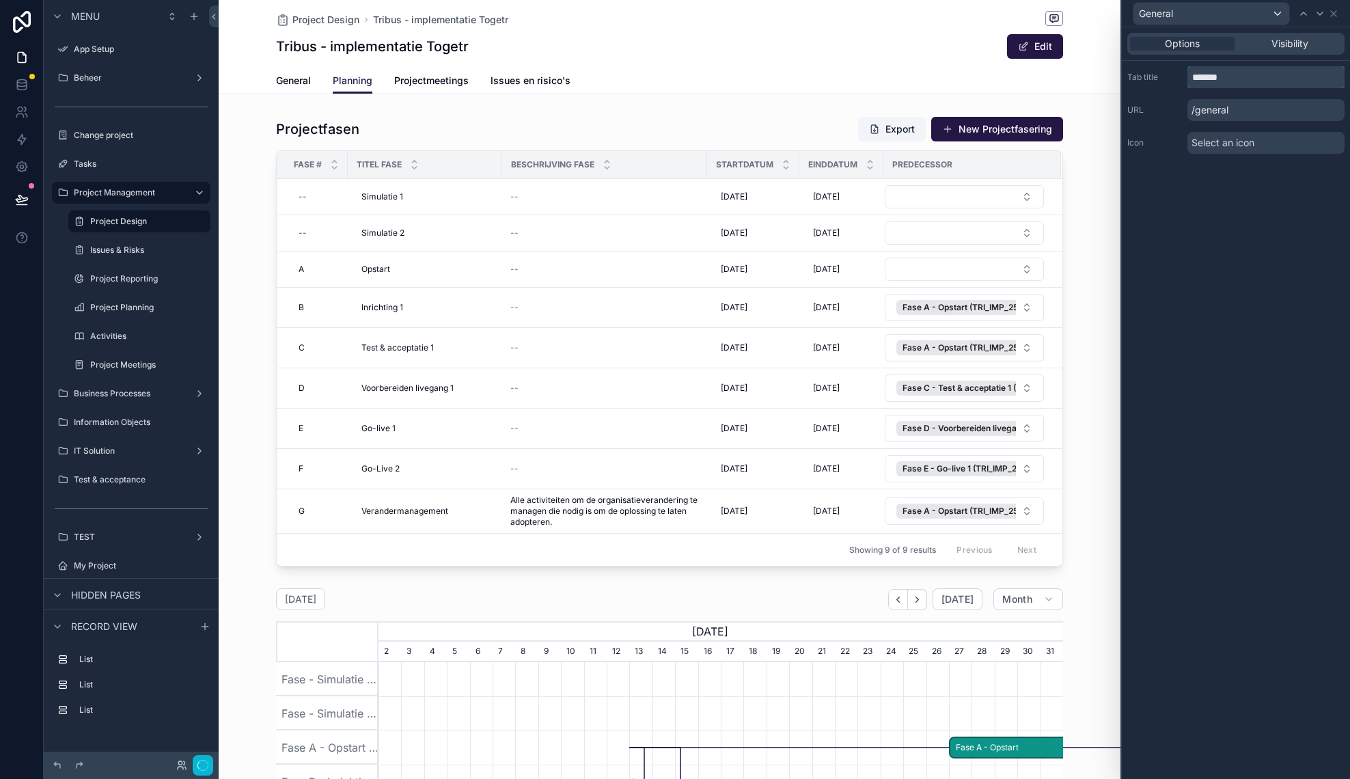
type input "*******"
click at [1228, 112] on p "/general" at bounding box center [1265, 110] width 157 height 22
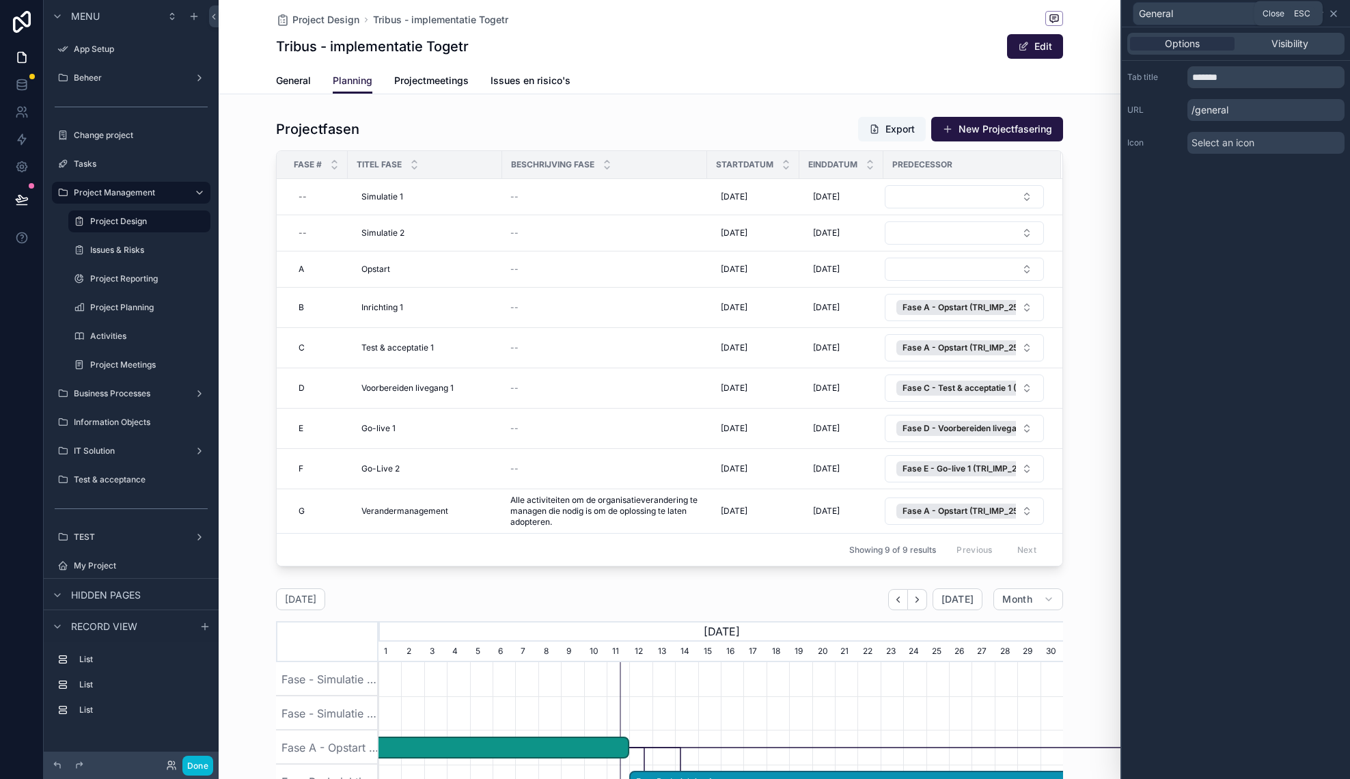
click at [1333, 15] on icon at bounding box center [1333, 13] width 11 height 11
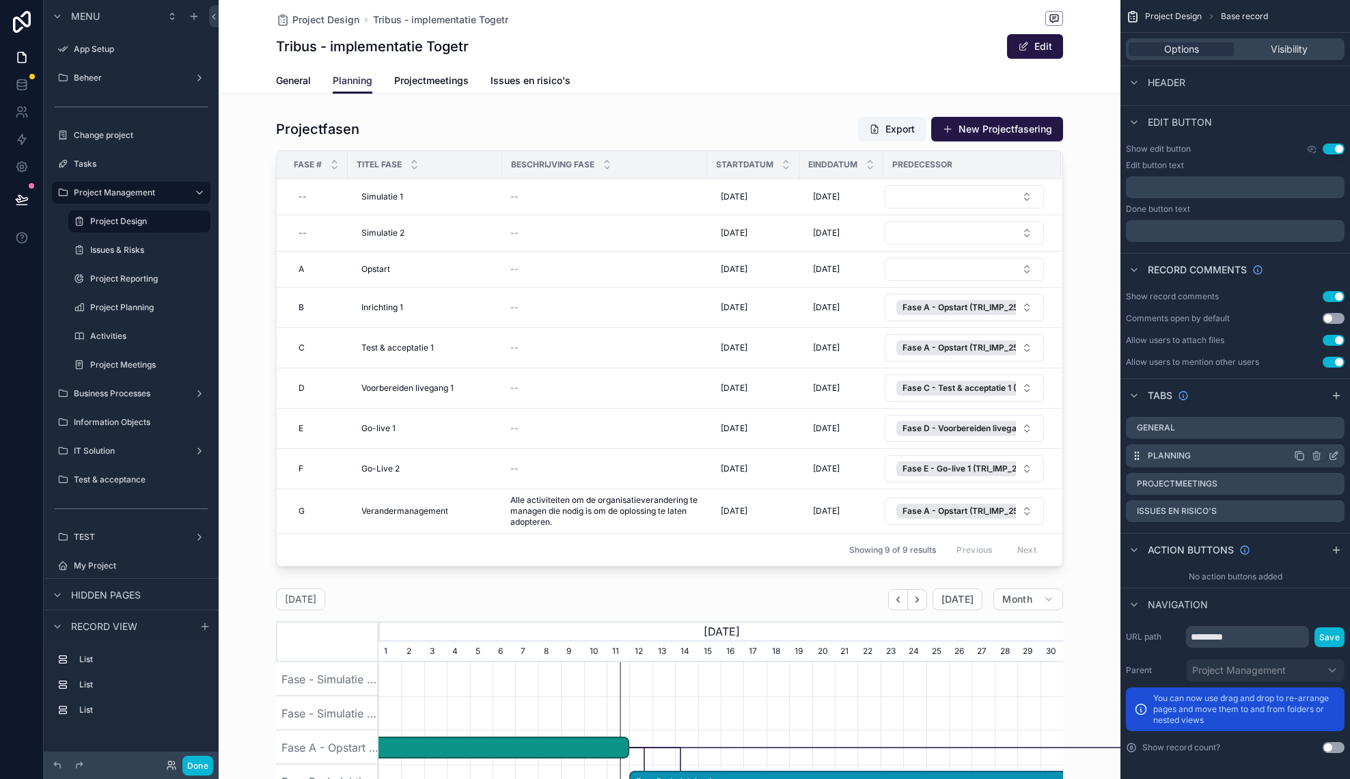
click at [1335, 461] on button "scrollable content" at bounding box center [1333, 455] width 11 height 12
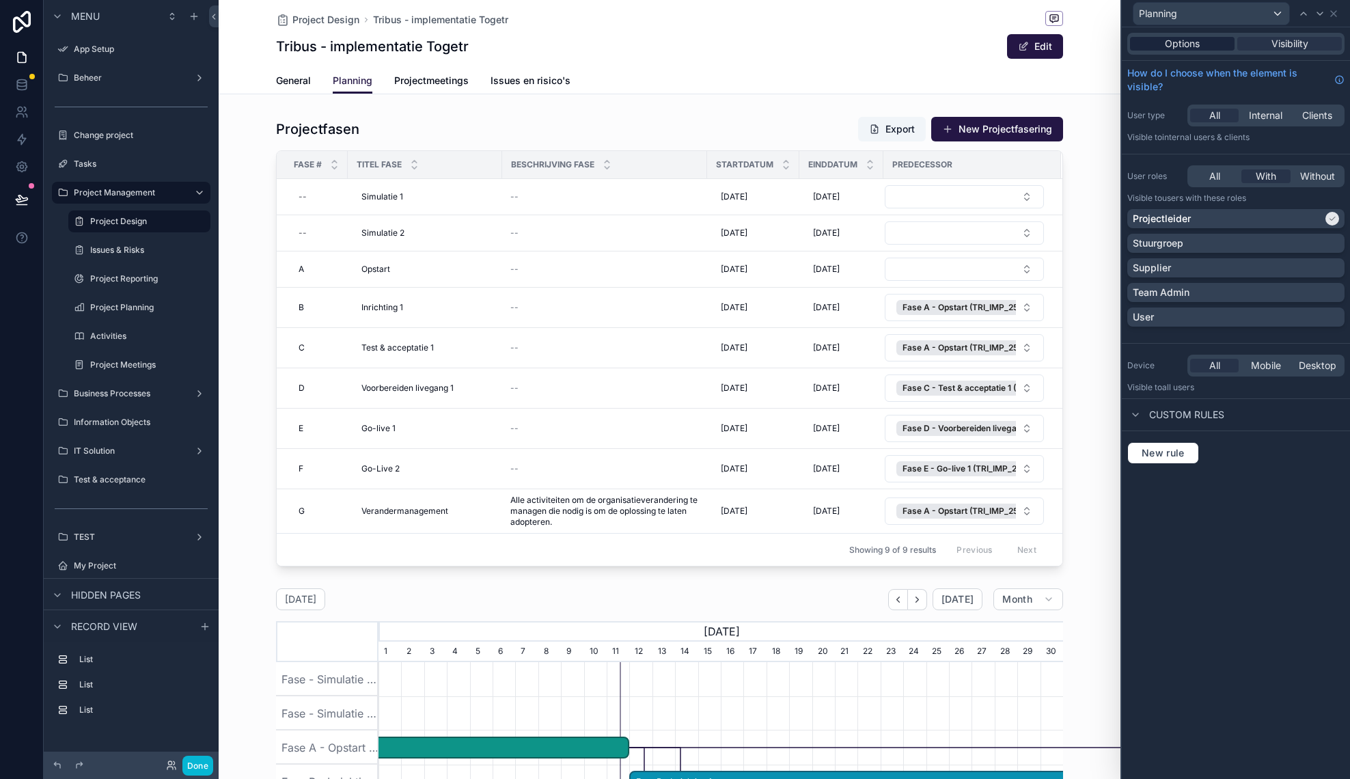
click at [1191, 44] on span "Options" at bounding box center [1182, 44] width 35 height 14
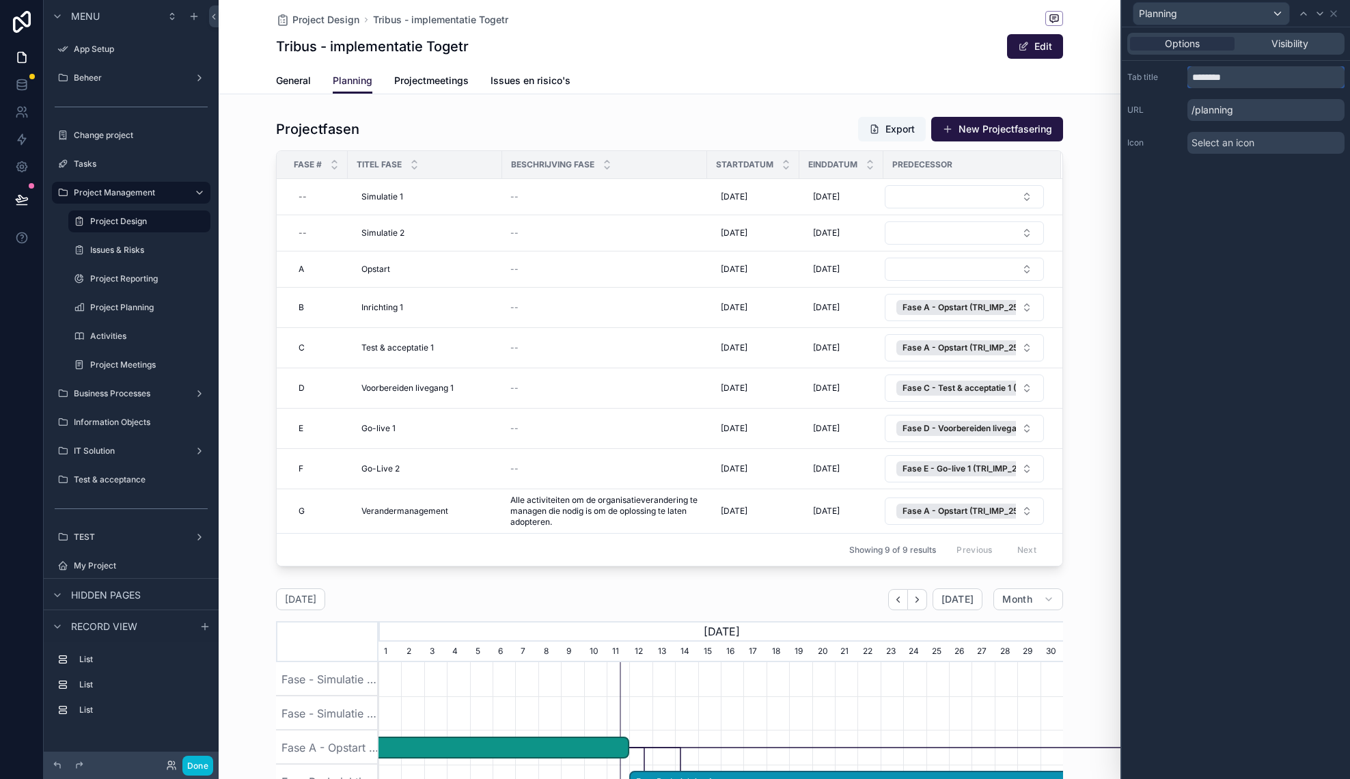
click at [1228, 81] on input "********" at bounding box center [1265, 77] width 157 height 22
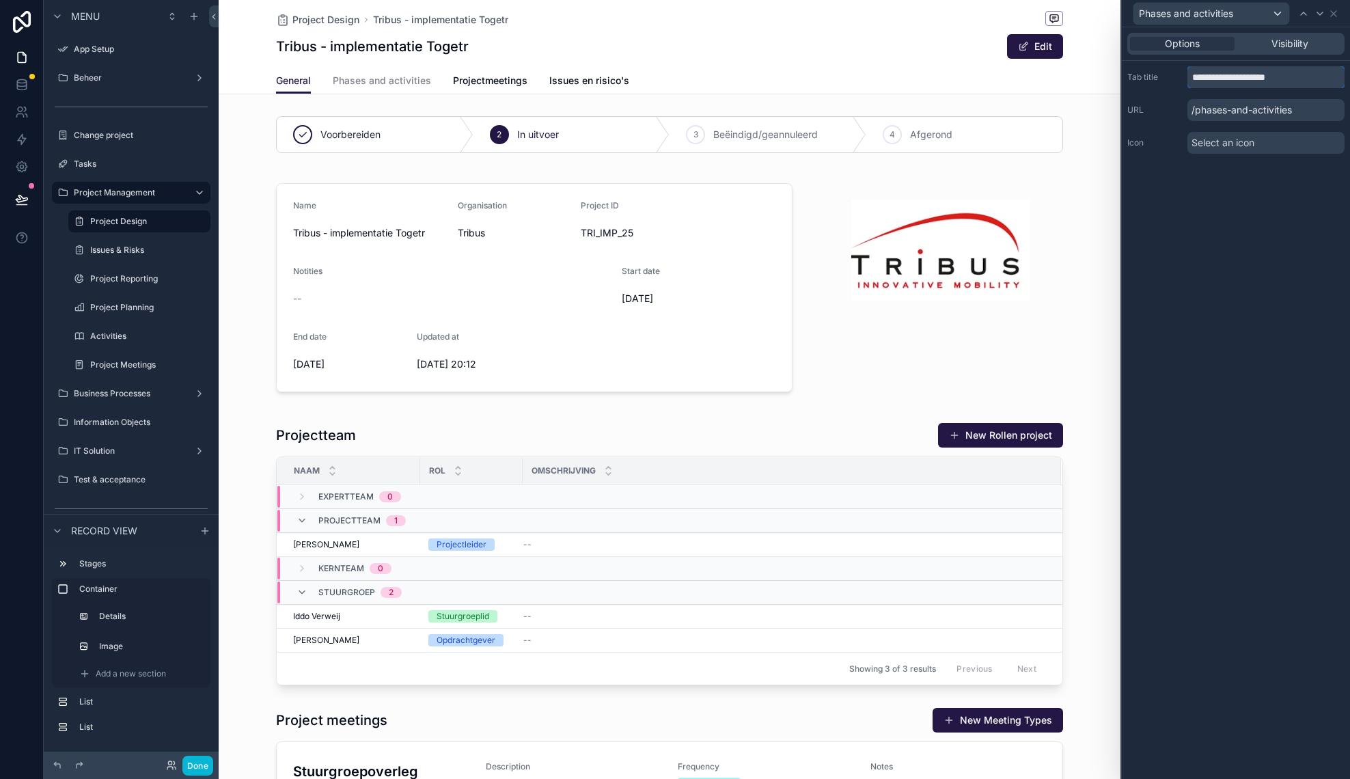
click at [1239, 81] on input "**********" at bounding box center [1265, 77] width 157 height 22
type input "**********"
click at [1238, 364] on div "**********" at bounding box center [1236, 402] width 228 height 751
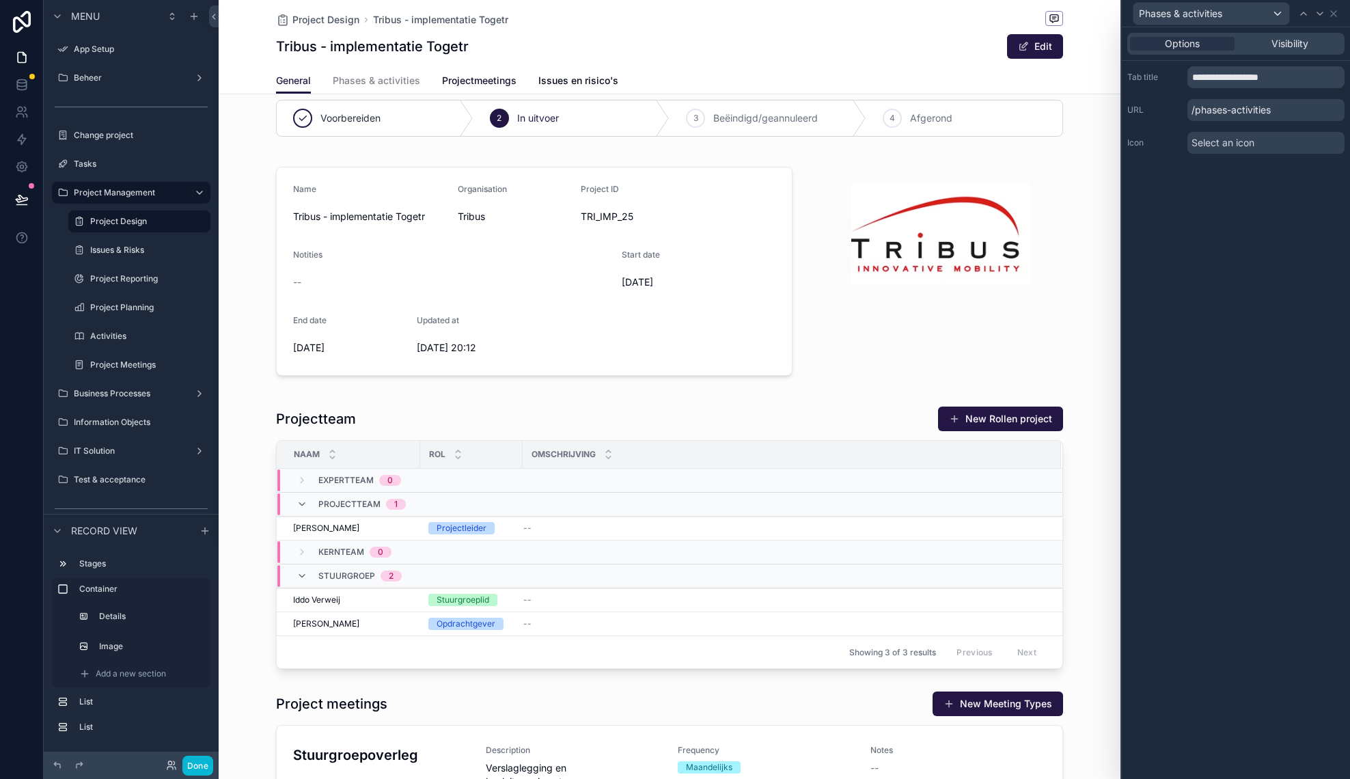
click at [505, 81] on span "Projectmeetings" at bounding box center [479, 81] width 74 height 14
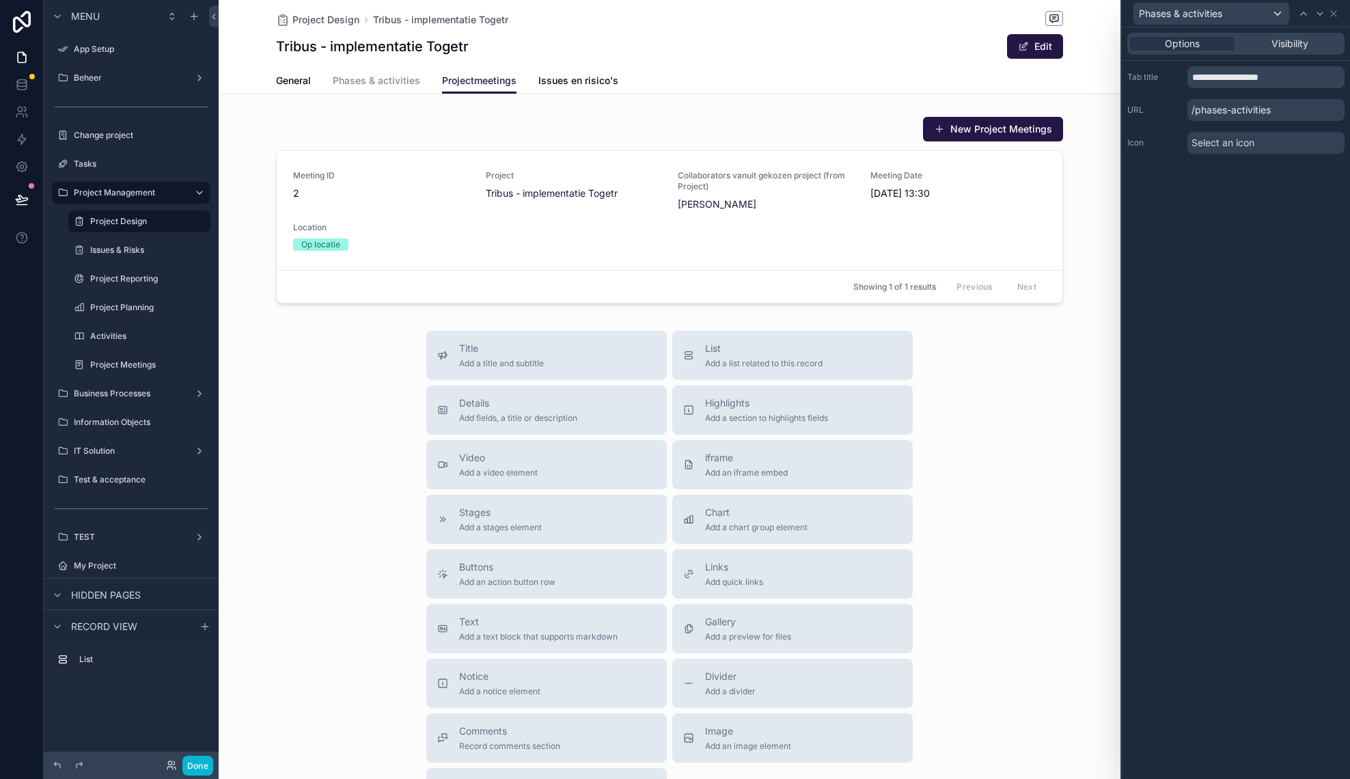
click at [391, 88] on link "Phases & activities" at bounding box center [376, 81] width 87 height 27
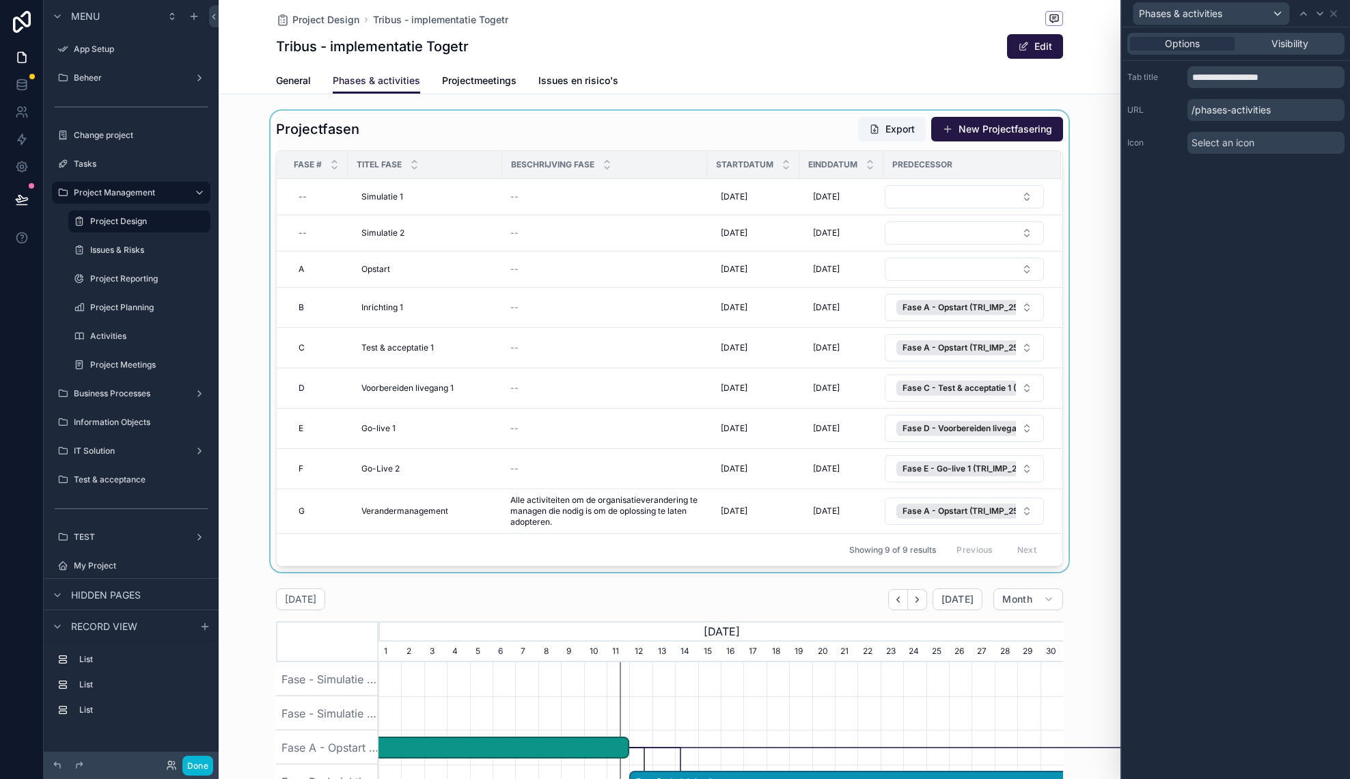
click at [624, 123] on div "scrollable content" at bounding box center [670, 341] width 902 height 461
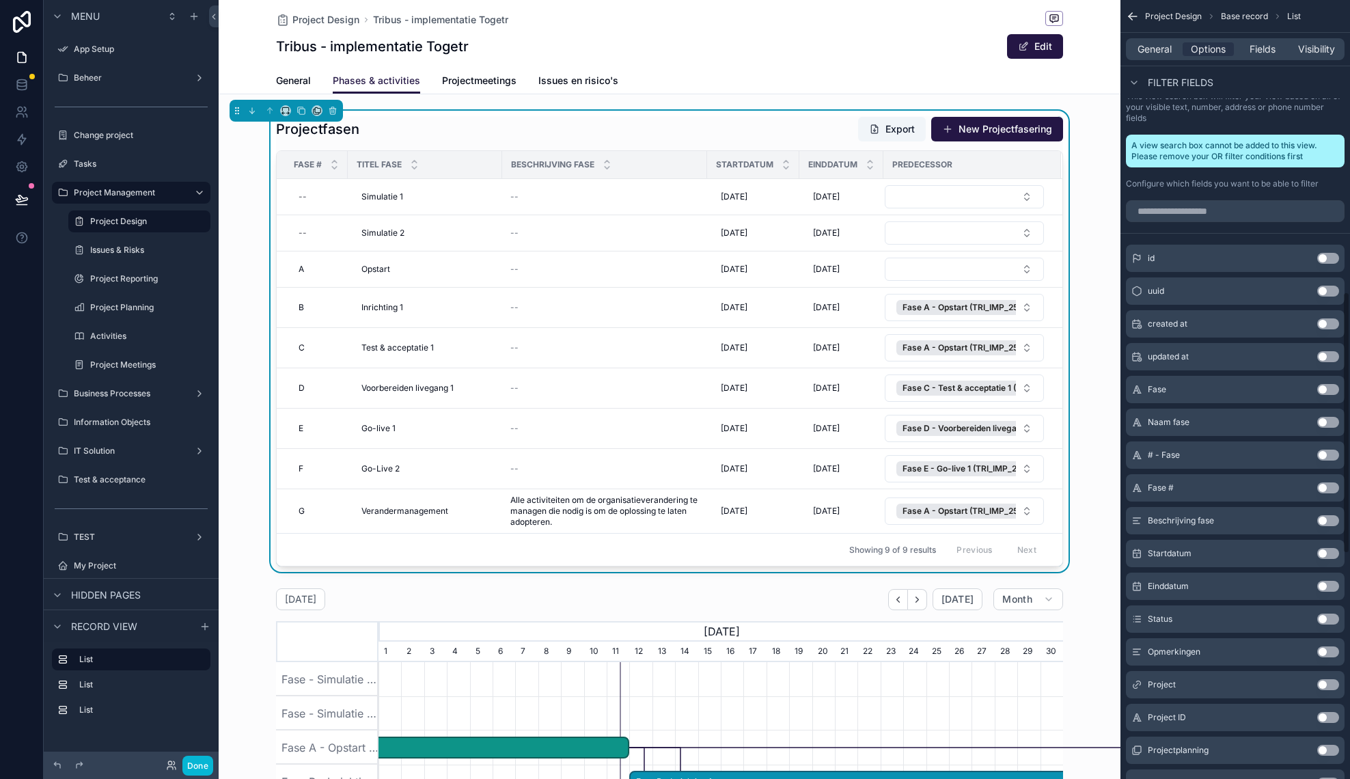
scroll to position [869, 0]
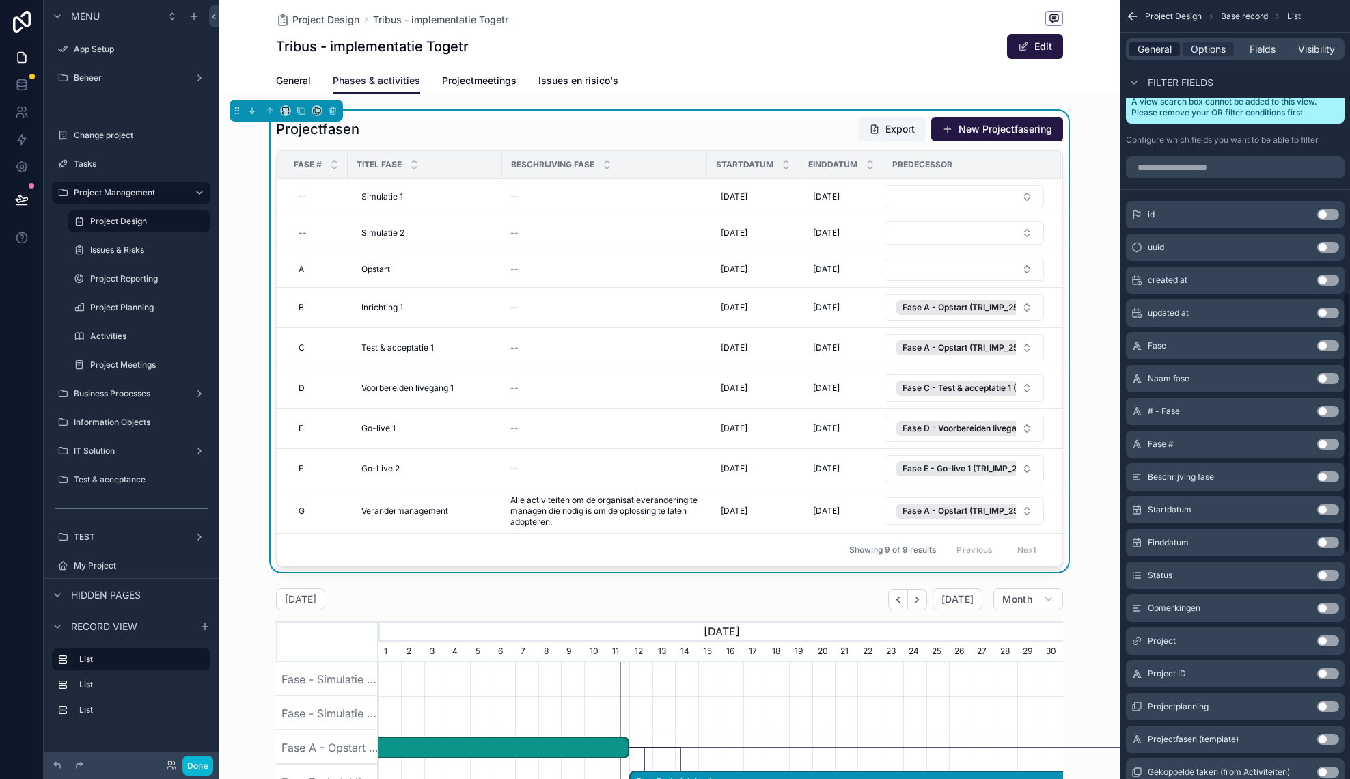
click at [1157, 50] on span "General" at bounding box center [1154, 49] width 34 height 14
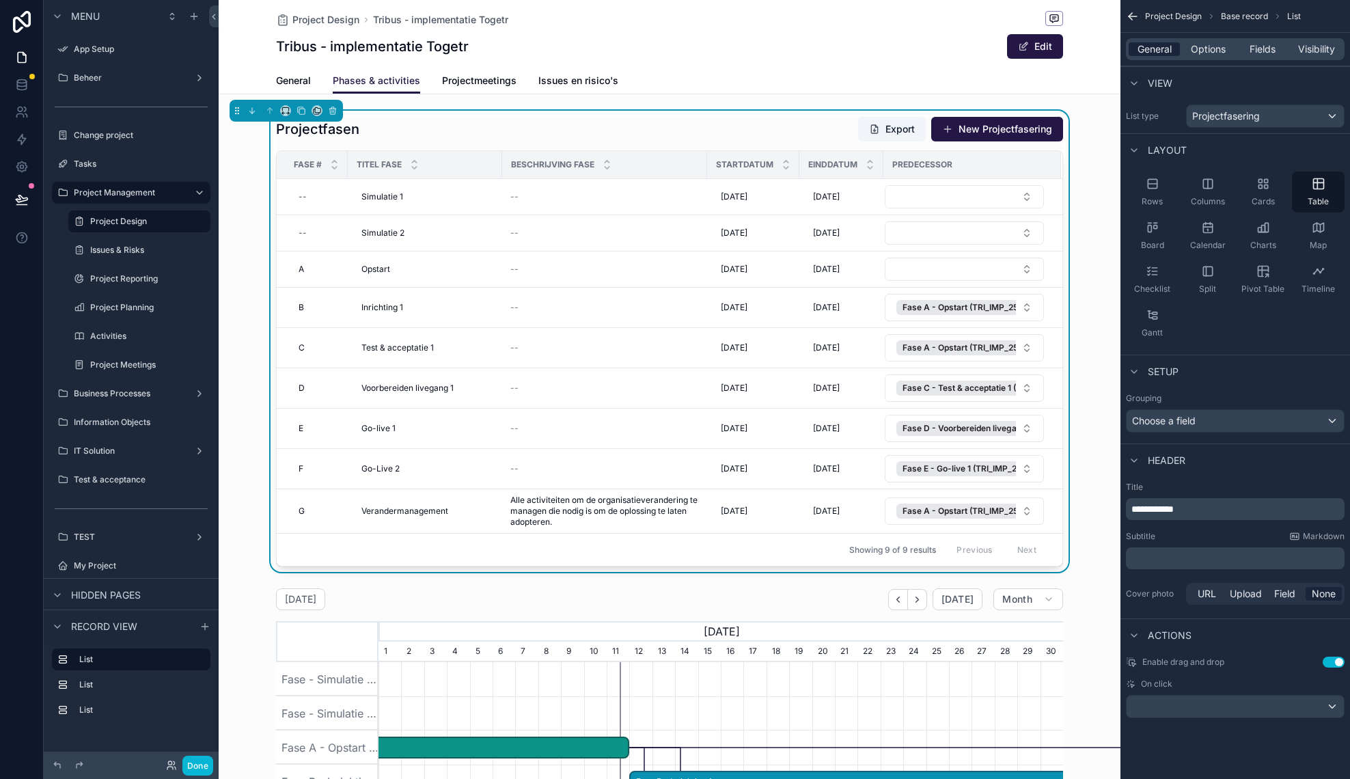
scroll to position [0, 0]
click at [1217, 271] on div "Split" at bounding box center [1207, 279] width 53 height 41
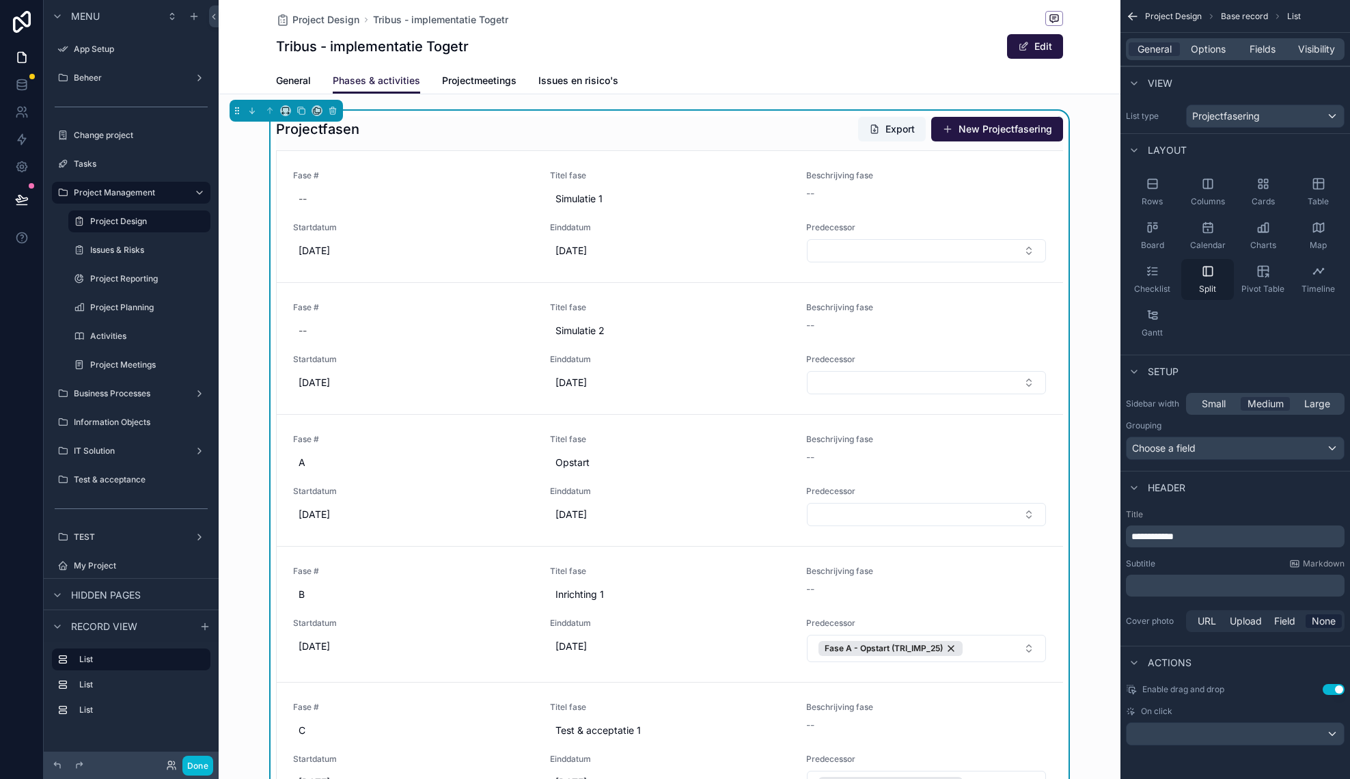
scroll to position [0, 684]
click at [689, 226] on span "Einddatum" at bounding box center [670, 227] width 240 height 11
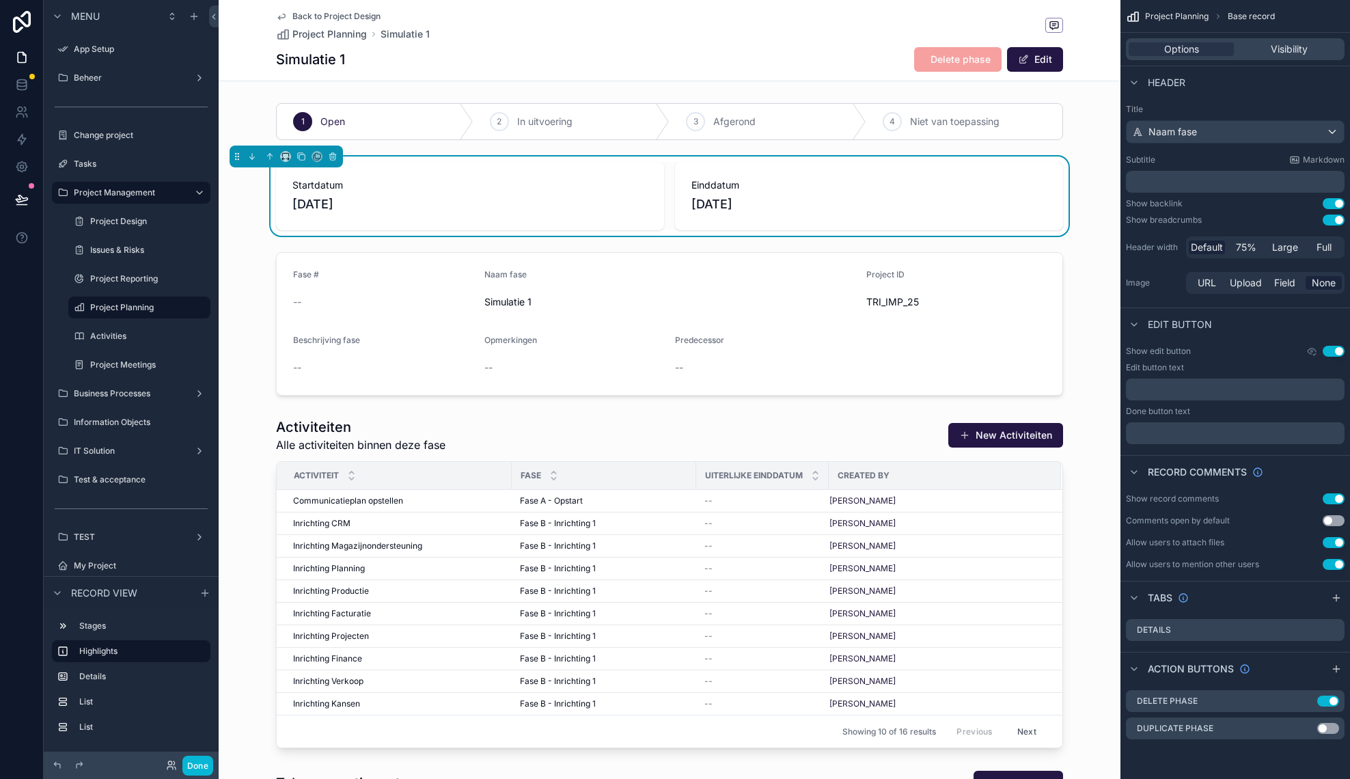
click at [279, 17] on icon "scrollable content" at bounding box center [281, 16] width 7 height 5
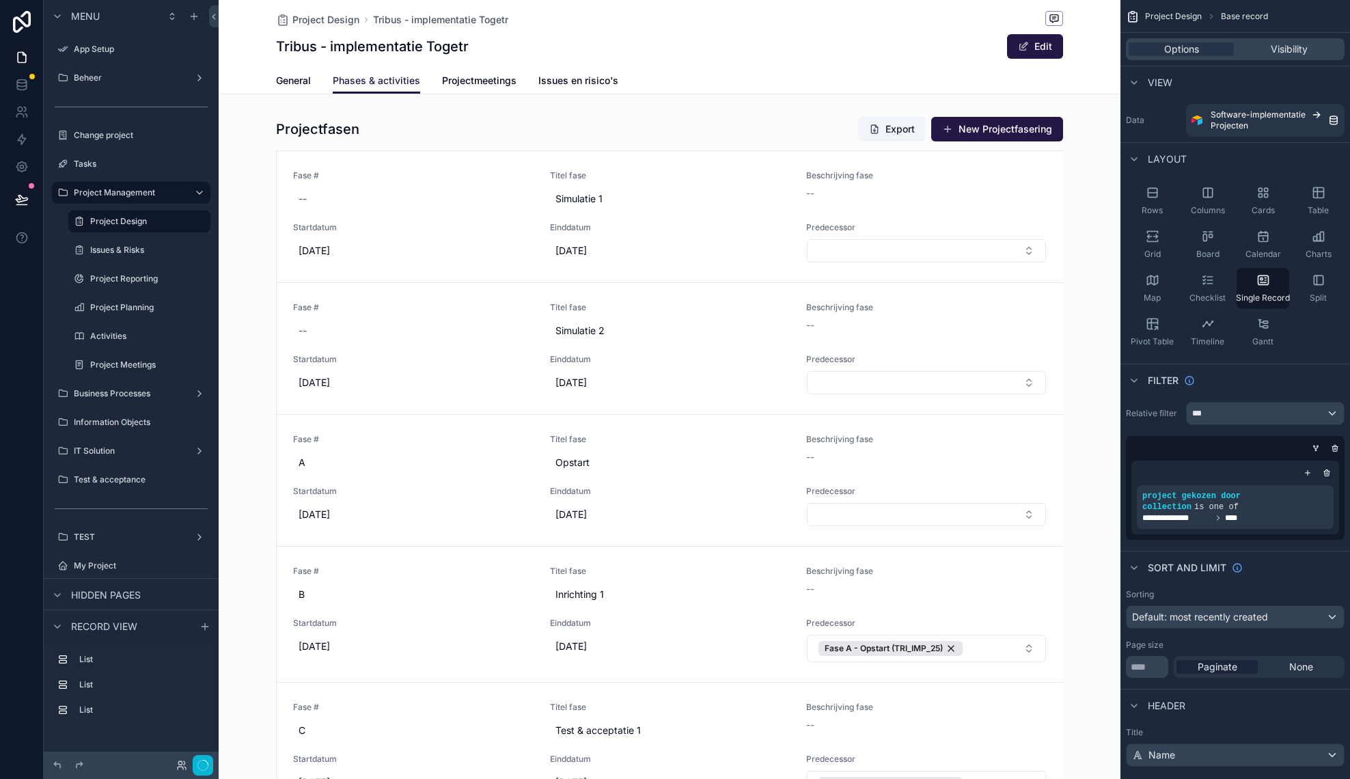
scroll to position [0, 684]
click at [1313, 281] on icon "scrollable content" at bounding box center [1319, 280] width 14 height 14
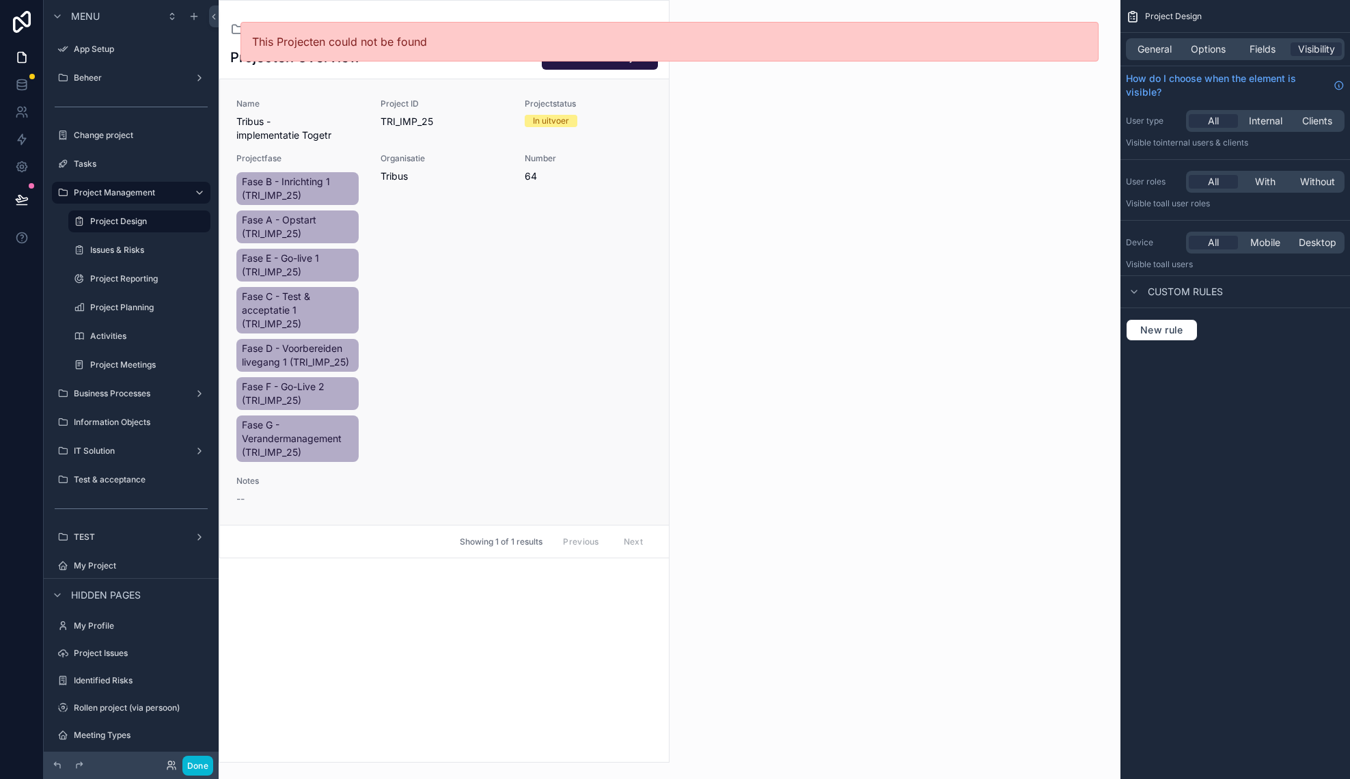
click at [503, 247] on div "Organisatie Tribus" at bounding box center [444, 308] width 128 height 311
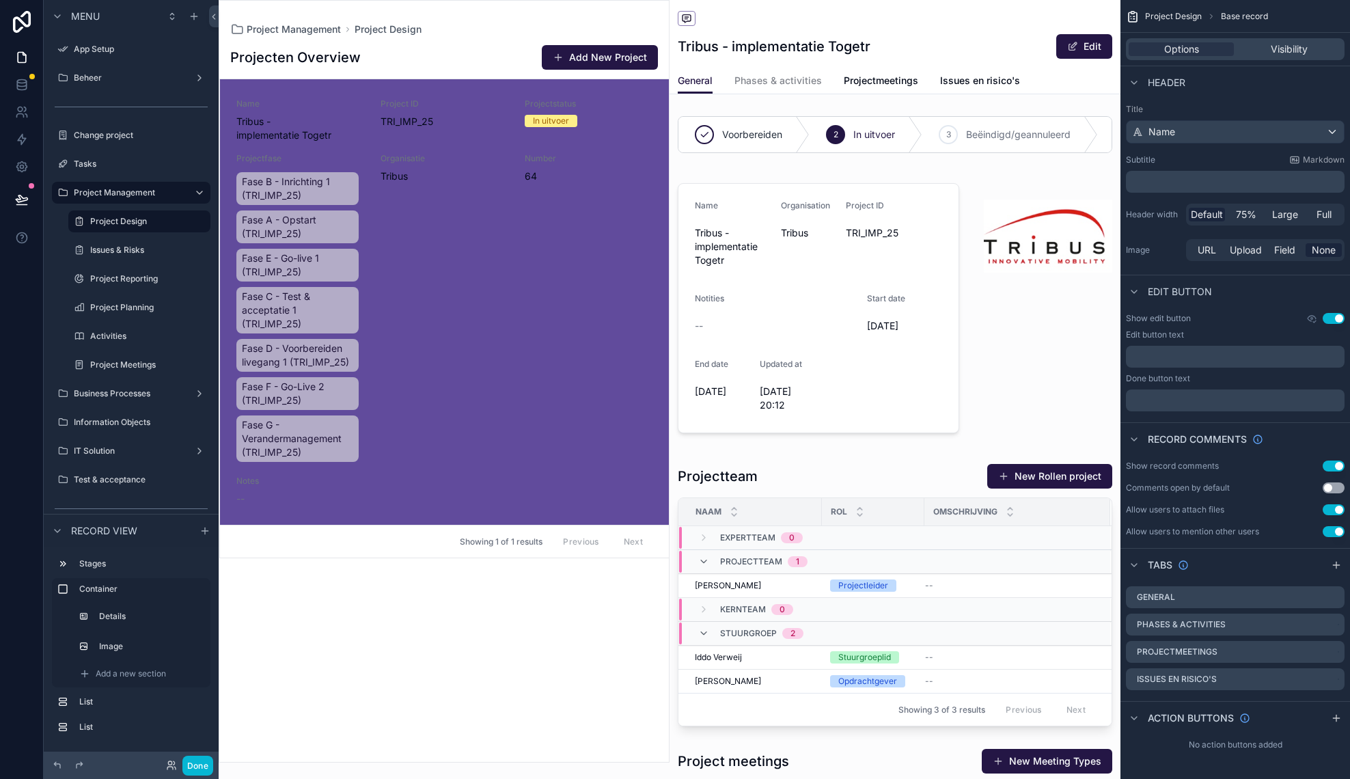
click at [1006, 37] on div "Tribus - implementatie Togetr Edit" at bounding box center [895, 46] width 434 height 26
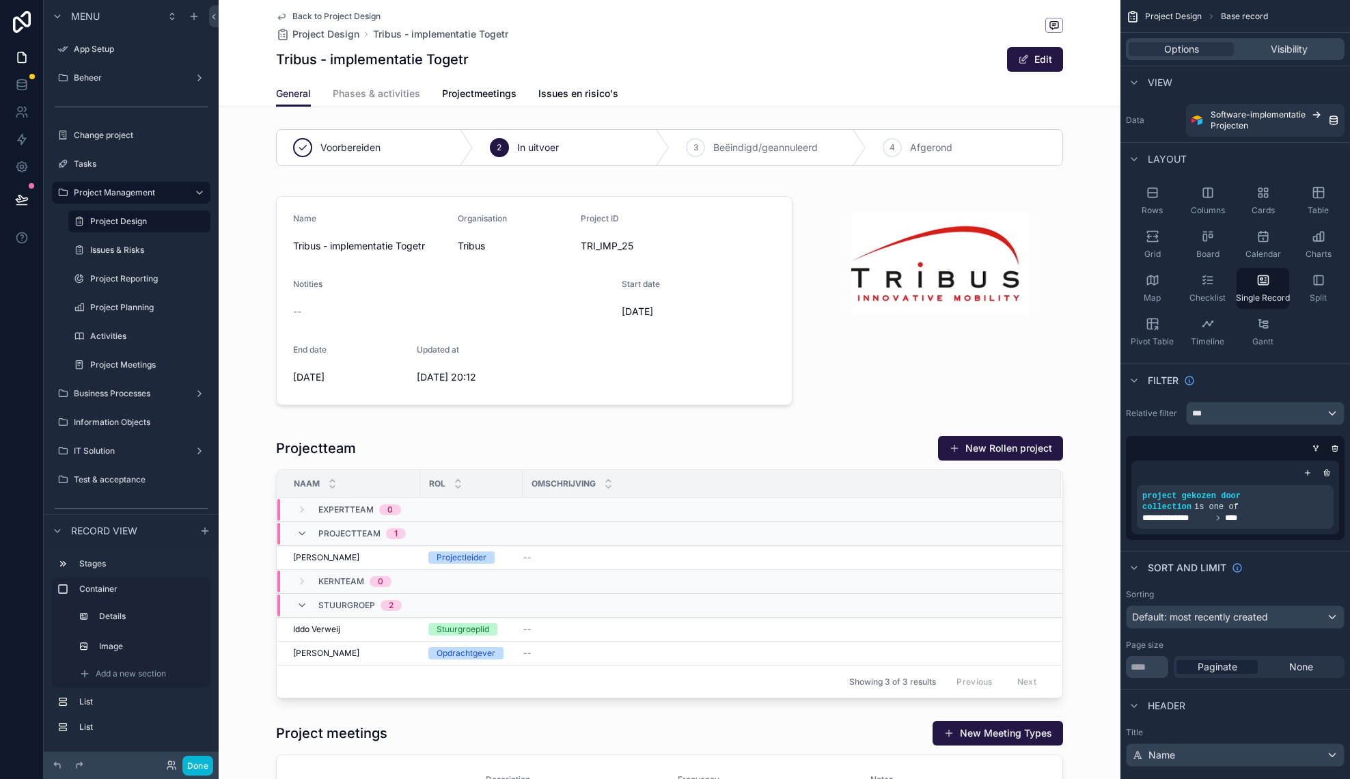
click at [391, 93] on span "Phases & activities" at bounding box center [376, 94] width 87 height 14
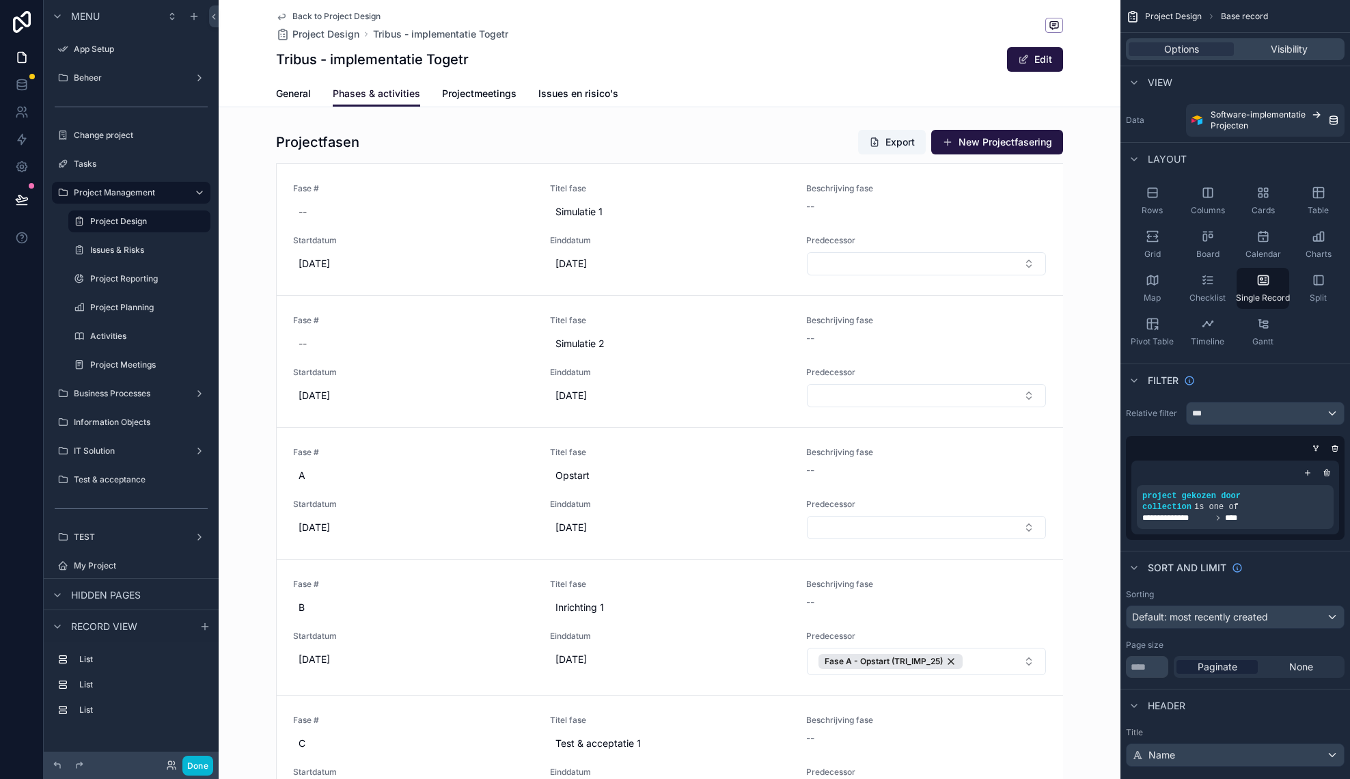
scroll to position [0, 684]
click at [484, 201] on div "scrollable content" at bounding box center [670, 777] width 902 height 1306
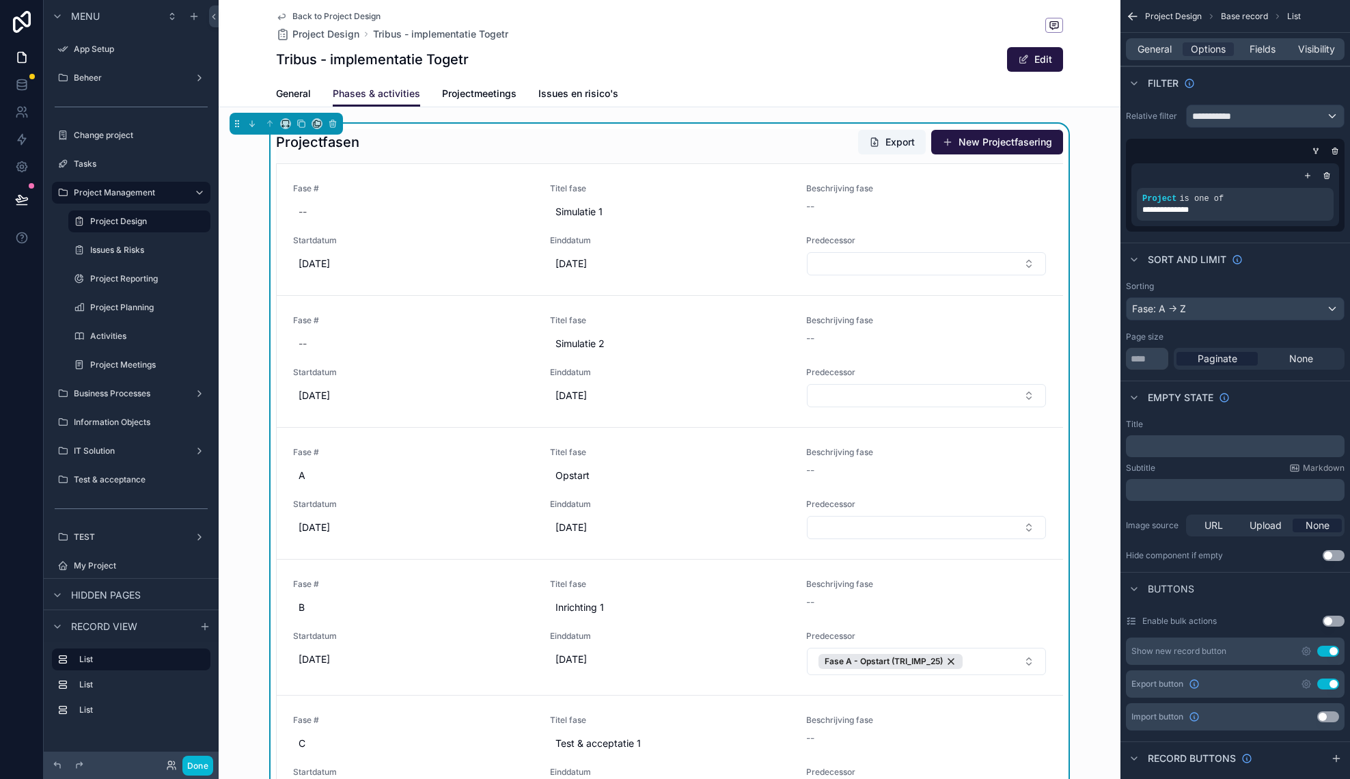
click at [639, 143] on div "Projectfasen Export New Projectfasering" at bounding box center [669, 142] width 787 height 26
click at [1159, 51] on span "General" at bounding box center [1154, 49] width 34 height 14
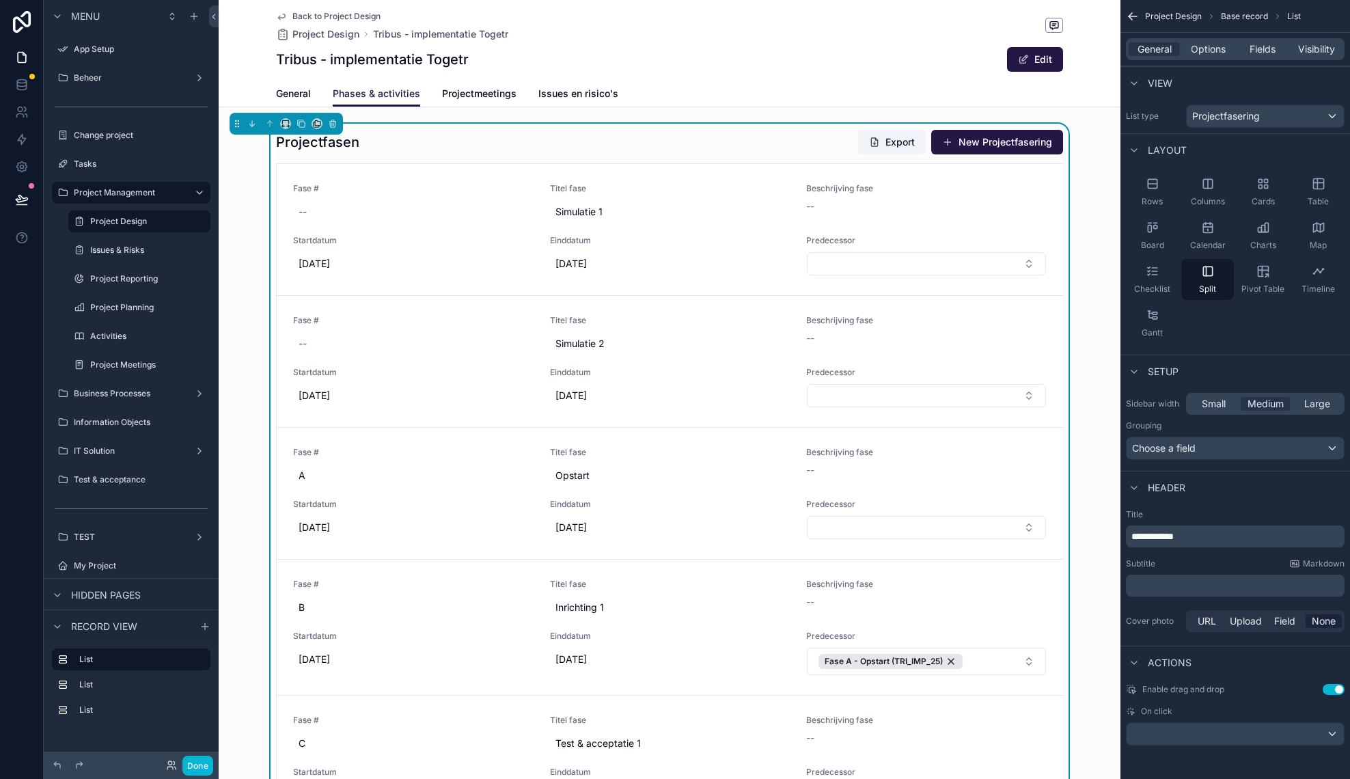
click at [1253, 367] on div "Setup" at bounding box center [1235, 371] width 230 height 33
click at [1208, 451] on div "Choose a field" at bounding box center [1234, 448] width 217 height 22
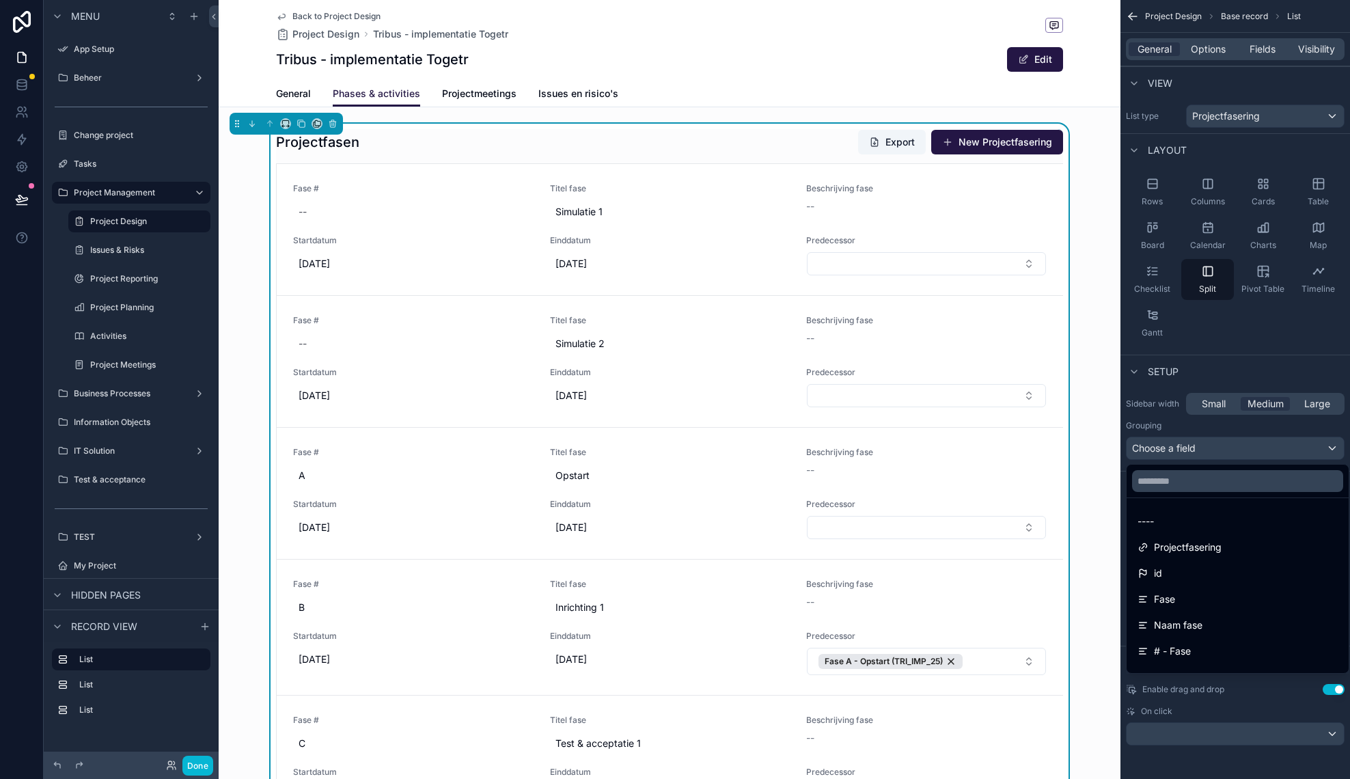
click at [1319, 189] on div "scrollable content" at bounding box center [675, 389] width 1350 height 779
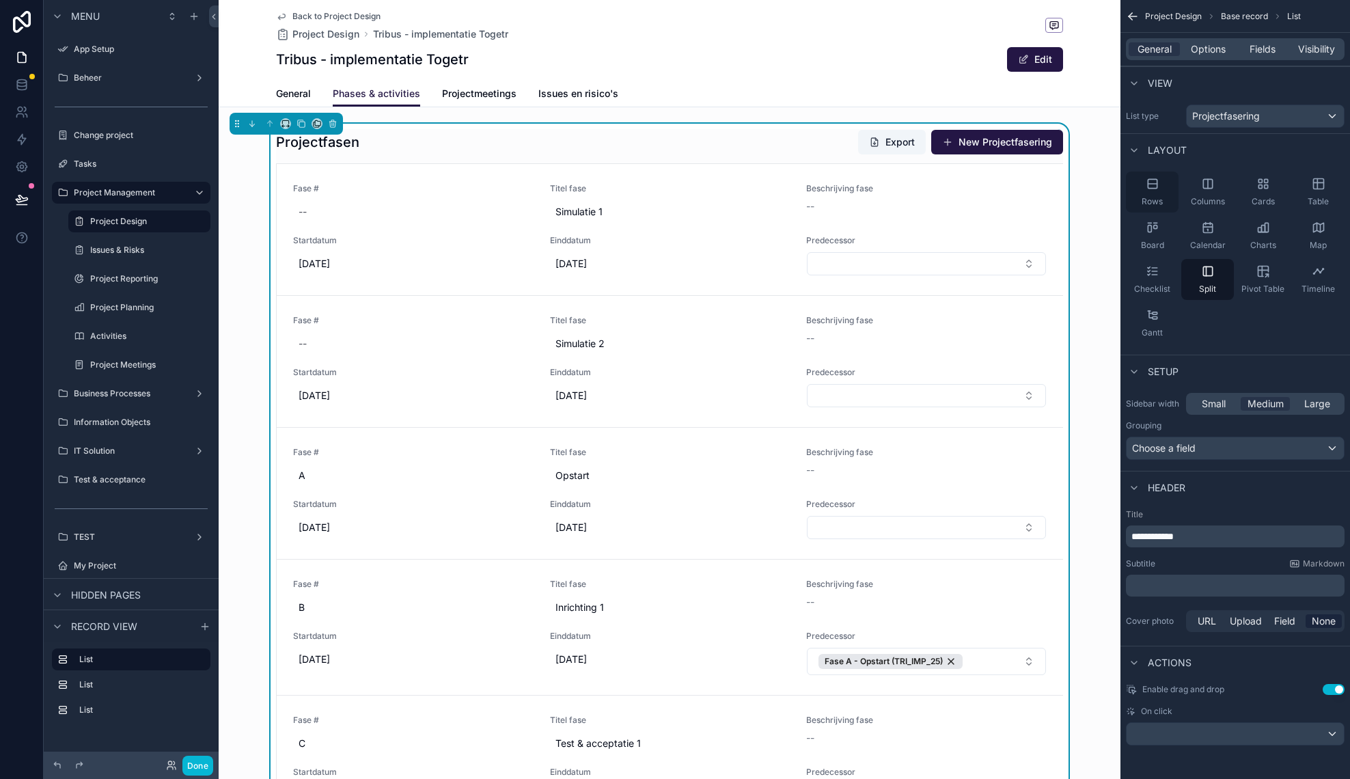
click at [1150, 200] on span "Rows" at bounding box center [1151, 201] width 21 height 11
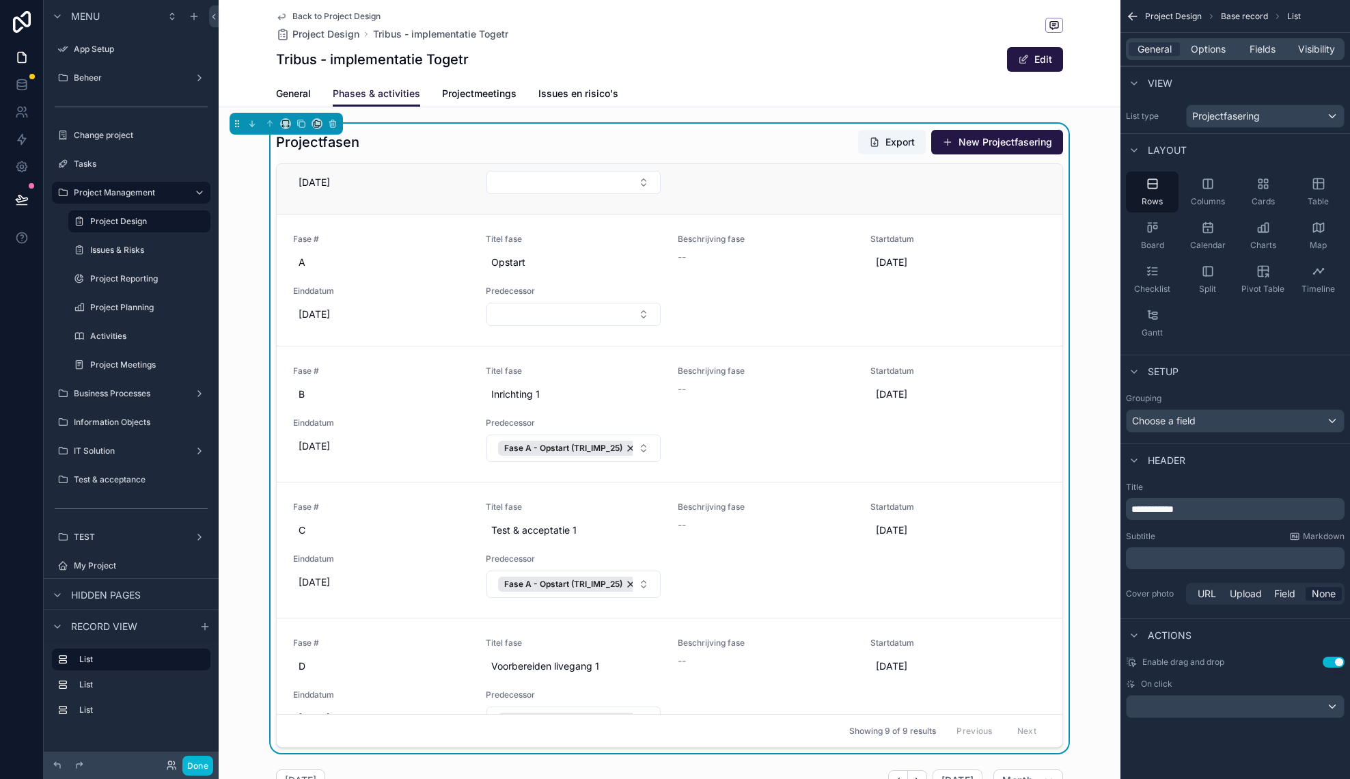
scroll to position [0, 0]
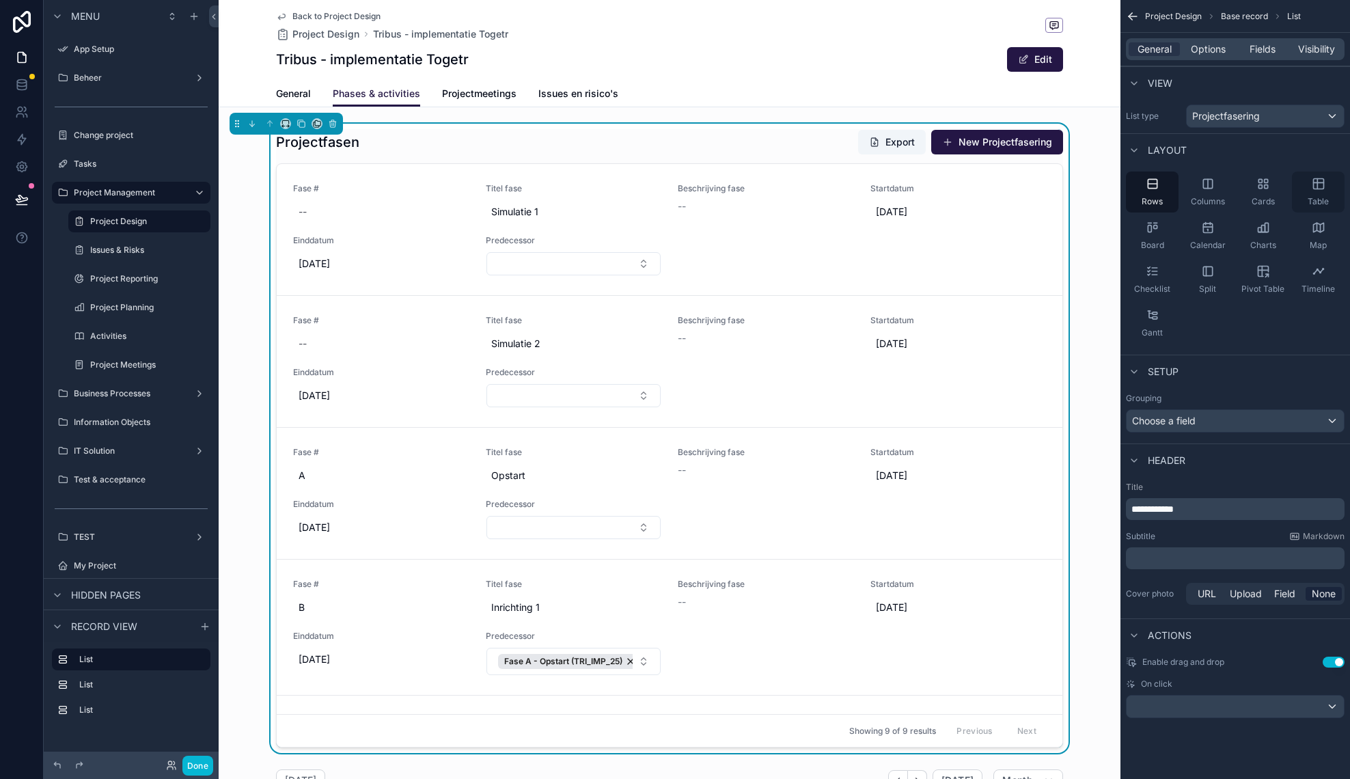
click at [1319, 182] on icon "scrollable content" at bounding box center [1319, 184] width 14 height 14
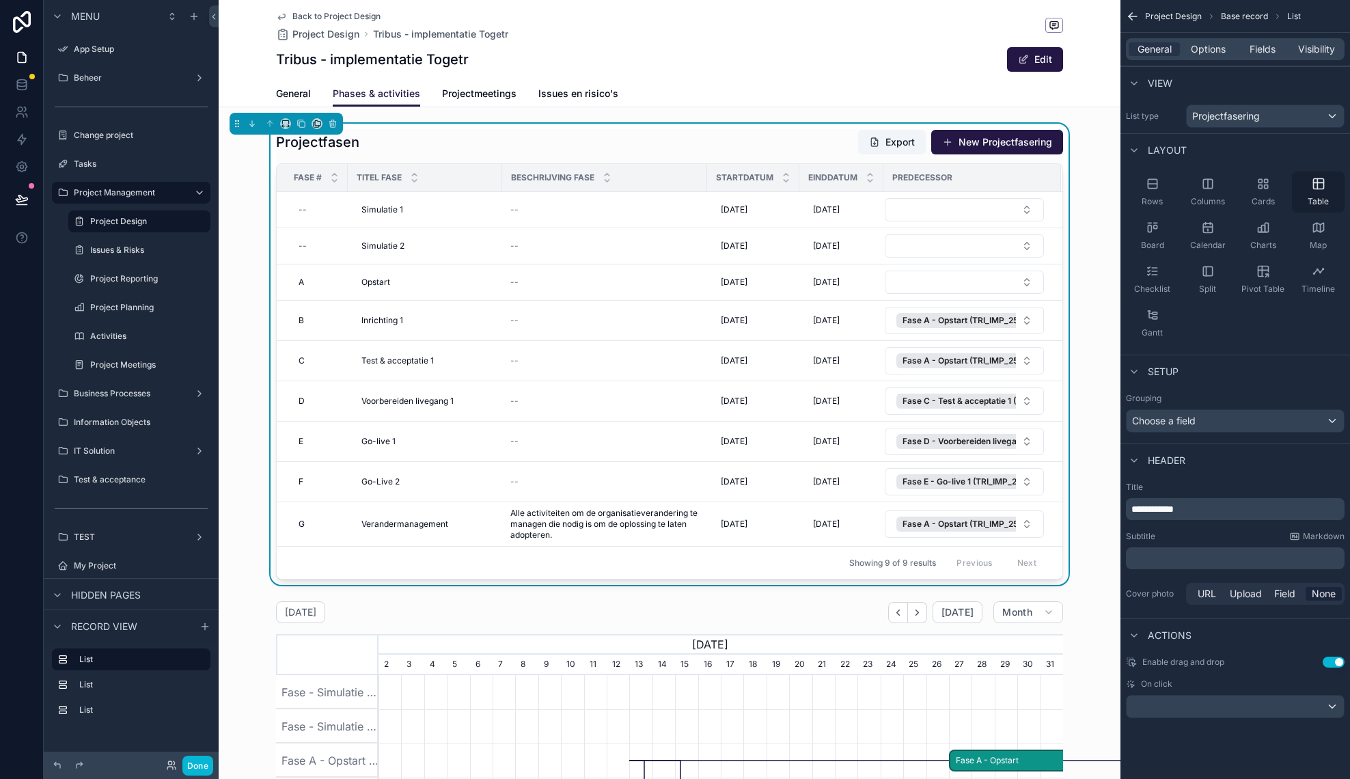
scroll to position [0, 684]
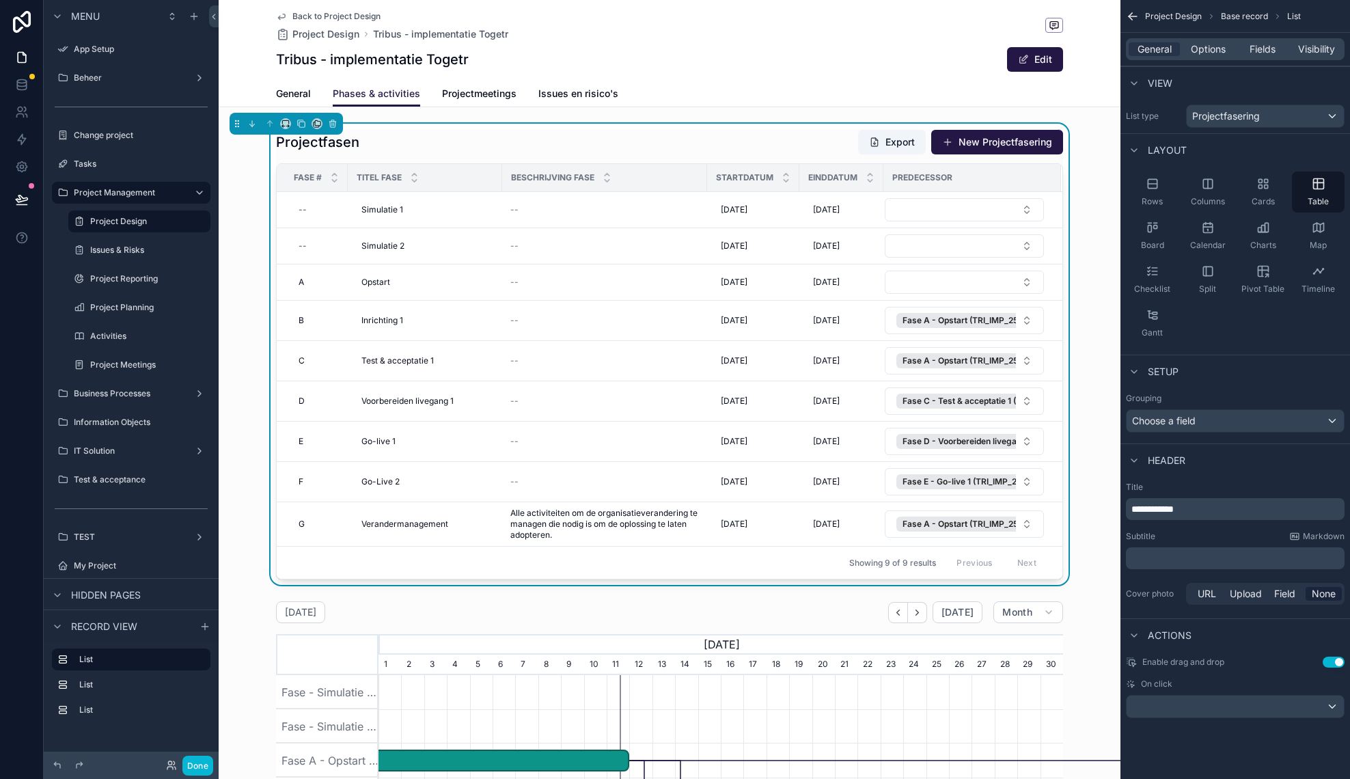
click at [794, 136] on div "Projectfasen Export New Projectfasering" at bounding box center [669, 142] width 787 height 26
click at [1218, 701] on div "scrollable content" at bounding box center [1234, 706] width 217 height 22
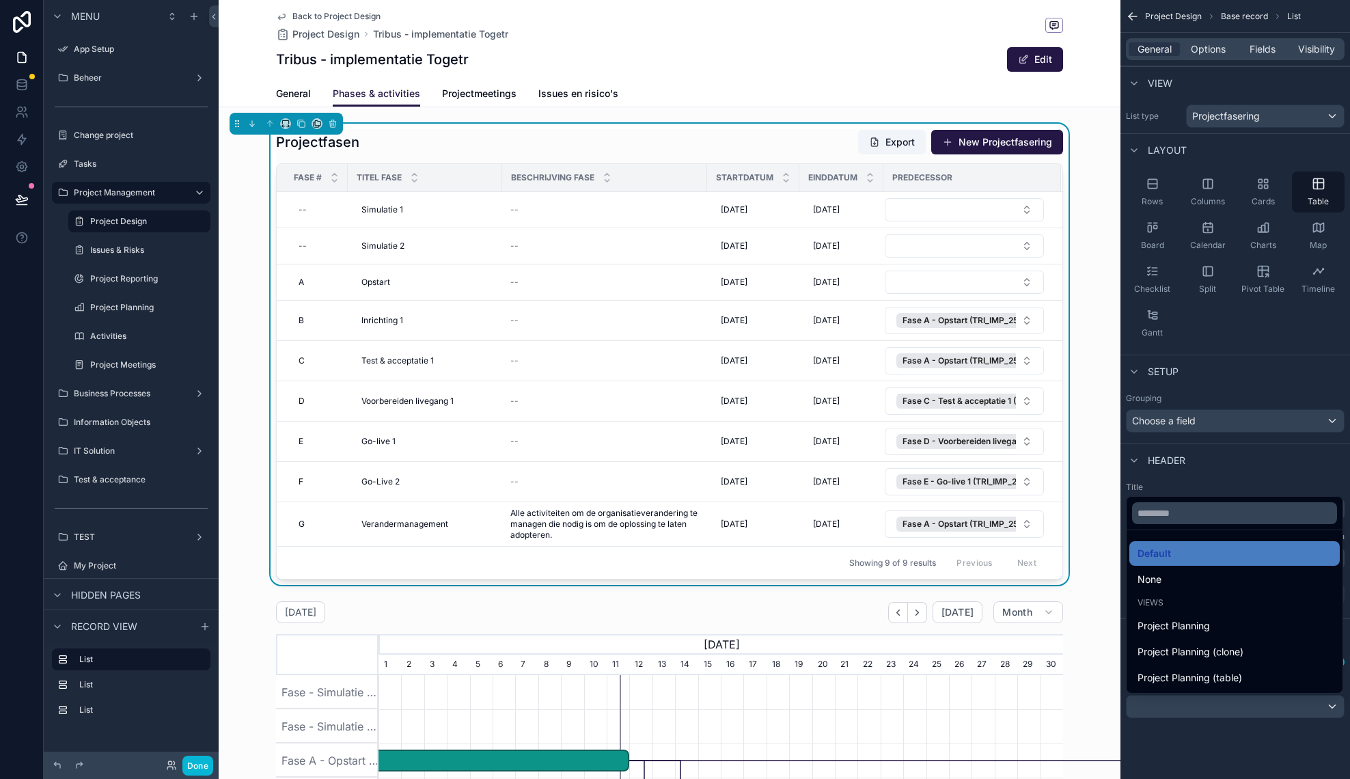
click at [1218, 701] on div "scrollable content" at bounding box center [675, 389] width 1350 height 779
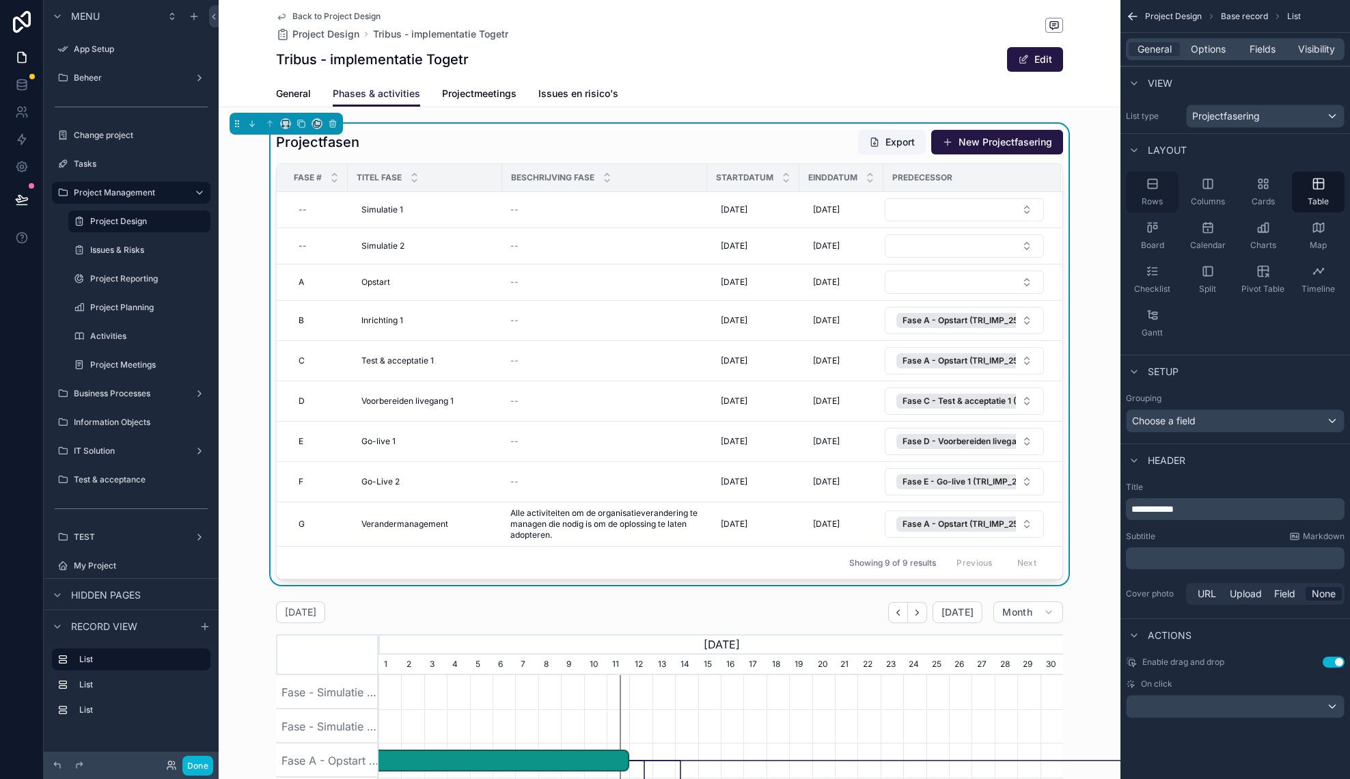
click at [1161, 192] on div "Rows" at bounding box center [1152, 191] width 53 height 41
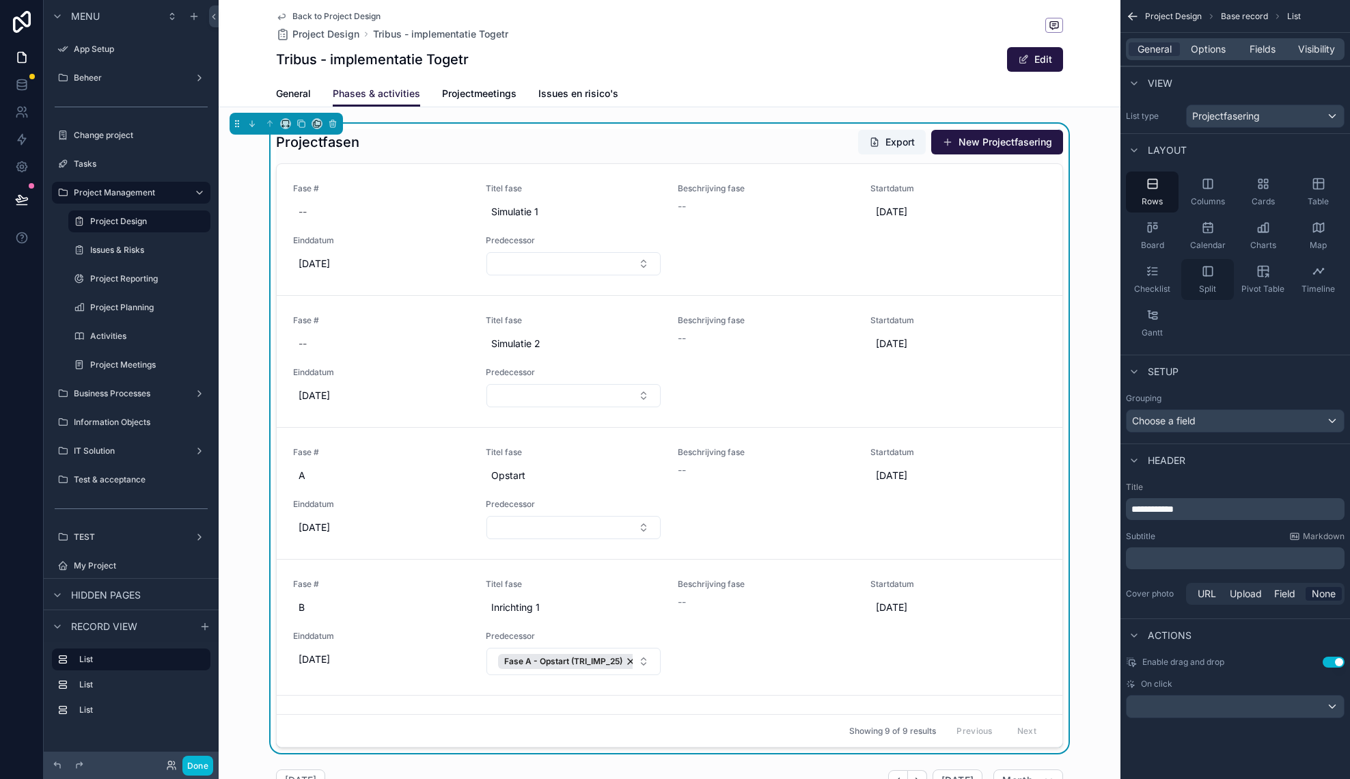
click at [1213, 288] on span "Split" at bounding box center [1207, 288] width 17 height 11
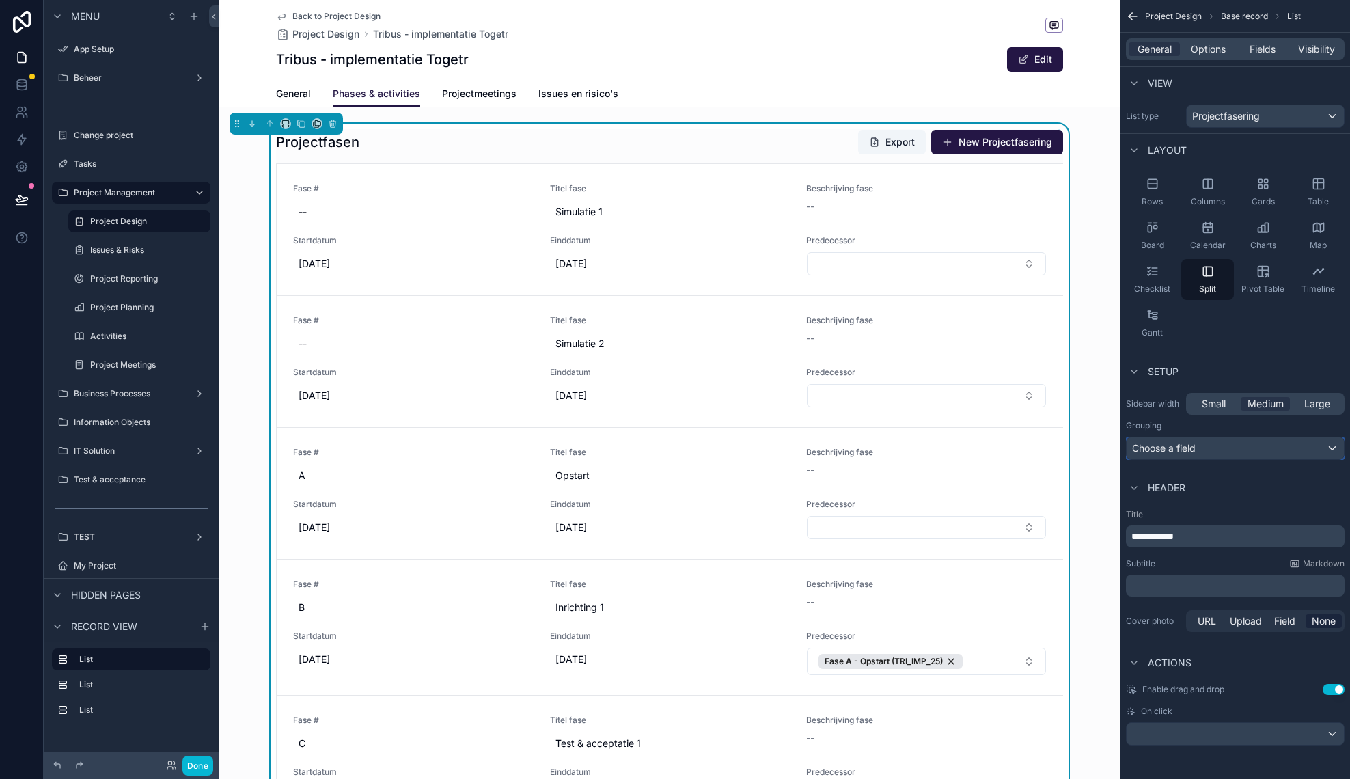
click at [1231, 450] on div "Choose a field" at bounding box center [1234, 448] width 217 height 22
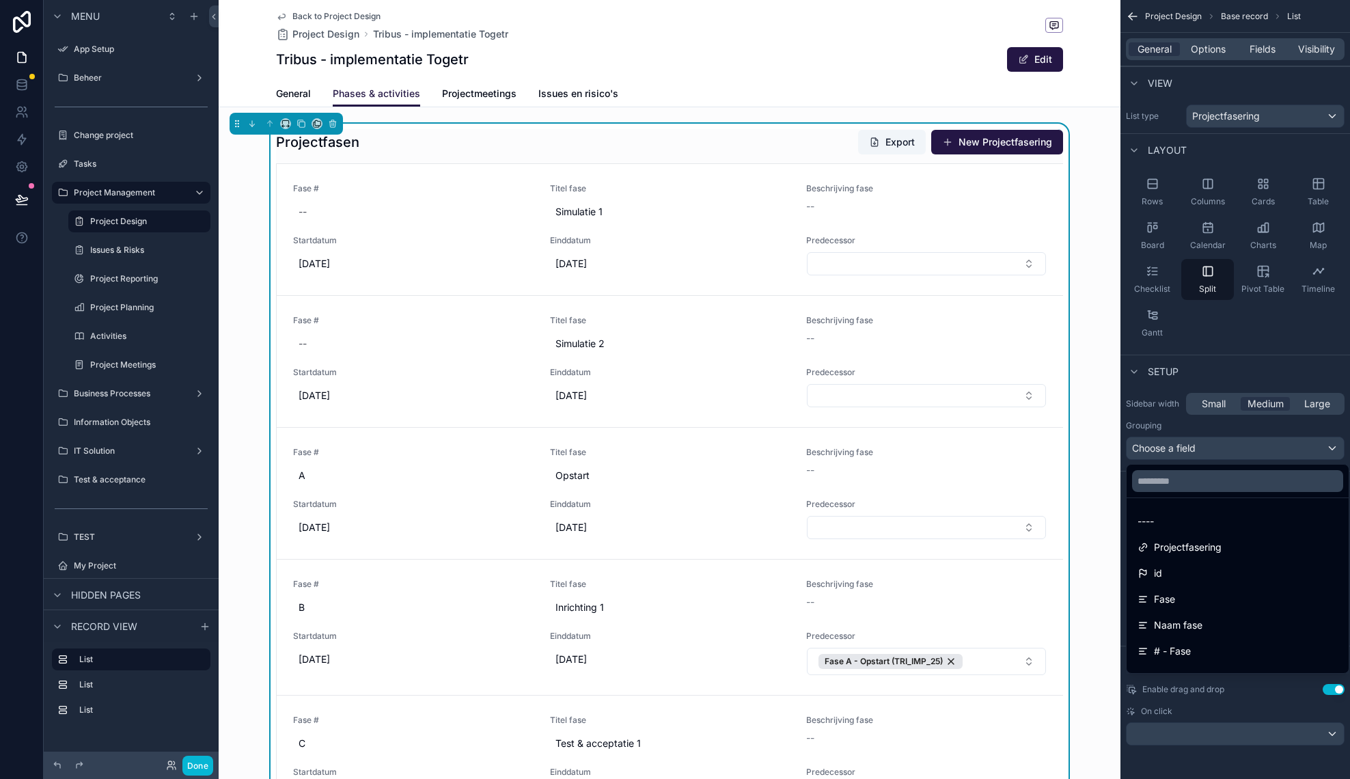
click at [1231, 450] on div "scrollable content" at bounding box center [675, 389] width 1350 height 779
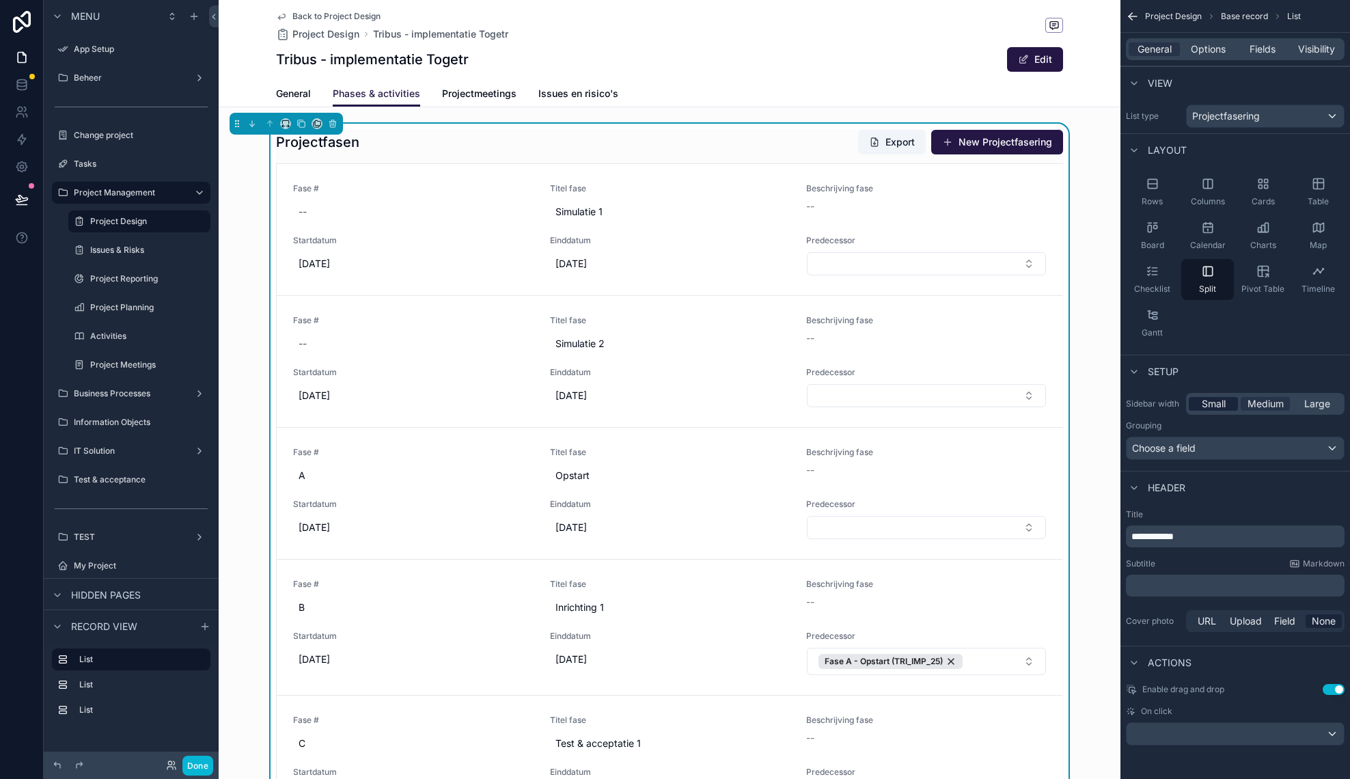
click at [1210, 406] on span "Small" at bounding box center [1214, 404] width 24 height 14
click at [665, 212] on span "Simulatie 1" at bounding box center [670, 212] width 230 height 14
click at [562, 197] on div "Titel fase Simulatie 1" at bounding box center [670, 203] width 240 height 41
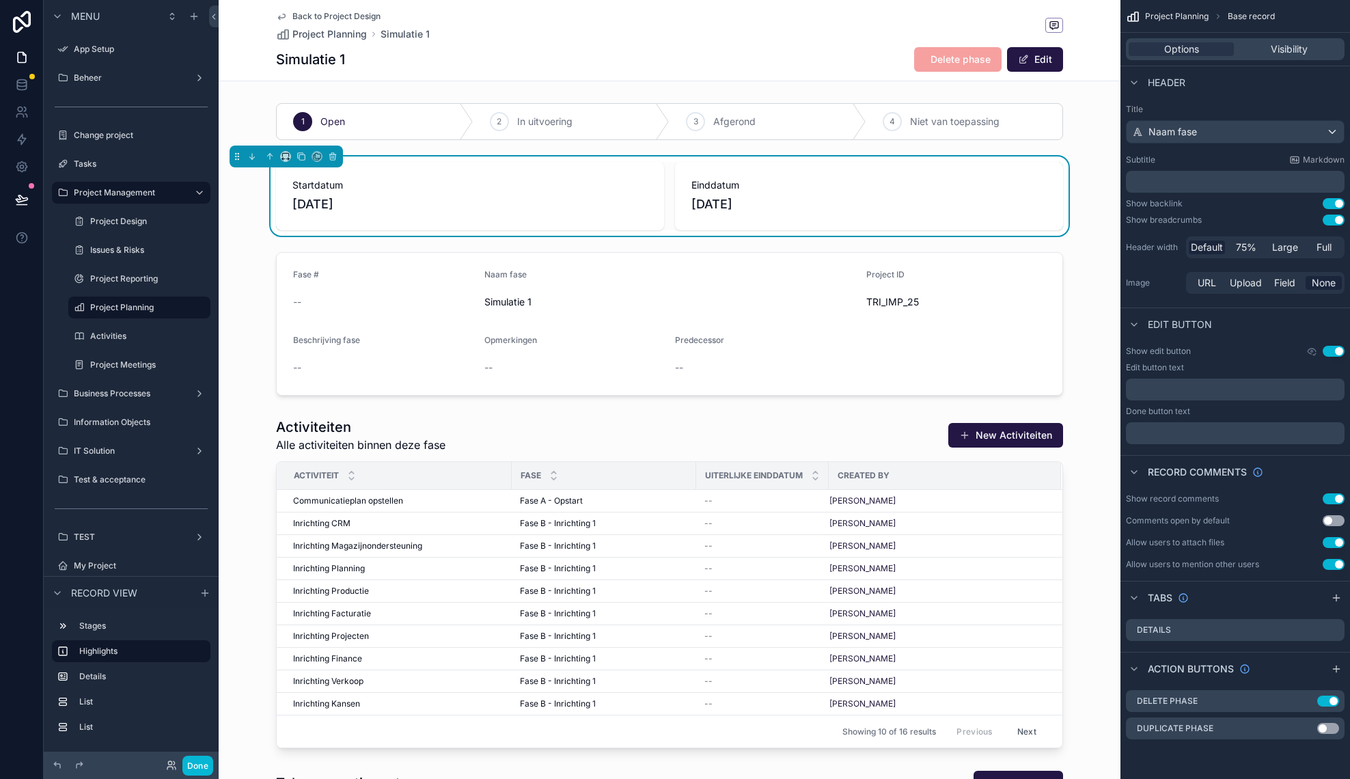
click at [281, 16] on icon "scrollable content" at bounding box center [281, 16] width 7 height 5
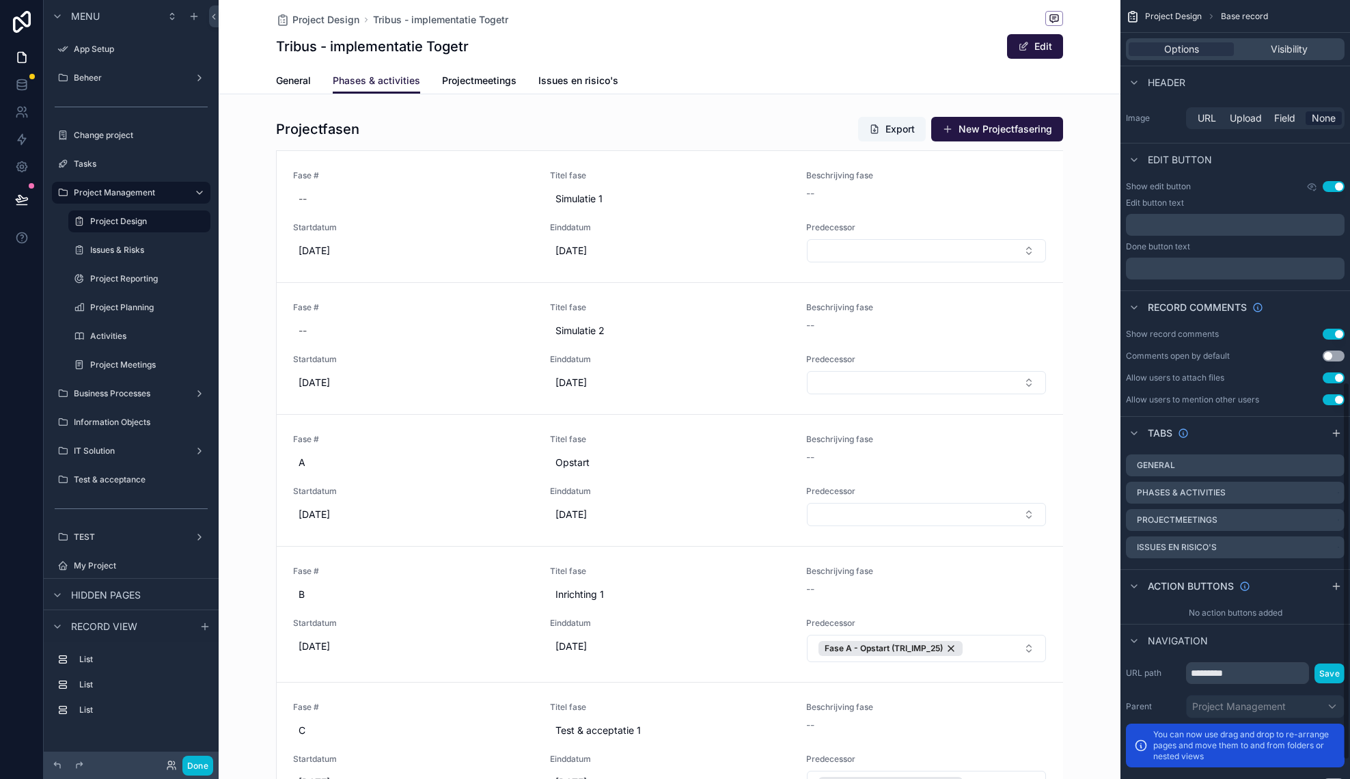
scroll to position [789, 0]
click at [771, 142] on div "scrollable content" at bounding box center [670, 764] width 902 height 1306
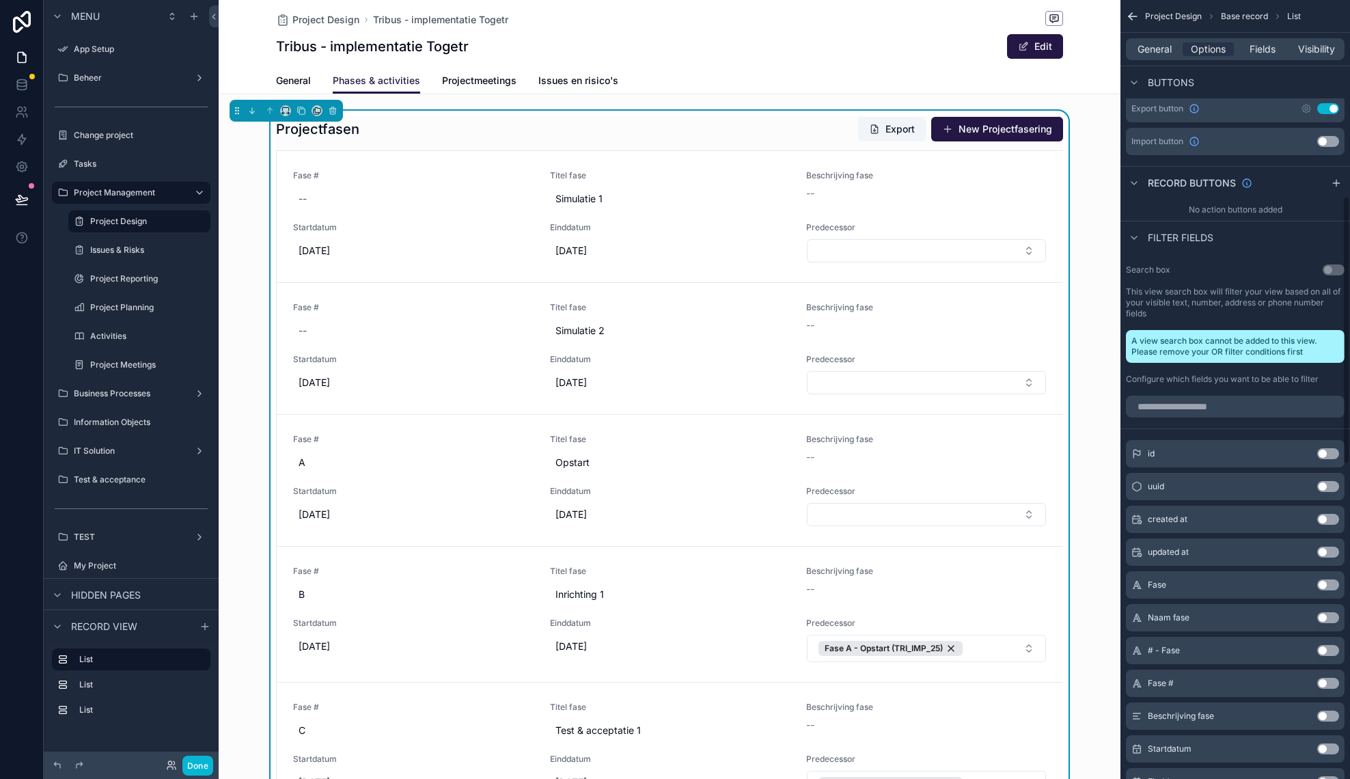
scroll to position [570, 0]
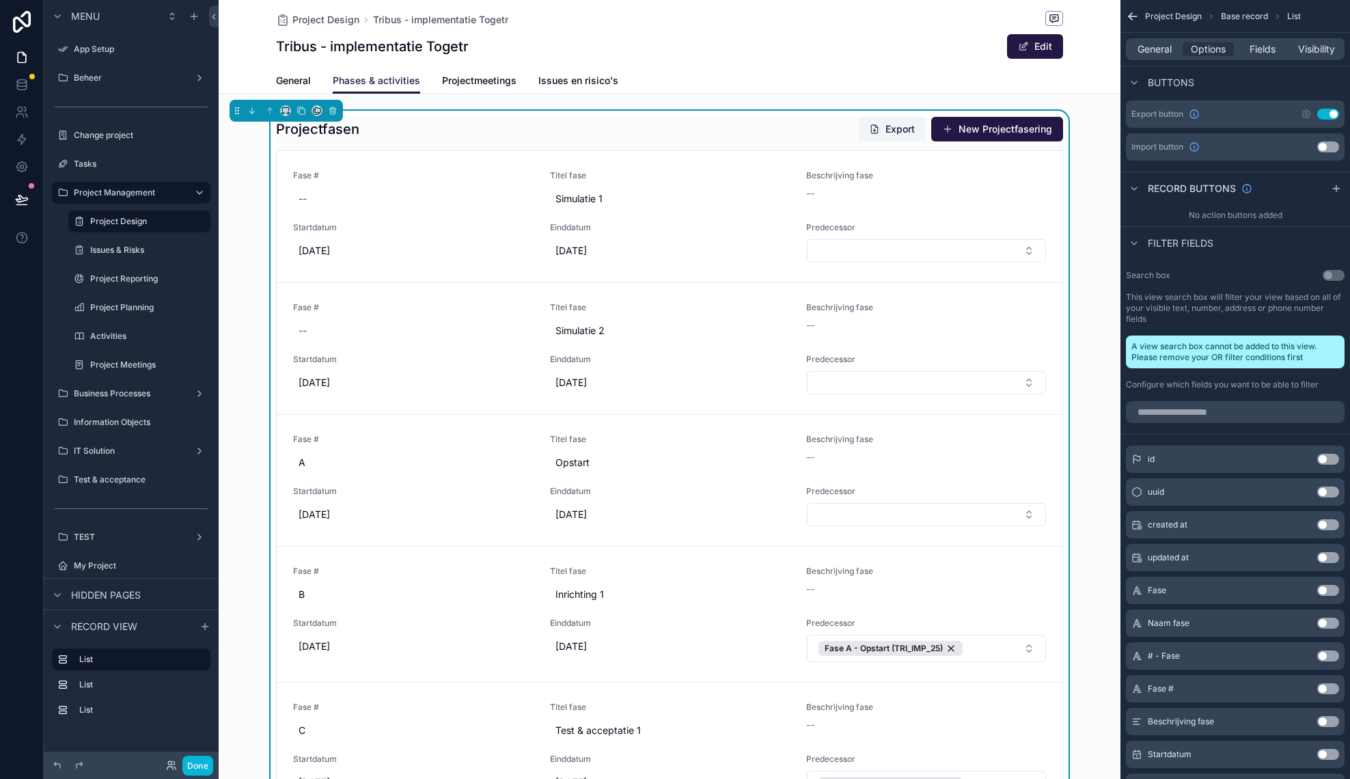
click at [1331, 592] on button "Use setting" at bounding box center [1328, 590] width 22 height 11
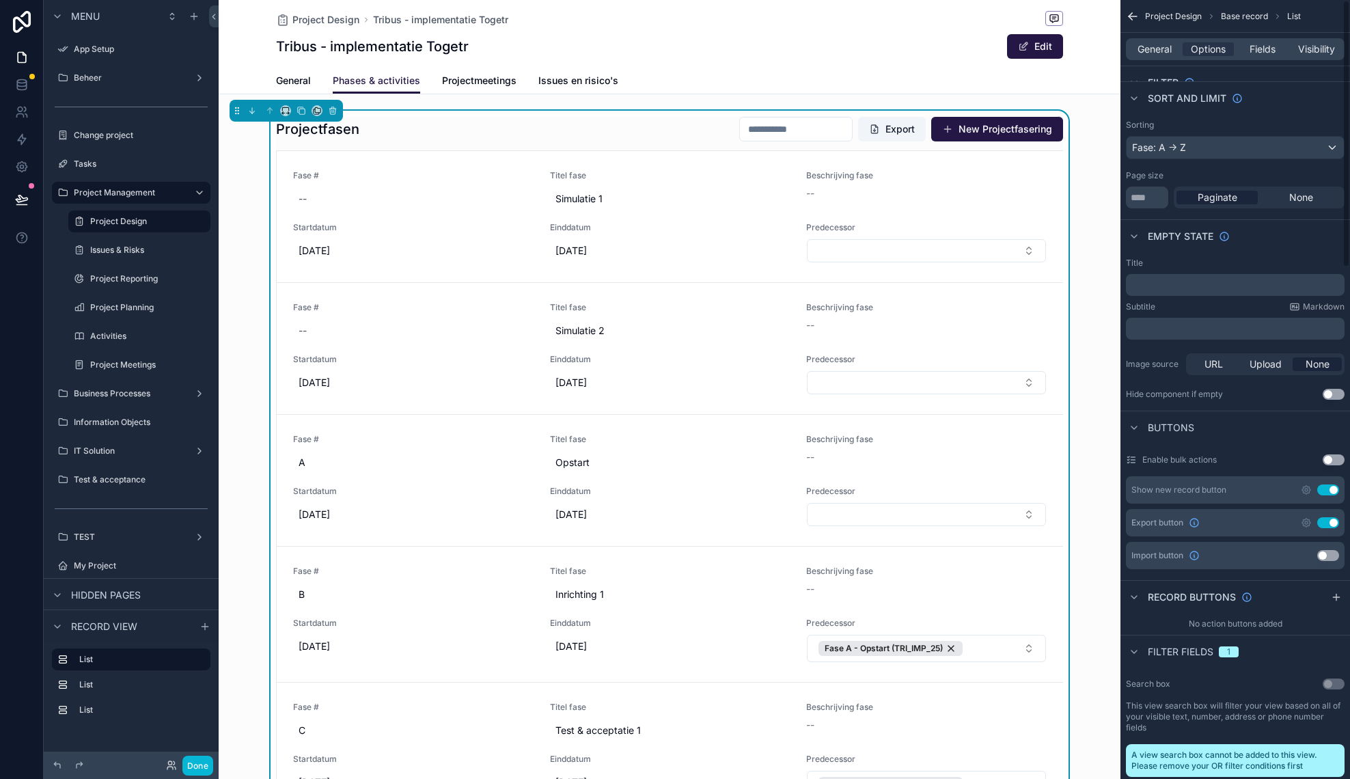
scroll to position [0, 0]
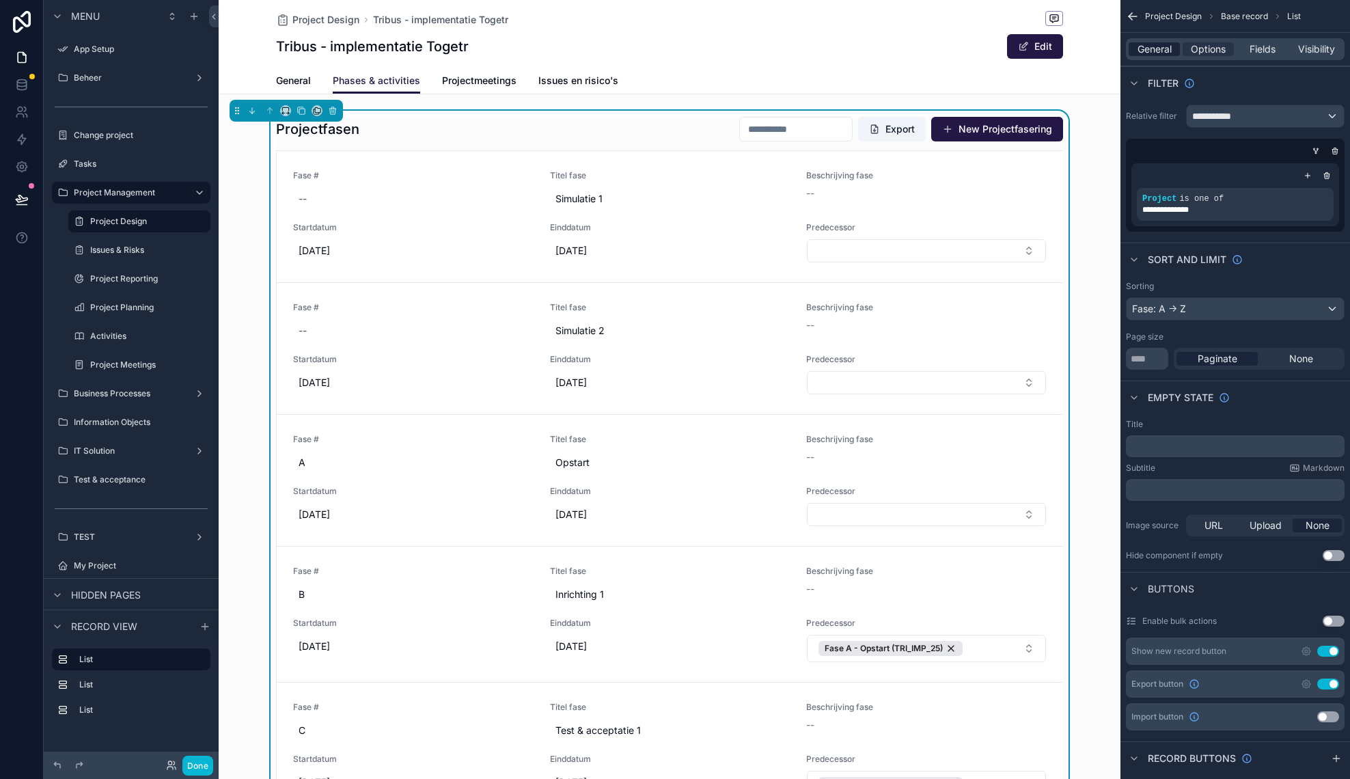
click at [1165, 51] on span "General" at bounding box center [1154, 49] width 34 height 14
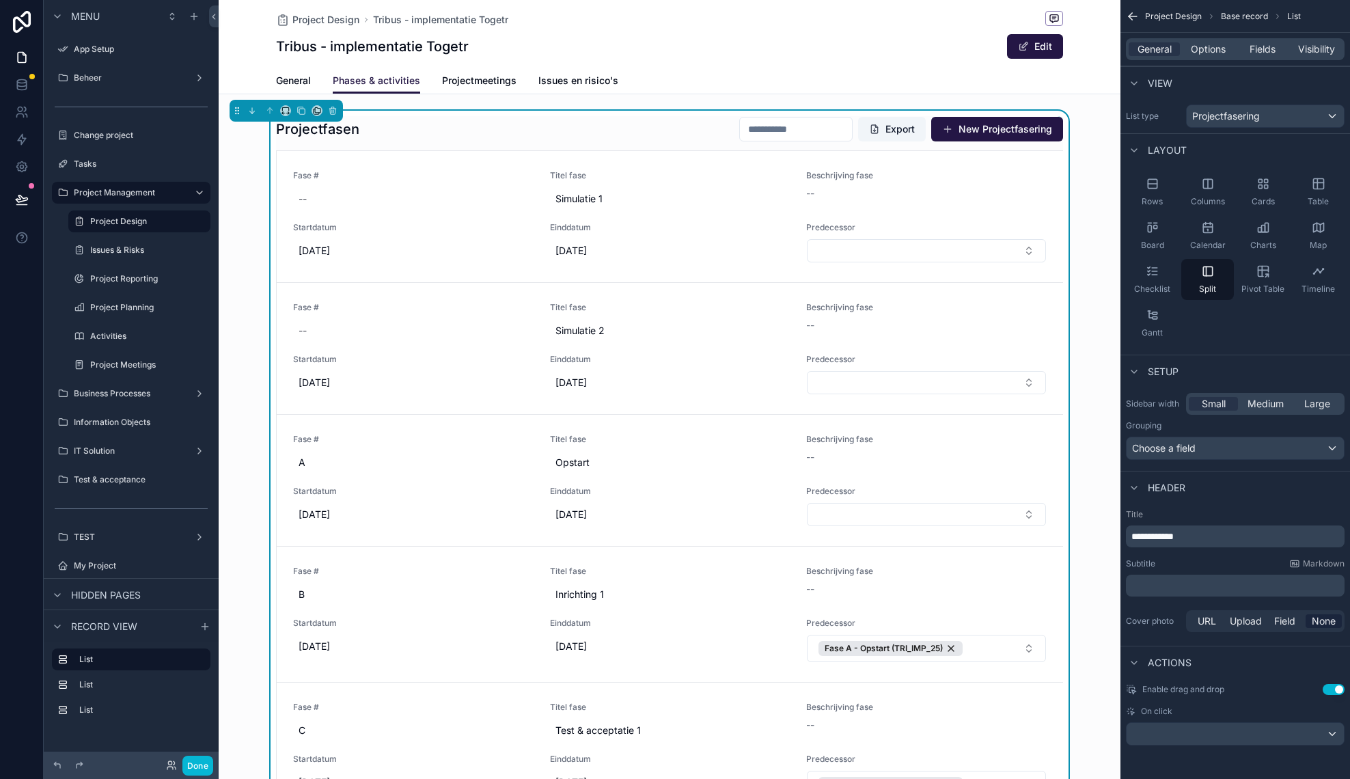
click at [1161, 658] on span "Actions" at bounding box center [1170, 663] width 44 height 14
click at [1203, 732] on div "scrollable content" at bounding box center [1234, 734] width 217 height 22
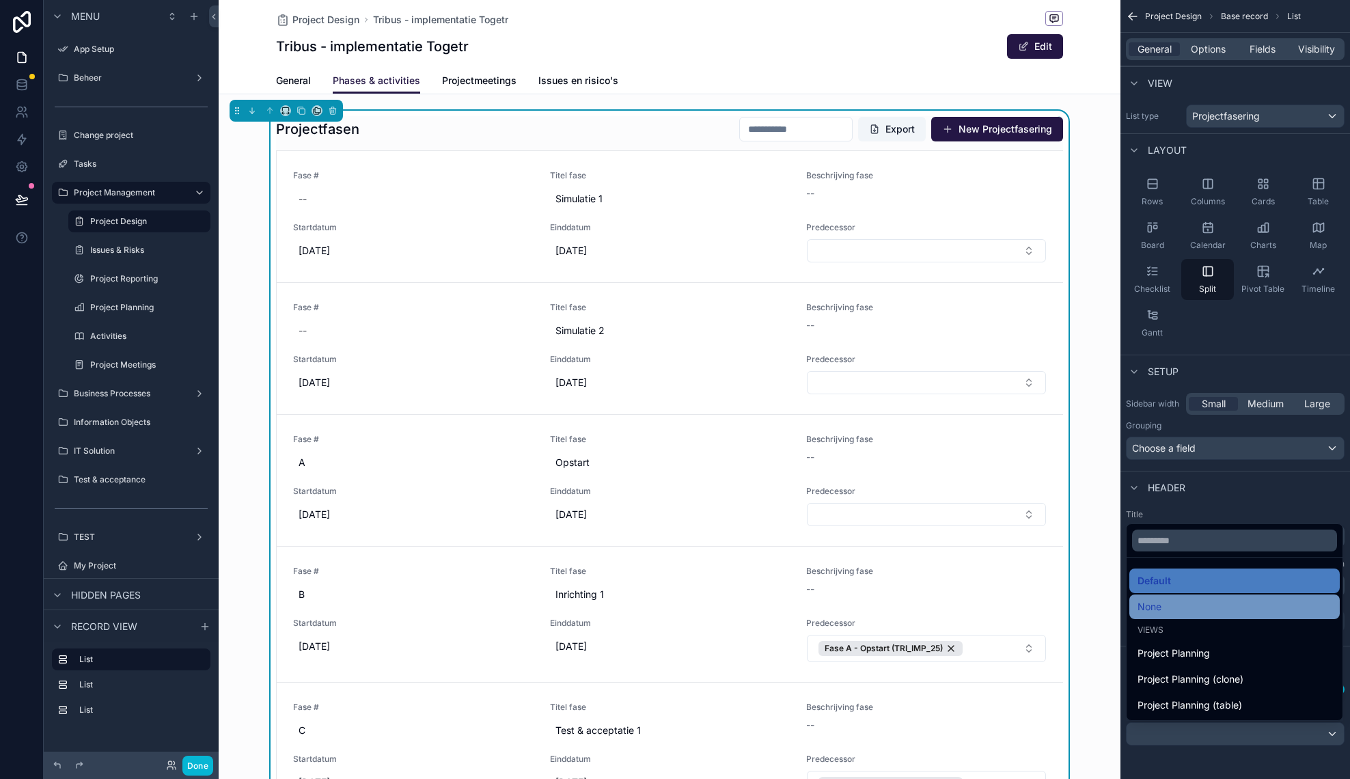
click at [1184, 604] on div "None" at bounding box center [1234, 606] width 194 height 16
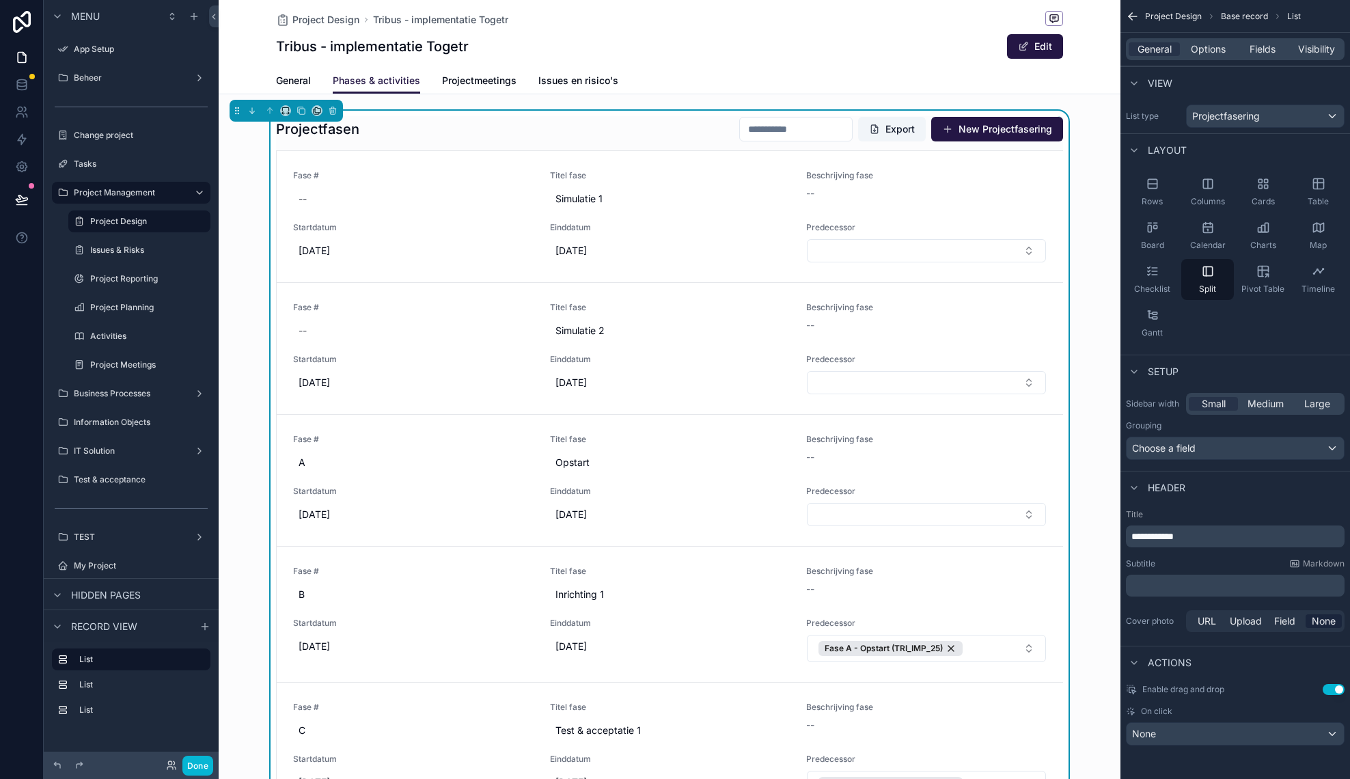
scroll to position [0, 684]
click at [822, 355] on span "Predecessor" at bounding box center [926, 359] width 240 height 11
click at [718, 332] on span "Simulatie 2" at bounding box center [670, 331] width 230 height 14
click at [491, 317] on div "Fase # --" at bounding box center [413, 322] width 240 height 41
click at [480, 287] on div "Fase # -- Titel fase Simulatie 2 Beschrijving fase -- Startdatum [DATE] Einddat…" at bounding box center [670, 348] width 786 height 132
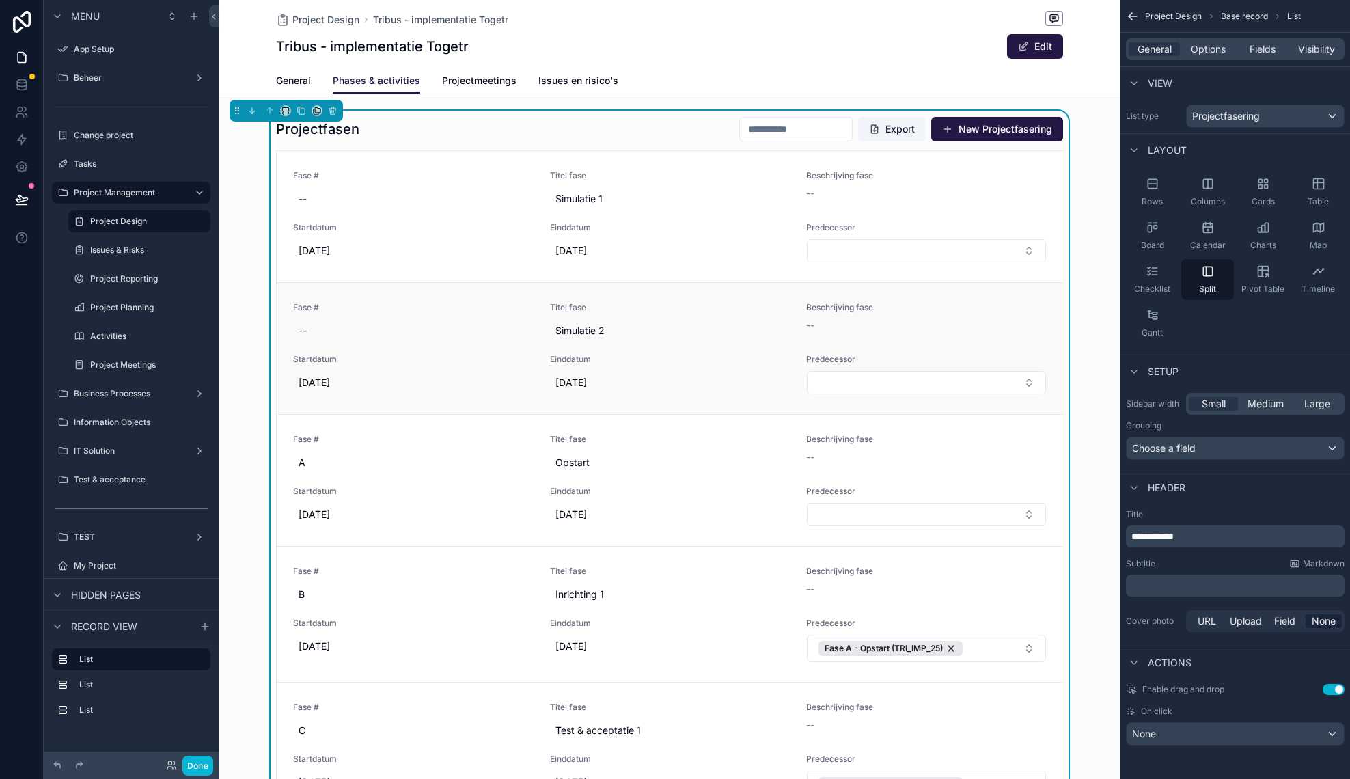
click at [480, 287] on div "Fase # -- Titel fase Simulatie 2 Beschrijving fase -- Startdatum [DATE] Einddat…" at bounding box center [670, 348] width 786 height 132
click at [1312, 187] on icon "scrollable content" at bounding box center [1319, 184] width 14 height 14
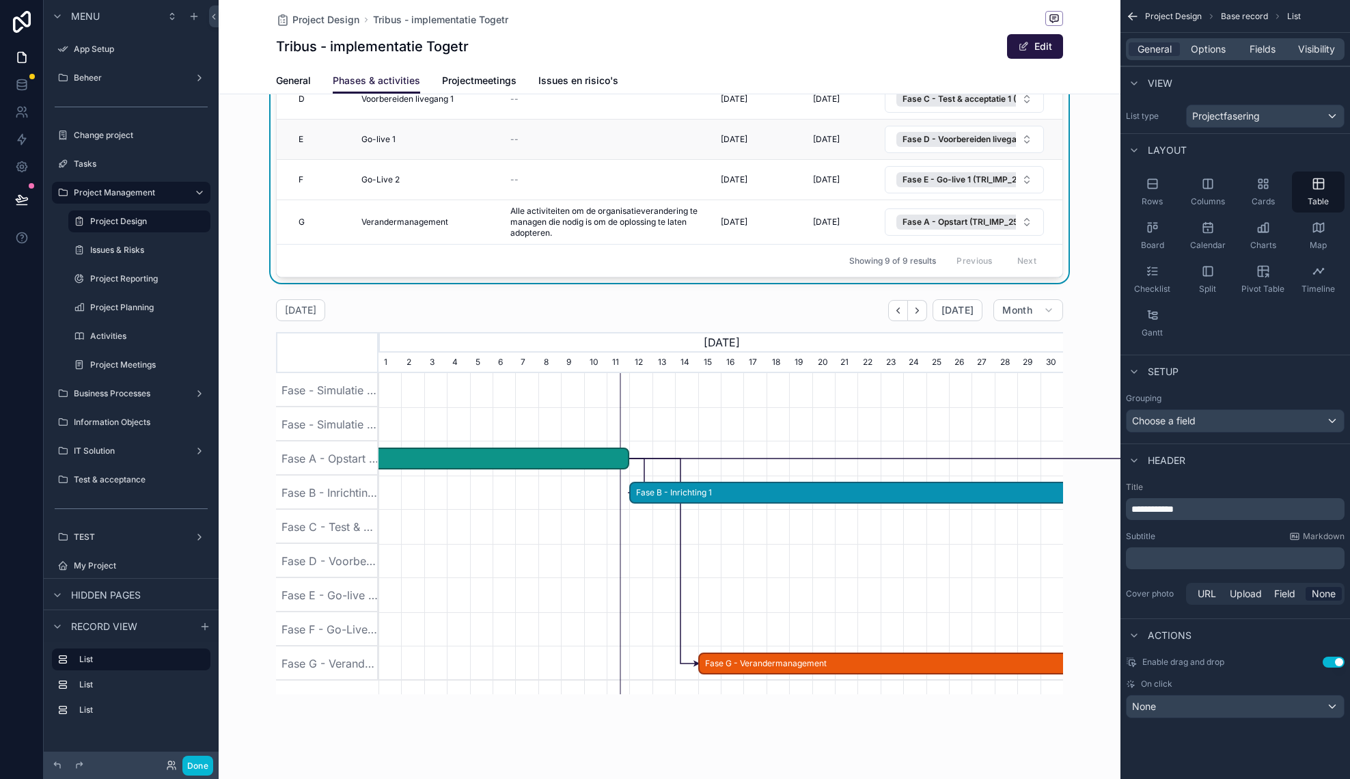
scroll to position [314, 0]
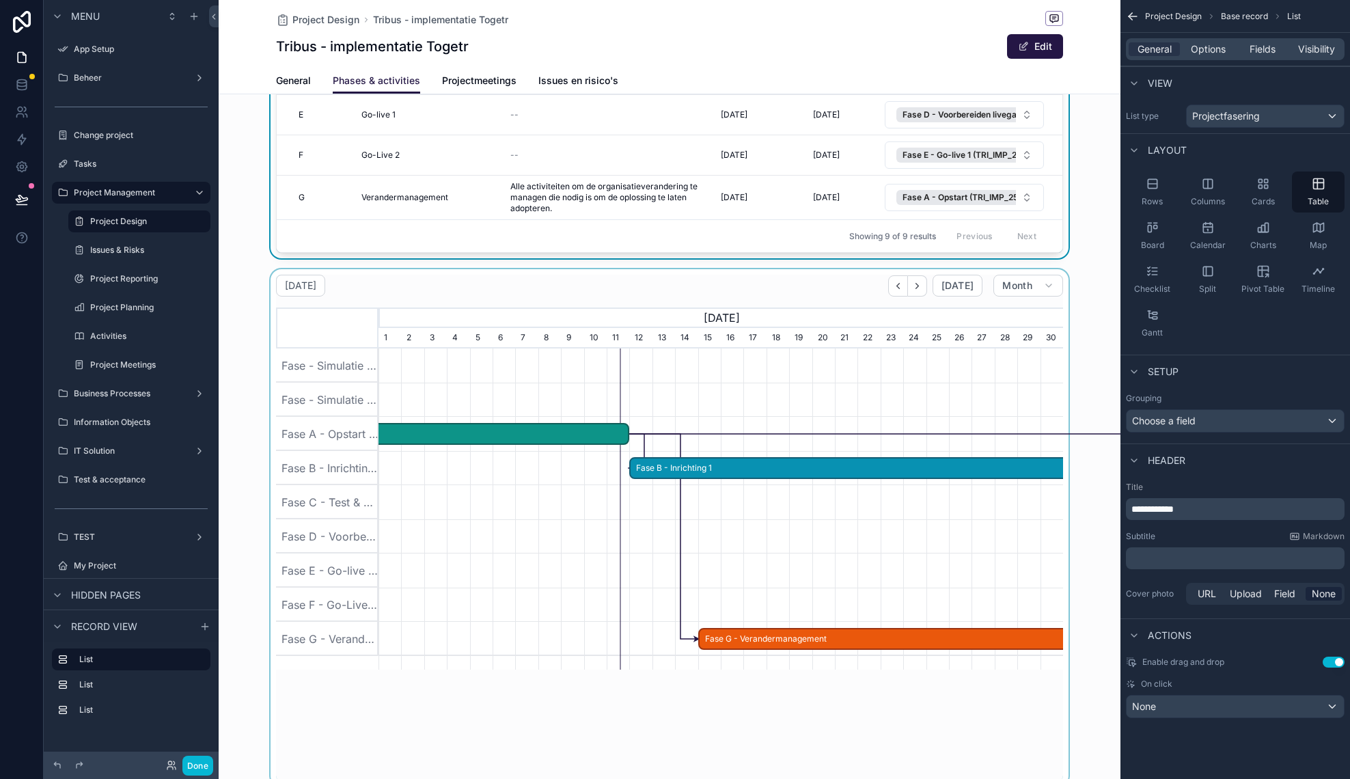
click at [602, 281] on div "scrollable content" at bounding box center [670, 527] width 902 height 517
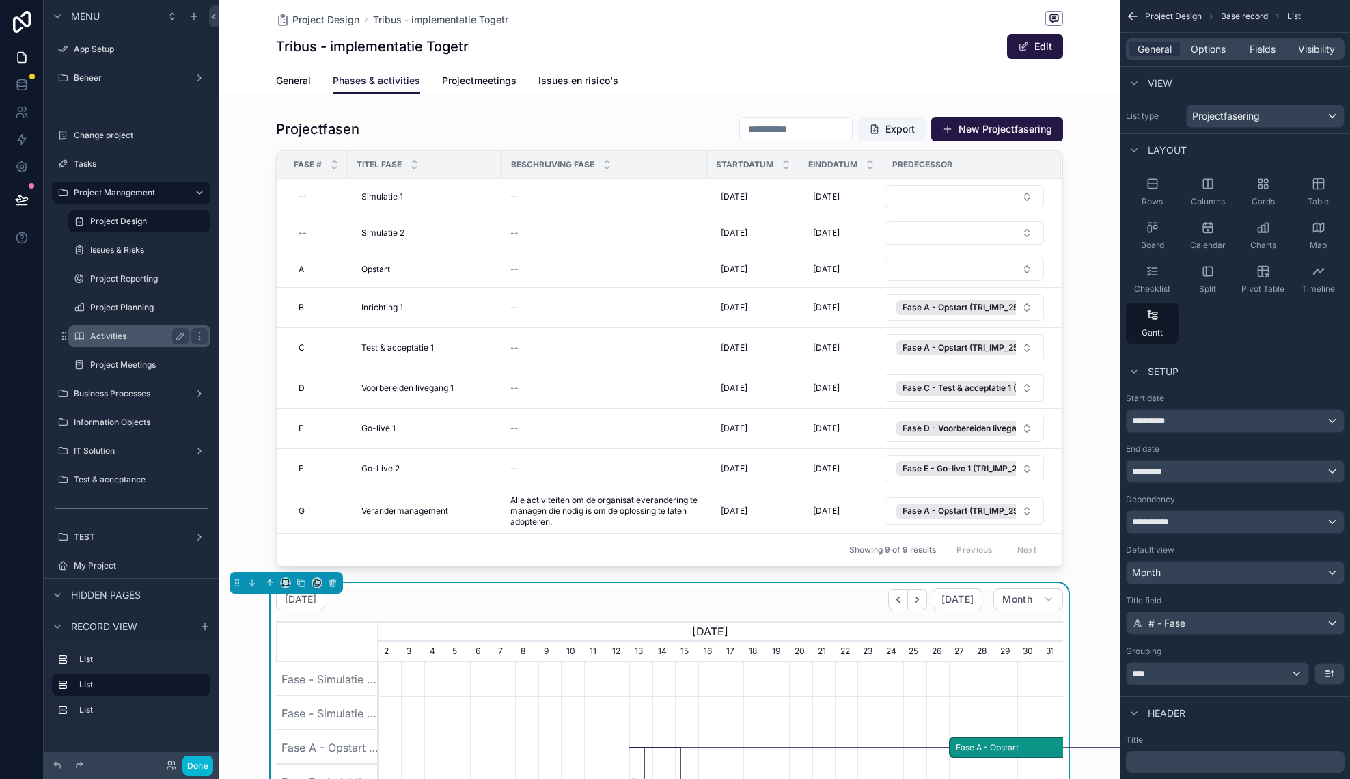
scroll to position [0, 684]
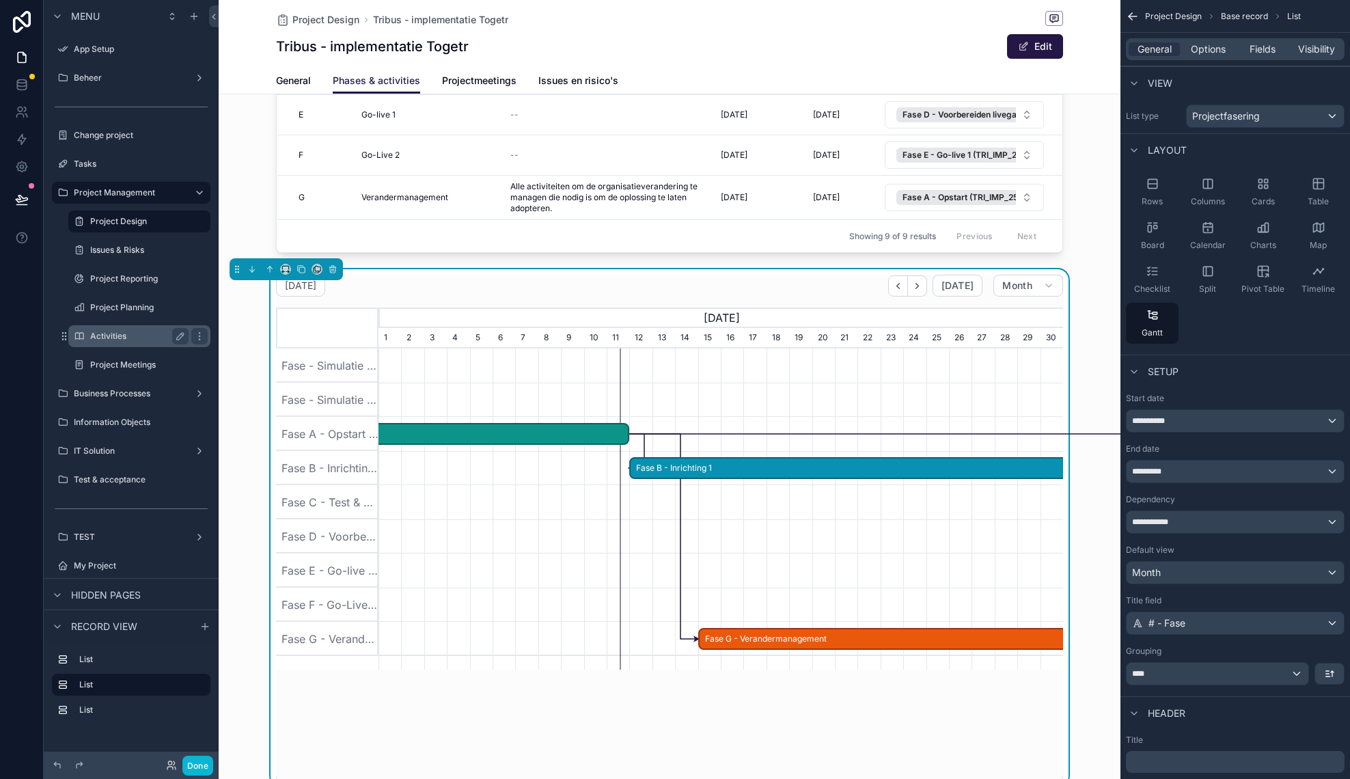
click at [135, 337] on label "Activities" at bounding box center [136, 336] width 93 height 11
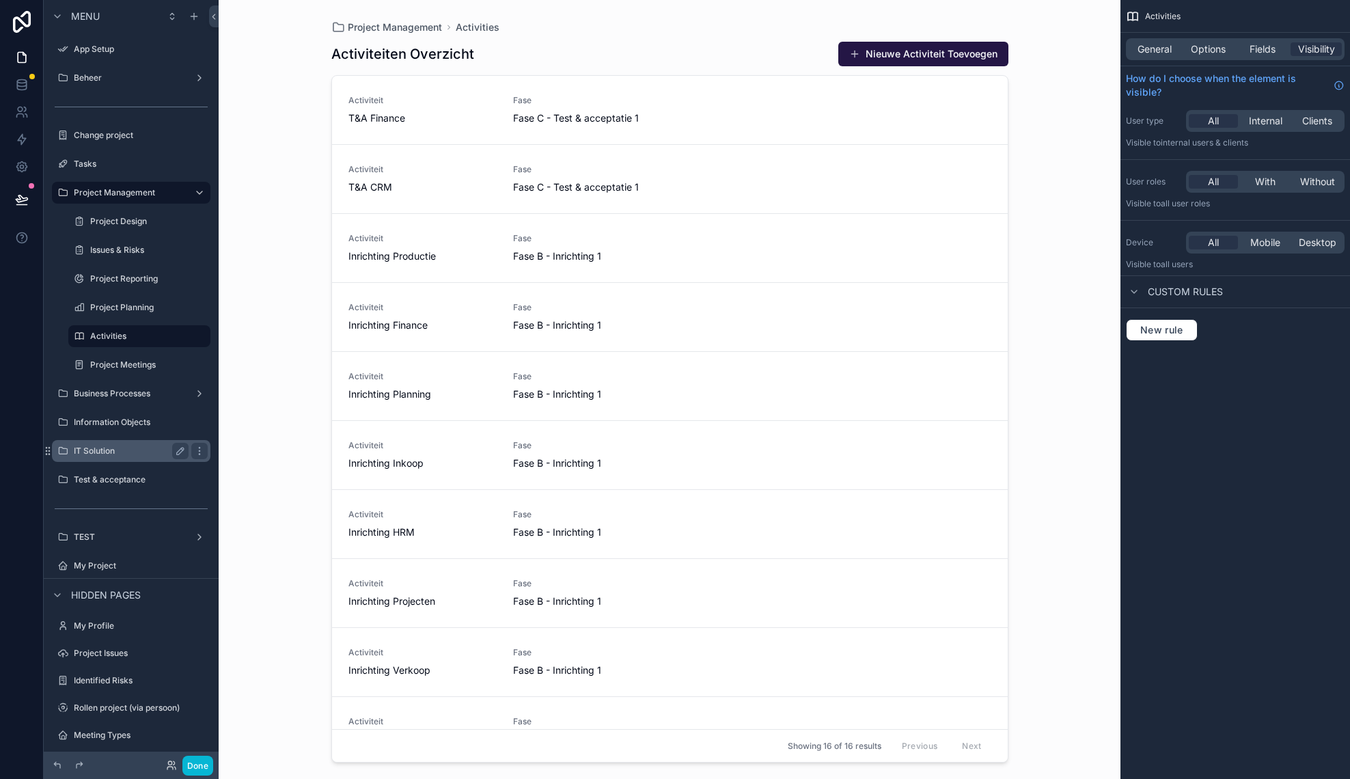
click at [124, 450] on label "IT Solution" at bounding box center [128, 450] width 109 height 11
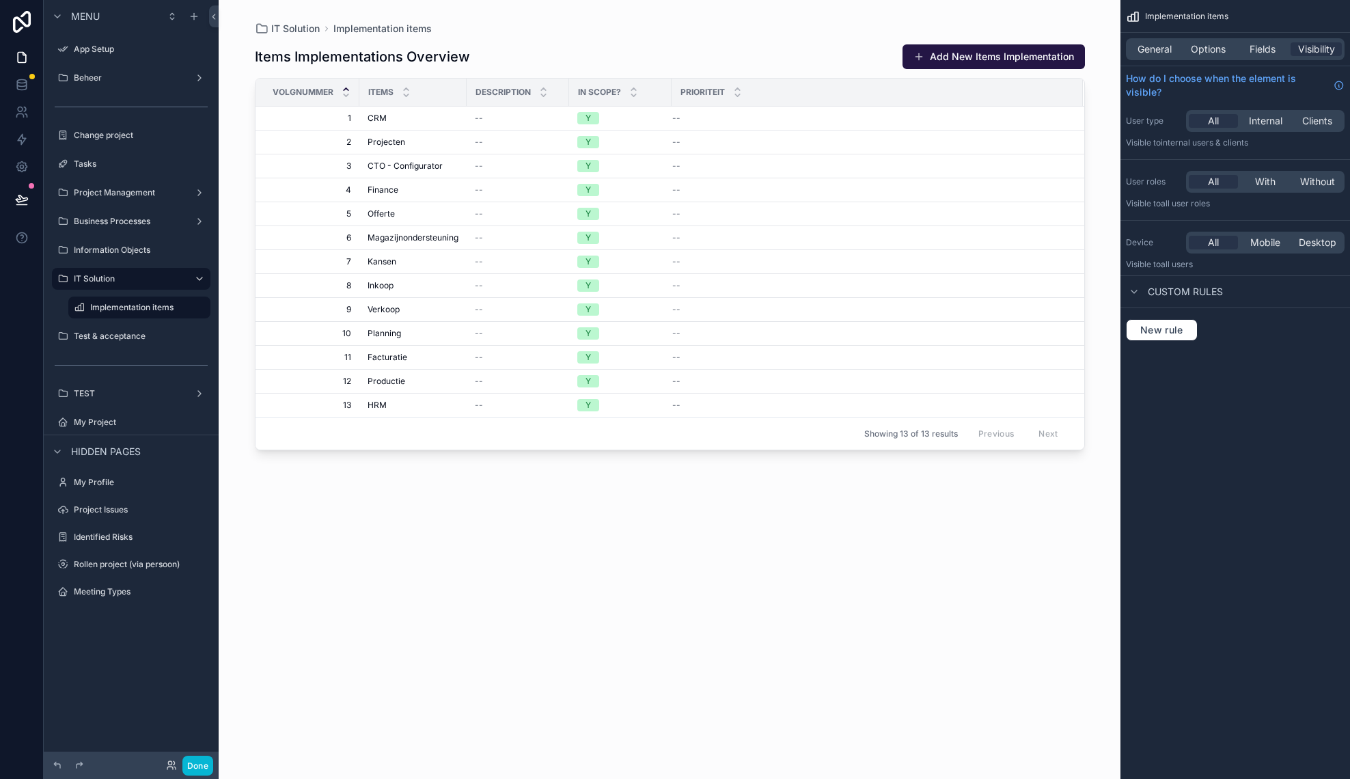
click at [423, 115] on div "scrollable content" at bounding box center [670, 381] width 874 height 762
click at [402, 117] on div "CRM CRM" at bounding box center [413, 118] width 91 height 11
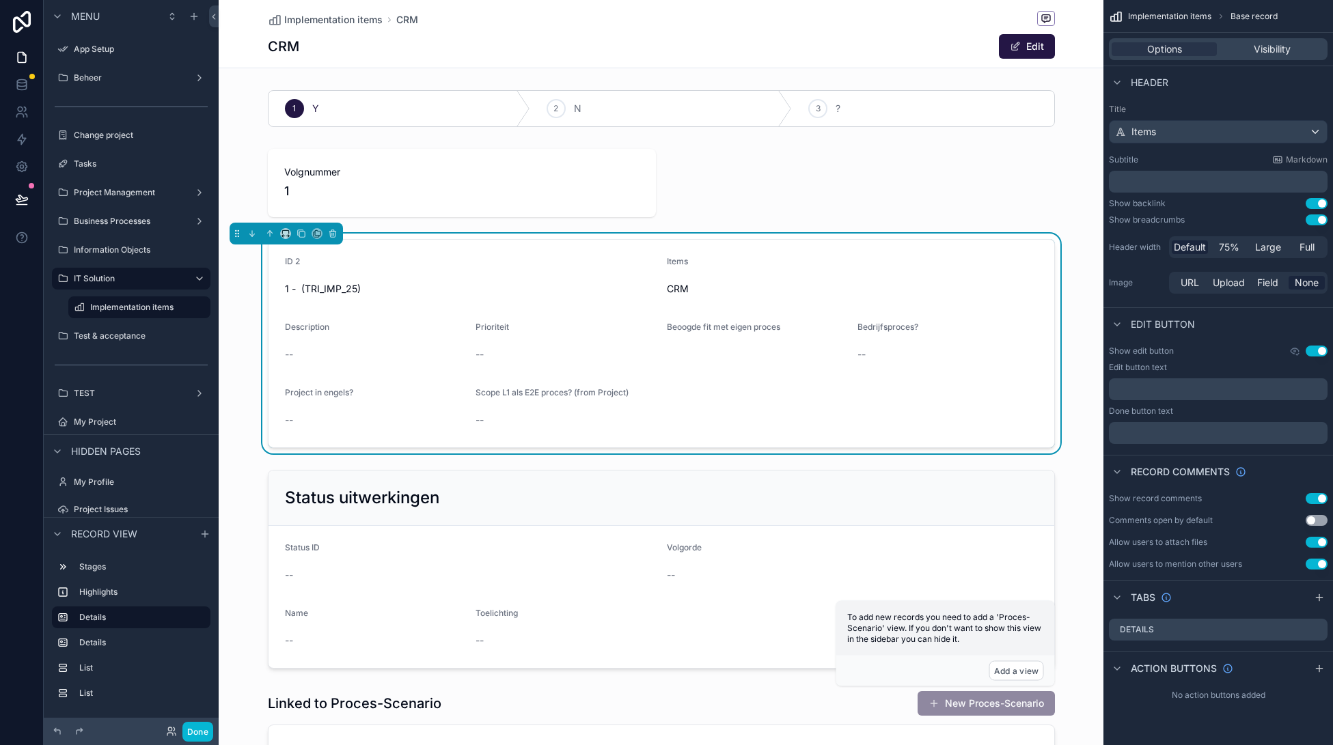
click at [656, 59] on div "CRM Edit" at bounding box center [661, 46] width 787 height 26
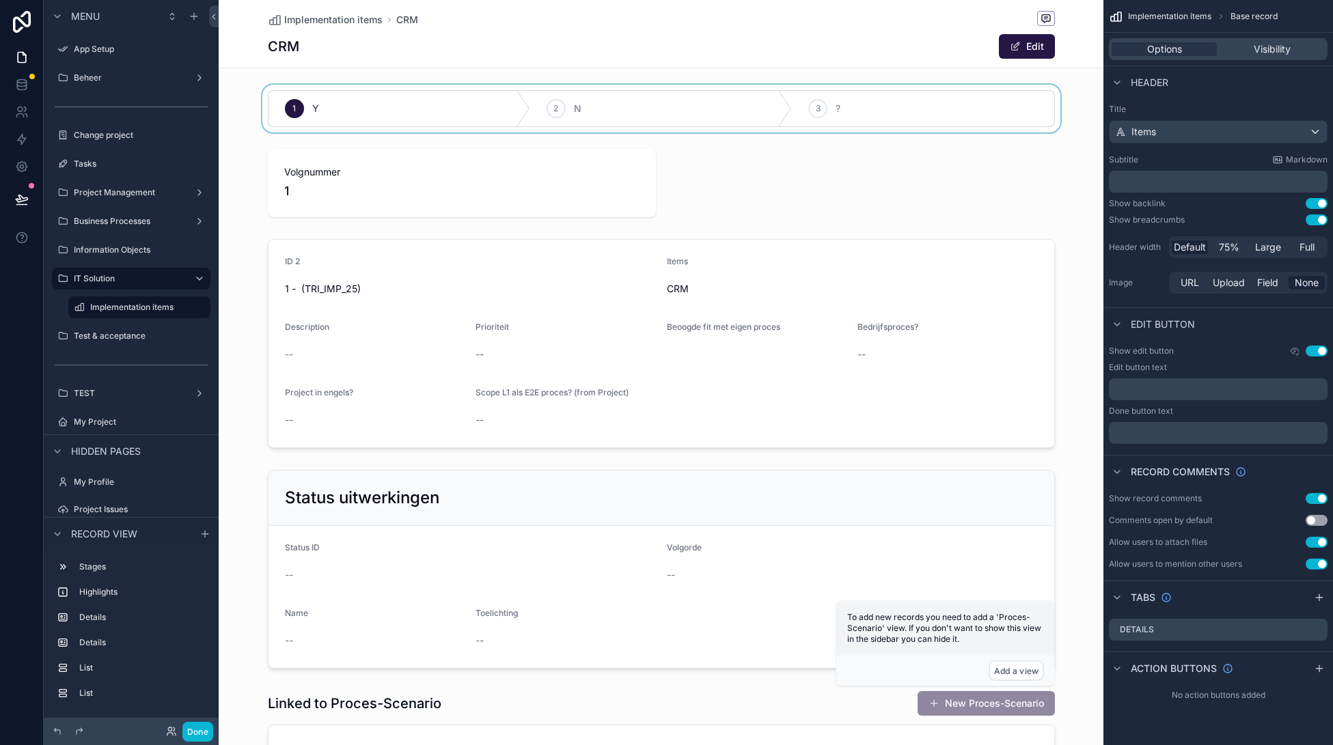
click at [1011, 128] on div "scrollable content" at bounding box center [661, 109] width 885 height 48
